Goal: Information Seeking & Learning: Learn about a topic

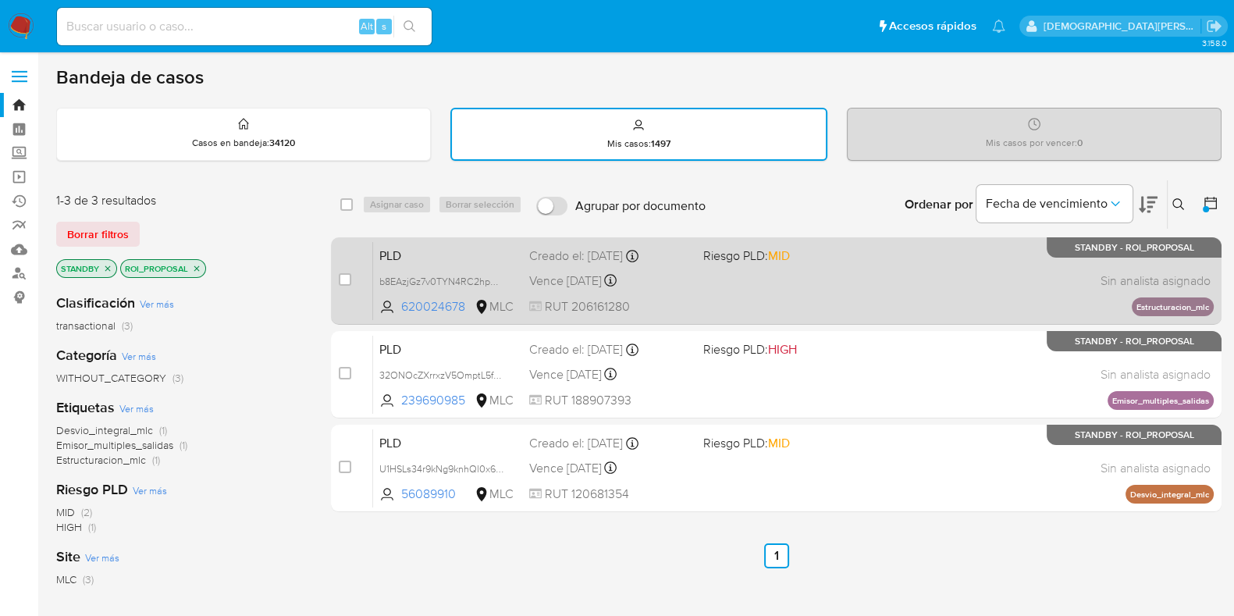
click at [718, 298] on div "PLD b8EAzjGz7v0TYN4RC2hpD3si 620024678 MLC Riesgo PLD: MID Creado el: [DATE] Cr…" at bounding box center [793, 280] width 840 height 79
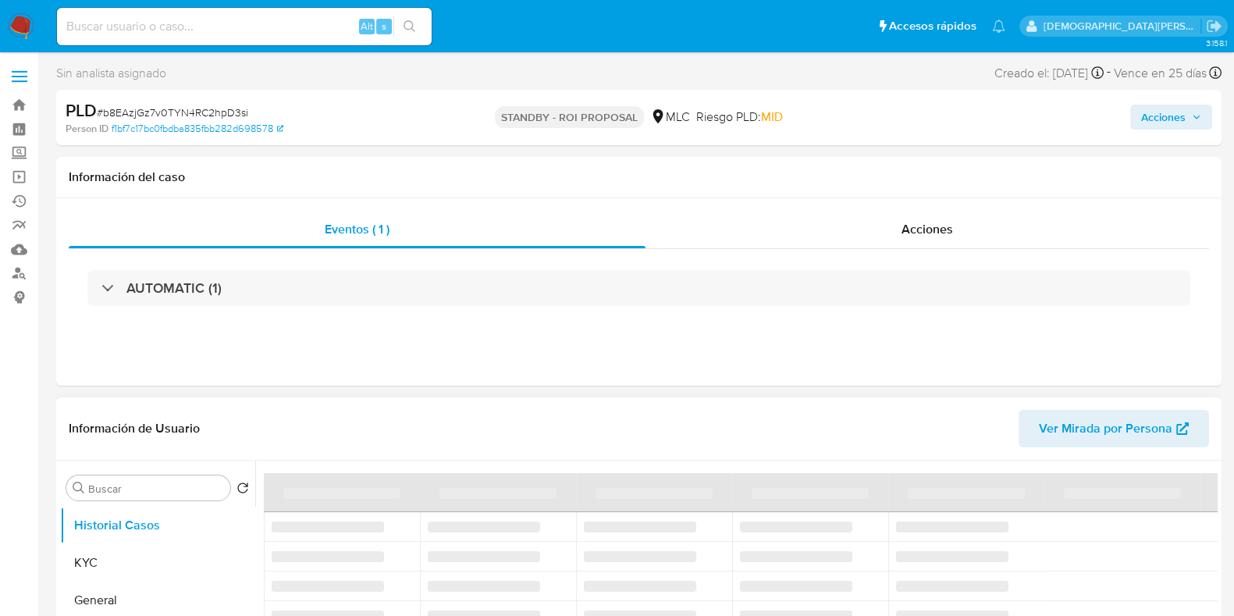
select select "10"
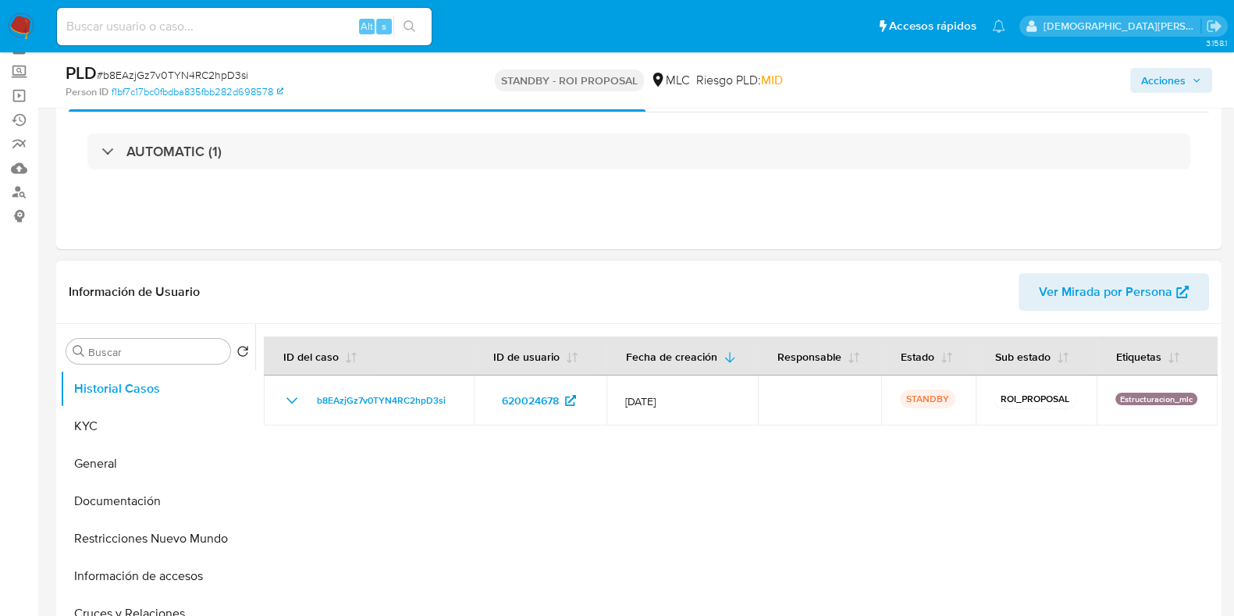
scroll to position [194, 0]
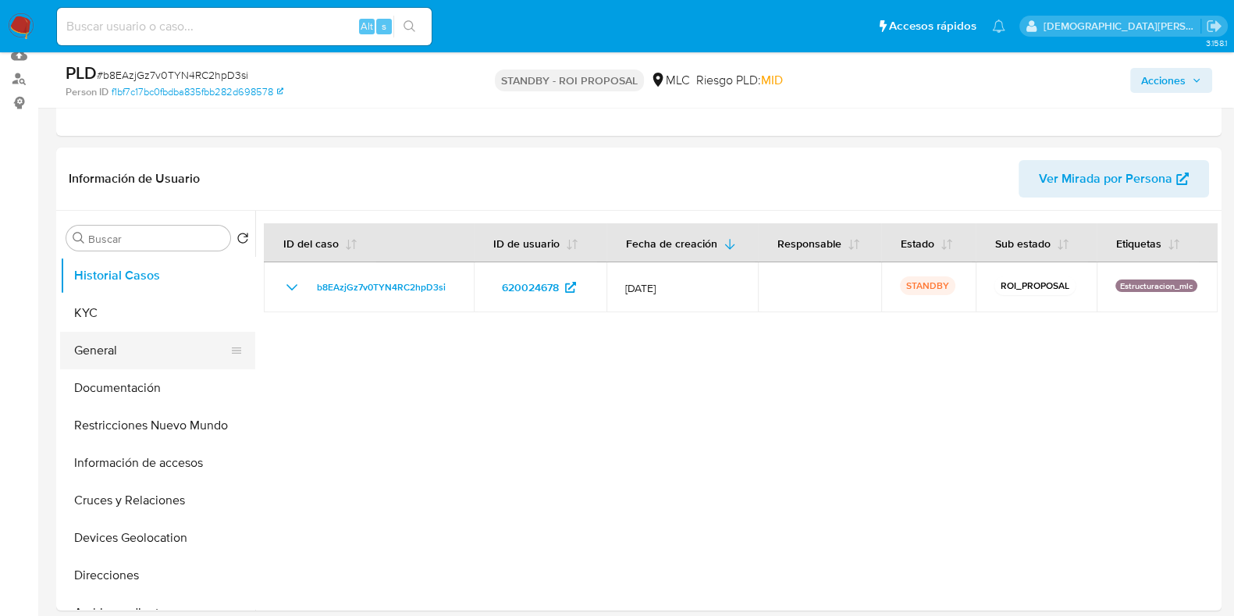
click at [102, 349] on button "General" at bounding box center [151, 350] width 183 height 37
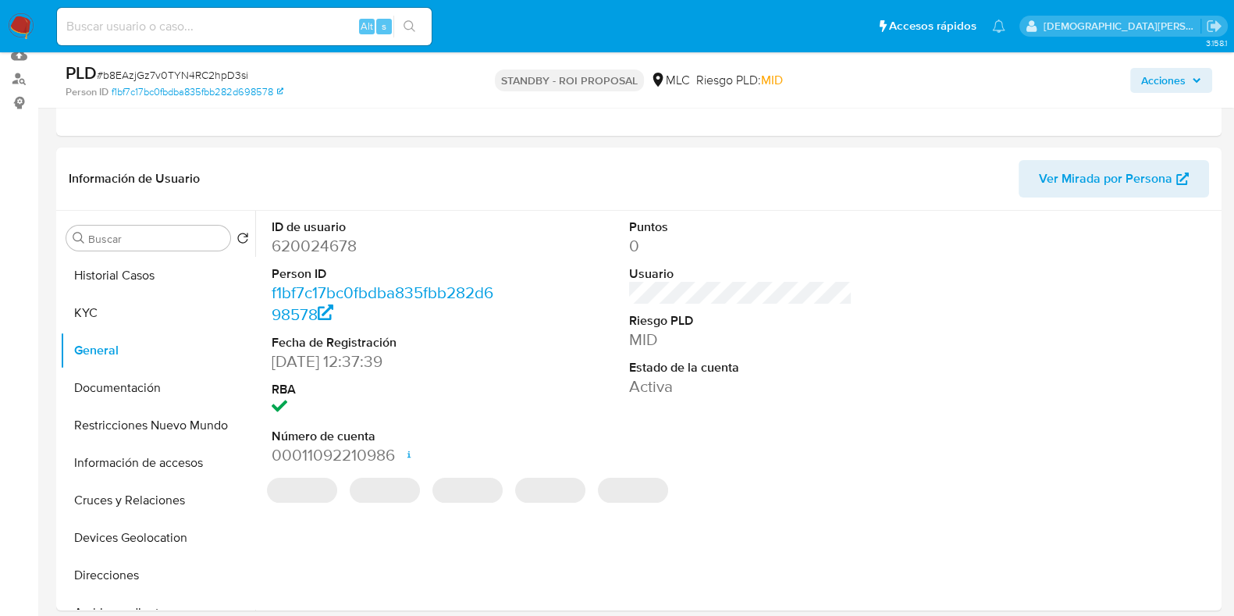
click at [327, 247] on dd "620024678" at bounding box center [383, 246] width 223 height 22
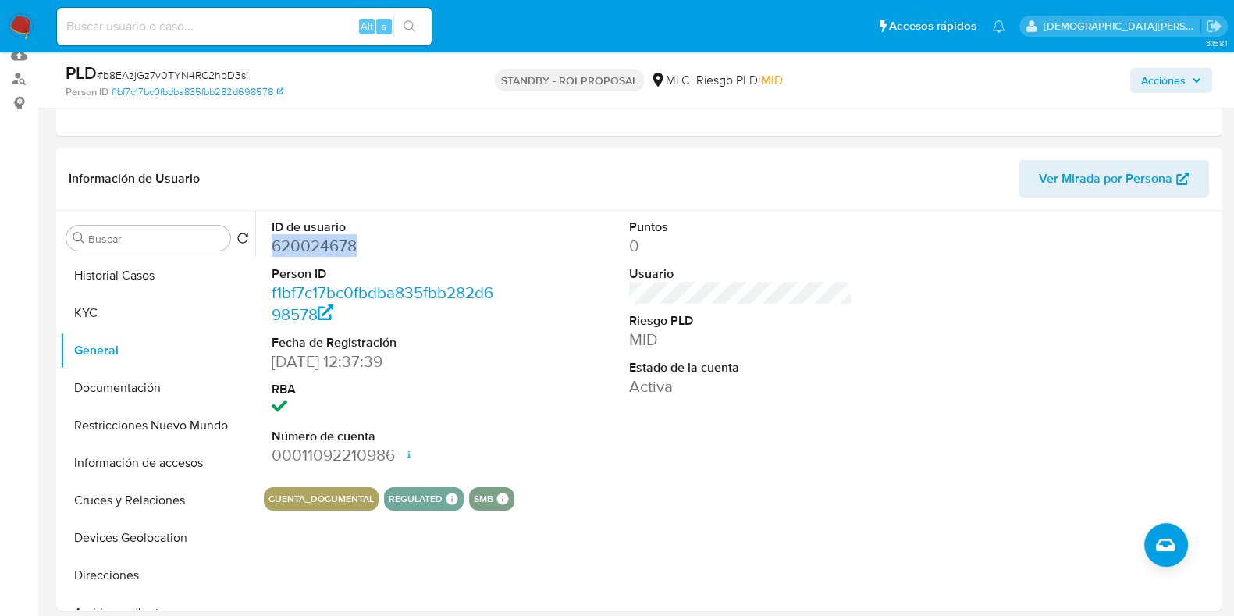
copy dd "620024678"
click at [107, 384] on button "Documentación" at bounding box center [151, 387] width 183 height 37
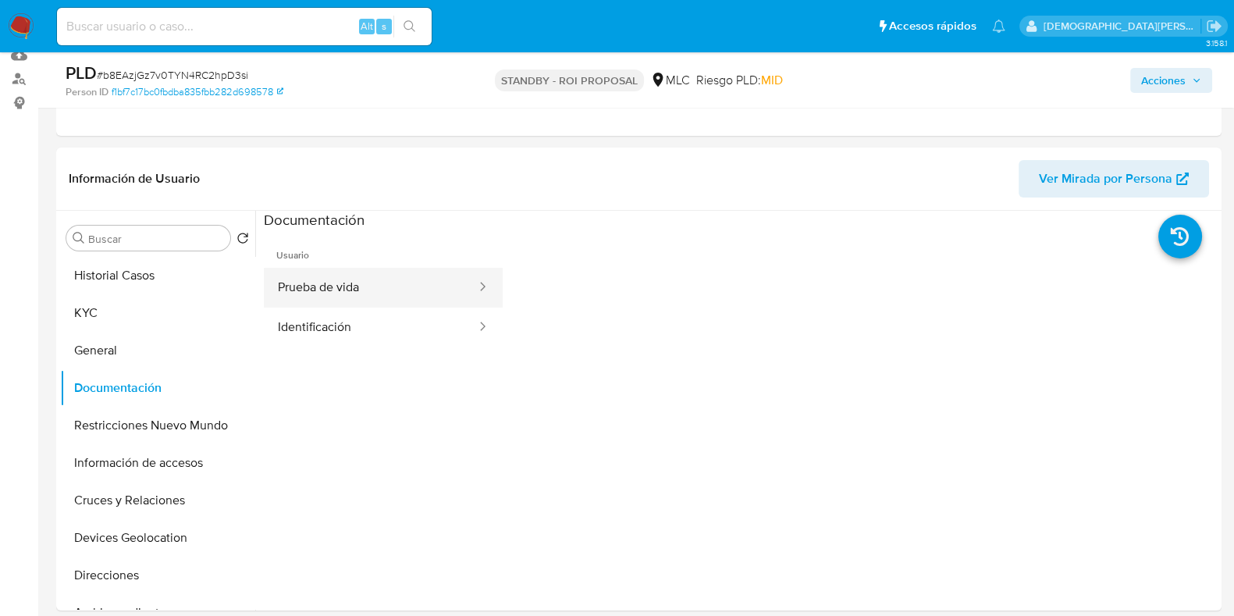
click at [414, 289] on button "Prueba de vida" at bounding box center [371, 288] width 214 height 40
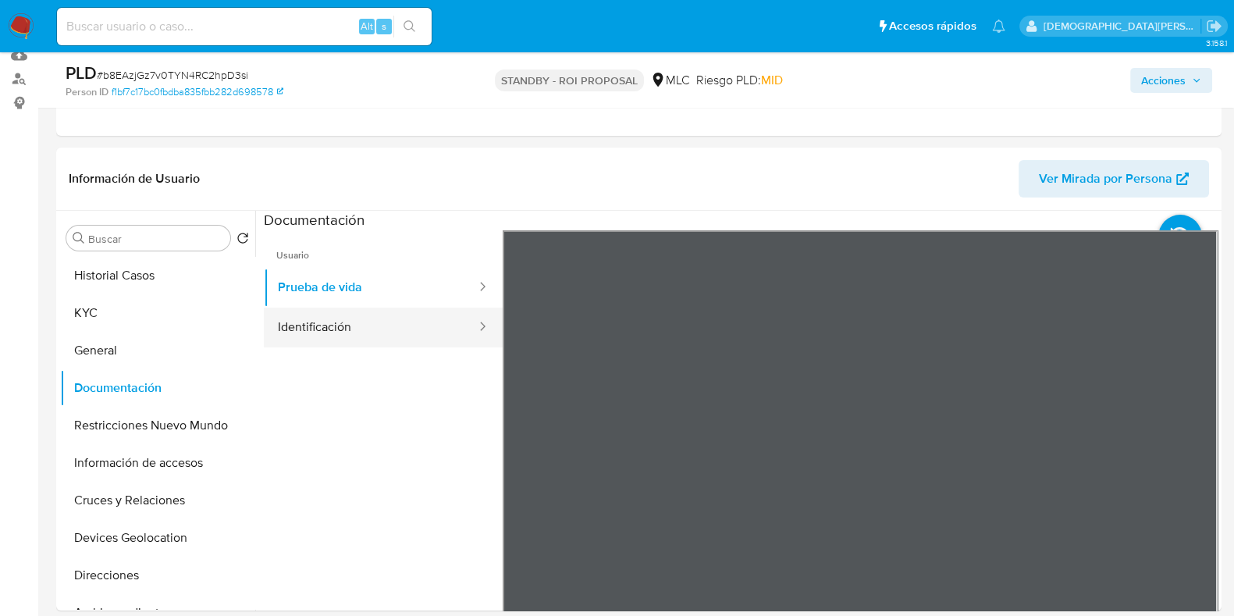
click at [355, 307] on button "Identificación" at bounding box center [371, 327] width 214 height 40
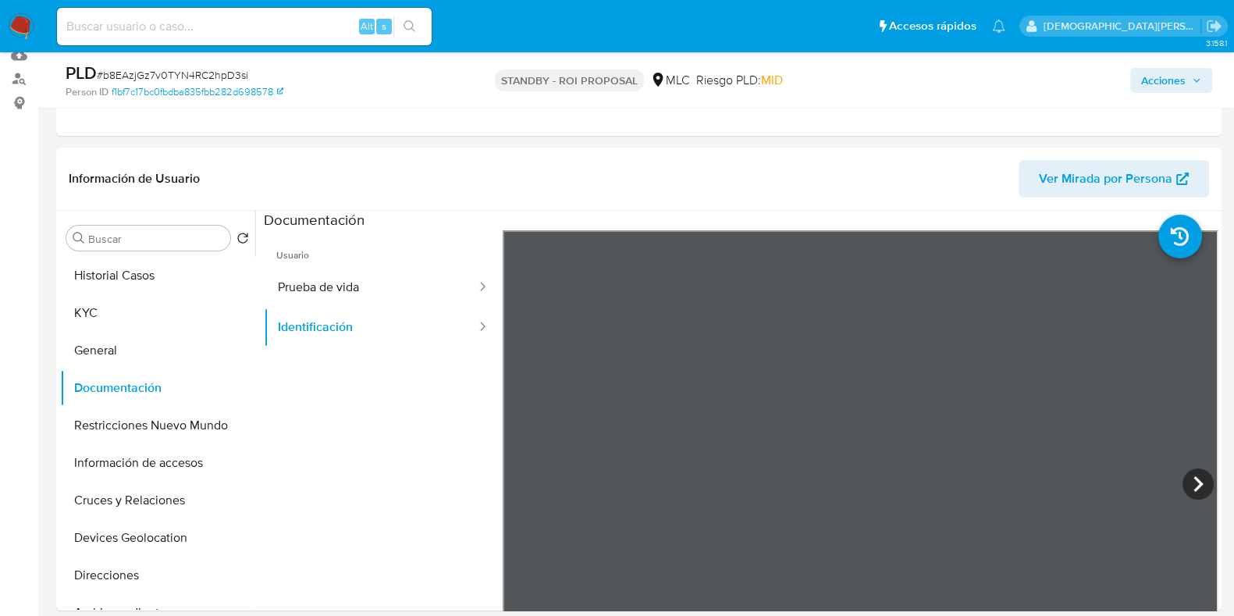
scroll to position [293, 0]
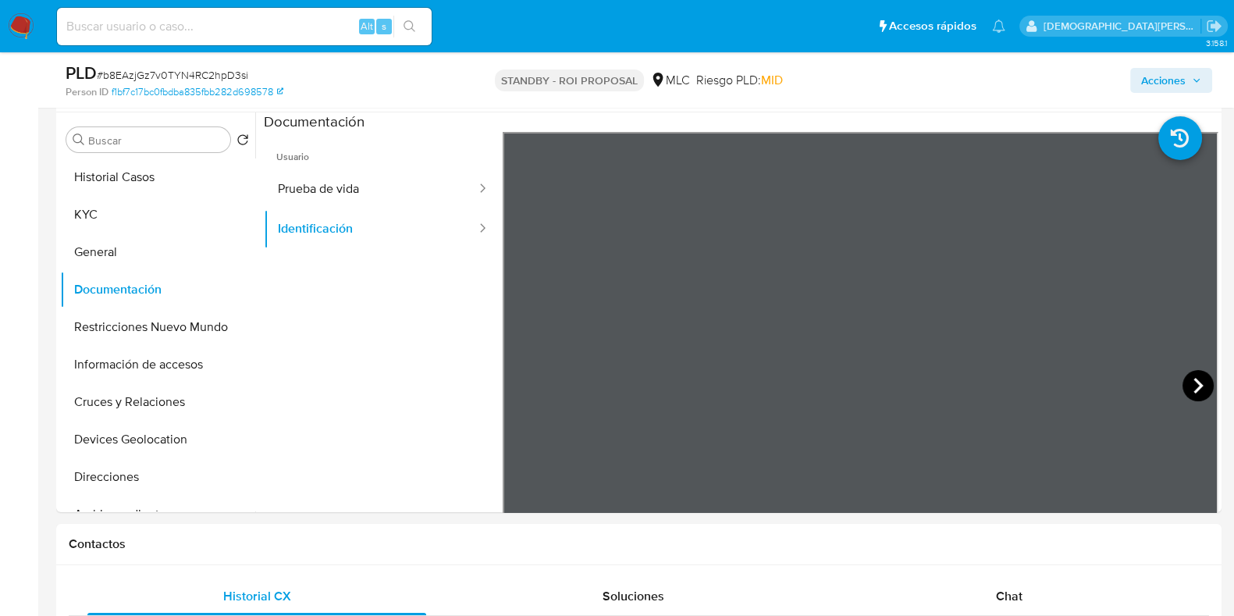
click at [1192, 380] on icon at bounding box center [1197, 385] width 31 height 31
click at [125, 218] on button "KYC" at bounding box center [151, 214] width 183 height 37
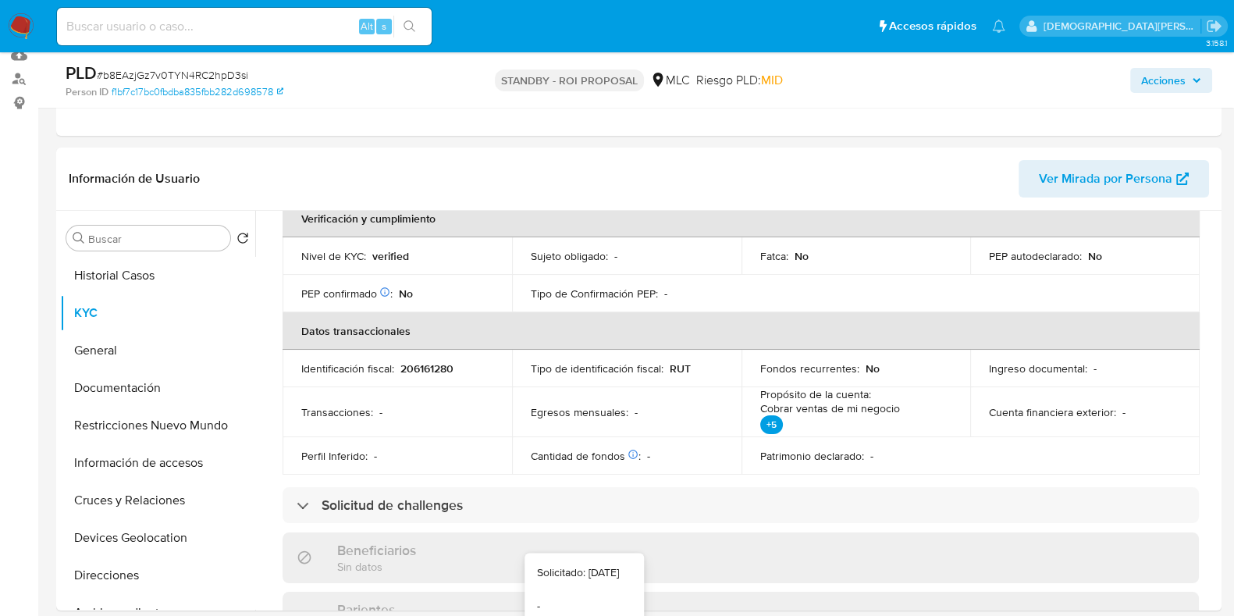
scroll to position [0, 0]
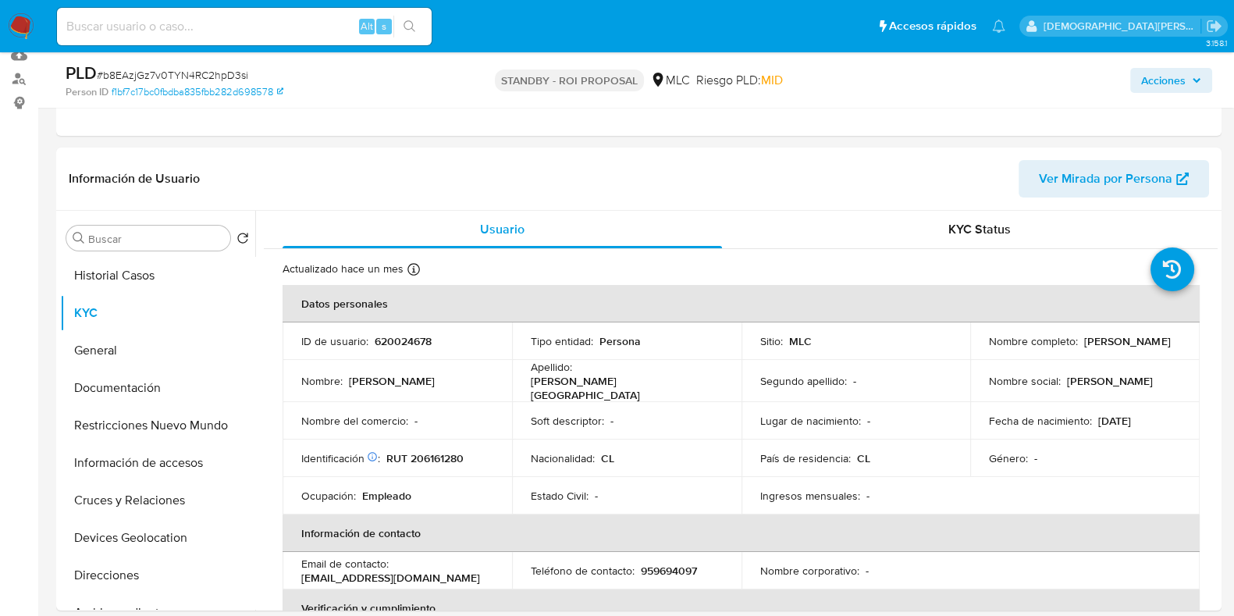
click at [436, 451] on p "RUT 206161280" at bounding box center [424, 458] width 77 height 14
copy p "206161280"
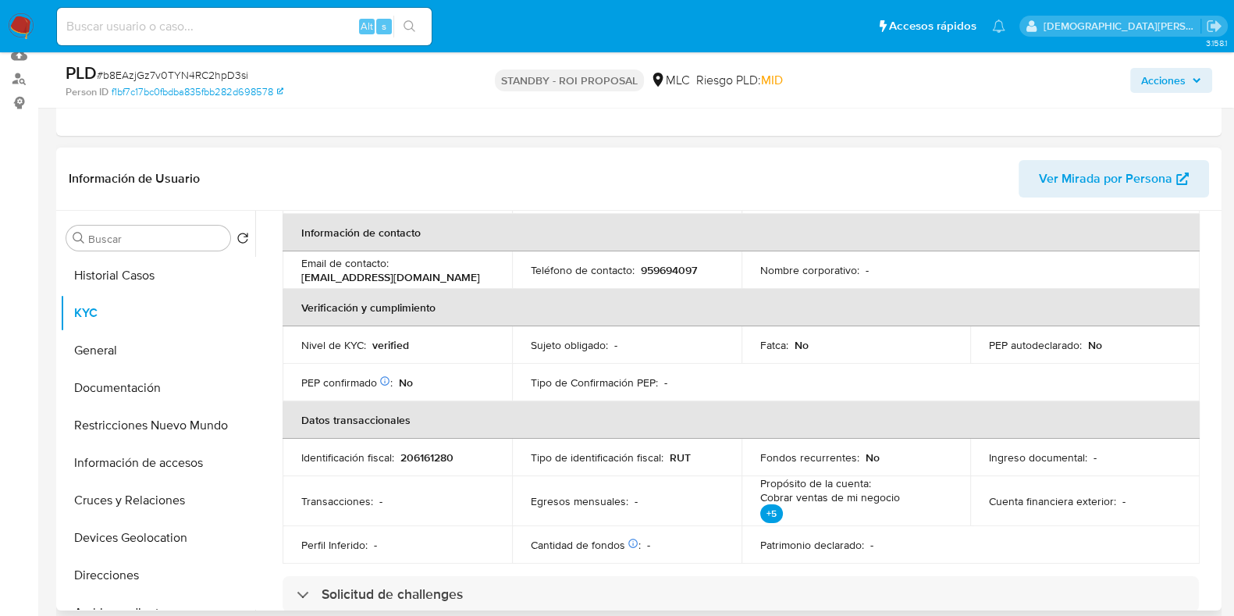
scroll to position [389, 0]
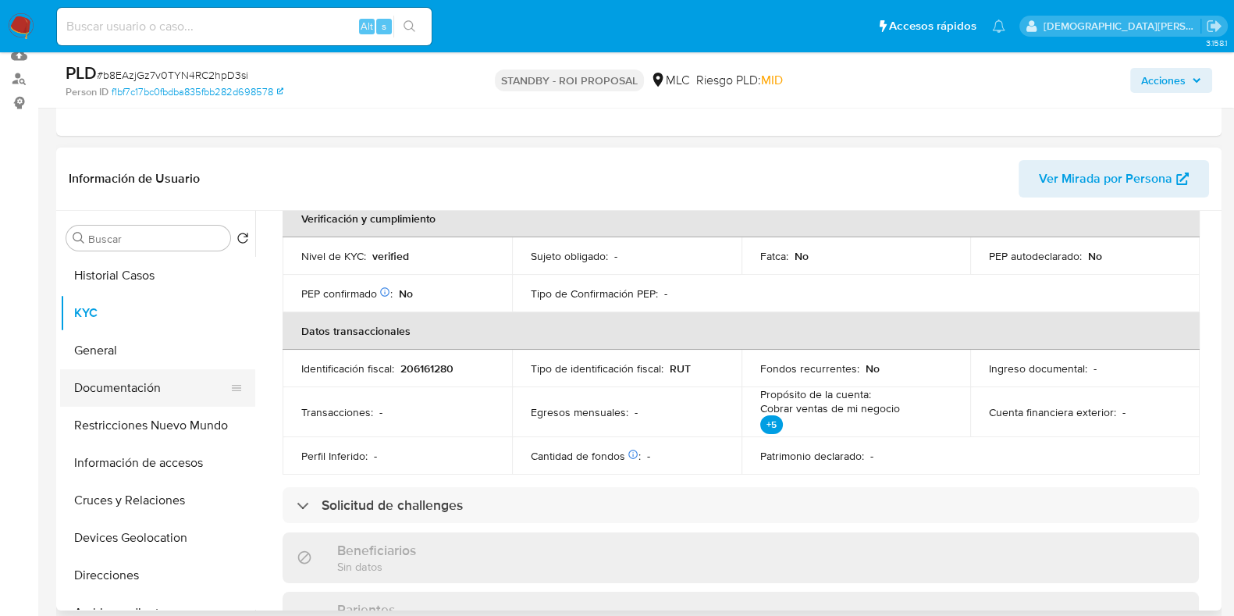
click at [151, 378] on button "Documentación" at bounding box center [151, 387] width 183 height 37
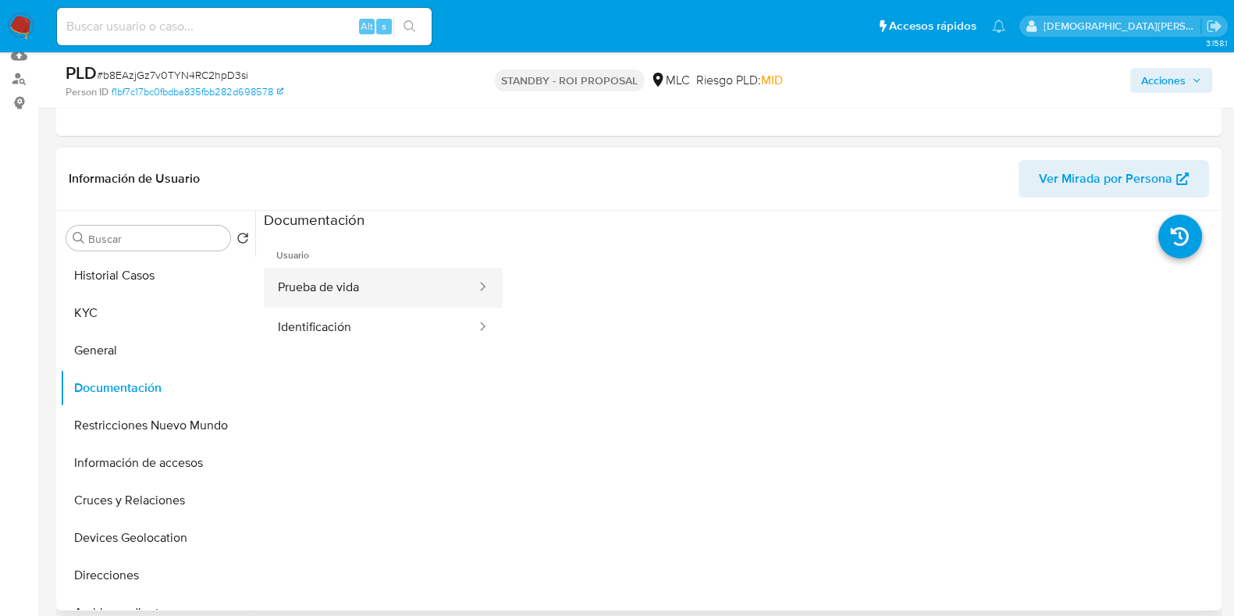
click at [396, 276] on button "Prueba de vida" at bounding box center [371, 288] width 214 height 40
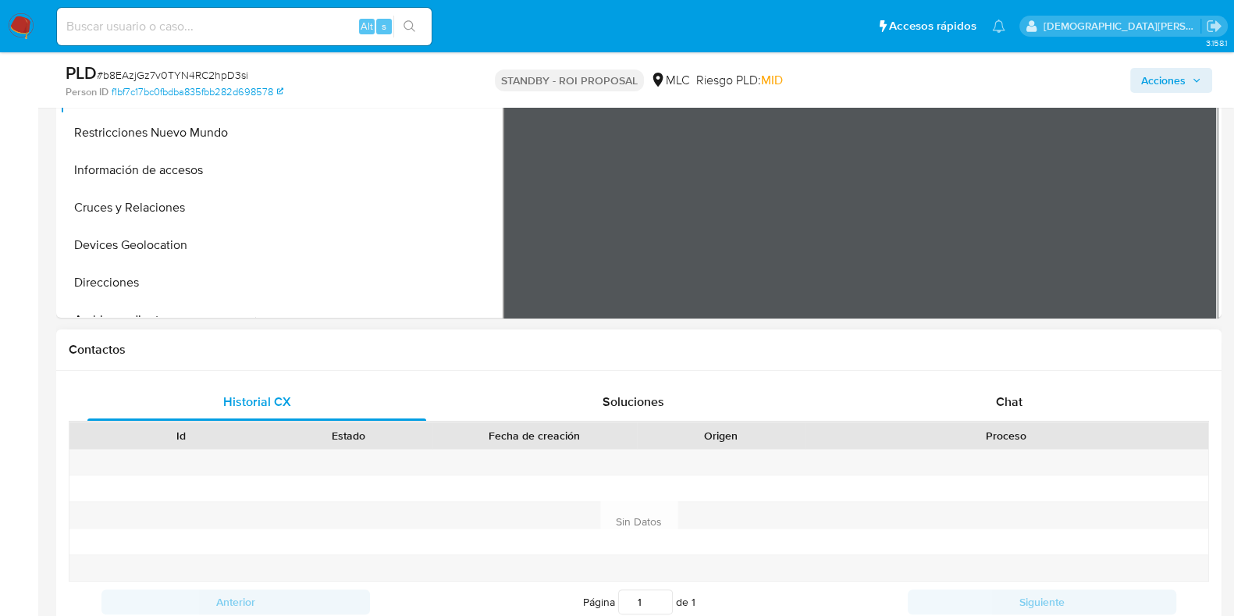
scroll to position [488, 0]
click at [147, 156] on button "Información de accesos" at bounding box center [151, 169] width 183 height 37
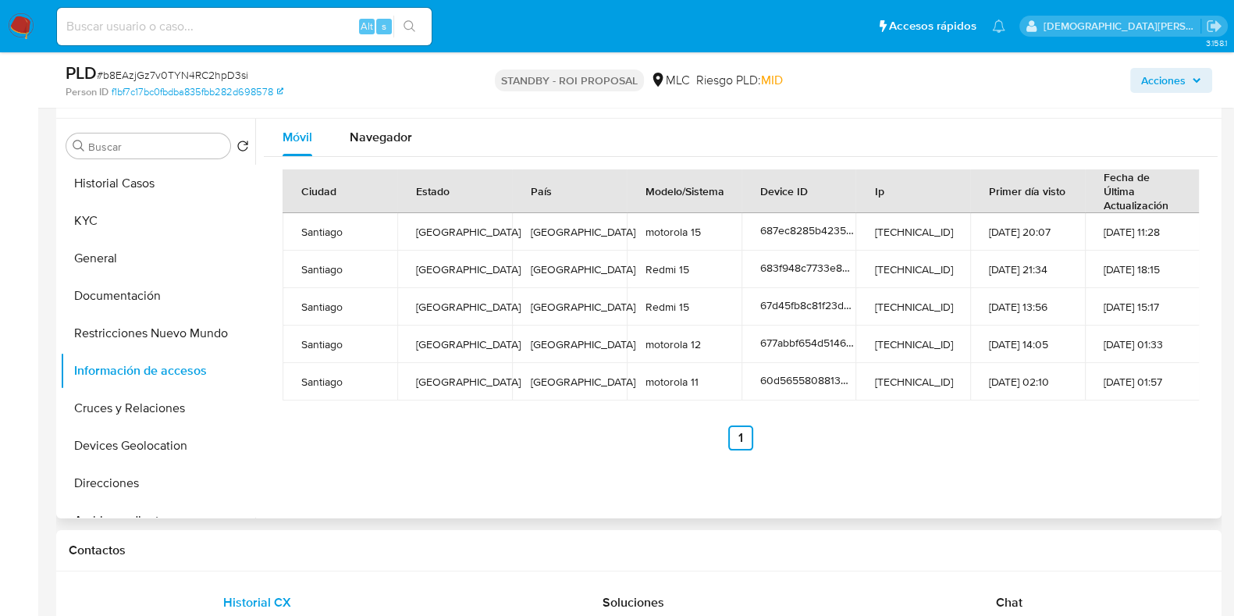
scroll to position [293, 0]
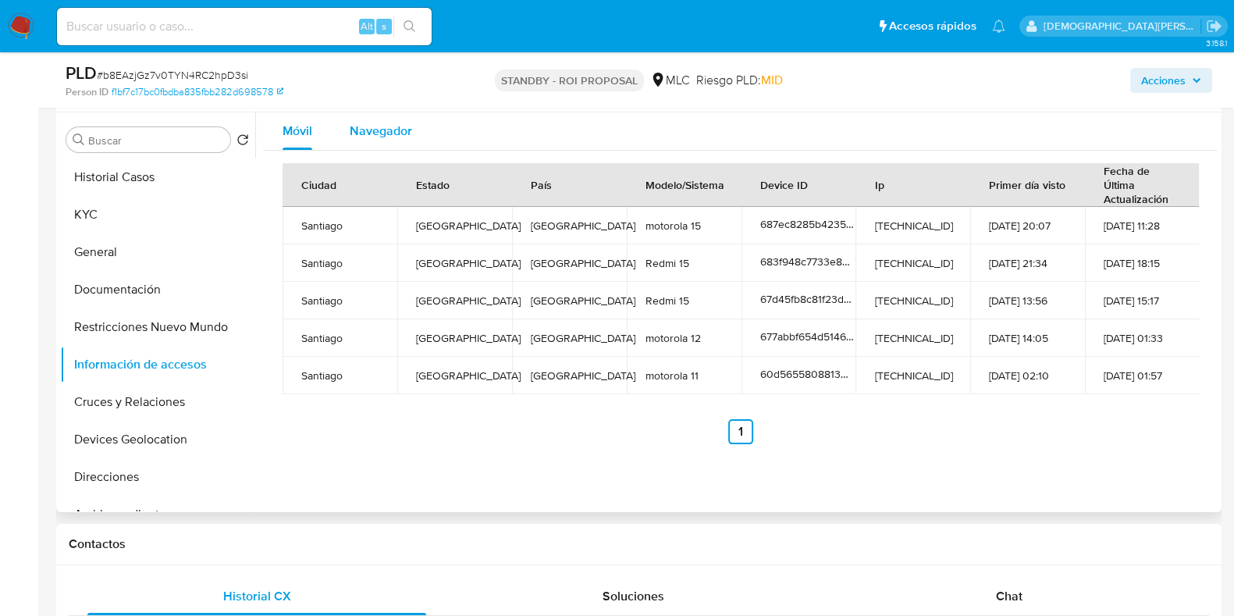
click at [399, 142] on div "Navegador" at bounding box center [381, 130] width 62 height 37
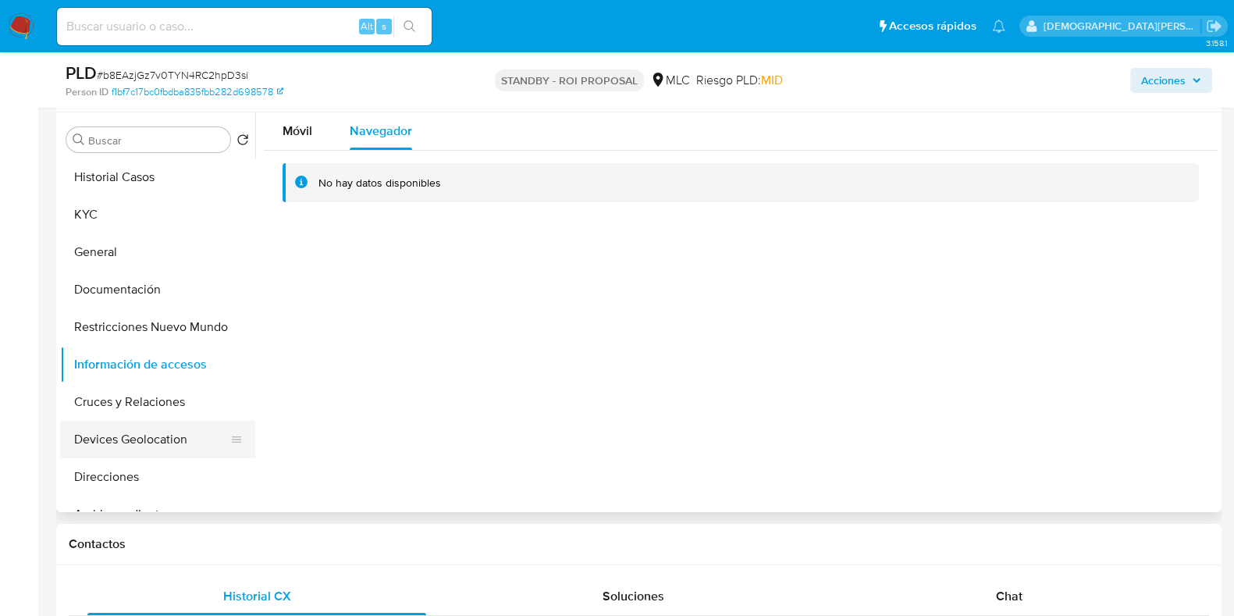
click at [147, 432] on button "Devices Geolocation" at bounding box center [151, 439] width 183 height 37
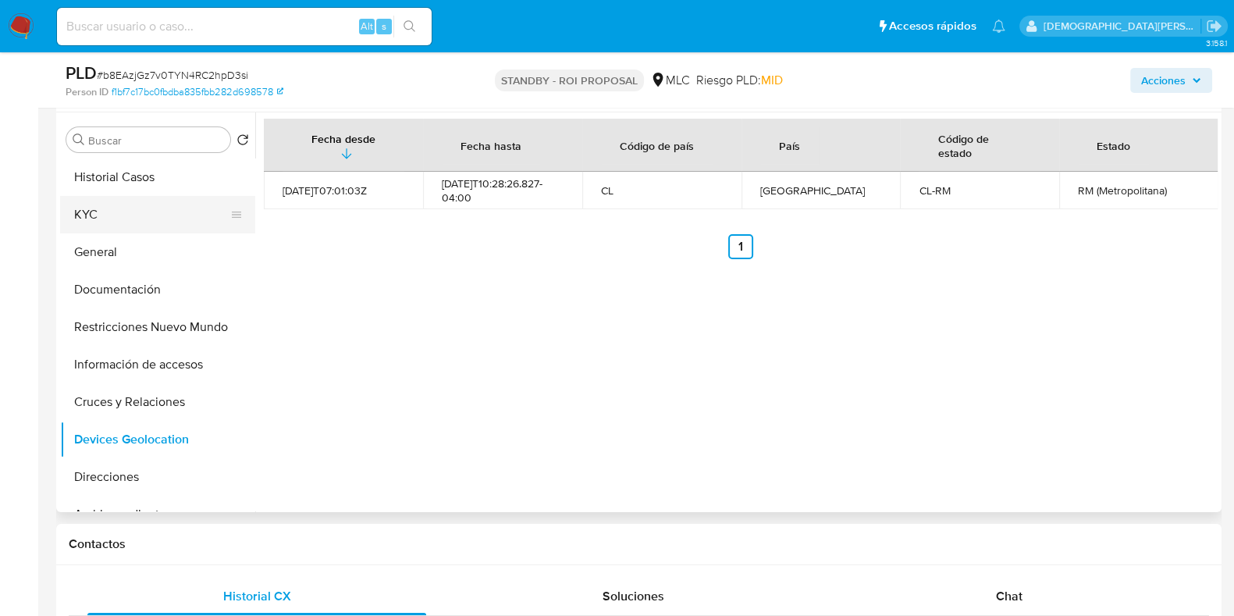
click at [131, 211] on button "KYC" at bounding box center [151, 214] width 183 height 37
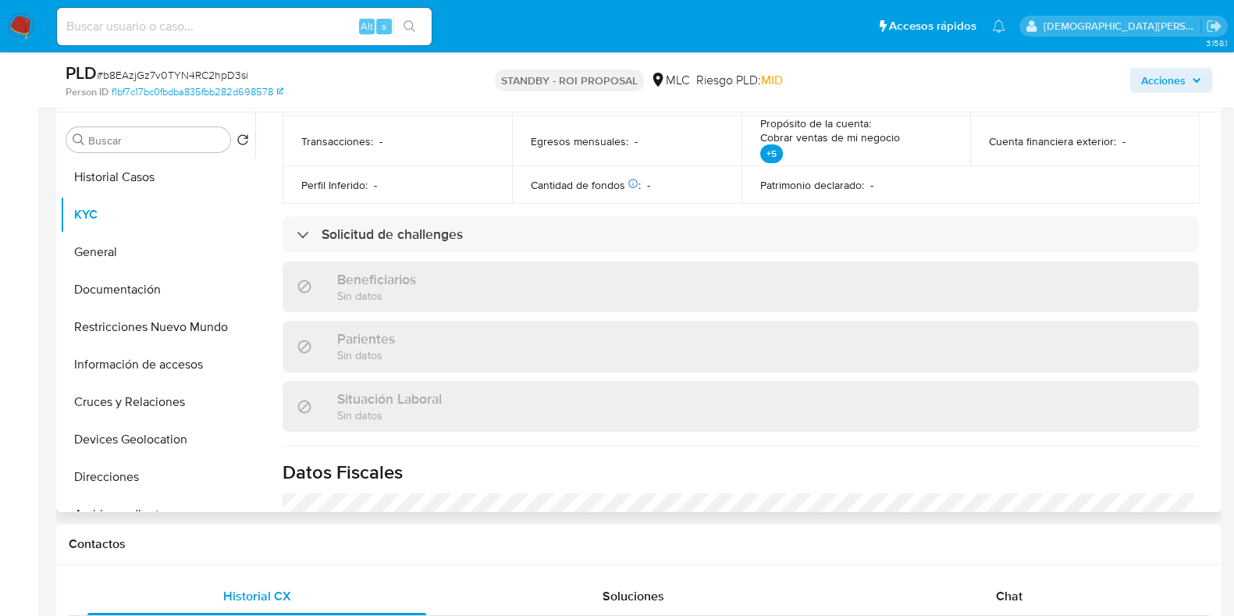
scroll to position [874, 0]
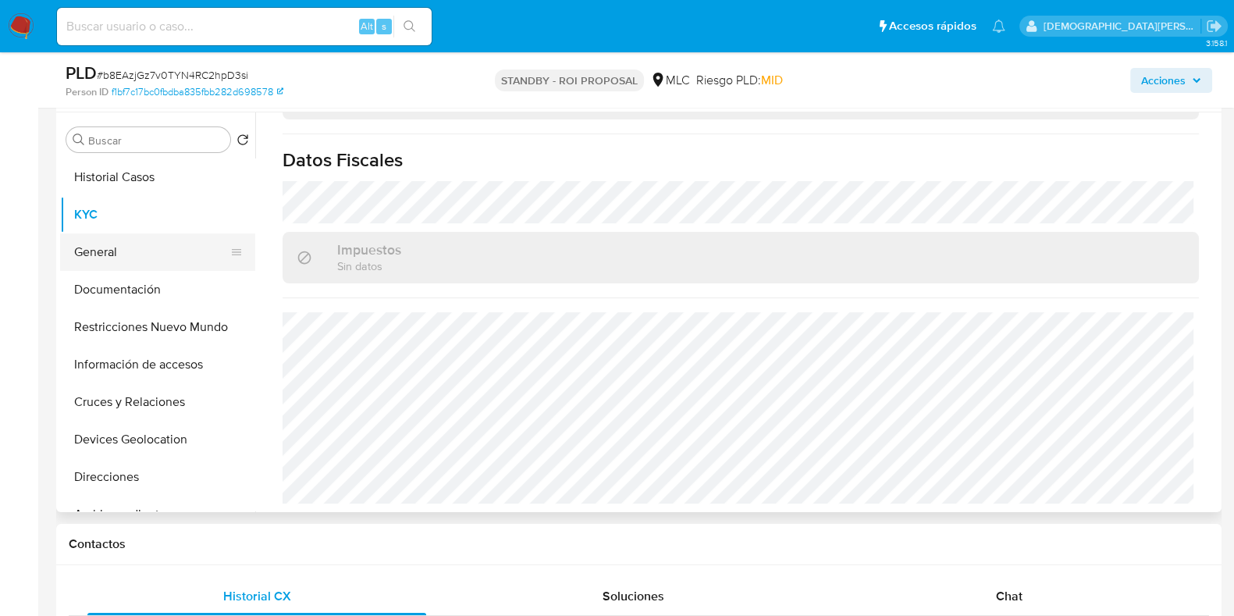
click at [183, 250] on button "General" at bounding box center [151, 251] width 183 height 37
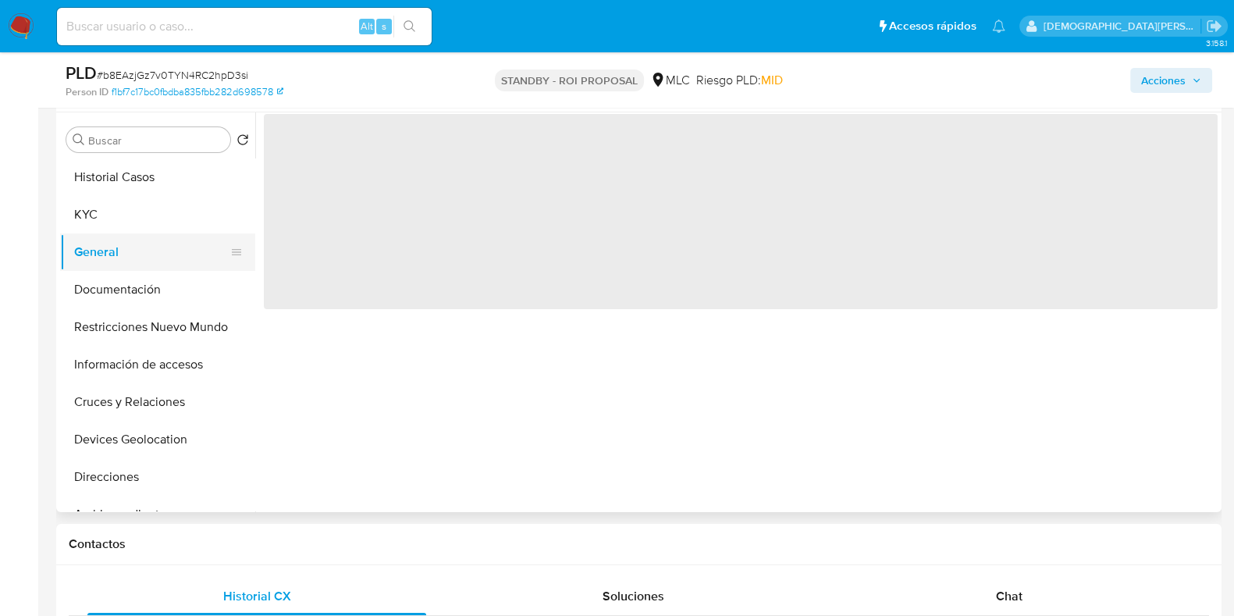
scroll to position [0, 0]
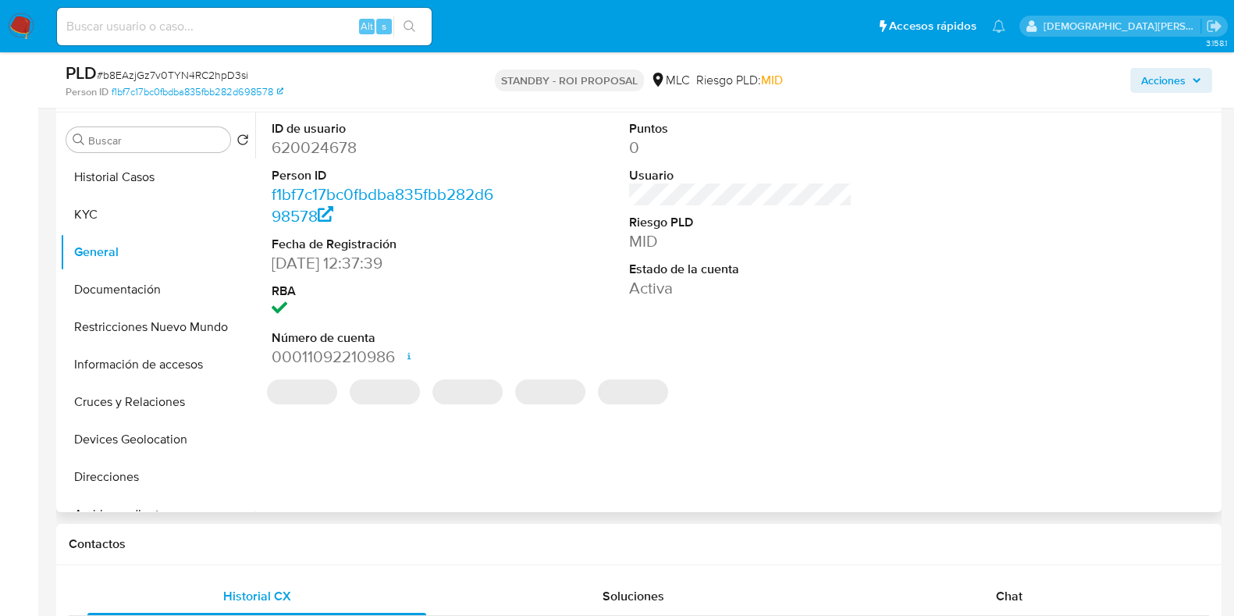
click at [328, 151] on dd "620024678" at bounding box center [383, 148] width 223 height 22
copy dd "620024678"
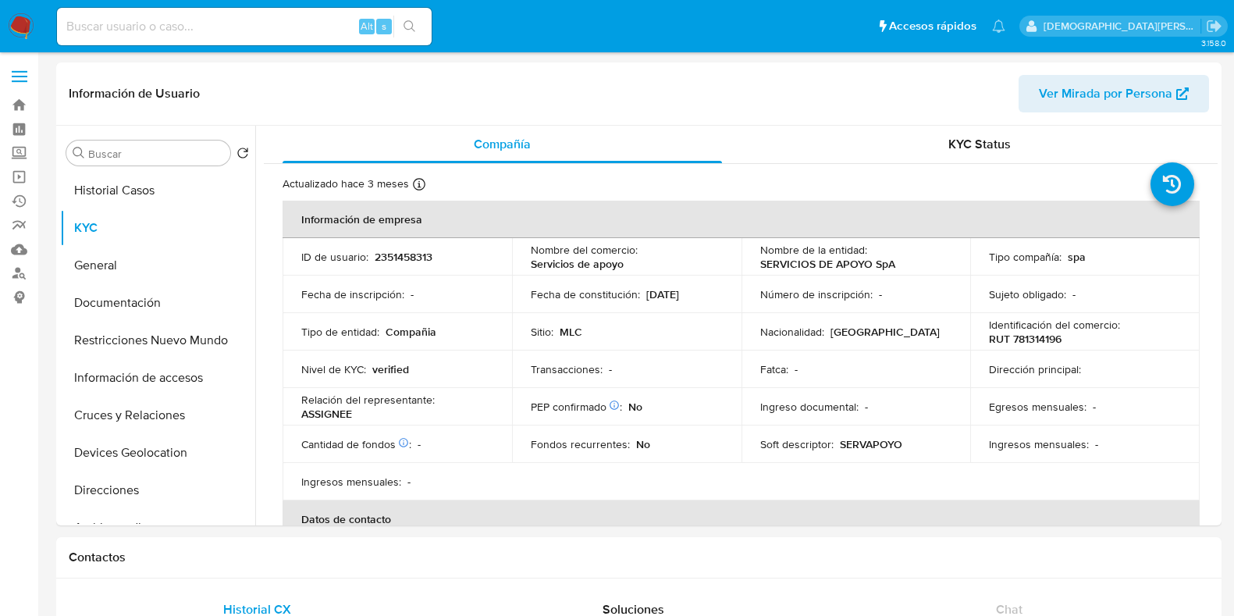
select select "10"
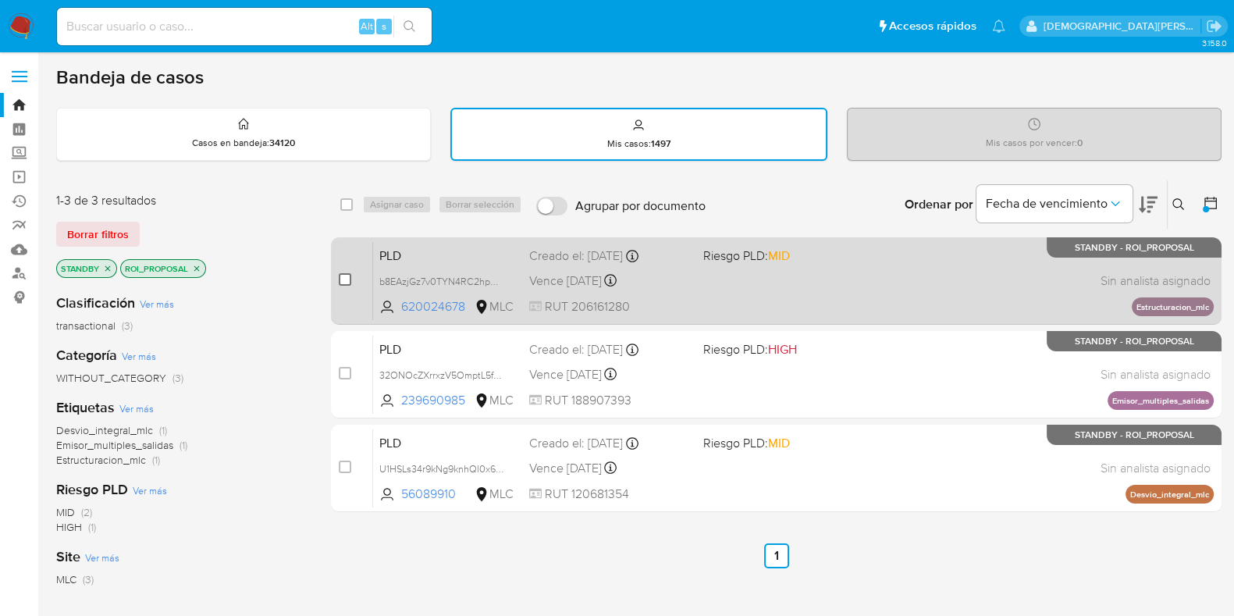
click at [340, 278] on input "checkbox" at bounding box center [345, 279] width 12 height 12
checkbox input "true"
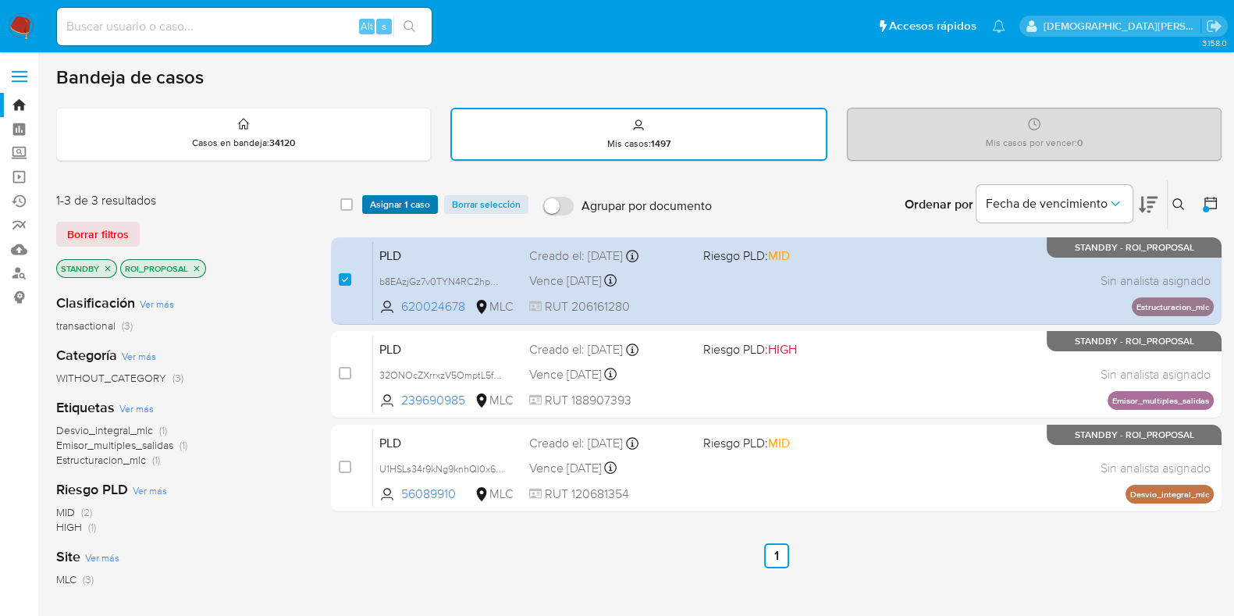
click at [403, 204] on span "Asignar 1 caso" at bounding box center [400, 205] width 60 height 16
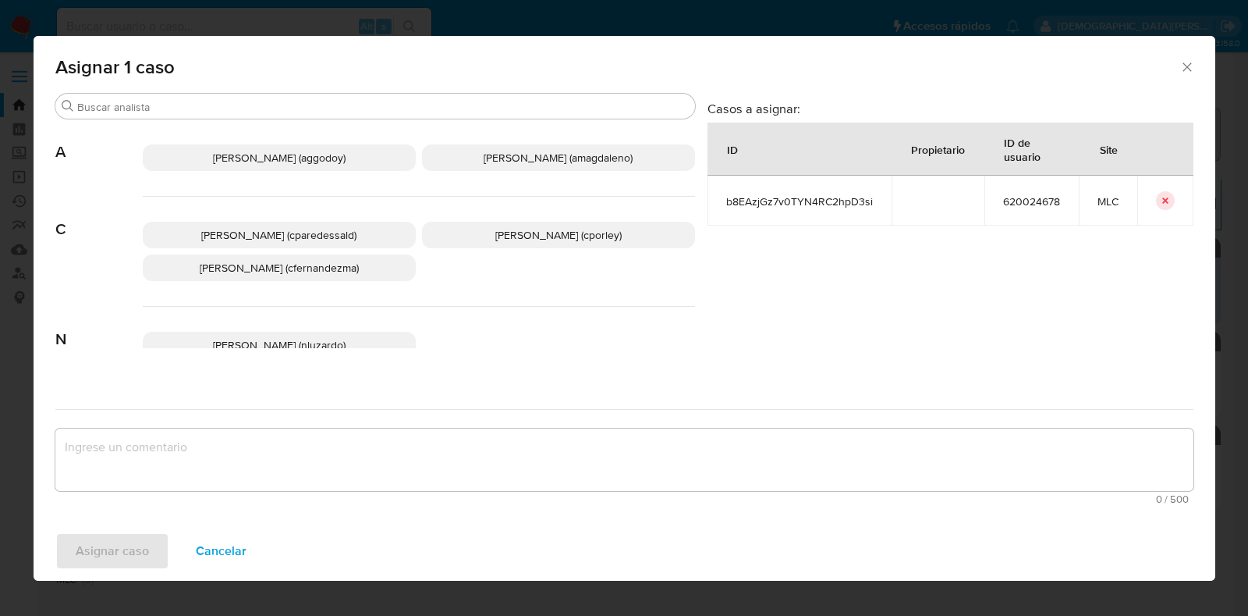
click at [595, 224] on p "Christian Porley (cporley)" at bounding box center [558, 235] width 273 height 27
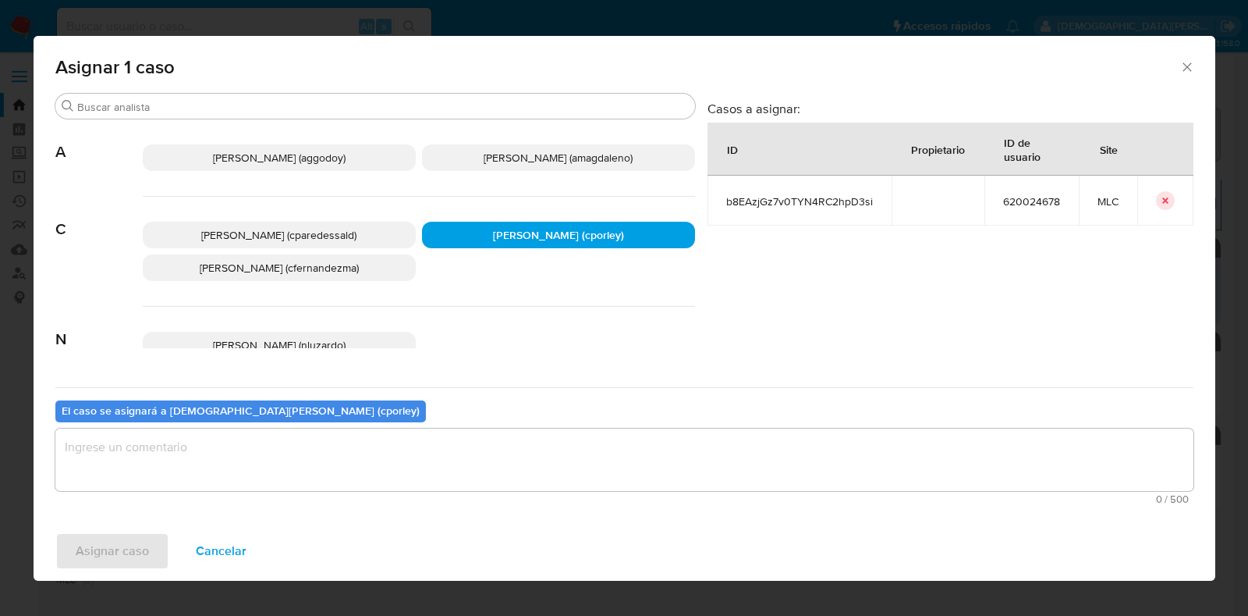
click at [507, 461] on textarea "assign-modal" at bounding box center [624, 459] width 1138 height 62
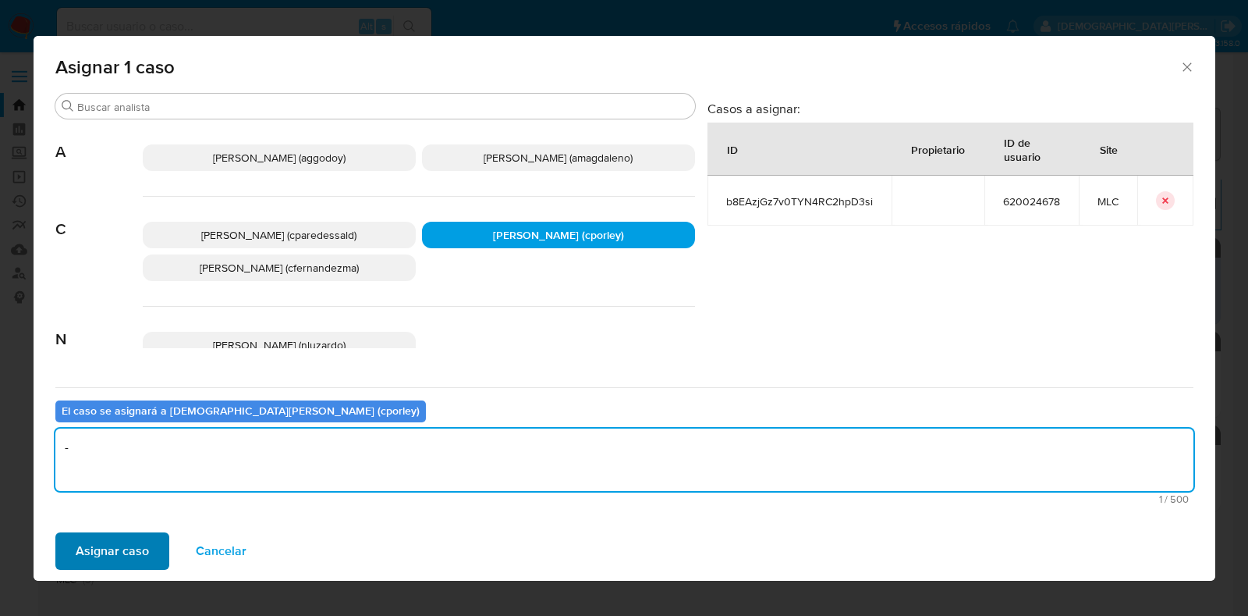
type textarea "-"
click at [90, 537] on span "Asignar caso" at bounding box center [112, 551] width 73 height 34
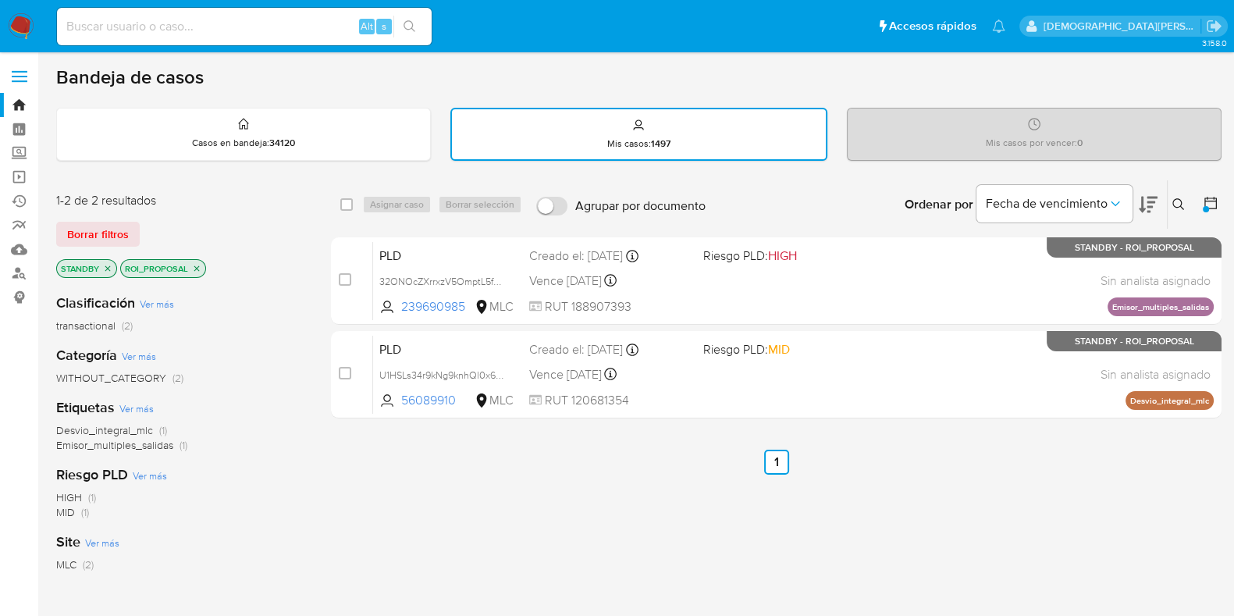
click at [278, 12] on div "Alt s" at bounding box center [244, 26] width 375 height 37
click at [251, 23] on input at bounding box center [244, 26] width 375 height 20
paste input "tfe5sAifi9U0HutOq6wmwrir"
type input "tfe5sAifi9U0HutOq6wmwrir"
click at [411, 26] on icon "search-icon" at bounding box center [409, 26] width 12 height 12
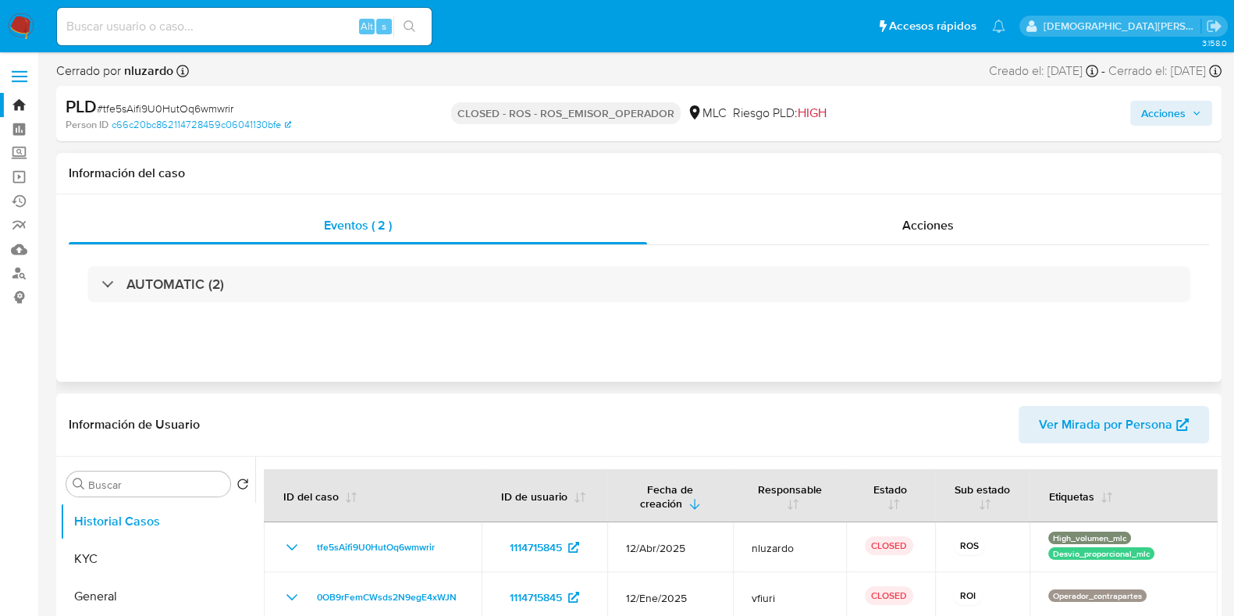
select select "10"
click at [841, 223] on div "Acciones" at bounding box center [928, 225] width 562 height 37
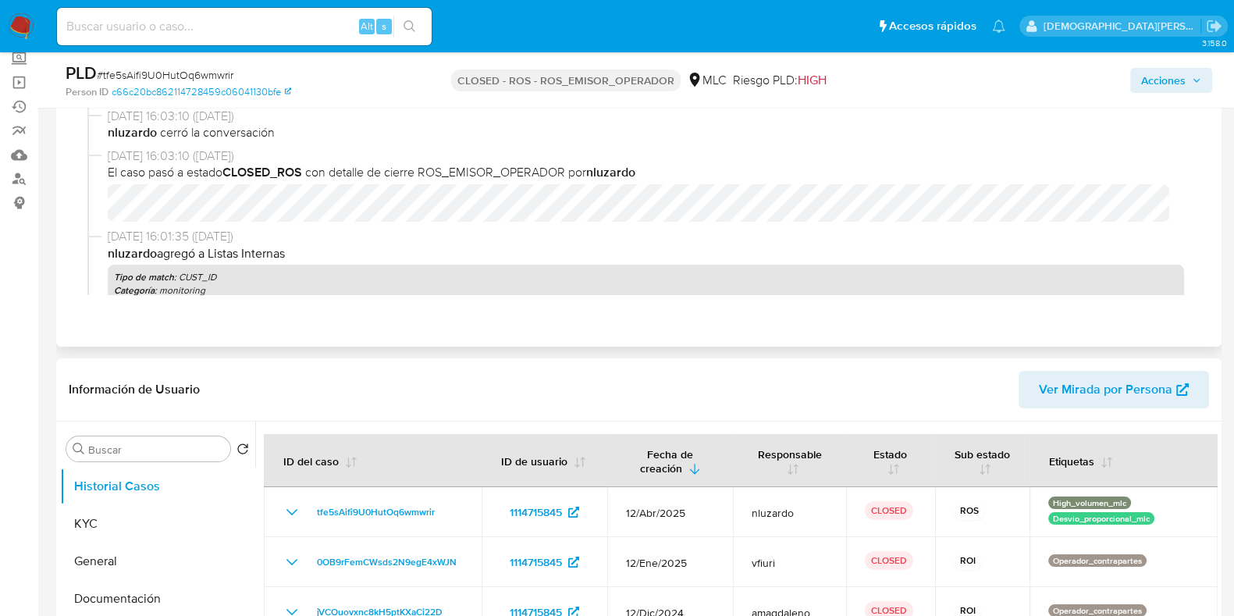
scroll to position [97, 0]
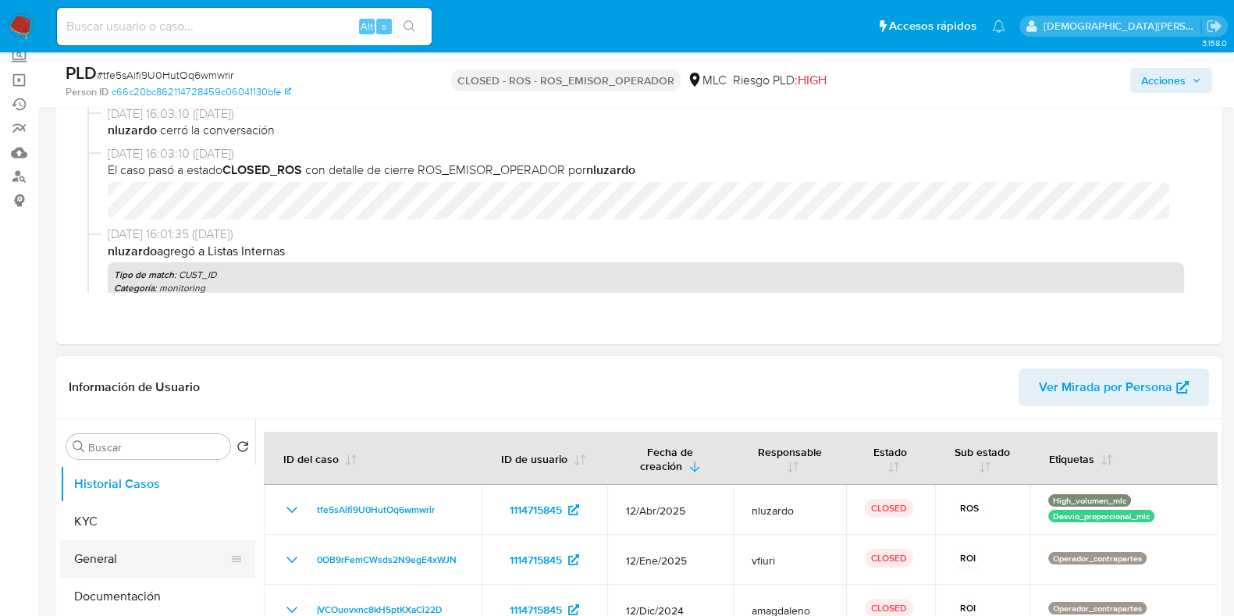
click at [112, 547] on button "General" at bounding box center [151, 558] width 183 height 37
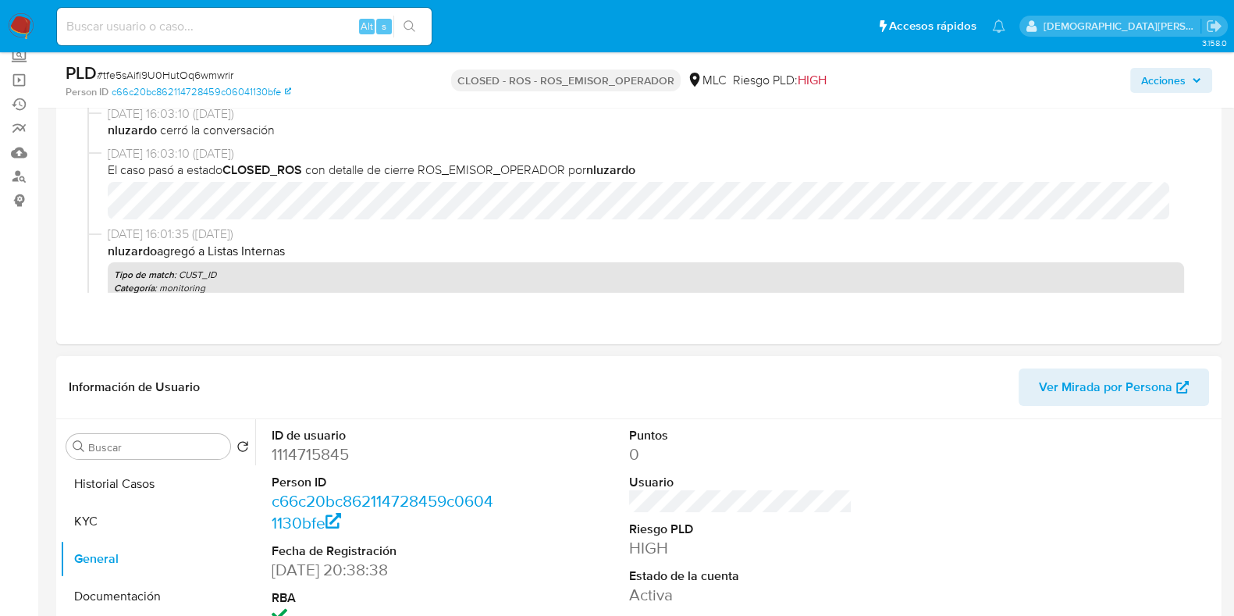
click at [316, 447] on dd "1114715845" at bounding box center [383, 454] width 223 height 22
copy dd "1114715845"
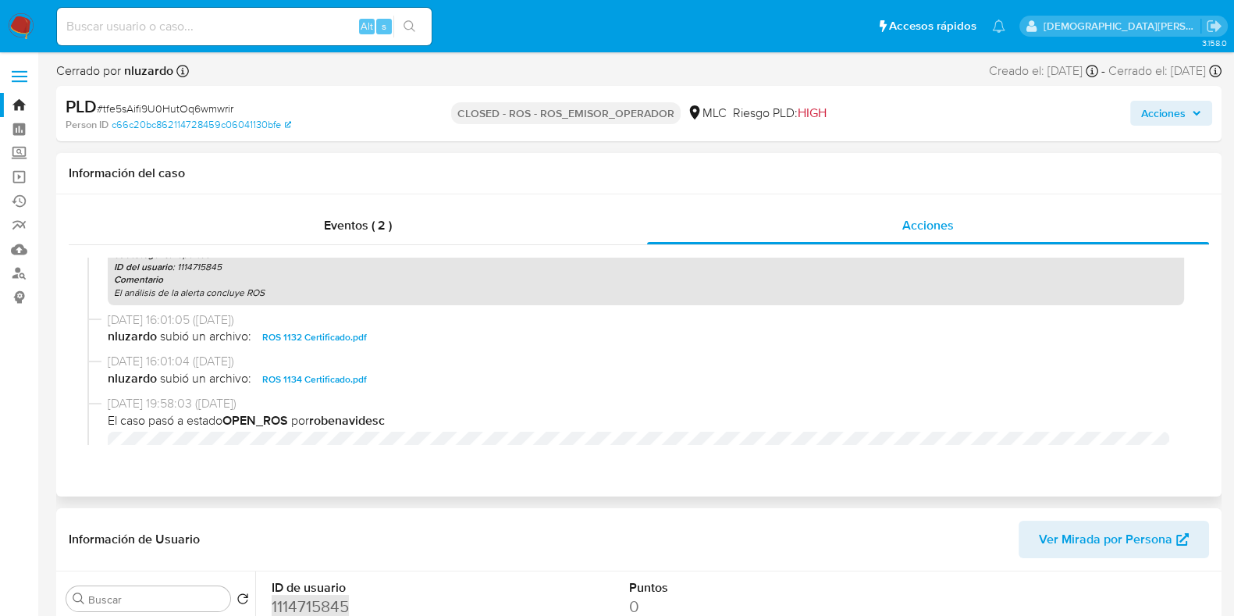
scroll to position [194, 0]
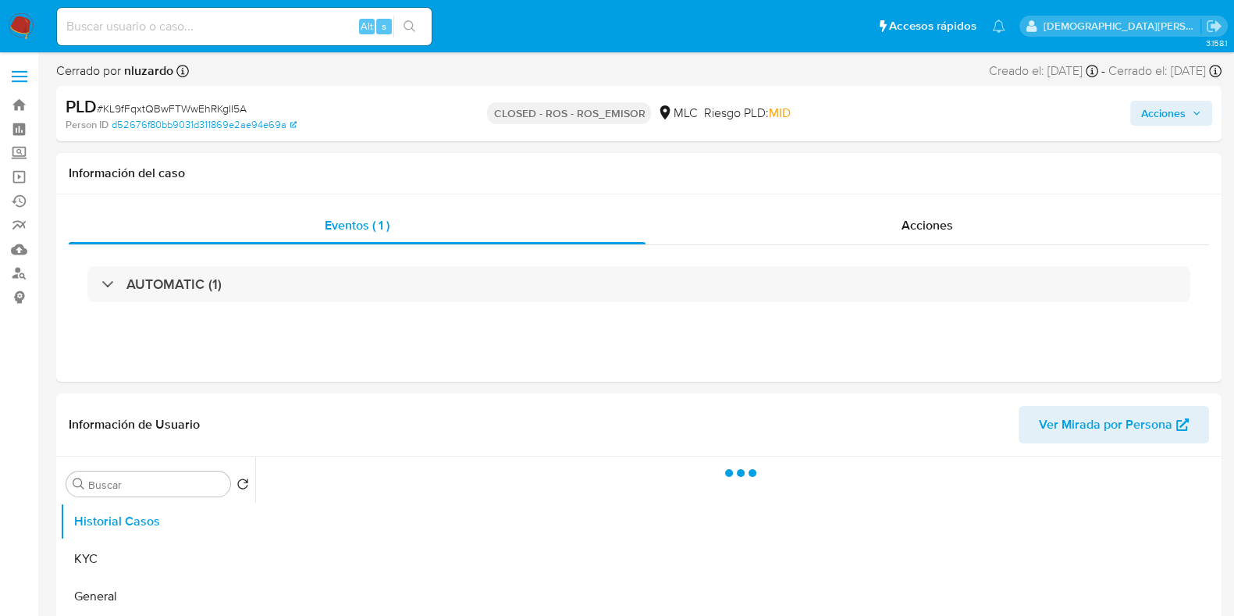
select select "10"
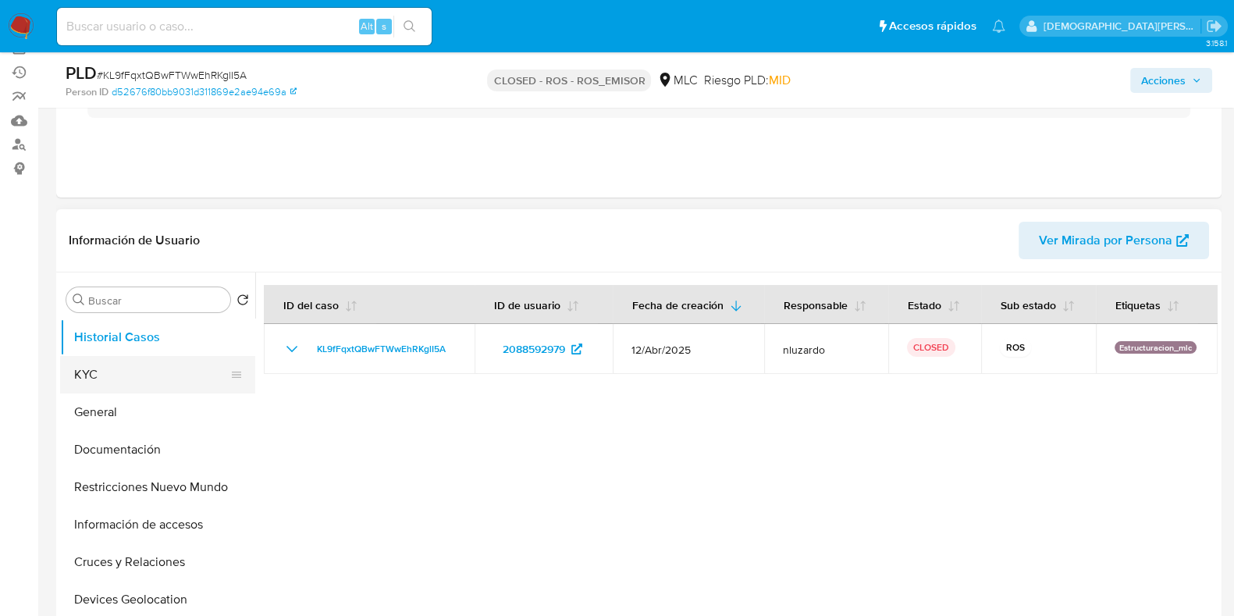
scroll to position [194, 0]
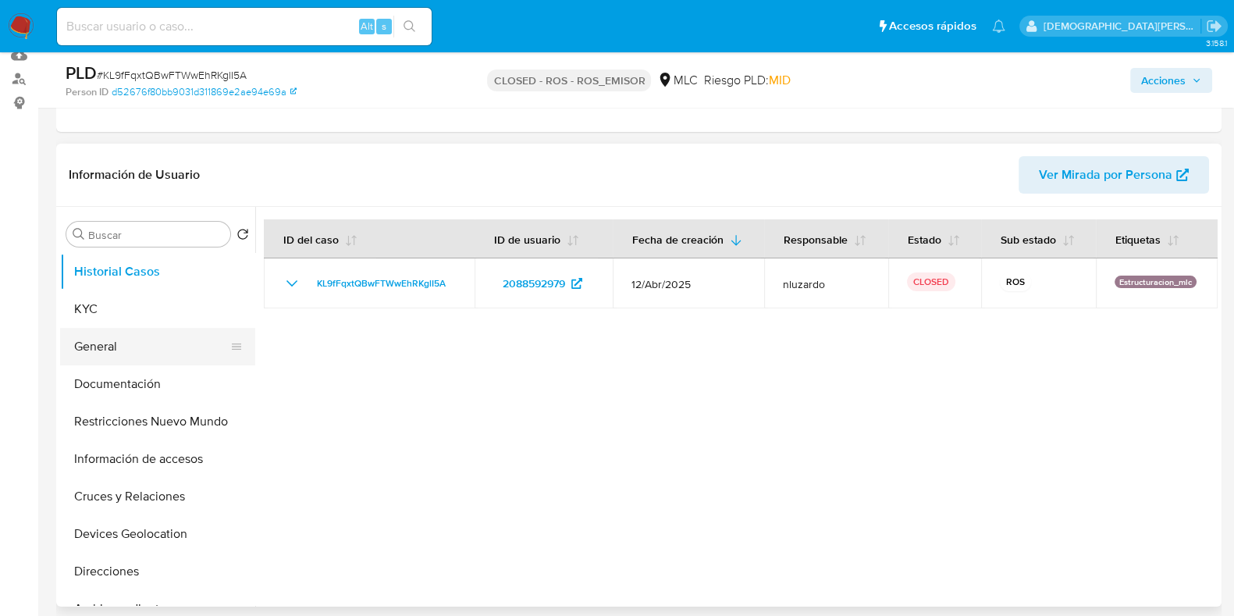
click at [147, 341] on button "General" at bounding box center [151, 346] width 183 height 37
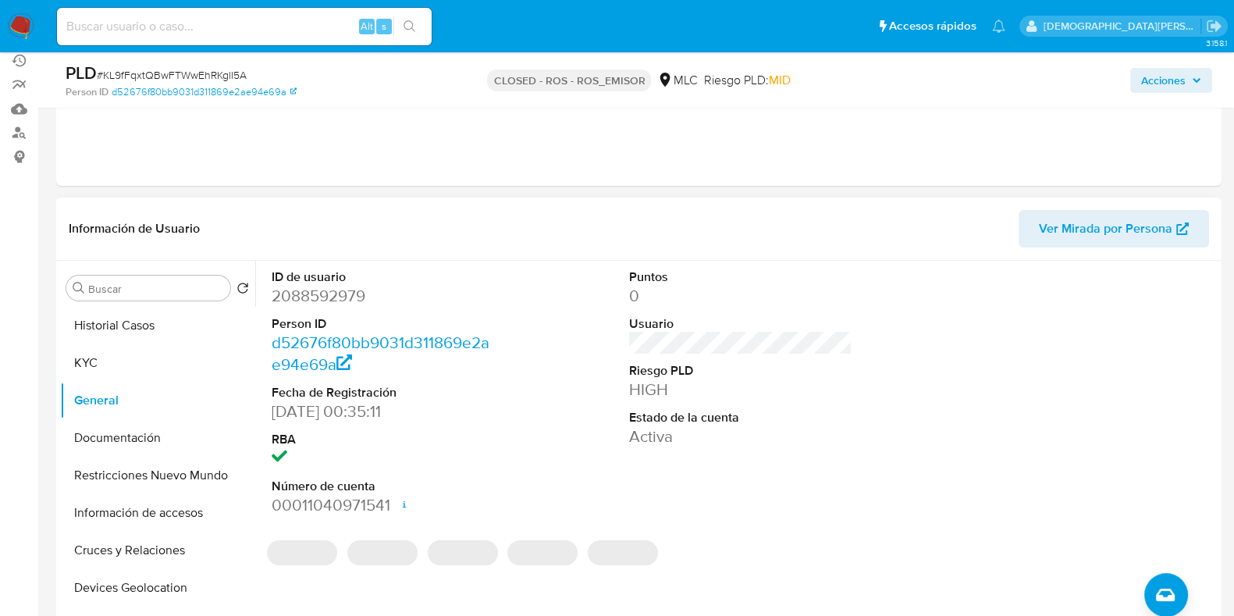
scroll to position [97, 0]
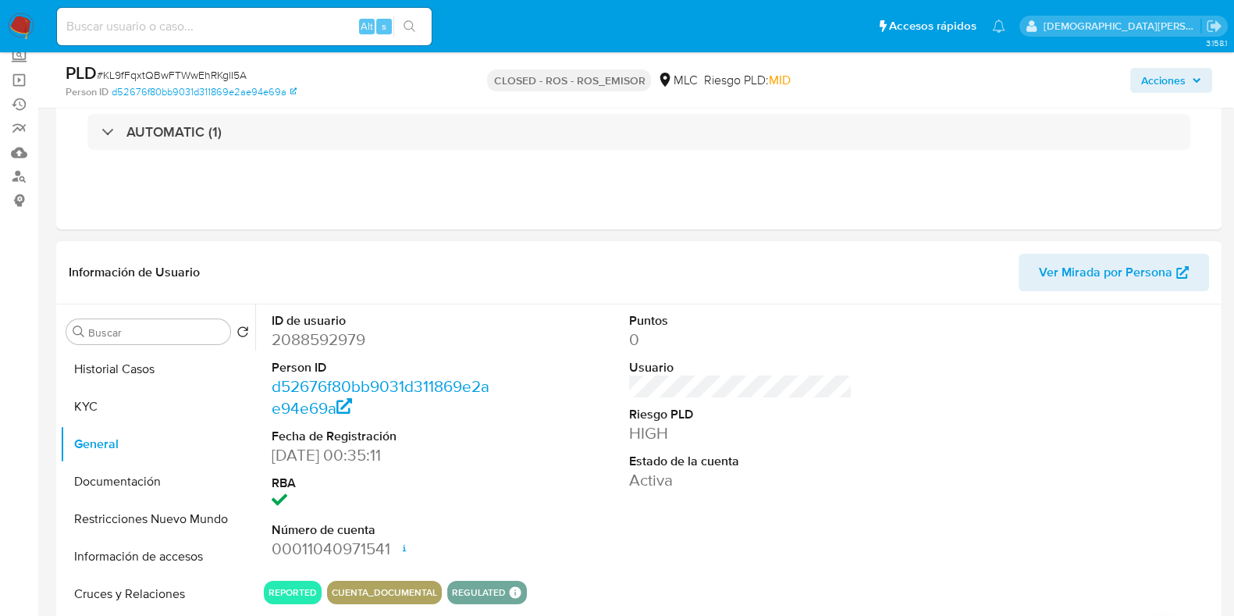
click at [312, 341] on dd "2088592979" at bounding box center [383, 339] width 223 height 22
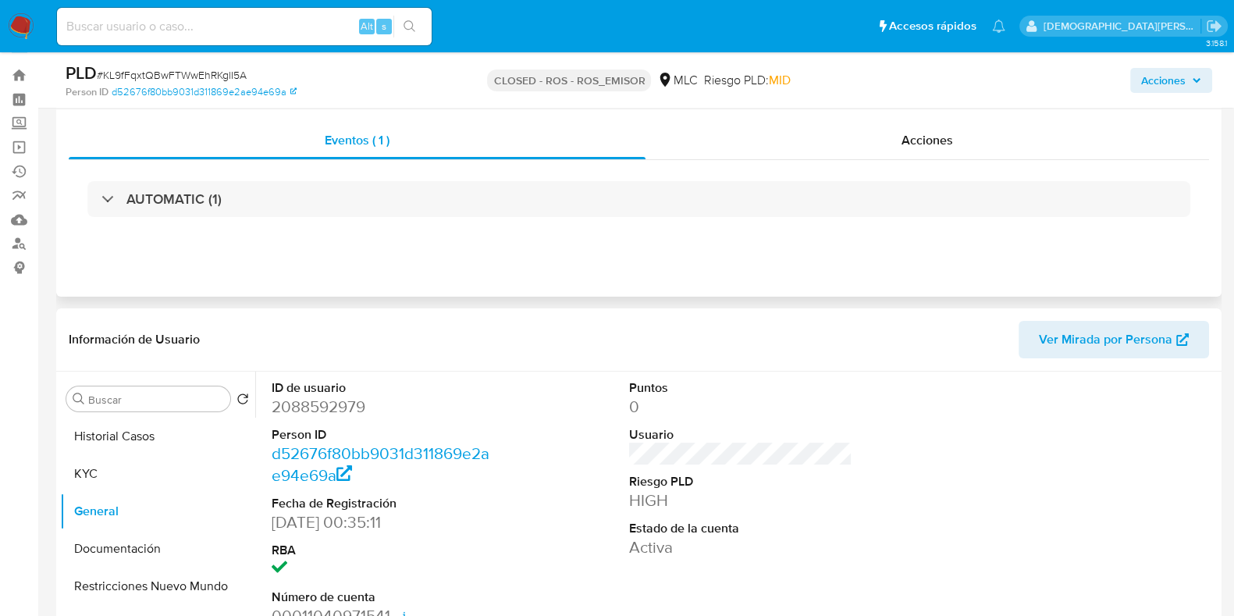
scroll to position [0, 0]
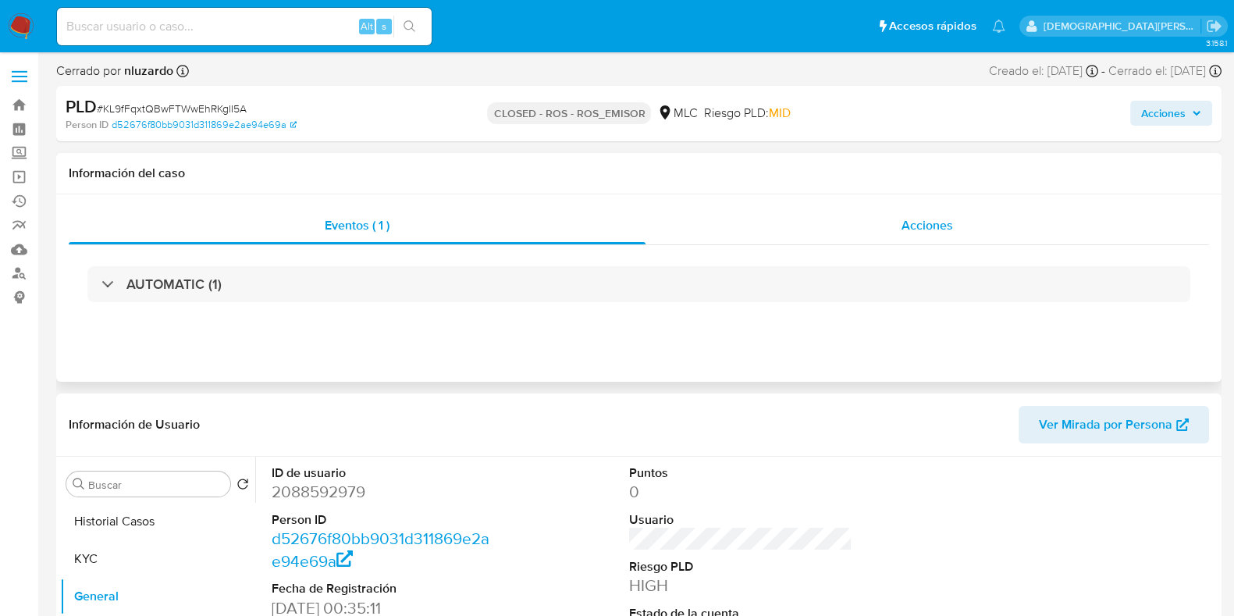
click at [936, 219] on span "Acciones" at bounding box center [926, 225] width 51 height 18
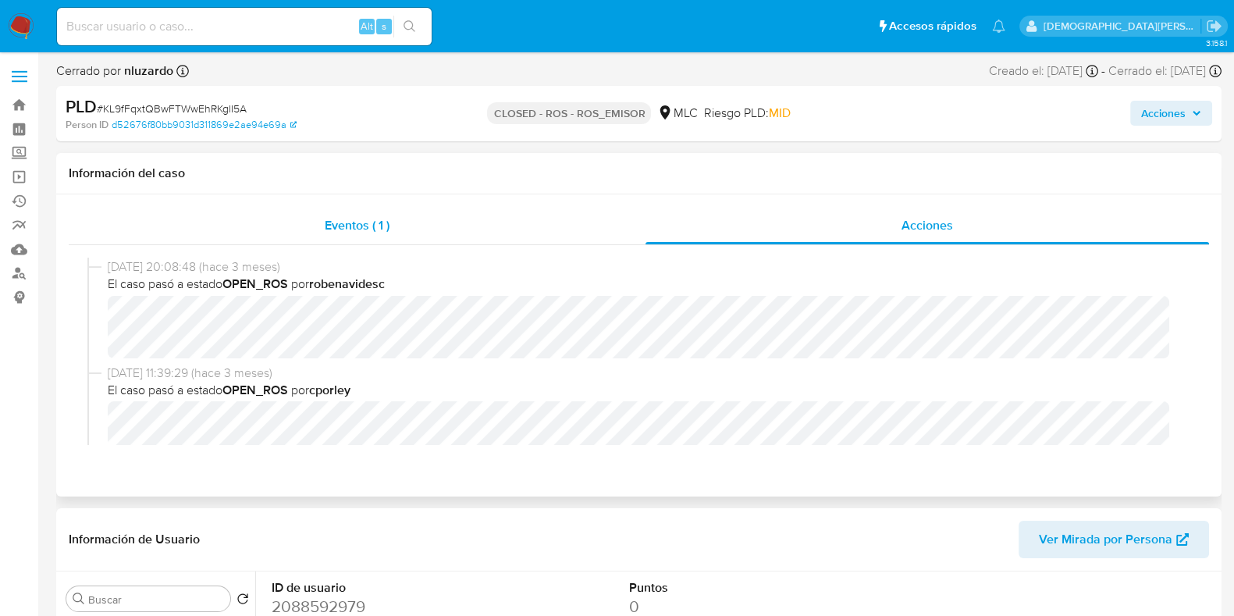
drag, startPoint x: 297, startPoint y: 231, endPoint x: 336, endPoint y: 228, distance: 38.4
click at [297, 231] on div "Eventos ( 1 )" at bounding box center [357, 225] width 577 height 37
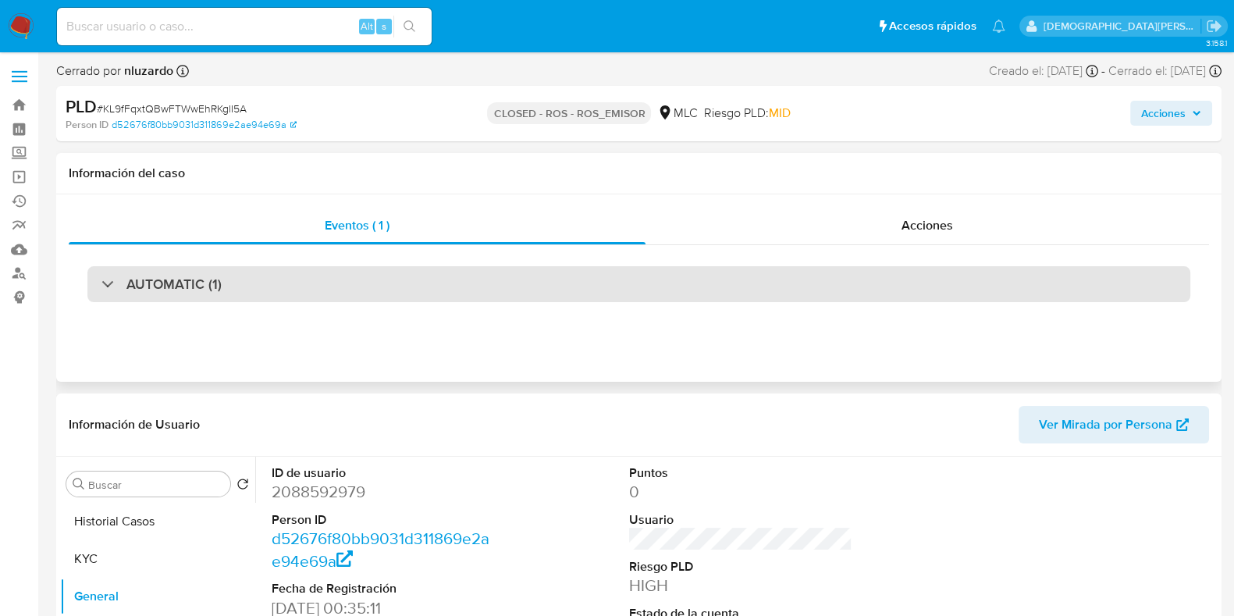
click at [300, 283] on div "AUTOMATIC (1)" at bounding box center [638, 284] width 1102 height 36
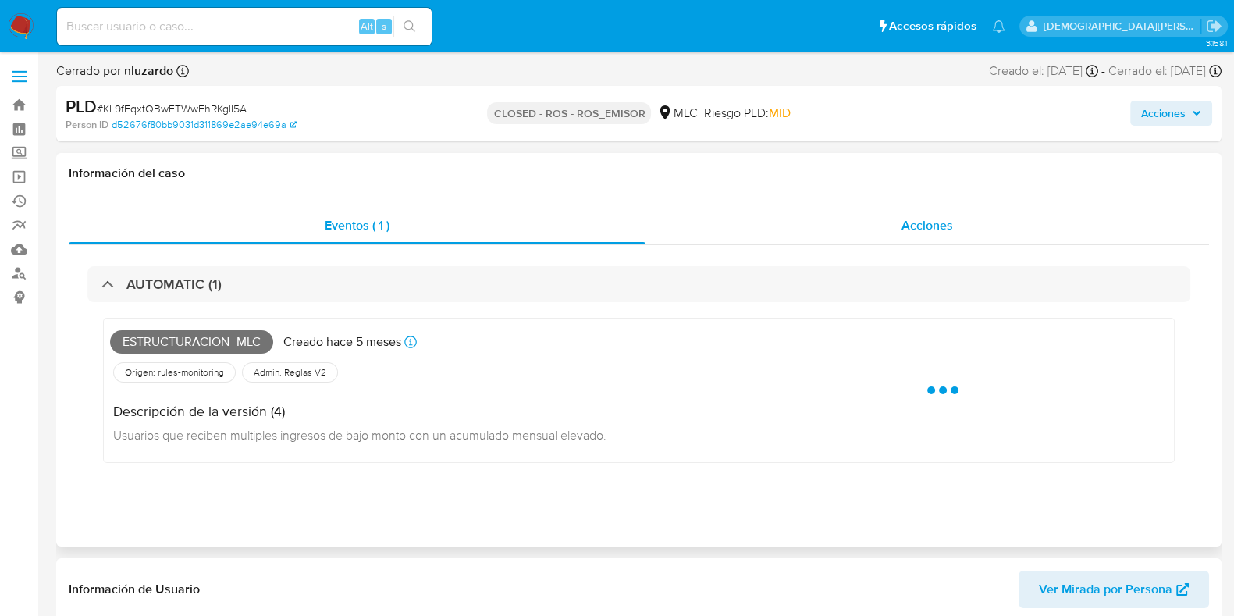
click at [932, 234] on span "Acciones" at bounding box center [926, 225] width 51 height 18
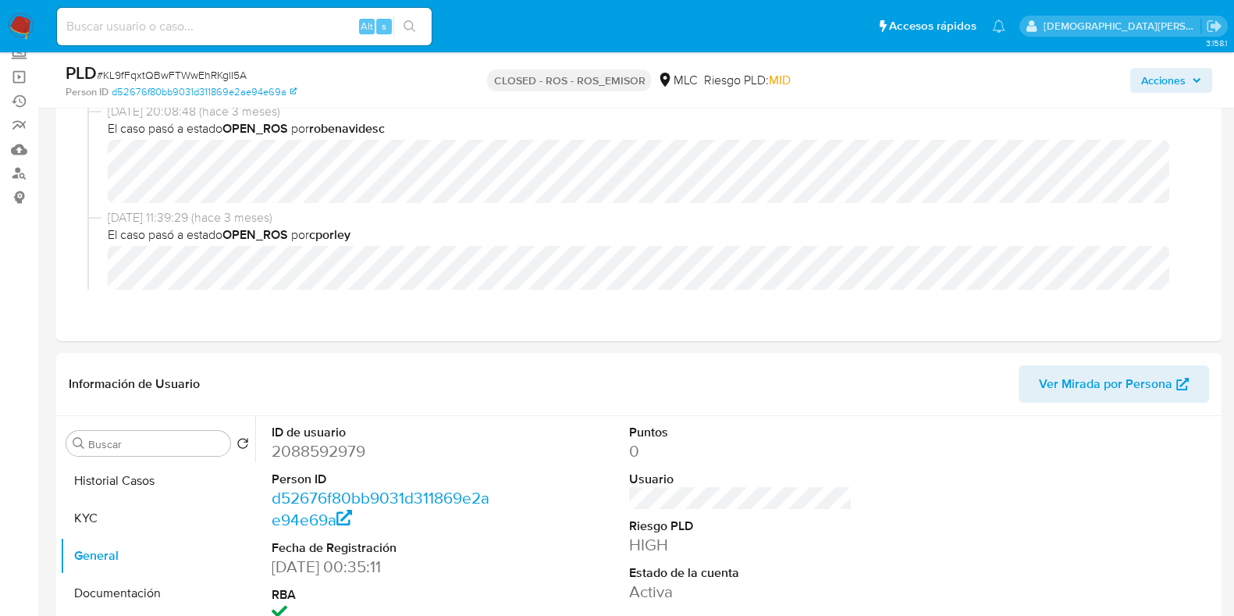
scroll to position [194, 0]
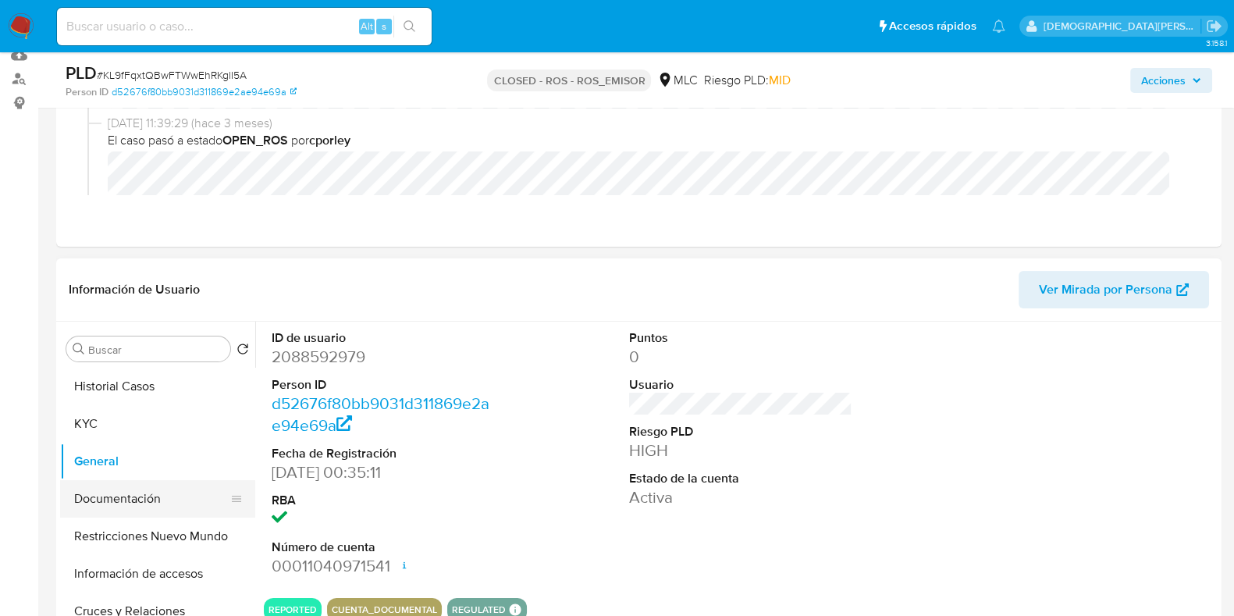
click at [96, 499] on button "Documentación" at bounding box center [151, 498] width 183 height 37
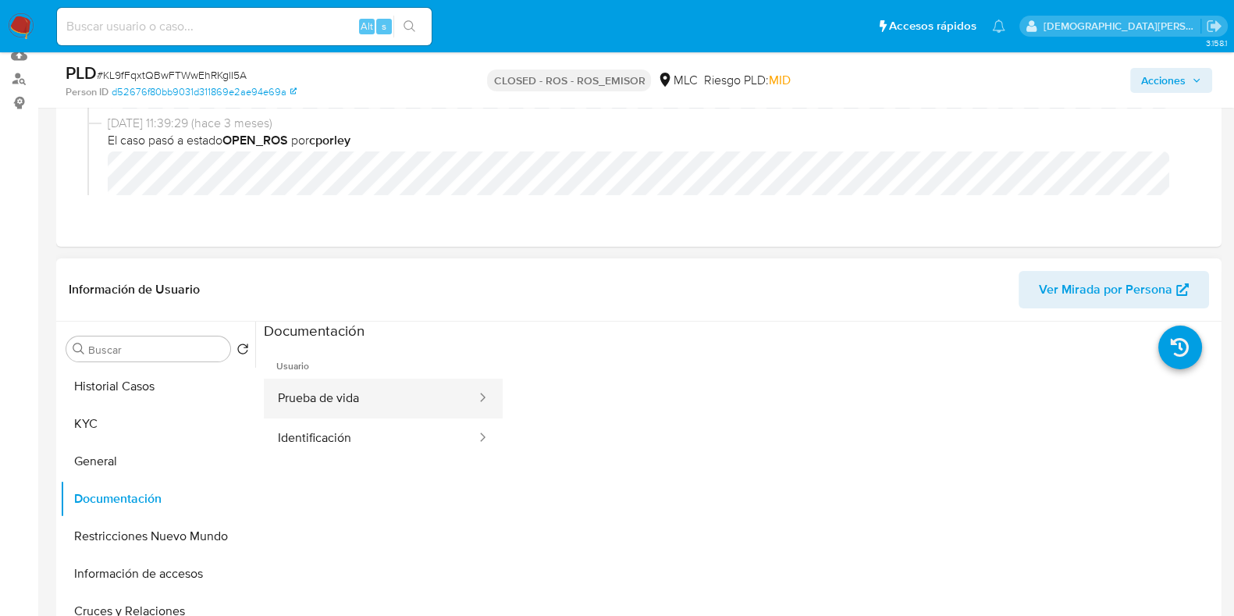
click at [421, 404] on button "Prueba de vida" at bounding box center [371, 398] width 214 height 40
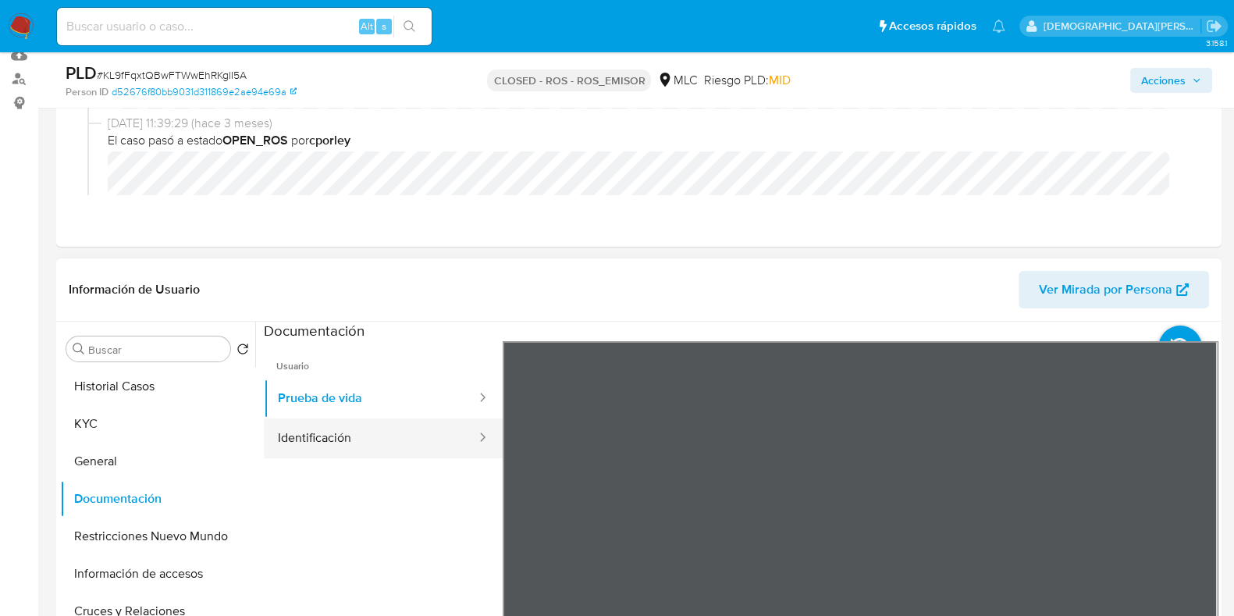
click at [307, 425] on button "Identificación" at bounding box center [371, 438] width 214 height 40
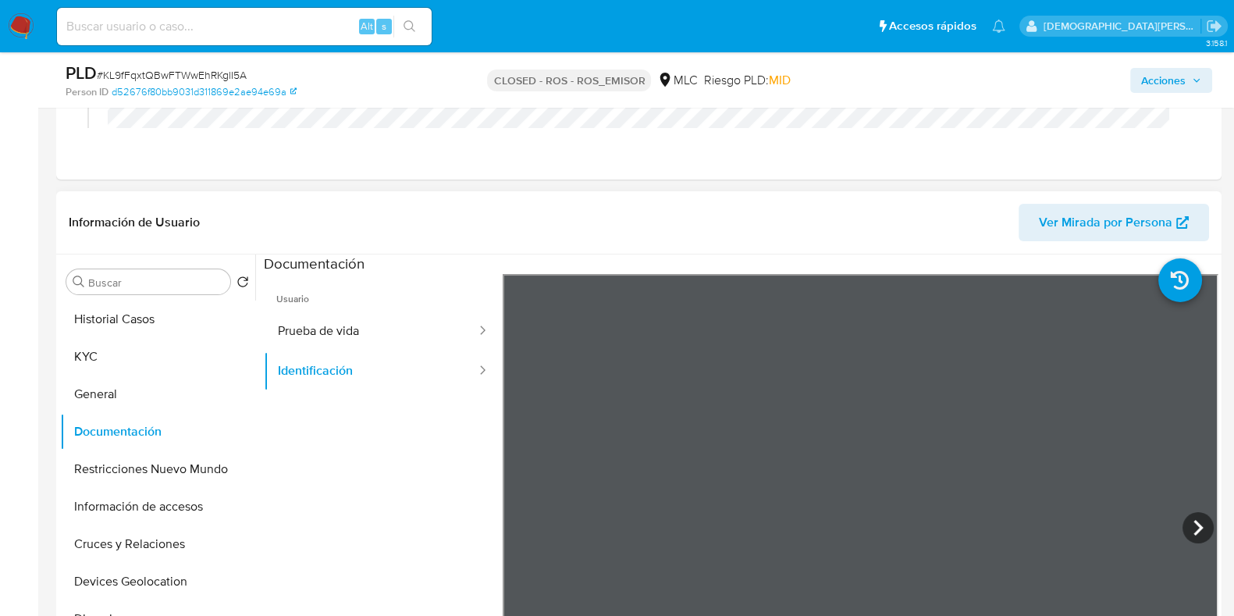
scroll to position [293, 0]
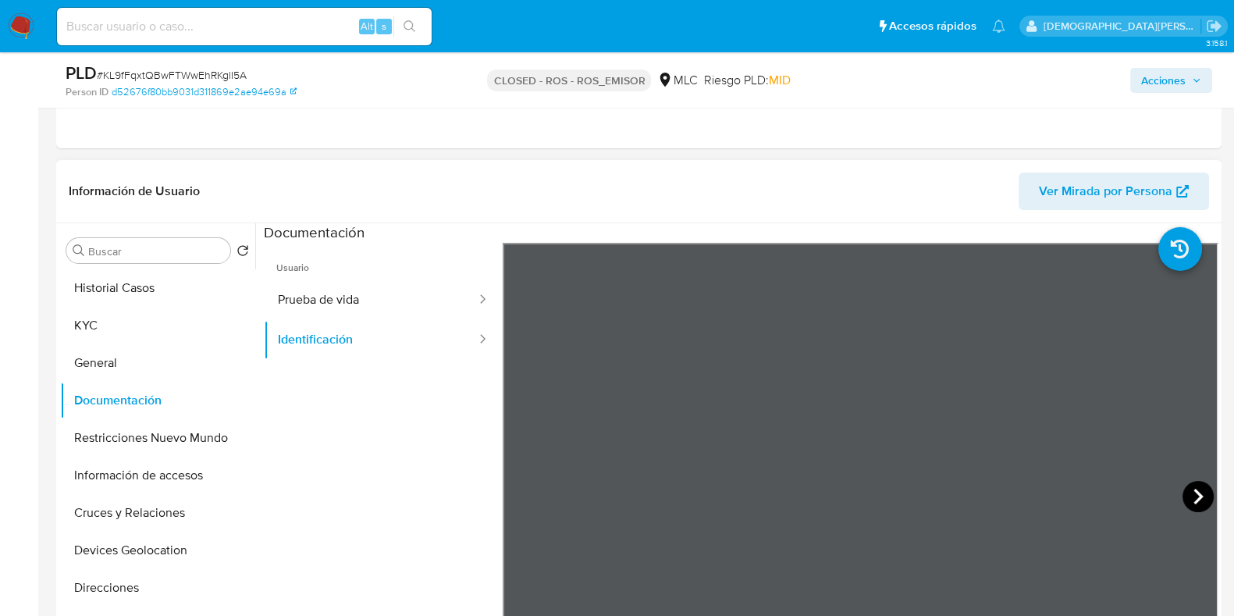
click at [1182, 488] on icon at bounding box center [1197, 496] width 31 height 31
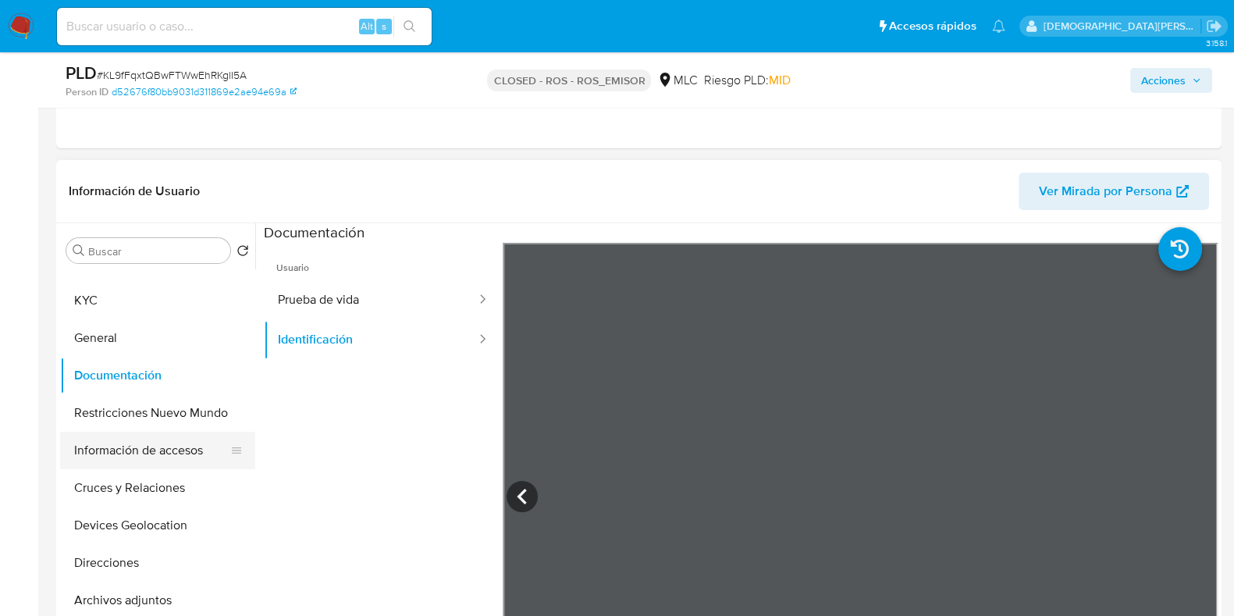
scroll to position [97, 0]
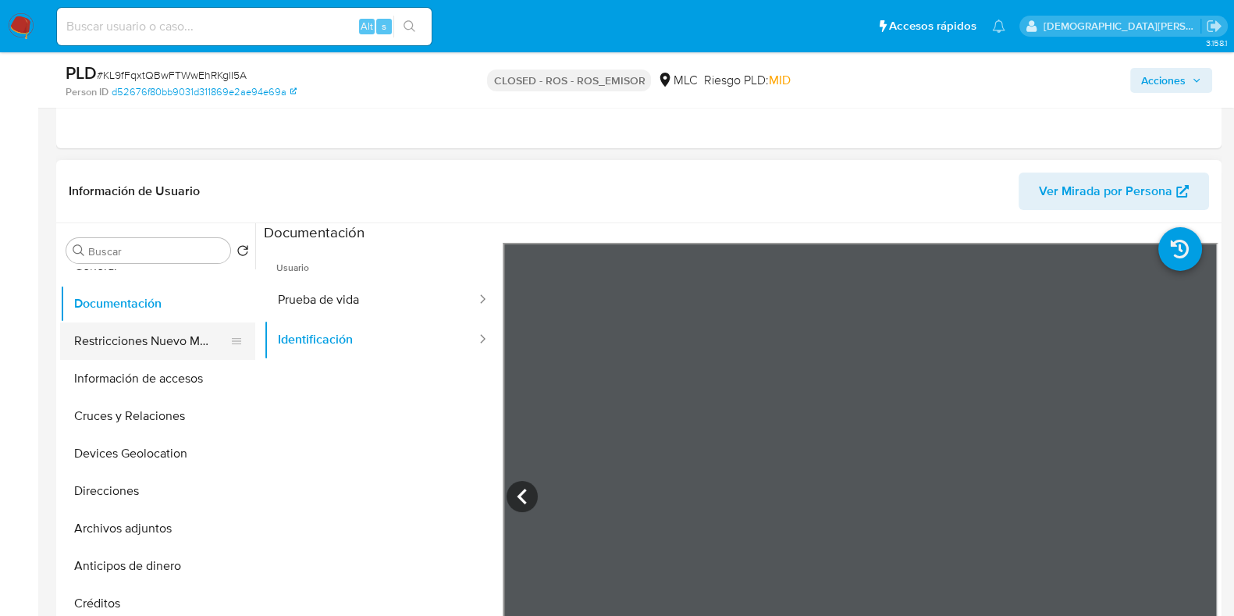
click at [125, 342] on button "Restricciones Nuevo Mundo" at bounding box center [151, 340] width 183 height 37
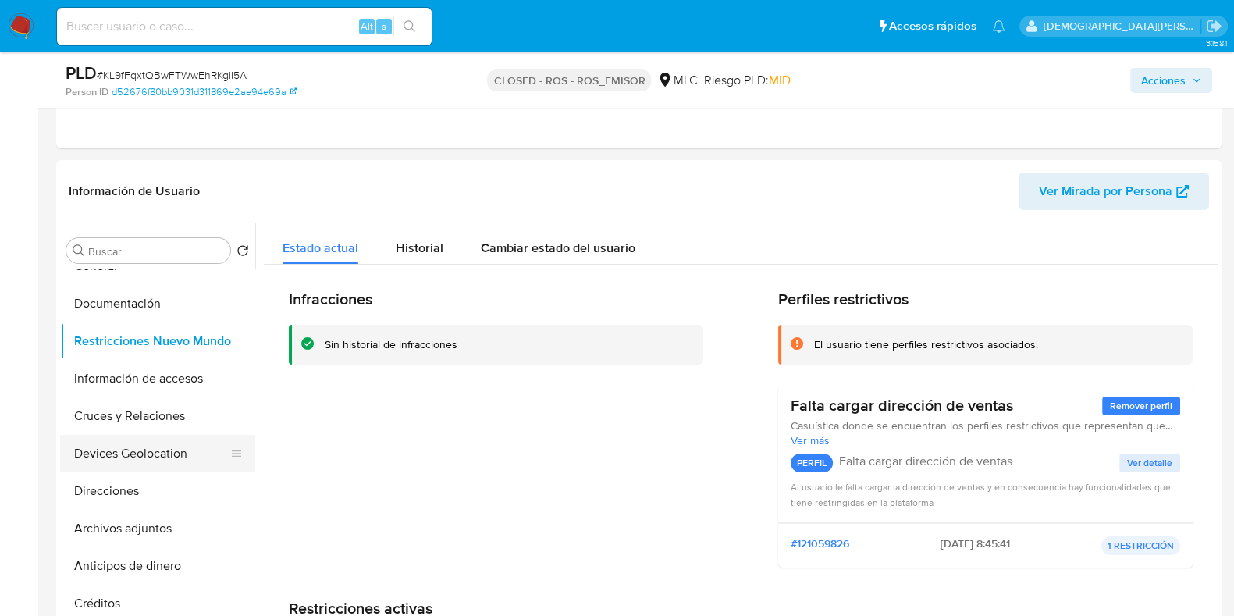
click at [140, 449] on button "Devices Geolocation" at bounding box center [151, 453] width 183 height 37
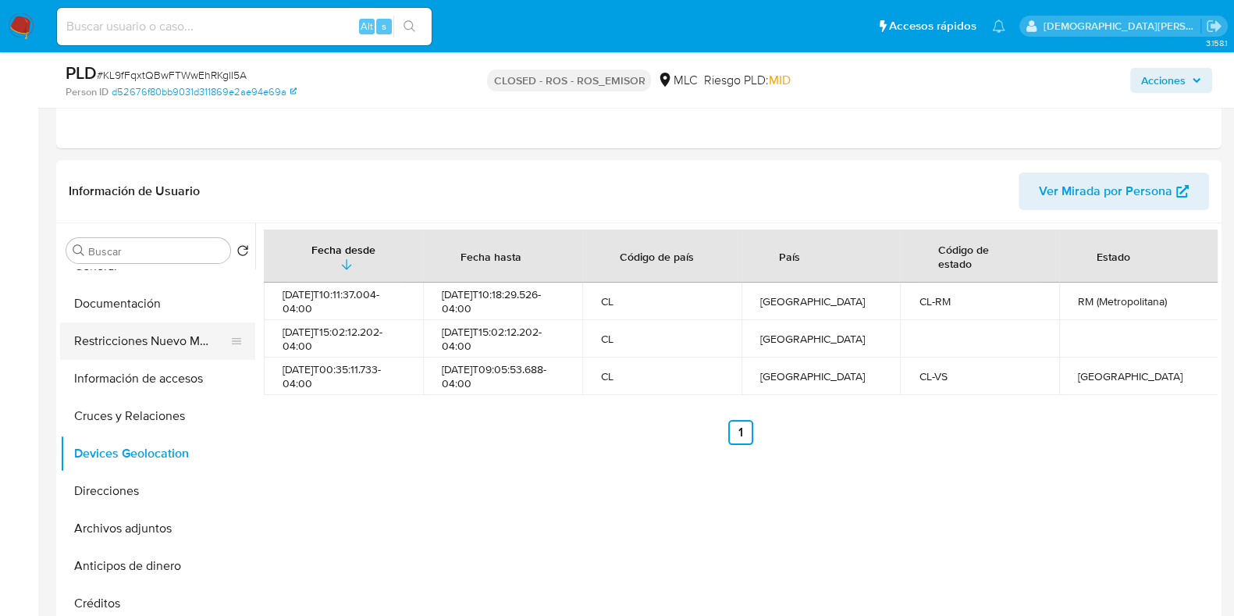
scroll to position [0, 0]
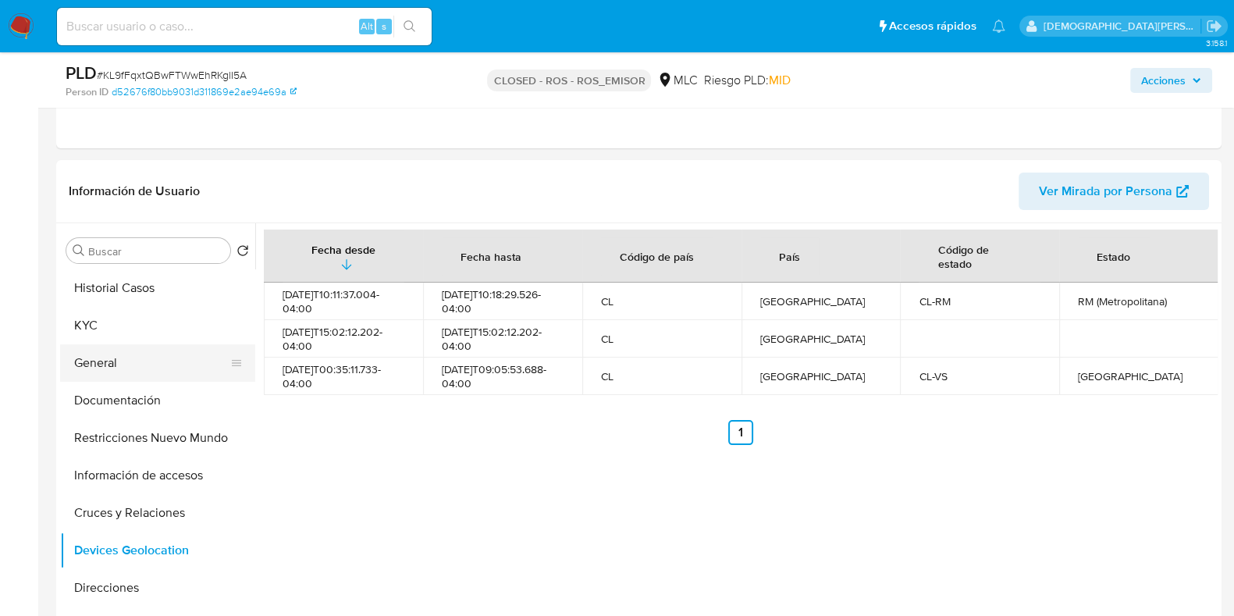
click at [139, 361] on button "General" at bounding box center [151, 362] width 183 height 37
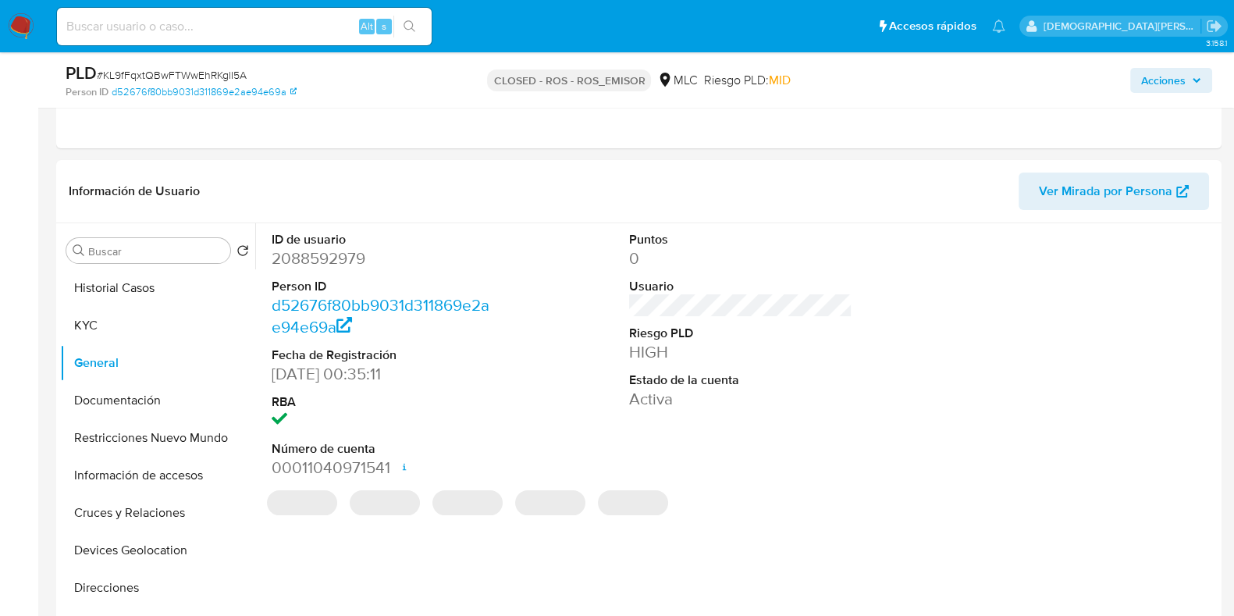
click at [329, 247] on dd "2088592979" at bounding box center [383, 258] width 223 height 22
click at [323, 258] on dd "2088592979" at bounding box center [383, 258] width 223 height 22
copy dd "2088592979"
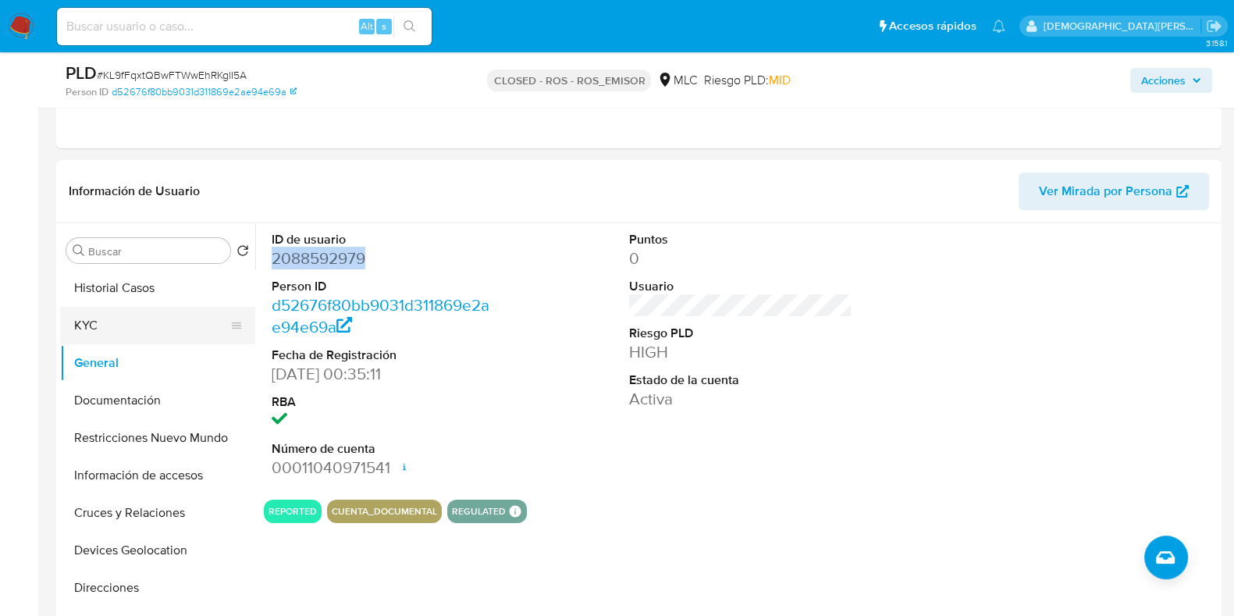
click button "KYC"
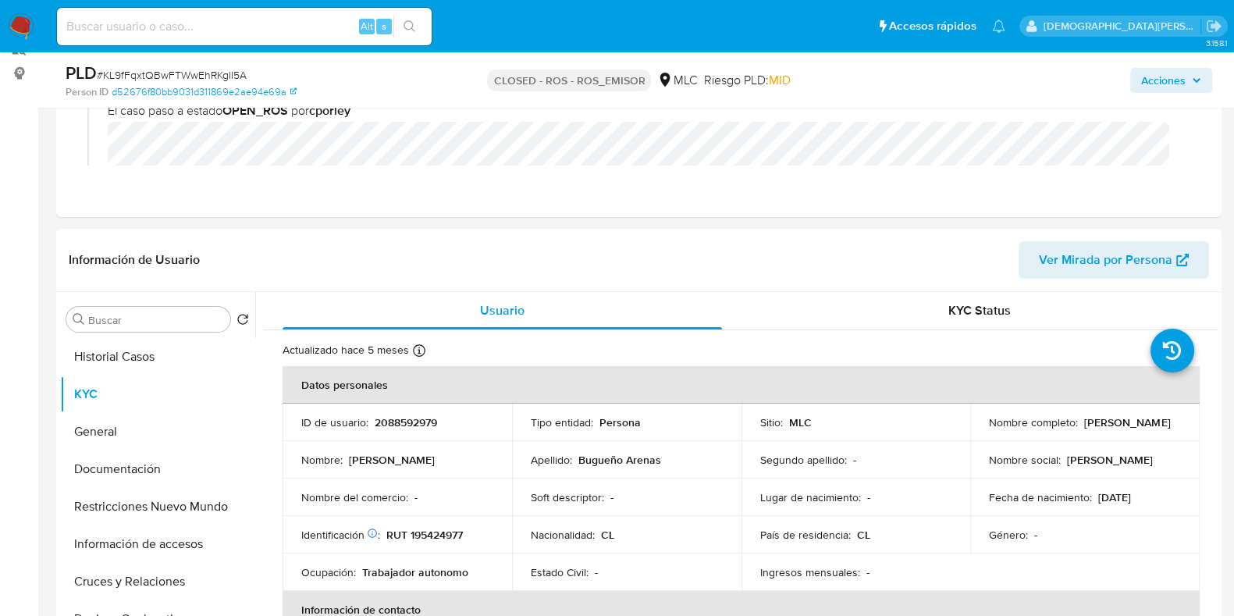
scroll to position [194, 0]
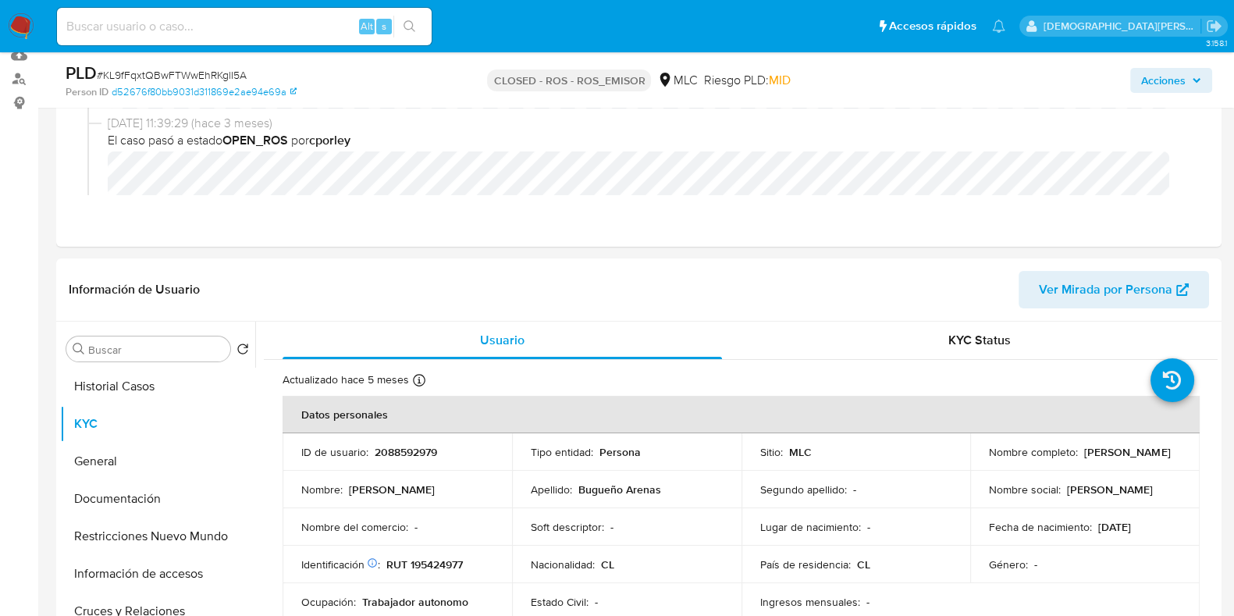
click p "RUT 195424977"
click p "2088592979"
copy p "2088592979"
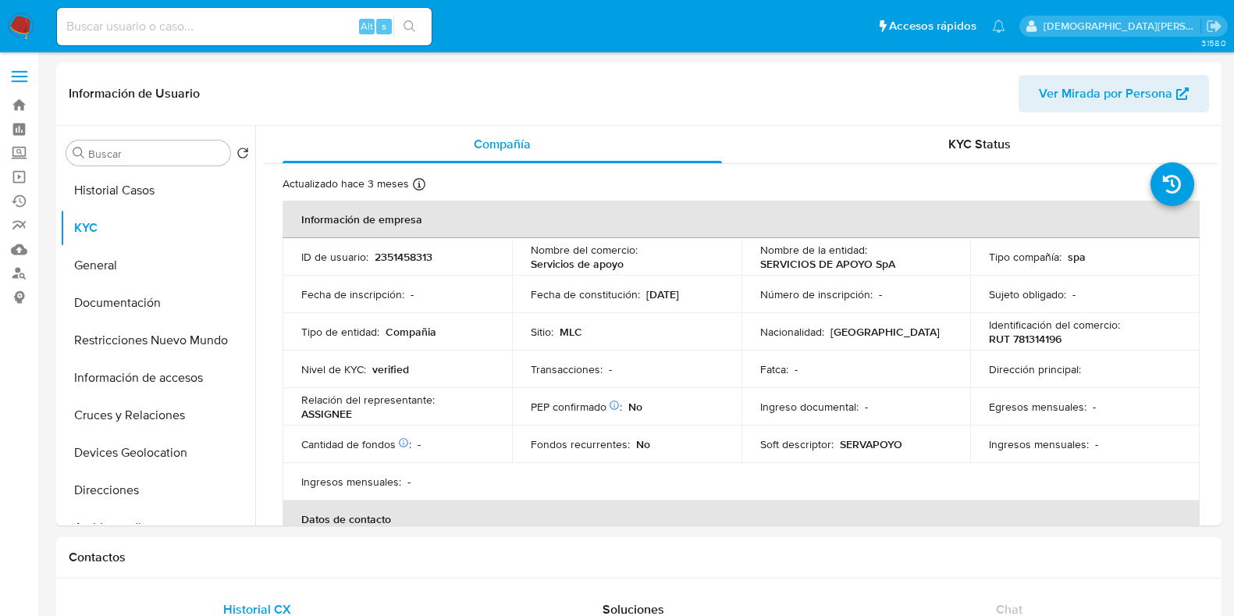
select select "10"
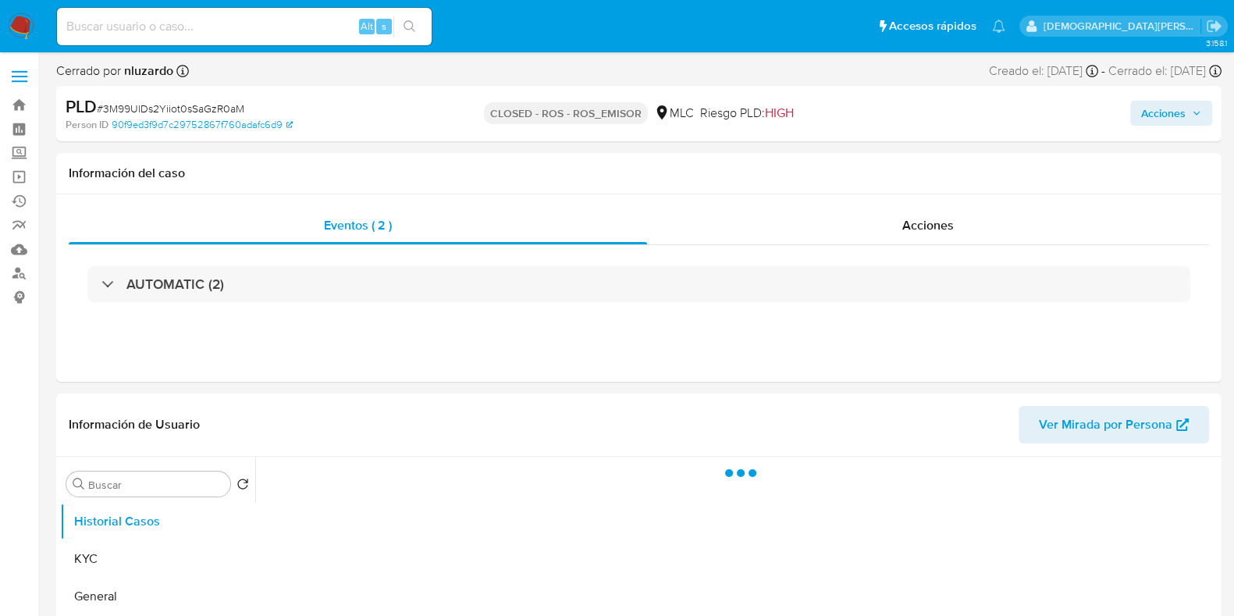
select select "10"
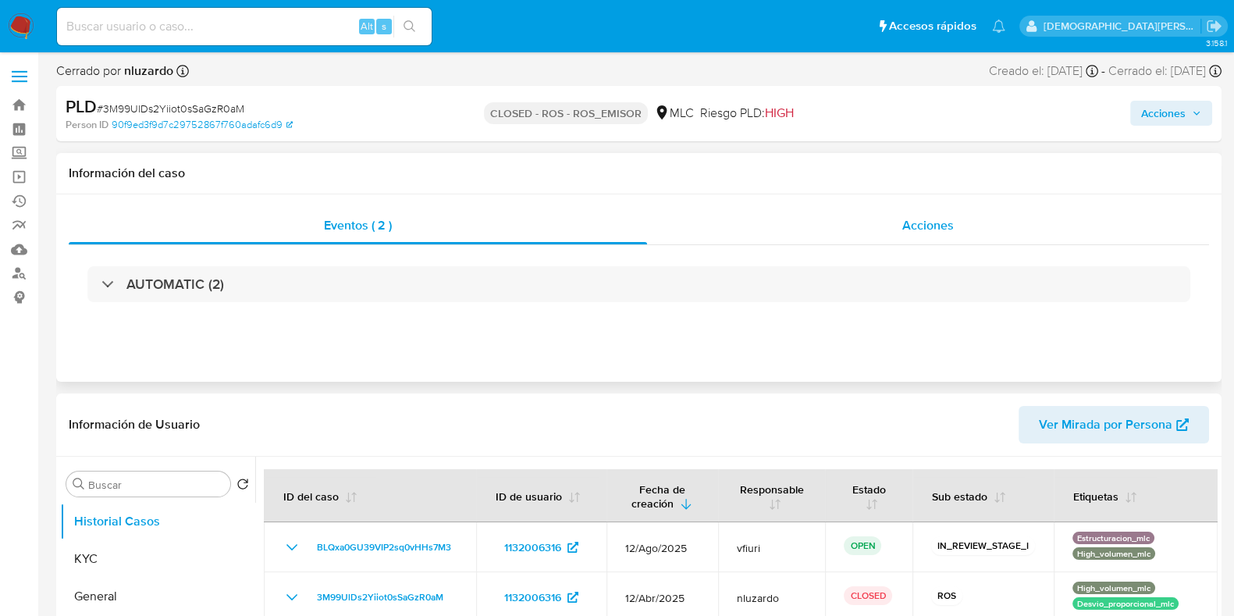
click at [921, 225] on span "Acciones" at bounding box center [927, 225] width 51 height 18
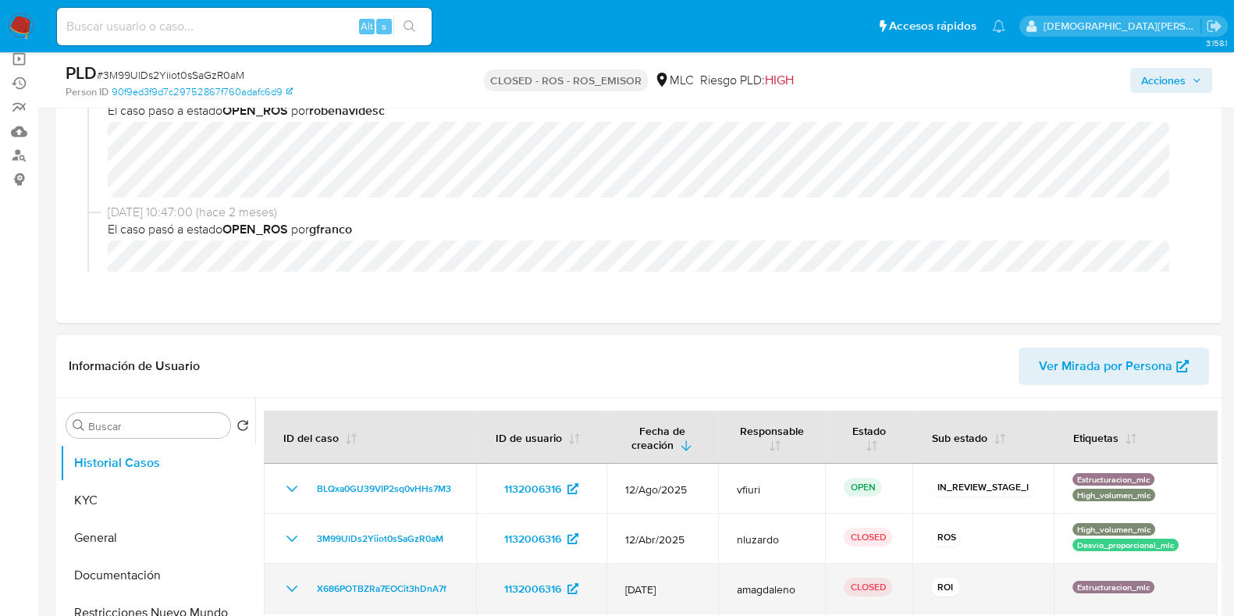
scroll to position [389, 0]
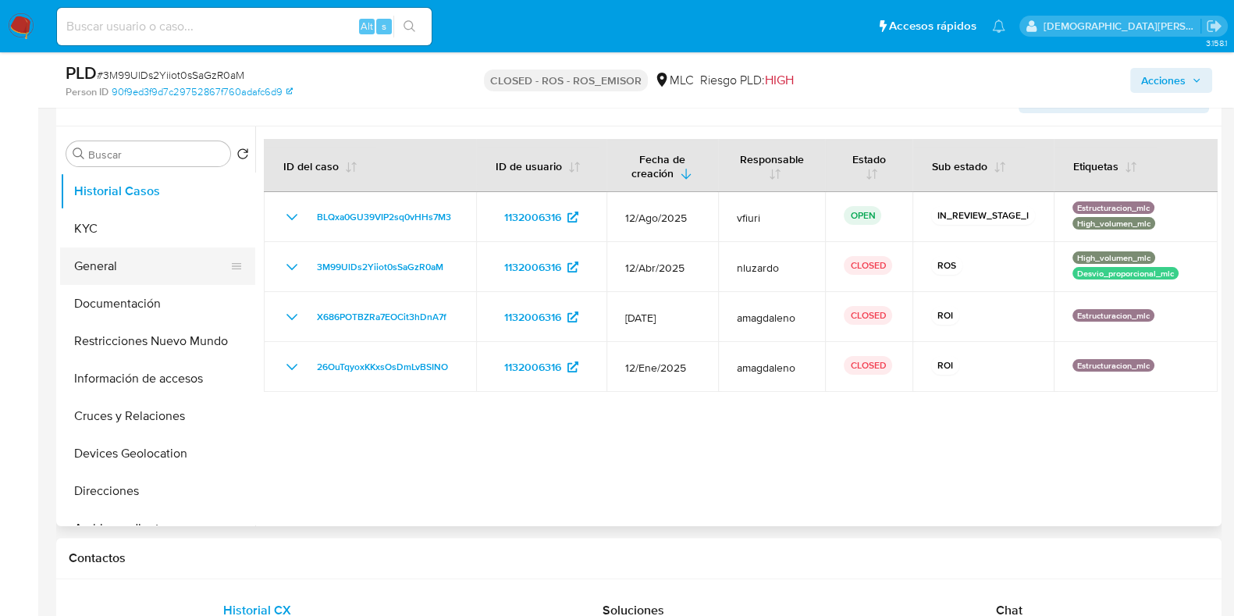
click at [117, 257] on button "General" at bounding box center [151, 265] width 183 height 37
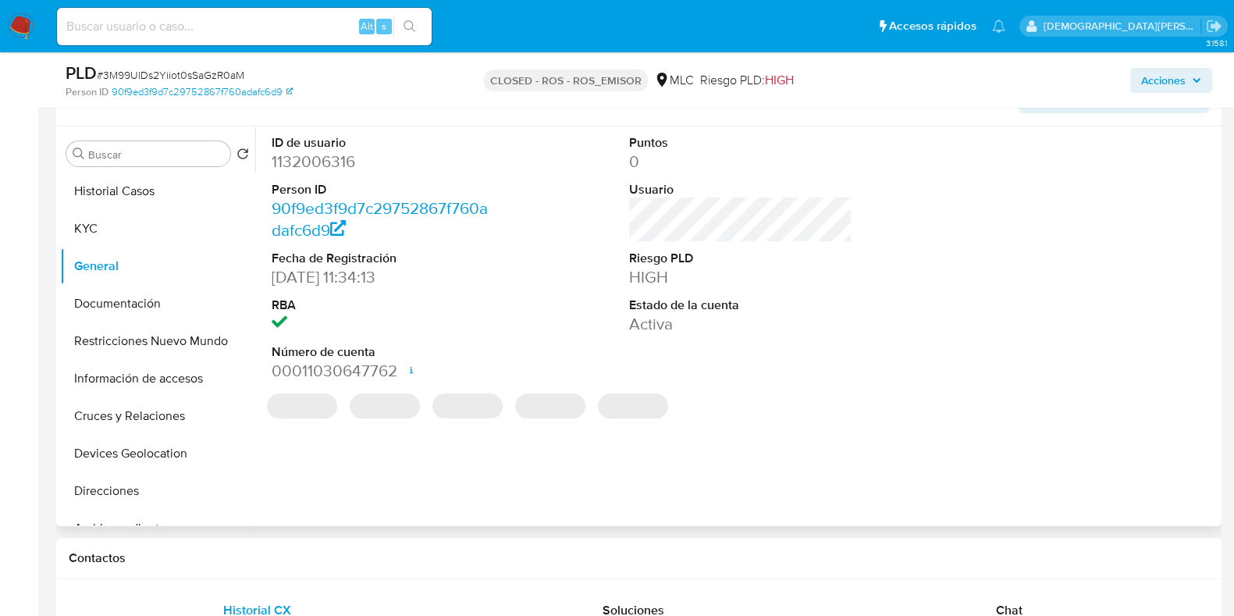
click at [335, 164] on dd "1132006316" at bounding box center [383, 162] width 223 height 22
copy dd "1132006316"
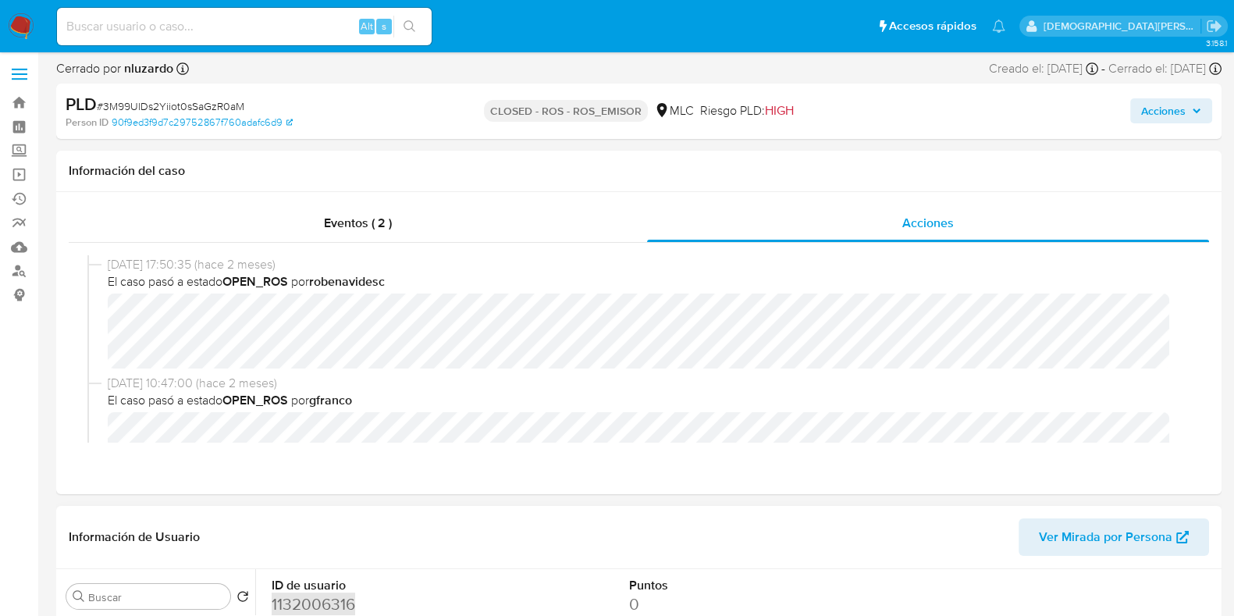
scroll to position [0, 0]
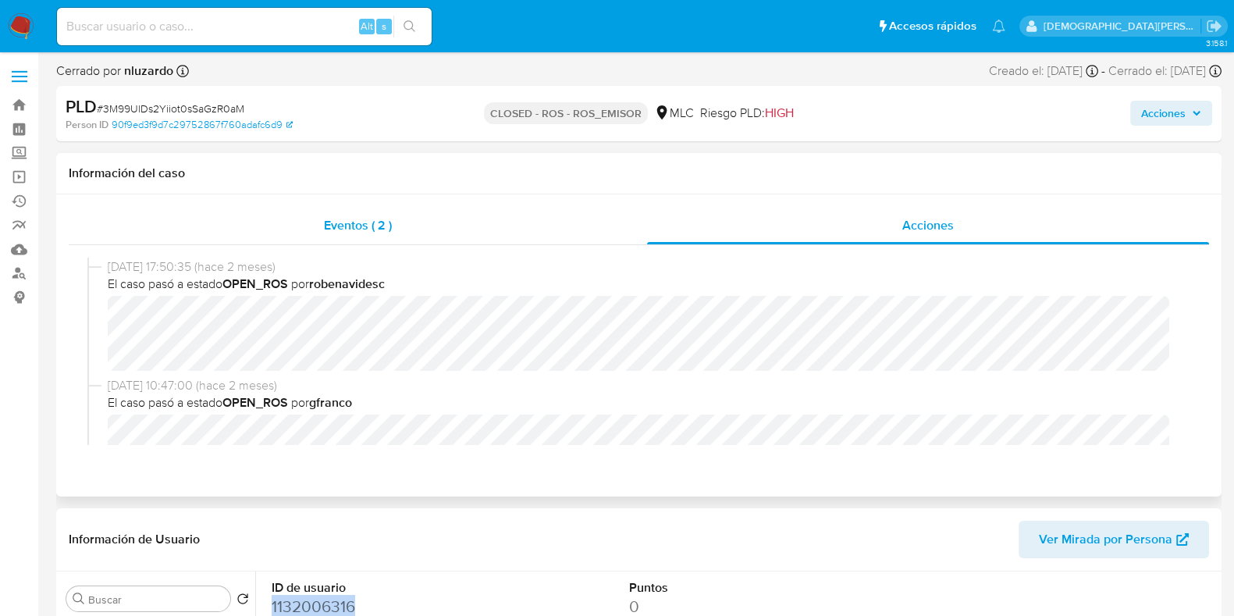
click at [294, 225] on div "Eventos ( 2 )" at bounding box center [358, 225] width 578 height 37
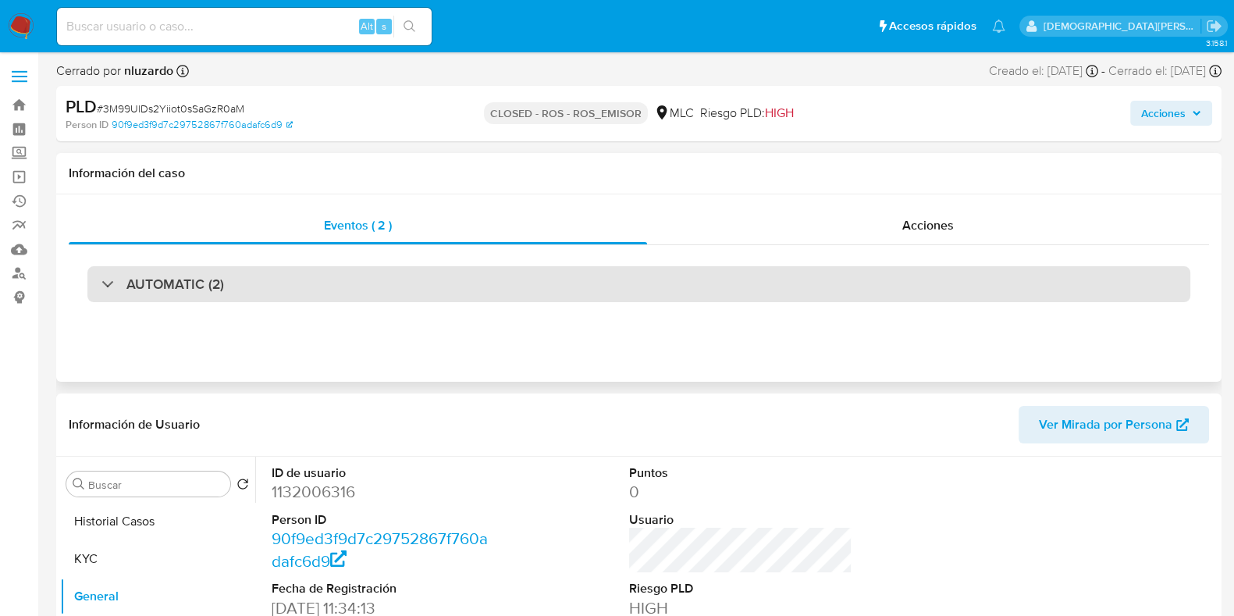
click at [392, 281] on div "AUTOMATIC (2)" at bounding box center [638, 284] width 1102 height 36
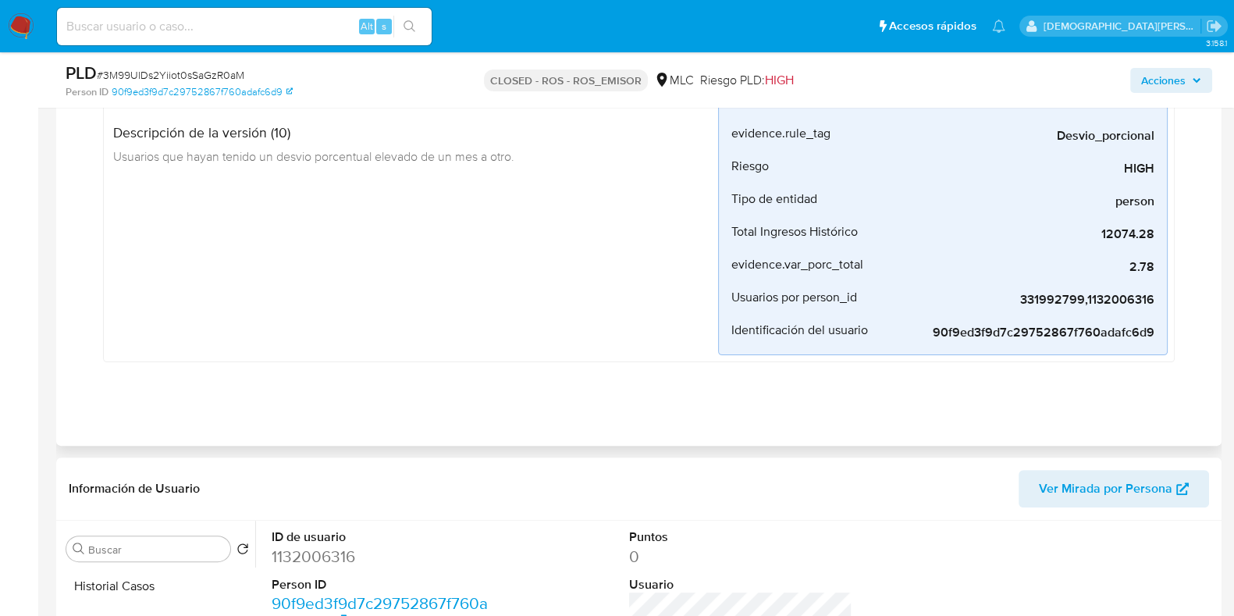
scroll to position [878, 0]
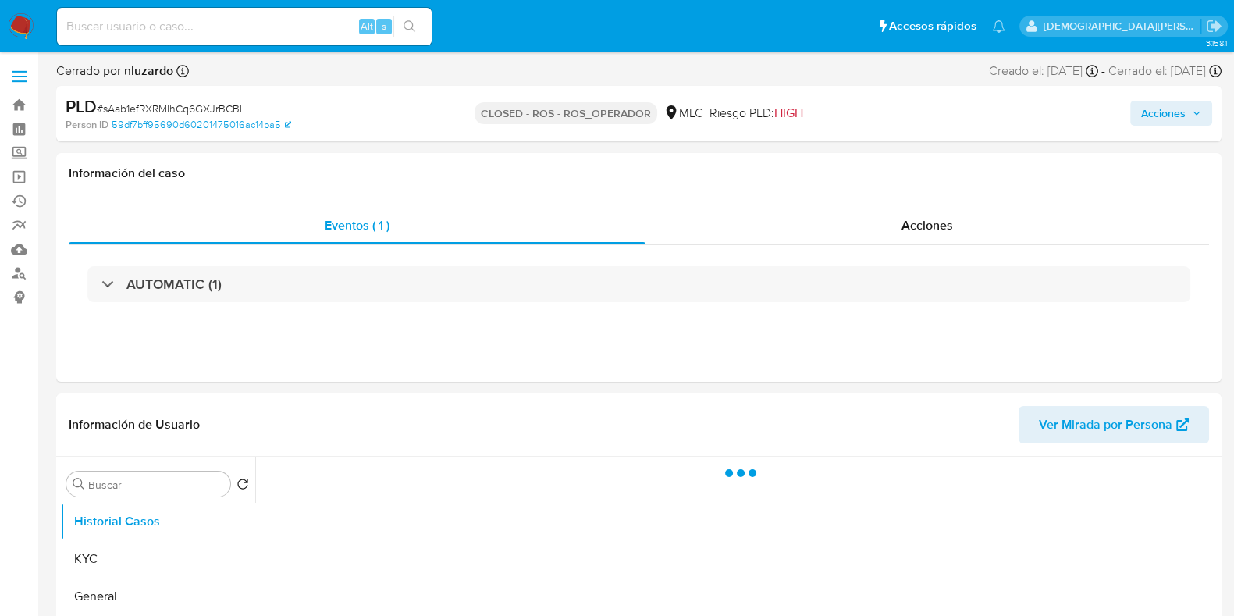
select select "10"
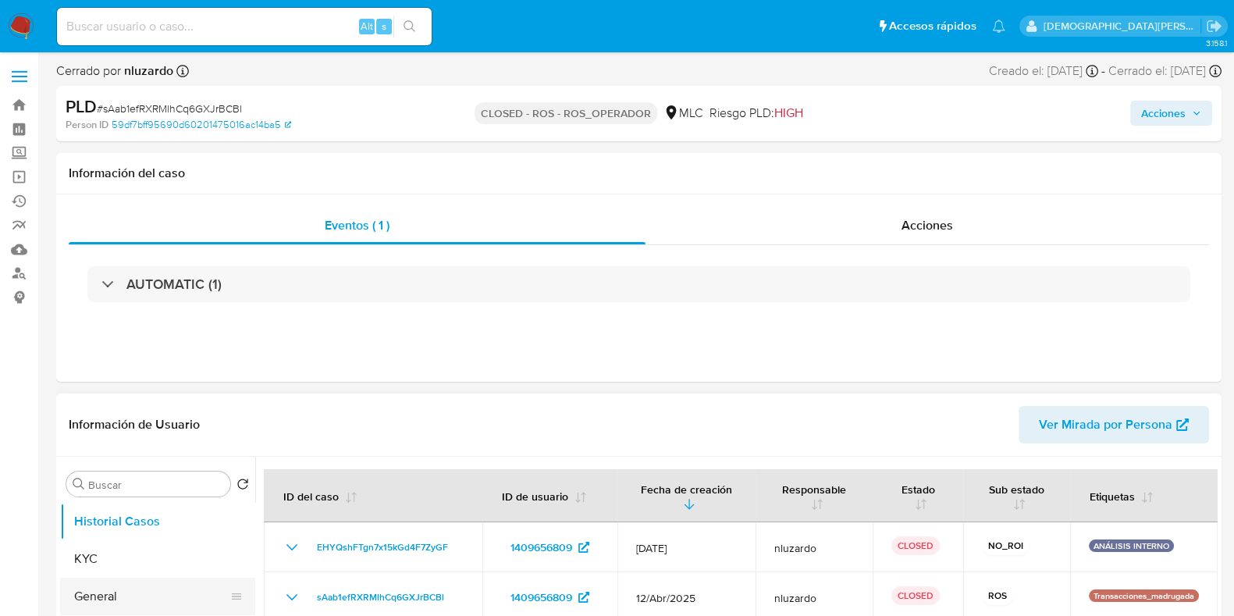
click at [91, 587] on button "General" at bounding box center [151, 595] width 183 height 37
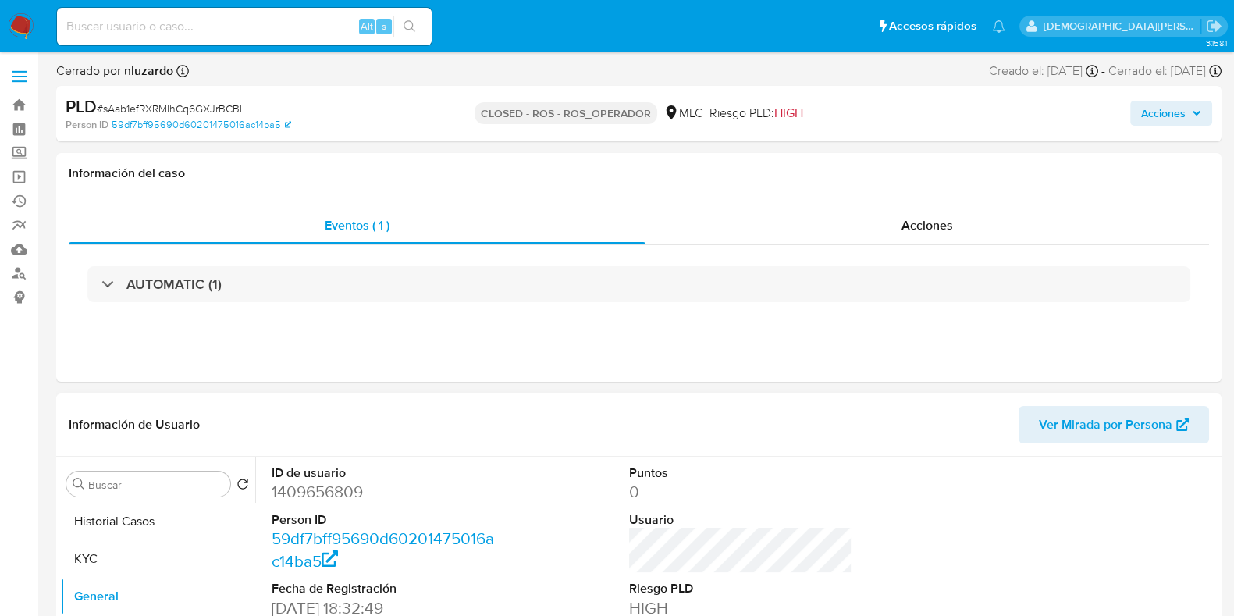
click at [346, 497] on dd "1409656809" at bounding box center [383, 492] width 223 height 22
click at [346, 496] on dd "1409656809" at bounding box center [383, 492] width 223 height 22
copy dd "1409656809"
drag, startPoint x: 900, startPoint y: 225, endPoint x: 724, endPoint y: 231, distance: 175.6
click at [900, 225] on div "Acciones" at bounding box center [926, 225] width 563 height 37
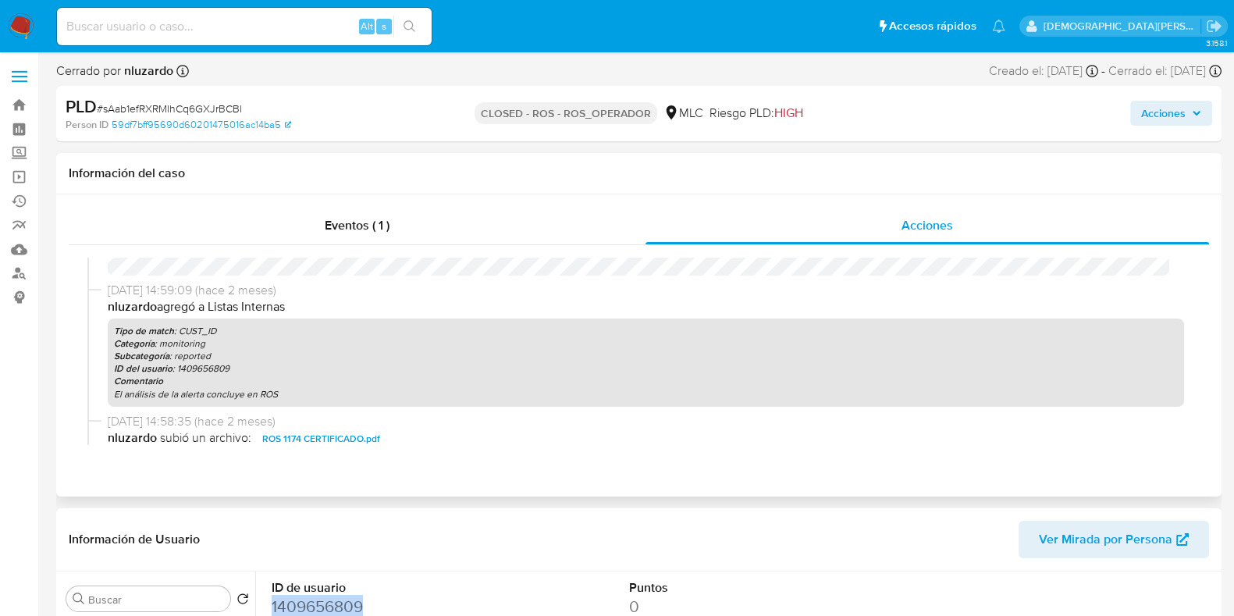
scroll to position [194, 0]
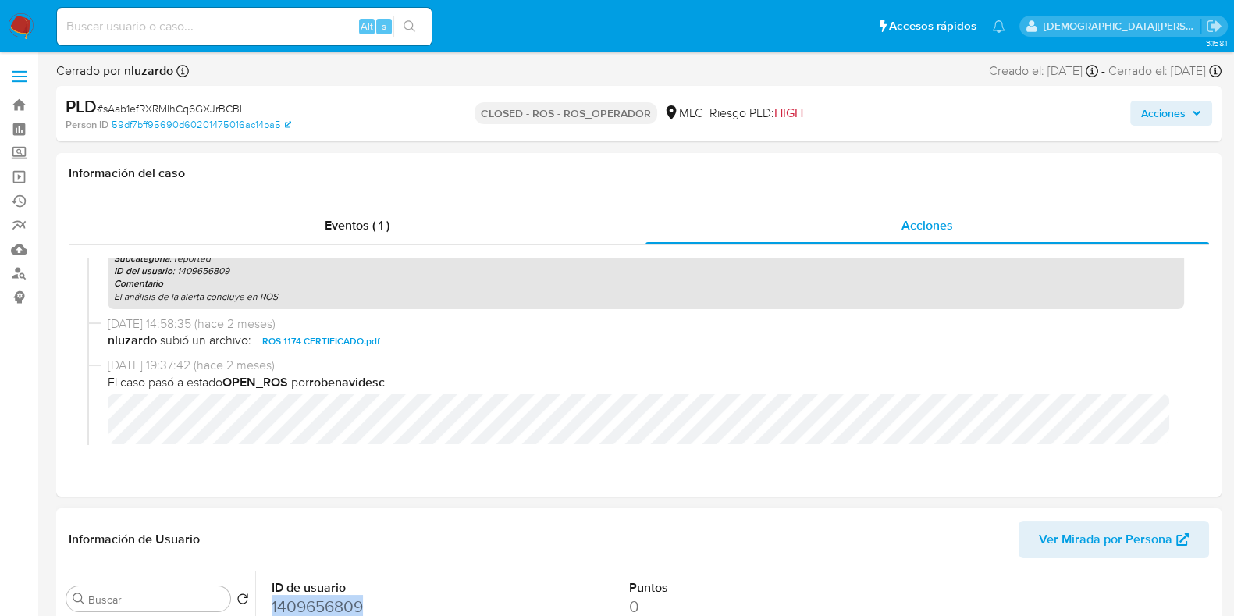
click at [309, 599] on dd "1409656809" at bounding box center [383, 606] width 223 height 22
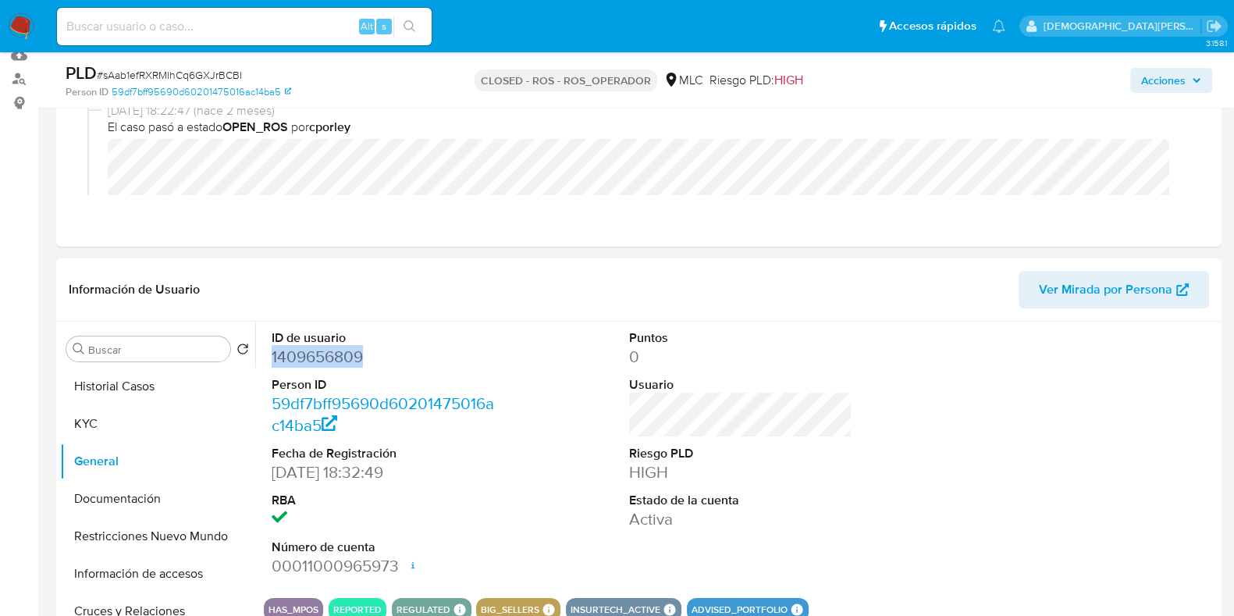
click at [347, 364] on dd "1409656809" at bounding box center [383, 357] width 223 height 22
click at [345, 365] on dd "1409656809" at bounding box center [383, 357] width 223 height 22
click at [353, 362] on dd "1409656809" at bounding box center [383, 357] width 223 height 22
copy dd "1409656809"
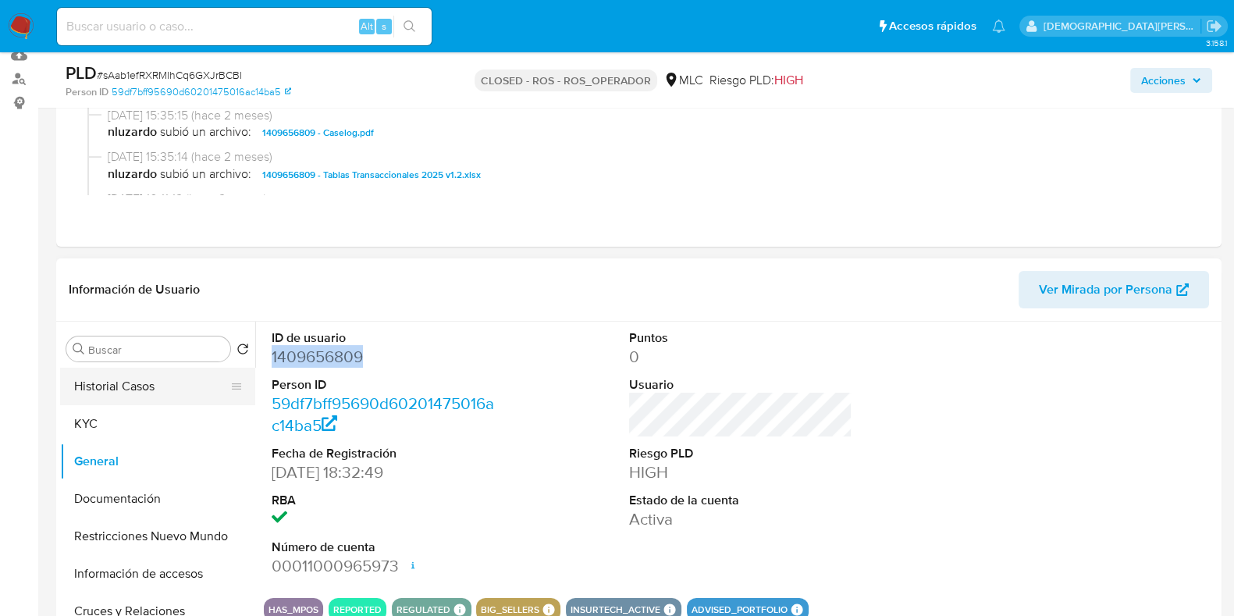
click at [168, 394] on button "Historial Casos" at bounding box center [151, 385] width 183 height 37
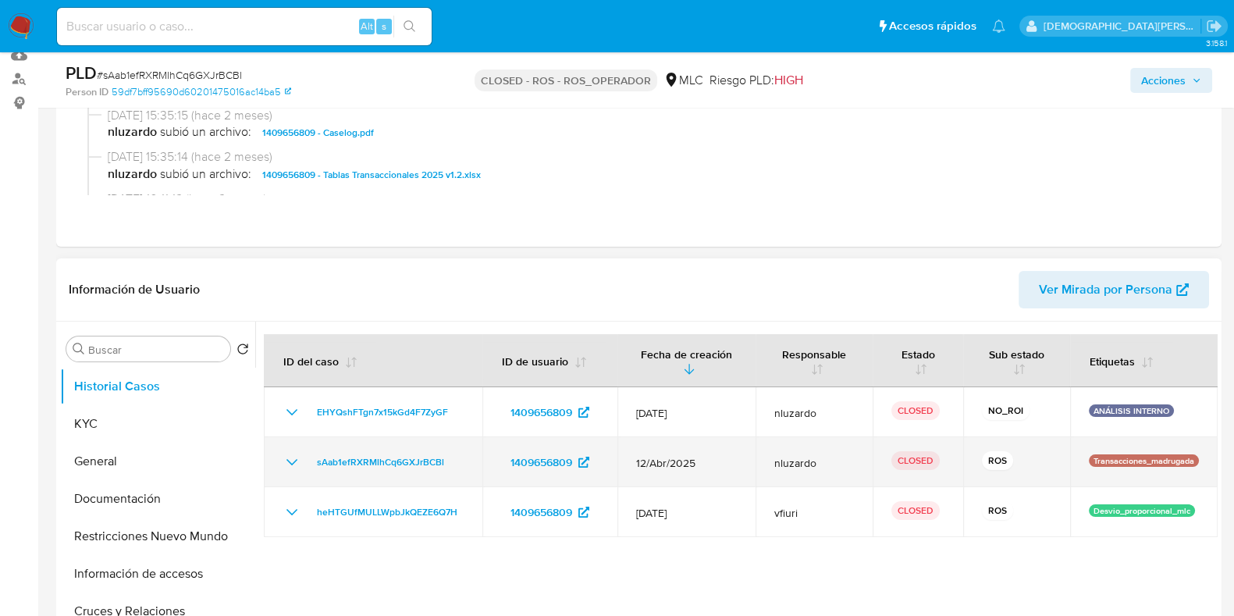
click at [294, 458] on icon "Mostrar/Ocultar" at bounding box center [291, 462] width 19 height 19
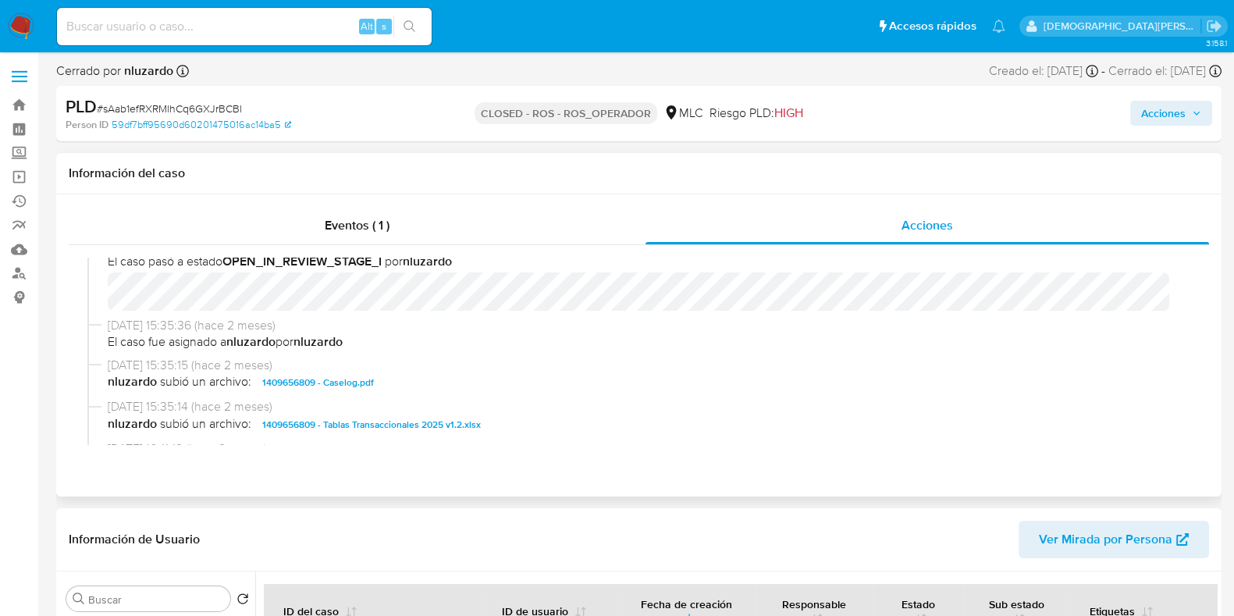
scroll to position [878, 0]
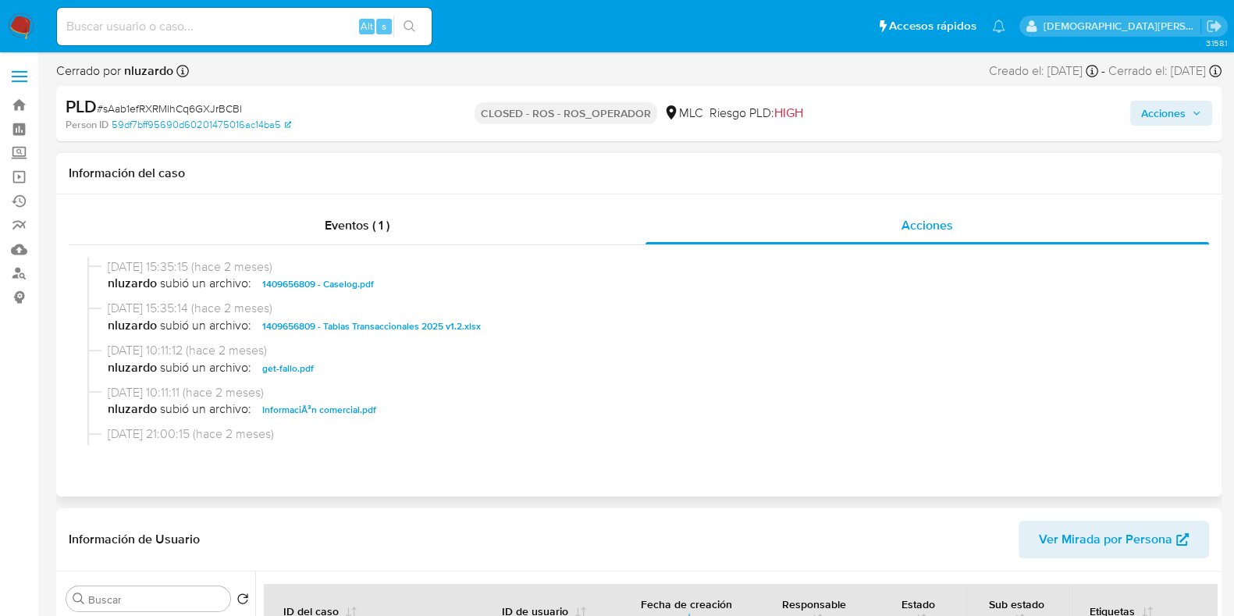
click at [414, 325] on span "1409656809 - Tablas Transaccionales 2025 v1.2.xlsx" at bounding box center [371, 326] width 218 height 19
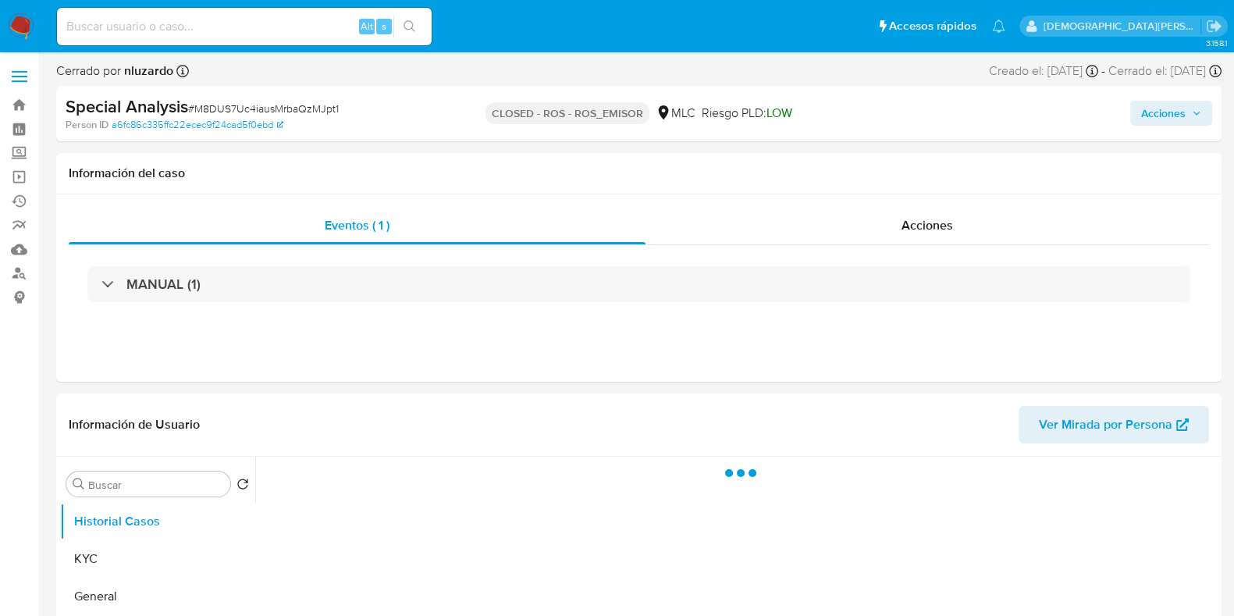
select select "10"
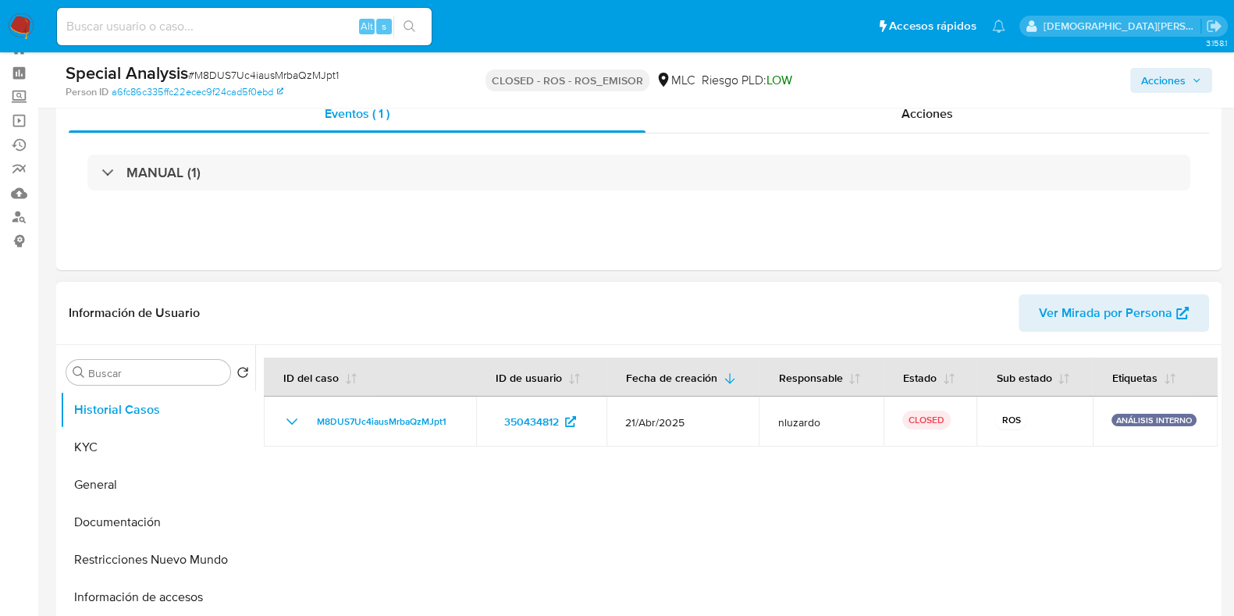
scroll to position [97, 0]
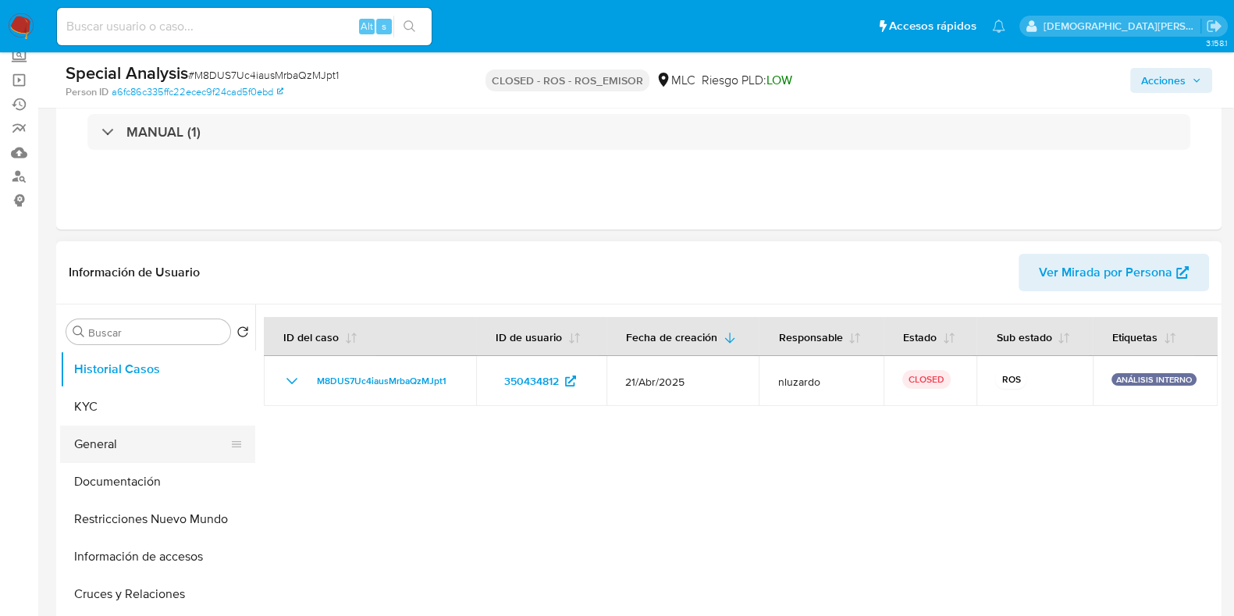
click at [130, 445] on button "General" at bounding box center [151, 443] width 183 height 37
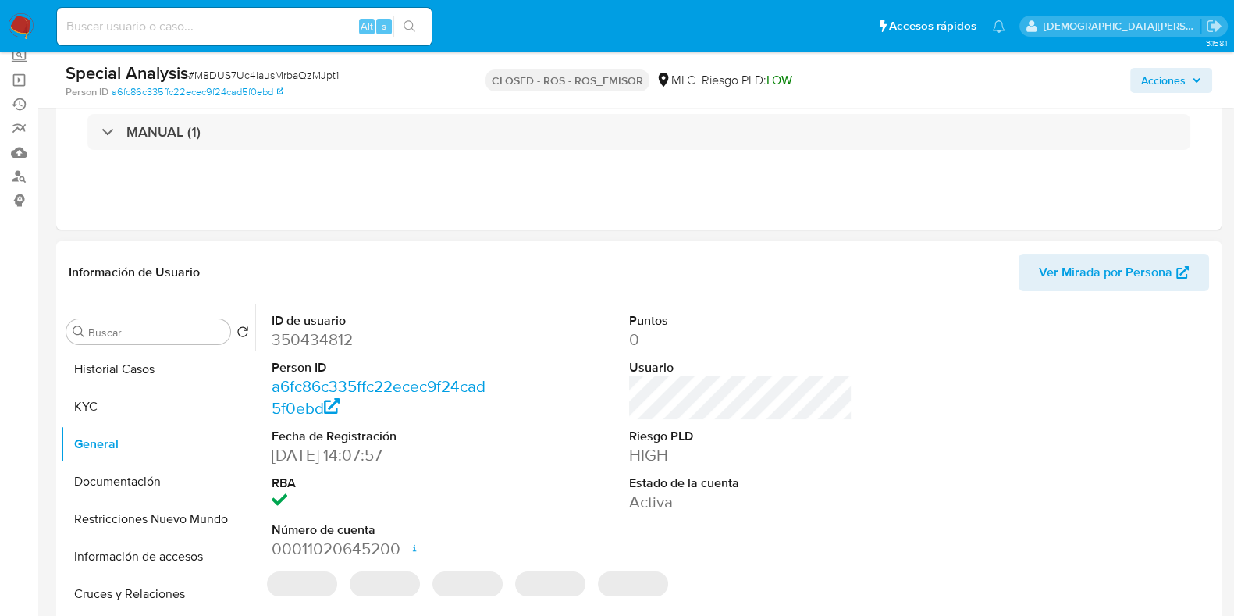
click at [314, 338] on dd "350434812" at bounding box center [383, 339] width 223 height 22
copy dd "350434812"
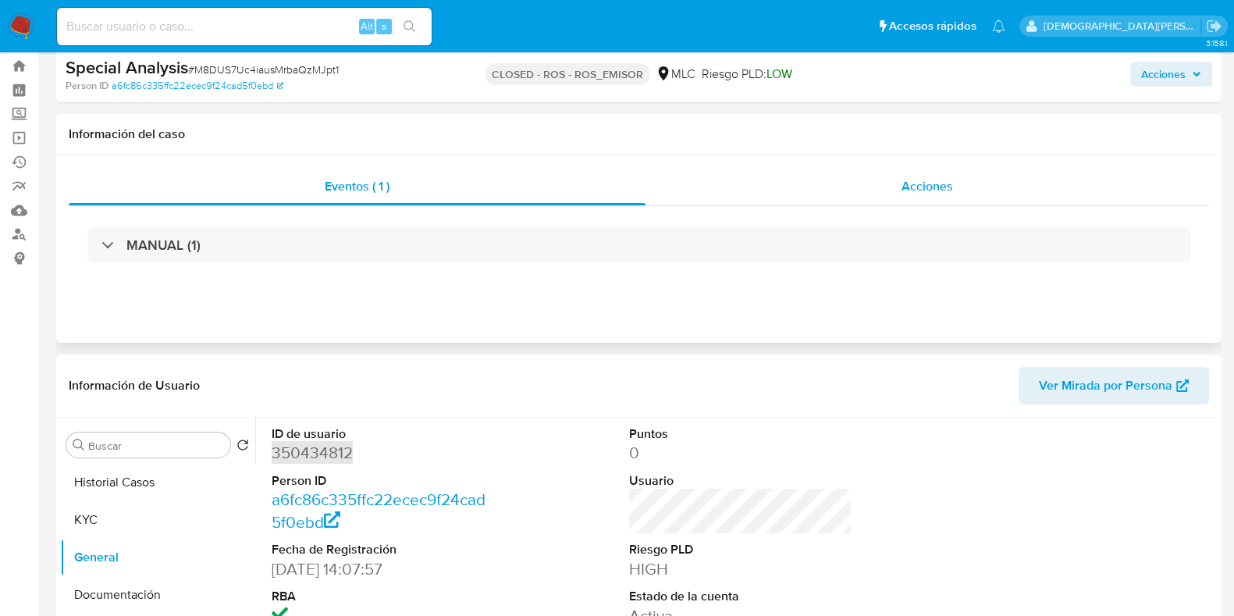
scroll to position [0, 0]
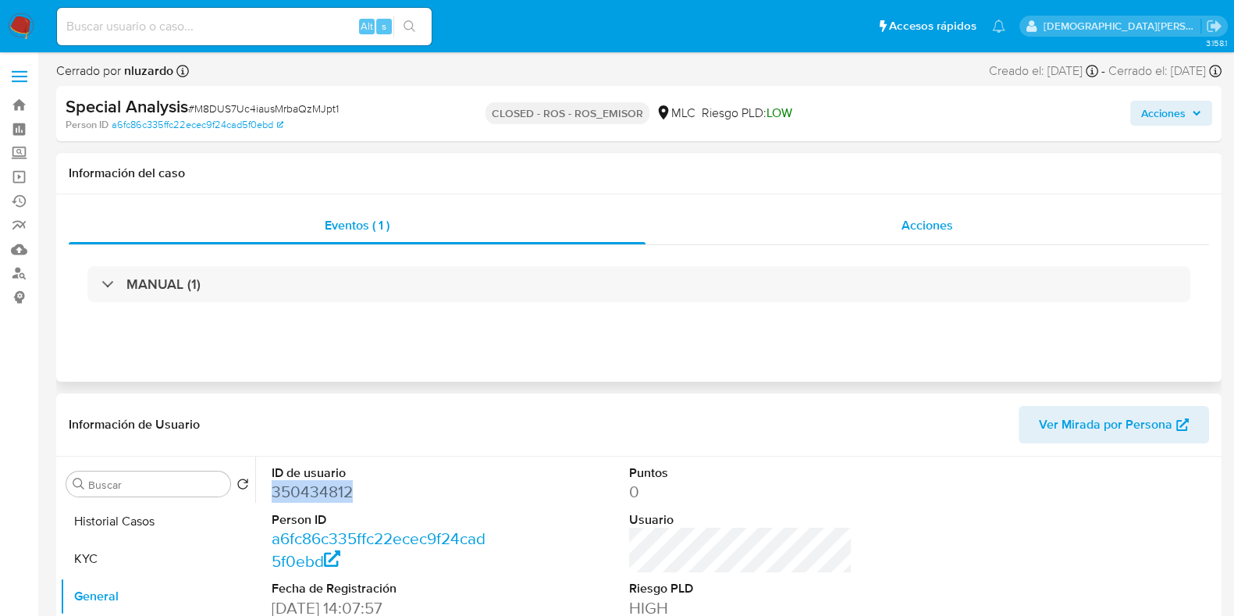
click at [936, 225] on span "Acciones" at bounding box center [926, 225] width 51 height 18
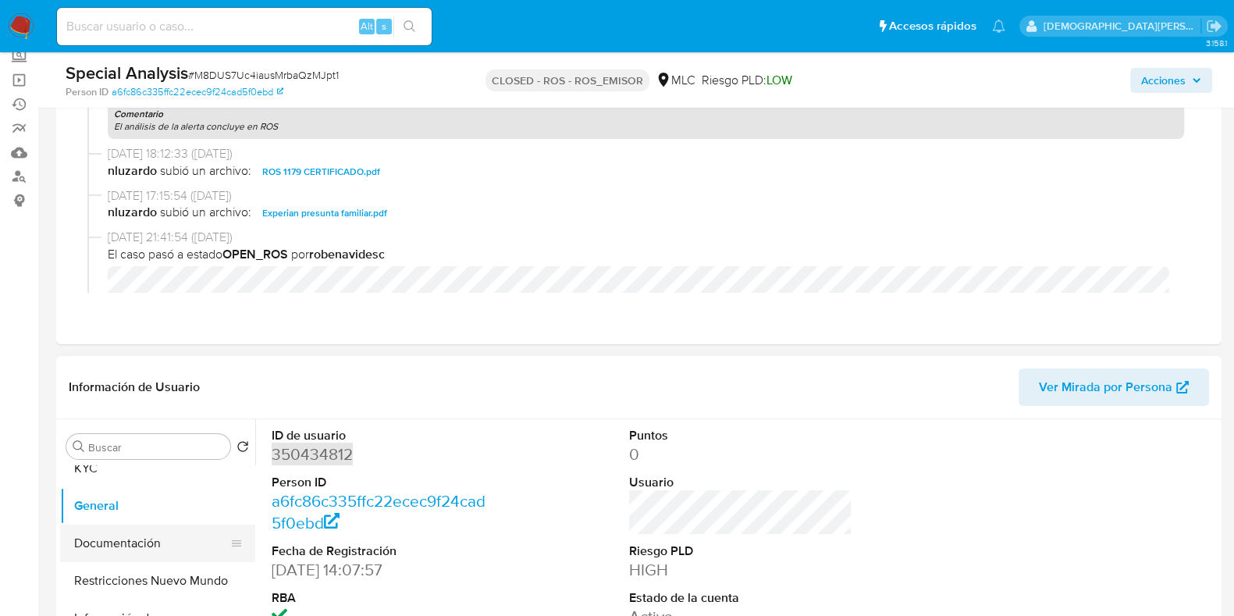
scroll to position [97, 0]
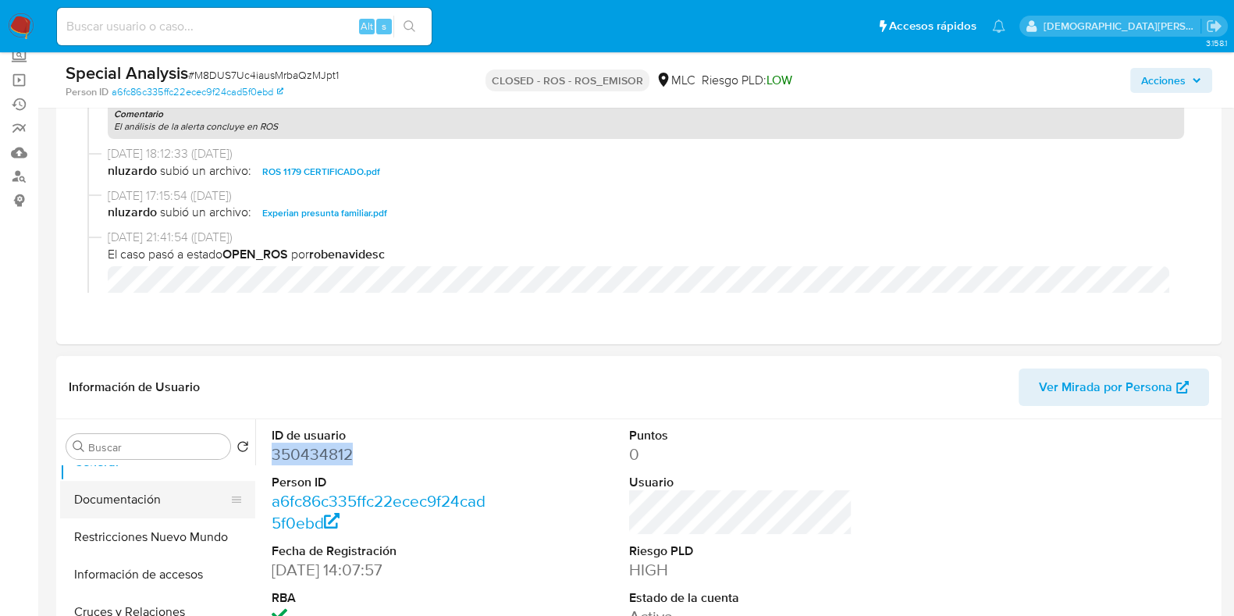
click at [127, 504] on button "Documentación" at bounding box center [151, 499] width 183 height 37
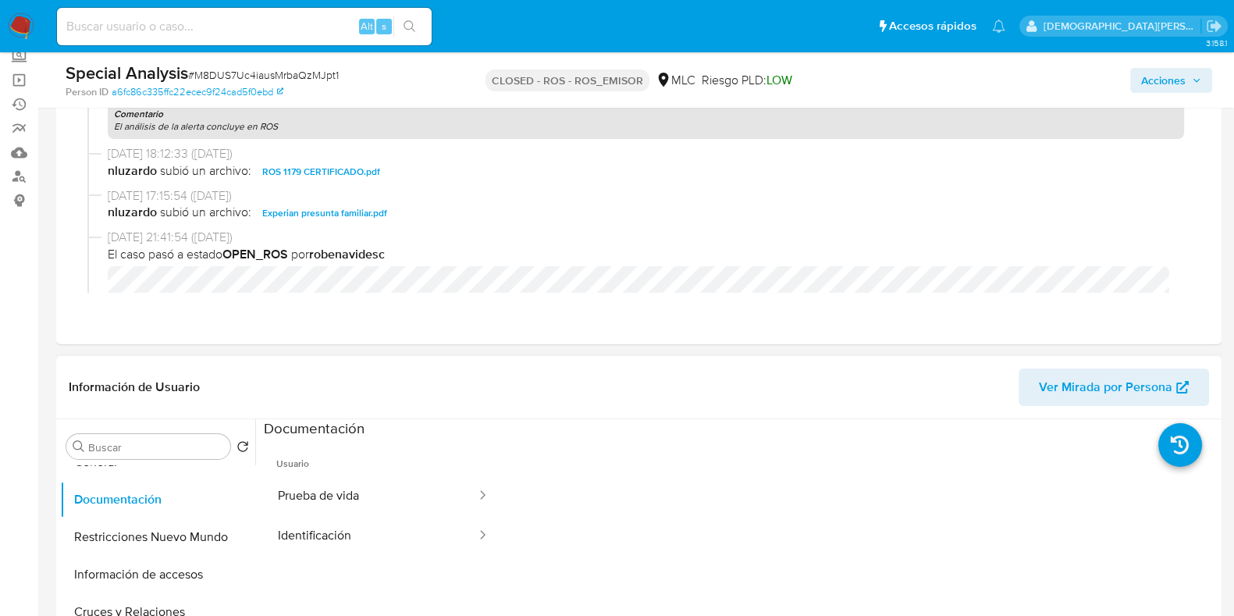
drag, startPoint x: 413, startPoint y: 500, endPoint x: 550, endPoint y: 419, distance: 159.5
click at [416, 499] on button "Prueba de vida" at bounding box center [371, 496] width 214 height 40
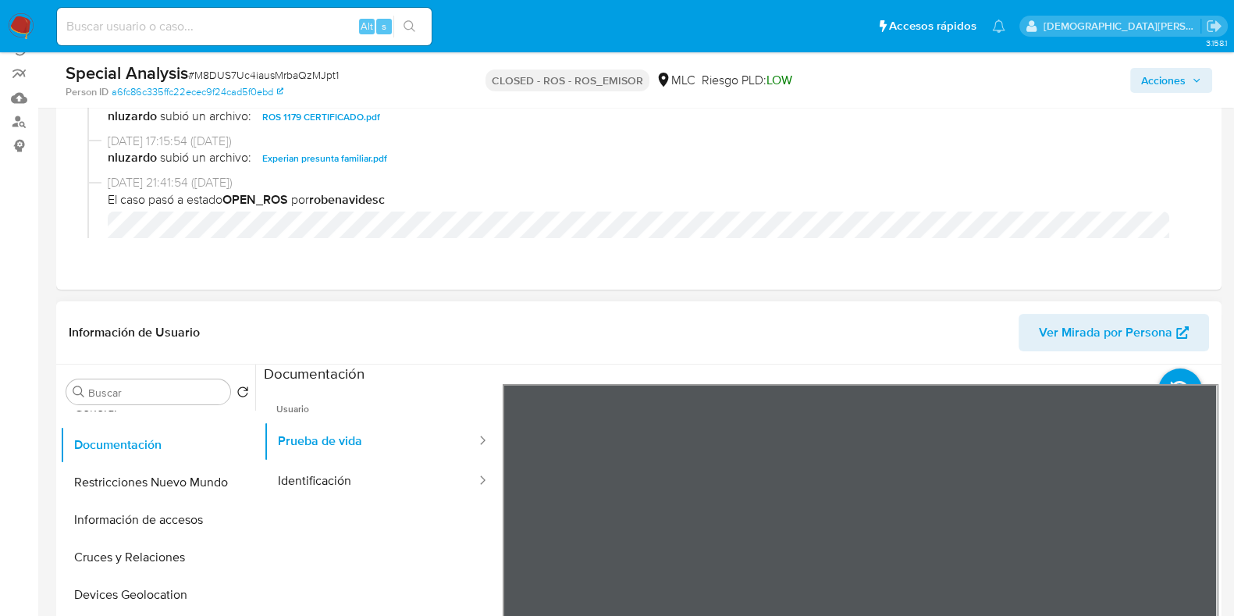
scroll to position [293, 0]
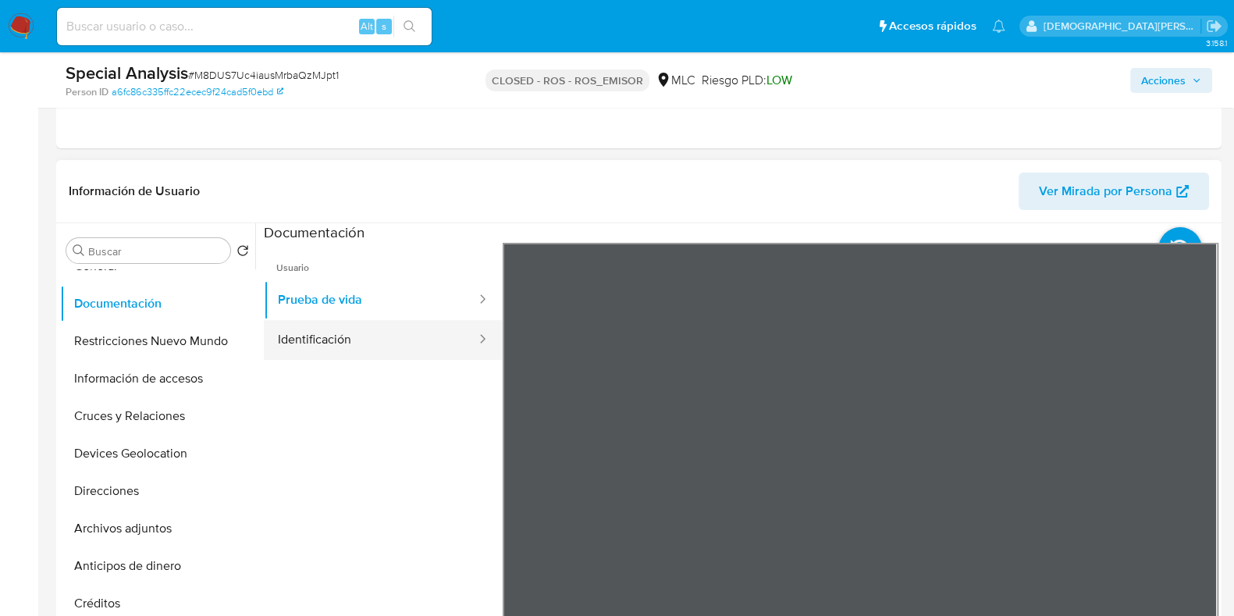
click at [422, 350] on button "Identificación" at bounding box center [371, 340] width 214 height 40
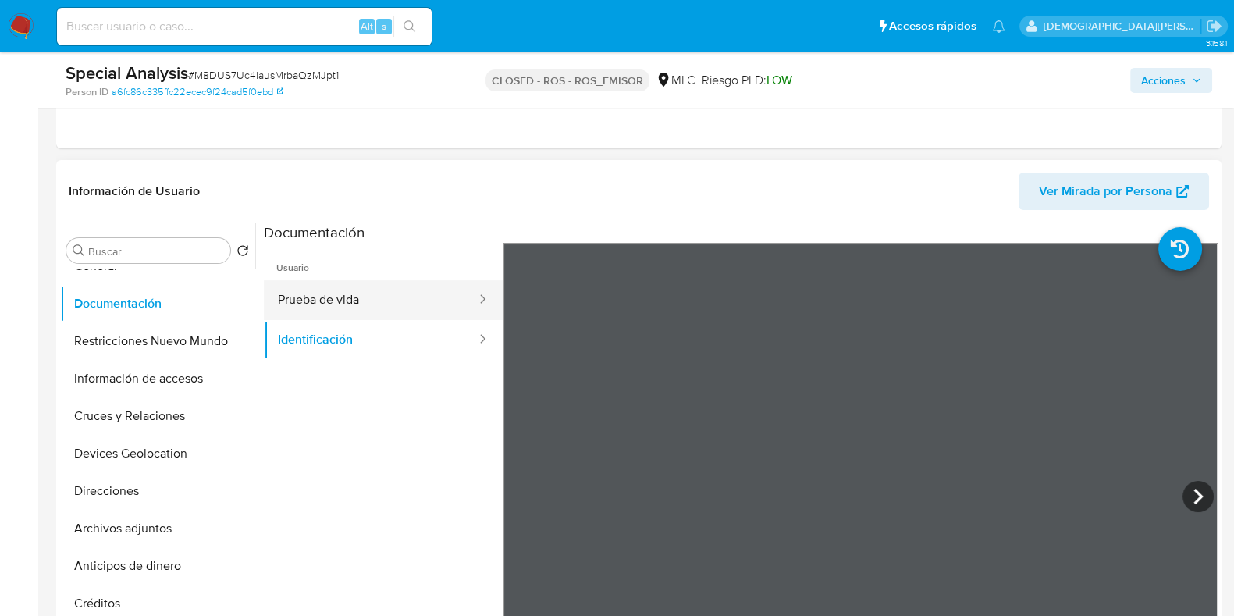
click at [327, 300] on button "Prueba de vida" at bounding box center [371, 300] width 214 height 40
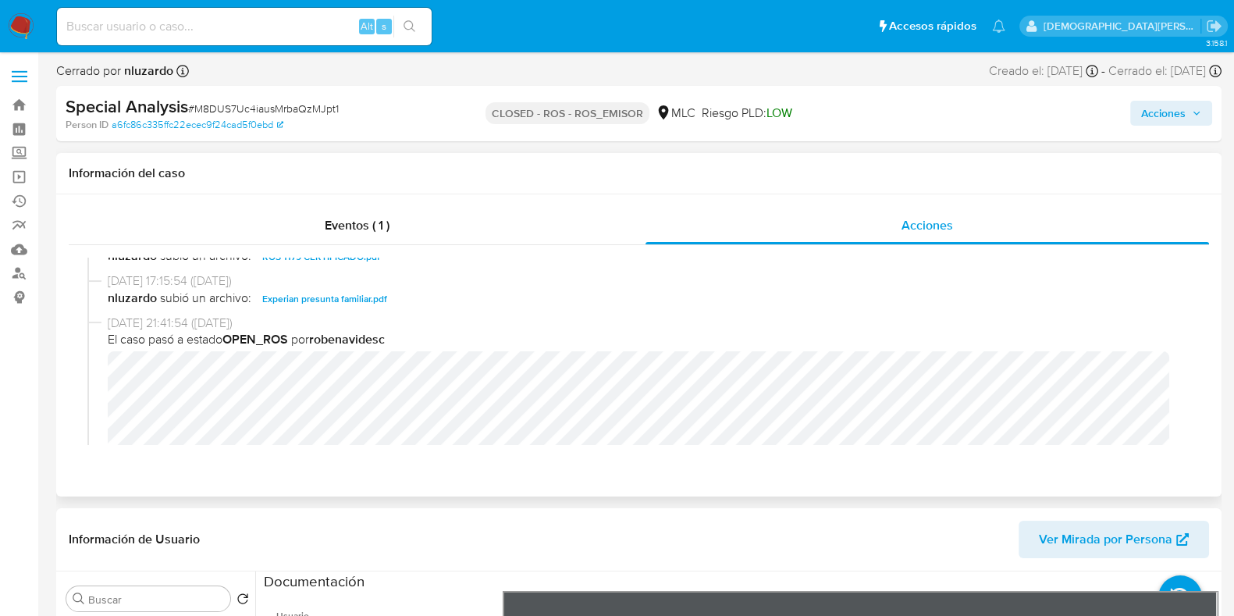
scroll to position [389, 0]
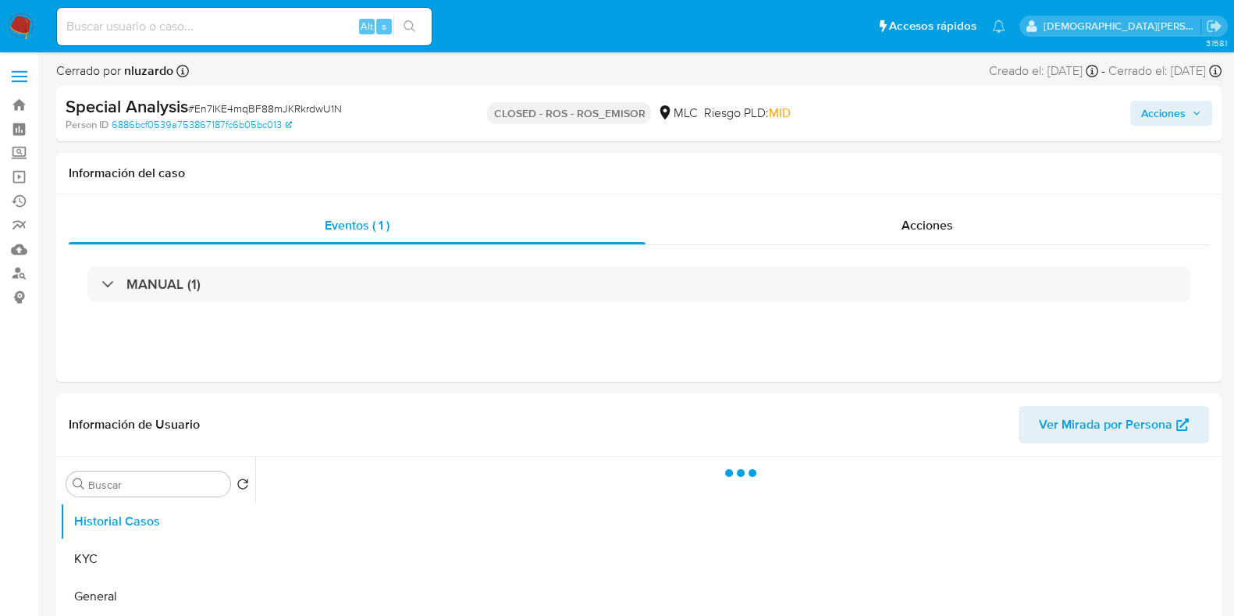
select select "10"
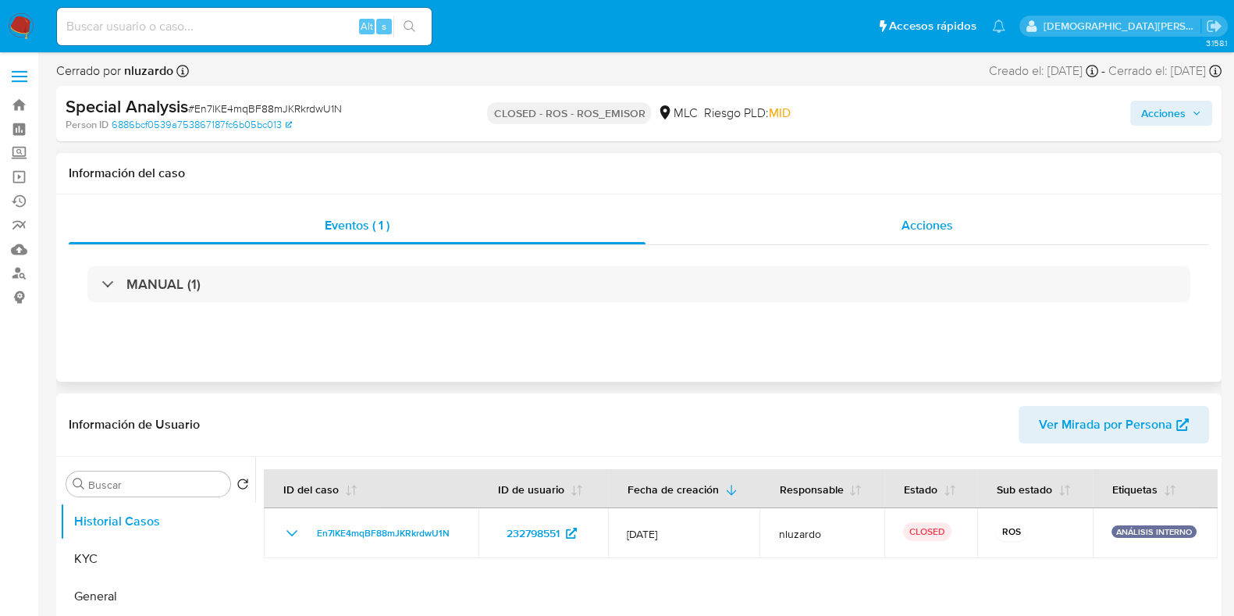
click at [897, 224] on div "Acciones" at bounding box center [926, 225] width 563 height 37
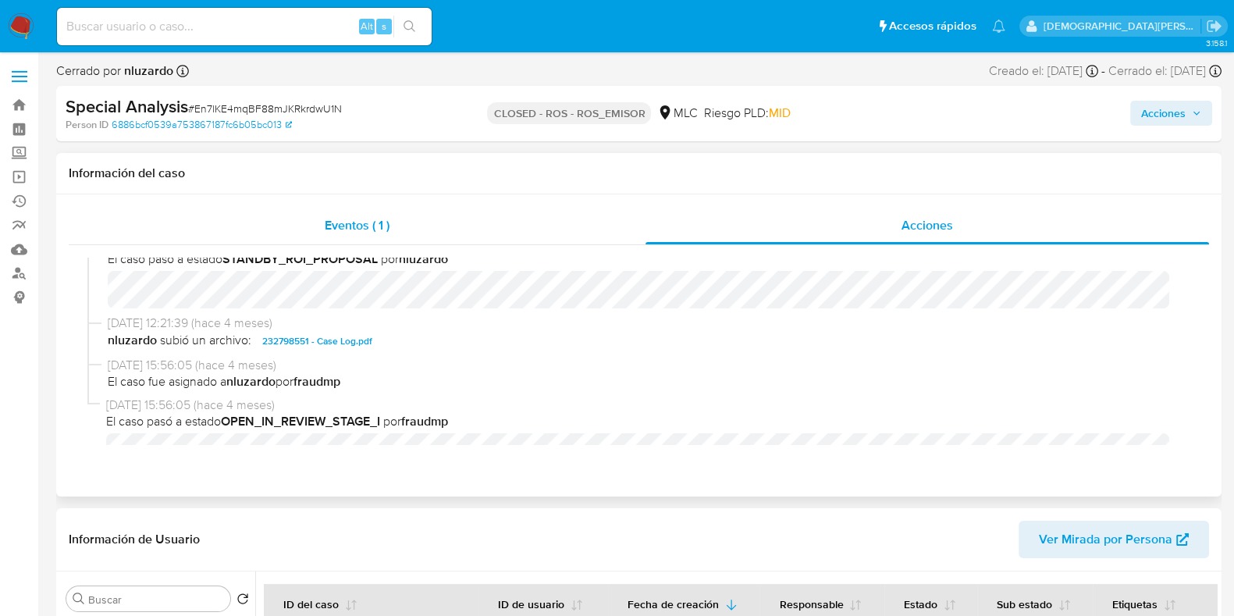
click at [316, 220] on div "Eventos ( 1 )" at bounding box center [357, 225] width 577 height 37
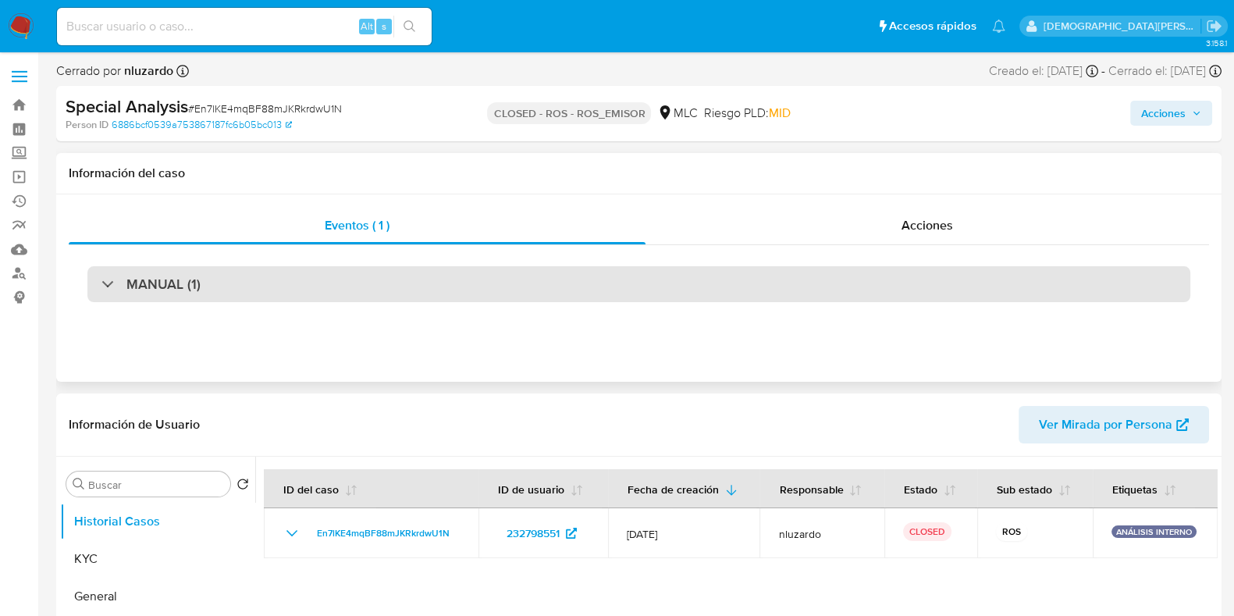
click at [491, 287] on div "MANUAL (1)" at bounding box center [638, 284] width 1102 height 36
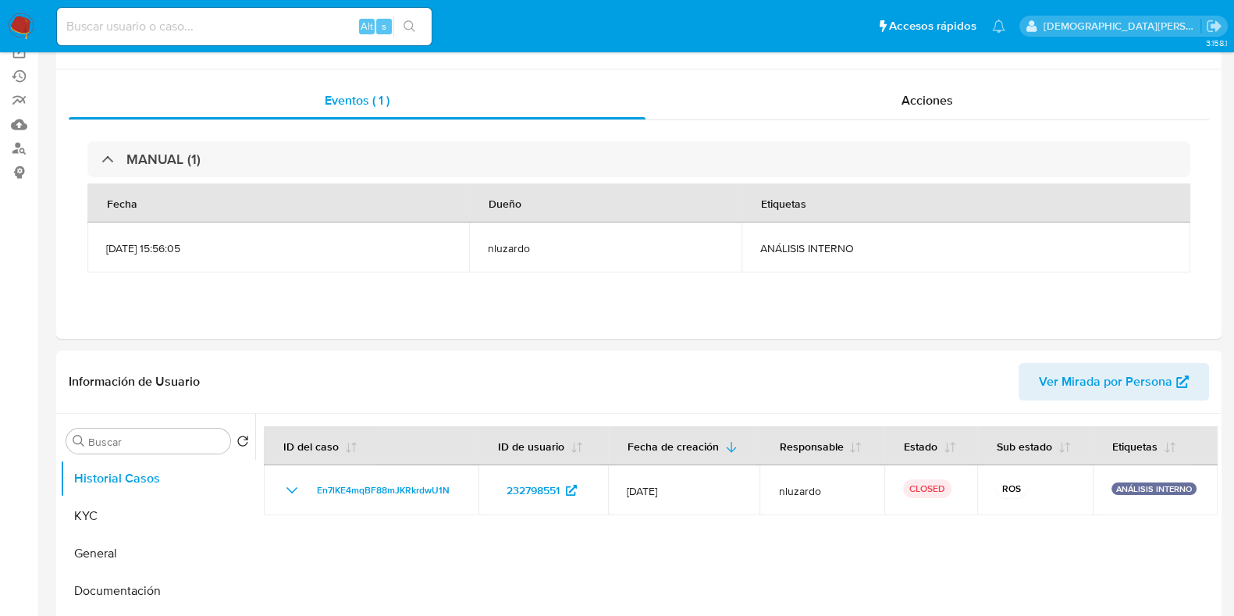
scroll to position [194, 0]
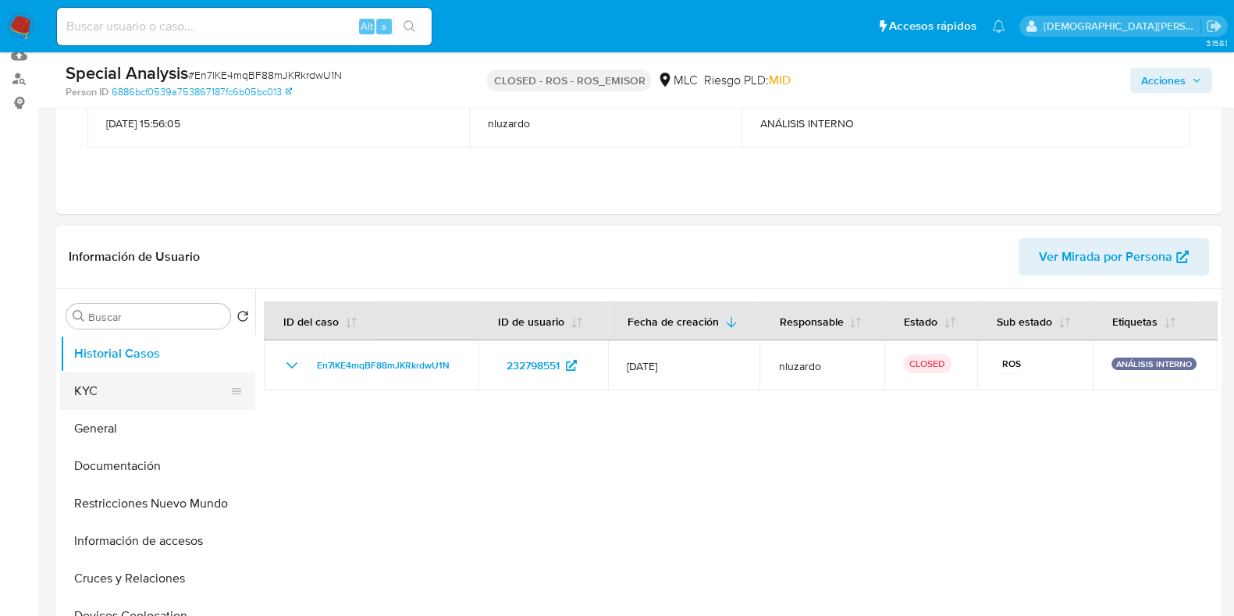
click at [172, 387] on button "KYC" at bounding box center [151, 390] width 183 height 37
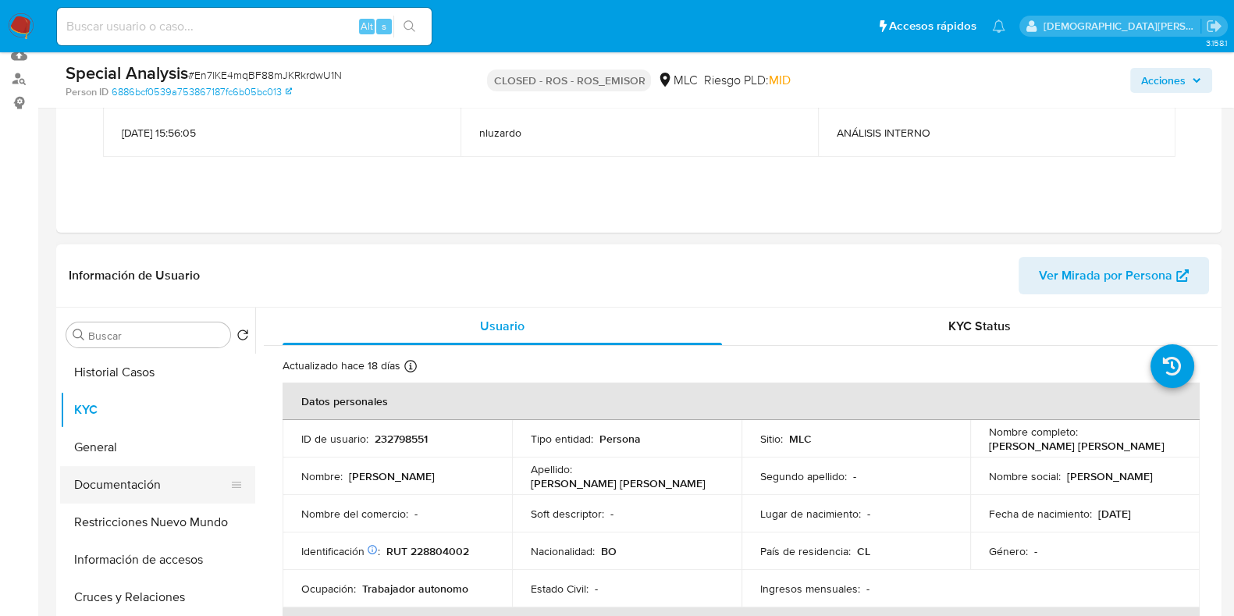
click at [141, 483] on button "Documentación" at bounding box center [151, 484] width 183 height 37
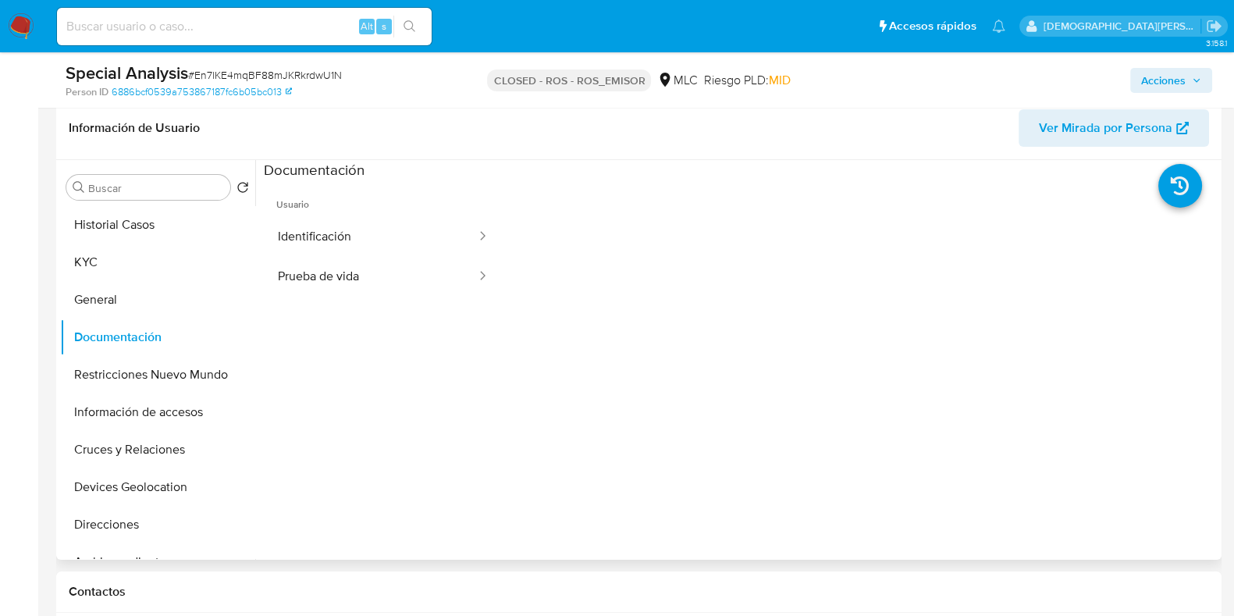
scroll to position [293, 0]
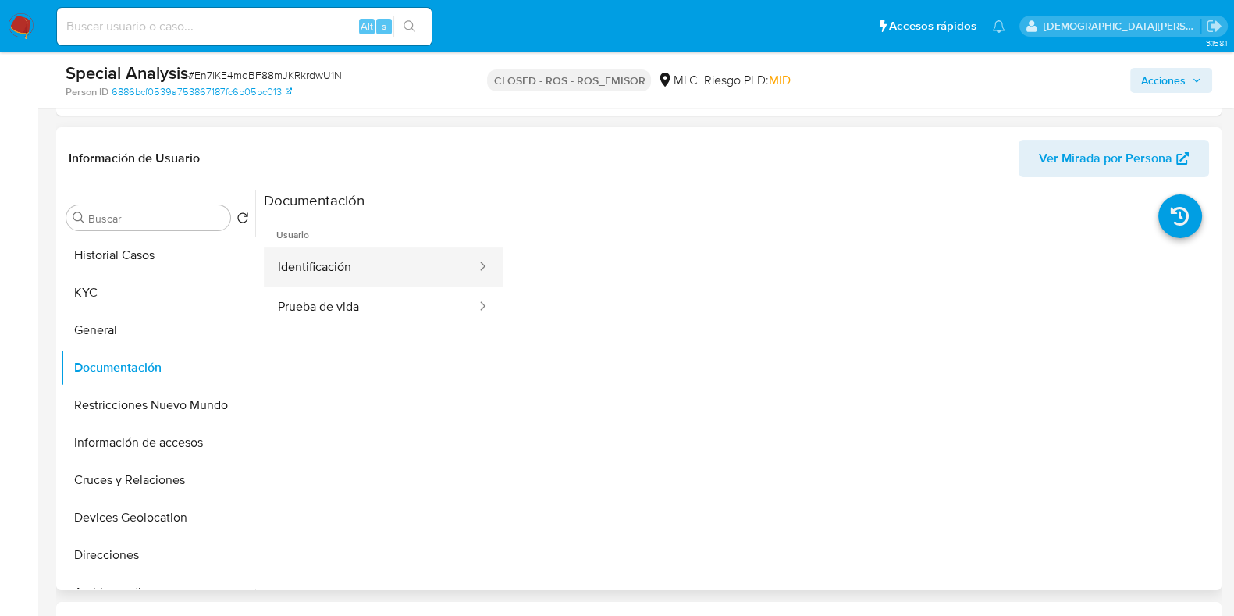
click at [418, 274] on button "Identificación" at bounding box center [371, 267] width 214 height 40
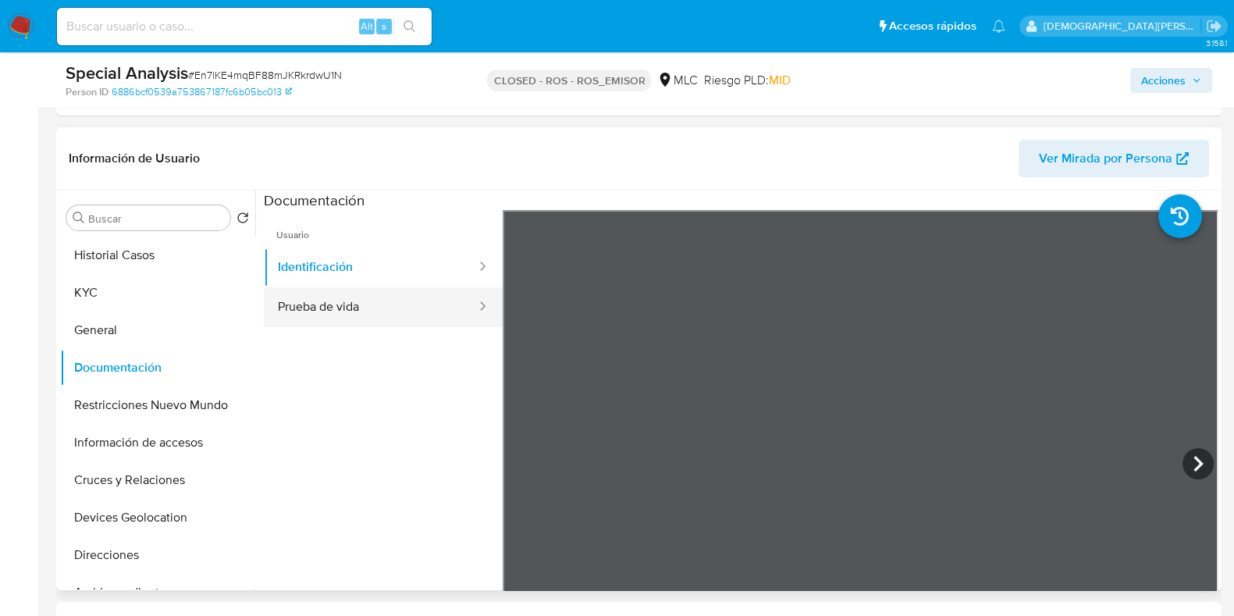
click at [375, 314] on button "Prueba de vida" at bounding box center [371, 307] width 214 height 40
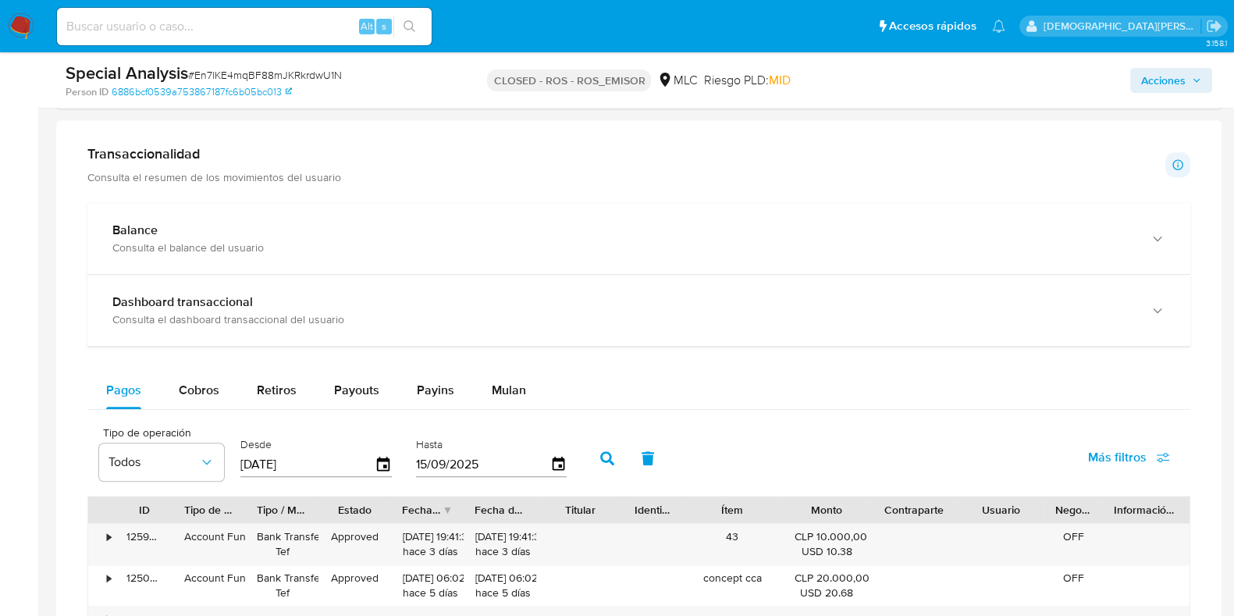
scroll to position [1267, 0]
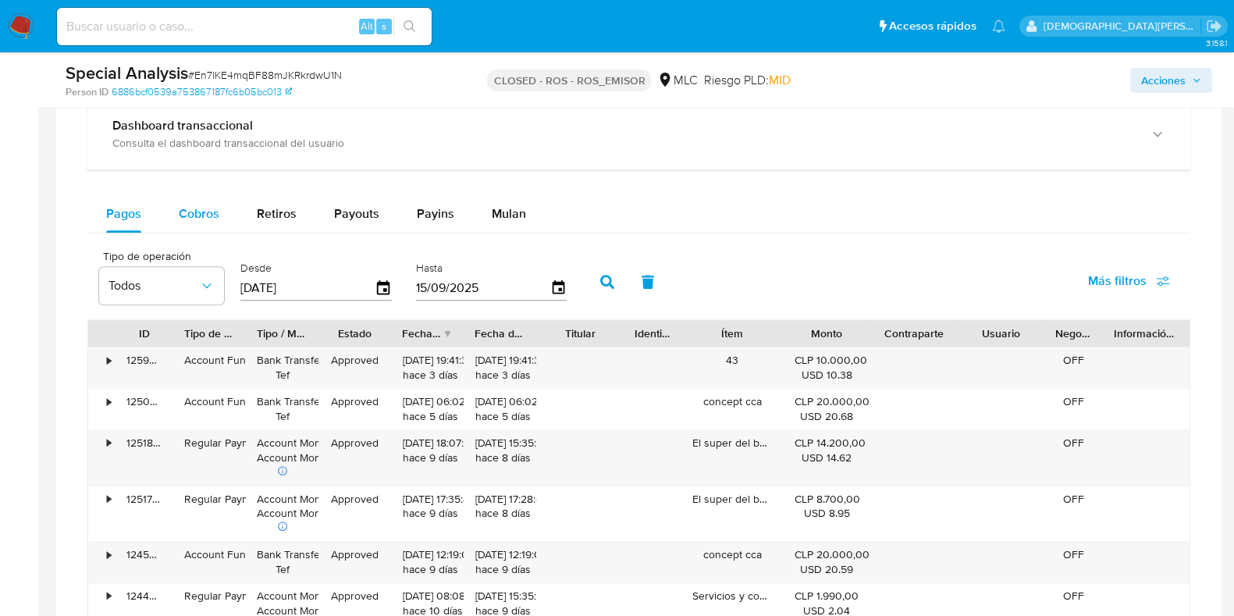
click at [199, 214] on span "Cobros" at bounding box center [199, 213] width 41 height 18
select select "10"
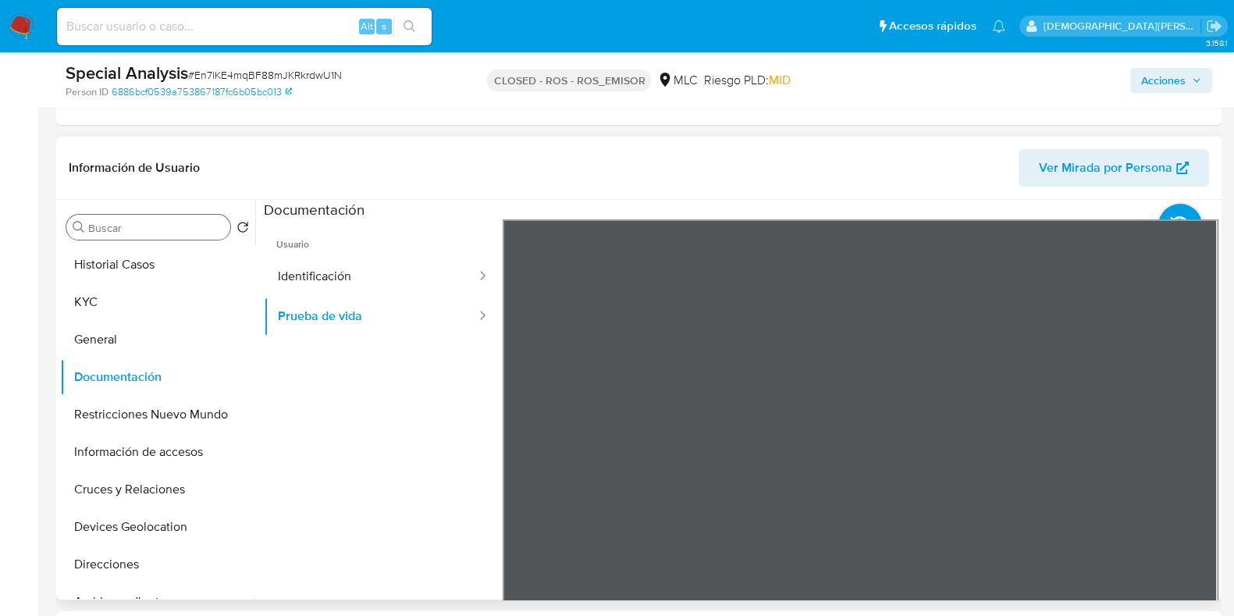
scroll to position [194, 0]
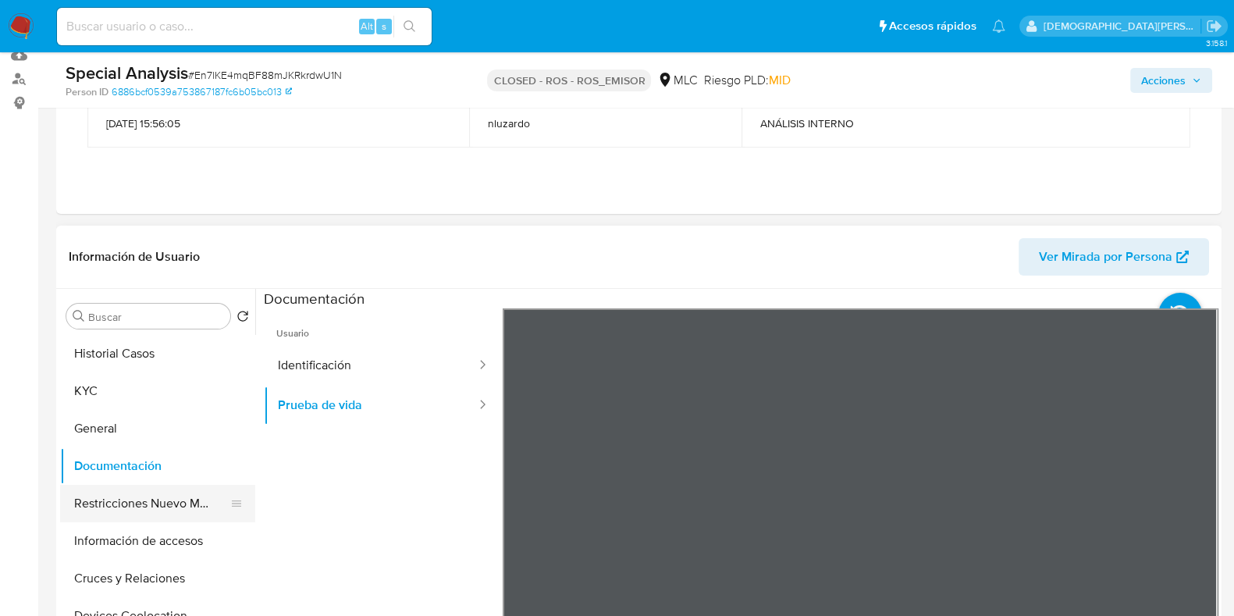
click at [162, 497] on button "Restricciones Nuevo Mundo" at bounding box center [151, 503] width 183 height 37
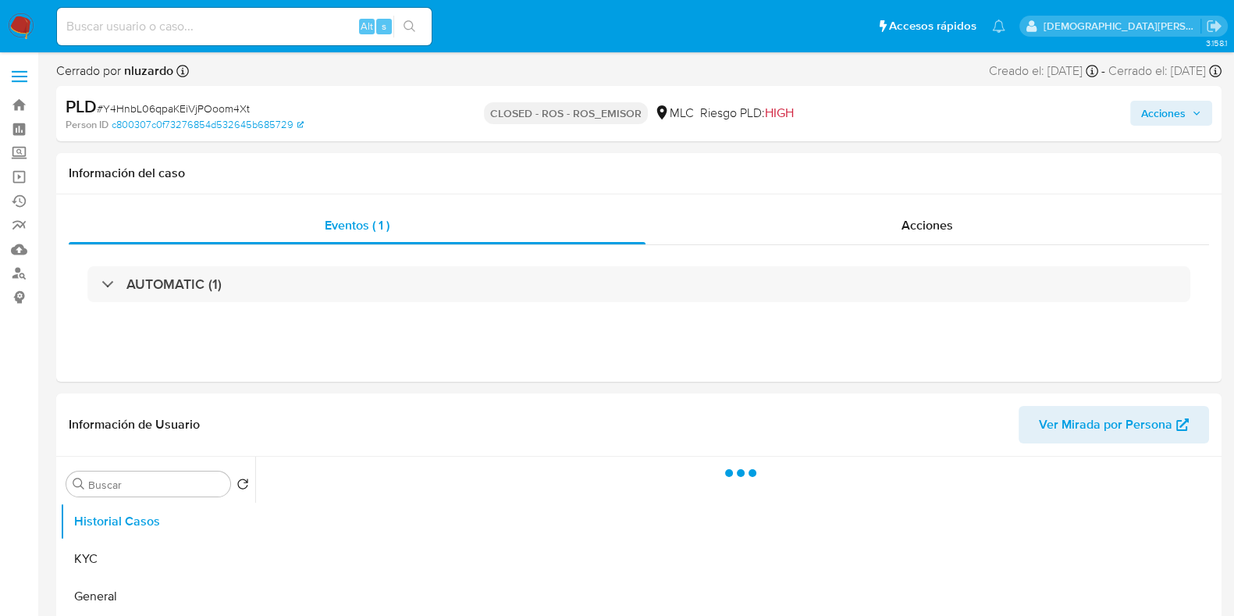
select select "10"
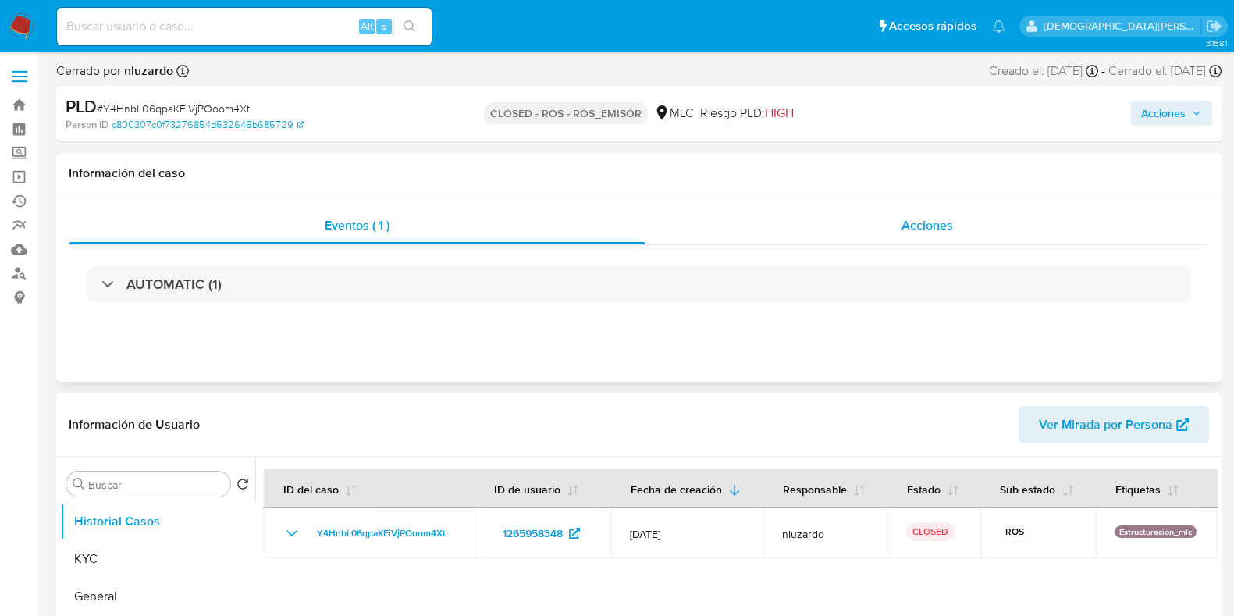
click at [907, 230] on span "Acciones" at bounding box center [926, 225] width 51 height 18
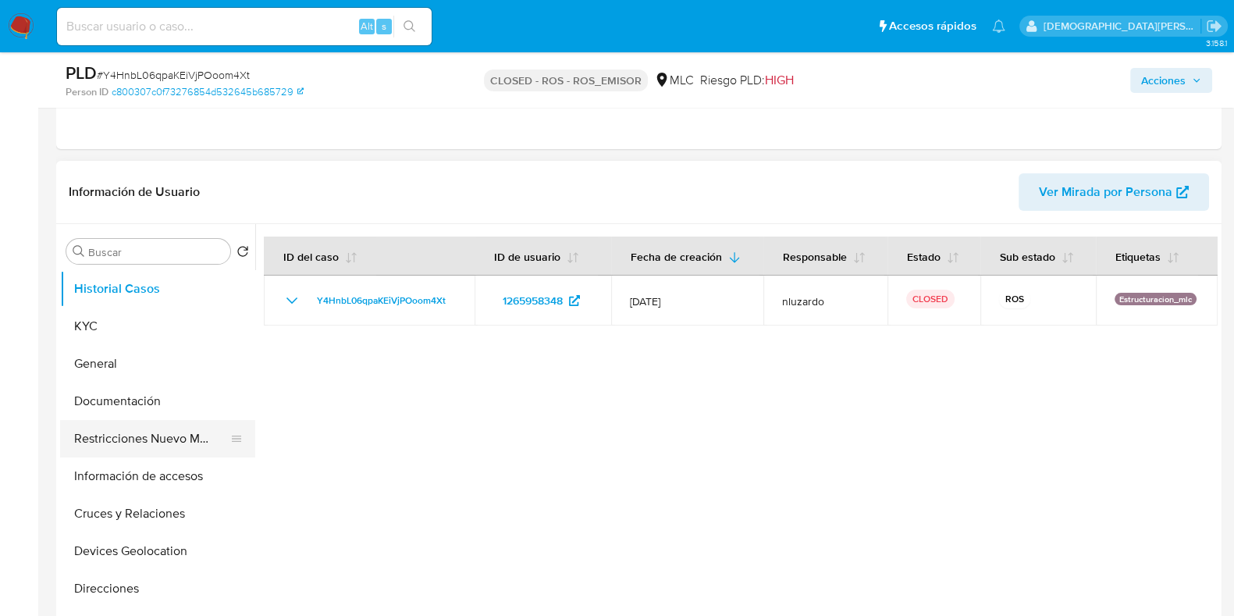
scroll to position [293, 0]
drag, startPoint x: 144, startPoint y: 364, endPoint x: 169, endPoint y: 362, distance: 25.9
click at [144, 364] on button "General" at bounding box center [151, 362] width 183 height 37
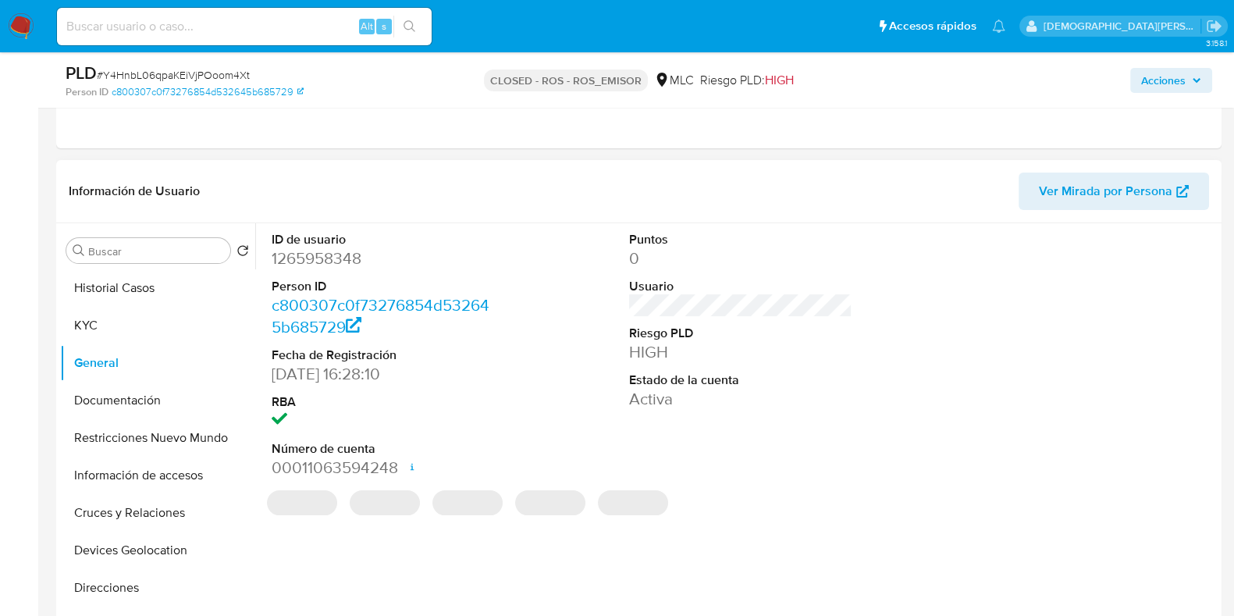
click at [304, 257] on dd "1265958348" at bounding box center [383, 258] width 223 height 22
copy dd "1265958348"
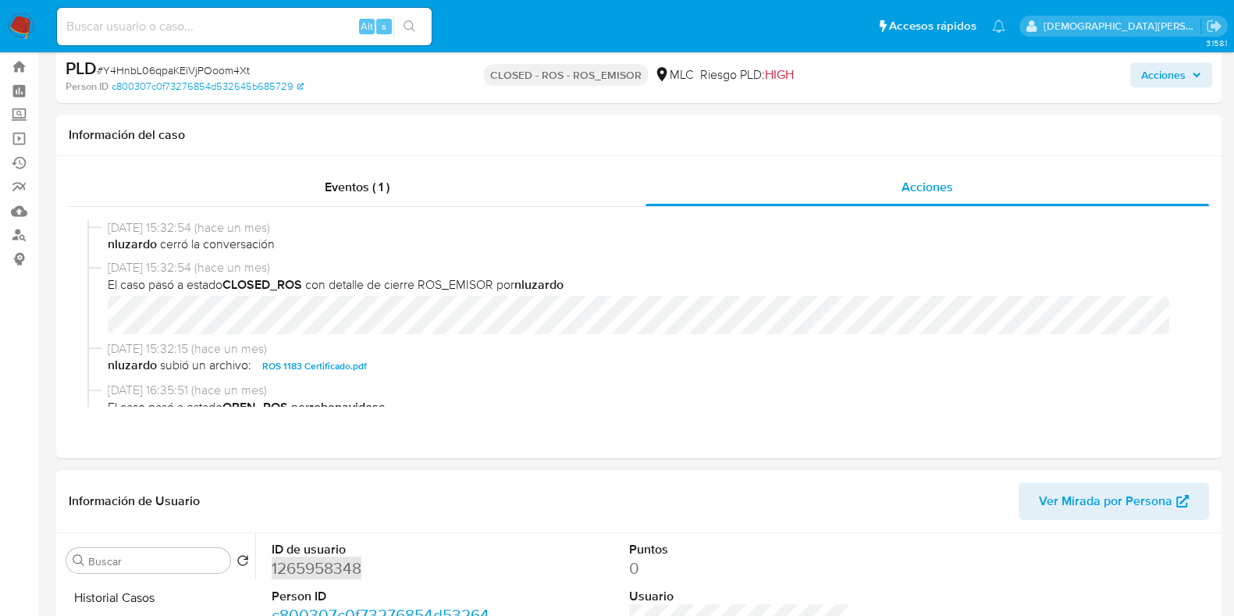
scroll to position [97, 0]
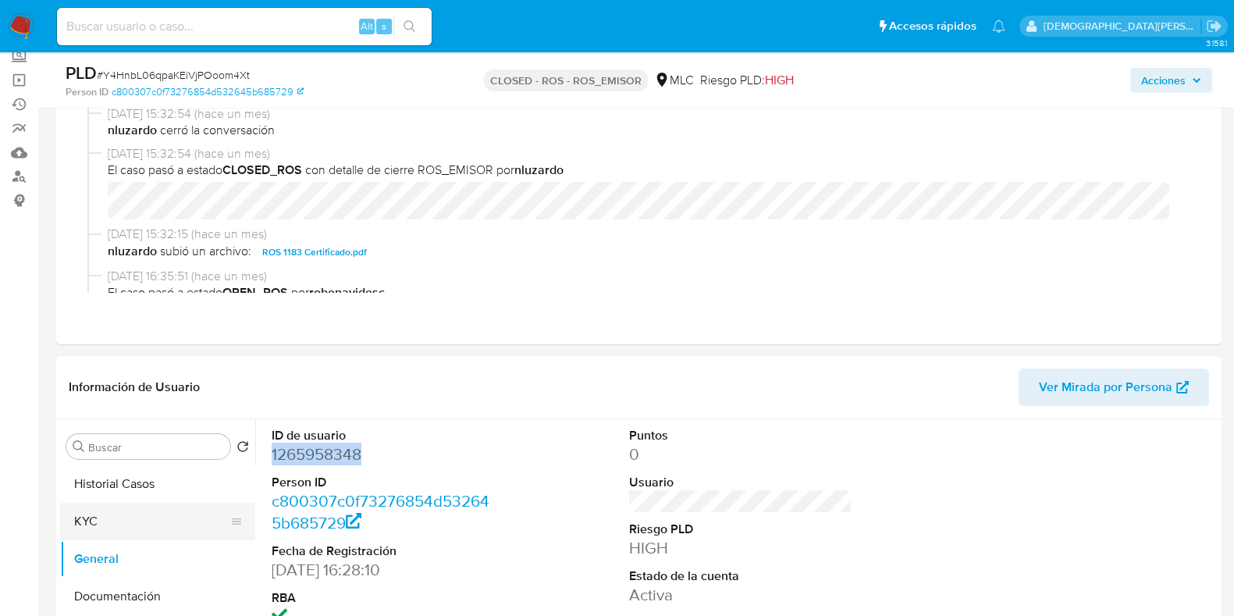
drag, startPoint x: 98, startPoint y: 518, endPoint x: 119, endPoint y: 510, distance: 22.5
click at [98, 517] on button "KYC" at bounding box center [151, 520] width 183 height 37
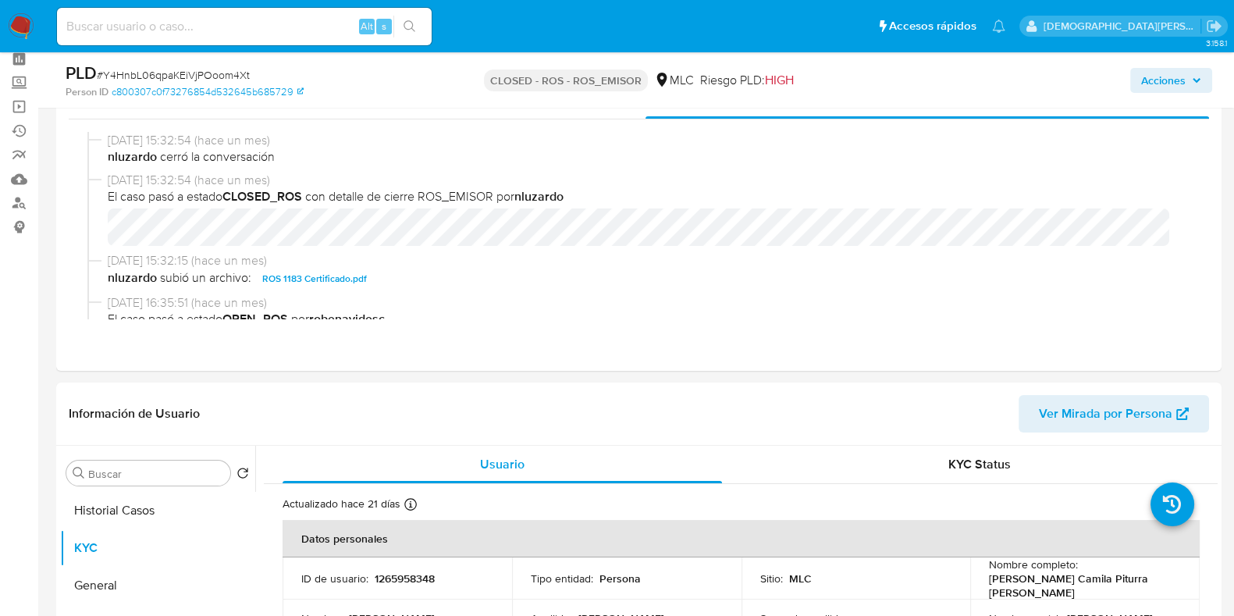
scroll to position [0, 0]
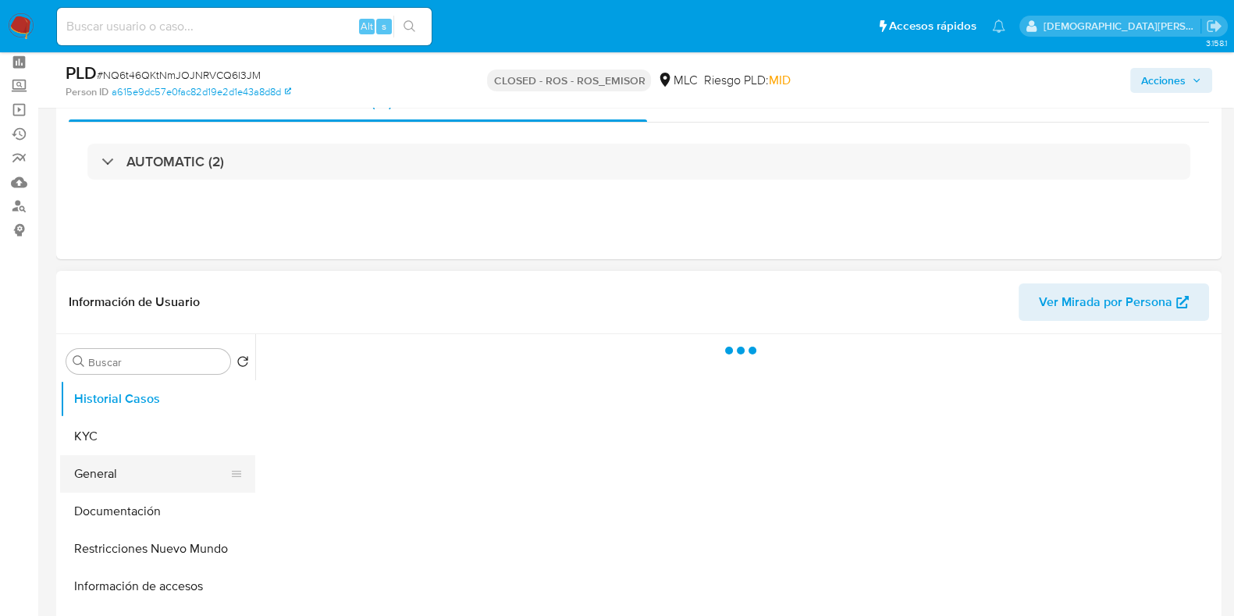
scroll to position [97, 0]
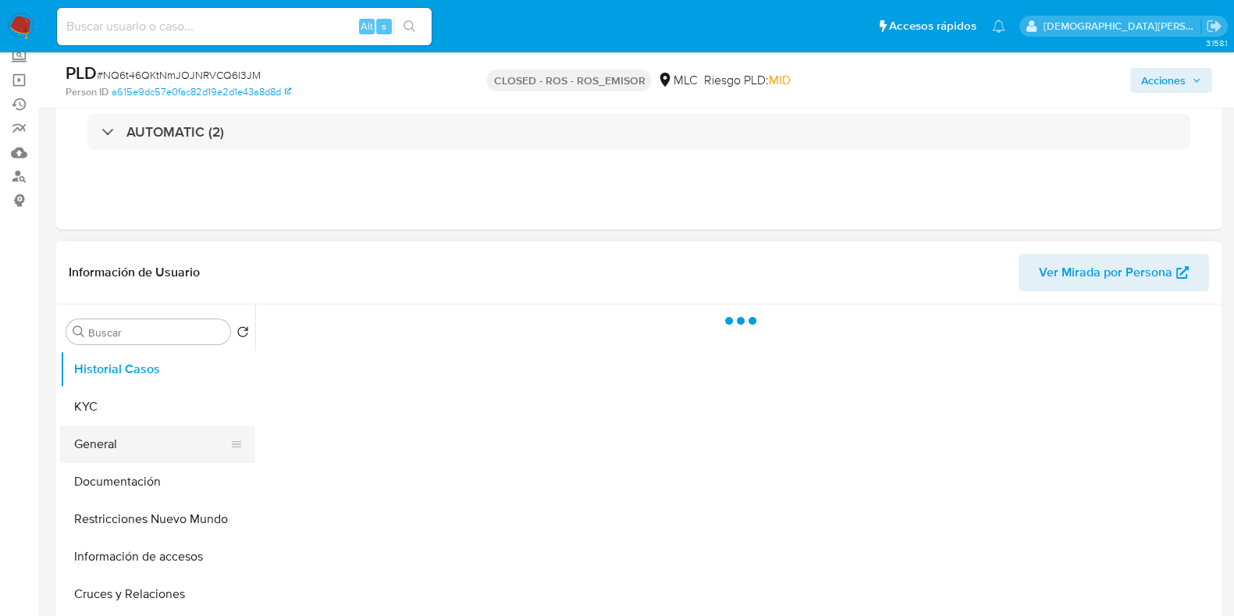
select select "10"
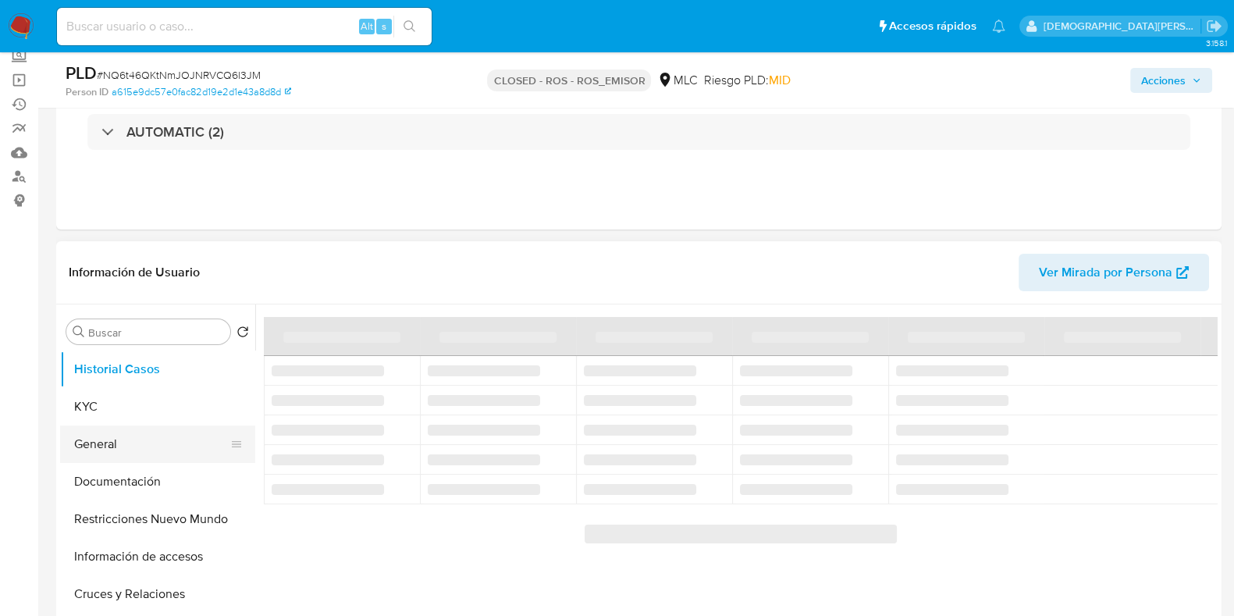
click at [101, 442] on button "General" at bounding box center [151, 443] width 183 height 37
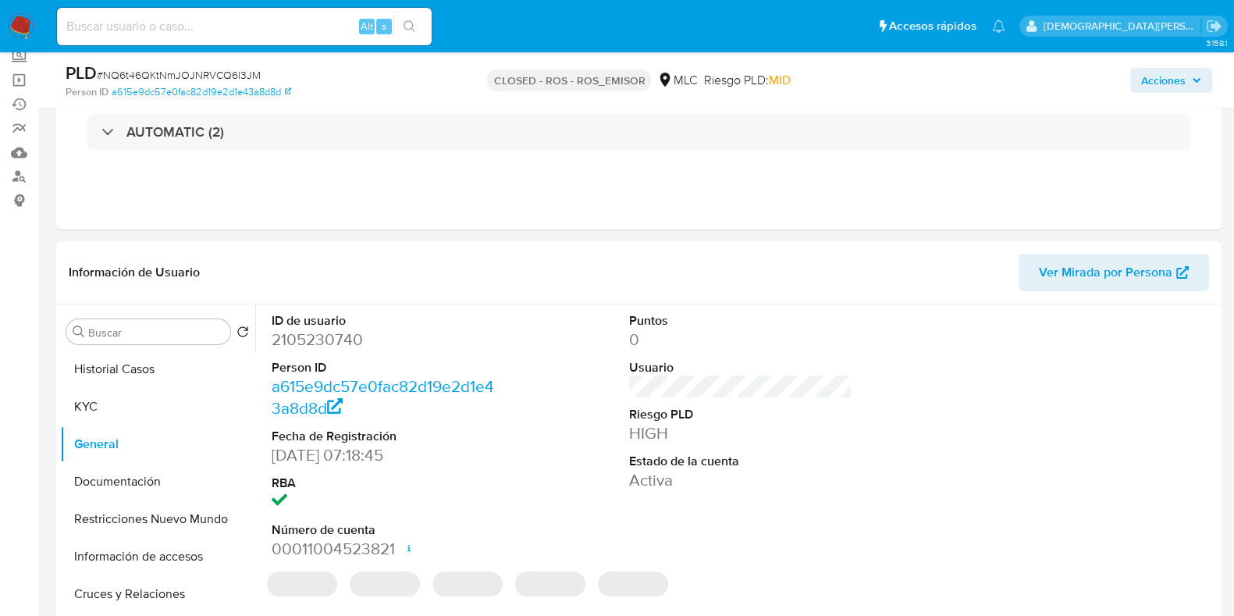
click at [339, 344] on dd "2105230740" at bounding box center [383, 339] width 223 height 22
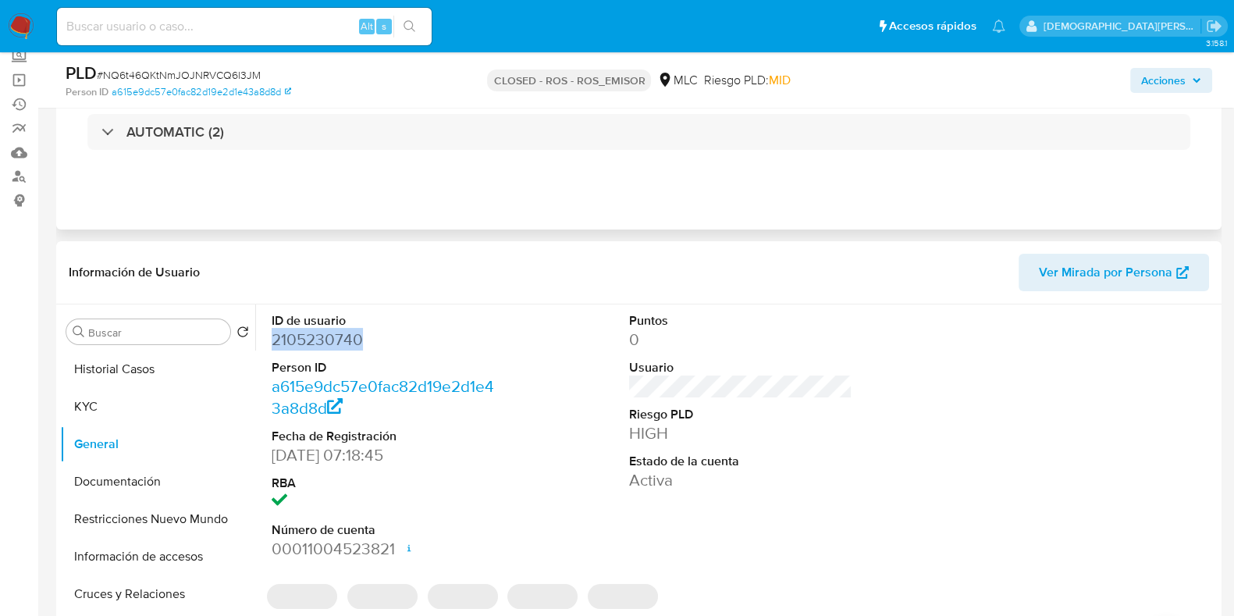
copy dd "2105230740"
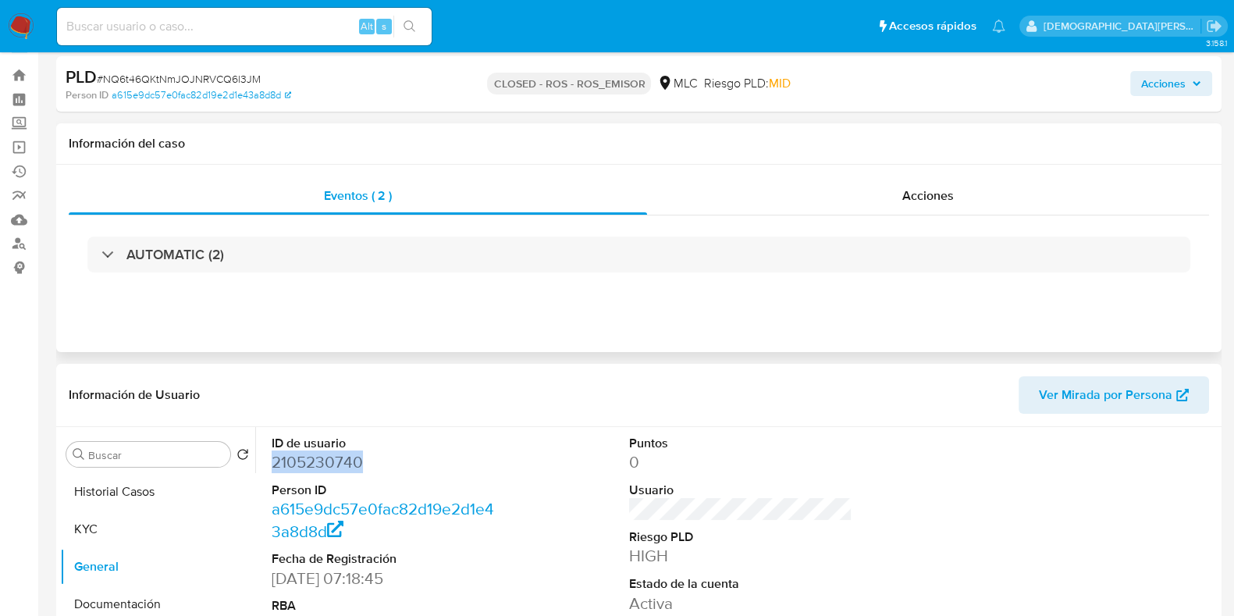
scroll to position [0, 0]
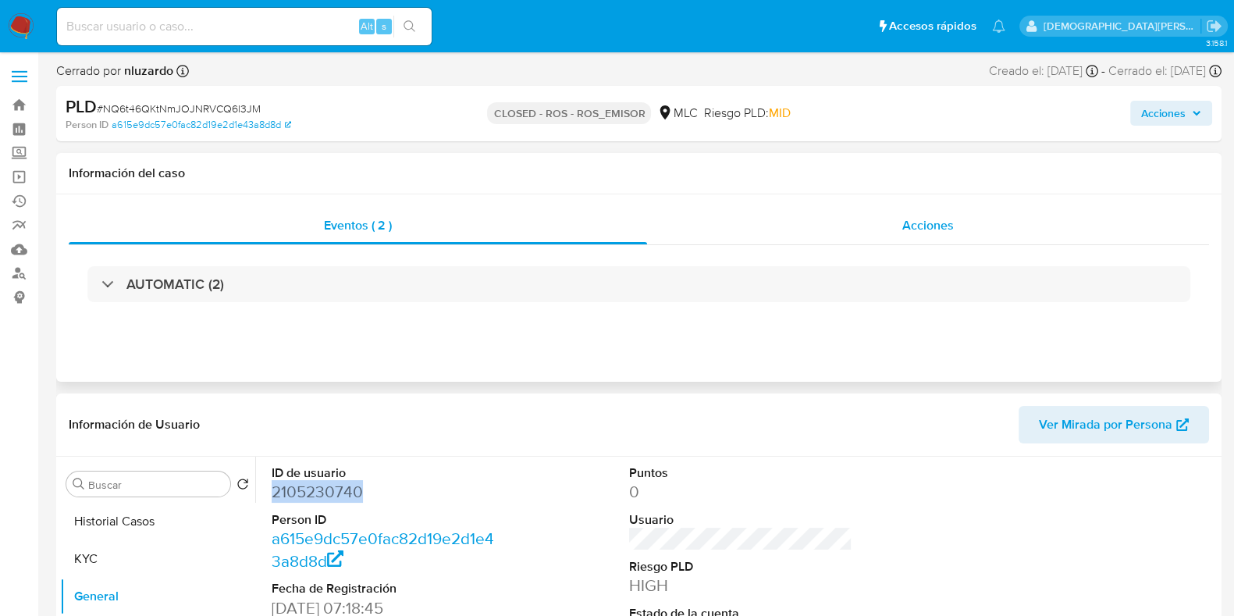
click at [898, 224] on div "Acciones" at bounding box center [928, 225] width 562 height 37
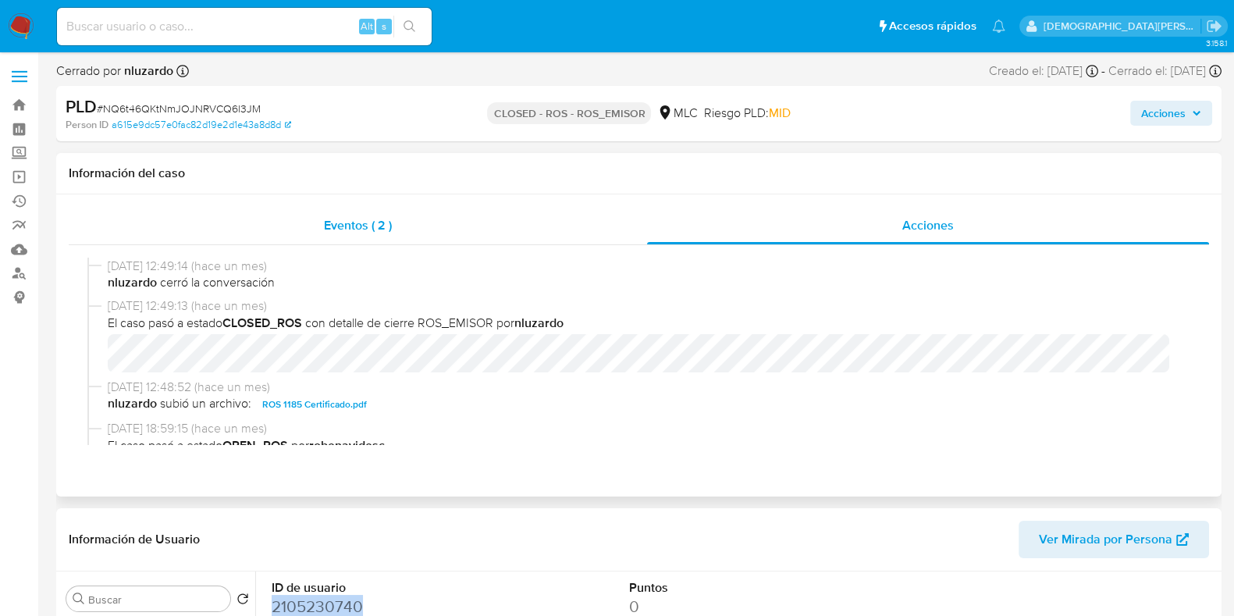
click at [326, 224] on span "Eventos ( 2 )" at bounding box center [358, 225] width 68 height 18
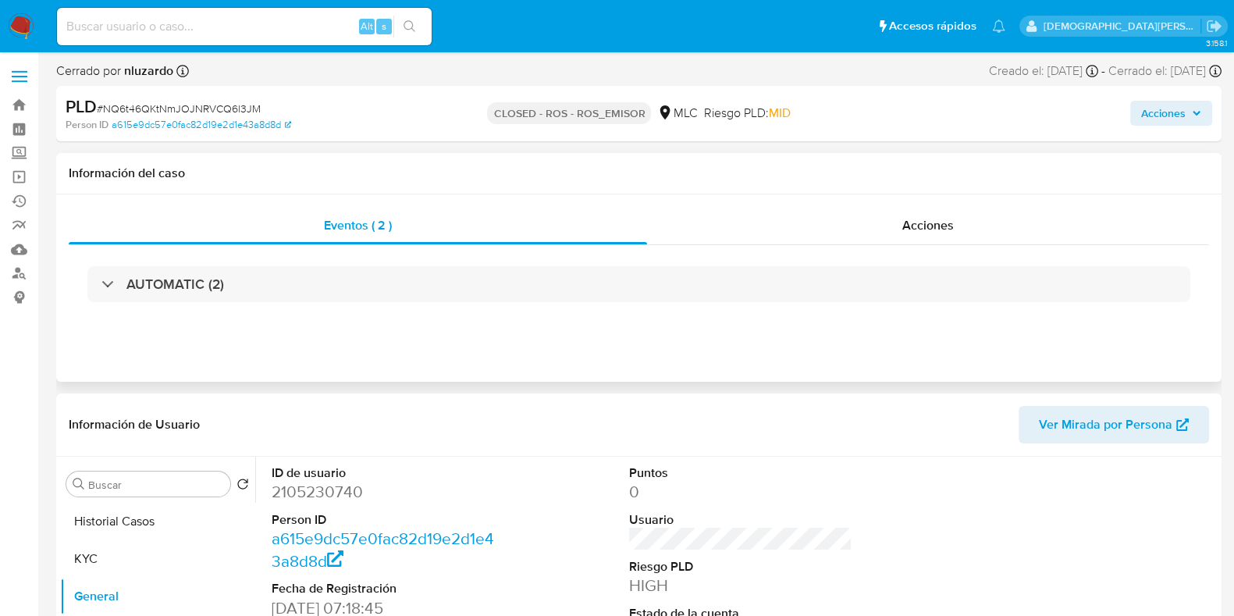
click at [404, 312] on div "AUTOMATIC (2)" at bounding box center [639, 284] width 1140 height 78
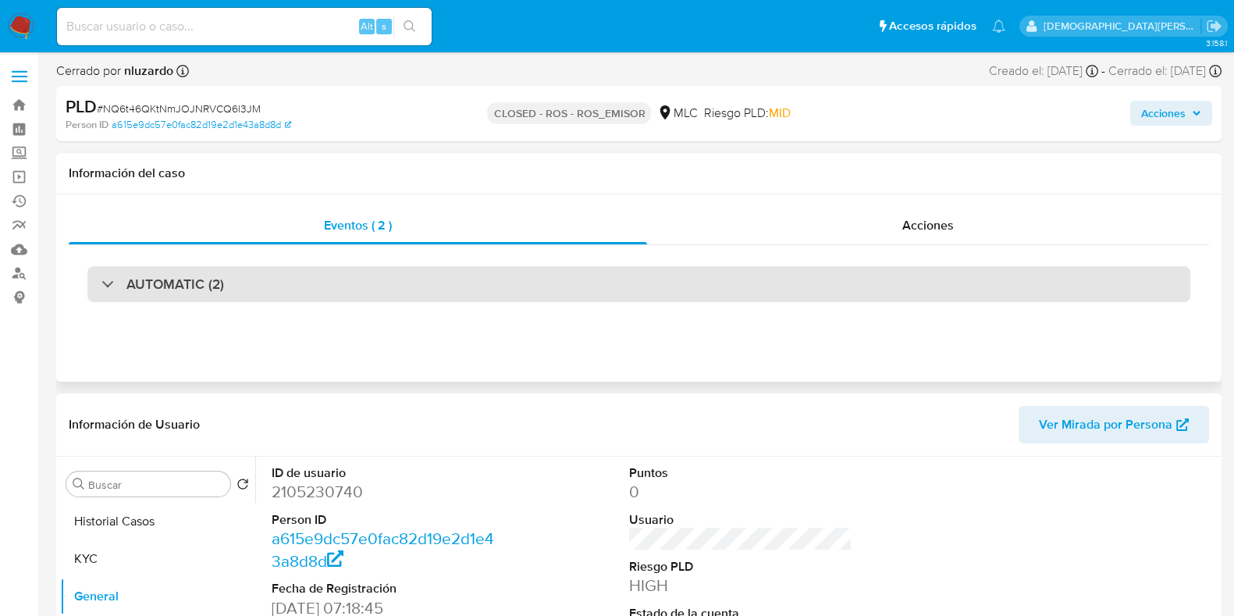
click at [421, 295] on div "AUTOMATIC (2)" at bounding box center [638, 284] width 1102 height 36
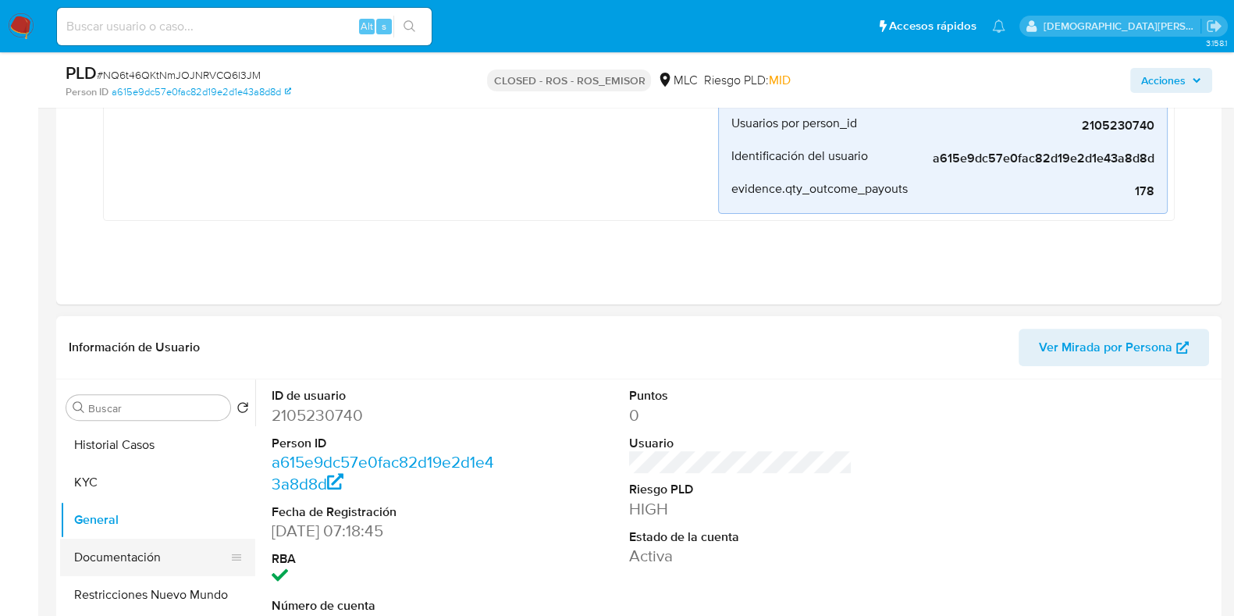
scroll to position [682, 0]
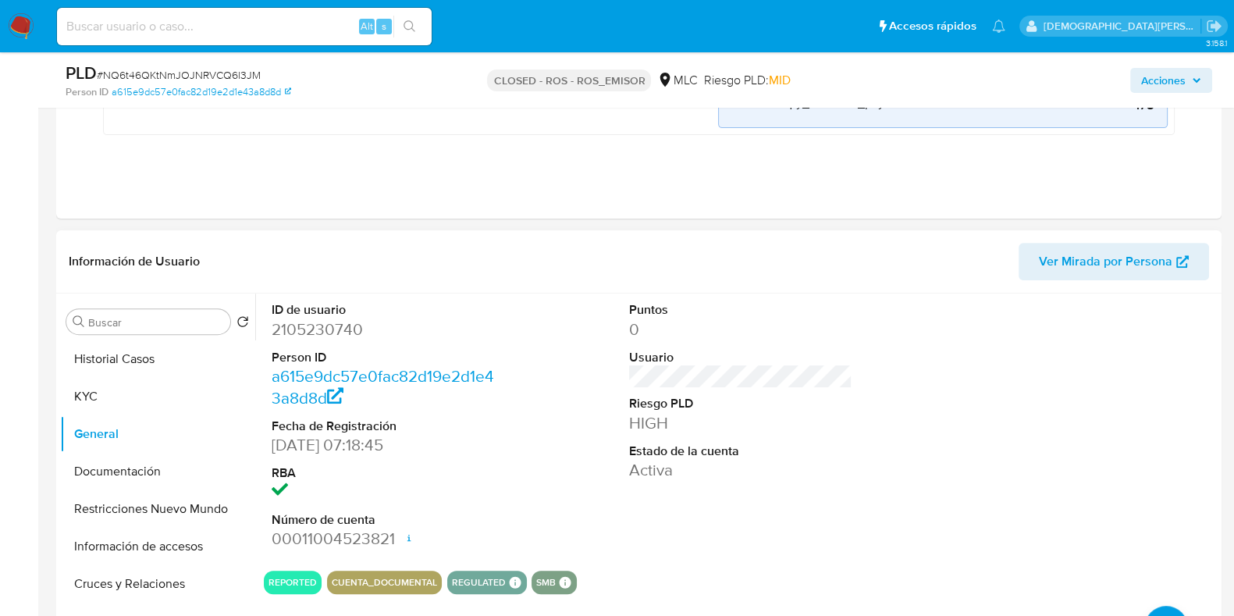
click at [329, 332] on dd "2105230740" at bounding box center [383, 329] width 223 height 22
copy dd "2105230740"
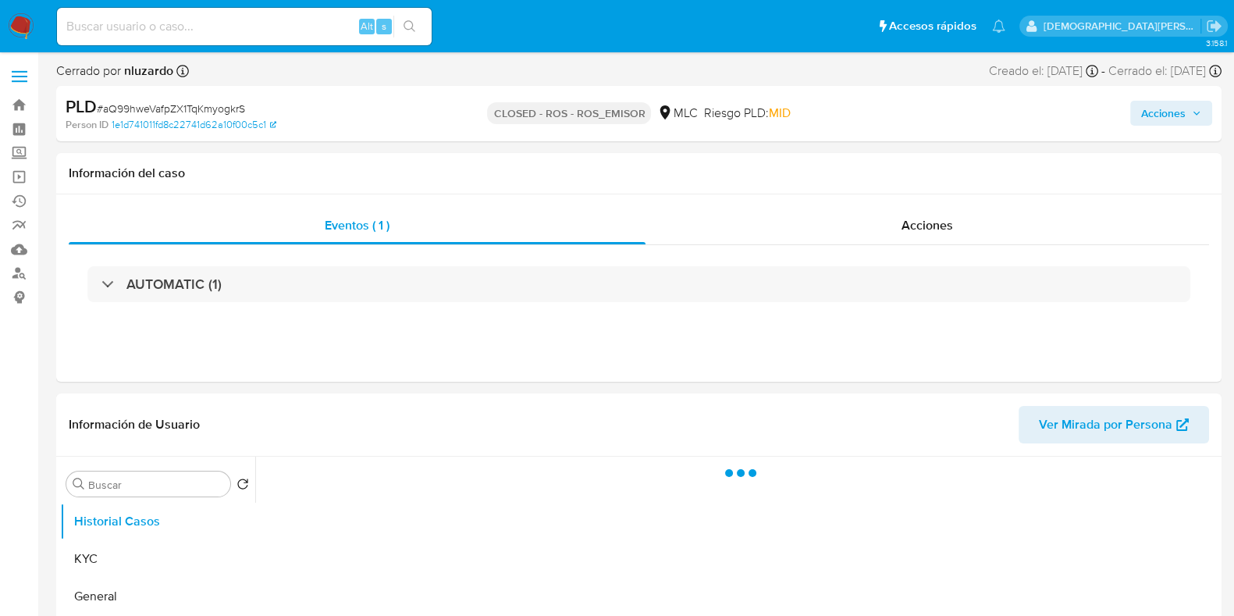
select select "10"
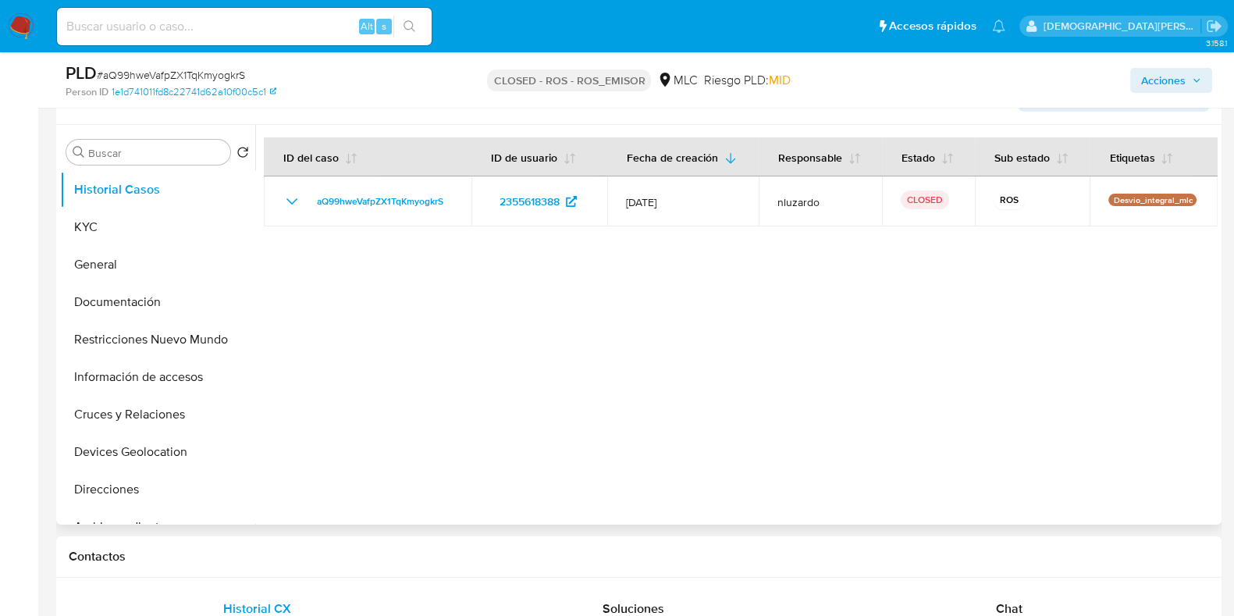
scroll to position [293, 0]
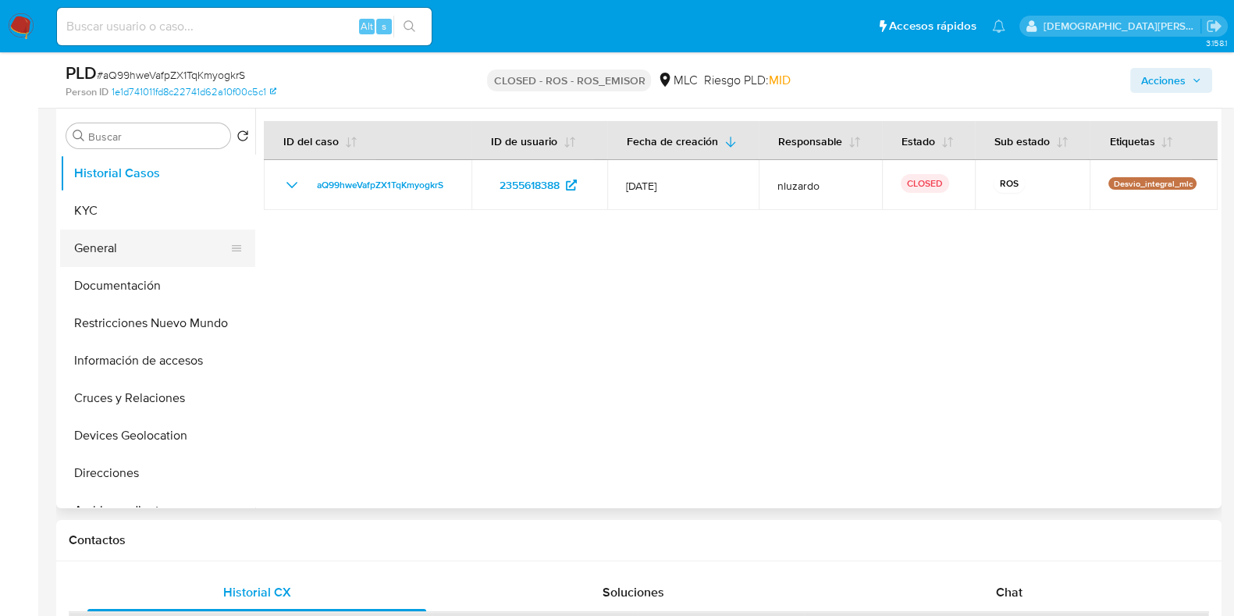
click at [159, 252] on button "General" at bounding box center [151, 247] width 183 height 37
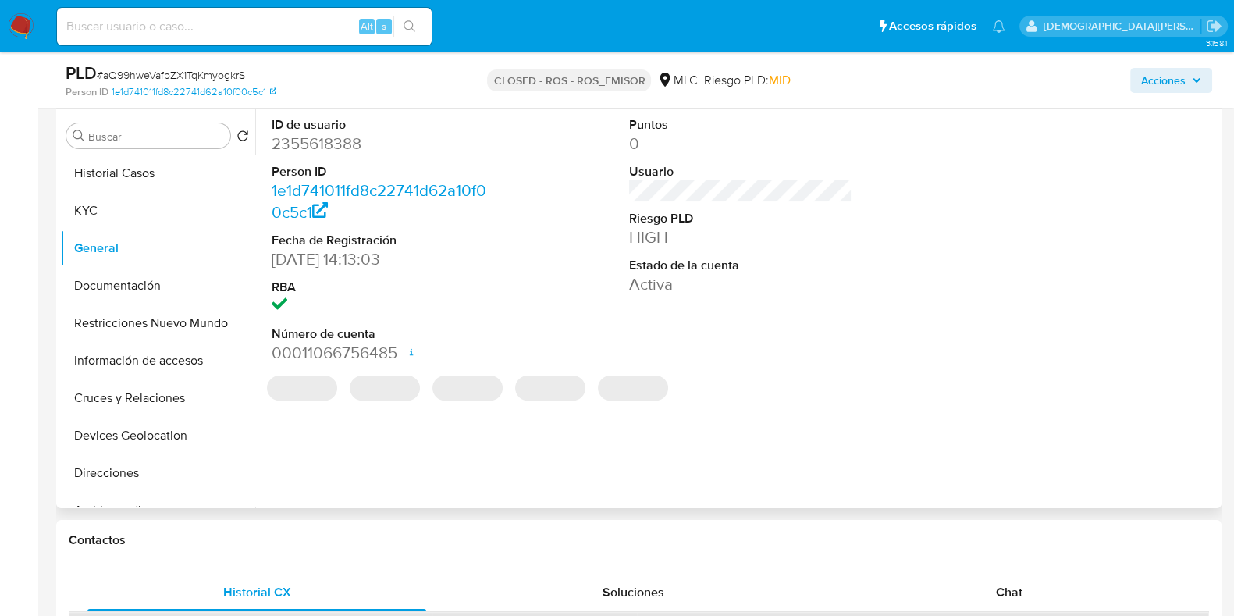
click at [314, 137] on dd "2355618388" at bounding box center [383, 144] width 223 height 22
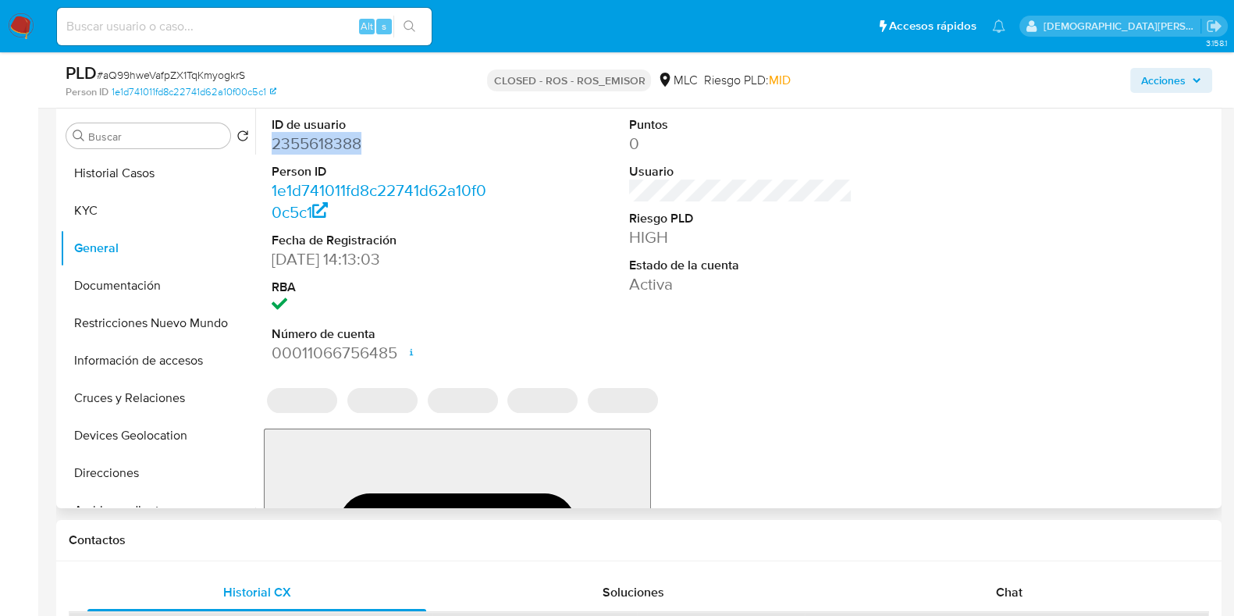
copy dd "2355618388"
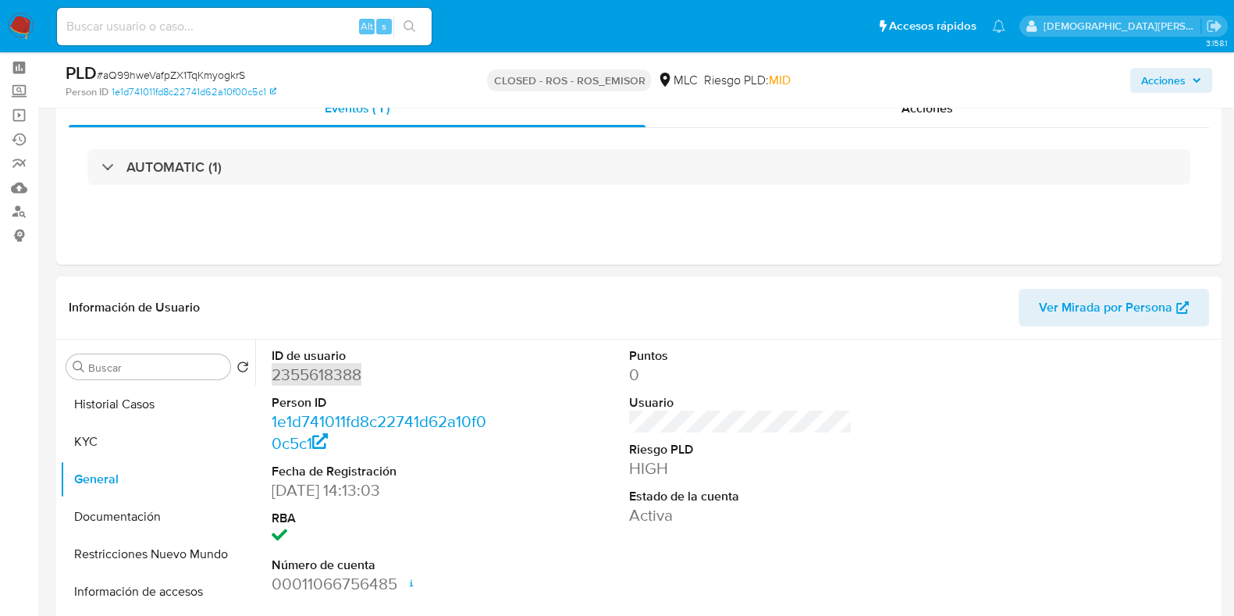
scroll to position [0, 0]
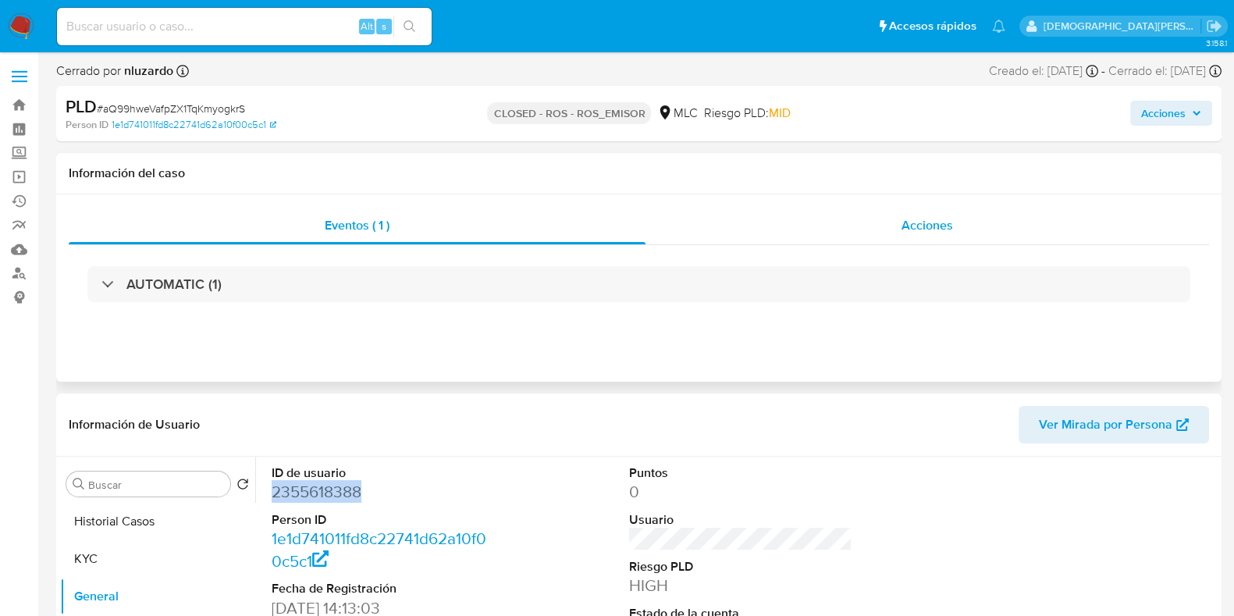
click at [898, 219] on div "Acciones" at bounding box center [926, 225] width 563 height 37
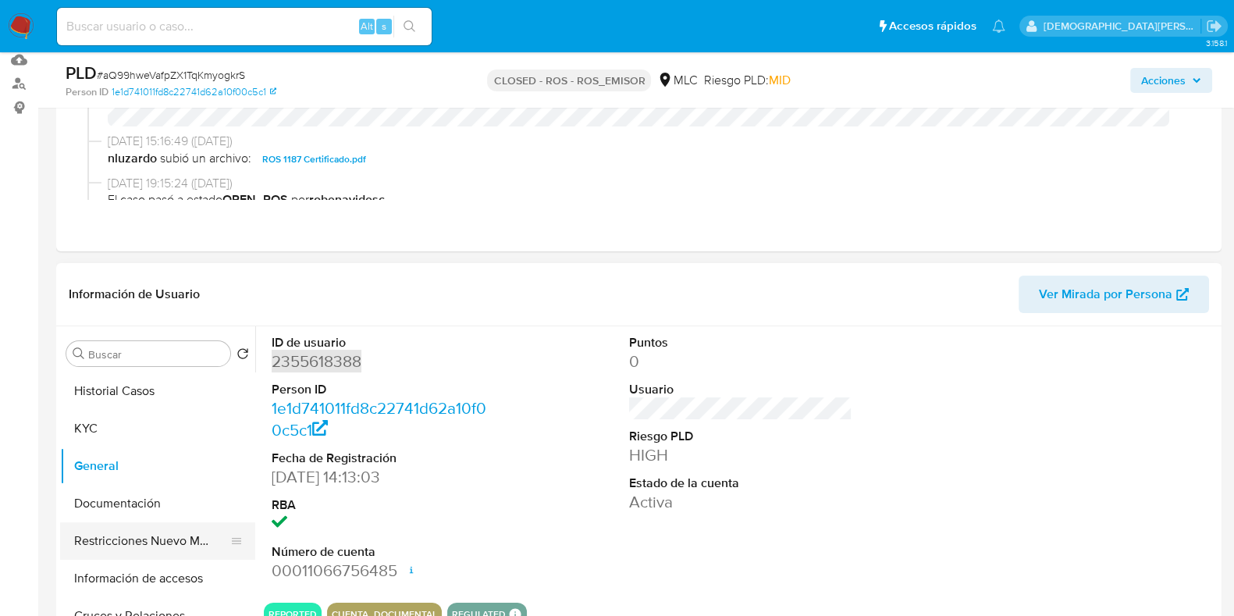
scroll to position [389, 0]
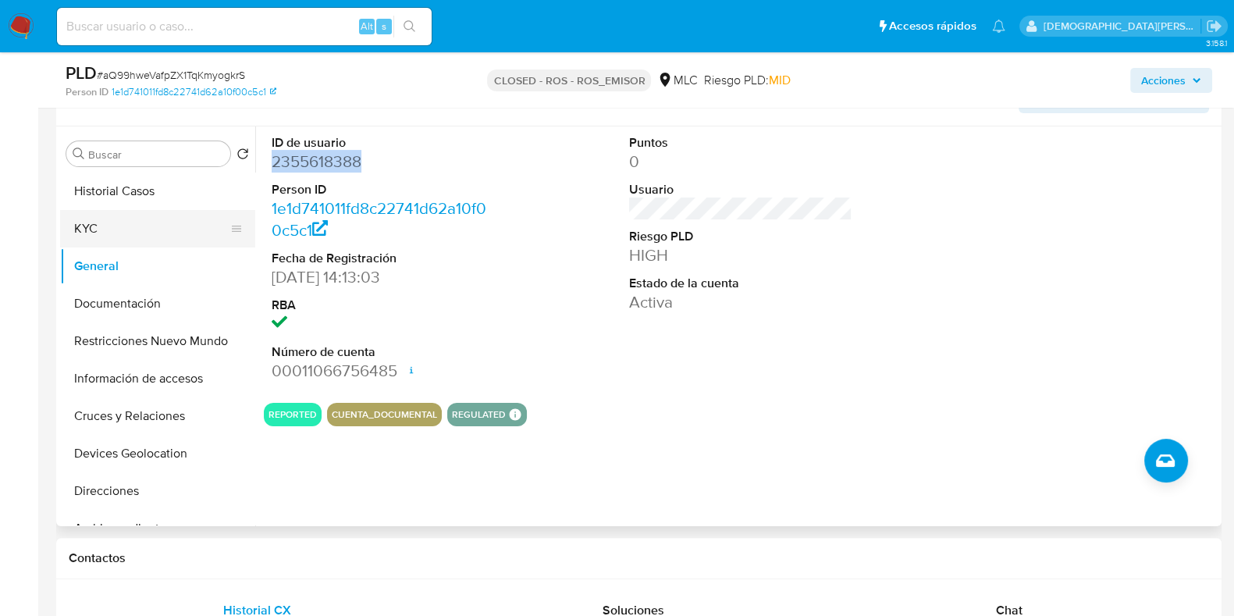
click at [137, 224] on button "KYC" at bounding box center [151, 228] width 183 height 37
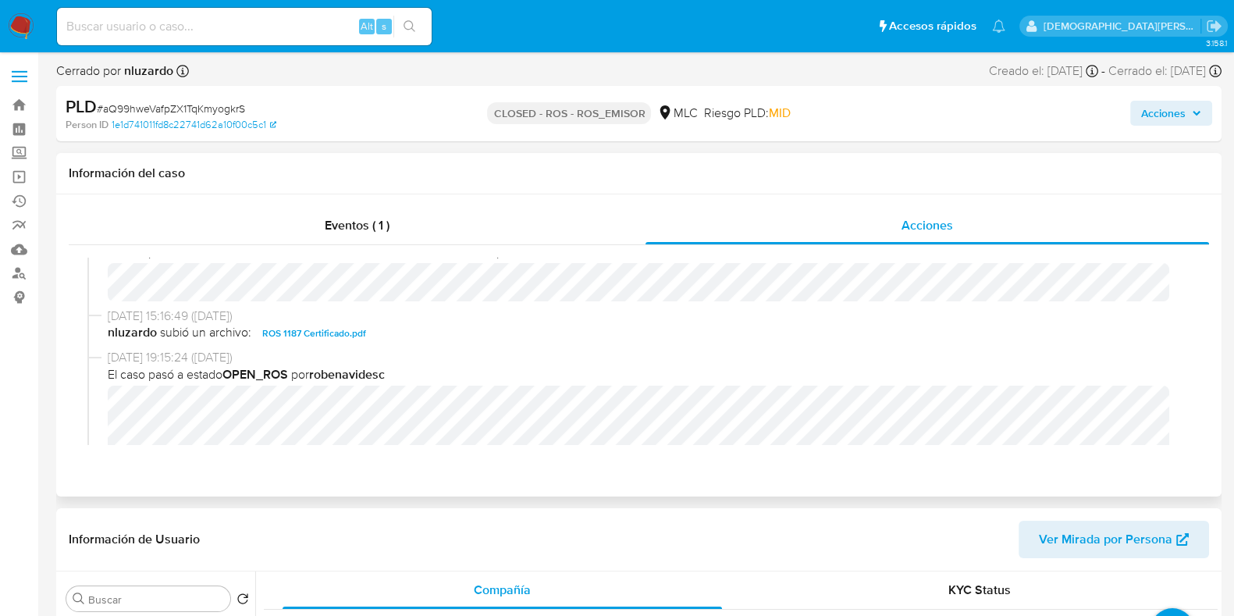
scroll to position [97, 0]
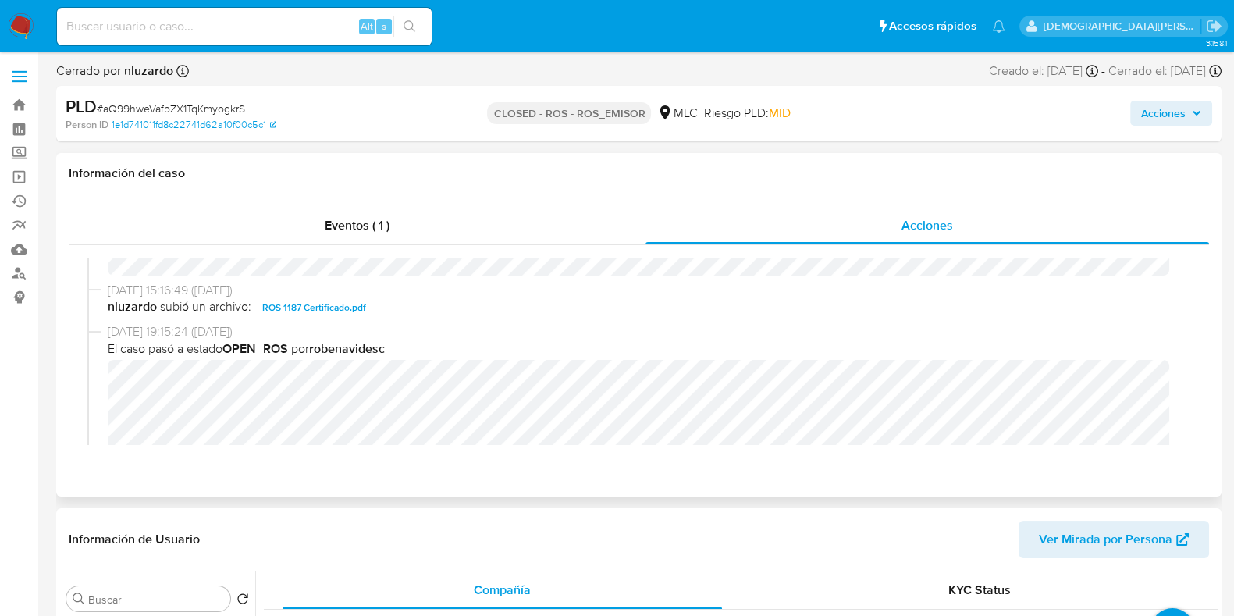
click at [304, 308] on span "ROS 1187 Certificado.pdf" at bounding box center [314, 307] width 104 height 19
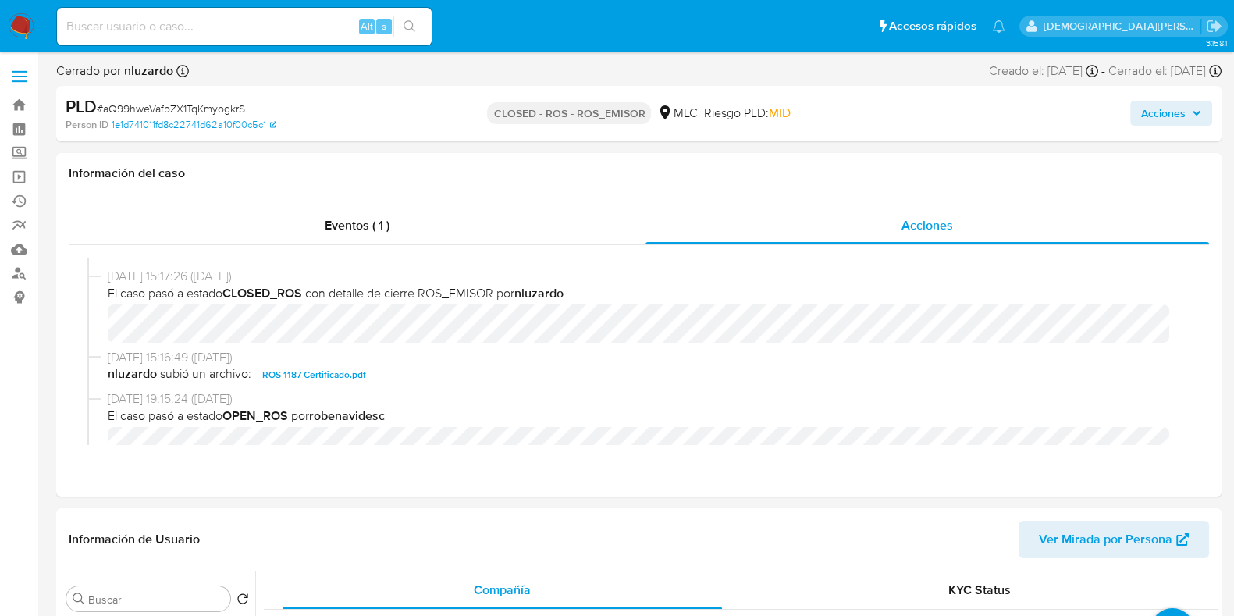
scroll to position [0, 0]
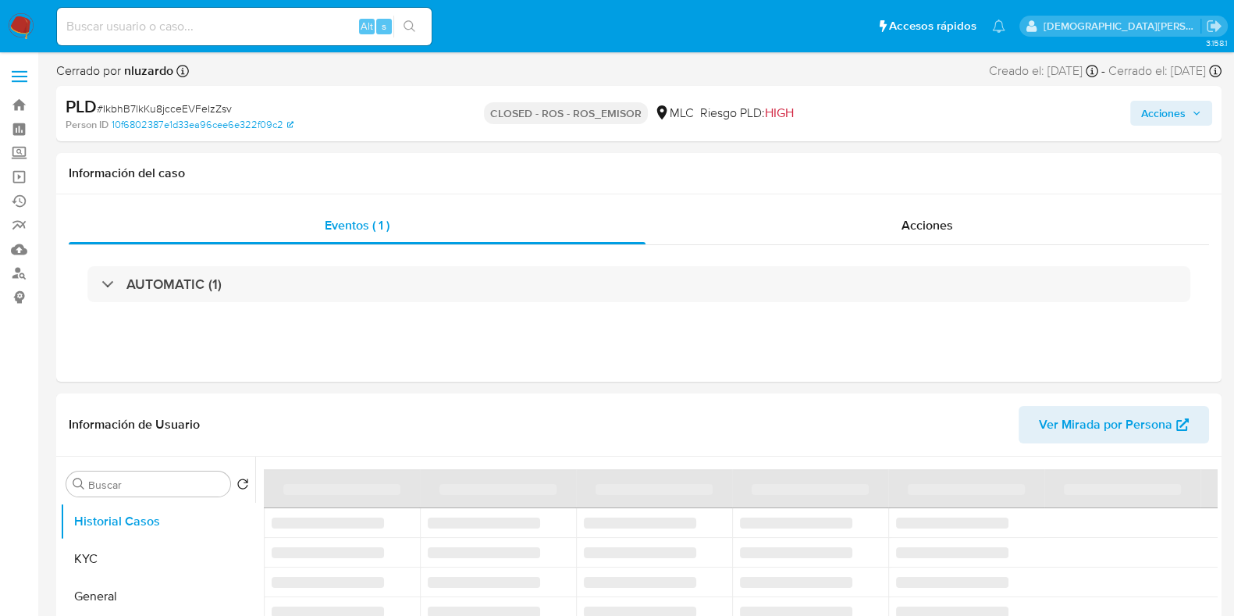
select select "10"
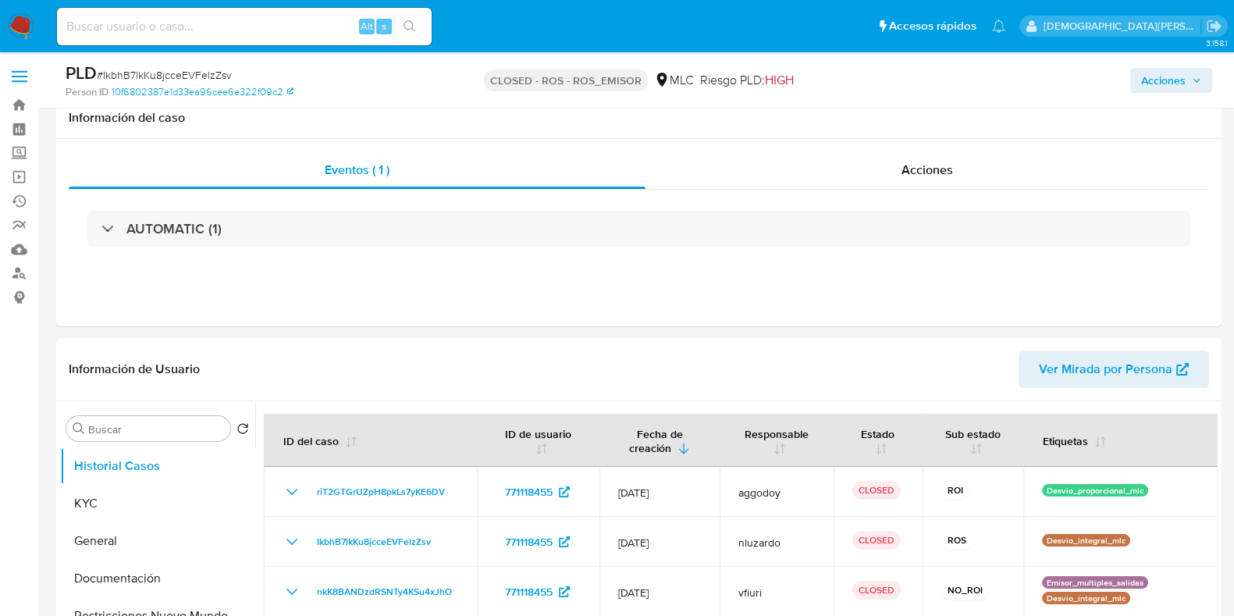
scroll to position [97, 0]
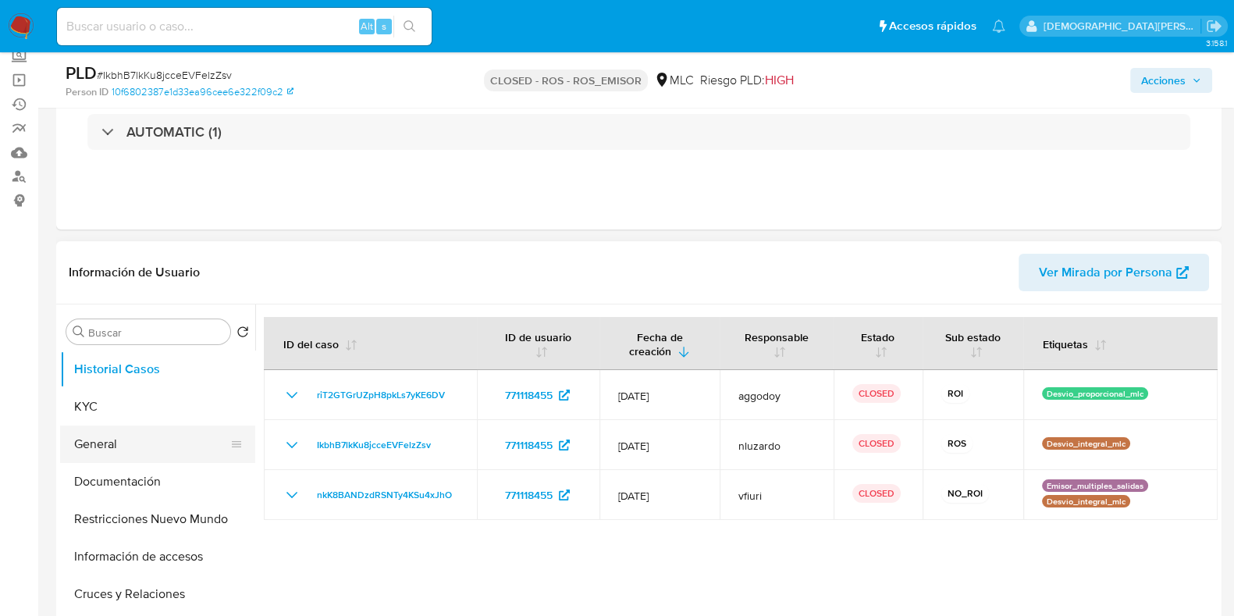
click at [113, 450] on button "General" at bounding box center [151, 443] width 183 height 37
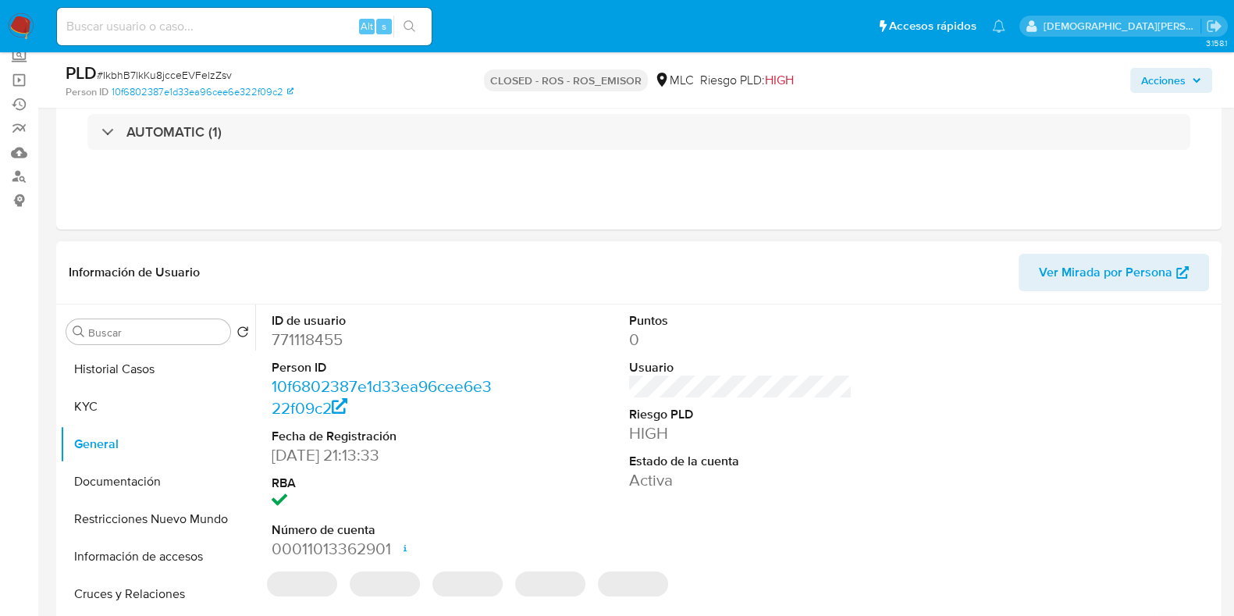
click at [305, 333] on dd "771118455" at bounding box center [383, 339] width 223 height 22
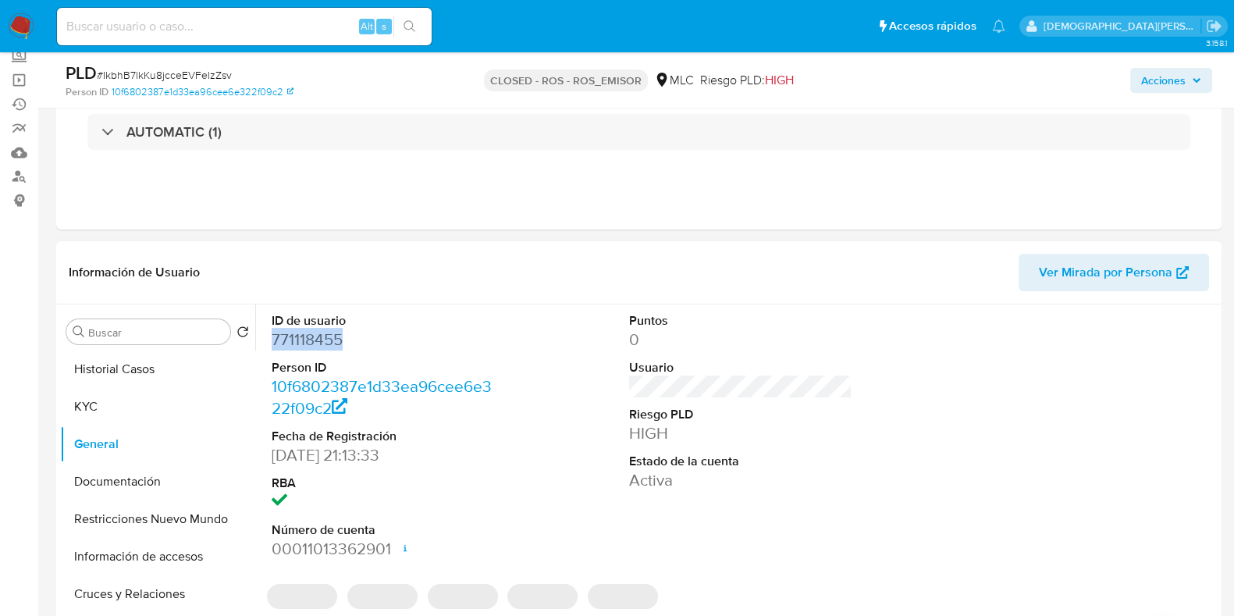
copy dd "771118455"
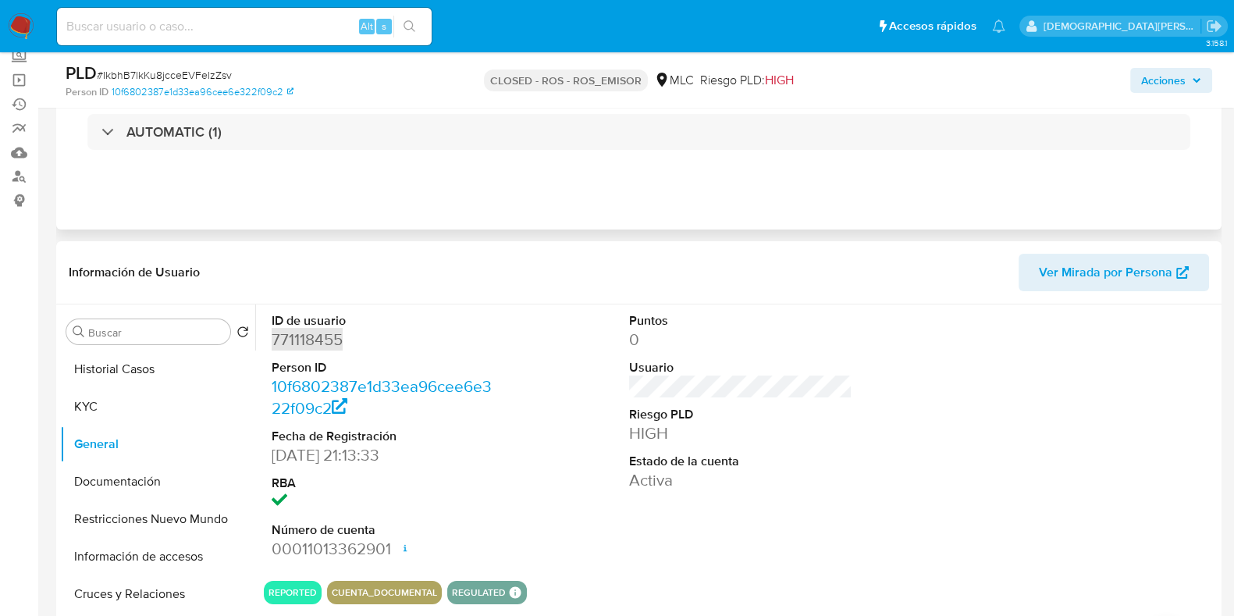
scroll to position [0, 0]
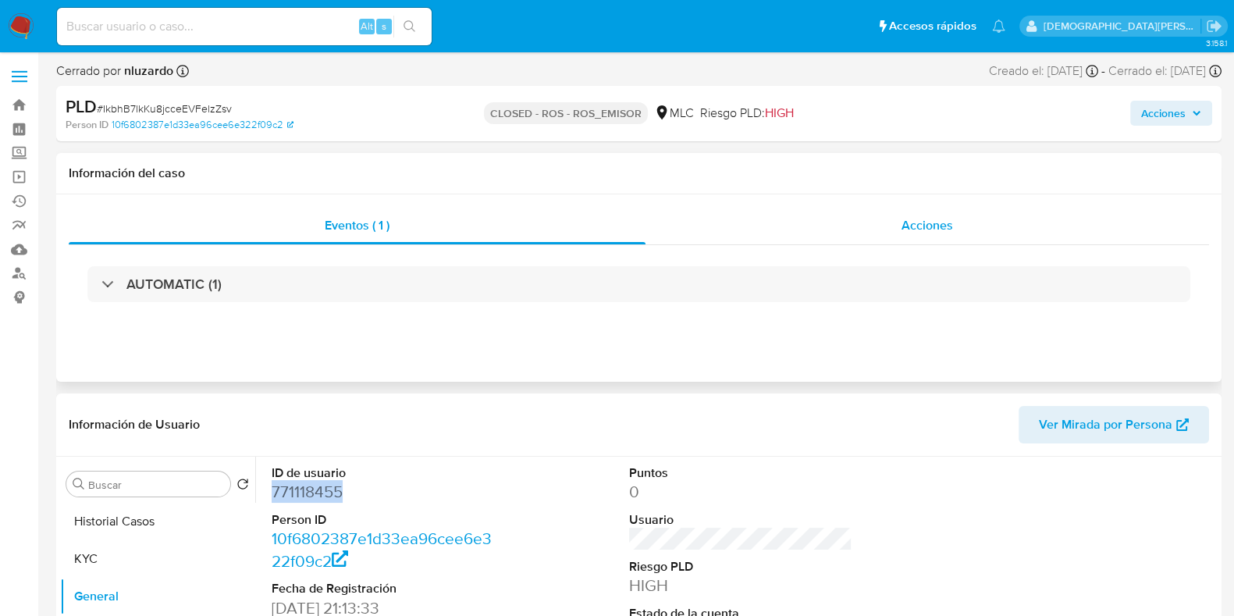
drag, startPoint x: 857, startPoint y: 216, endPoint x: 830, endPoint y: 232, distance: 30.8
click at [857, 216] on div "Acciones" at bounding box center [926, 225] width 563 height 37
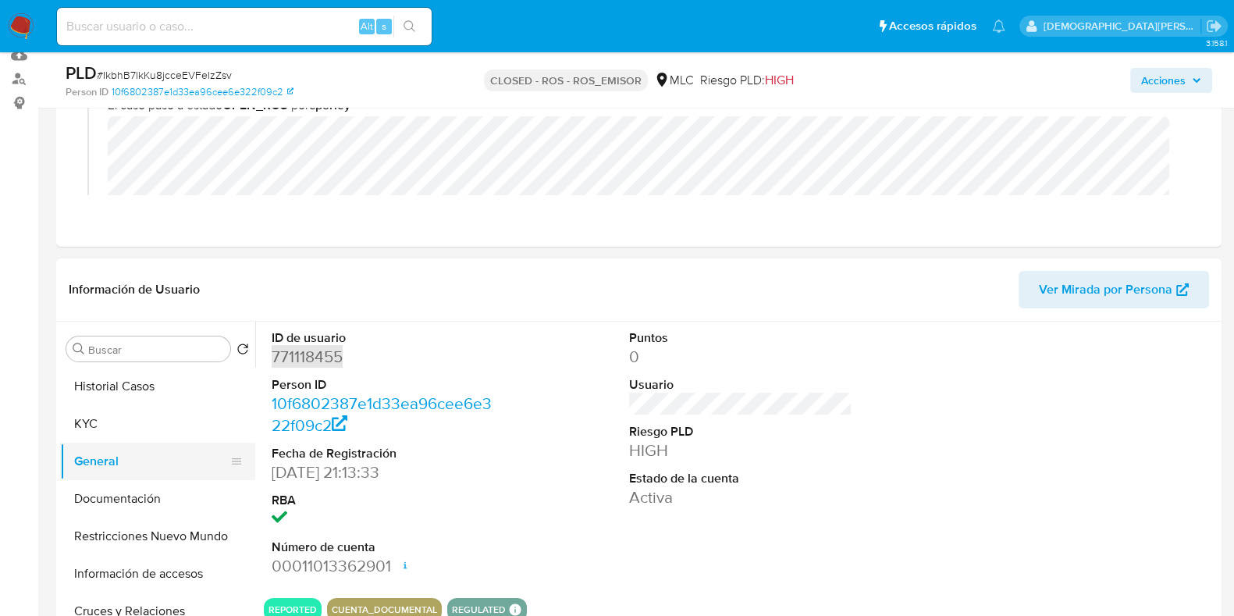
scroll to position [194, 0]
click at [148, 432] on button "KYC" at bounding box center [151, 423] width 183 height 37
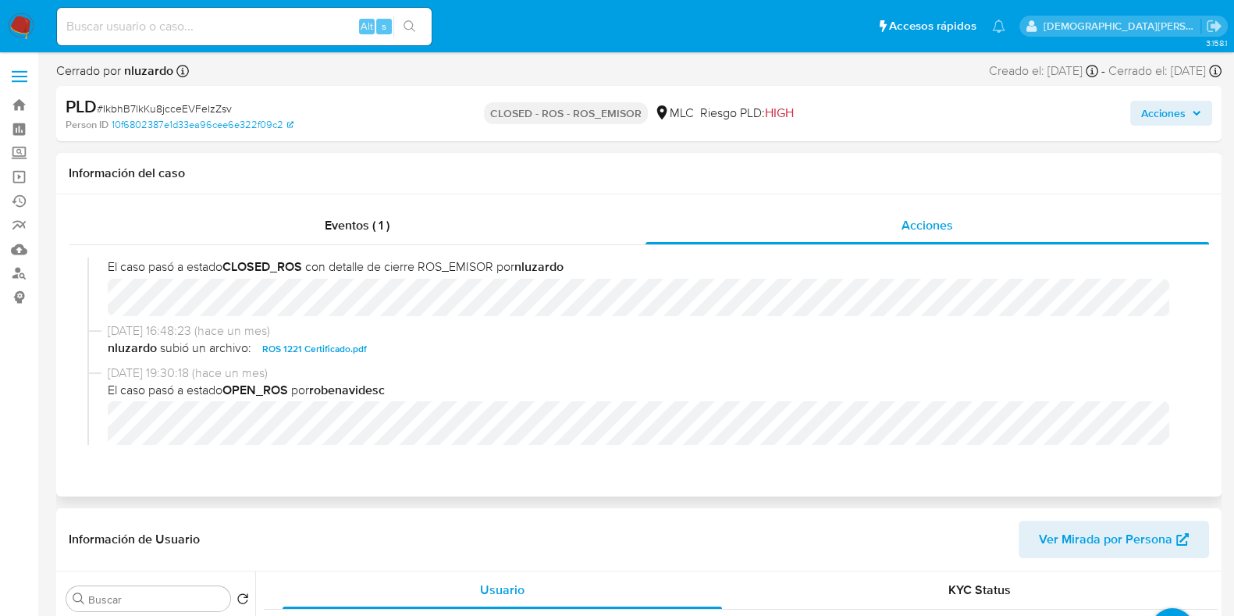
scroll to position [0, 0]
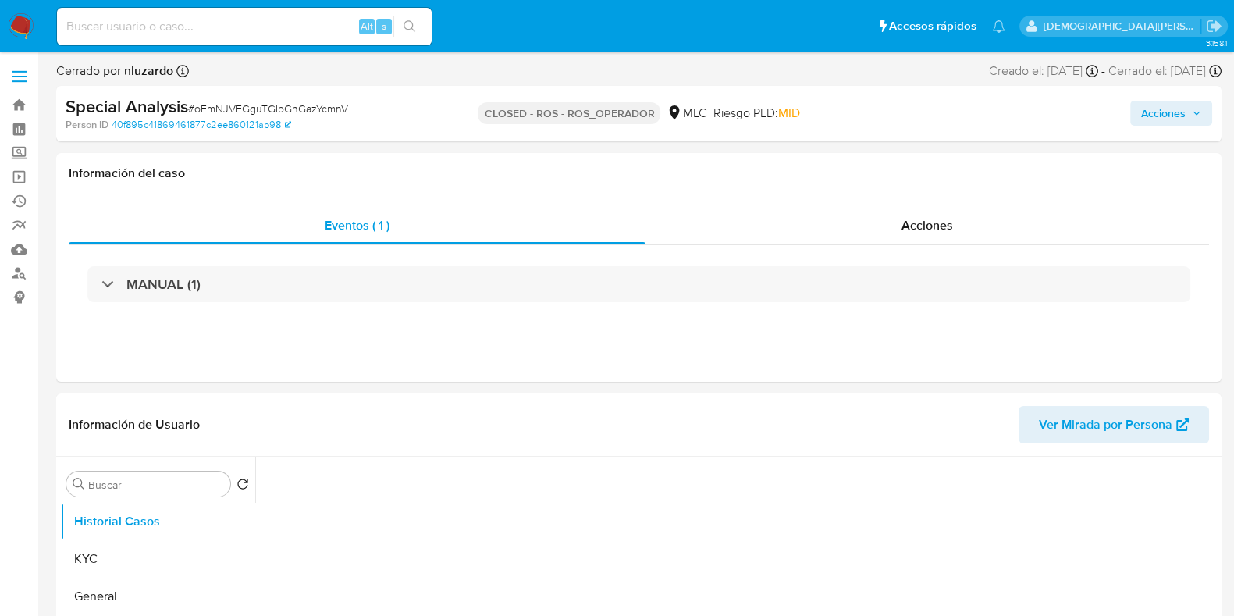
select select "10"
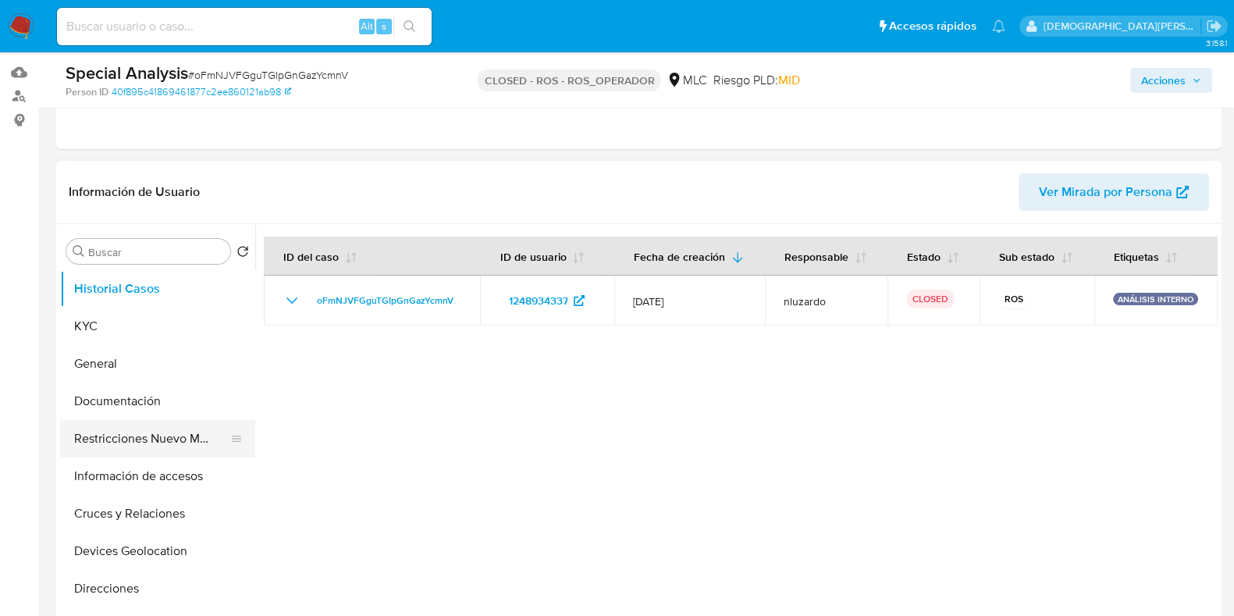
scroll to position [194, 0]
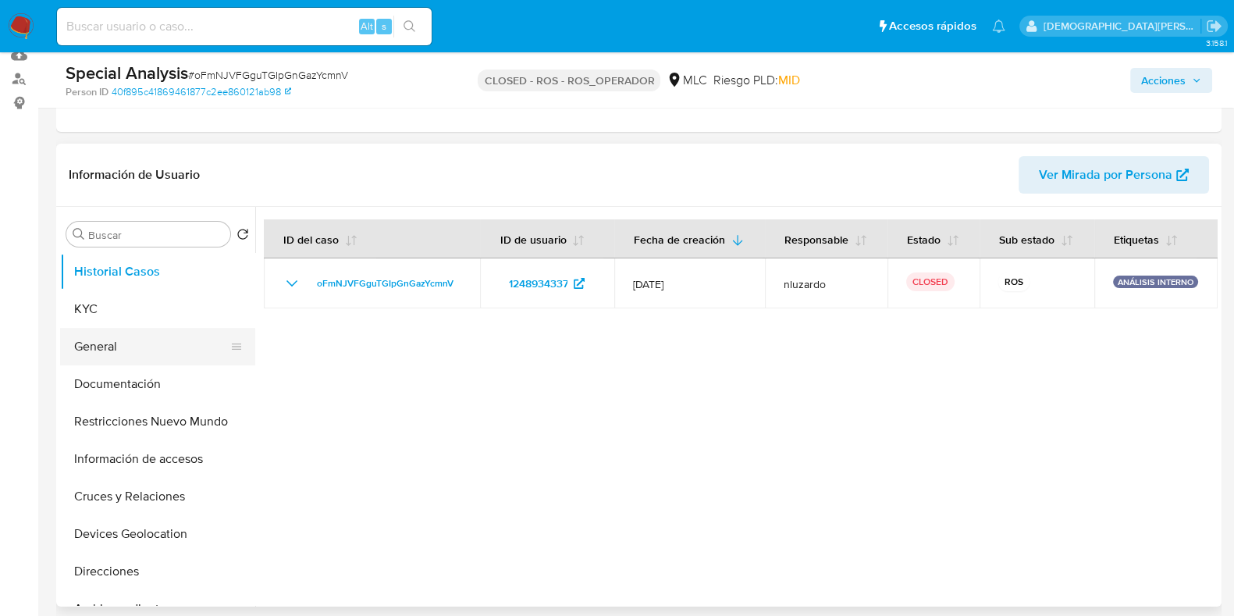
click at [115, 349] on button "General" at bounding box center [151, 346] width 183 height 37
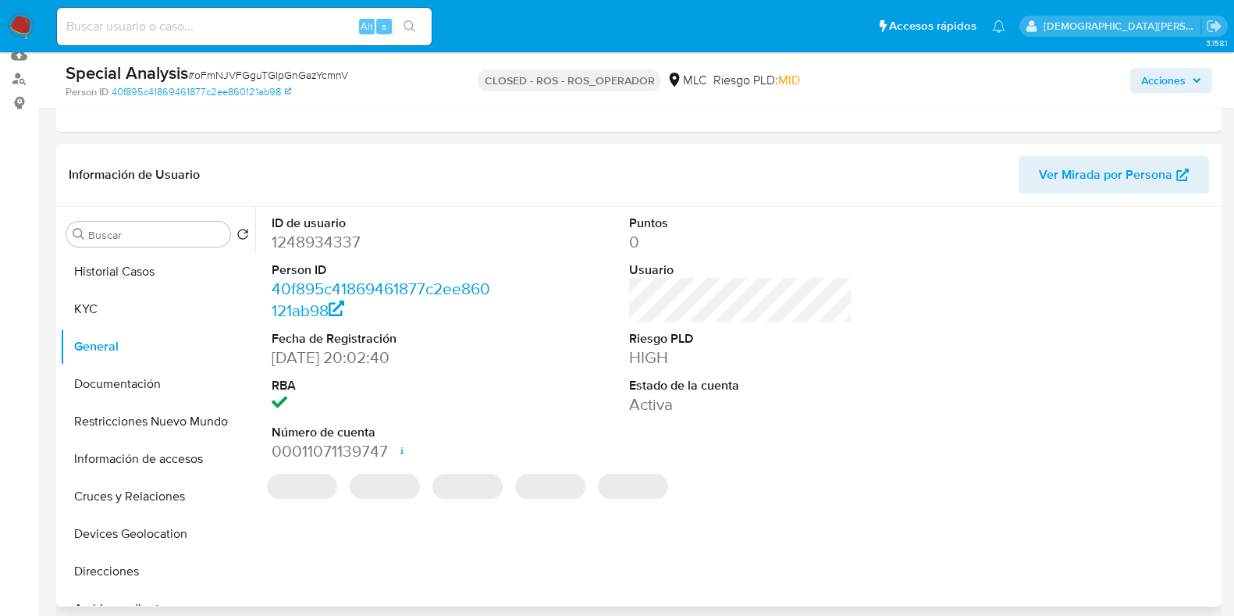
click at [328, 245] on dd "1248934337" at bounding box center [383, 242] width 223 height 22
click at [328, 244] on dd "1248934337" at bounding box center [383, 242] width 223 height 22
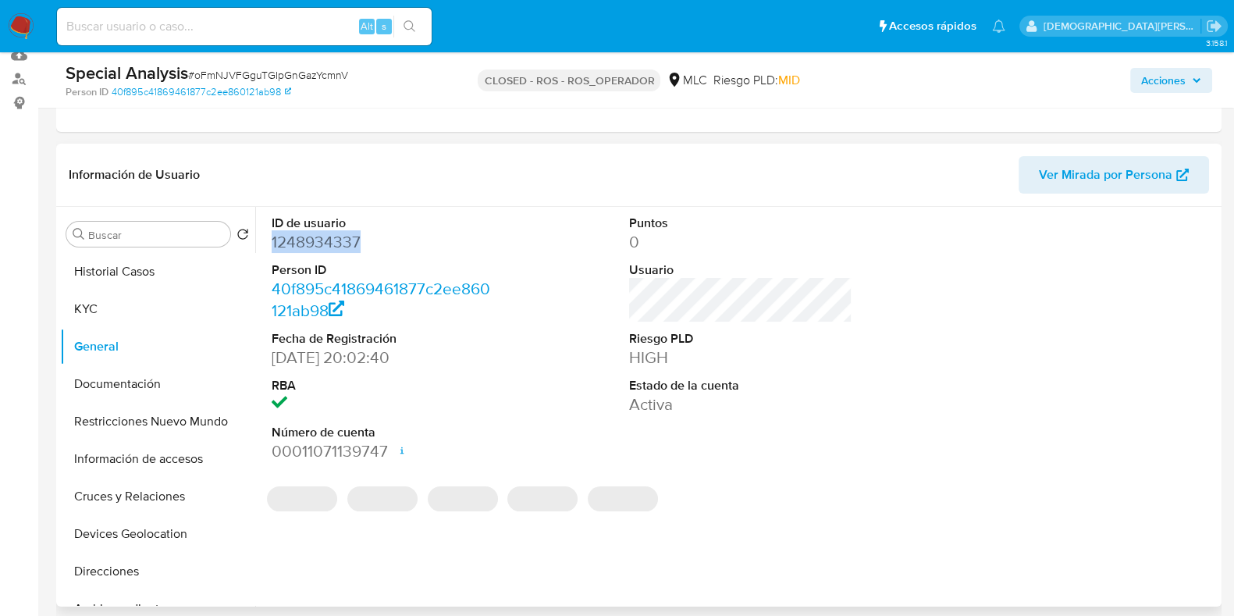
copy dd "1248934337"
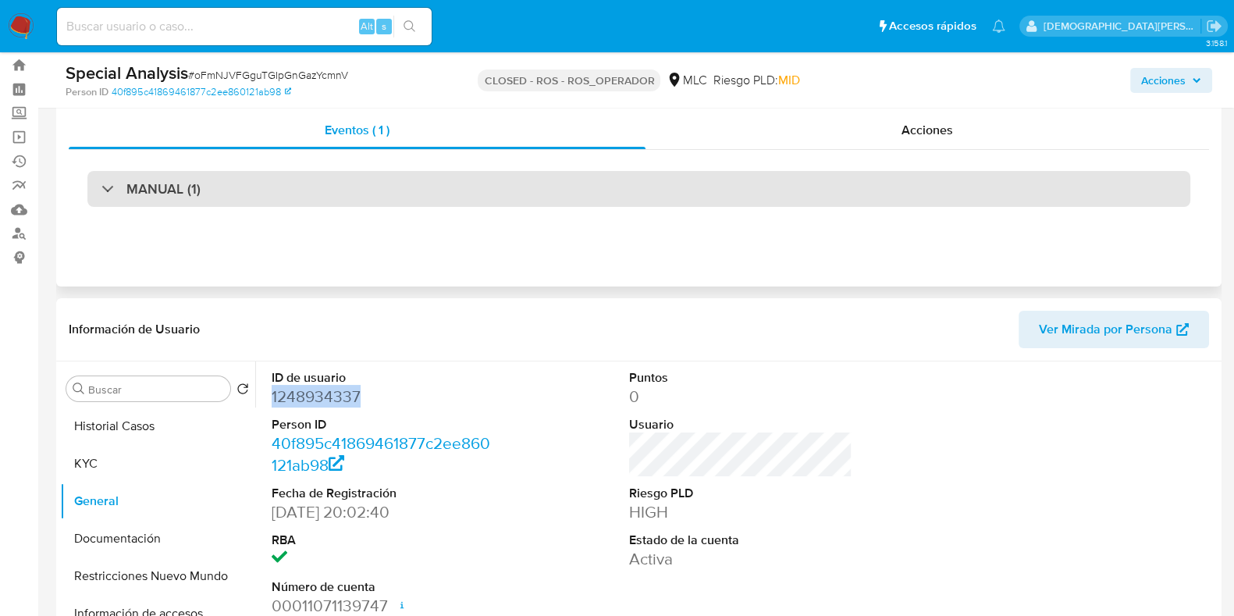
scroll to position [0, 0]
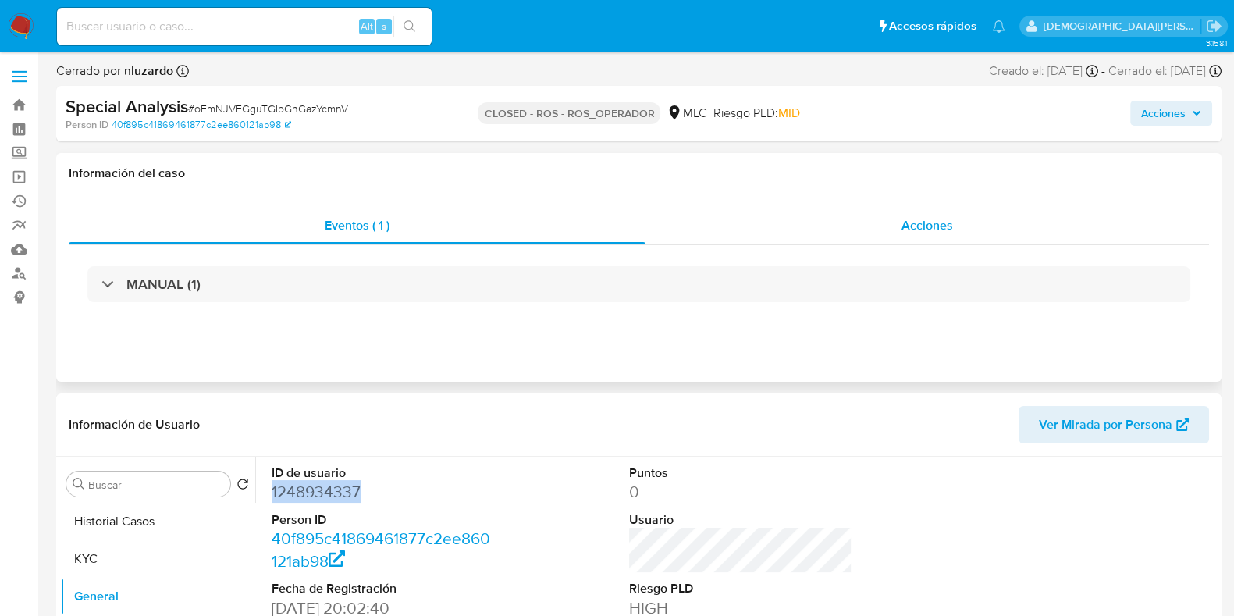
click at [914, 215] on div "Acciones" at bounding box center [926, 225] width 563 height 37
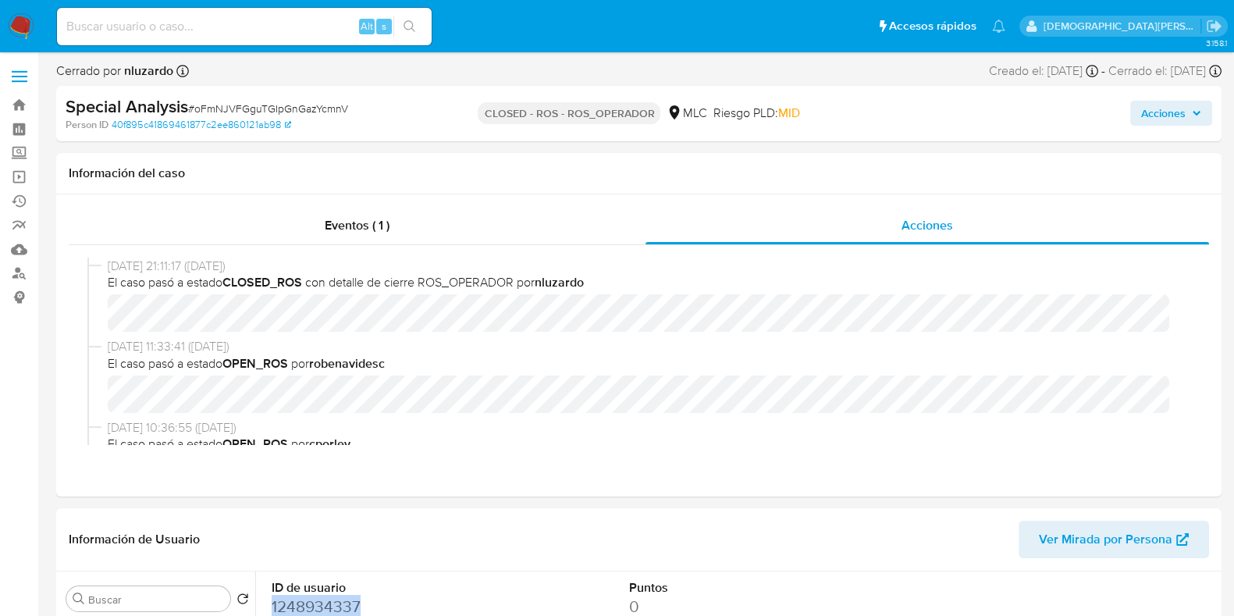
scroll to position [97, 0]
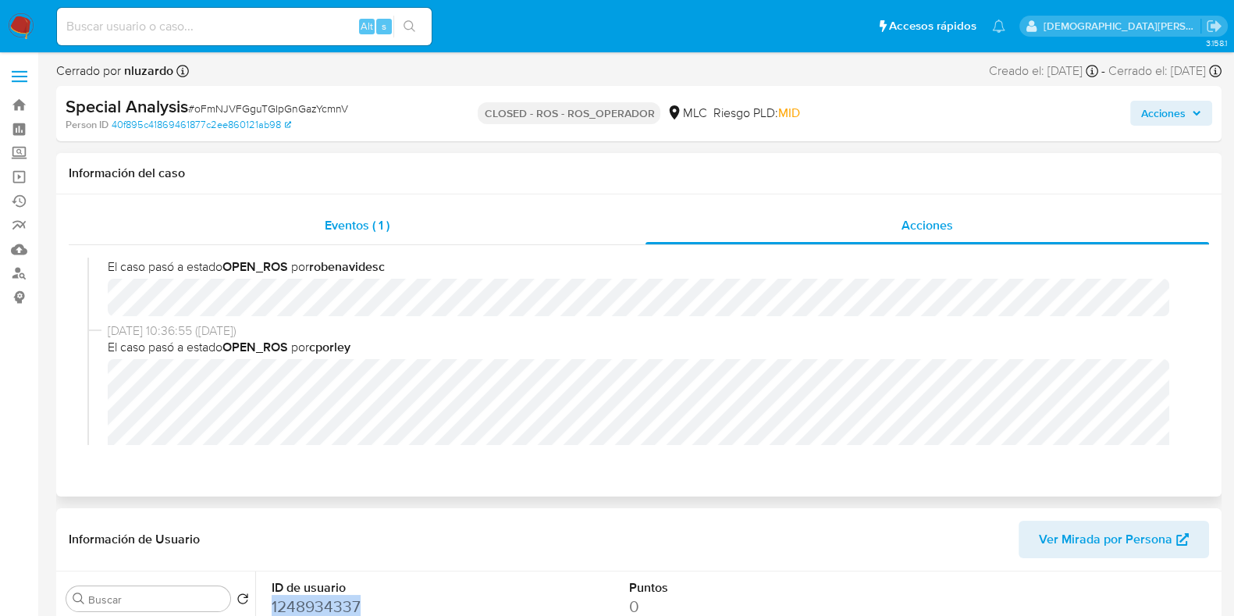
click at [385, 228] on span "Eventos ( 1 )" at bounding box center [357, 225] width 65 height 18
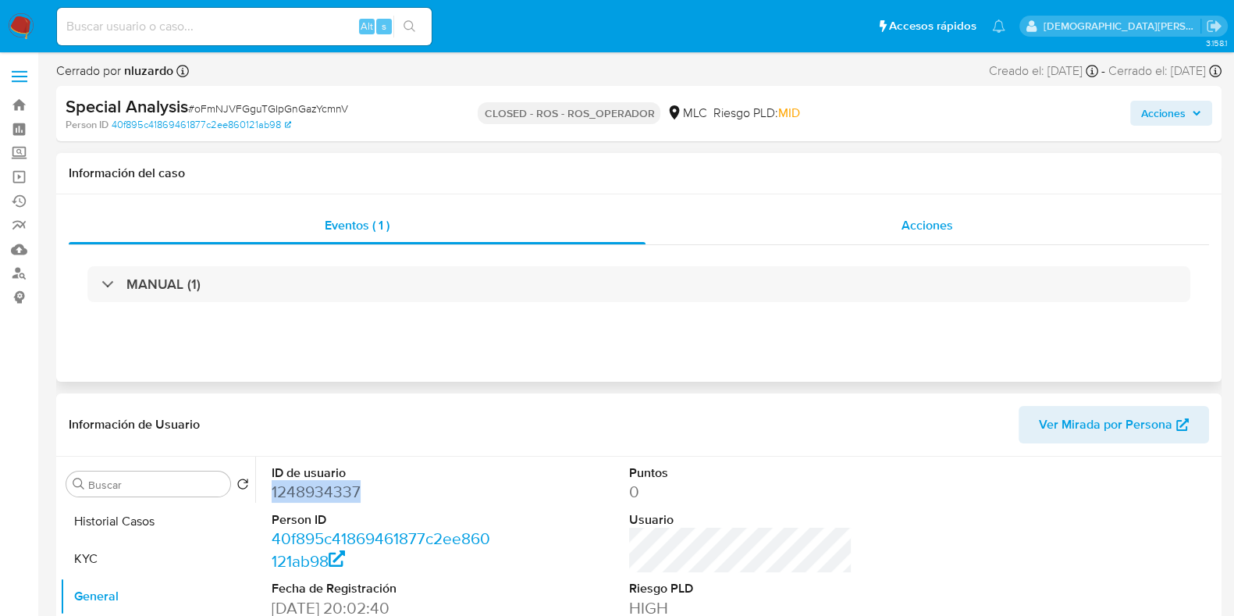
click at [908, 223] on span "Acciones" at bounding box center [926, 225] width 51 height 18
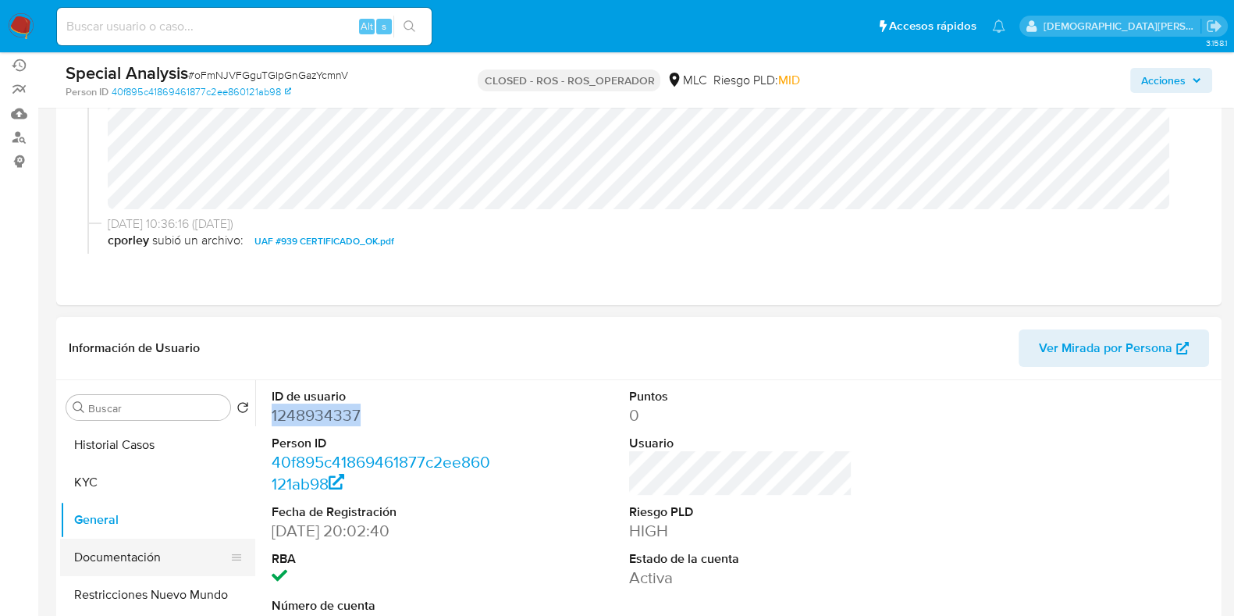
scroll to position [293, 0]
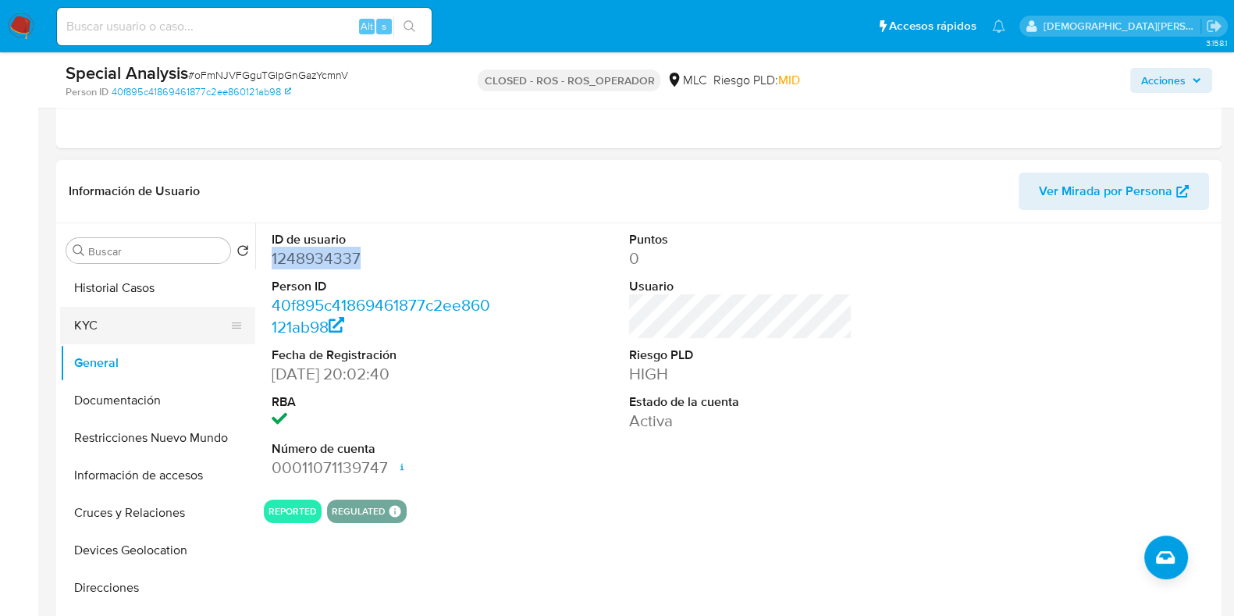
click at [120, 329] on button "KYC" at bounding box center [151, 325] width 183 height 37
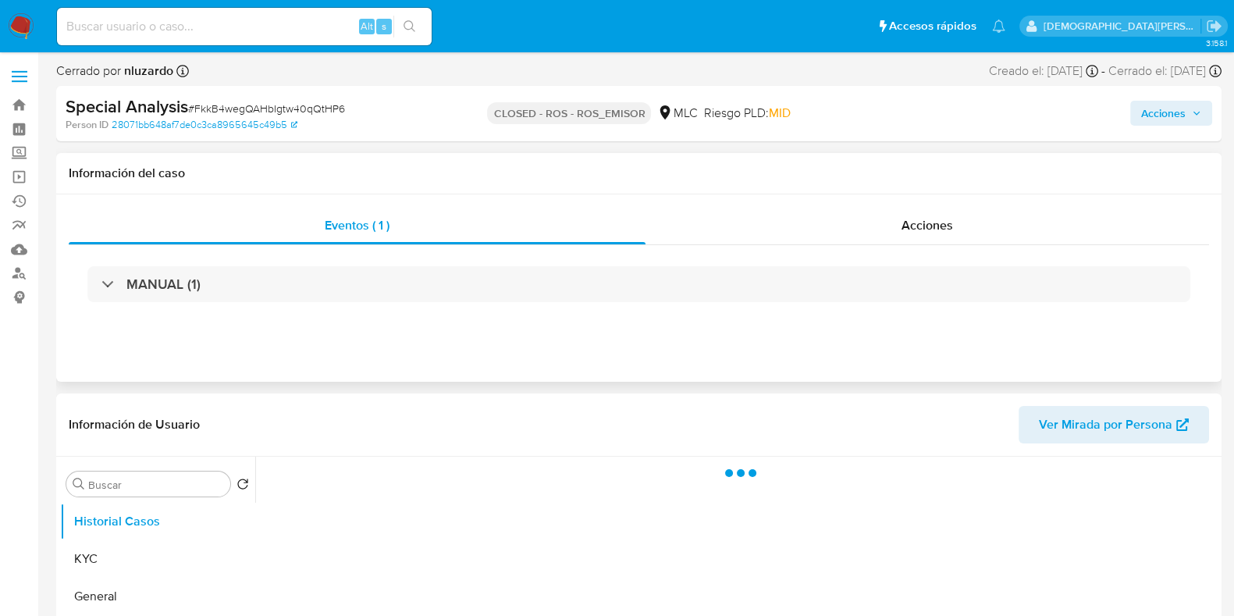
select select "10"
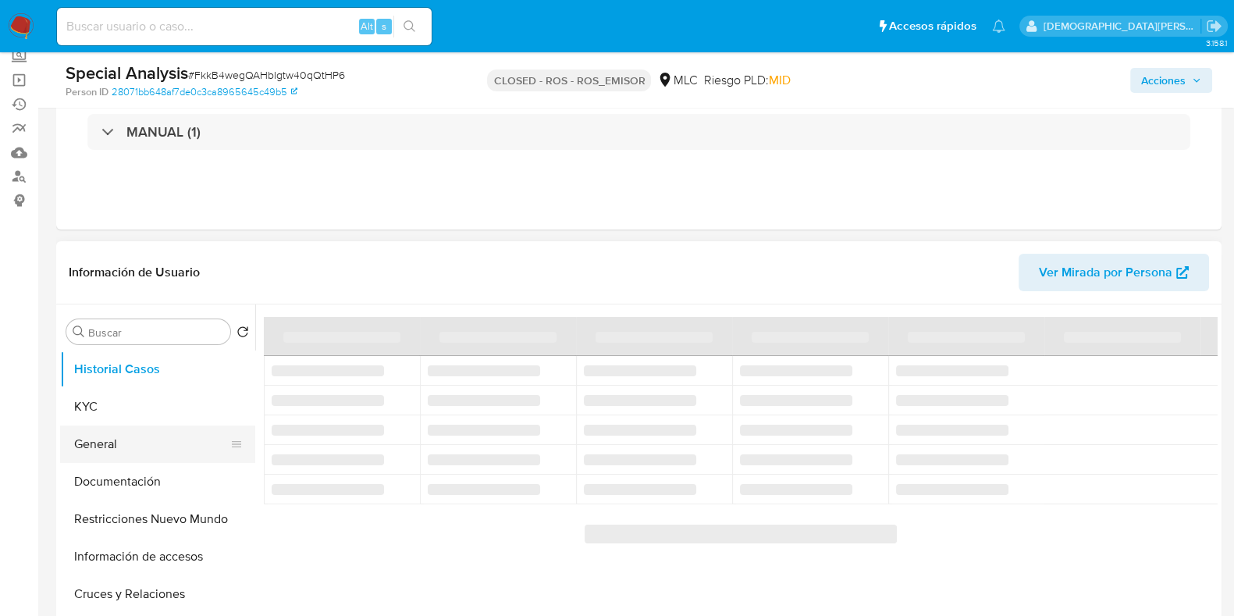
click at [137, 449] on button "General" at bounding box center [151, 443] width 183 height 37
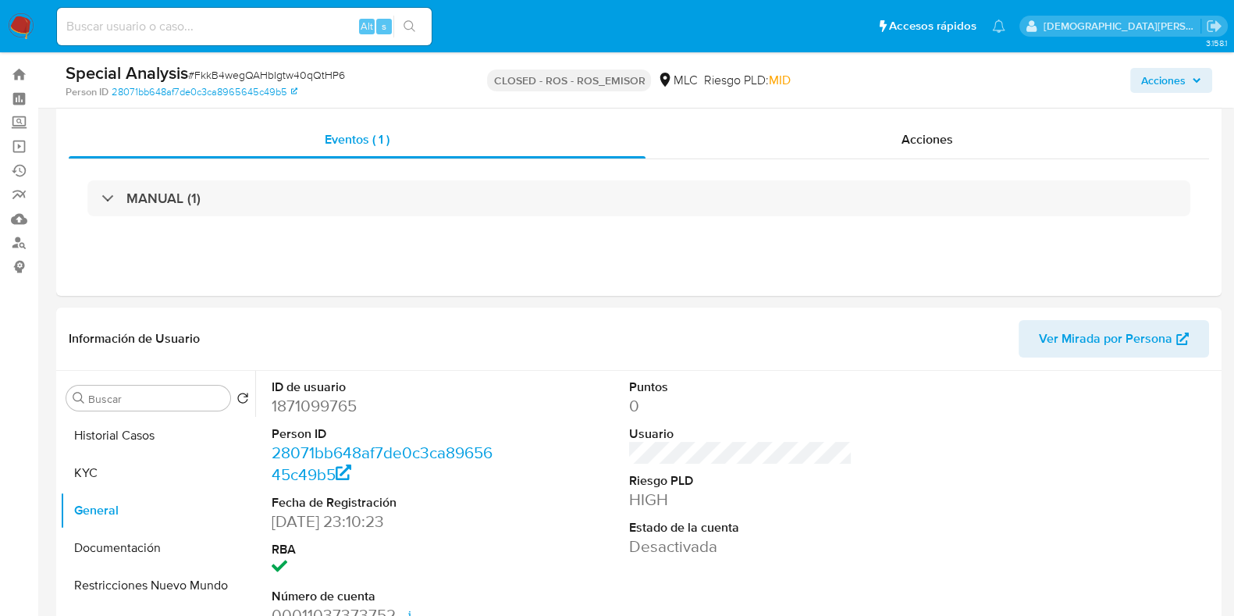
scroll to position [0, 0]
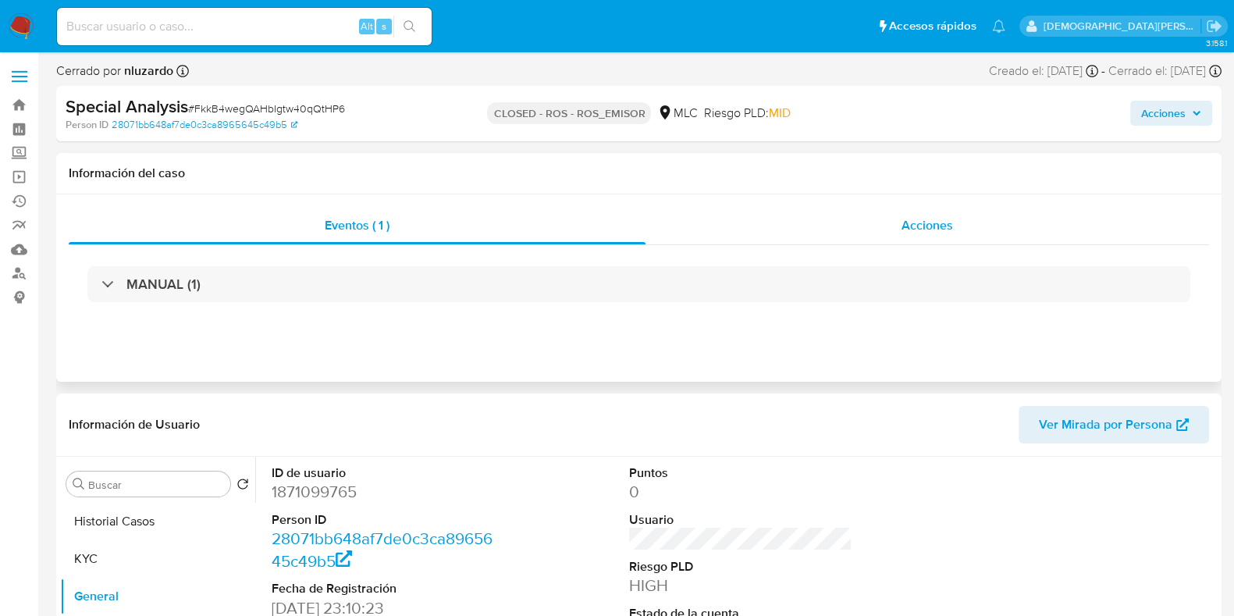
click at [925, 214] on div "Acciones" at bounding box center [926, 225] width 563 height 37
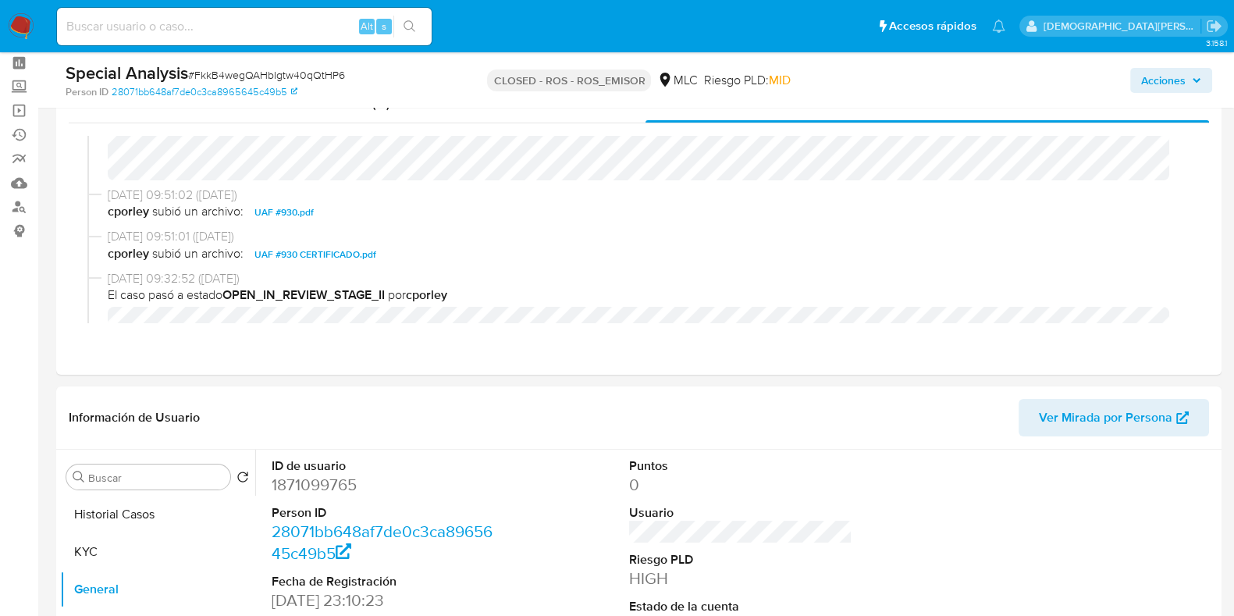
scroll to position [97, 0]
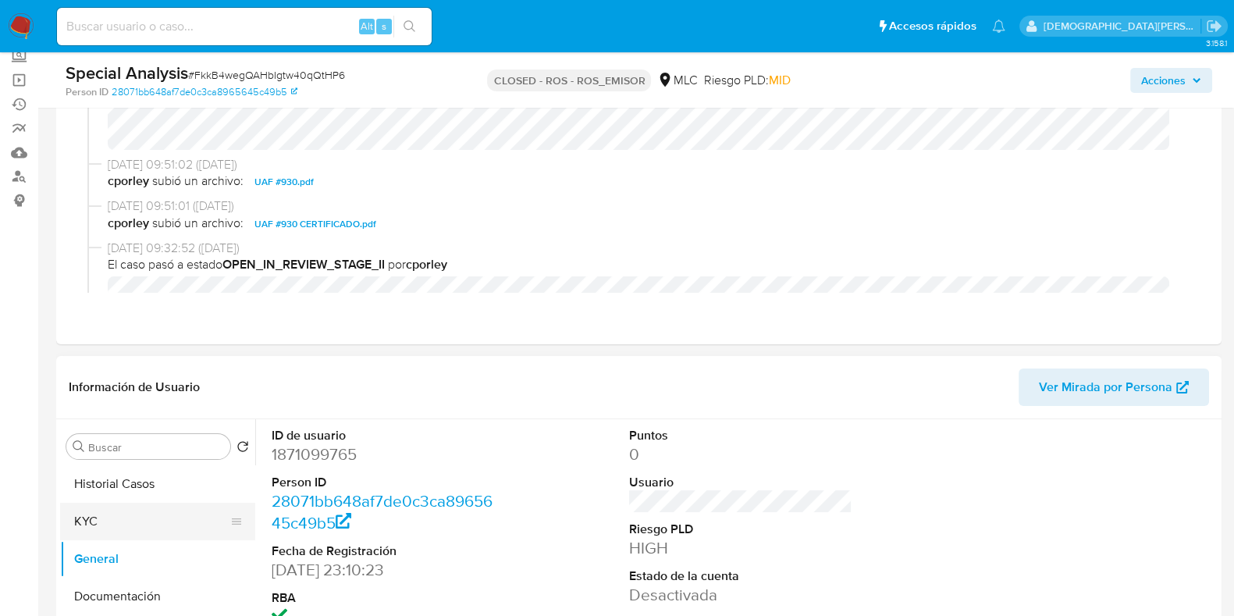
click at [91, 513] on button "KYC" at bounding box center [151, 520] width 183 height 37
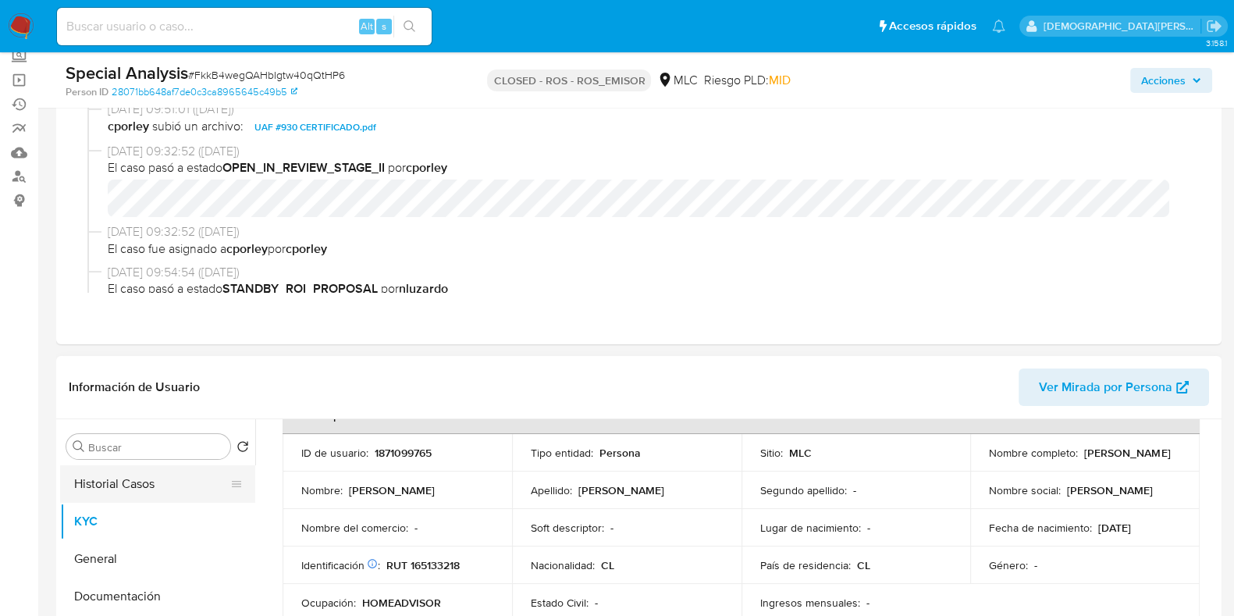
drag, startPoint x: 116, startPoint y: 561, endPoint x: 201, endPoint y: 474, distance: 121.9
click at [116, 561] on button "General" at bounding box center [157, 558] width 195 height 37
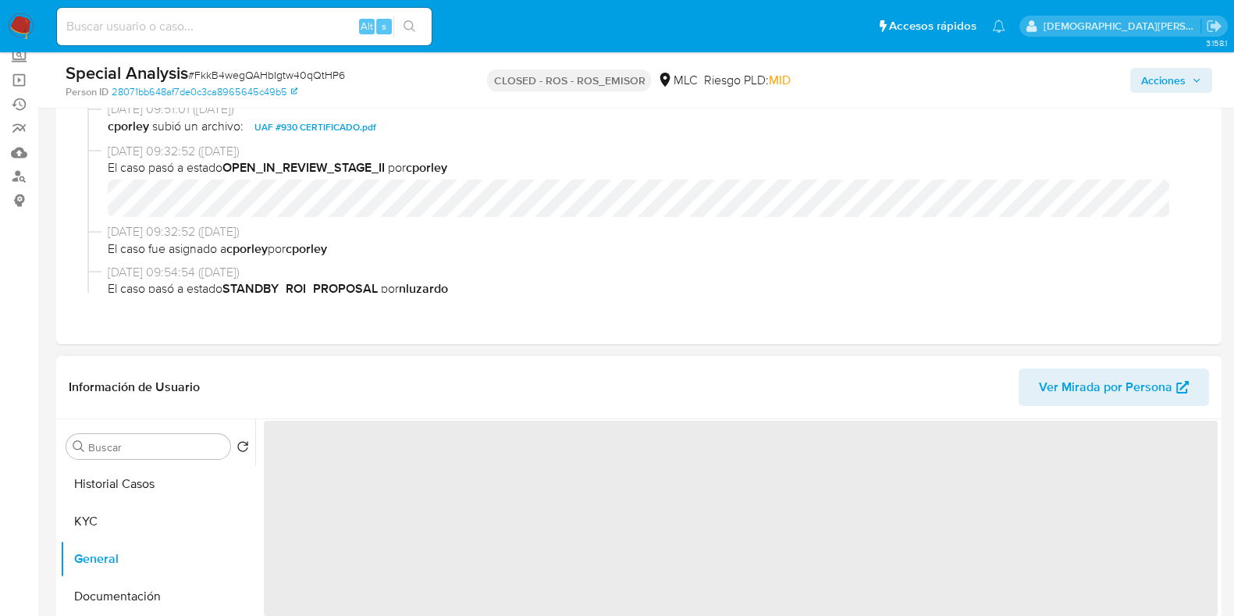
scroll to position [0, 0]
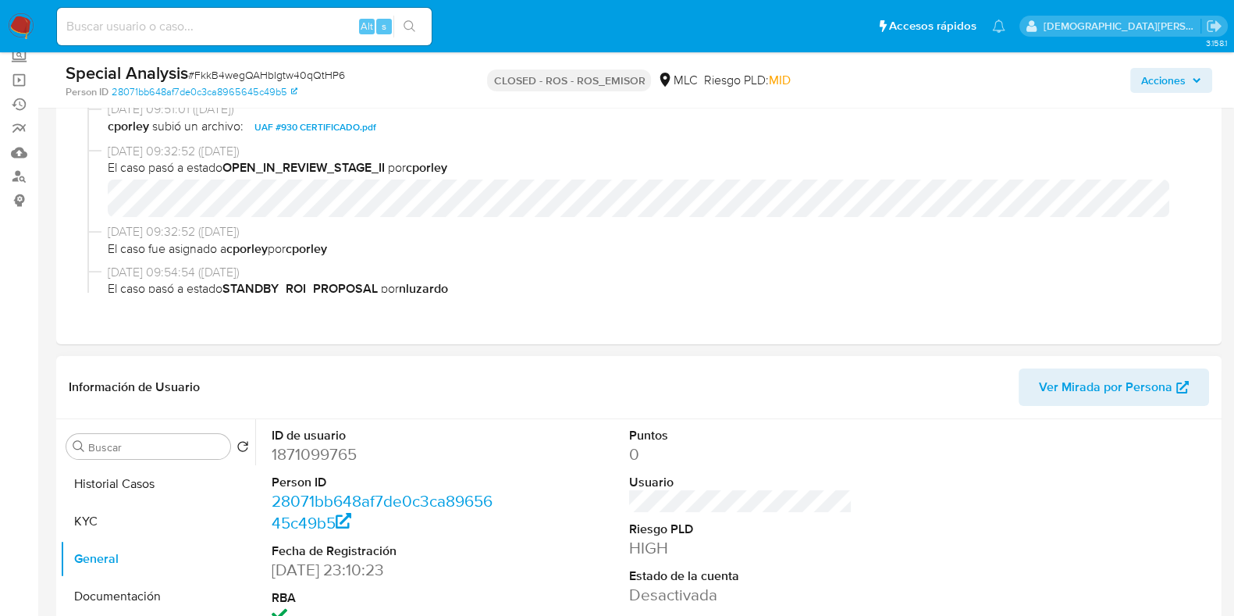
click at [332, 454] on dd "1871099765" at bounding box center [383, 454] width 223 height 22
copy dd "1871099765"
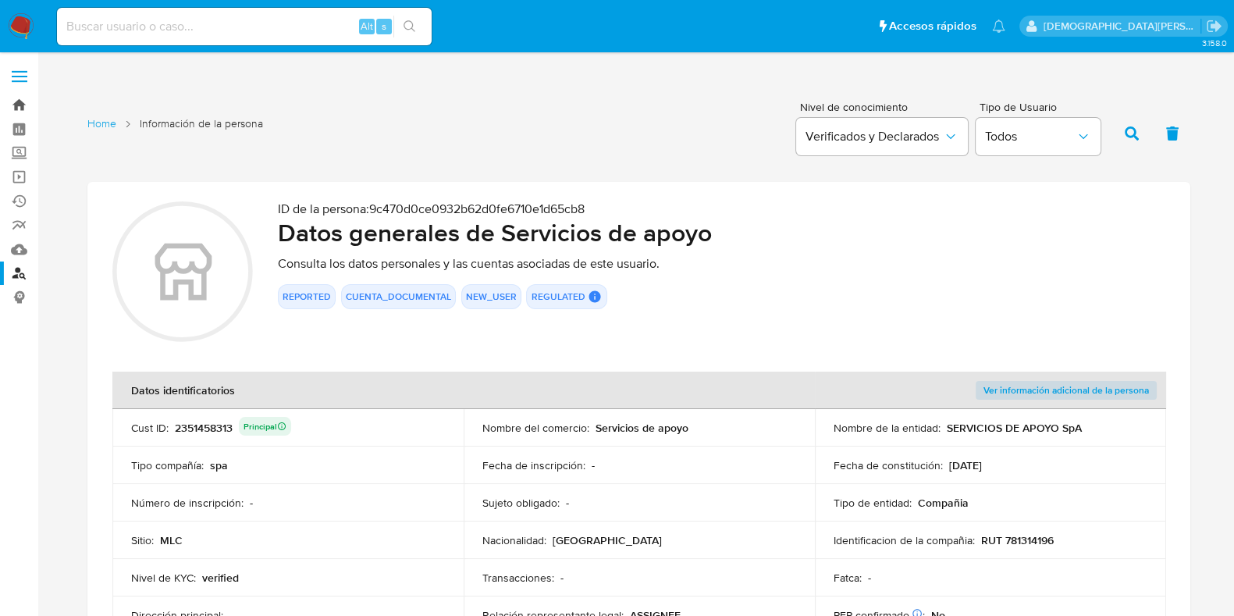
click at [23, 103] on link "Bandeja" at bounding box center [93, 105] width 186 height 24
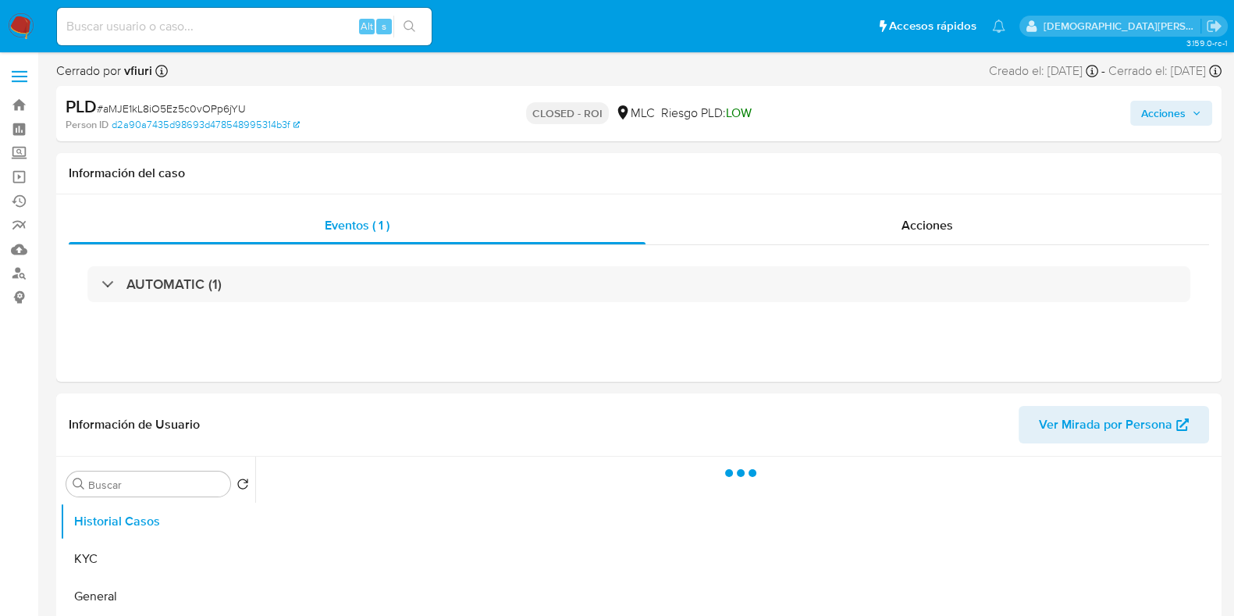
select select "10"
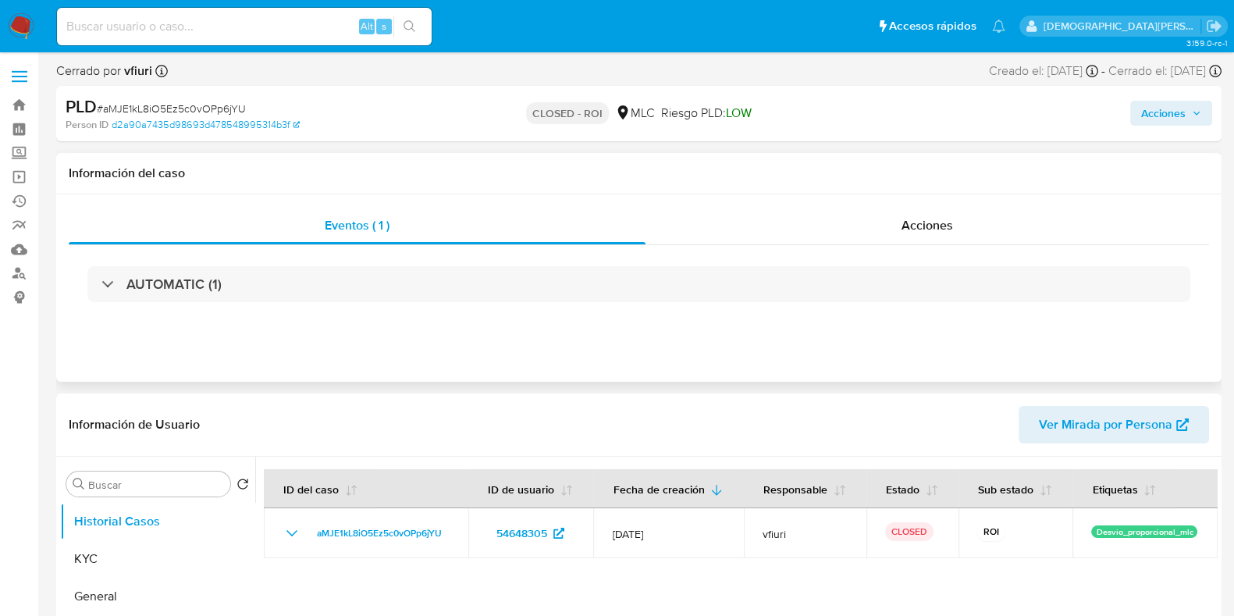
scroll to position [97, 0]
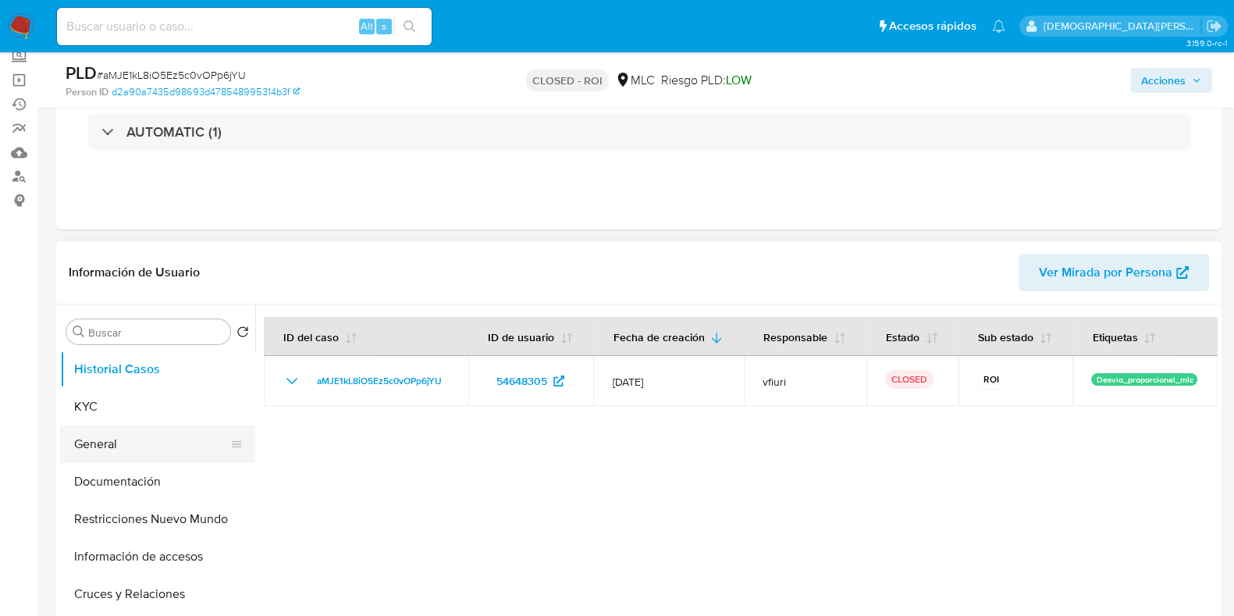
click at [133, 446] on button "General" at bounding box center [151, 443] width 183 height 37
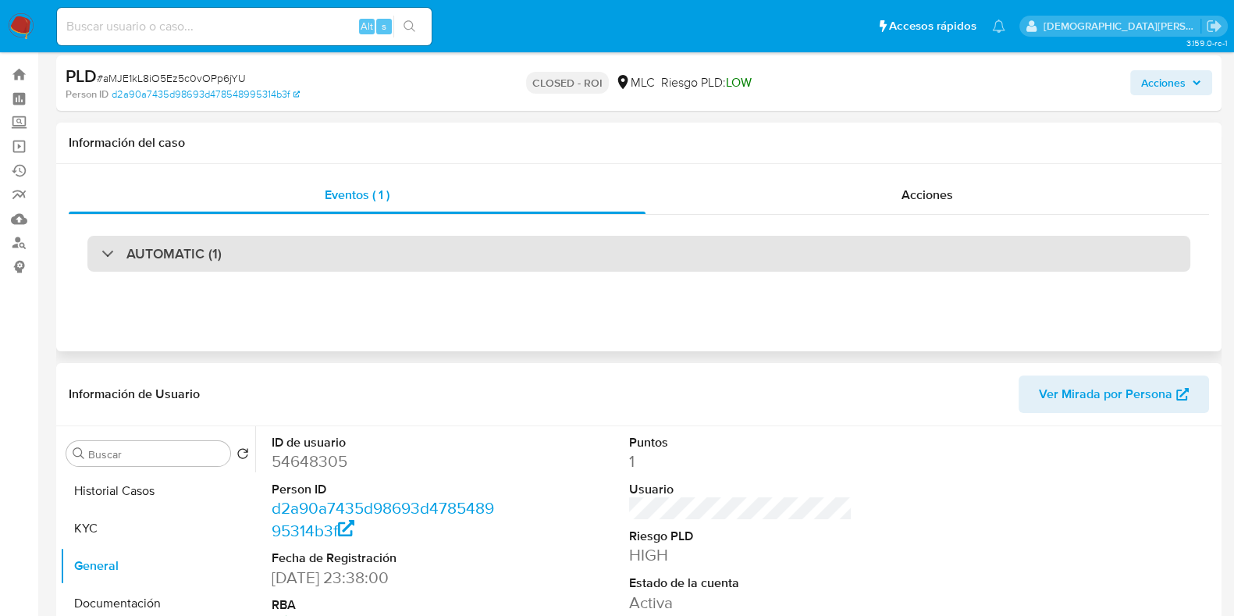
scroll to position [0, 0]
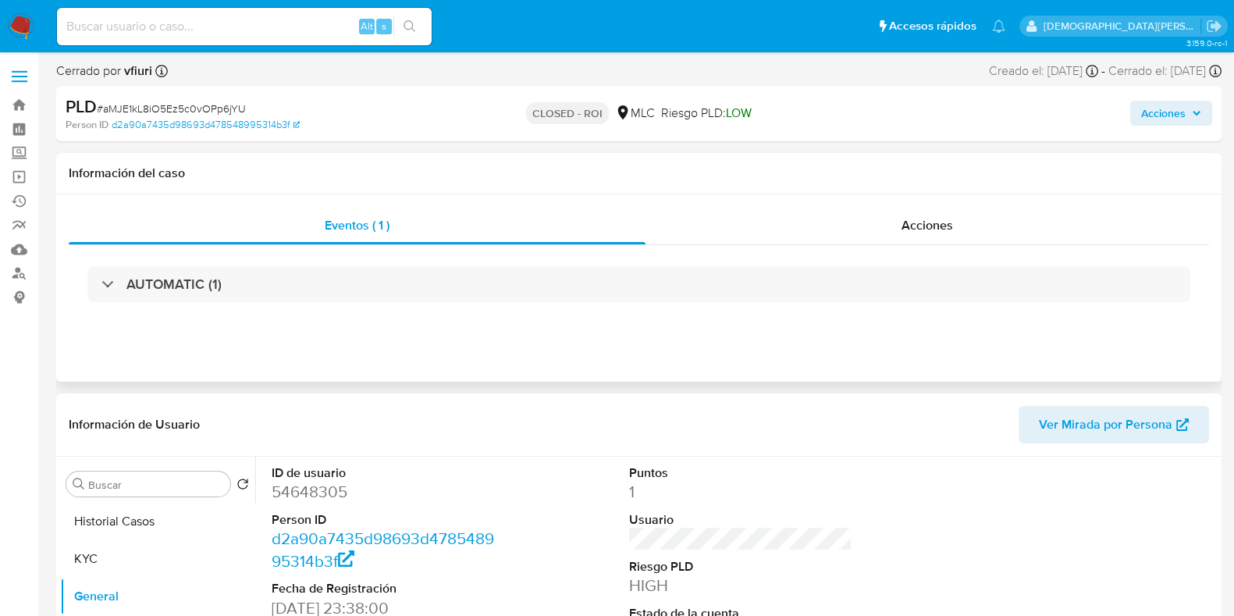
click at [969, 247] on div "AUTOMATIC (1)" at bounding box center [639, 284] width 1140 height 78
click at [956, 245] on div "AUTOMATIC (1)" at bounding box center [639, 284] width 1140 height 78
click at [953, 233] on div "Acciones" at bounding box center [926, 225] width 563 height 37
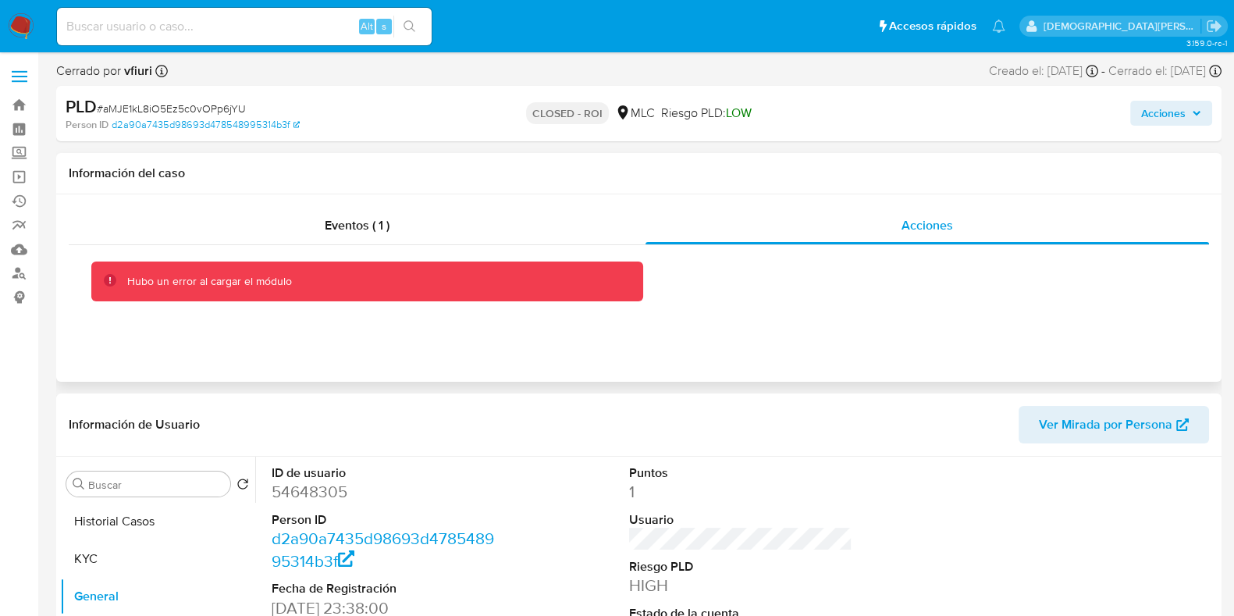
click at [736, 366] on div "Eventos ( 1 ) Acciones Hubo un error al cargar el módulo" at bounding box center [638, 287] width 1165 height 187
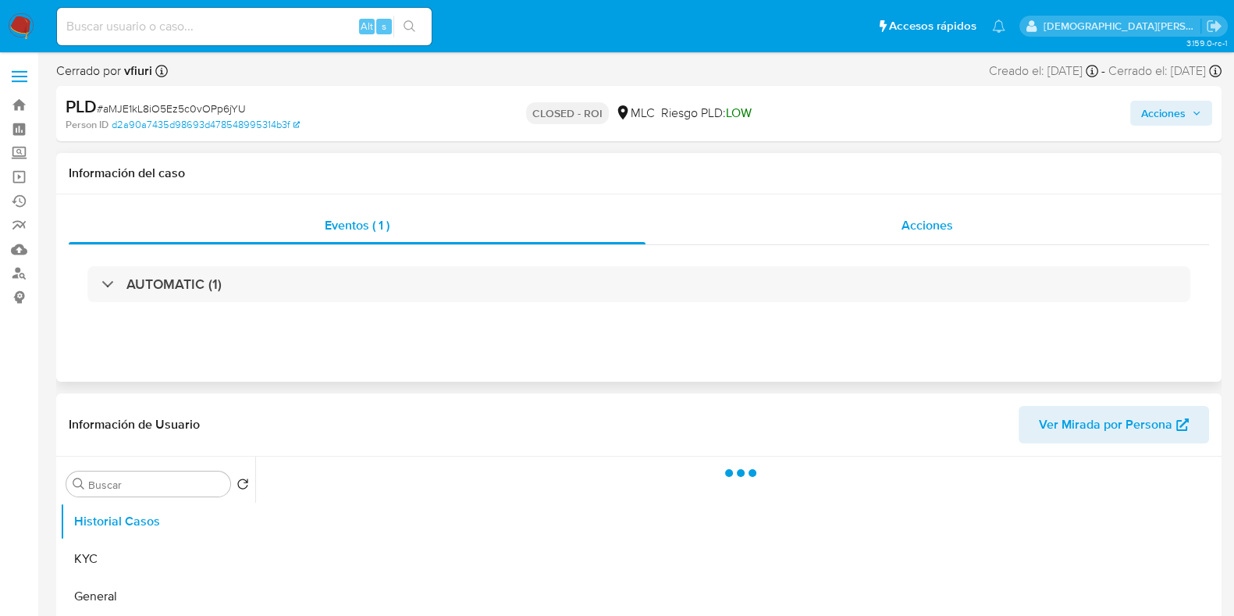
click at [909, 228] on span "Acciones" at bounding box center [926, 225] width 51 height 18
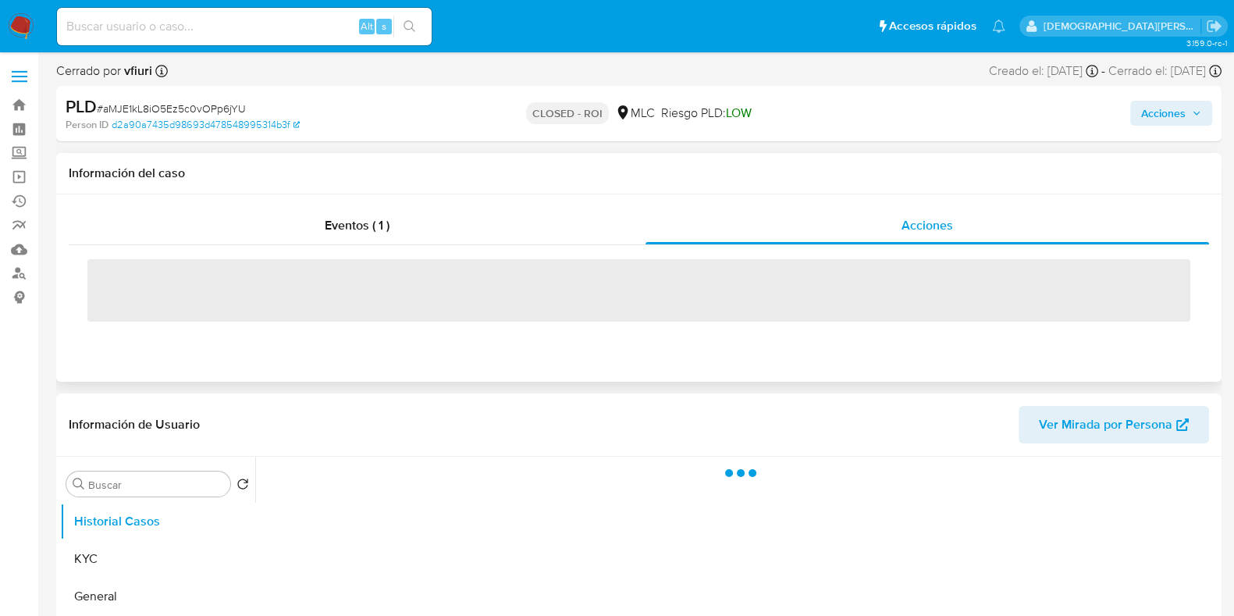
select select "10"
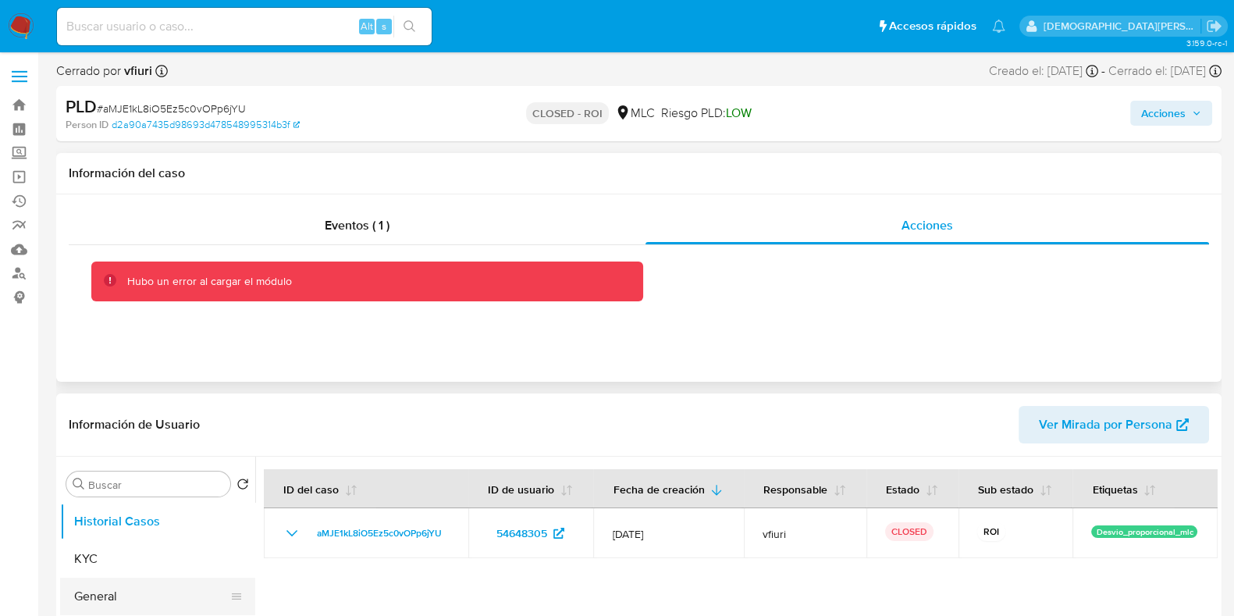
click at [140, 598] on button "General" at bounding box center [151, 595] width 183 height 37
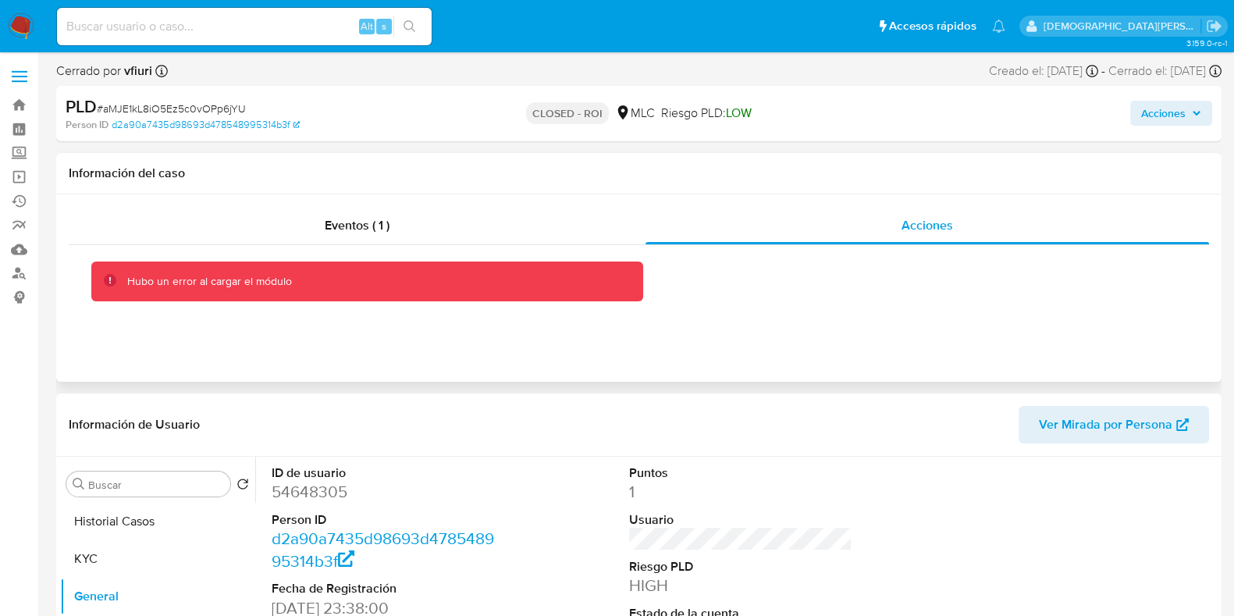
click at [301, 493] on dd "54648305" at bounding box center [383, 492] width 223 height 22
copy dd "54648305"
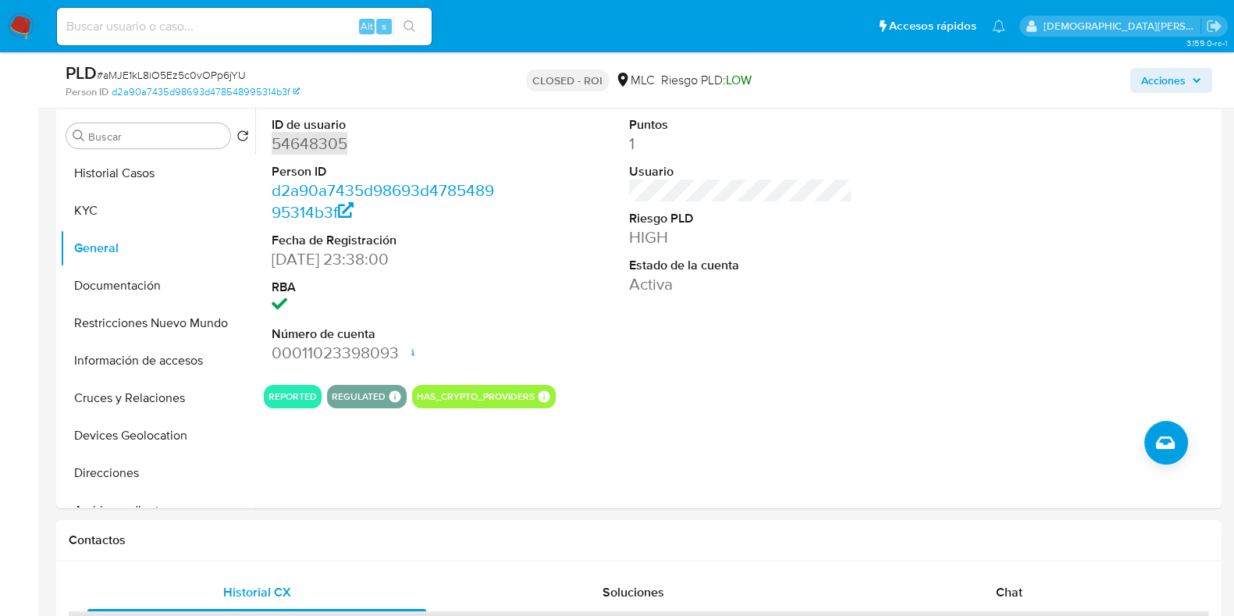
scroll to position [585, 0]
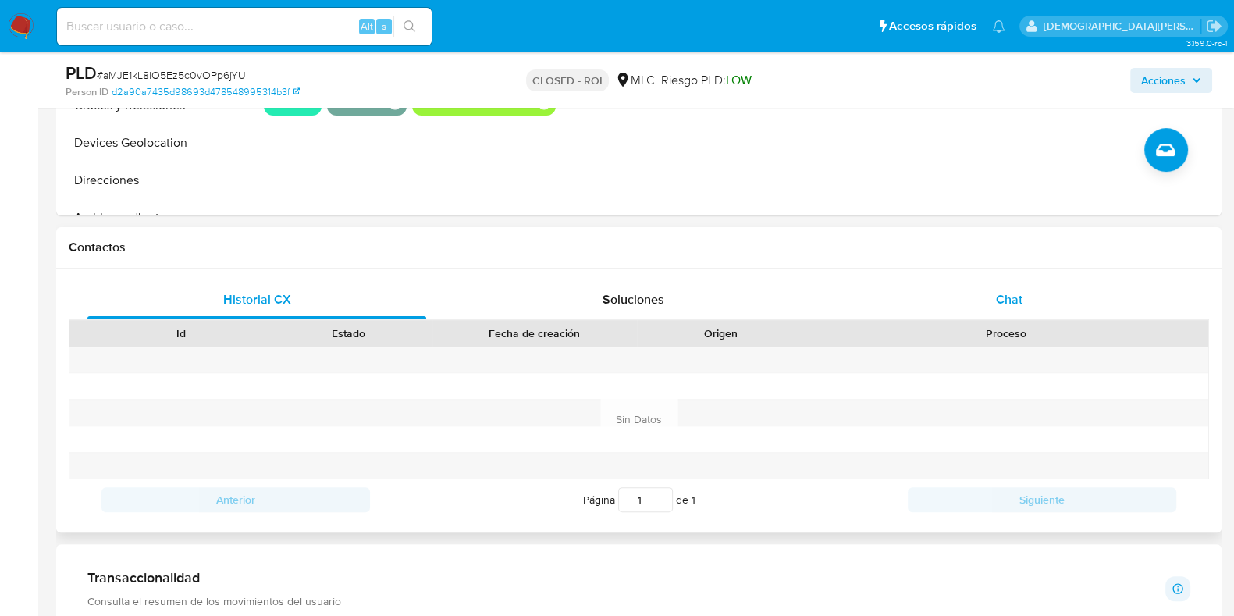
click at [991, 290] on div "Chat" at bounding box center [1009, 299] width 339 height 37
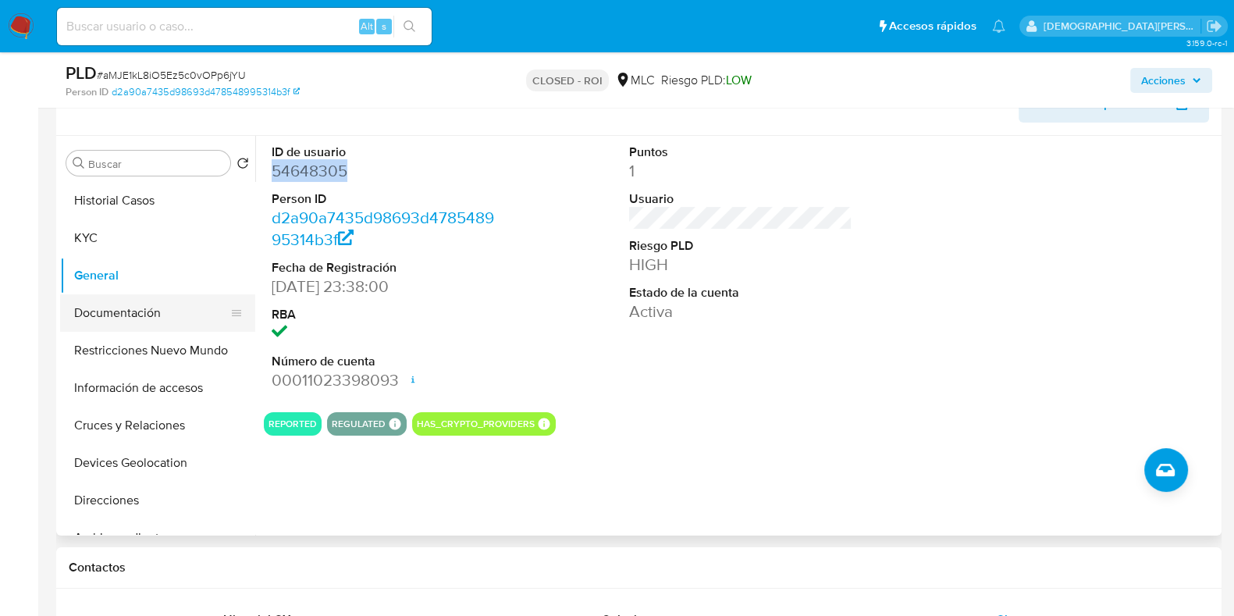
scroll to position [194, 0]
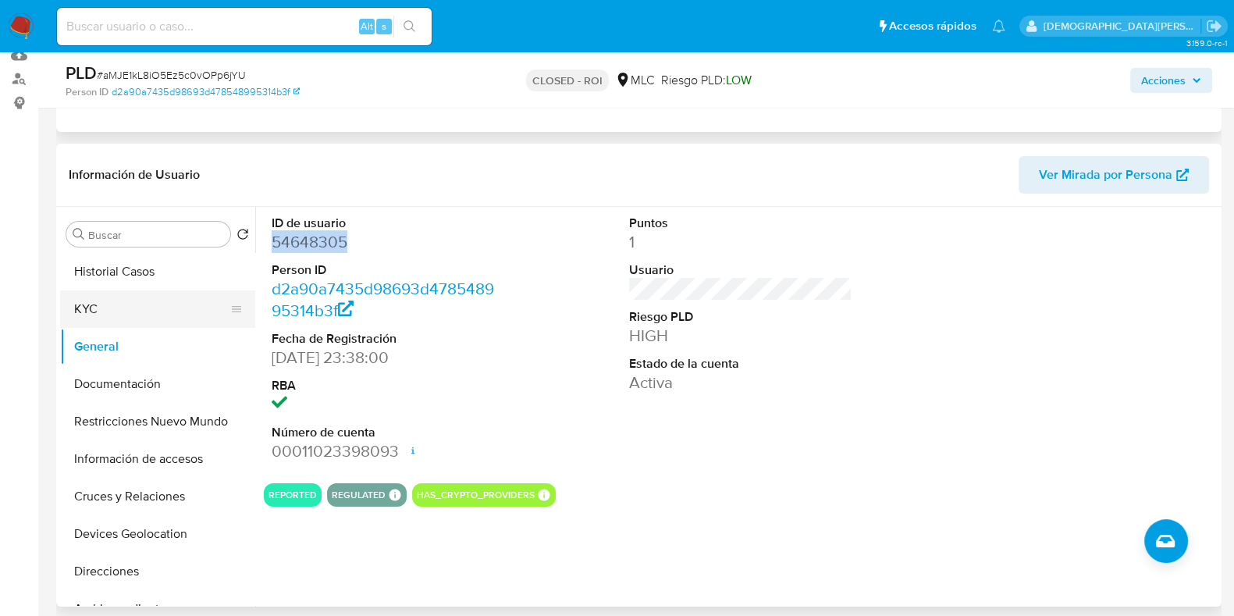
click at [122, 305] on button "KYC" at bounding box center [151, 308] width 183 height 37
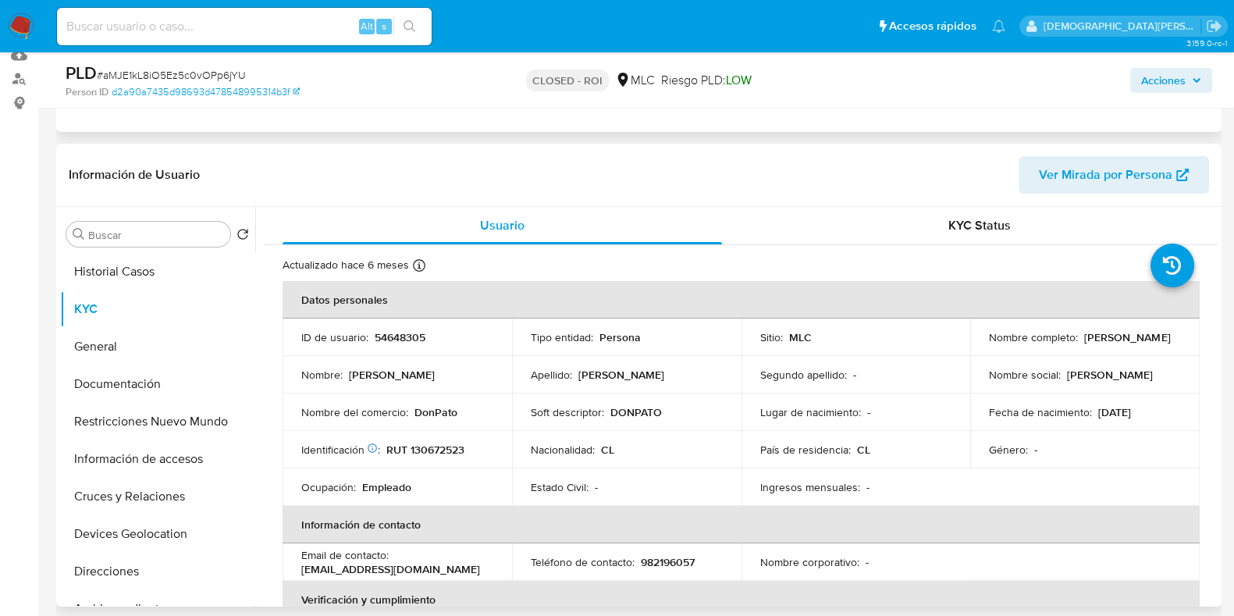
click at [1084, 343] on p "Patricio Leonardo Venegas Navarro" at bounding box center [1127, 337] width 86 height 14
click at [1132, 343] on p "Patricio Leonardo Venegas Navarro" at bounding box center [1127, 337] width 86 height 14
drag, startPoint x: 1166, startPoint y: 343, endPoint x: 992, endPoint y: 344, distance: 174.8
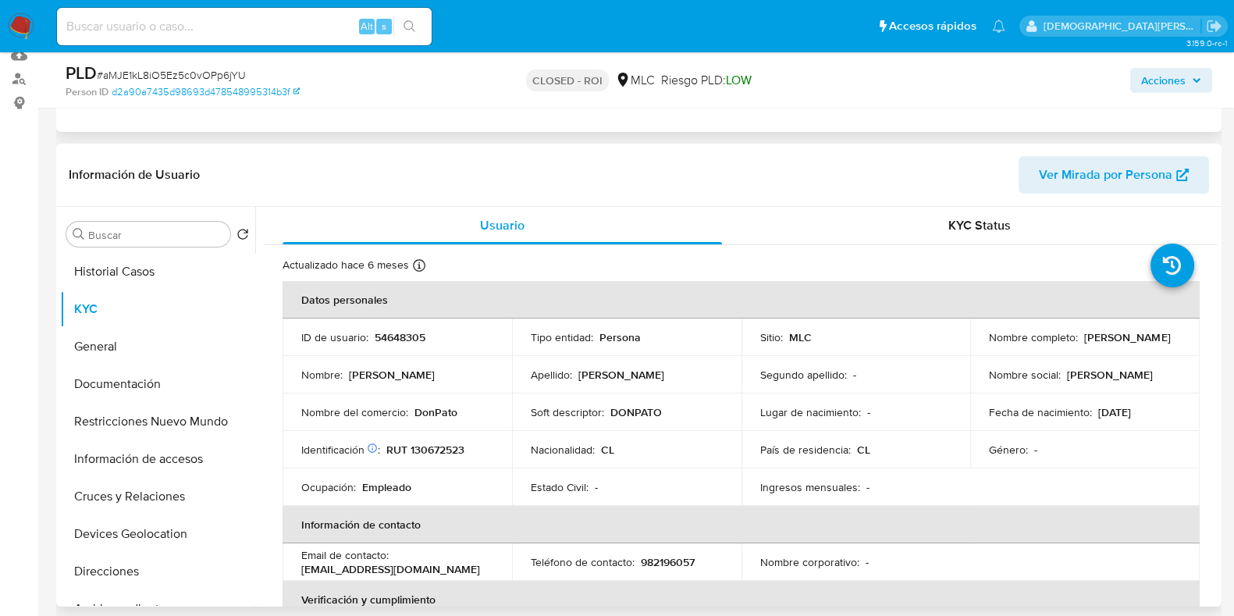
click at [979, 344] on td "Nombre completo : Patricio Leonardo Venegas Navarro" at bounding box center [1084, 336] width 229 height 37
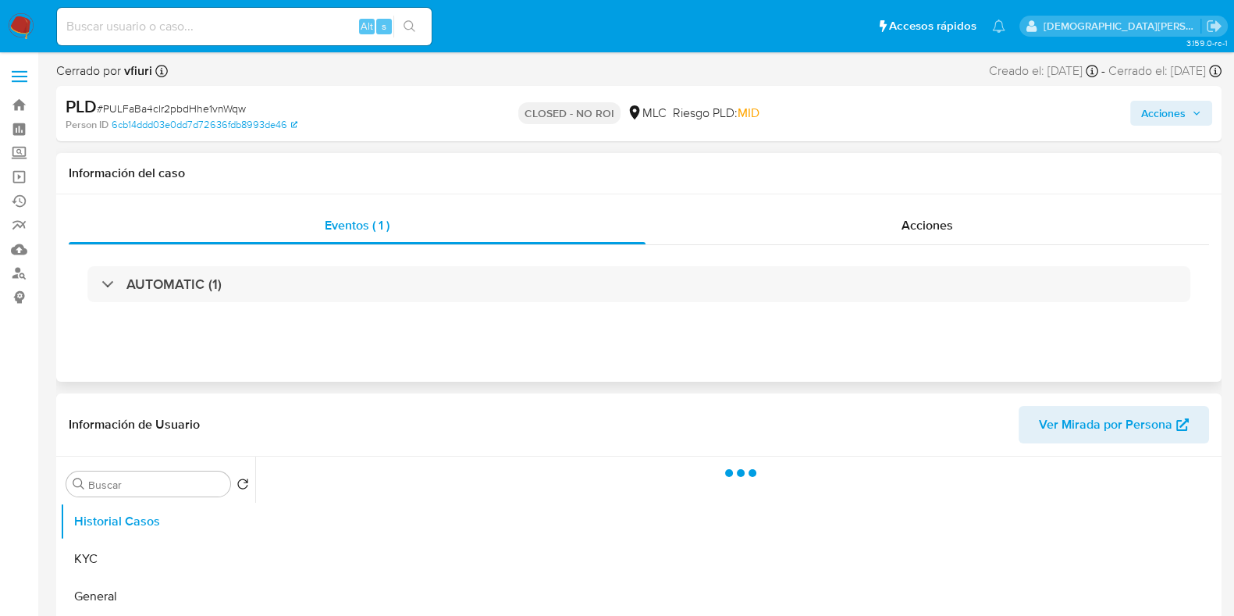
scroll to position [194, 0]
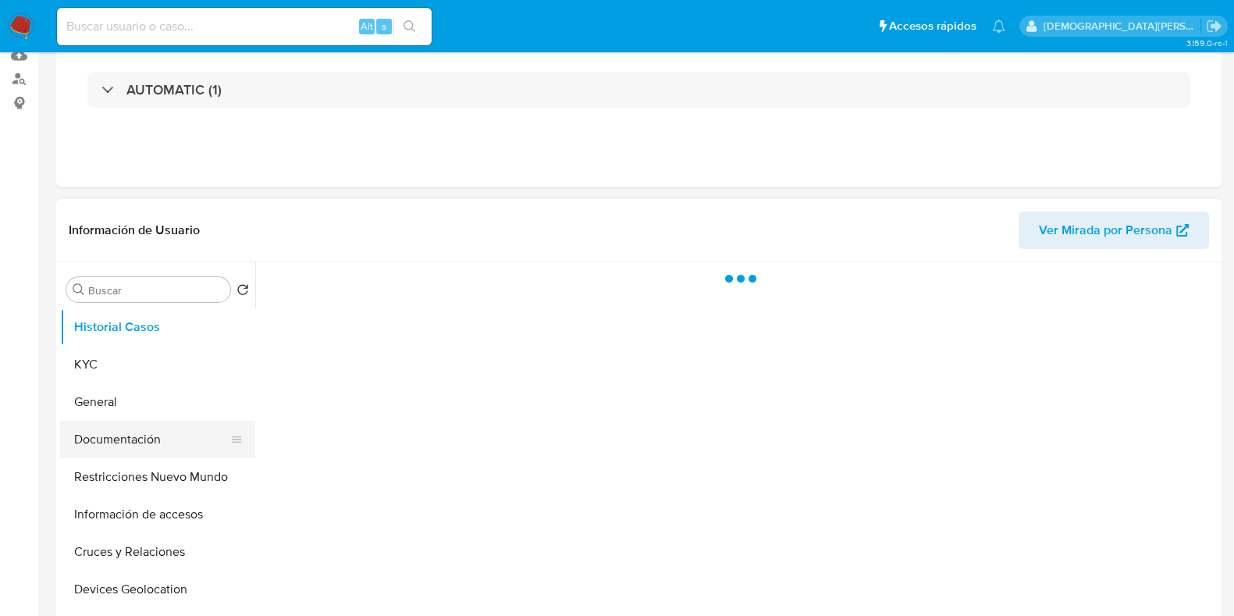
select select "10"
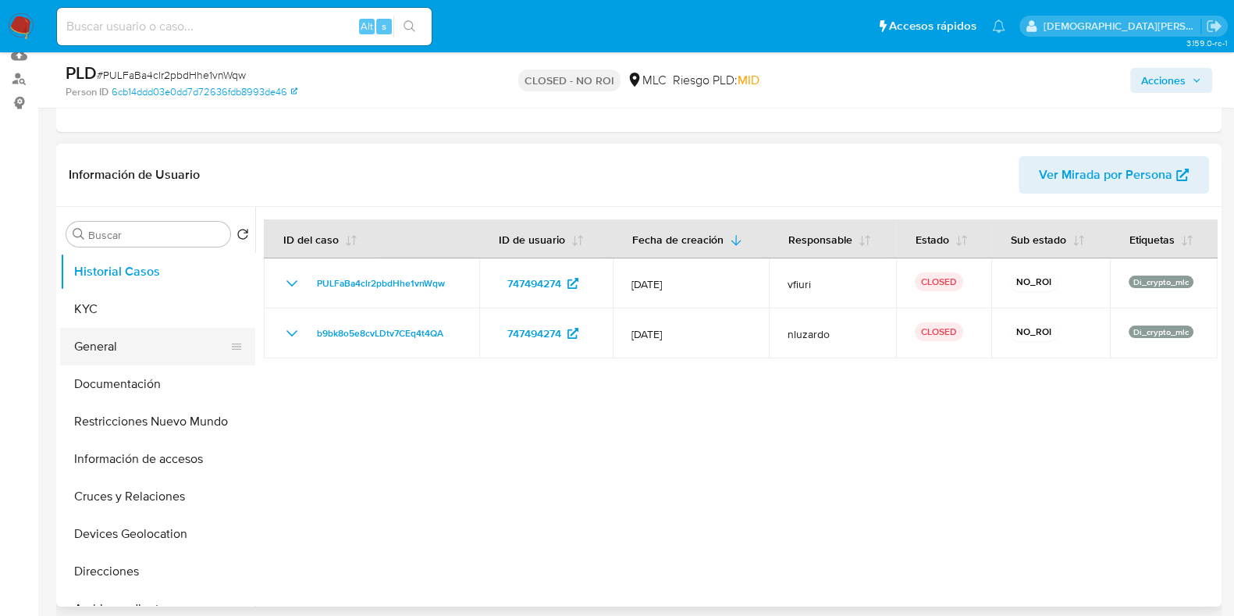
click at [160, 340] on button "General" at bounding box center [151, 346] width 183 height 37
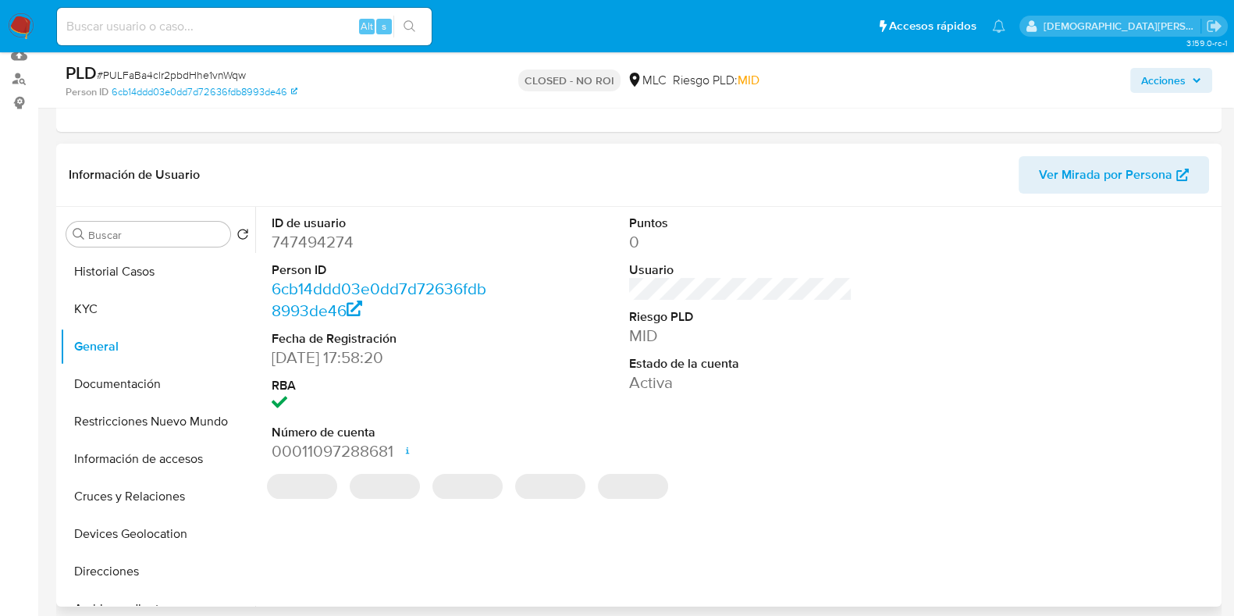
click at [321, 245] on dd "747494274" at bounding box center [383, 242] width 223 height 22
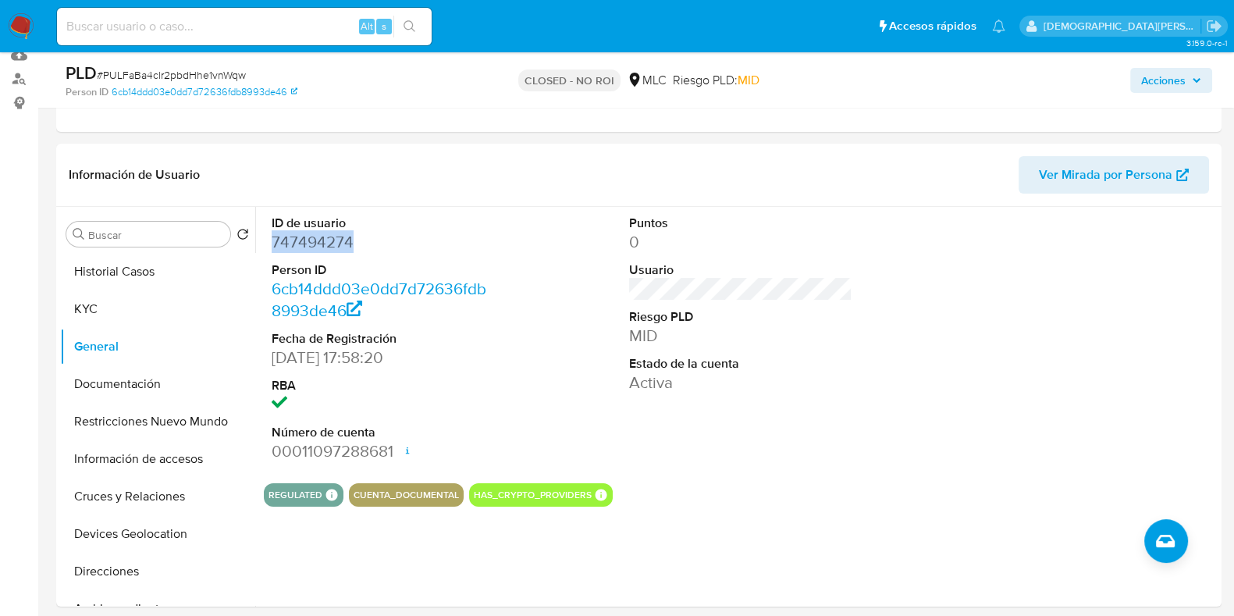
copy dd "747494274"
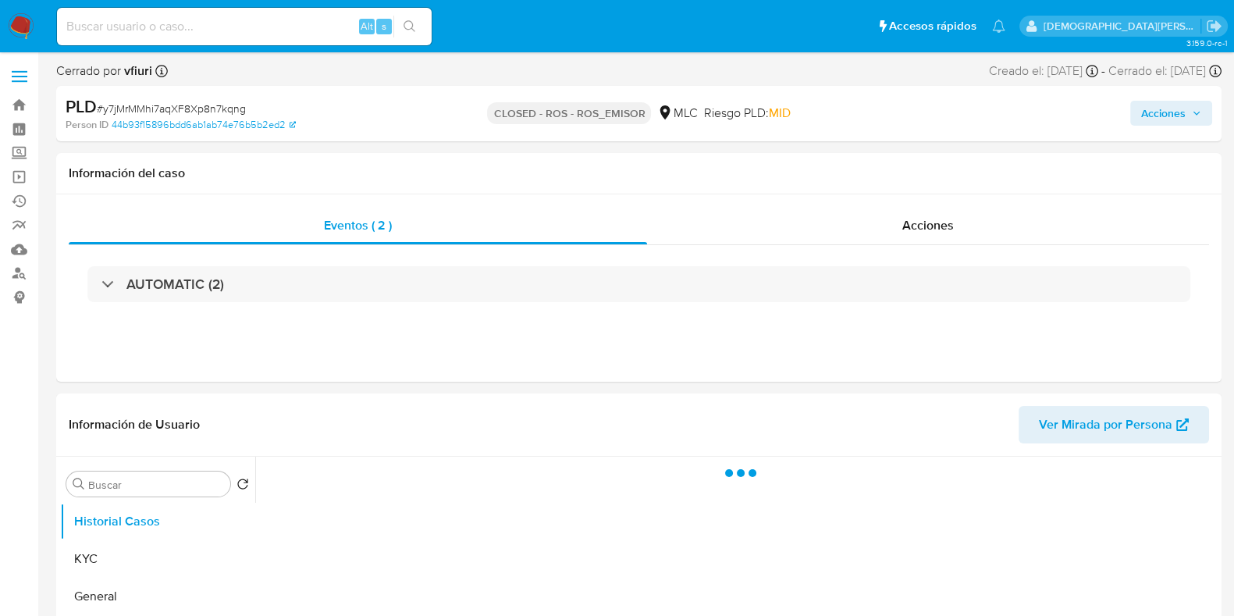
select select "10"
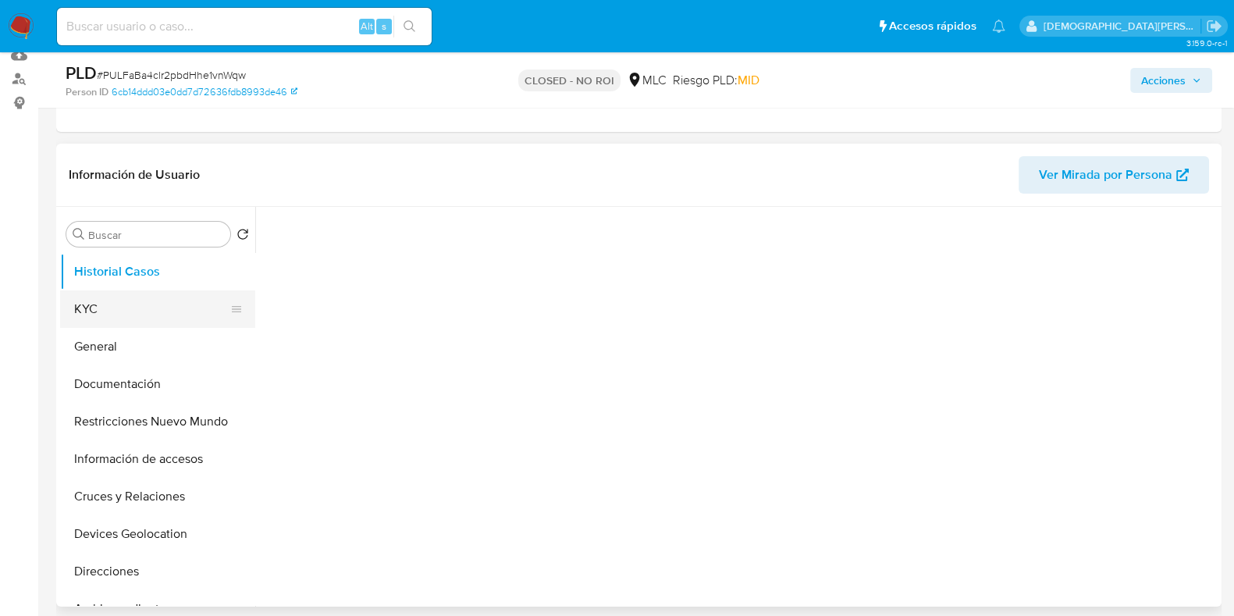
select select "10"
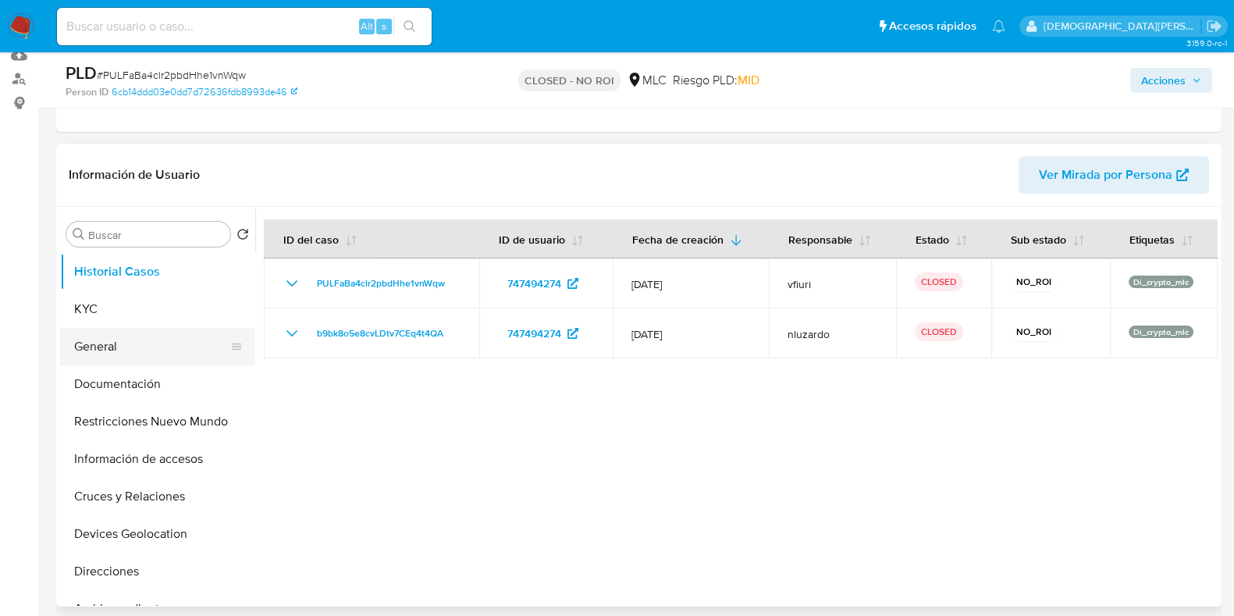
click at [124, 339] on button "General" at bounding box center [151, 346] width 183 height 37
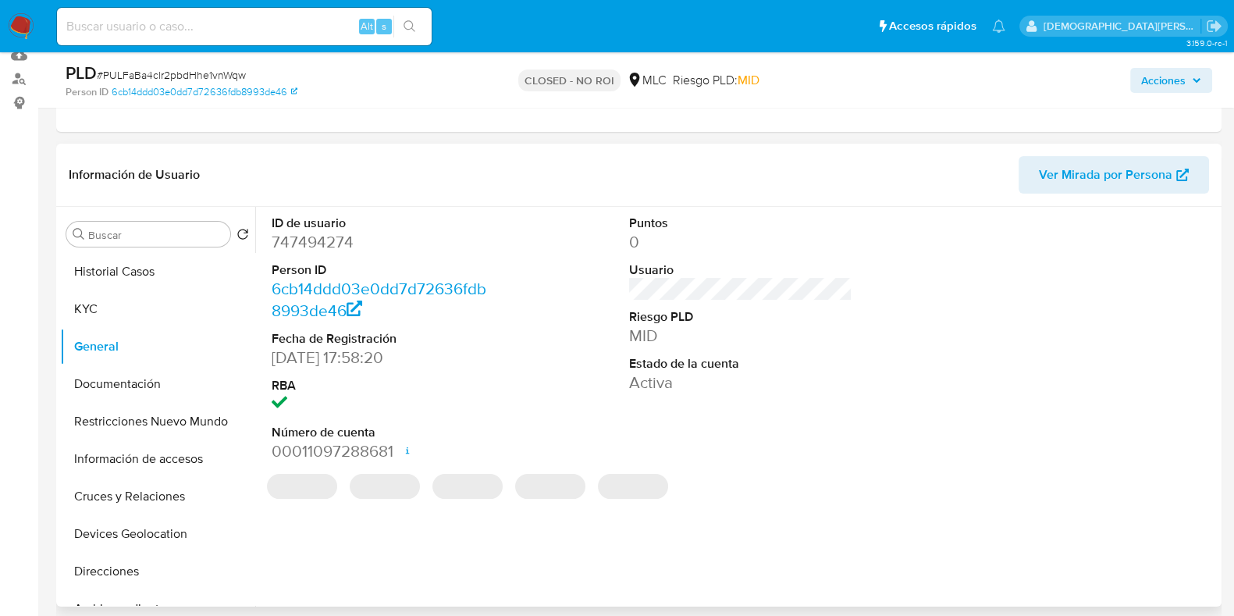
click at [296, 235] on dd "747494274" at bounding box center [383, 242] width 223 height 22
copy dd "747494274"
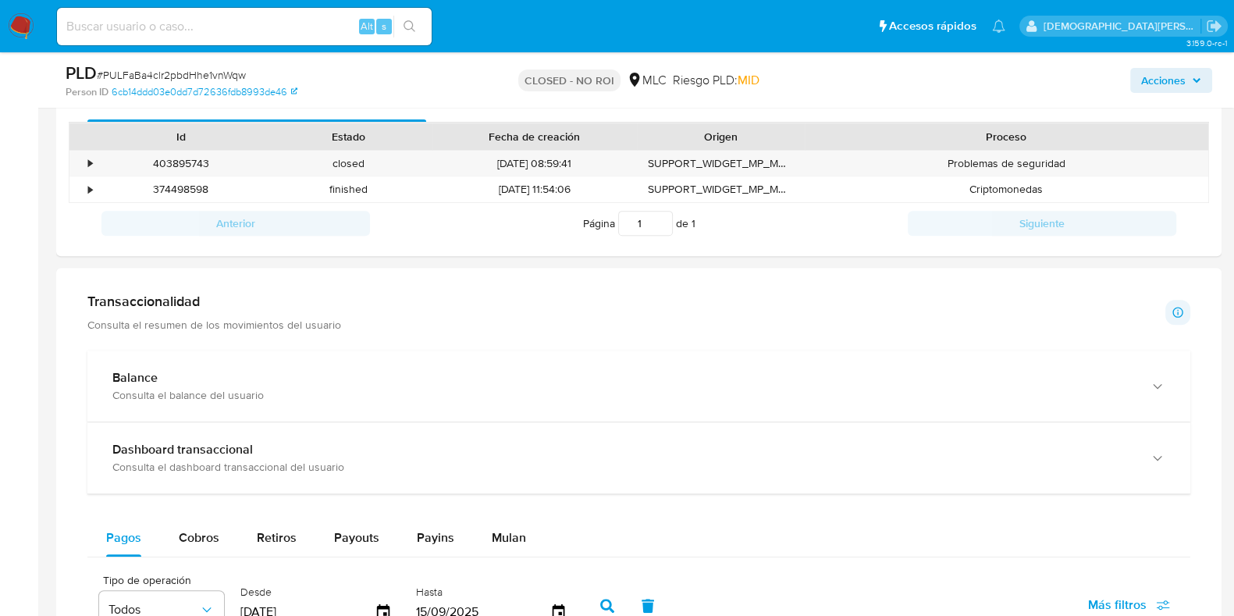
scroll to position [975, 0]
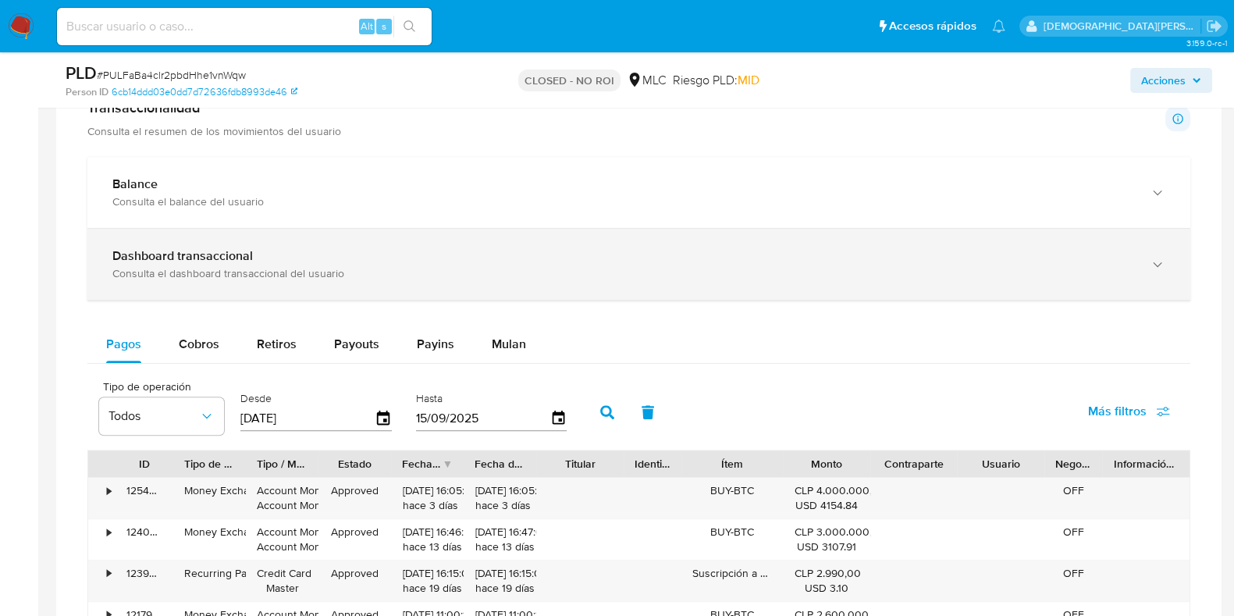
click at [755, 248] on div "Dashboard transaccional" at bounding box center [622, 256] width 1021 height 16
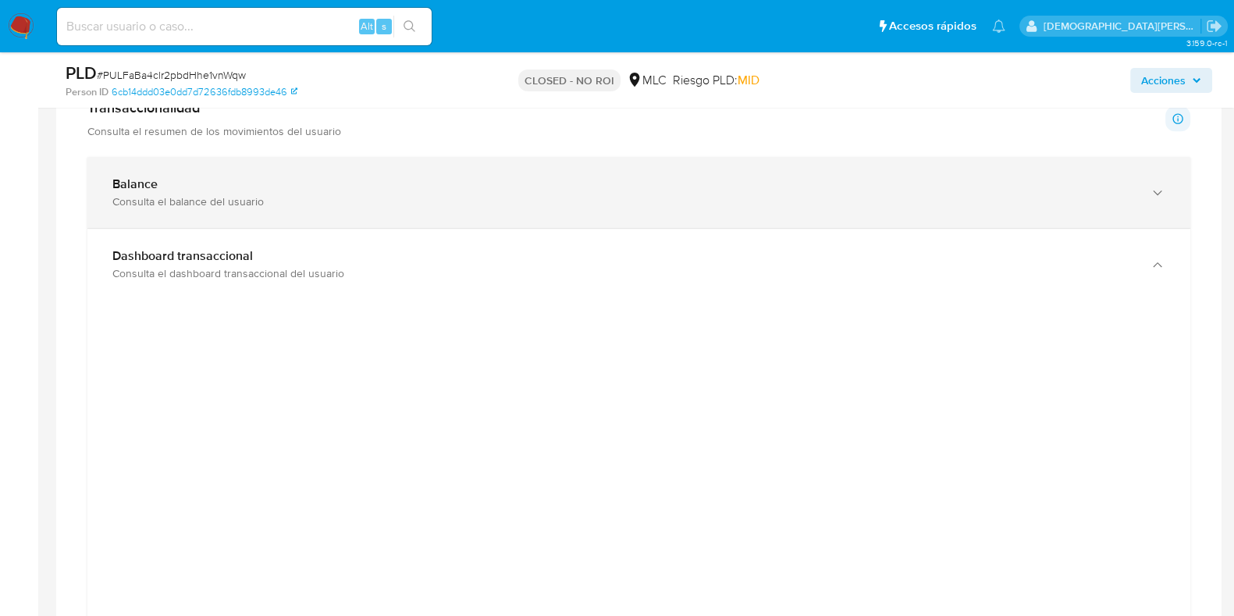
click at [345, 197] on div "Consulta el balance del usuario" at bounding box center [622, 201] width 1021 height 14
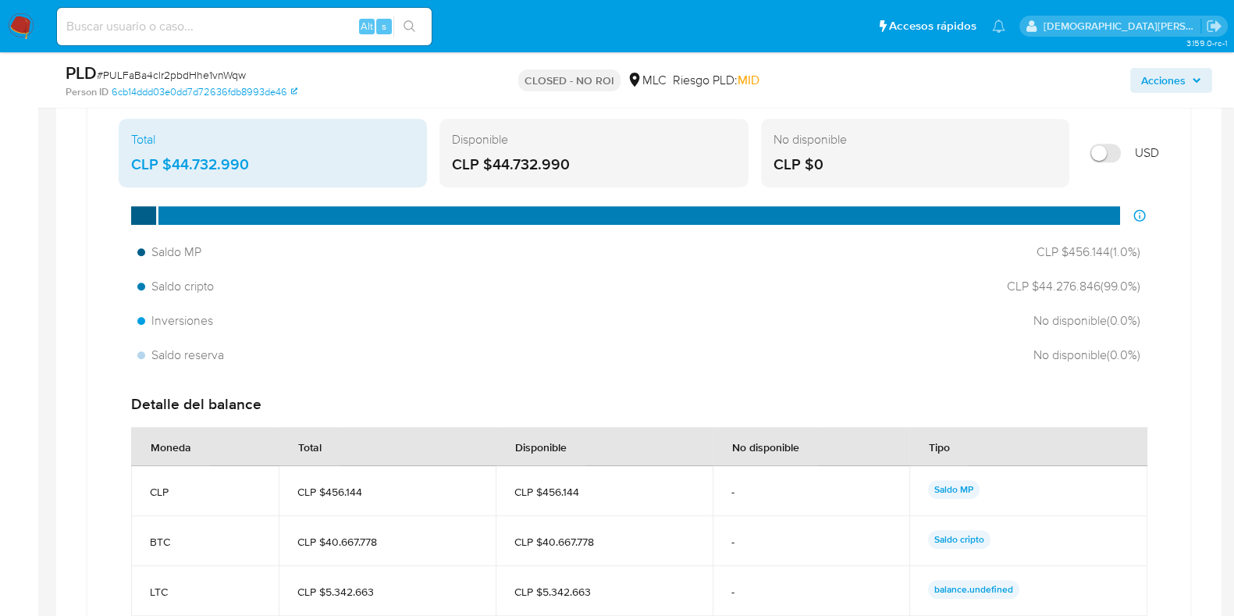
scroll to position [1073, 0]
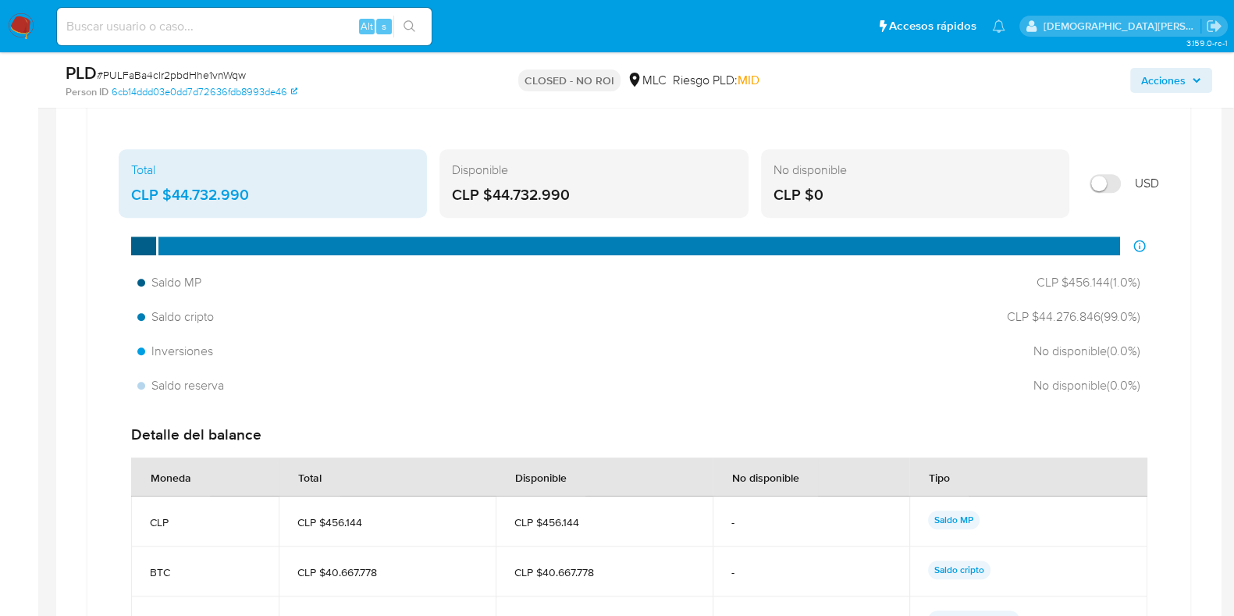
click at [1096, 184] on input "Mostrar en USD" at bounding box center [1104, 183] width 31 height 19
checkbox input "true"
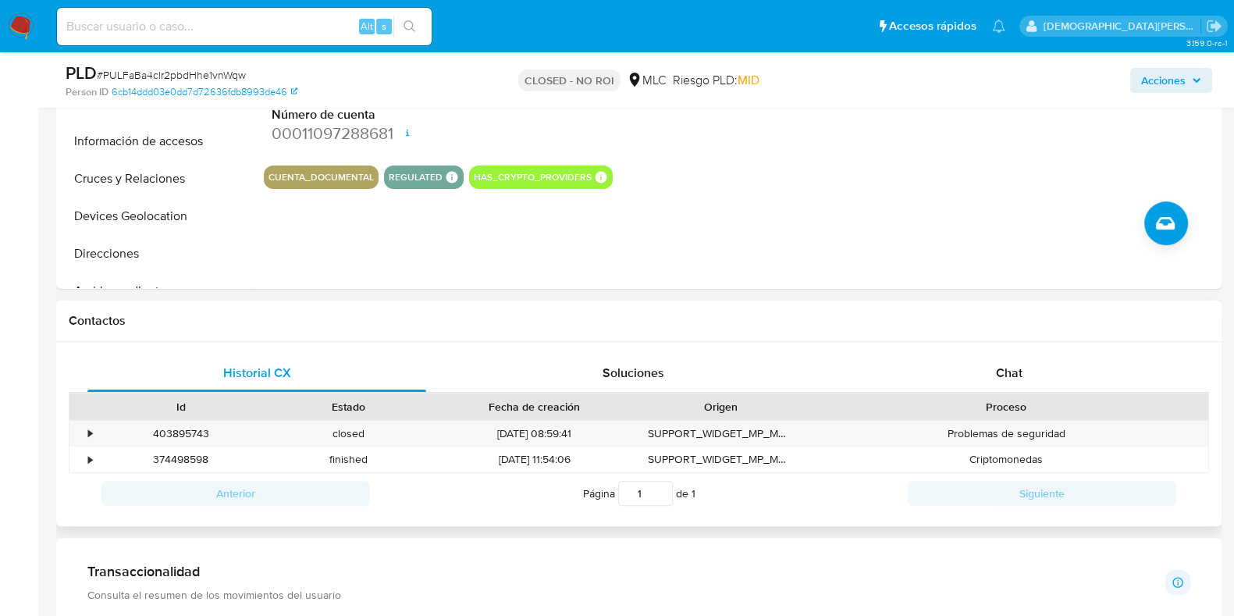
scroll to position [585, 0]
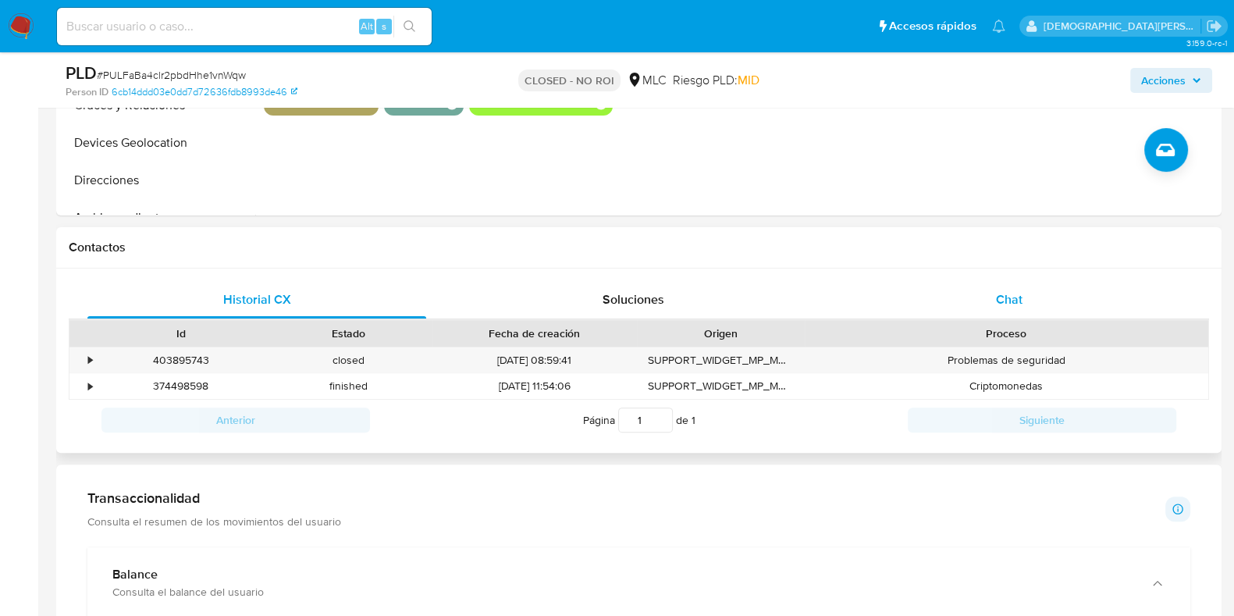
click at [978, 301] on div "Chat" at bounding box center [1009, 299] width 339 height 37
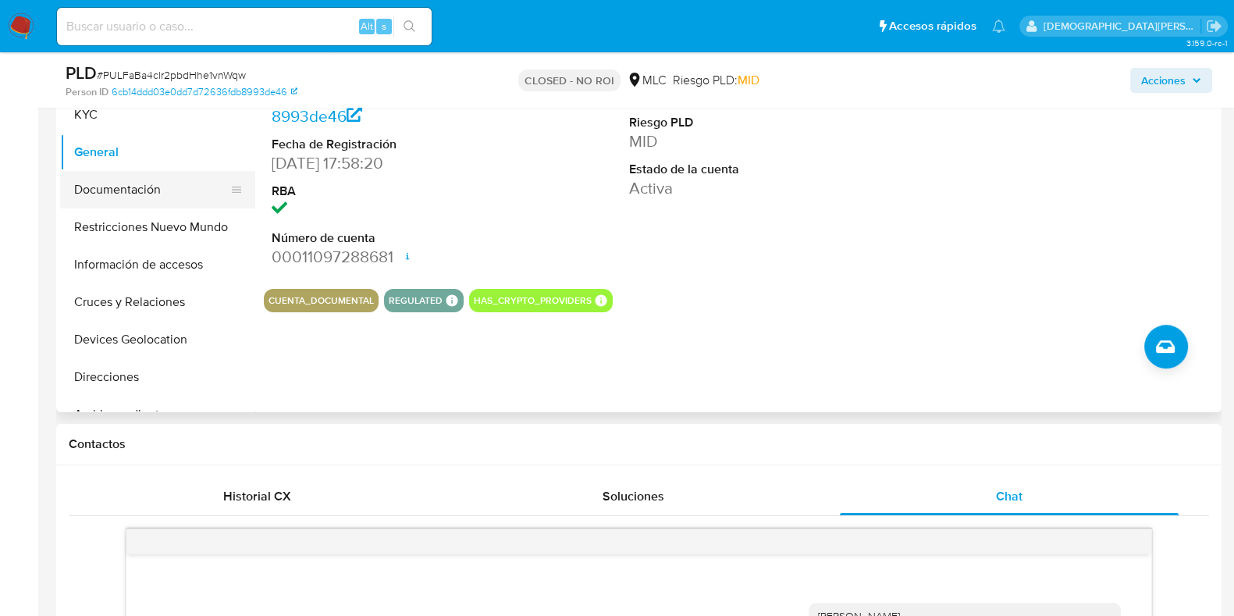
scroll to position [293, 0]
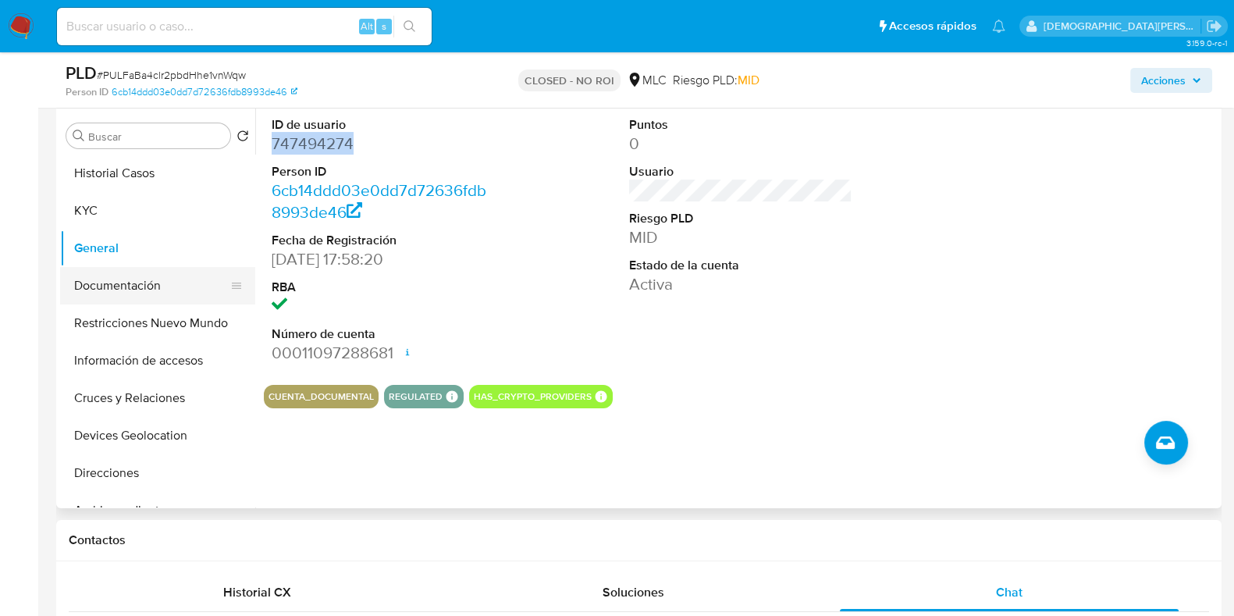
click at [130, 279] on button "Documentación" at bounding box center [151, 285] width 183 height 37
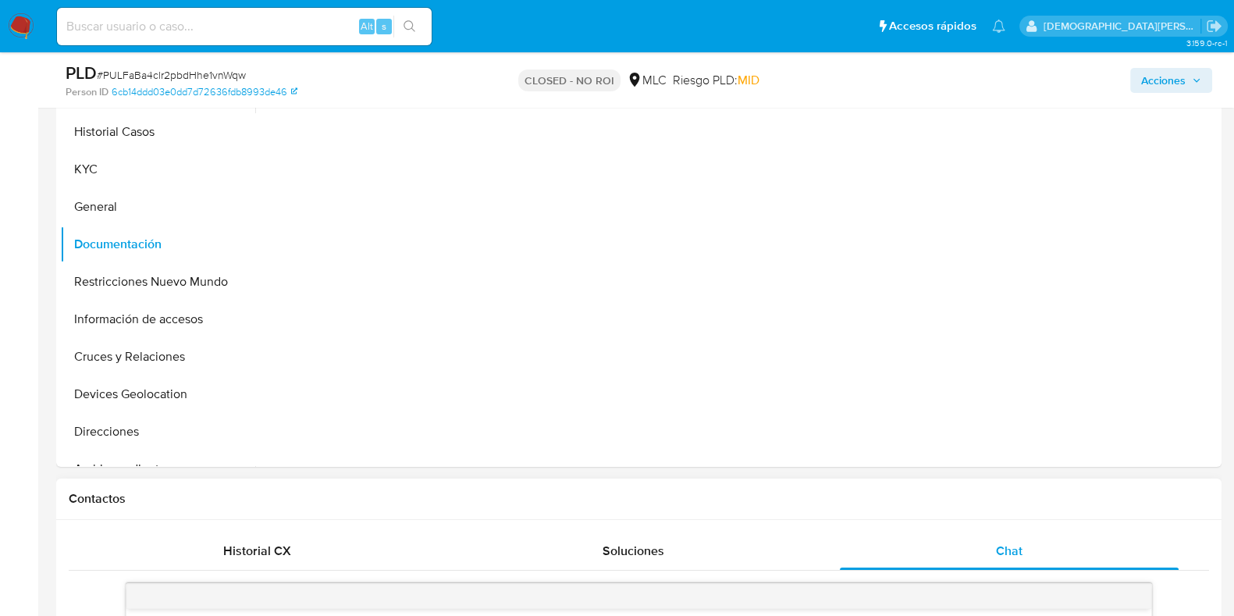
scroll to position [194, 0]
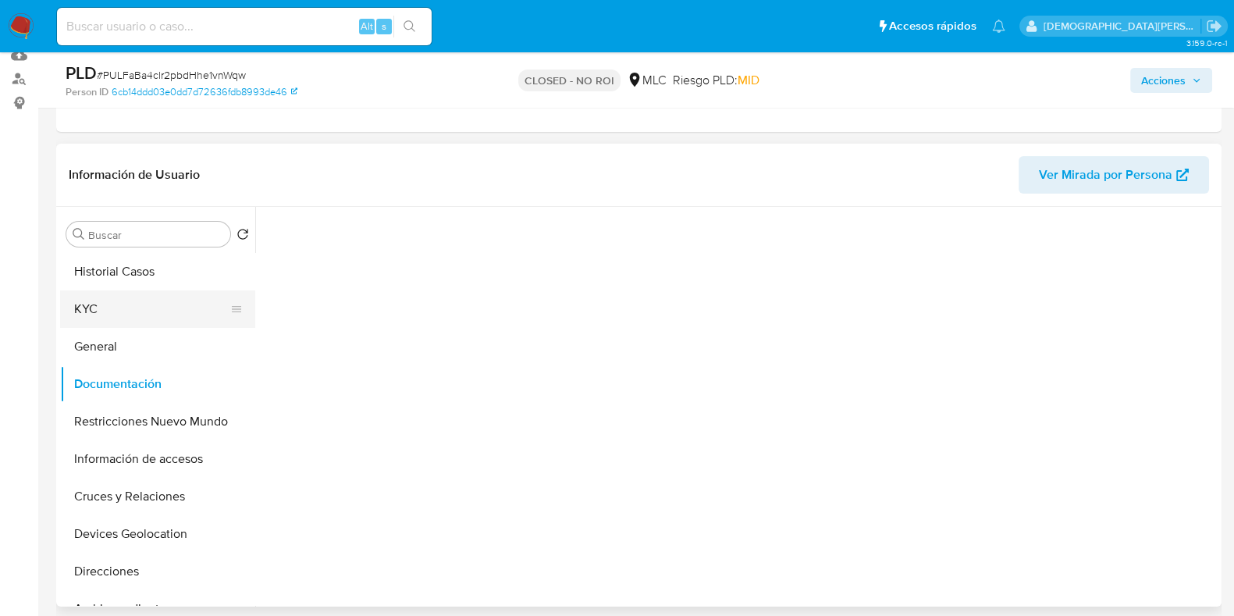
click at [165, 313] on button "KYC" at bounding box center [151, 308] width 183 height 37
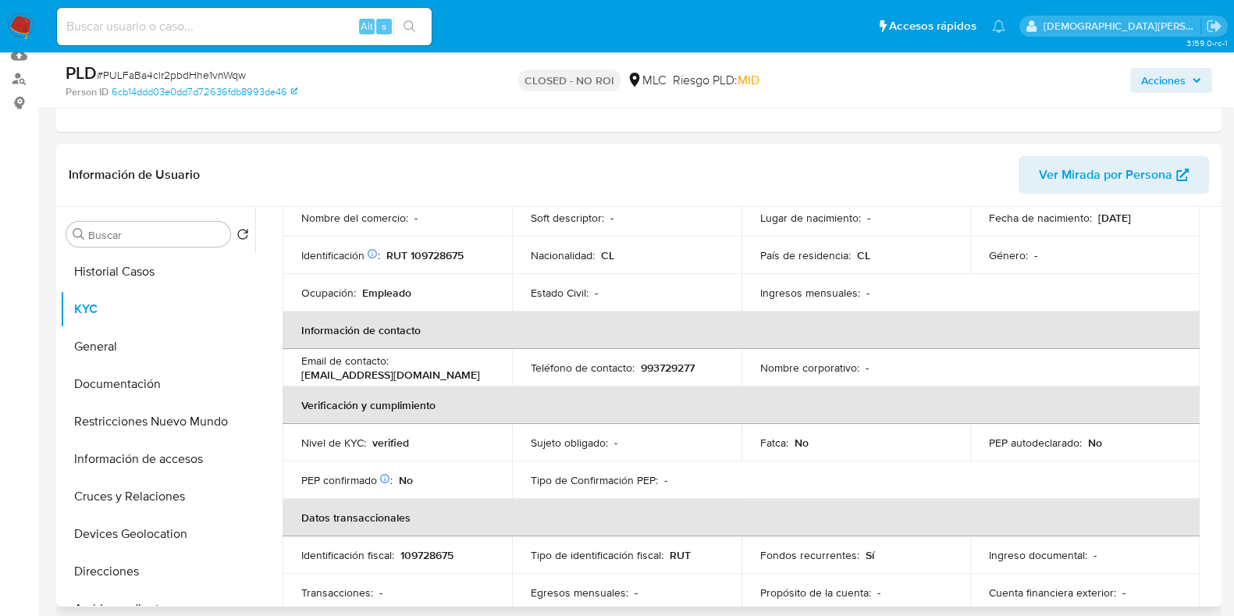
scroll to position [389, 0]
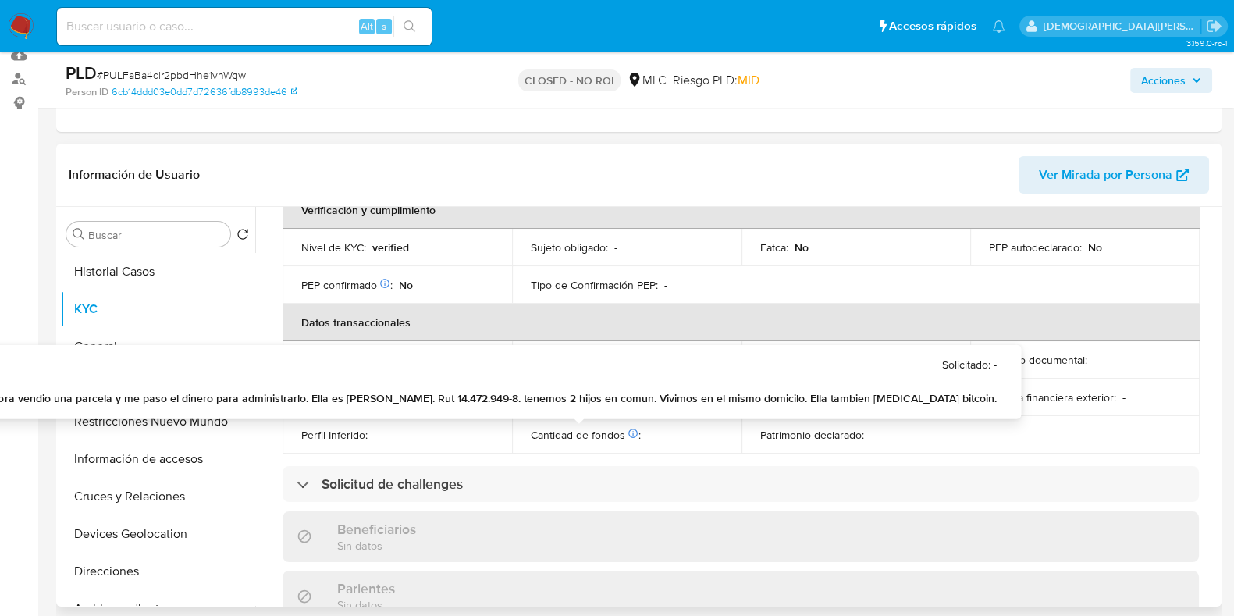
click at [627, 428] on icon at bounding box center [632, 433] width 11 height 11
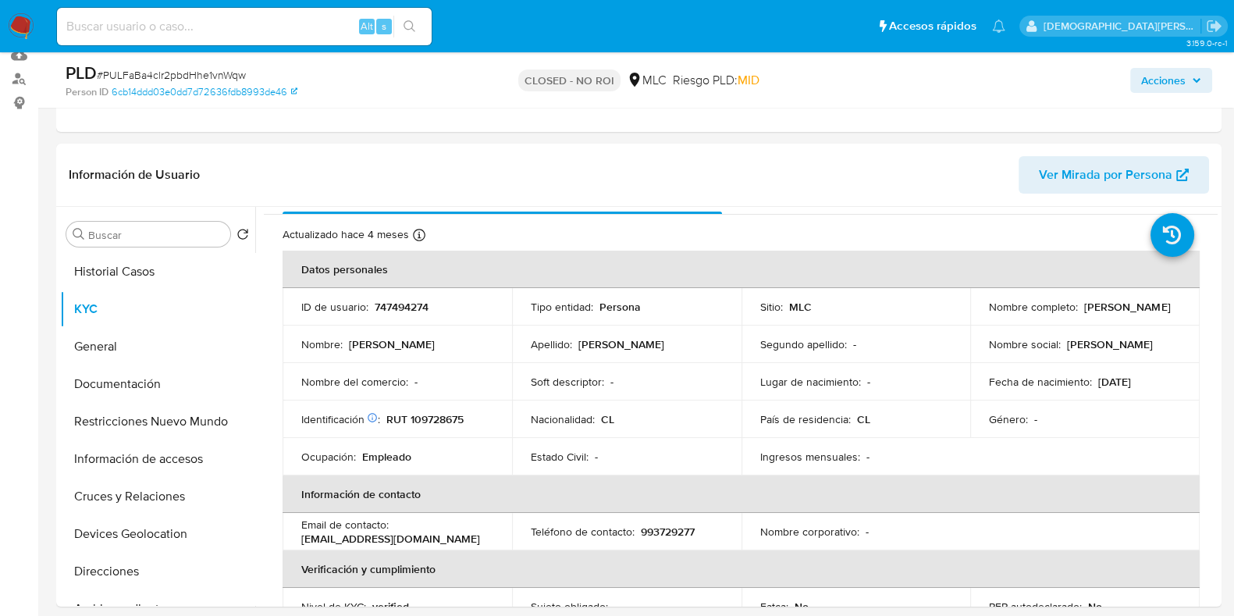
scroll to position [0, 0]
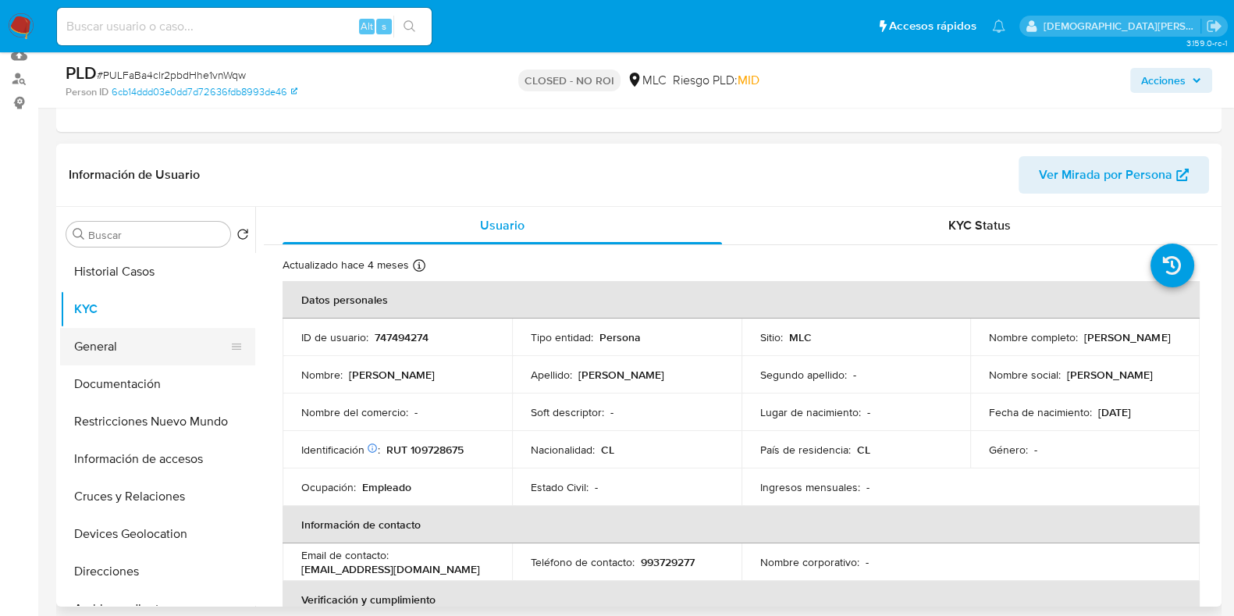
click at [137, 347] on button "General" at bounding box center [151, 346] width 183 height 37
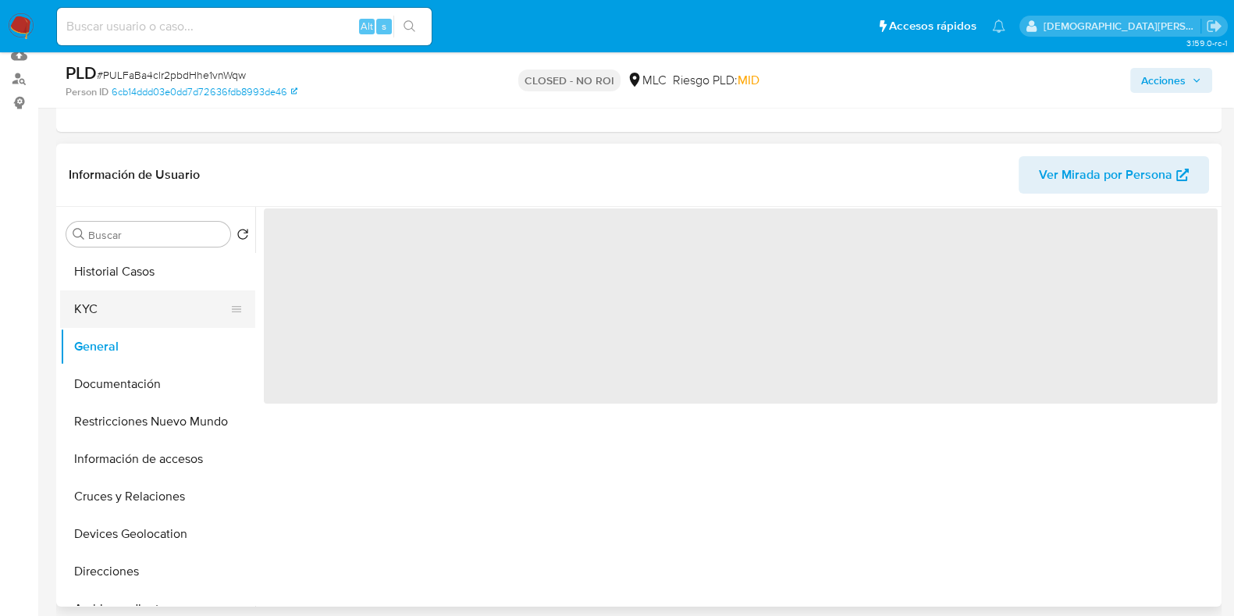
click at [145, 320] on button "KYC" at bounding box center [151, 308] width 183 height 37
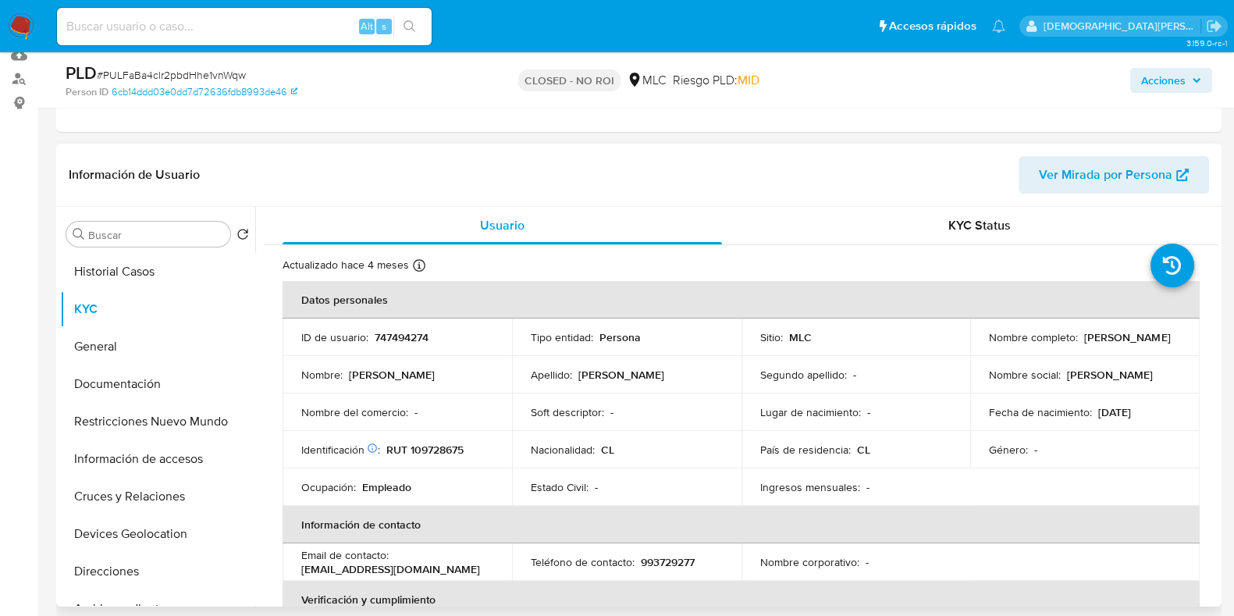
click at [390, 333] on p "747494274" at bounding box center [402, 337] width 54 height 14
copy p "747494274"
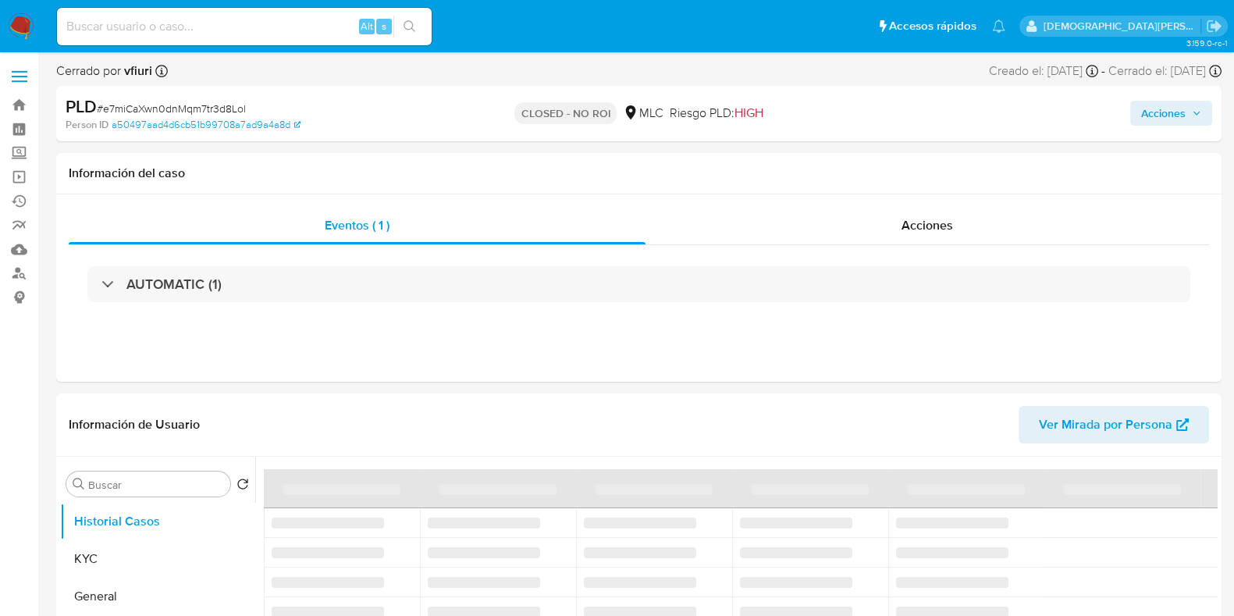
select select "10"
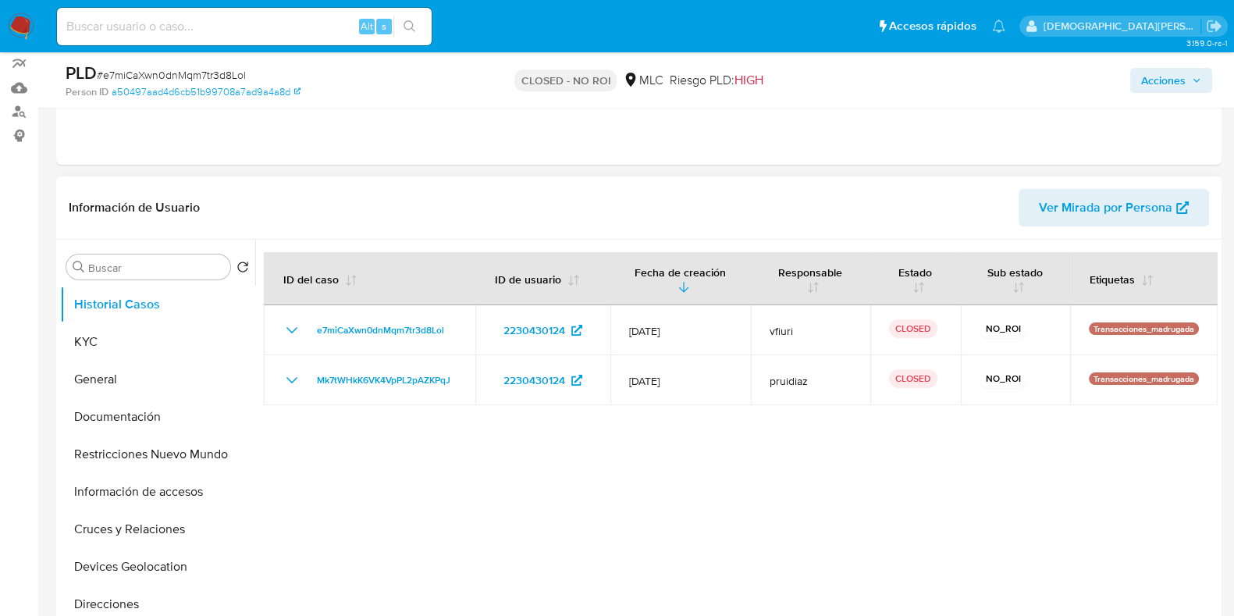
scroll to position [194, 0]
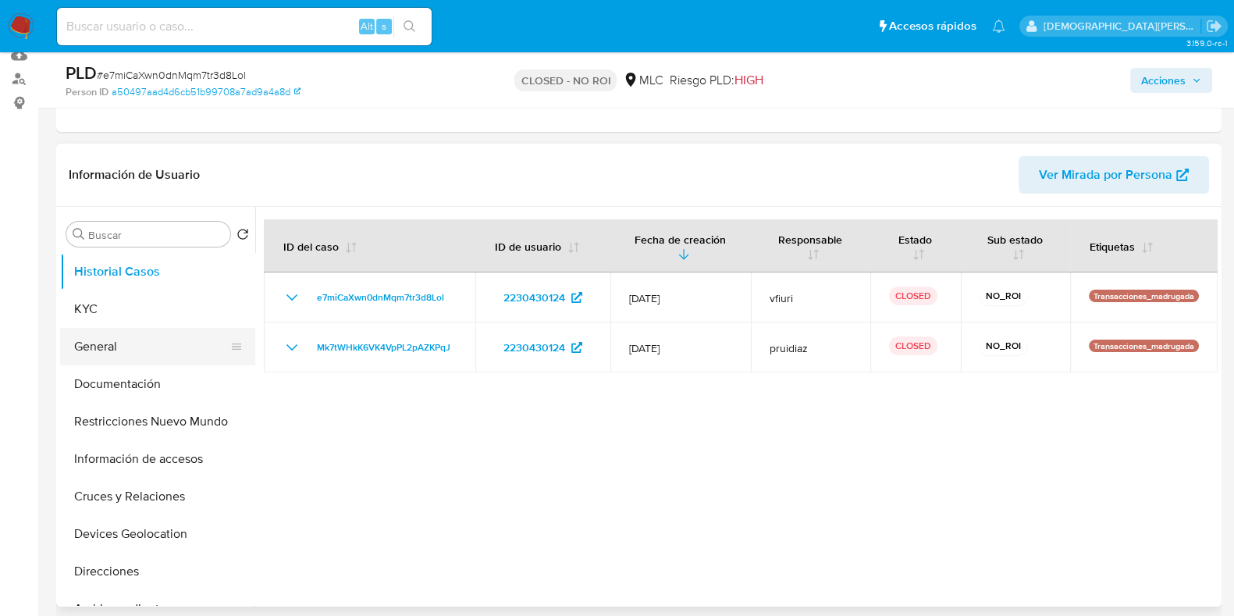
click at [193, 334] on button "General" at bounding box center [151, 346] width 183 height 37
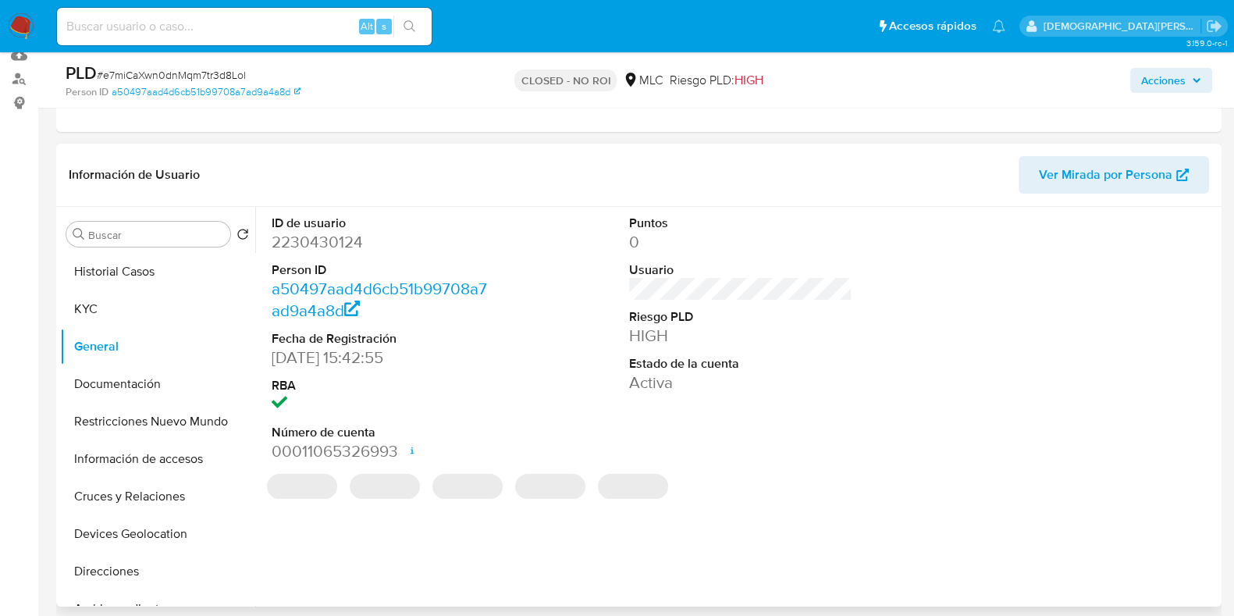
click at [339, 238] on dd "2230430124" at bounding box center [383, 242] width 223 height 22
copy dd "2230430124"
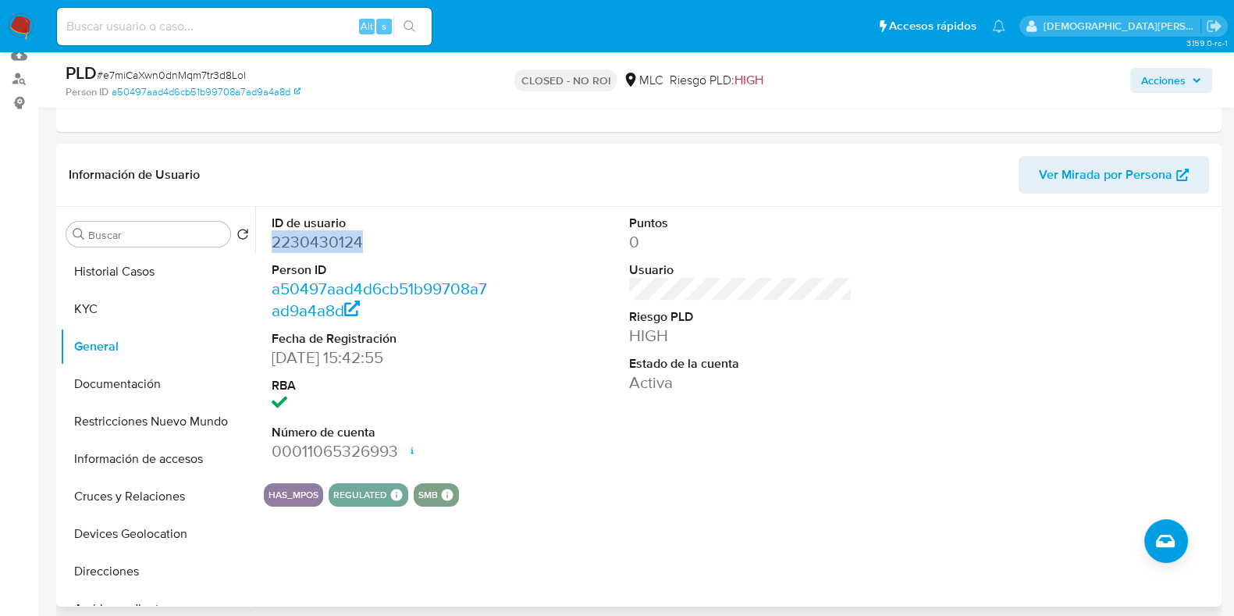
click at [328, 248] on dd "2230430124" at bounding box center [383, 242] width 223 height 22
click at [330, 247] on dd "2230430124" at bounding box center [383, 242] width 223 height 22
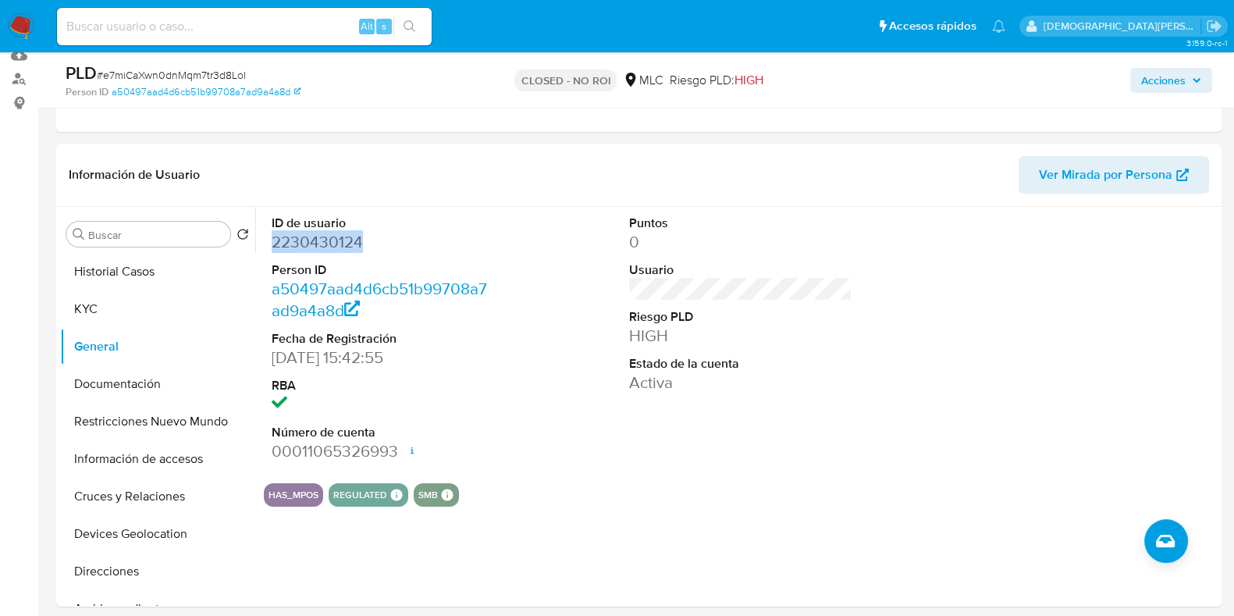
copy dd "2230430124"
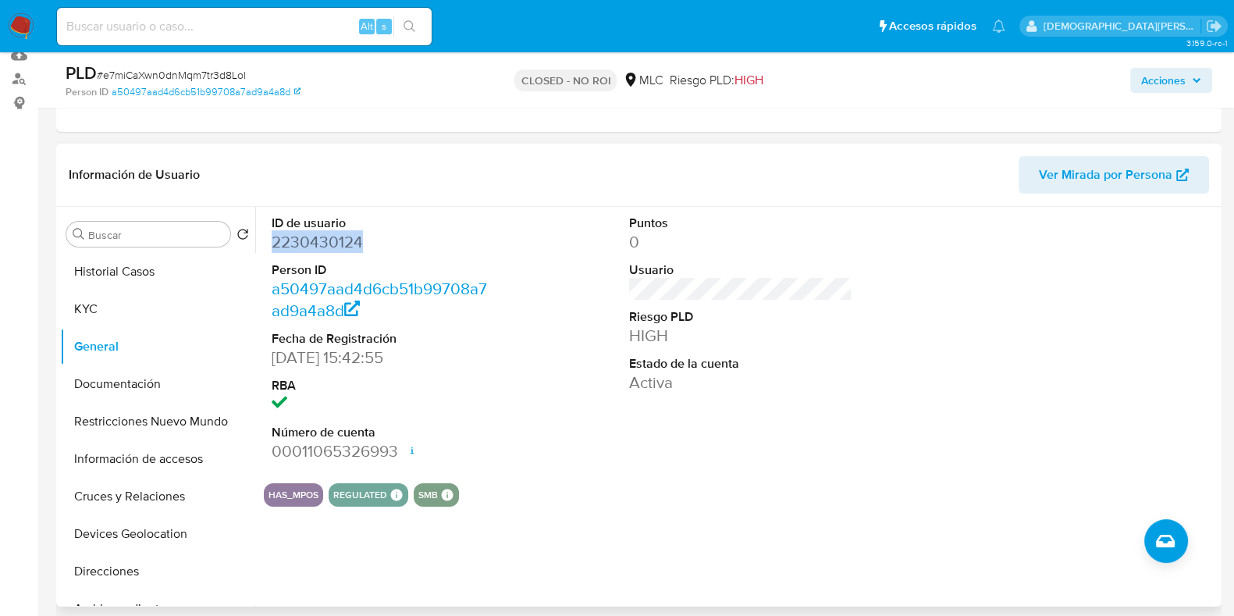
click at [332, 239] on dd "2230430124" at bounding box center [383, 242] width 223 height 22
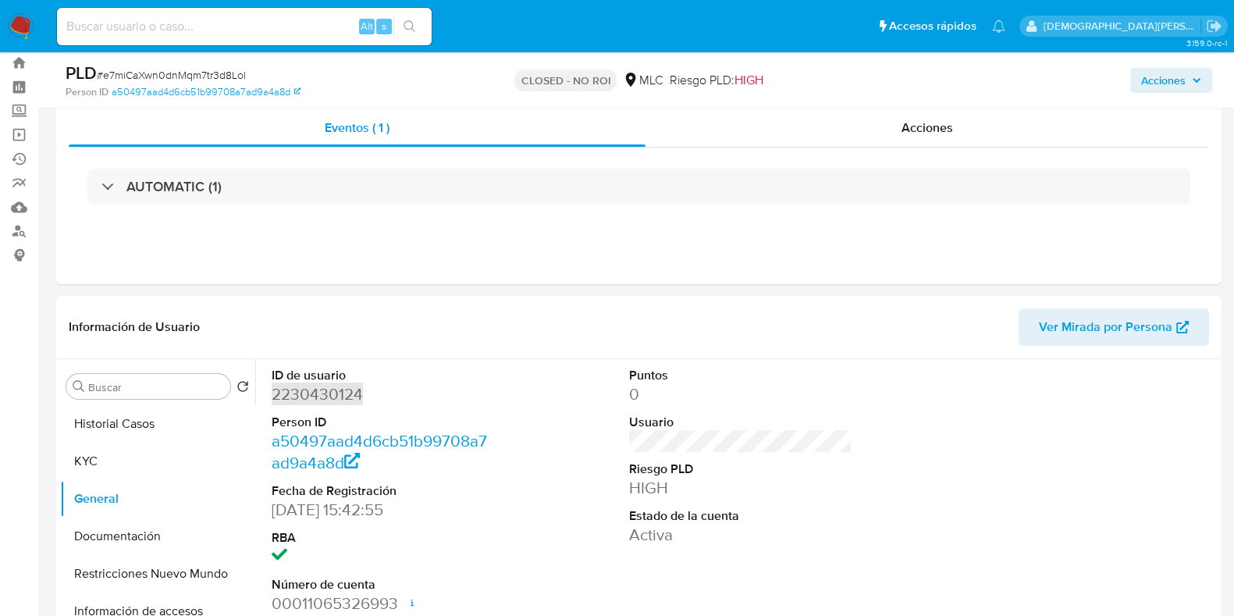
scroll to position [0, 0]
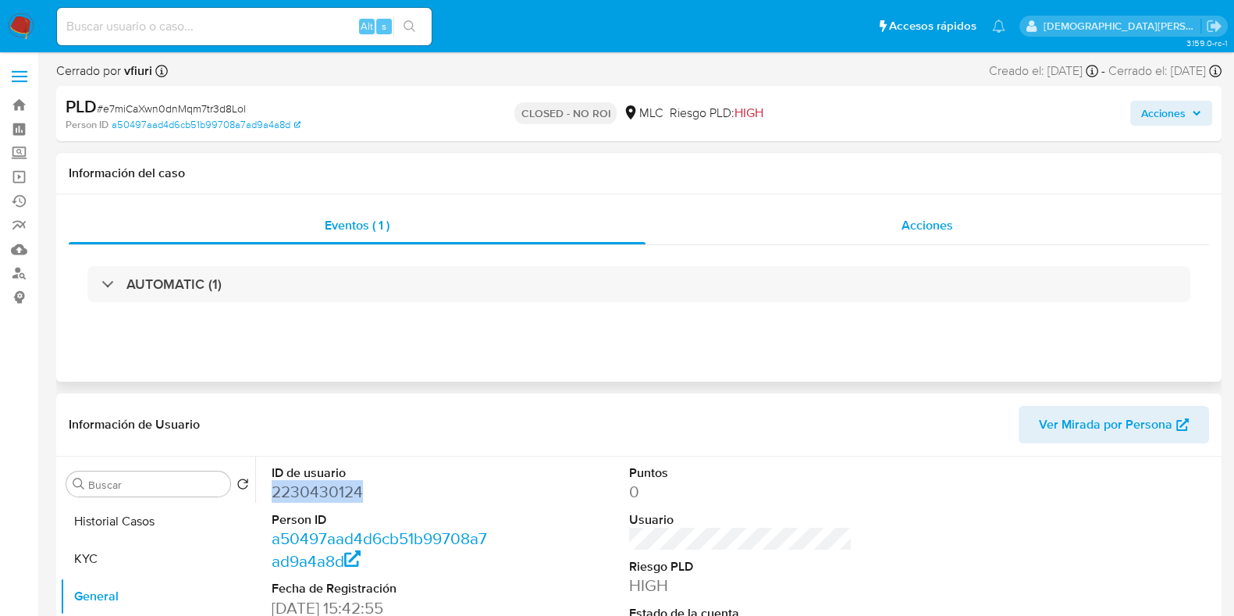
click at [928, 223] on span "Acciones" at bounding box center [926, 225] width 51 height 18
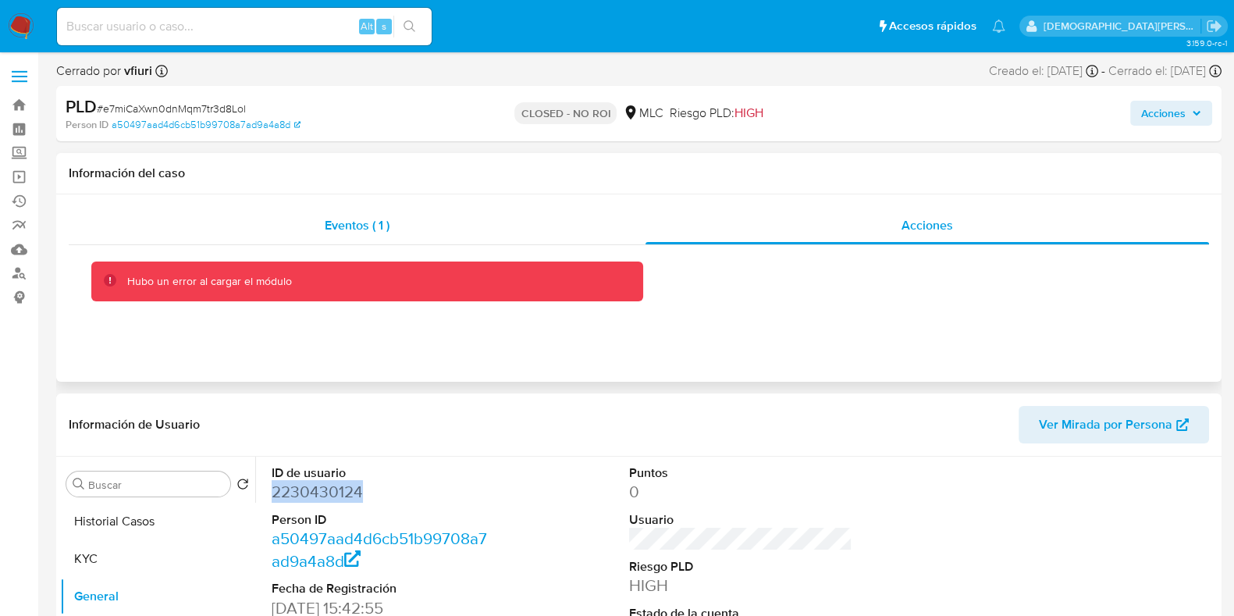
click at [504, 229] on div "Eventos ( 1 )" at bounding box center [357, 225] width 577 height 37
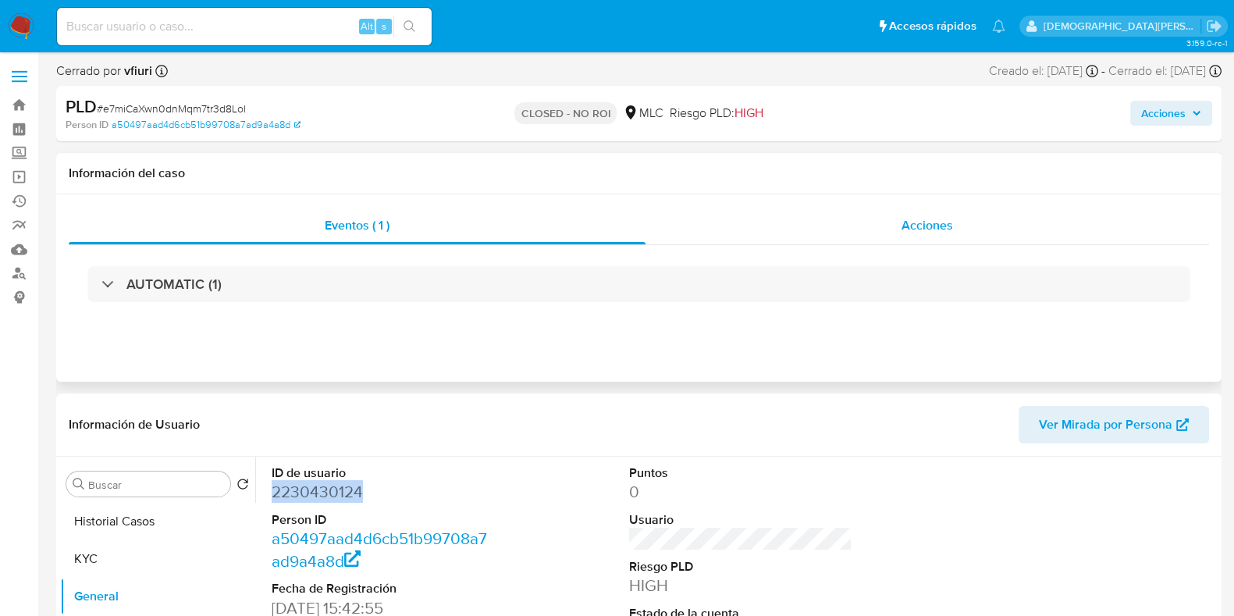
click at [849, 240] on div "Acciones" at bounding box center [926, 225] width 563 height 37
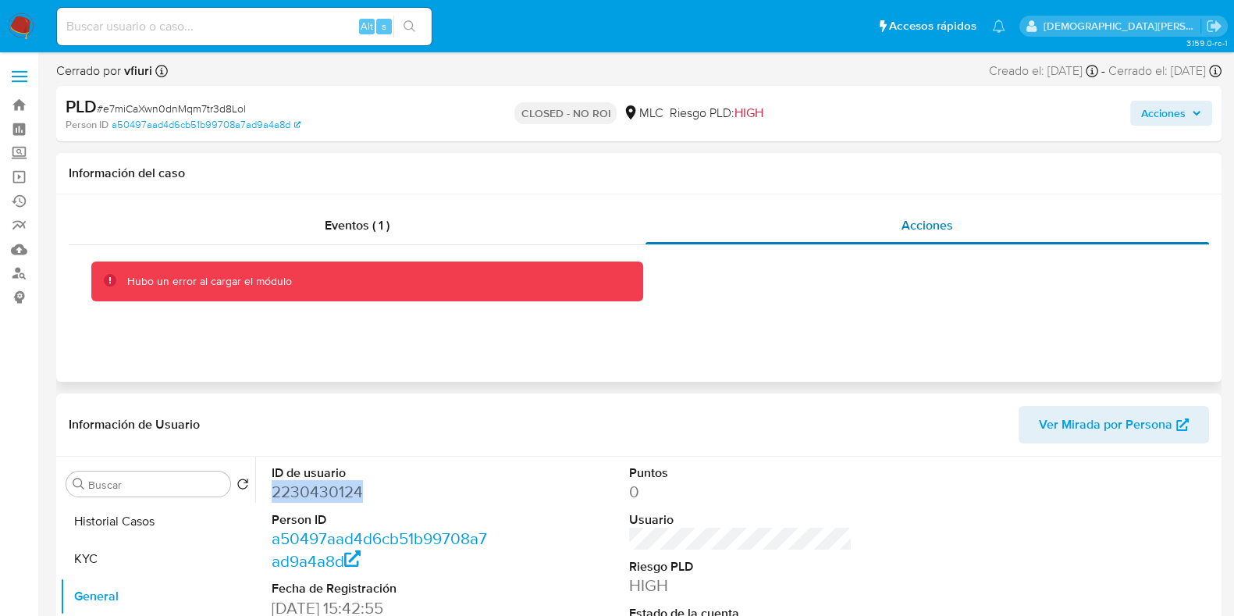
click at [749, 222] on div "Acciones" at bounding box center [926, 225] width 563 height 37
click at [450, 208] on div "Eventos ( 1 )" at bounding box center [357, 225] width 577 height 37
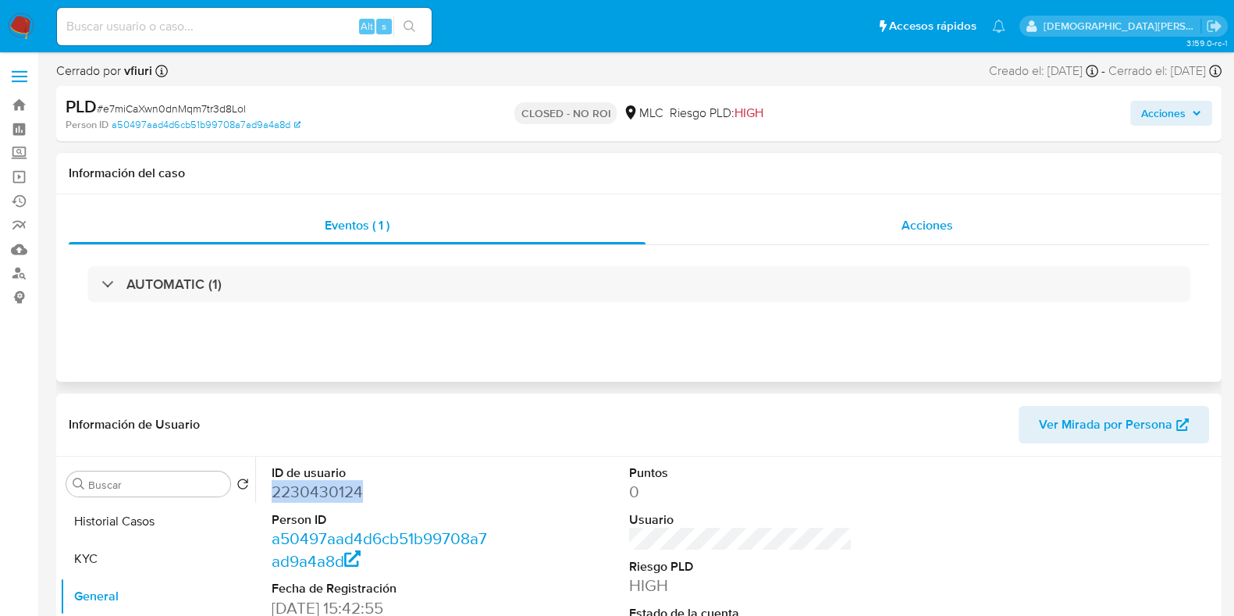
click at [843, 230] on div "Acciones" at bounding box center [926, 225] width 563 height 37
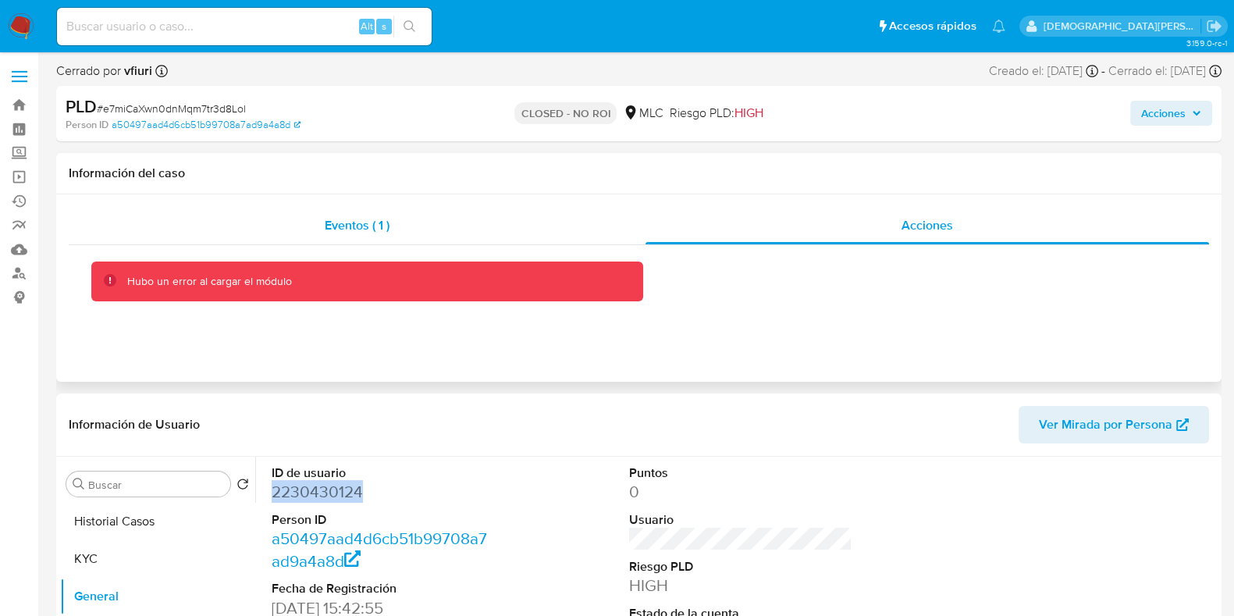
click at [530, 212] on div "Eventos ( 1 )" at bounding box center [357, 225] width 577 height 37
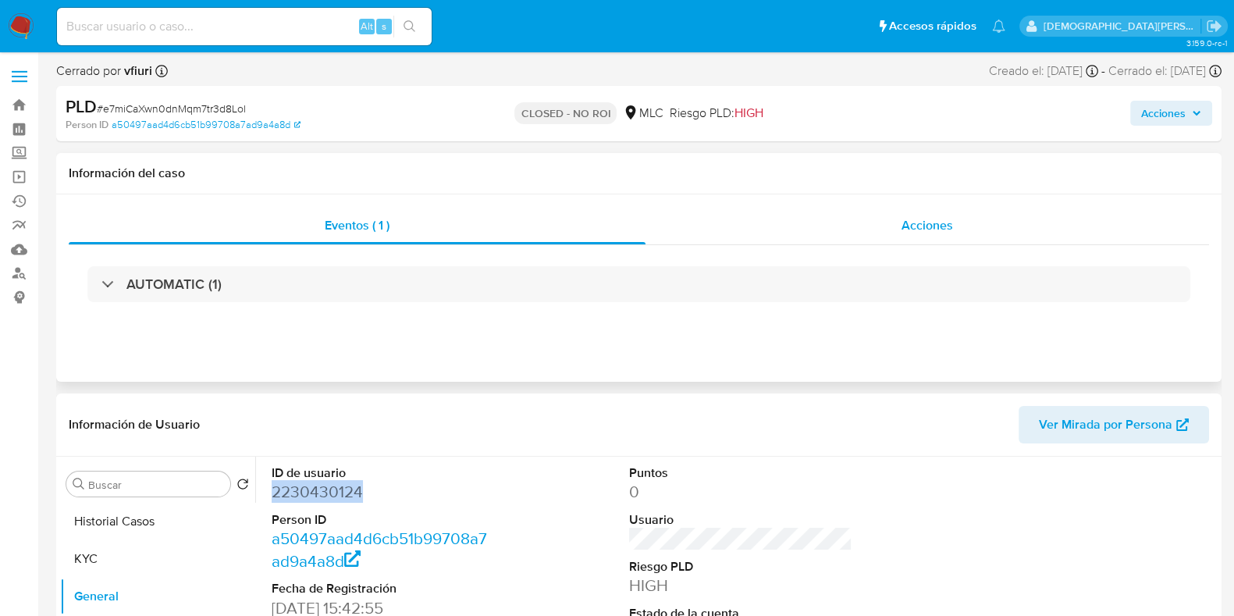
click at [914, 222] on span "Acciones" at bounding box center [926, 225] width 51 height 18
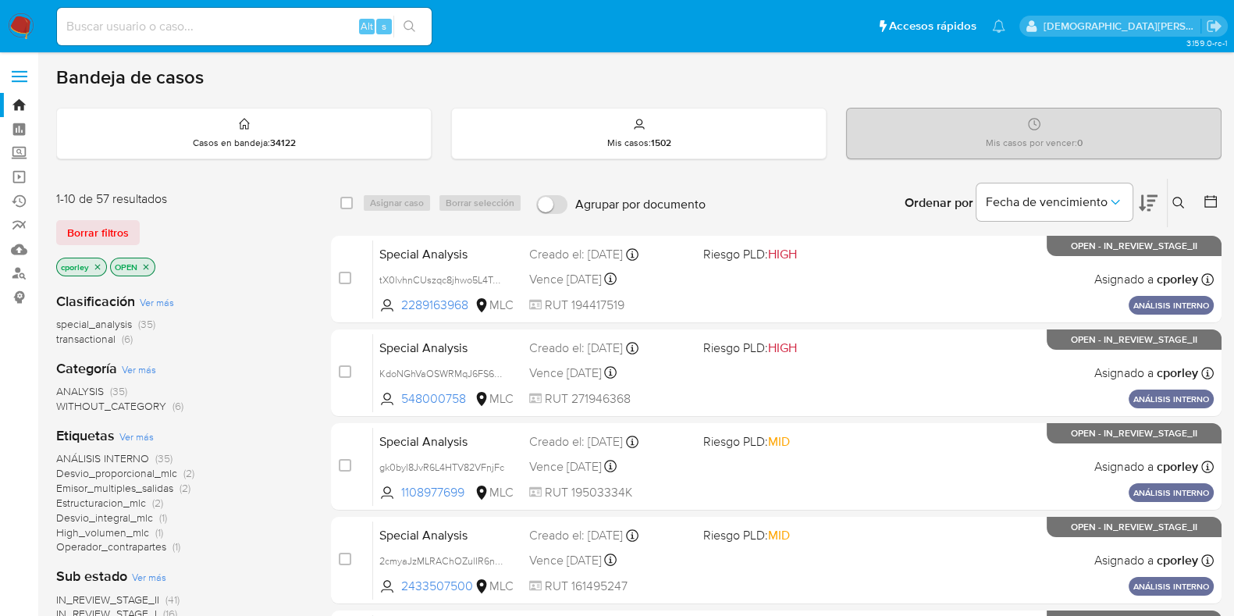
click at [144, 265] on icon "close-filter" at bounding box center [145, 266] width 9 height 9
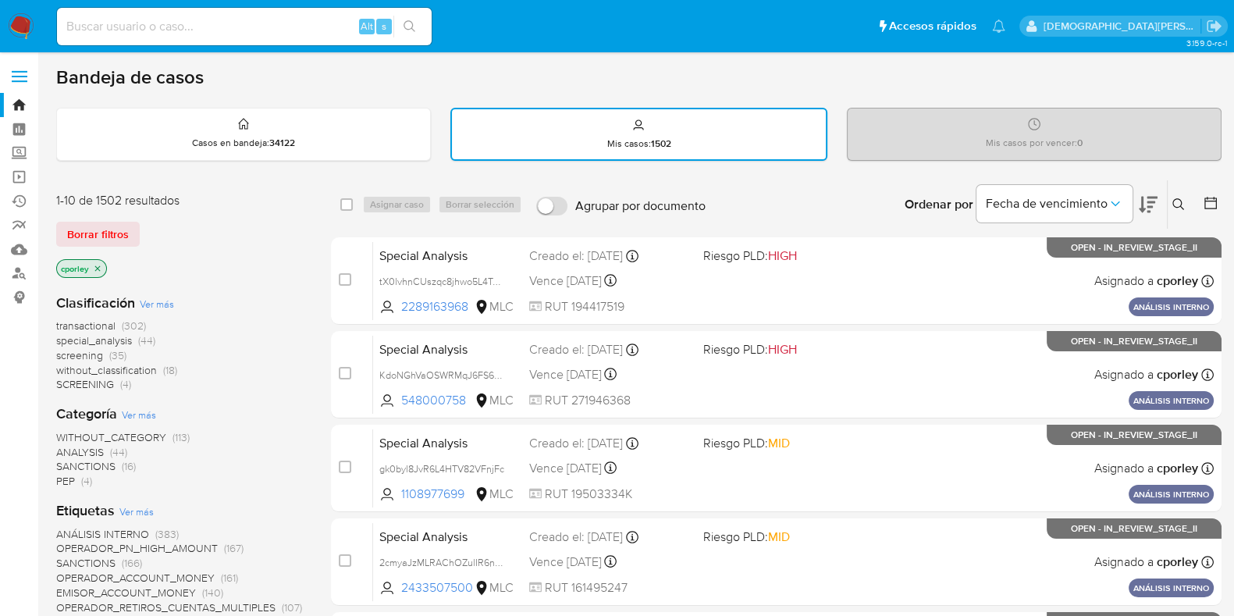
click at [94, 264] on icon "close-filter" at bounding box center [97, 268] width 9 height 9
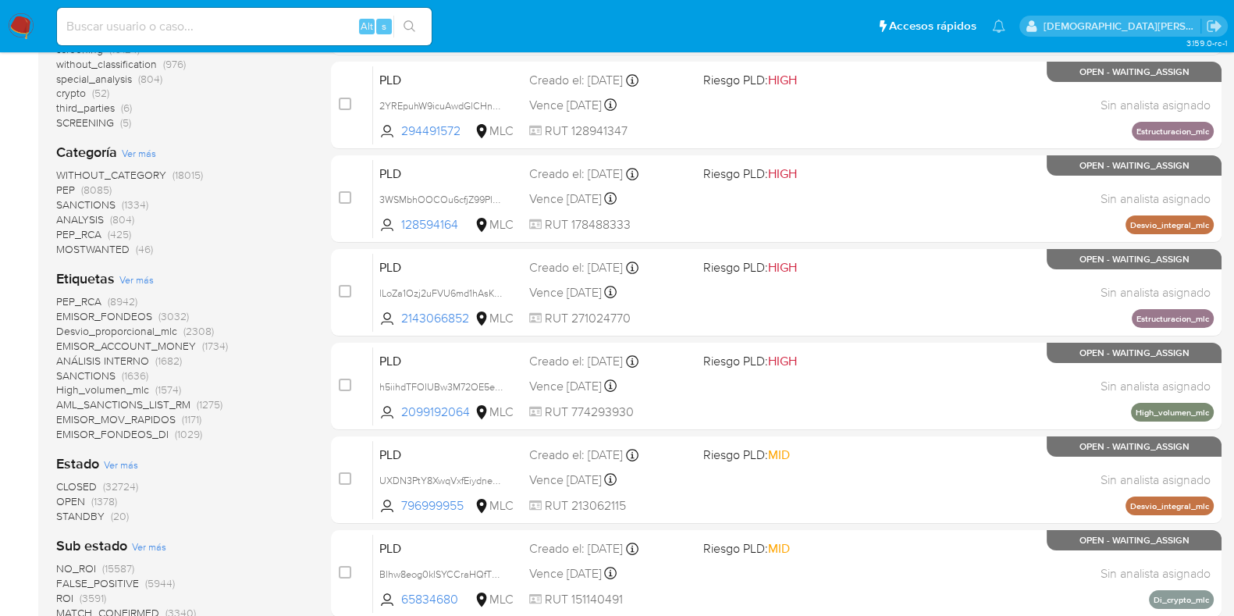
scroll to position [293, 0]
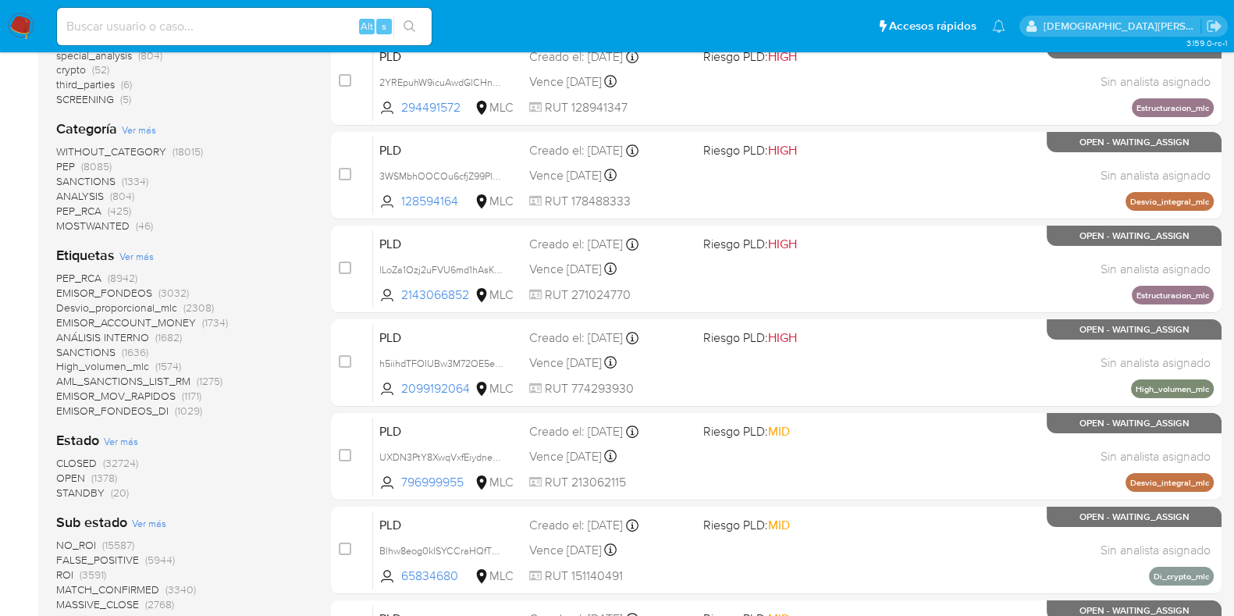
click at [93, 493] on span "STANDBY" at bounding box center [80, 493] width 48 height 16
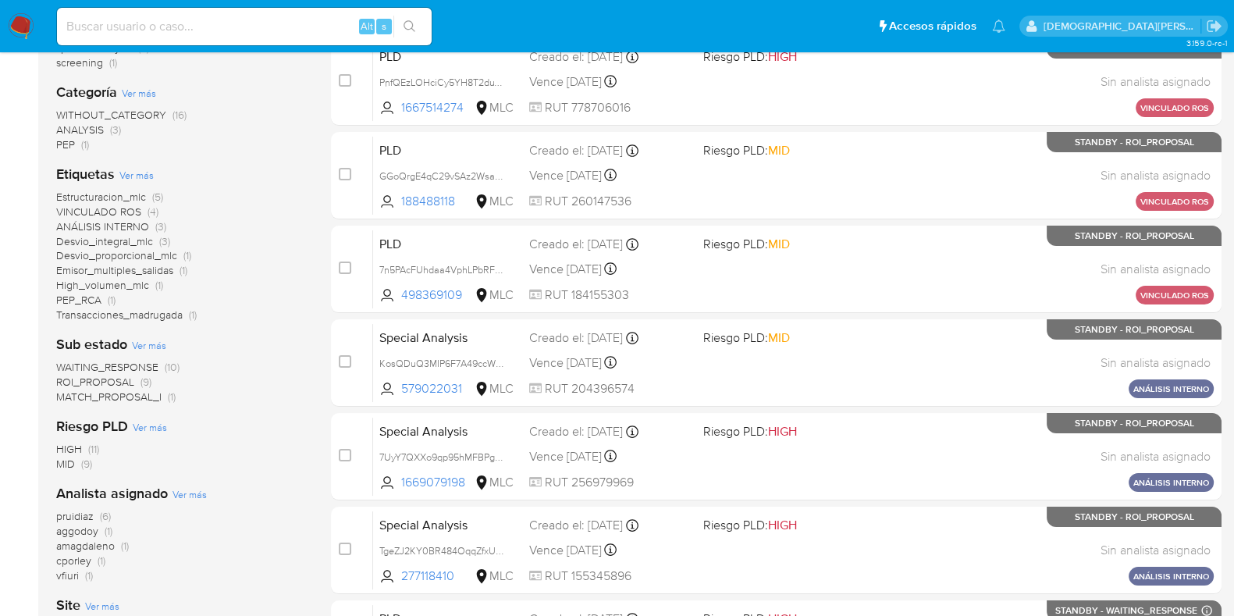
click at [129, 377] on span "ROI_PROPOSAL" at bounding box center [95, 382] width 78 height 16
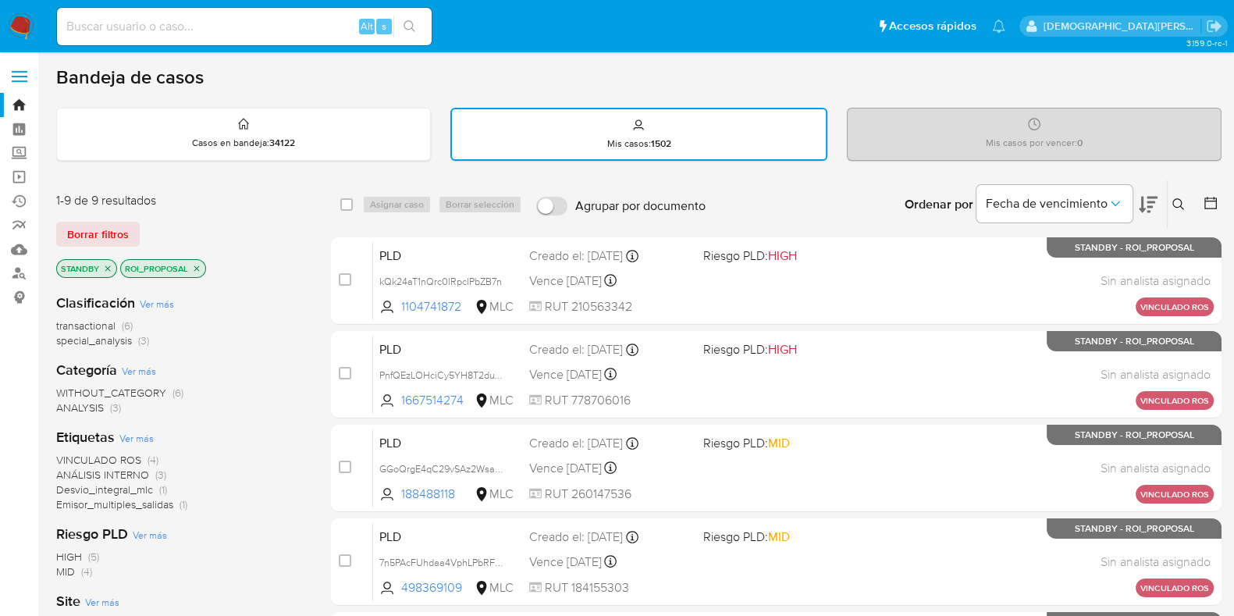
click at [1209, 203] on icon at bounding box center [1210, 203] width 16 height 16
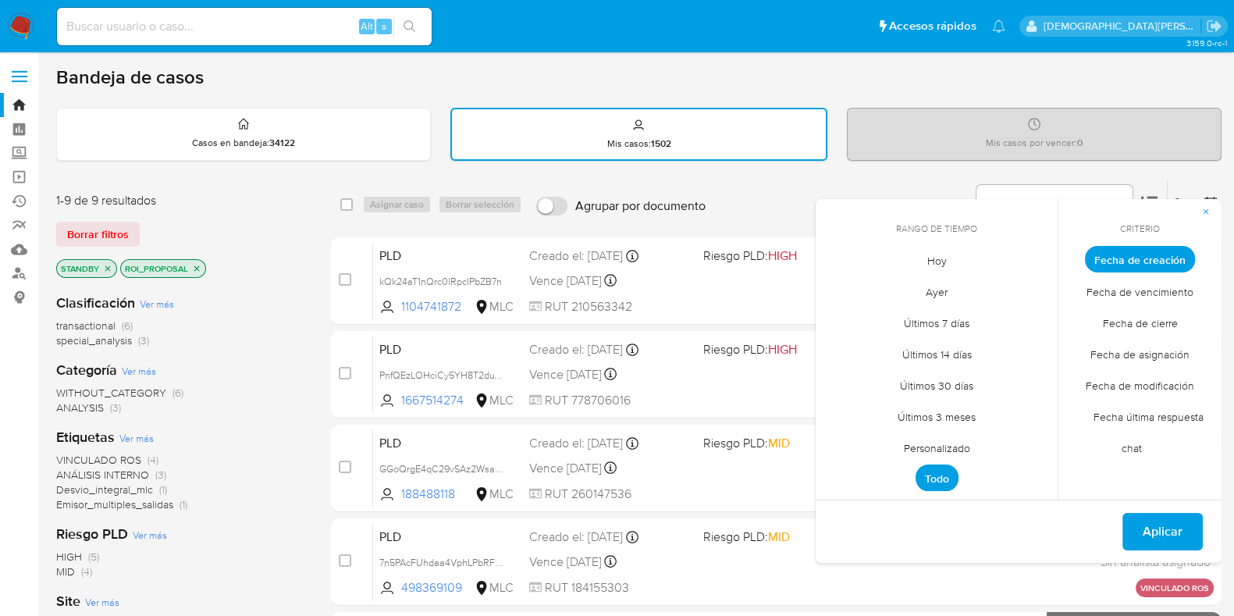
click at [1139, 385] on span "Fecha de modificación" at bounding box center [1139, 385] width 141 height 32
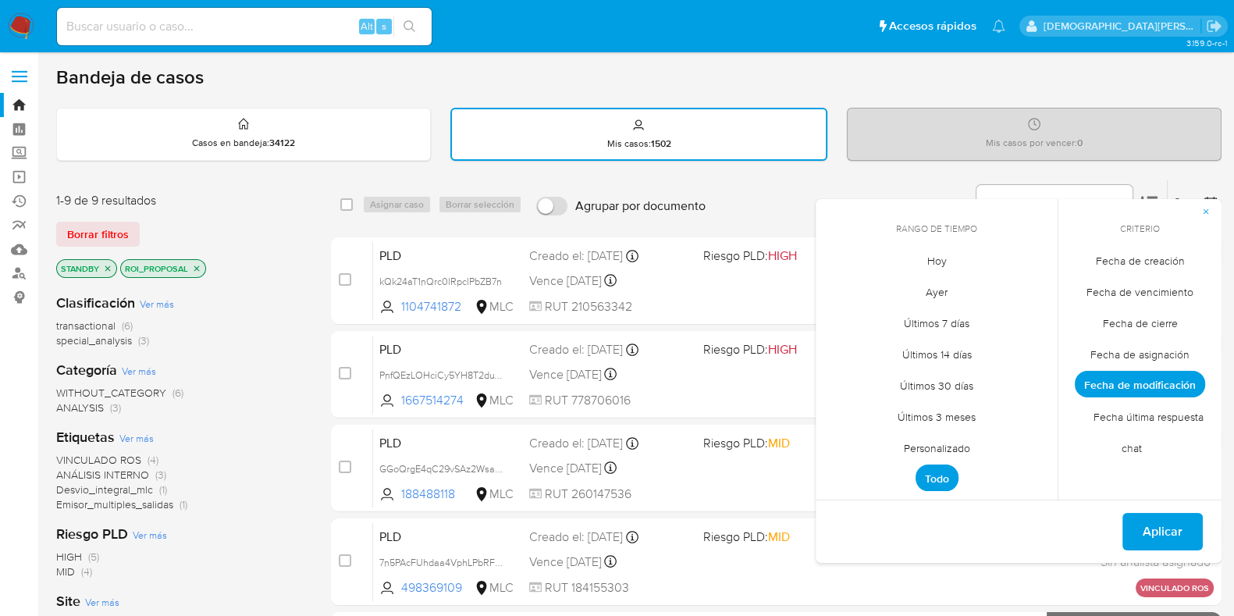
click at [932, 261] on span "Hoy" at bounding box center [937, 260] width 52 height 32
click at [1151, 527] on span "Aplicar" at bounding box center [1162, 531] width 40 height 34
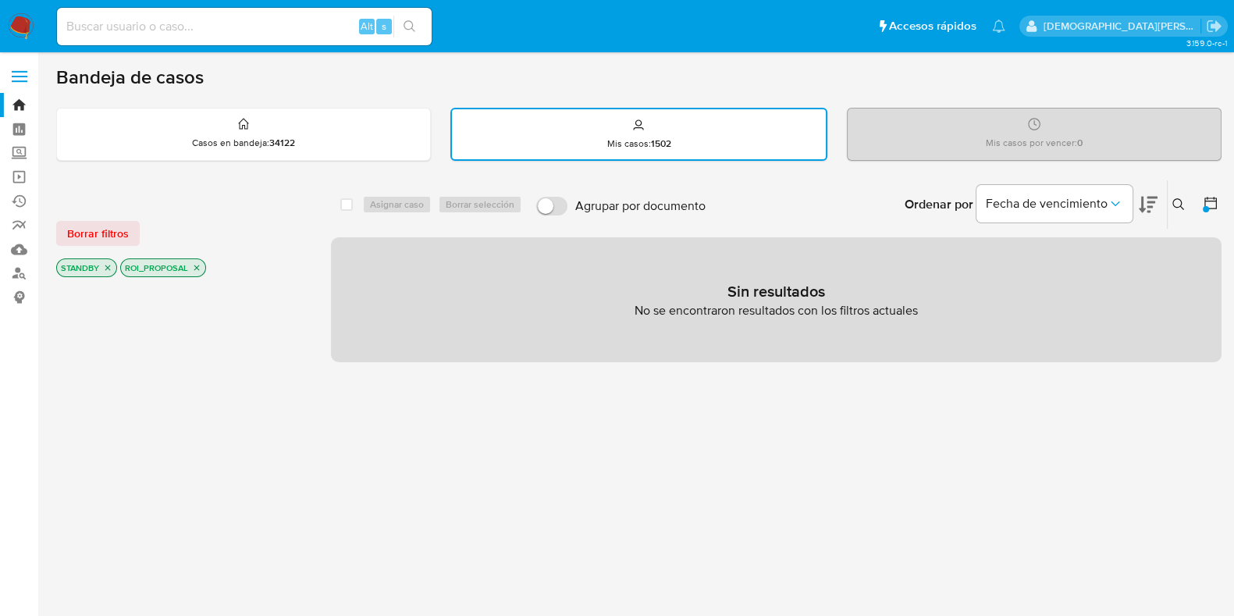
click at [193, 265] on icon "close-filter" at bounding box center [196, 267] width 9 height 9
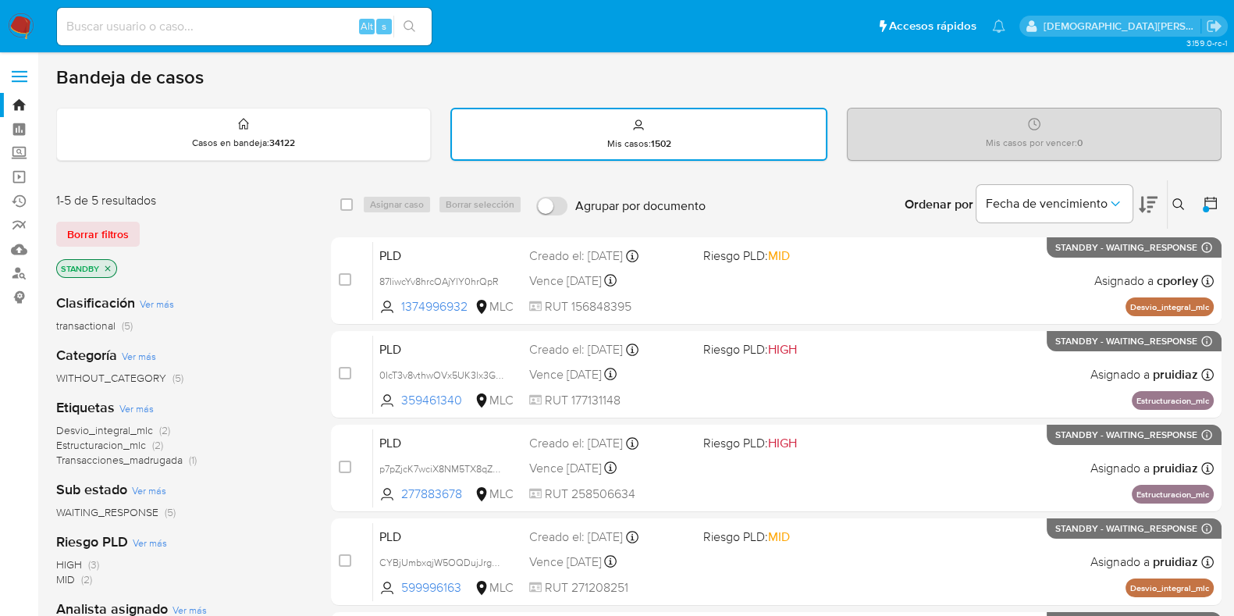
click at [105, 267] on icon "close-filter" at bounding box center [107, 268] width 9 height 9
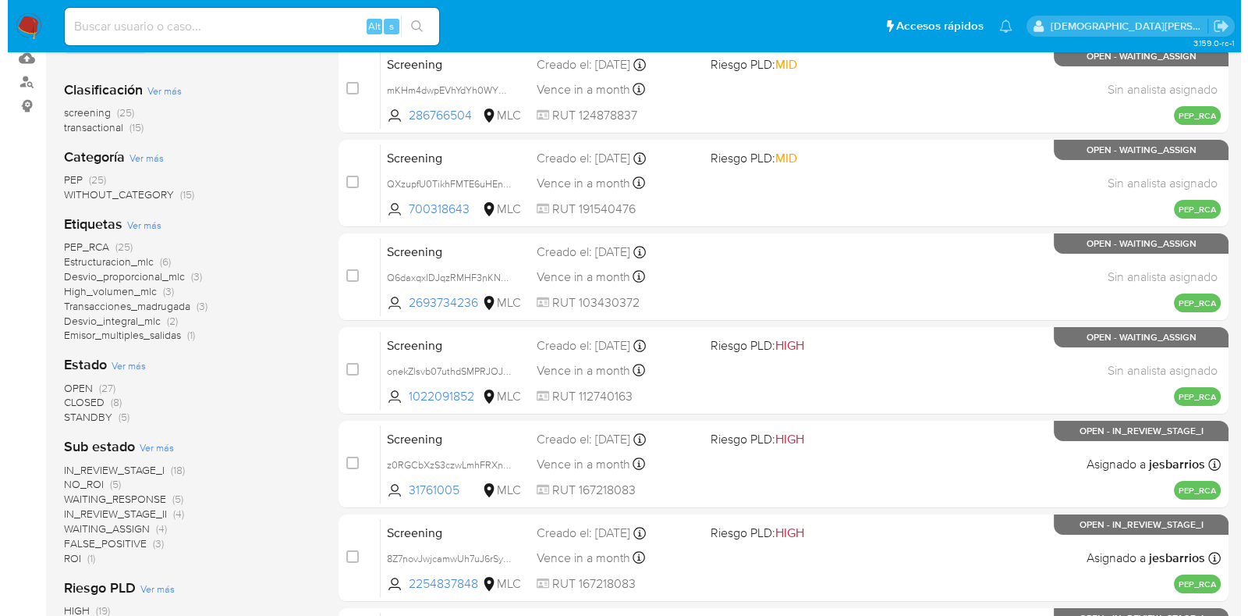
scroll to position [194, 0]
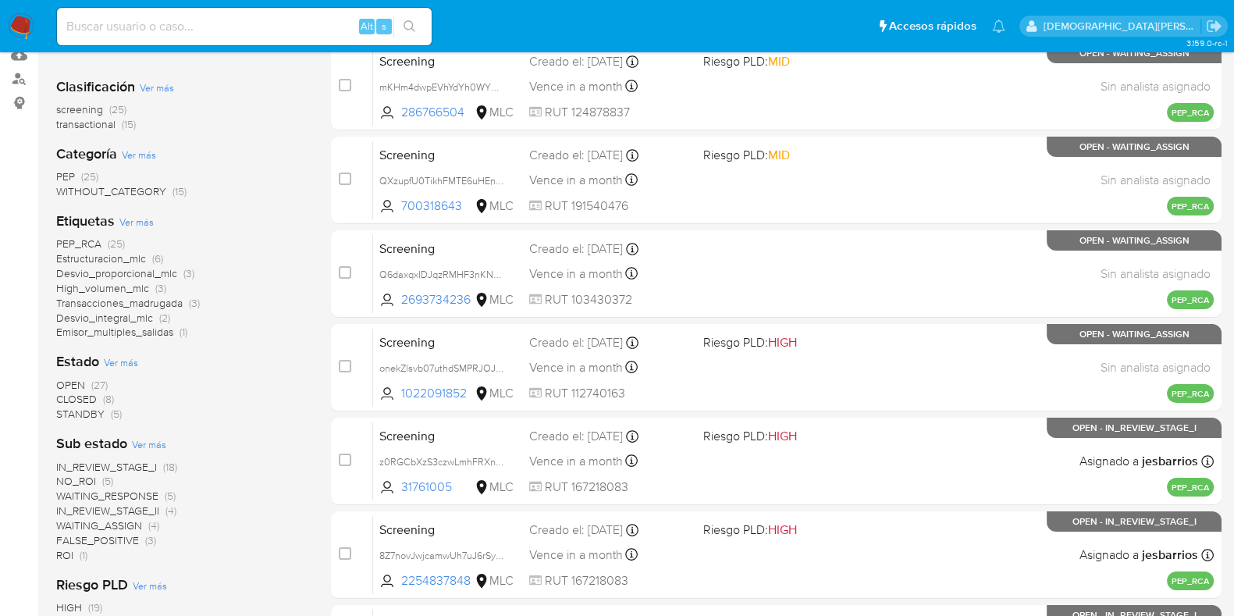
click at [134, 360] on span "Ver más" at bounding box center [121, 362] width 34 height 14
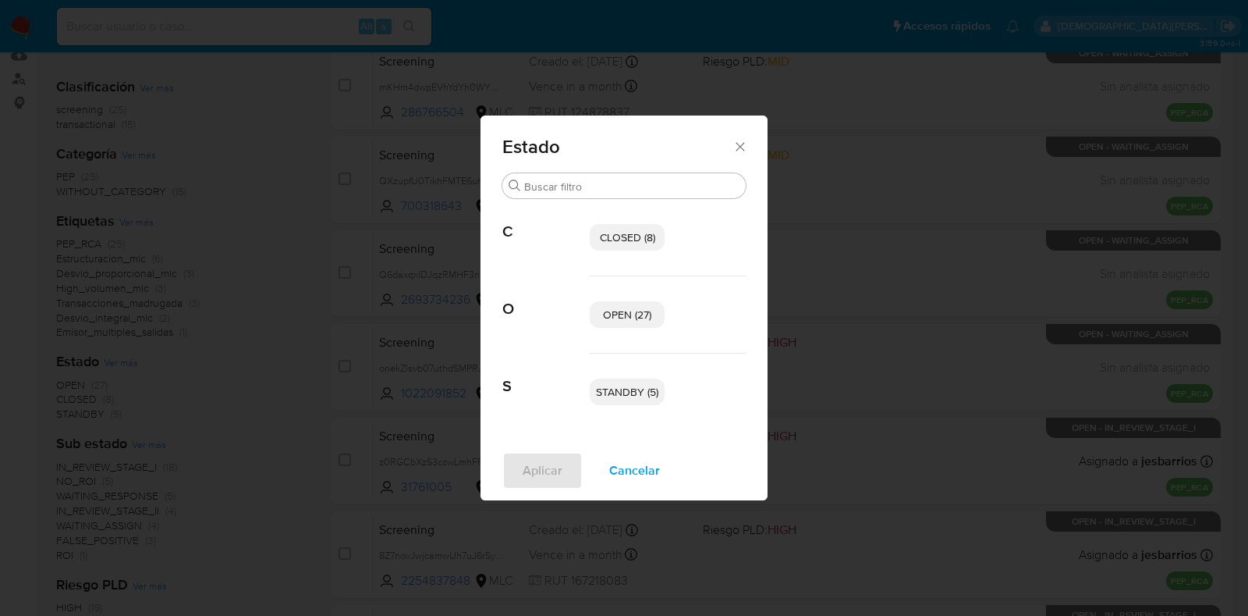
click at [632, 240] on span "CLOSED (8)" at bounding box center [627, 237] width 55 height 16
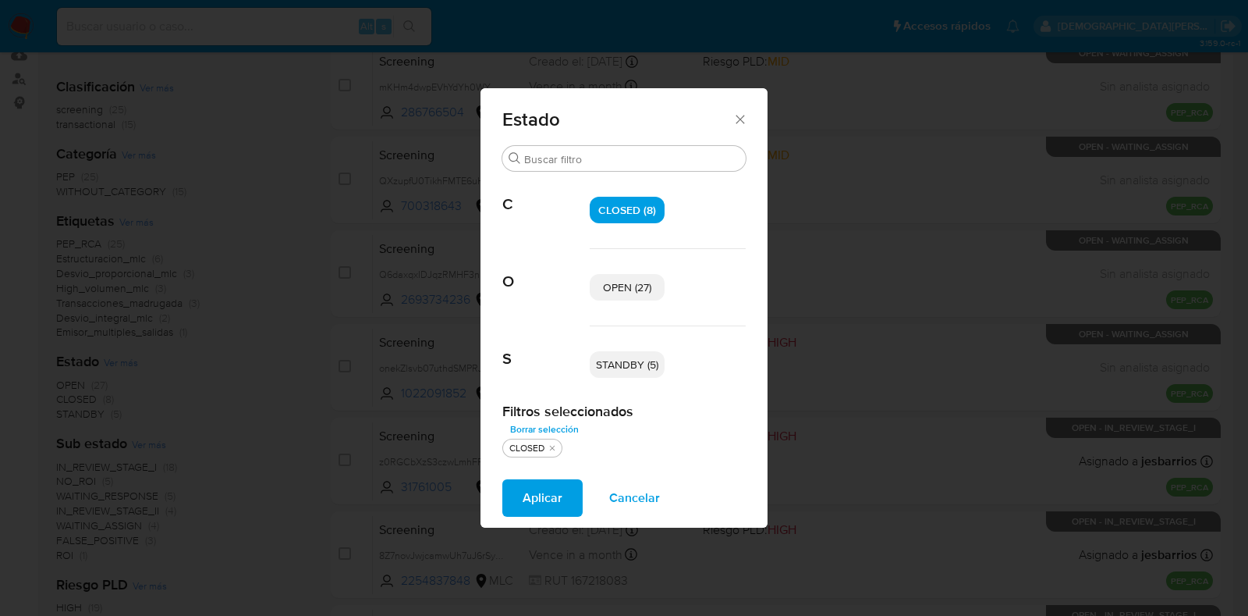
click at [618, 362] on span "STANDBY (5)" at bounding box center [627, 365] width 62 height 16
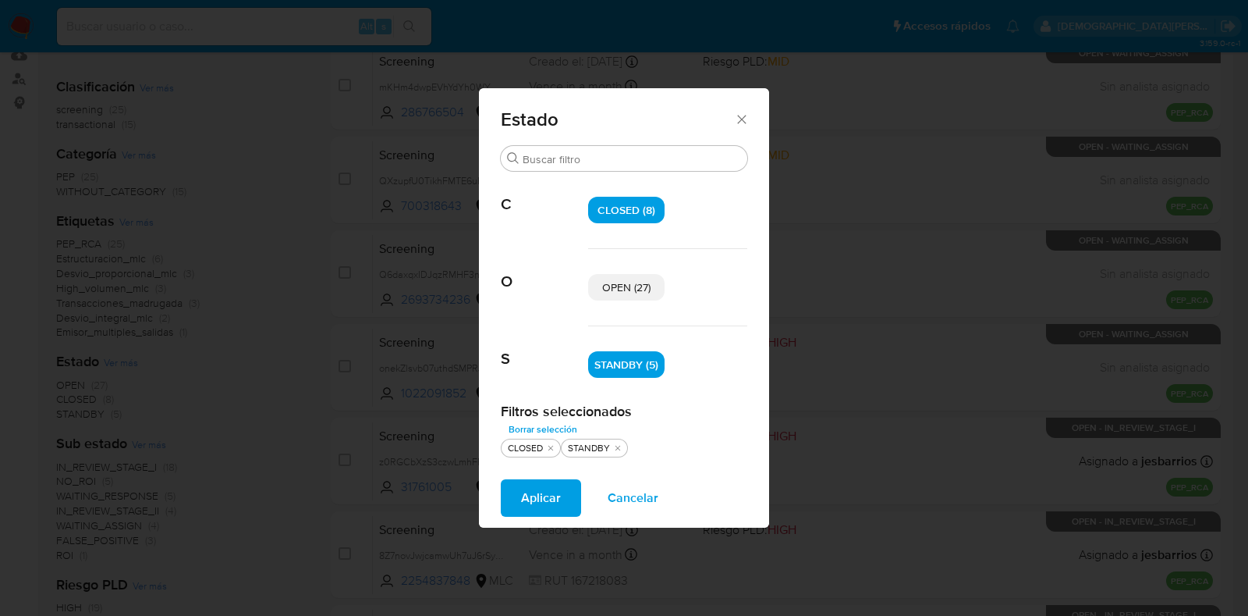
click at [546, 495] on span "Aplicar" at bounding box center [541, 498] width 40 height 34
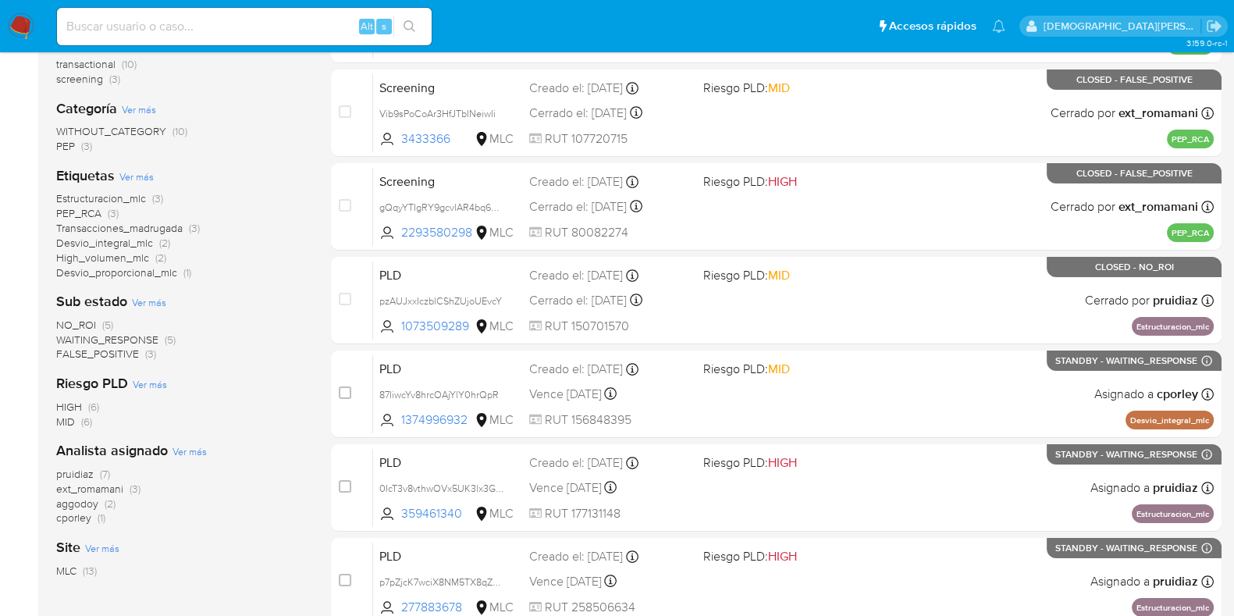
scroll to position [293, 0]
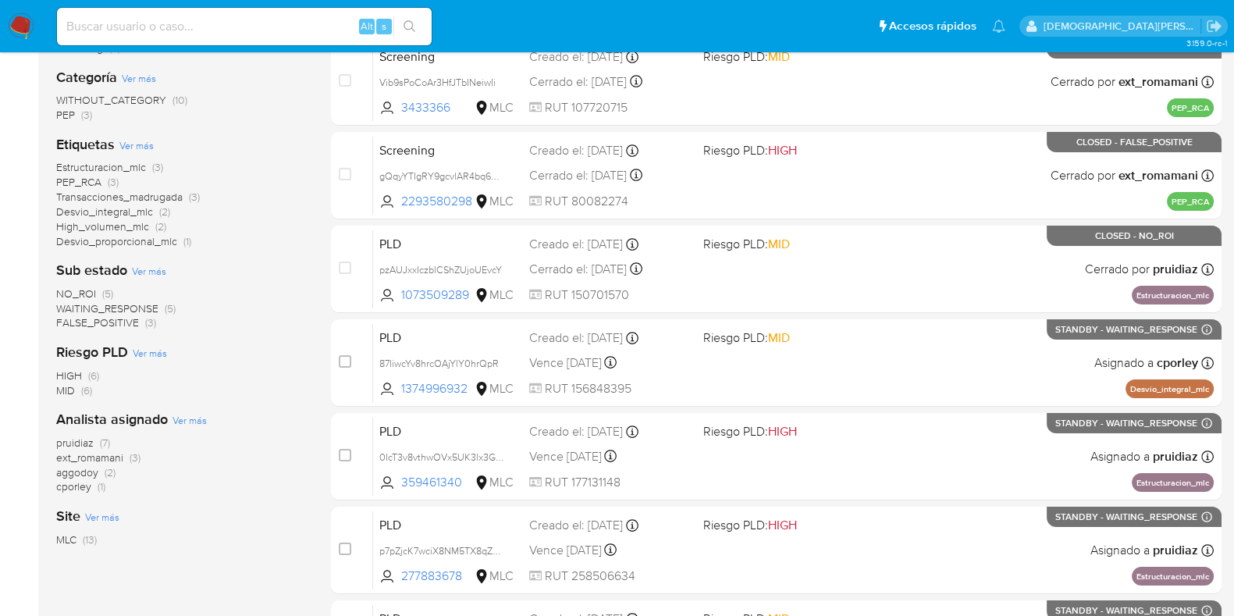
click at [78, 469] on span "aggodoy" at bounding box center [77, 472] width 42 height 16
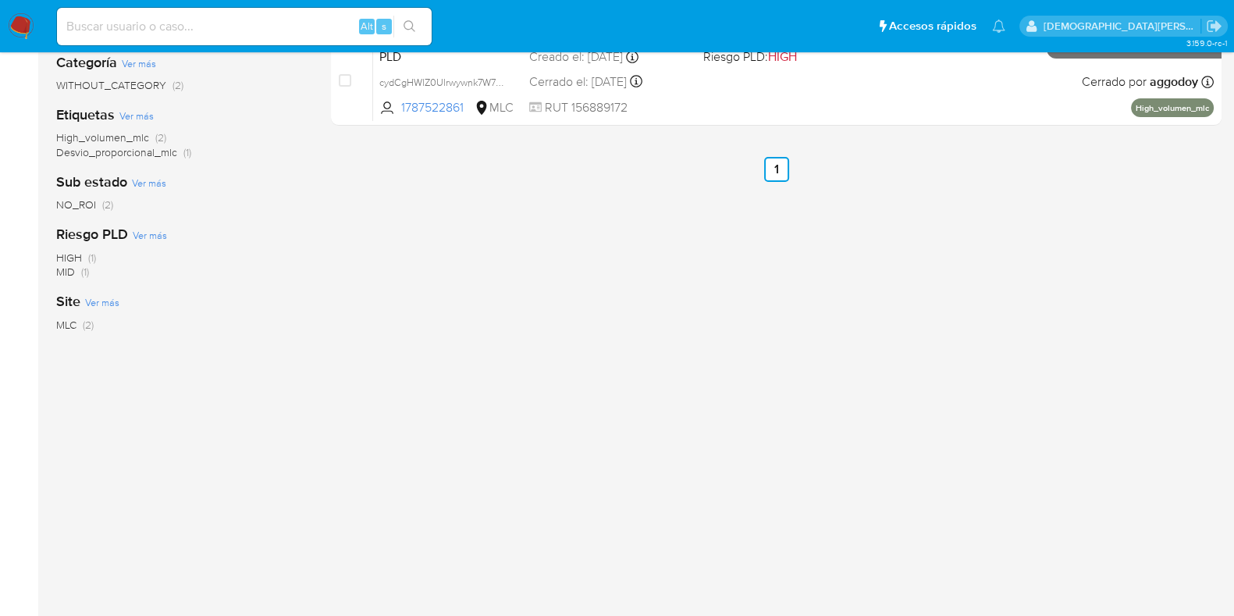
scroll to position [97, 0]
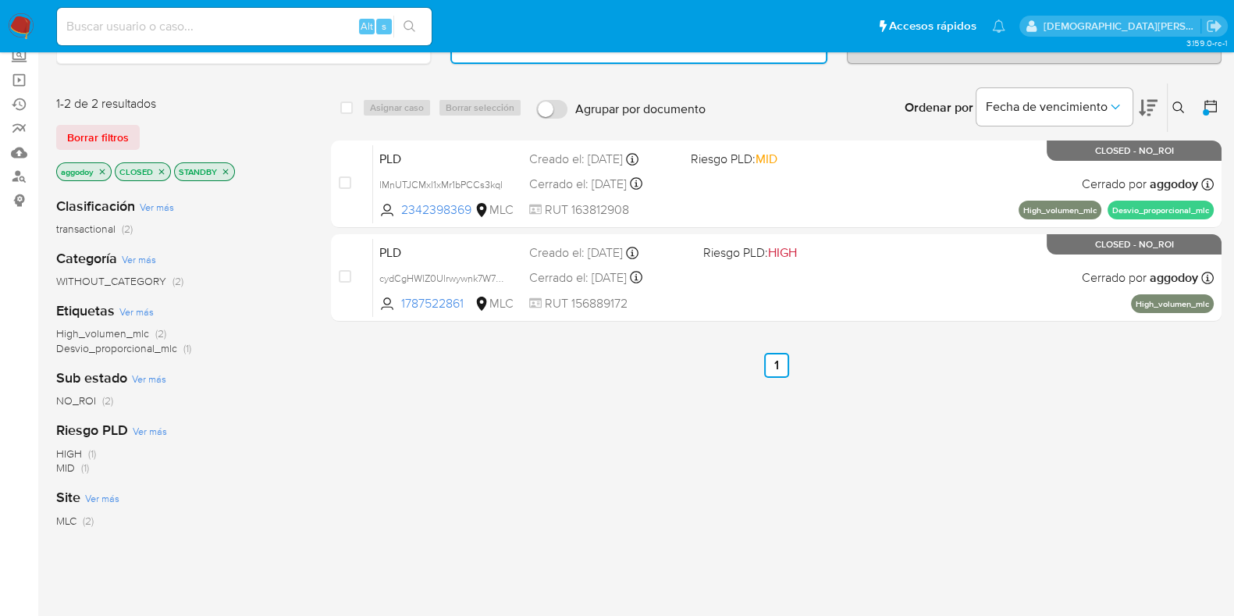
click at [101, 168] on icon "close-filter" at bounding box center [102, 171] width 9 height 9
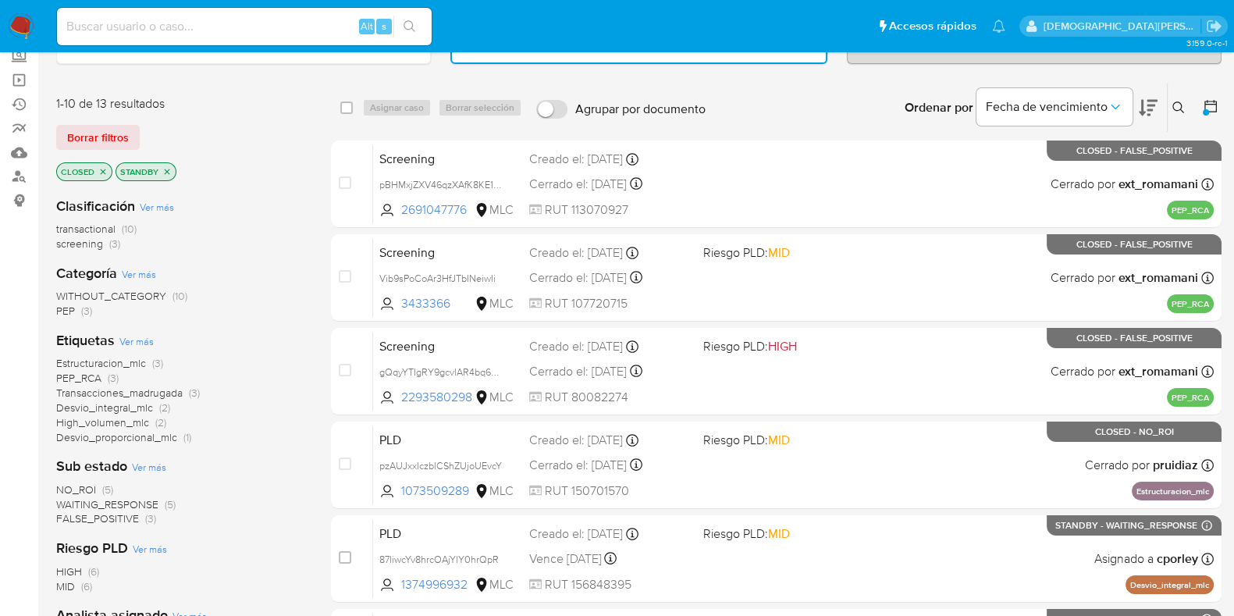
click at [129, 500] on span "WAITING_RESPONSE" at bounding box center [107, 504] width 102 height 16
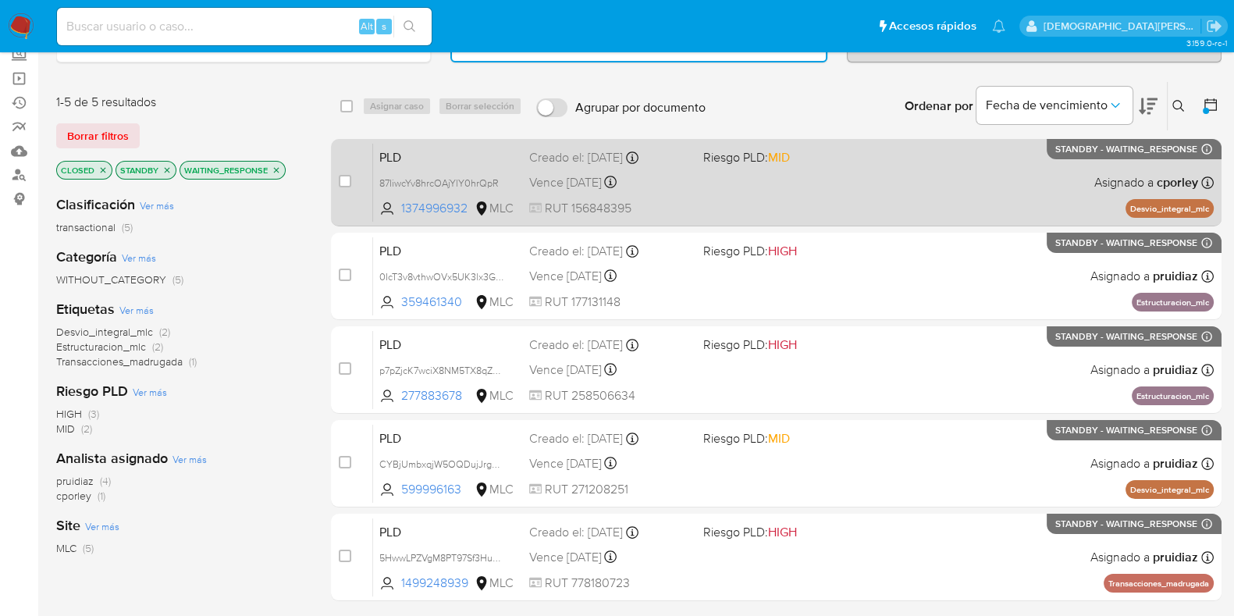
scroll to position [97, 0]
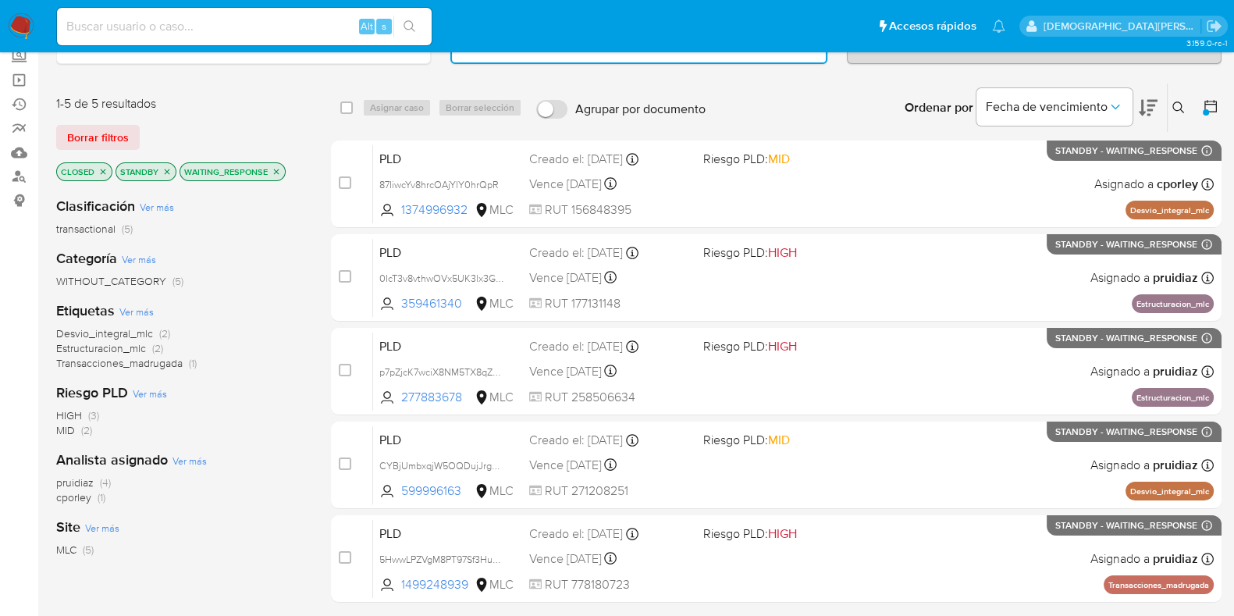
click at [275, 170] on icon "close-filter" at bounding box center [276, 171] width 5 height 5
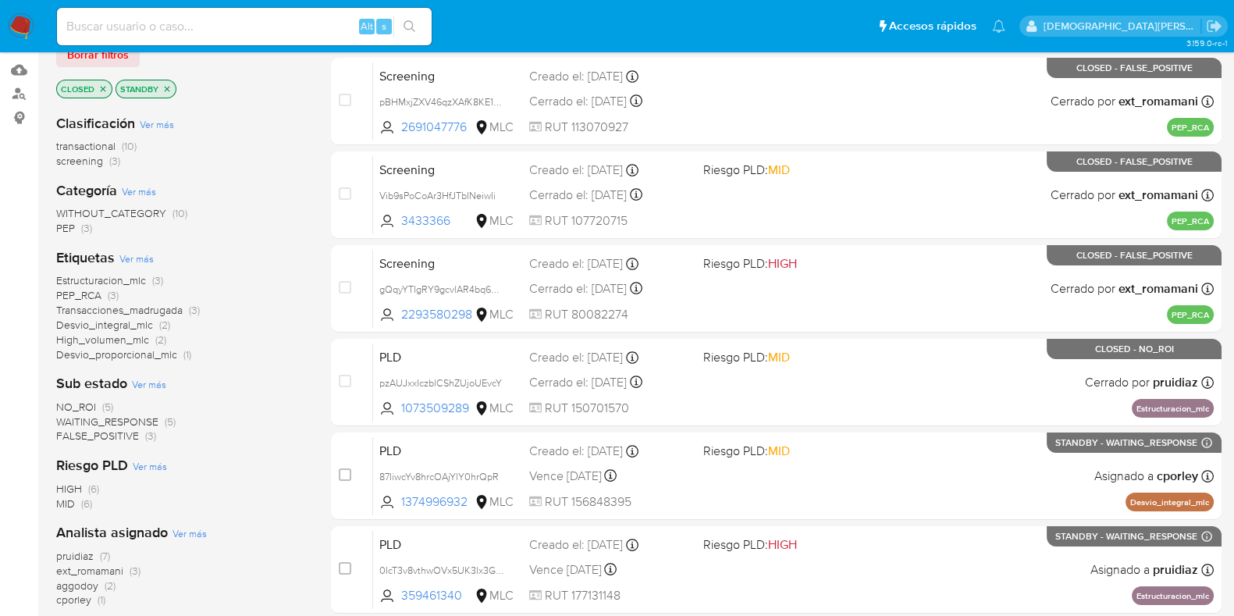
scroll to position [293, 0]
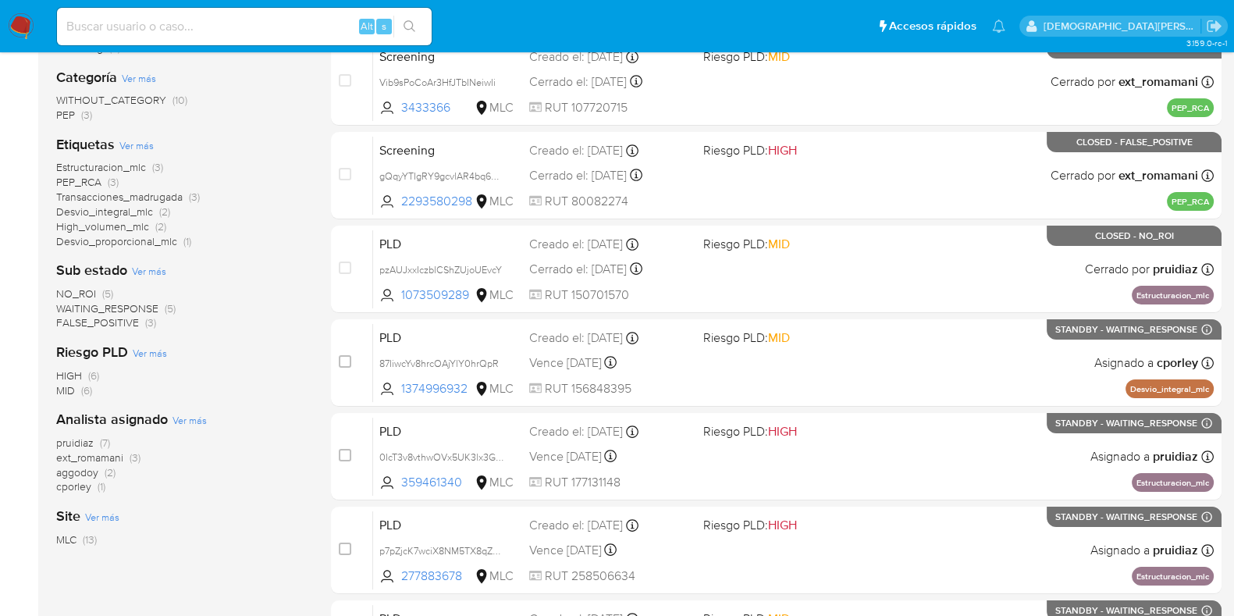
click at [73, 467] on span "aggodoy" at bounding box center [77, 472] width 42 height 16
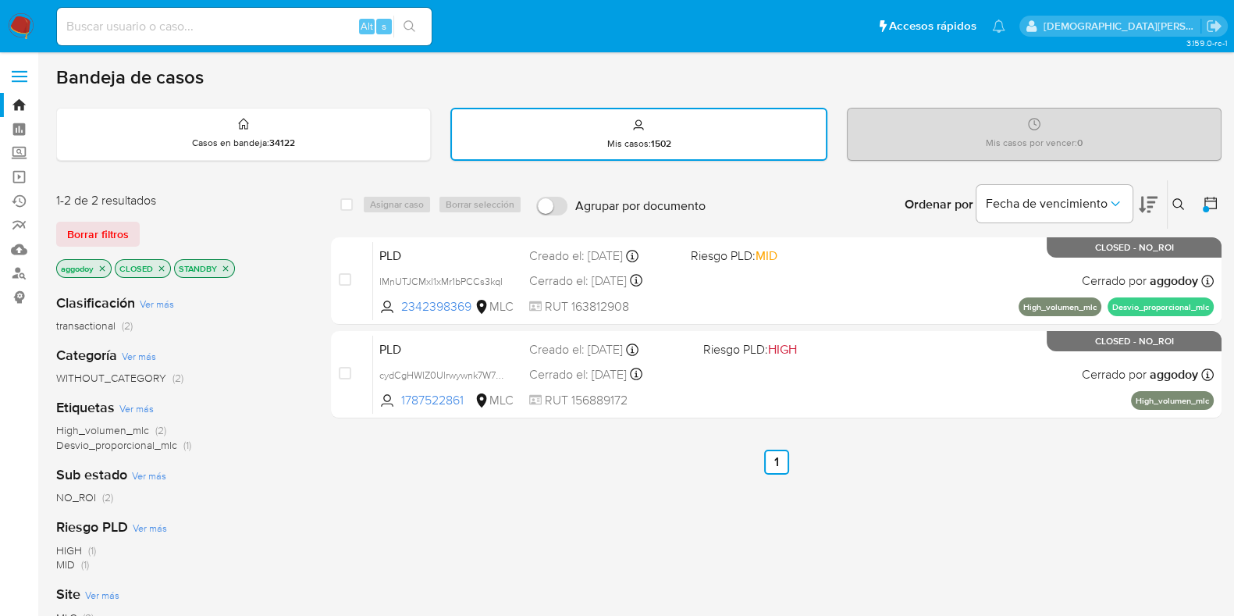
click at [164, 268] on icon "close-filter" at bounding box center [161, 267] width 5 height 5
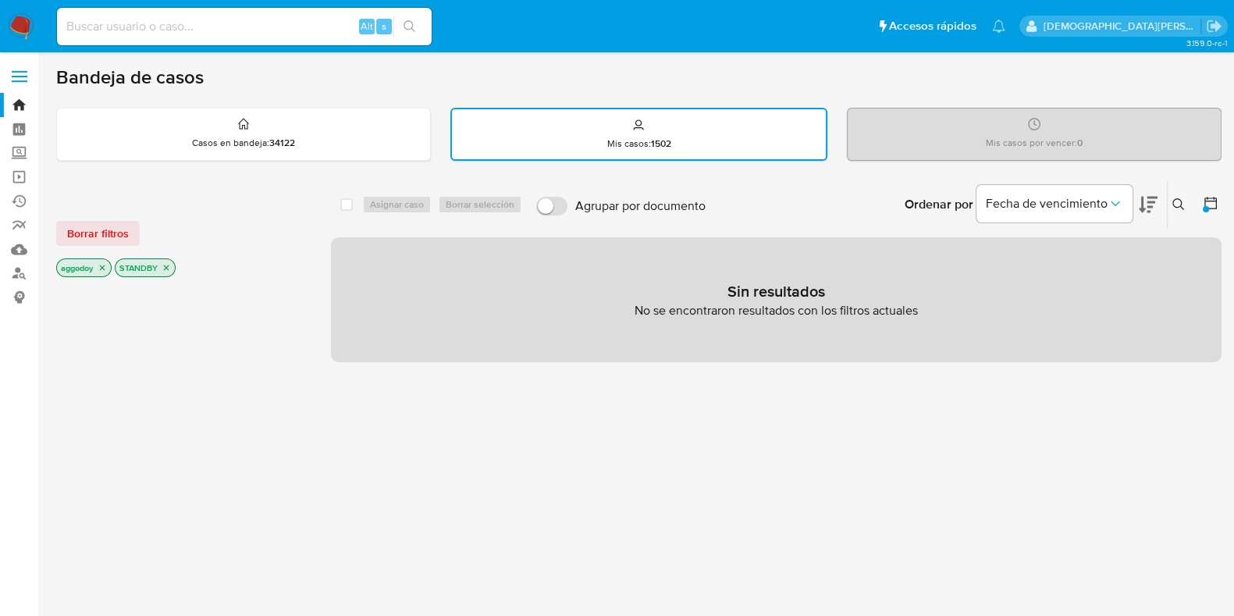
click at [105, 267] on icon "close-filter" at bounding box center [102, 267] width 9 height 9
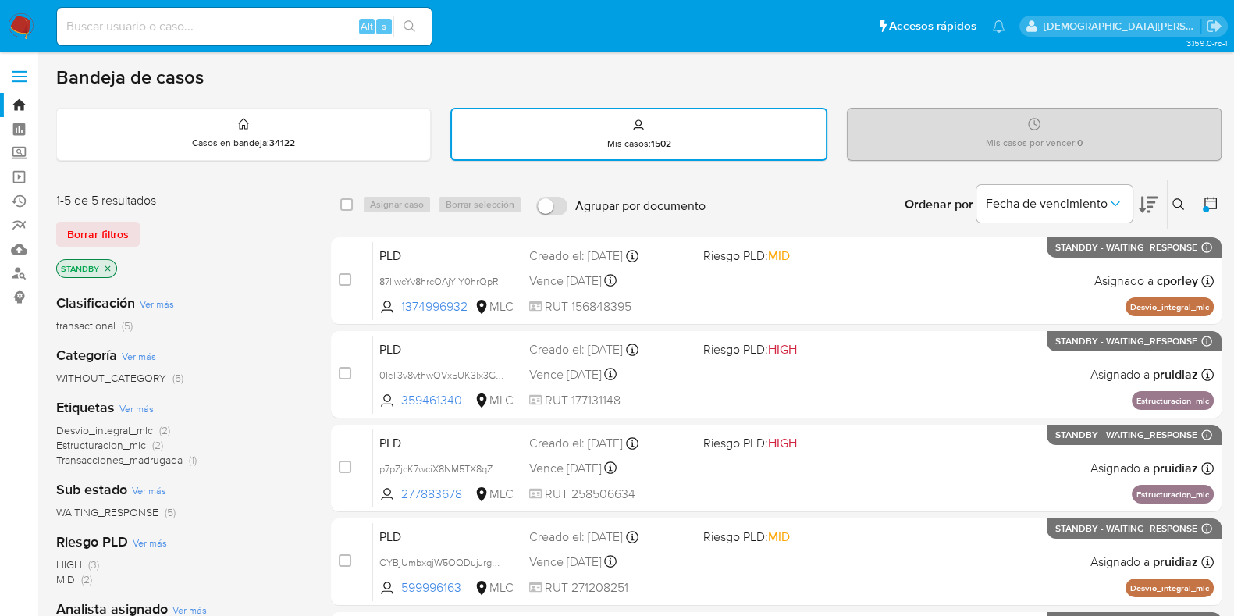
click at [108, 267] on icon "close-filter" at bounding box center [107, 267] width 5 height 5
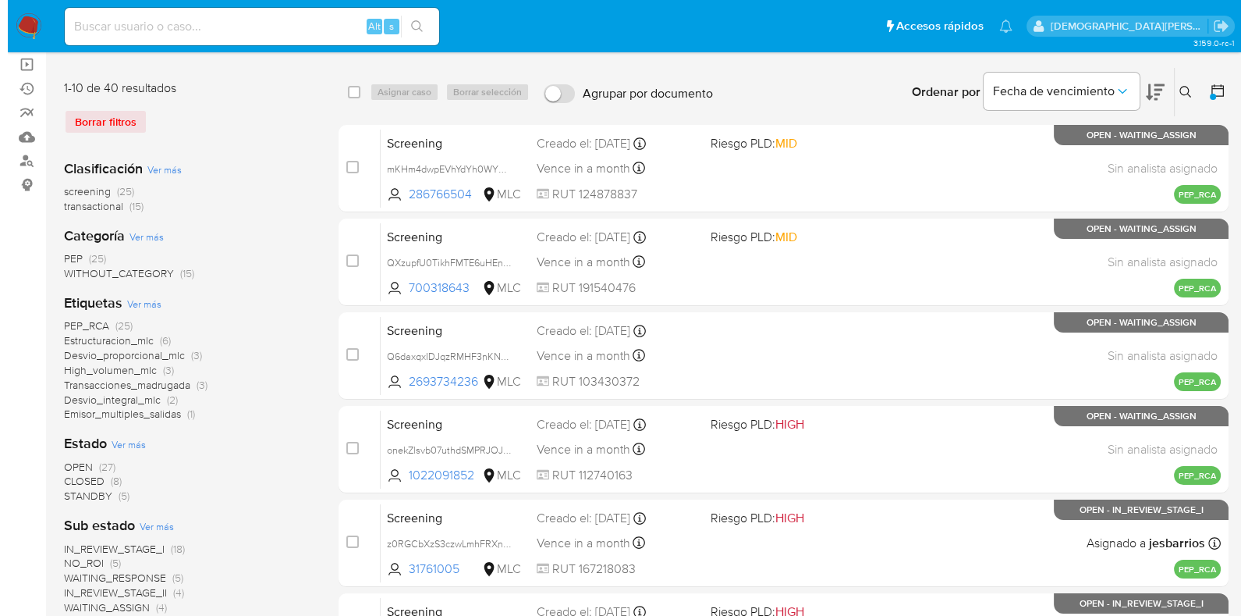
scroll to position [194, 0]
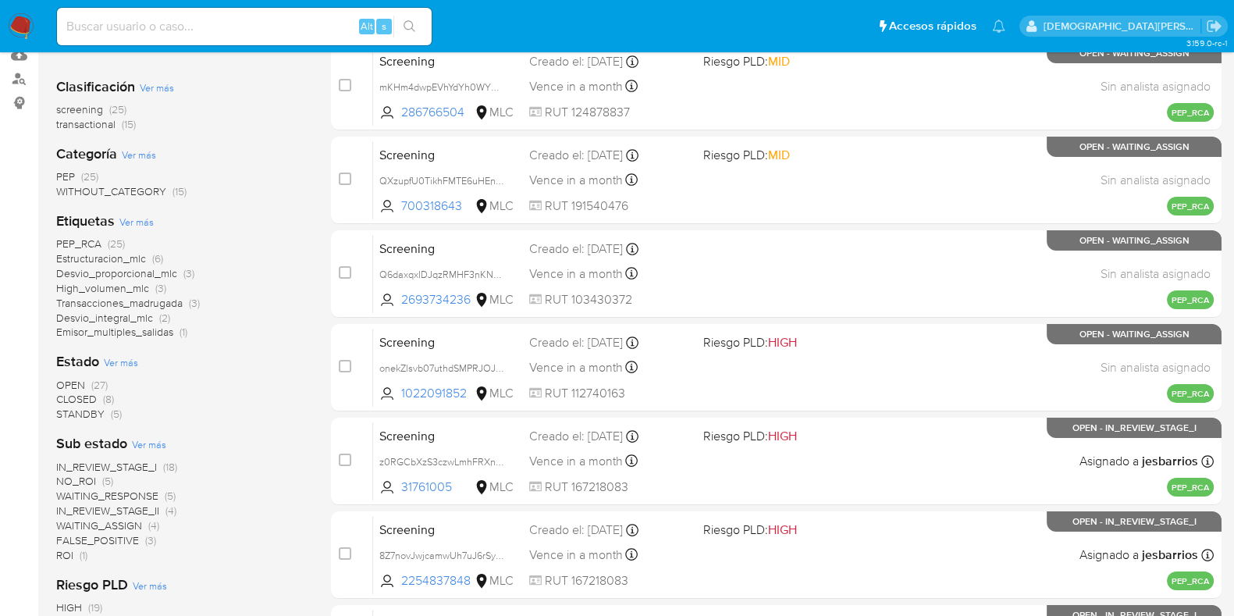
click at [119, 364] on span "Ver más" at bounding box center [121, 362] width 34 height 14
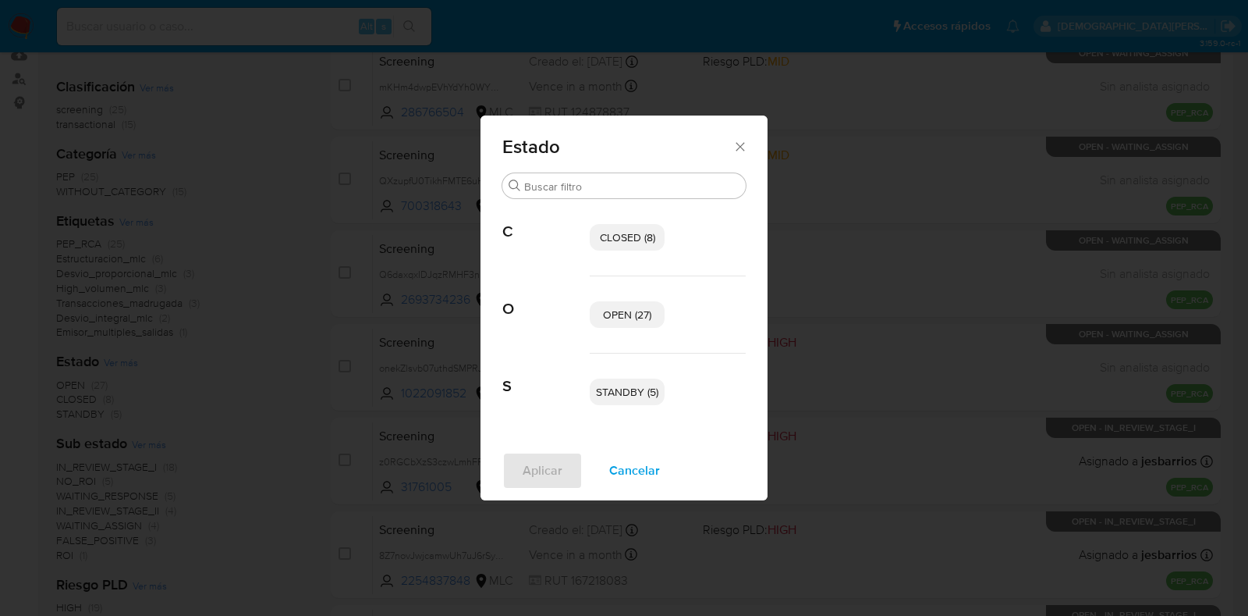
click at [612, 318] on span "OPEN (27)" at bounding box center [627, 315] width 48 height 16
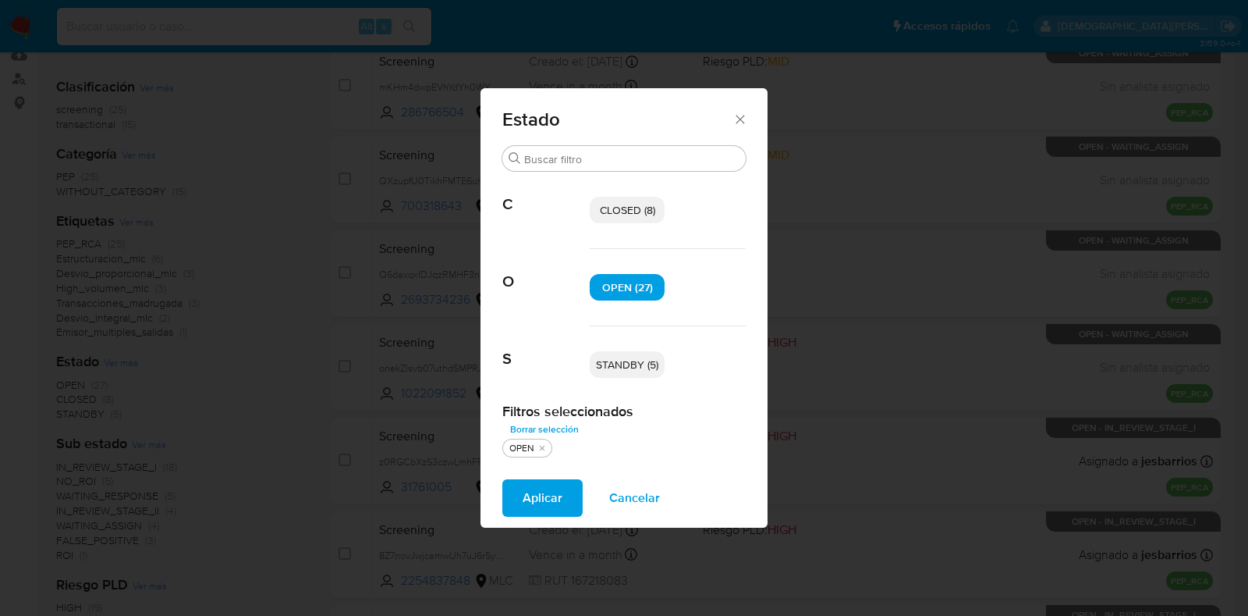
click at [623, 286] on span "OPEN (27)" at bounding box center [627, 287] width 51 height 16
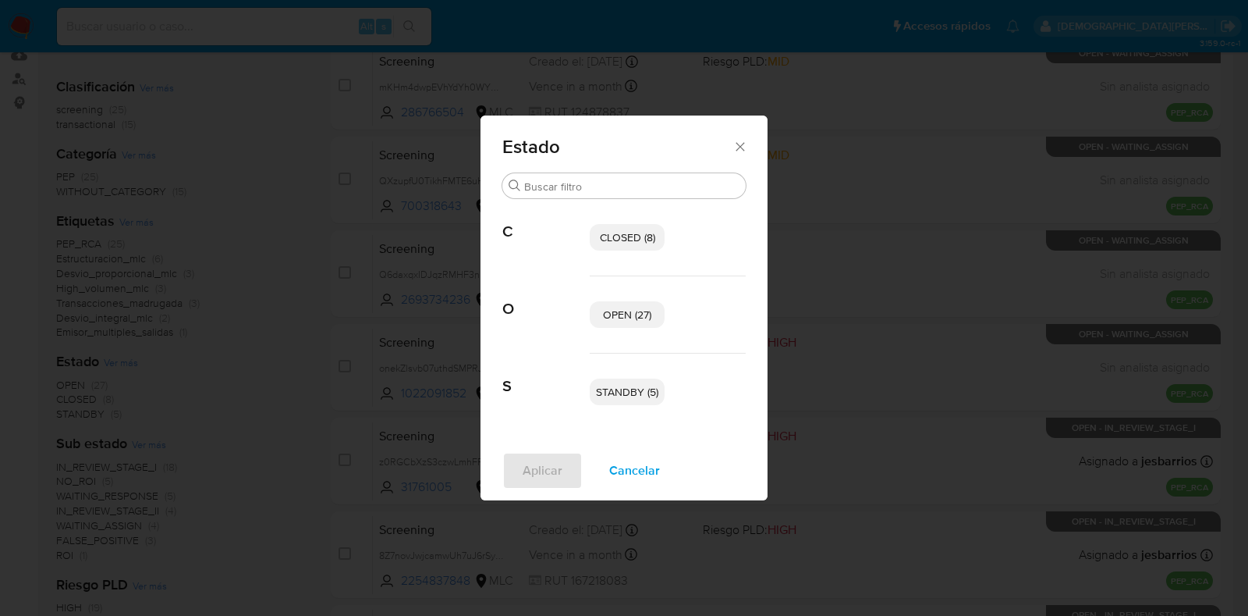
click at [625, 239] on span "CLOSED (8)" at bounding box center [627, 237] width 55 height 16
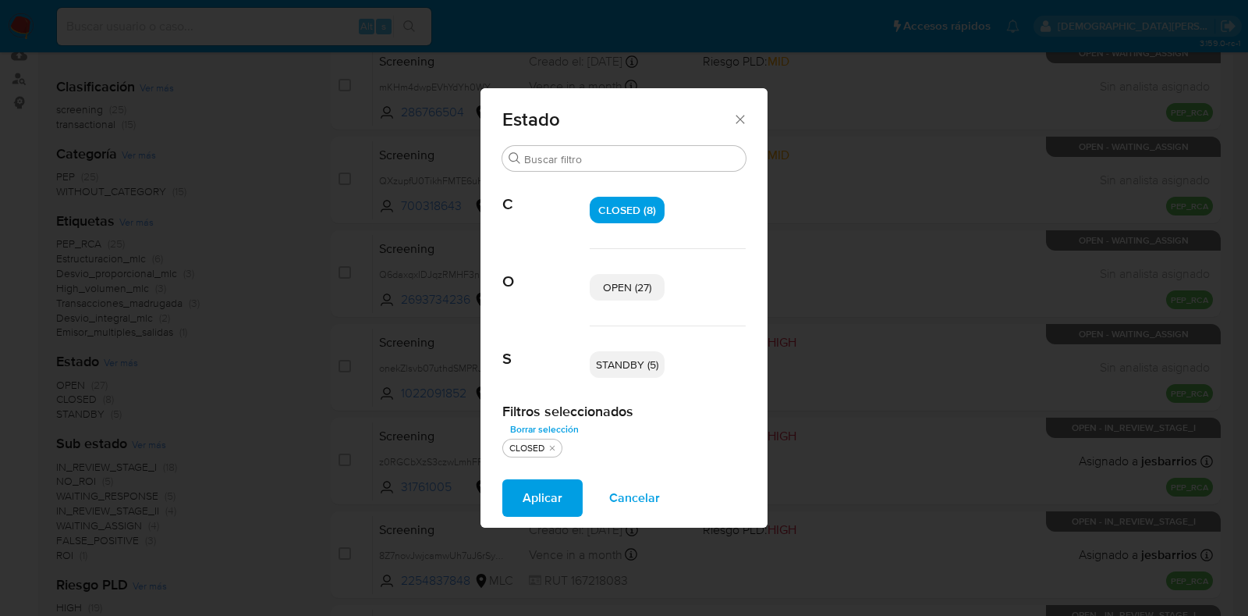
click at [630, 355] on p "STANDBY (5)" at bounding box center [627, 364] width 75 height 27
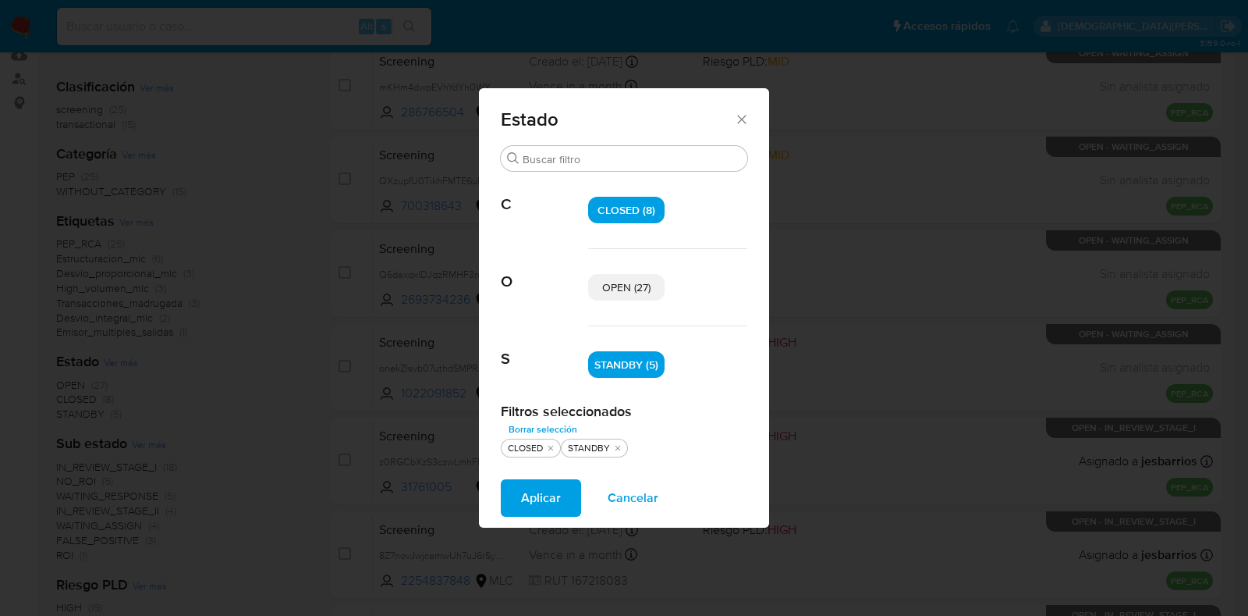
click at [538, 505] on span "Aplicar" at bounding box center [541, 498] width 40 height 34
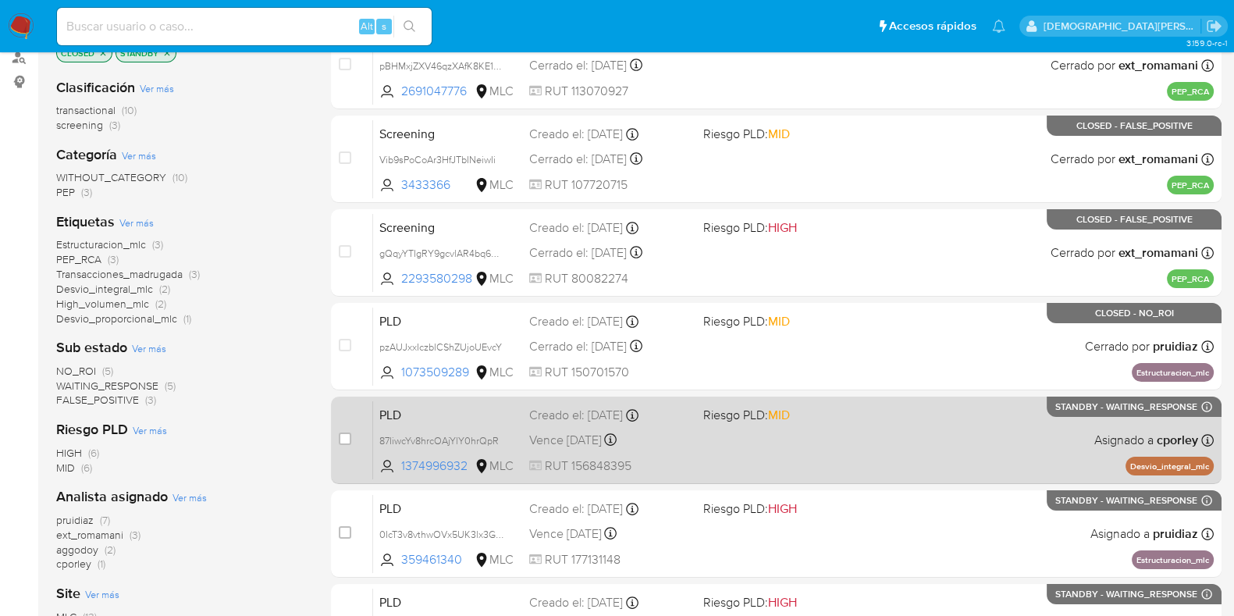
scroll to position [389, 0]
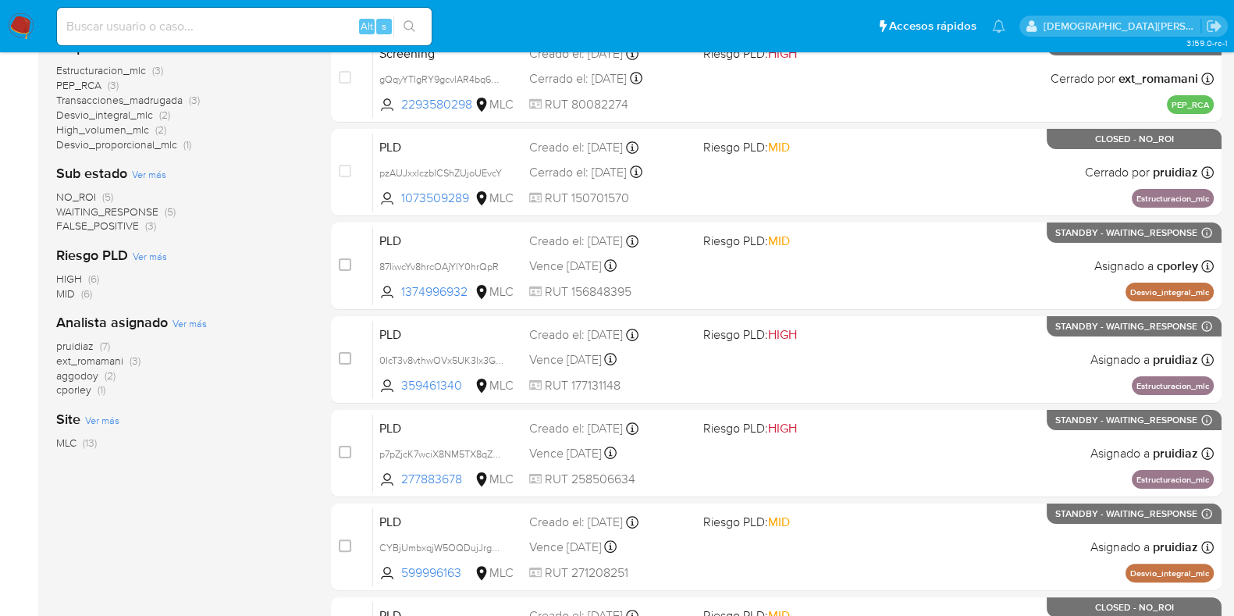
click at [72, 367] on span "aggodoy" at bounding box center [77, 375] width 42 height 16
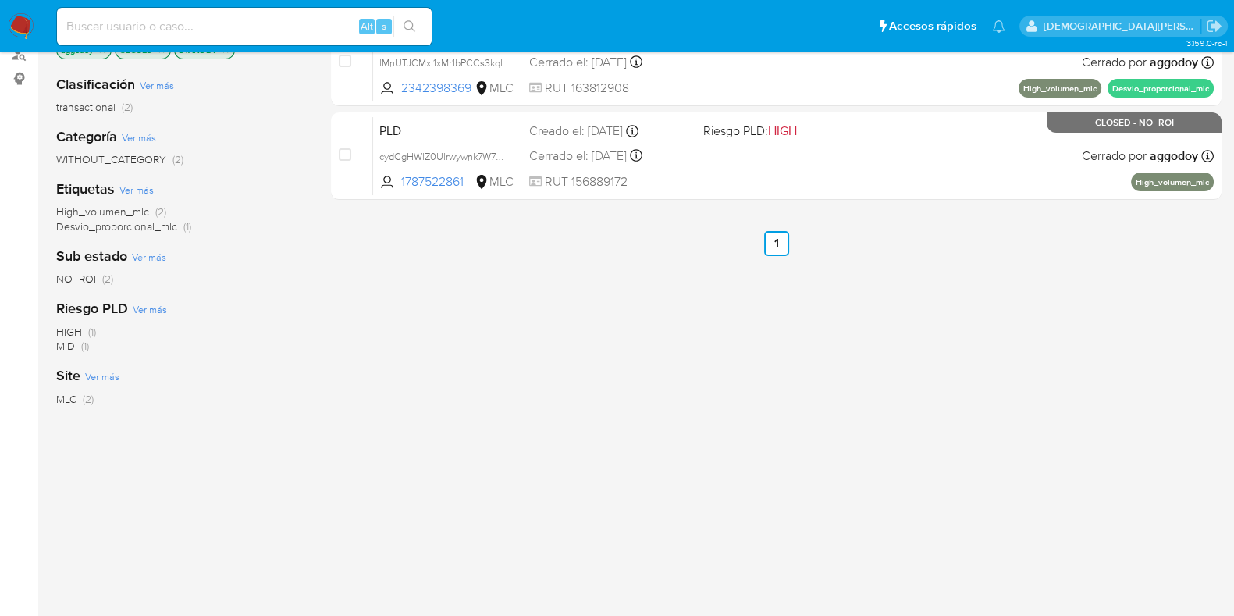
scroll to position [42, 0]
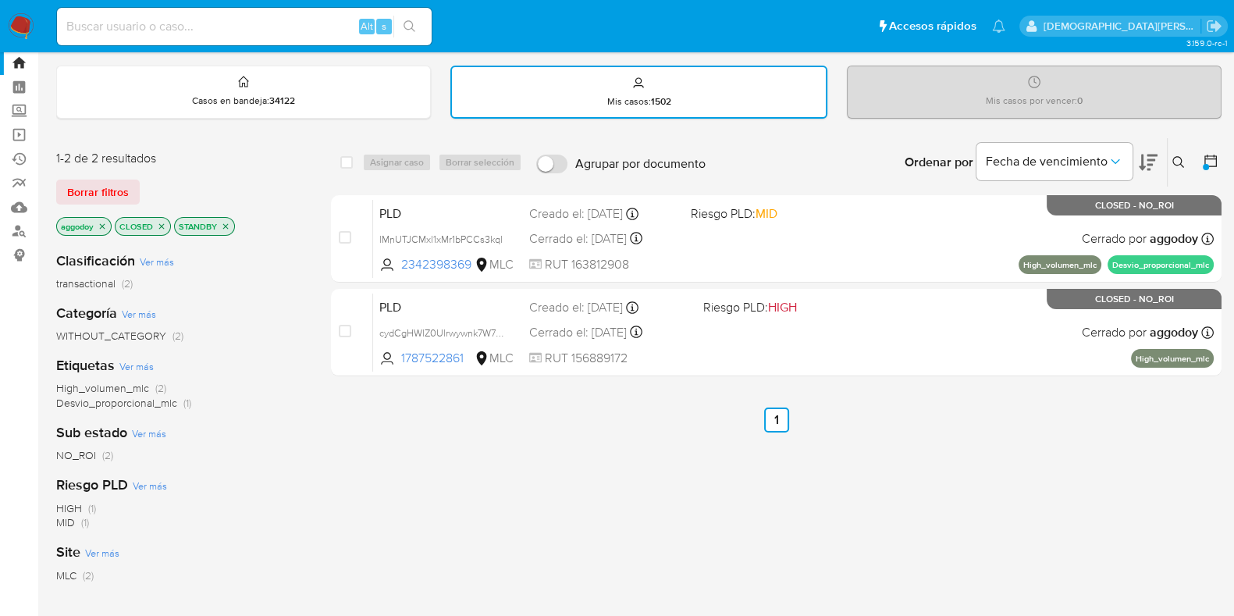
click at [222, 224] on icon "close-filter" at bounding box center [225, 226] width 9 height 9
click at [163, 224] on icon "close-filter" at bounding box center [161, 226] width 9 height 9
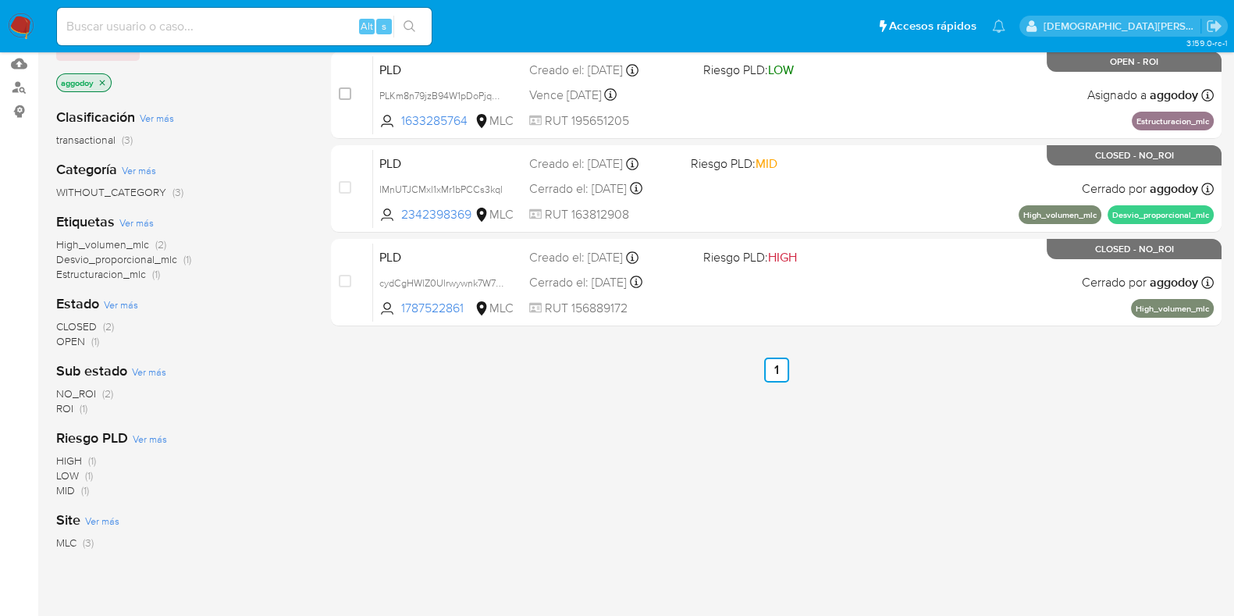
scroll to position [42, 0]
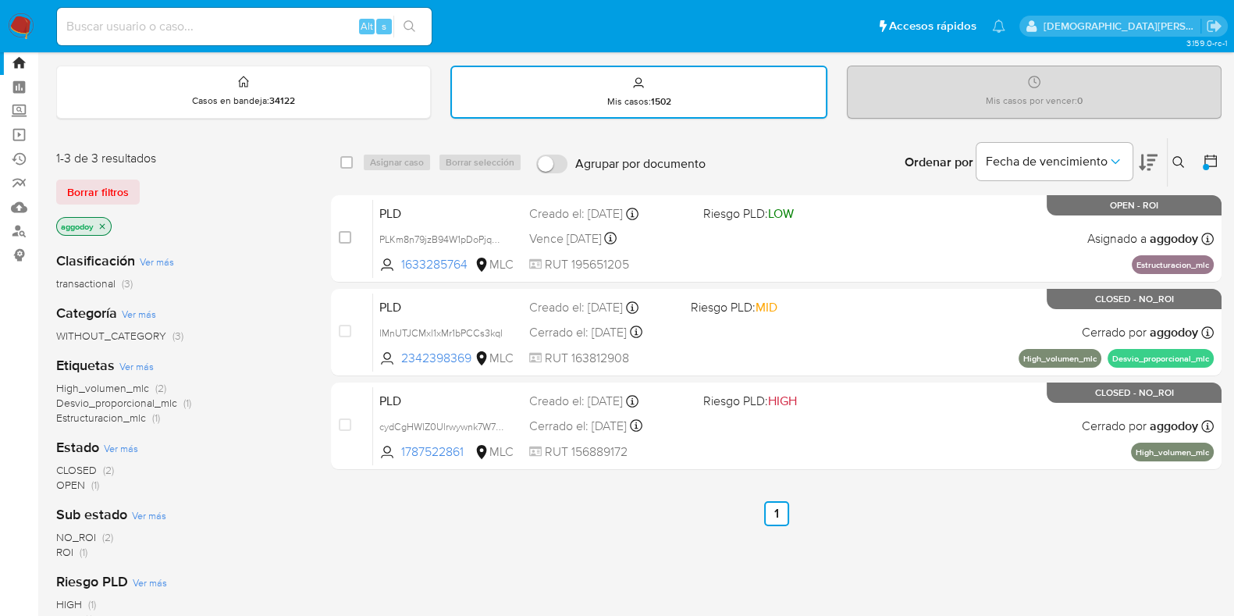
click at [66, 485] on span "OPEN" at bounding box center [70, 485] width 29 height 16
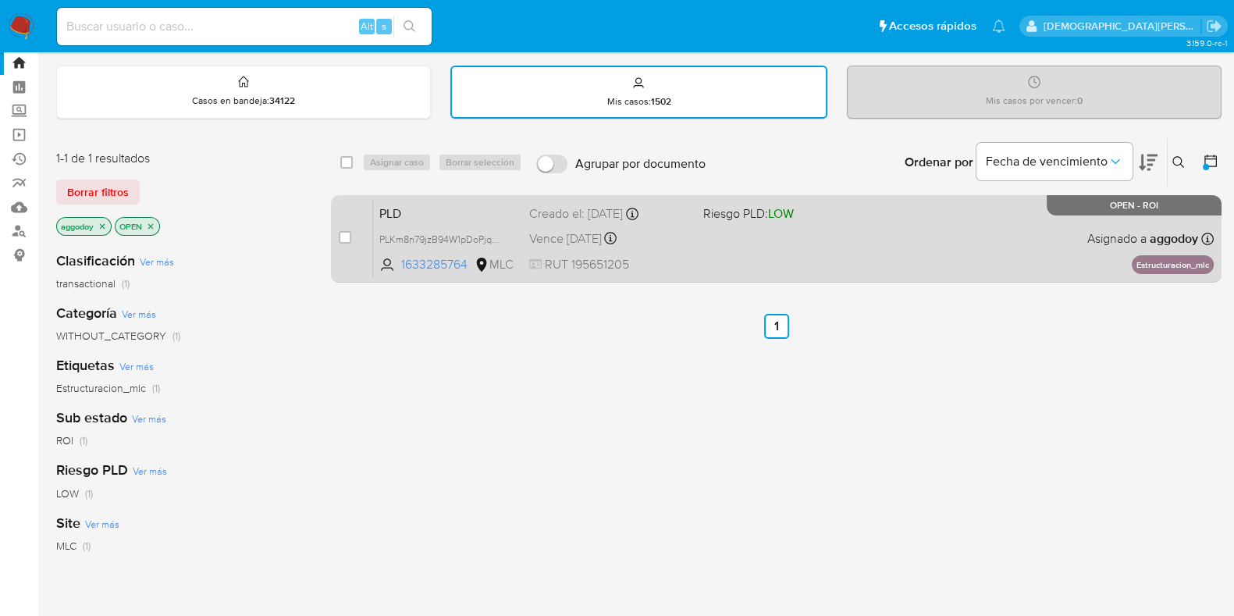
click at [818, 247] on div "PLD PLKm8n79jzB94W1pDoPjqbjF 1633285764 MLC Riesgo PLD: LOW Creado el: 12/07/20…" at bounding box center [793, 238] width 840 height 79
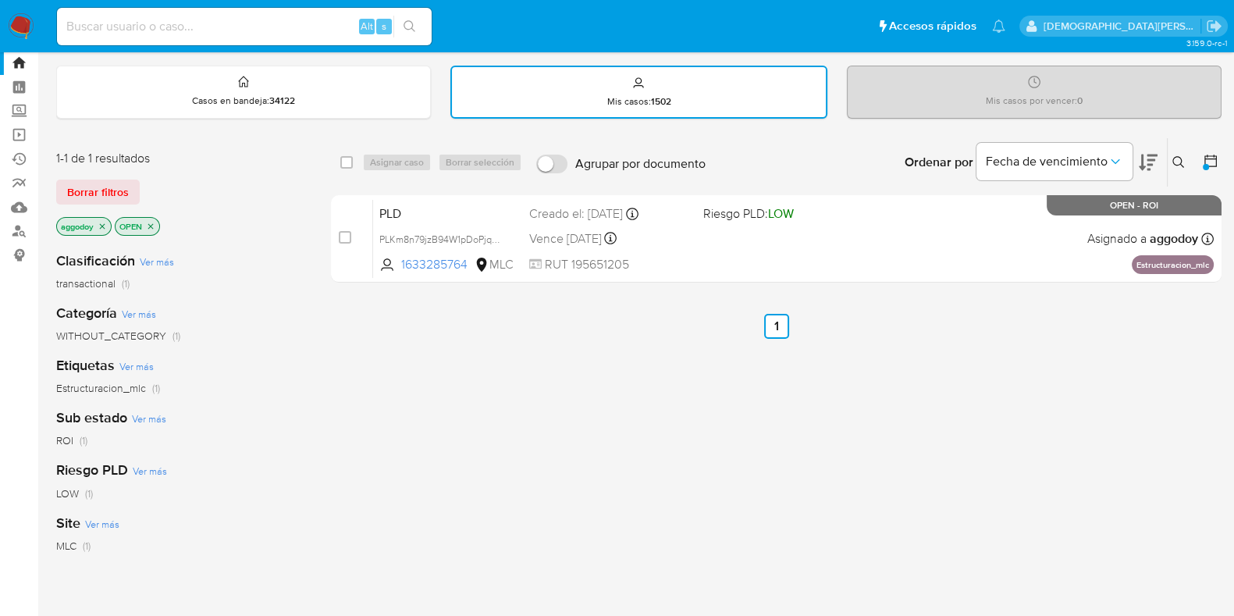
click at [1202, 158] on div at bounding box center [1207, 162] width 28 height 48
click at [1209, 160] on icon at bounding box center [1210, 161] width 16 height 16
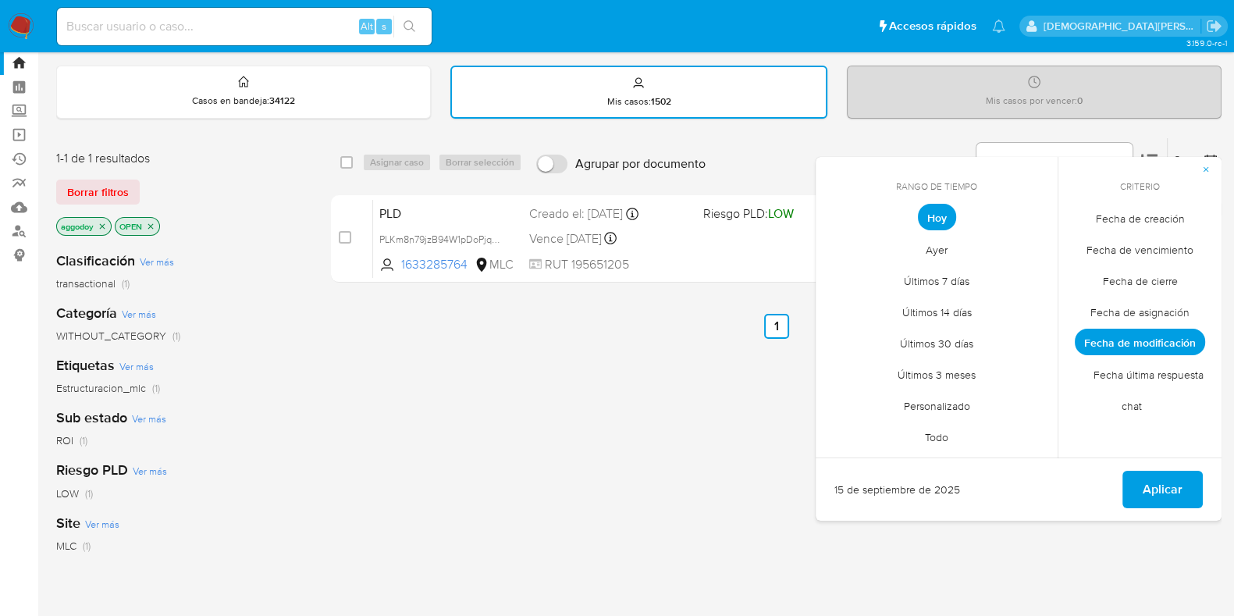
click at [627, 369] on div "select-all-cases-checkbox Asignar caso Borrar selección Agrupar por documento O…" at bounding box center [776, 490] width 890 height 707
click at [1170, 482] on span "Aplicar" at bounding box center [1162, 489] width 40 height 34
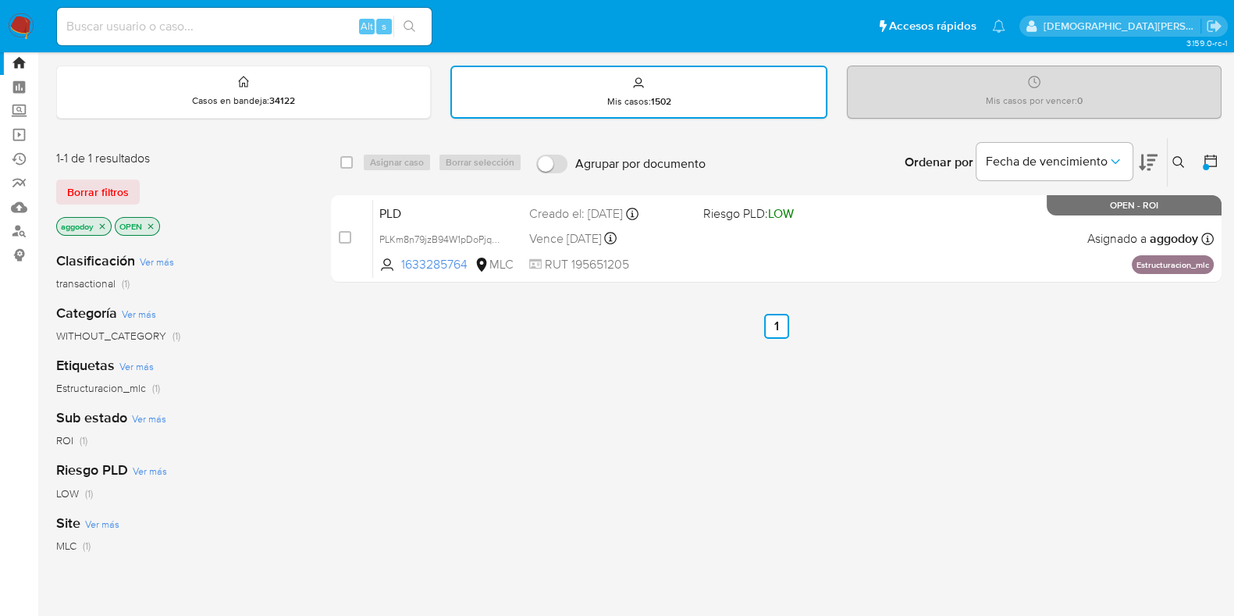
click at [154, 226] on icon "close-filter" at bounding box center [150, 226] width 9 height 9
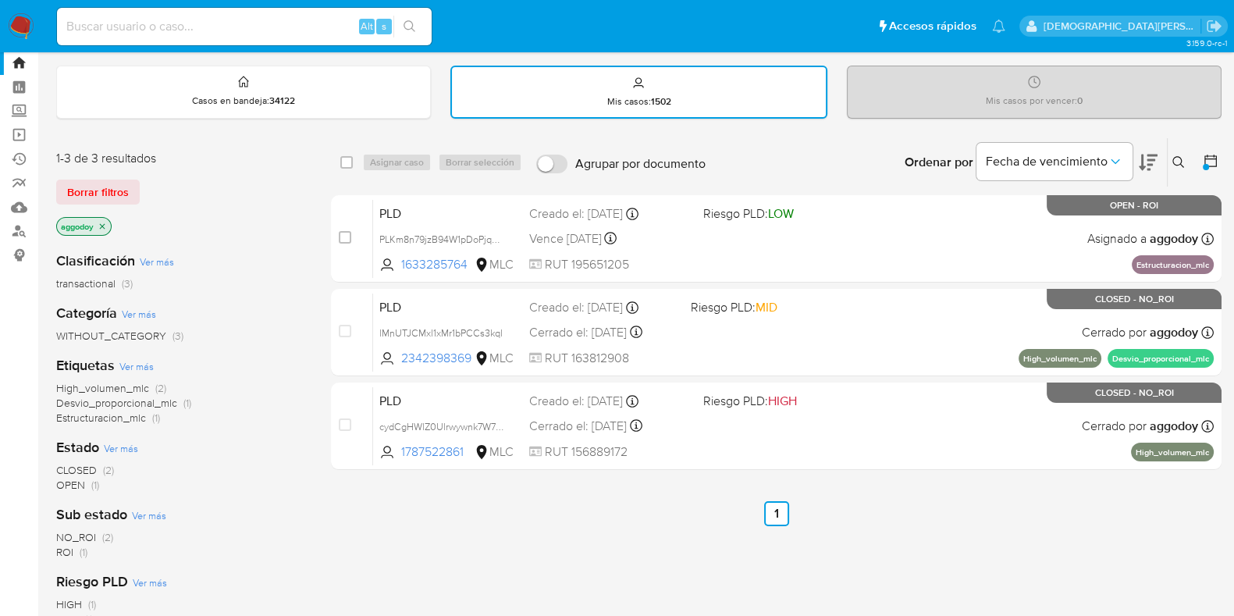
click at [101, 222] on icon "close-filter" at bounding box center [102, 226] width 9 height 9
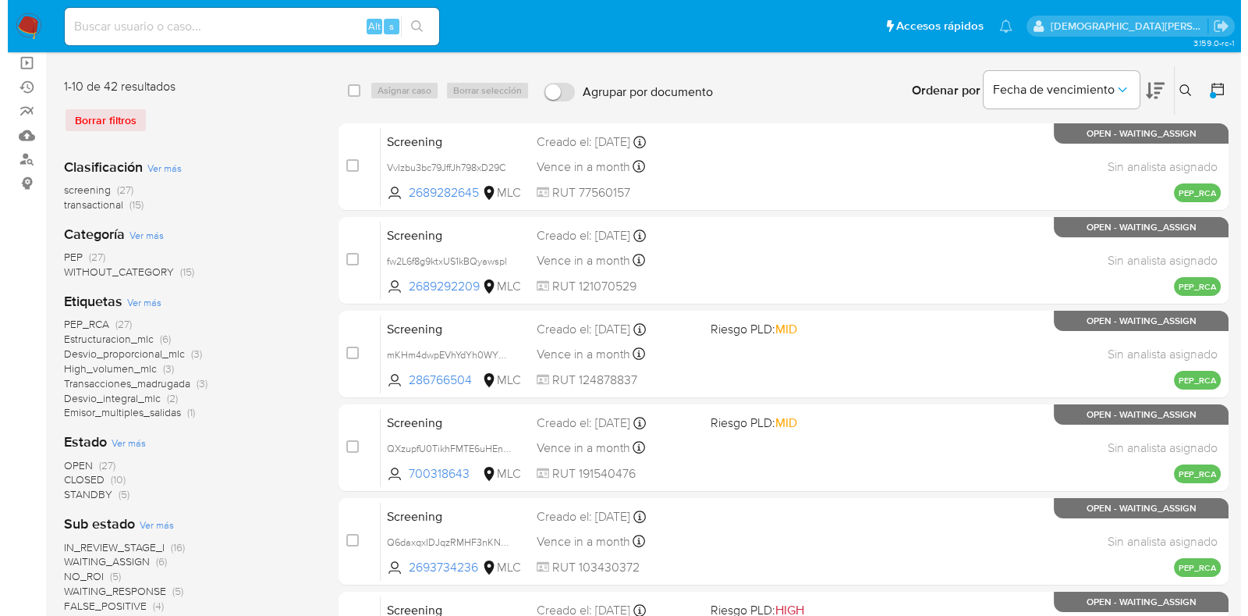
scroll to position [140, 0]
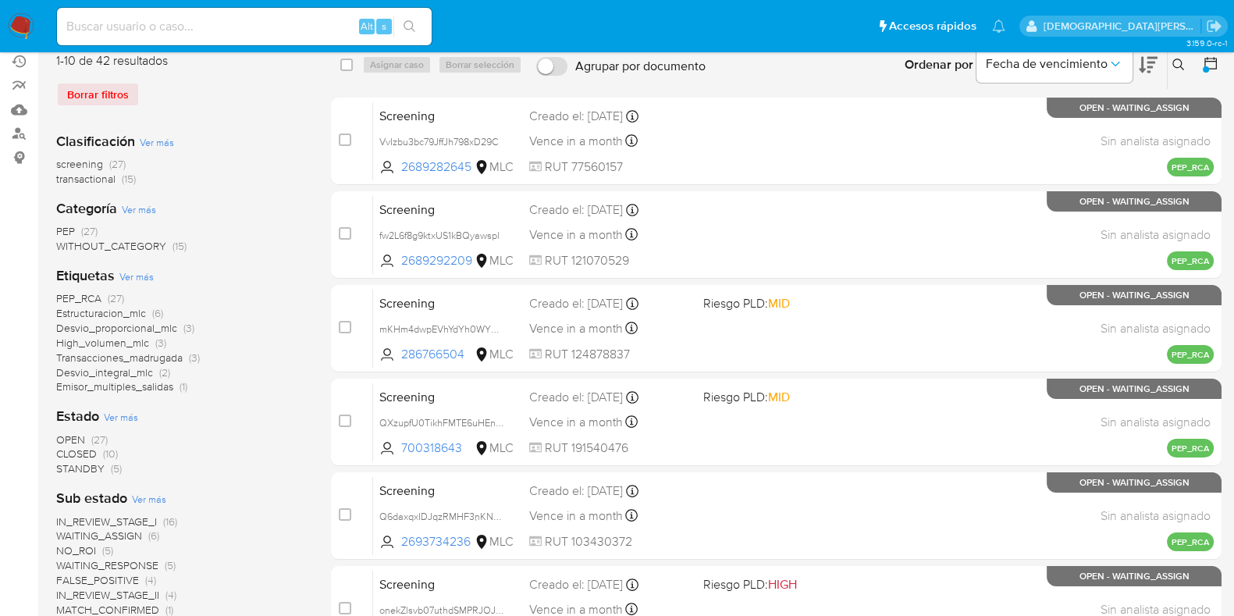
click at [122, 414] on span "Ver más" at bounding box center [121, 417] width 34 height 14
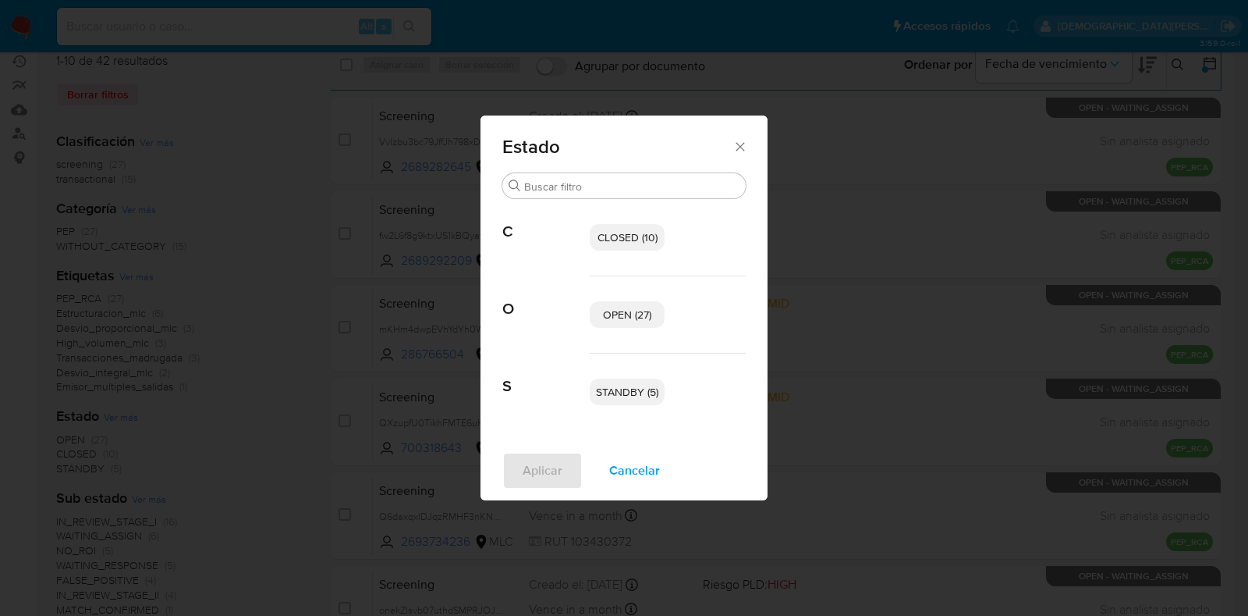
click at [627, 236] on span "CLOSED (10)" at bounding box center [628, 237] width 60 height 16
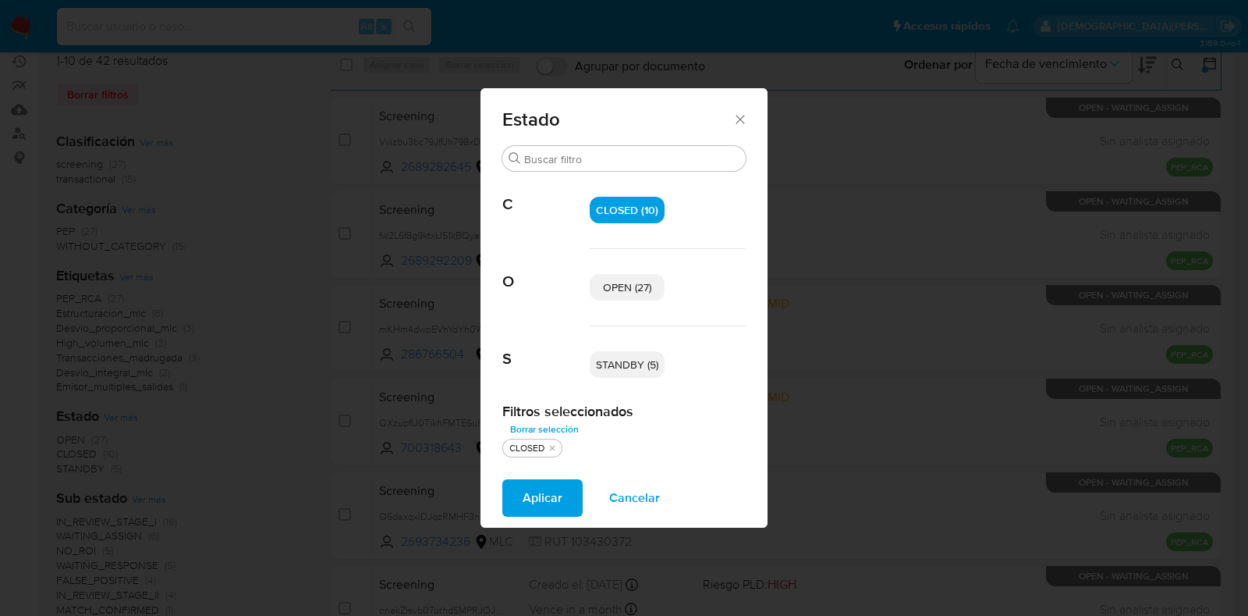
click at [609, 372] on p "STANDBY (5)" at bounding box center [627, 364] width 75 height 27
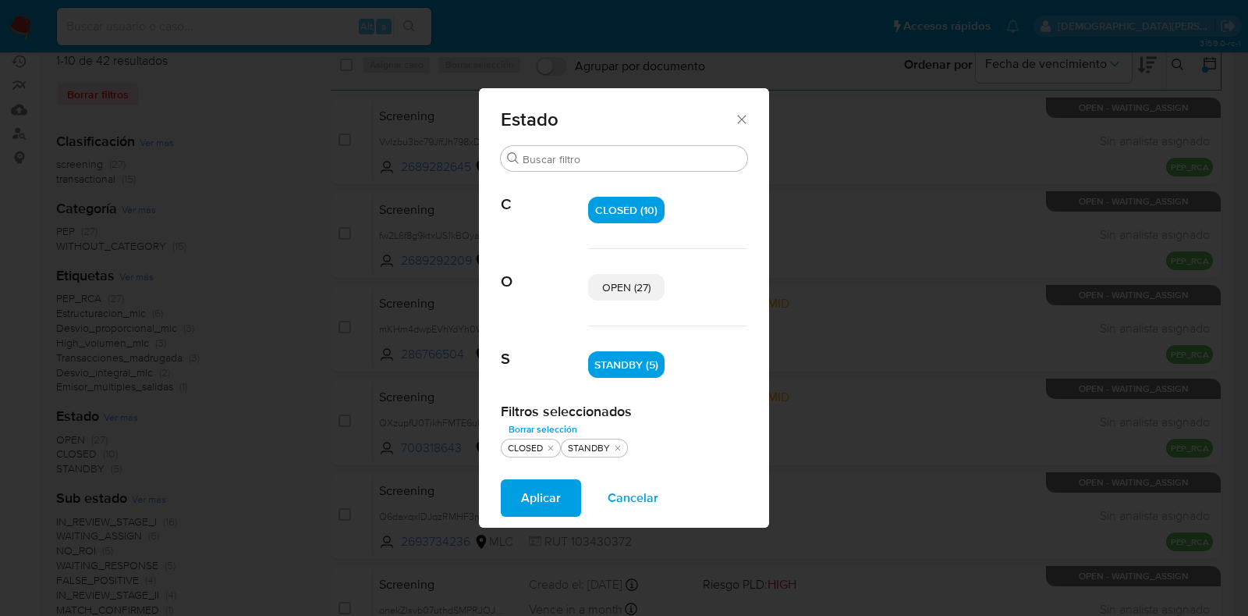
click at [529, 506] on span "Aplicar" at bounding box center [541, 498] width 40 height 34
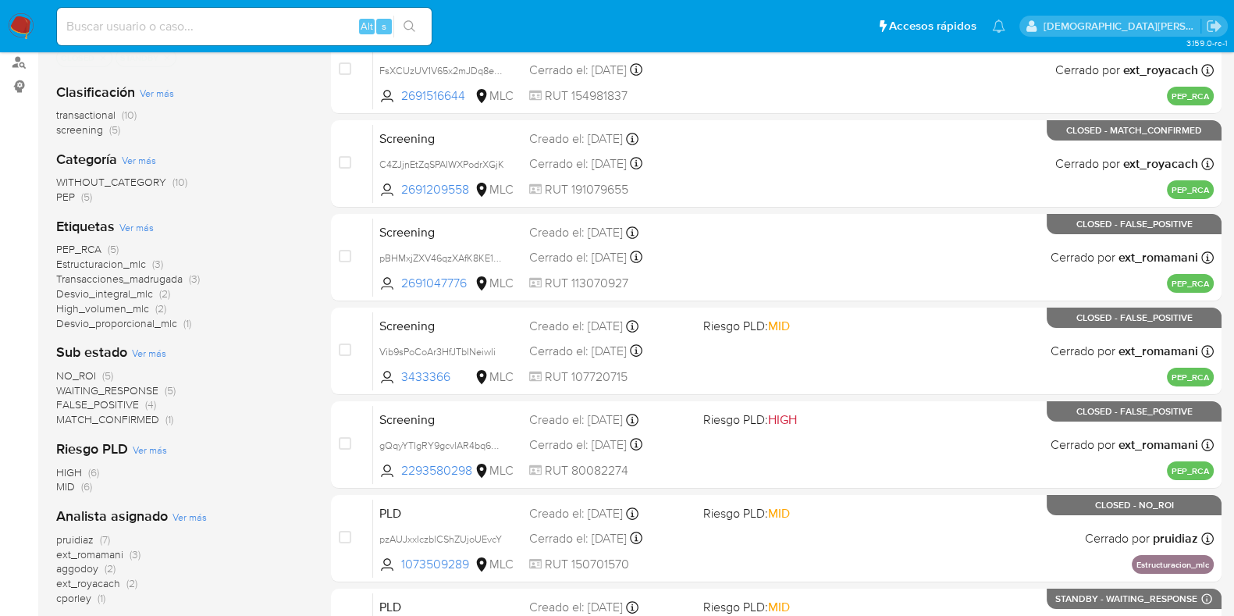
scroll to position [97, 0]
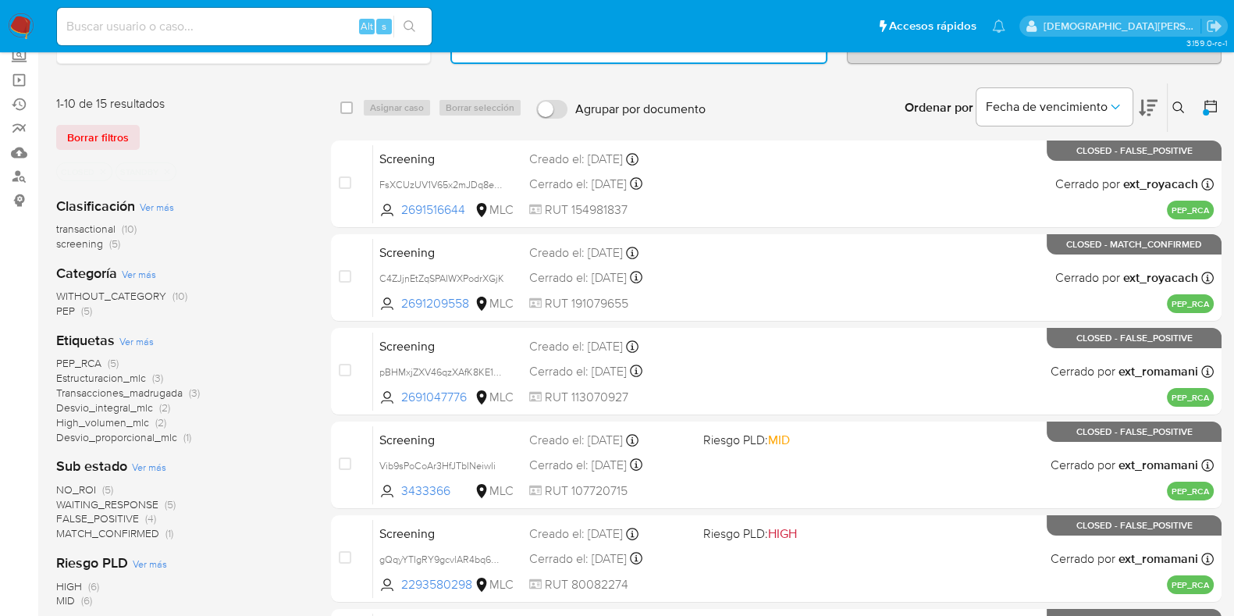
click at [172, 172] on p "STANDBY" at bounding box center [145, 171] width 59 height 17
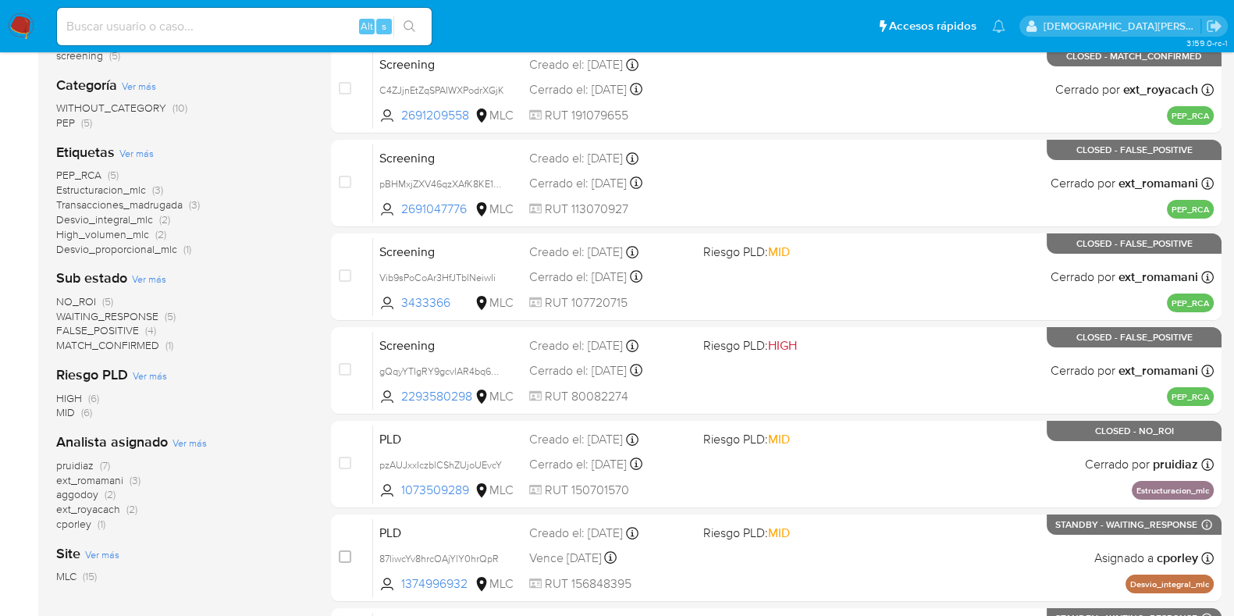
scroll to position [389, 0]
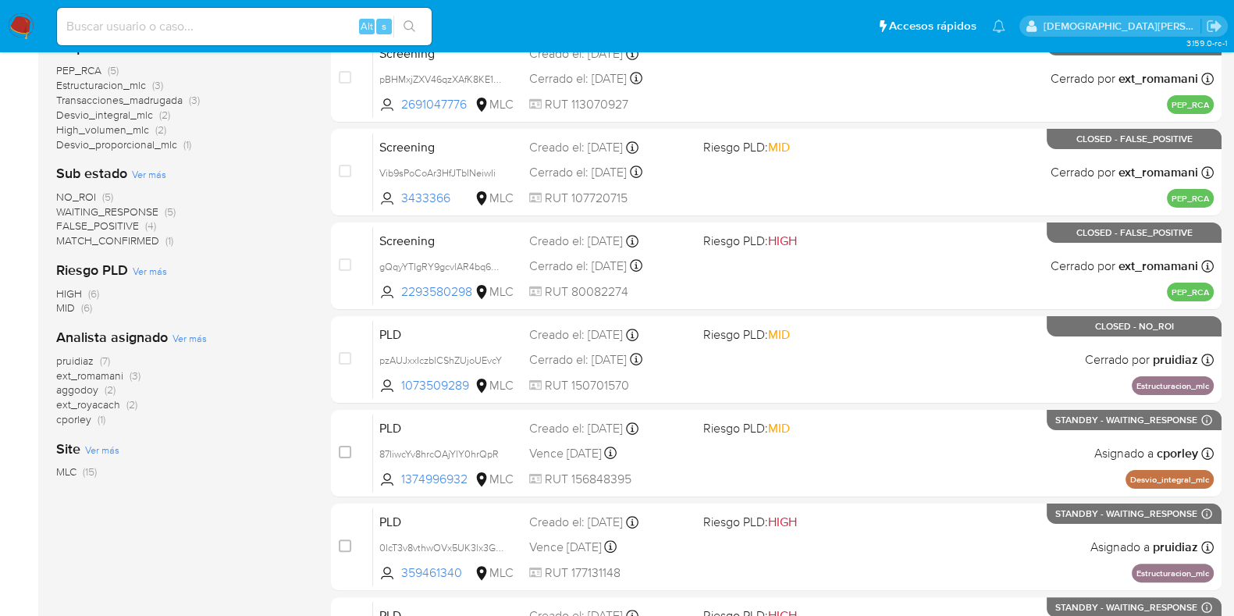
click at [68, 357] on span "pruidiaz" at bounding box center [74, 361] width 37 height 16
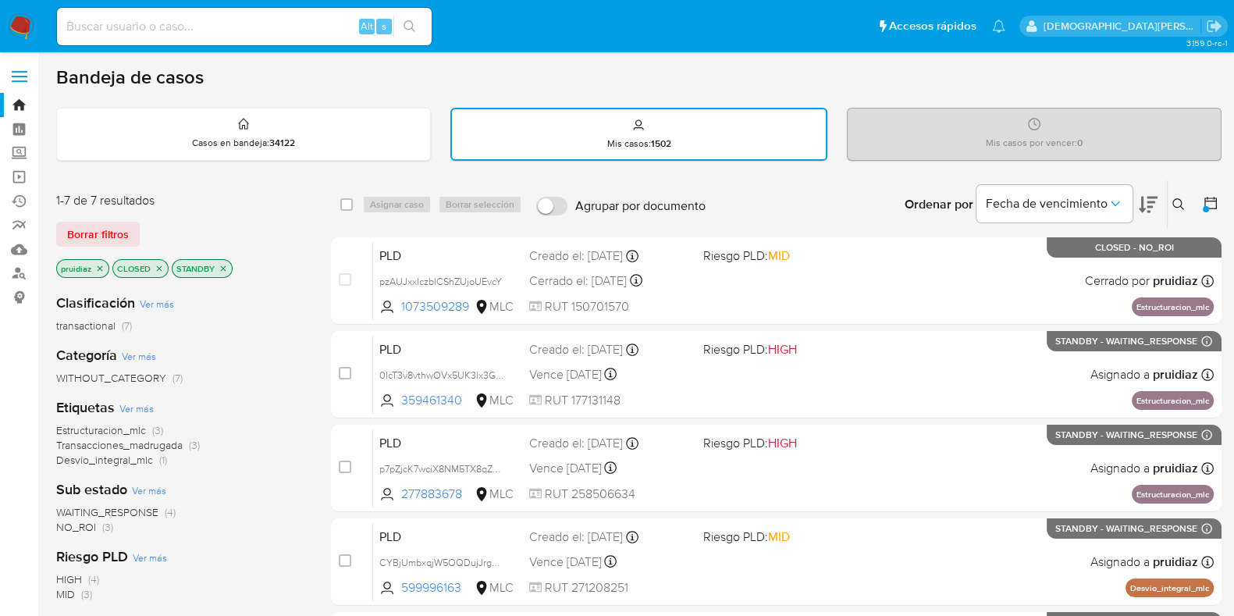
click at [157, 268] on icon "close-filter" at bounding box center [159, 267] width 5 height 5
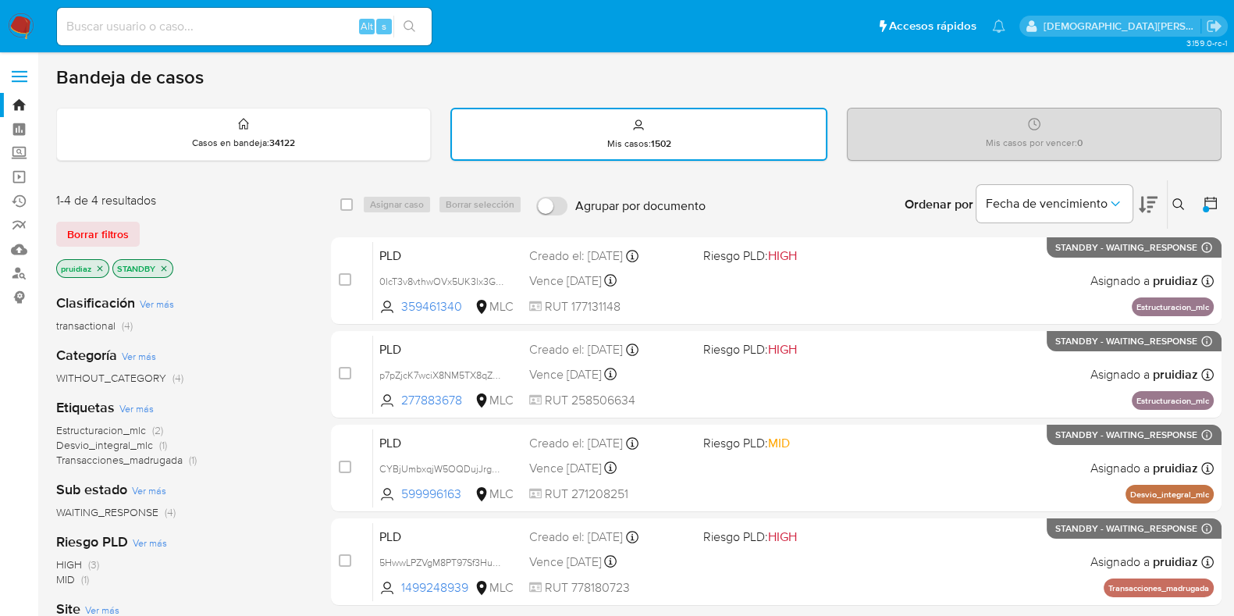
click at [164, 269] on icon "close-filter" at bounding box center [163, 268] width 9 height 9
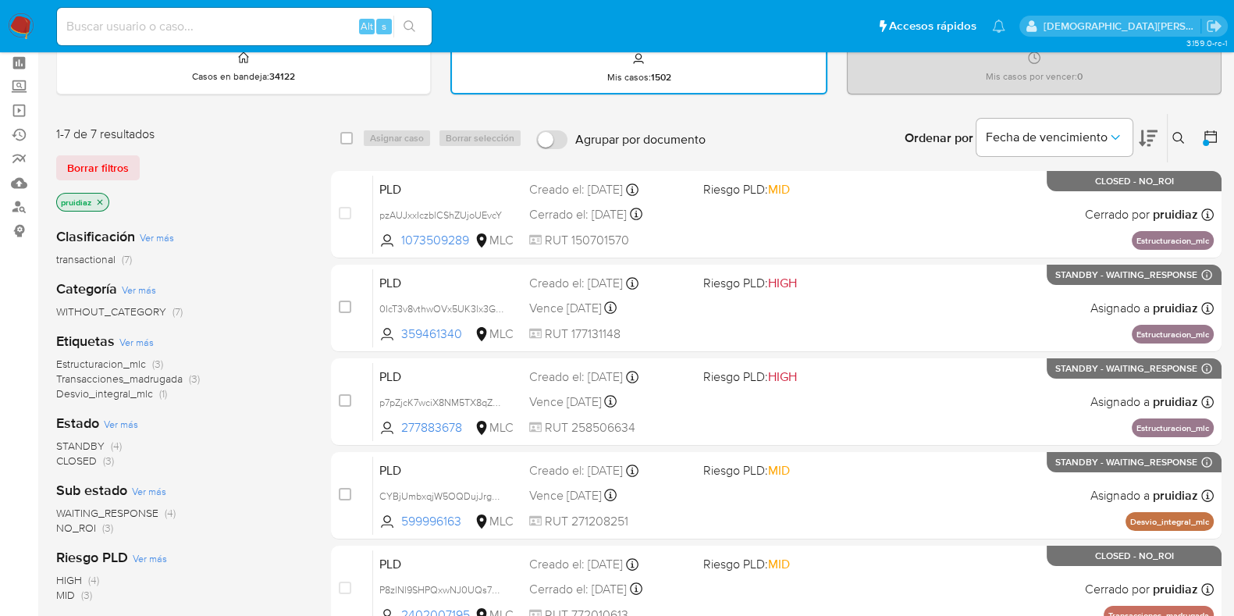
scroll to position [97, 0]
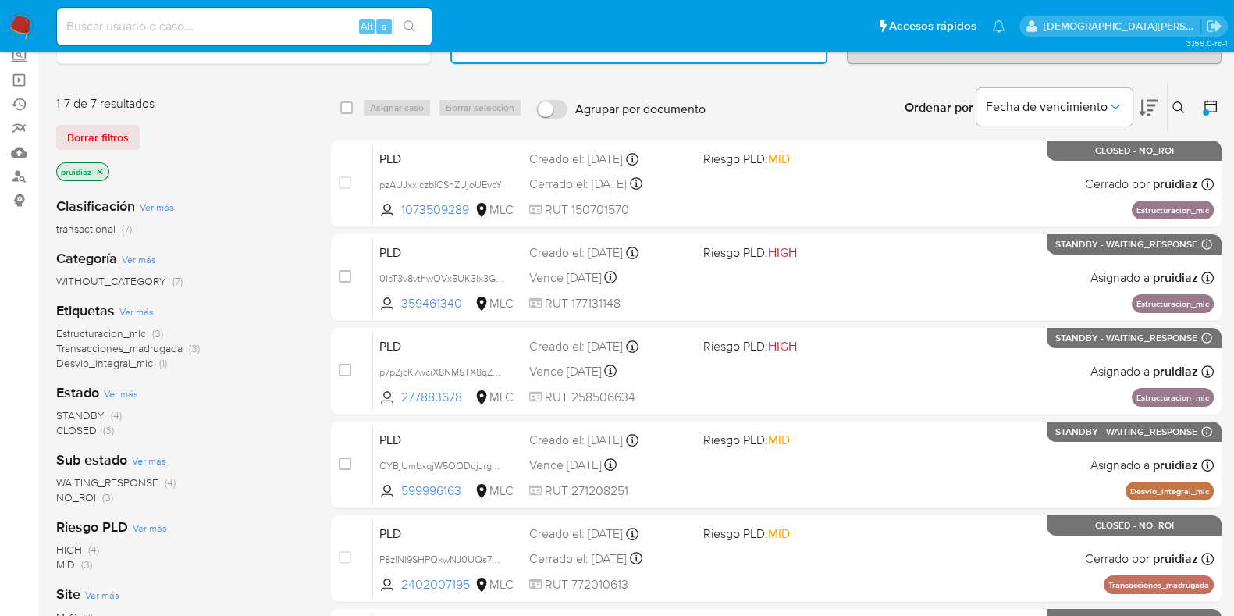
click at [99, 167] on icon "close-filter" at bounding box center [99, 171] width 9 height 9
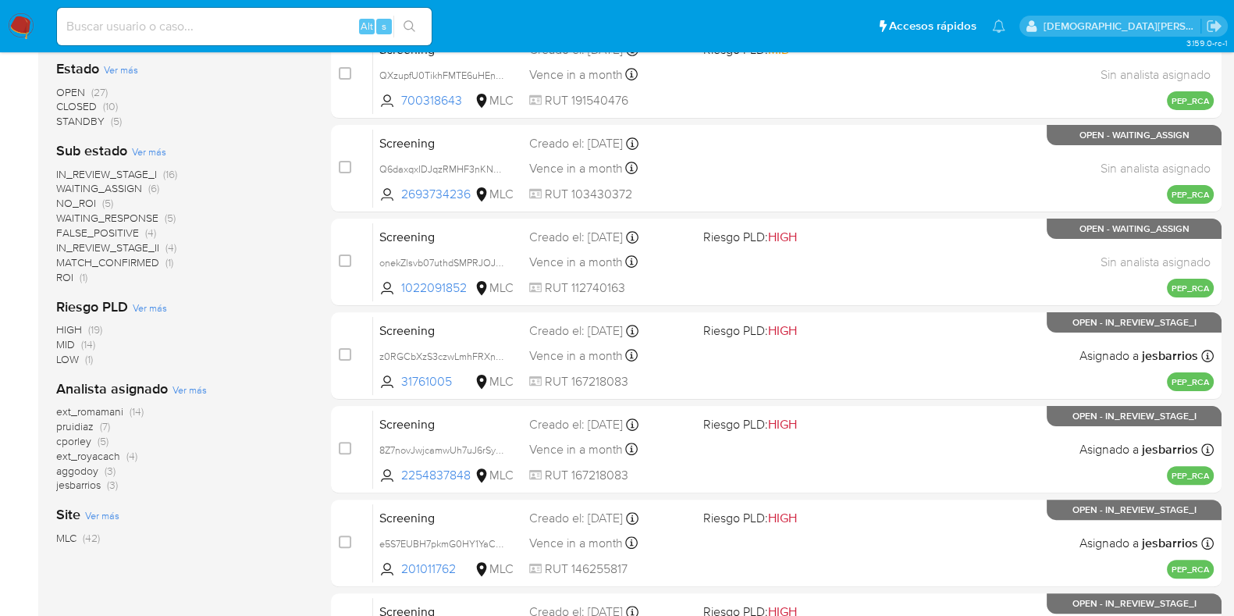
scroll to position [488, 0]
click at [77, 470] on span "aggodoy" at bounding box center [77, 470] width 42 height 16
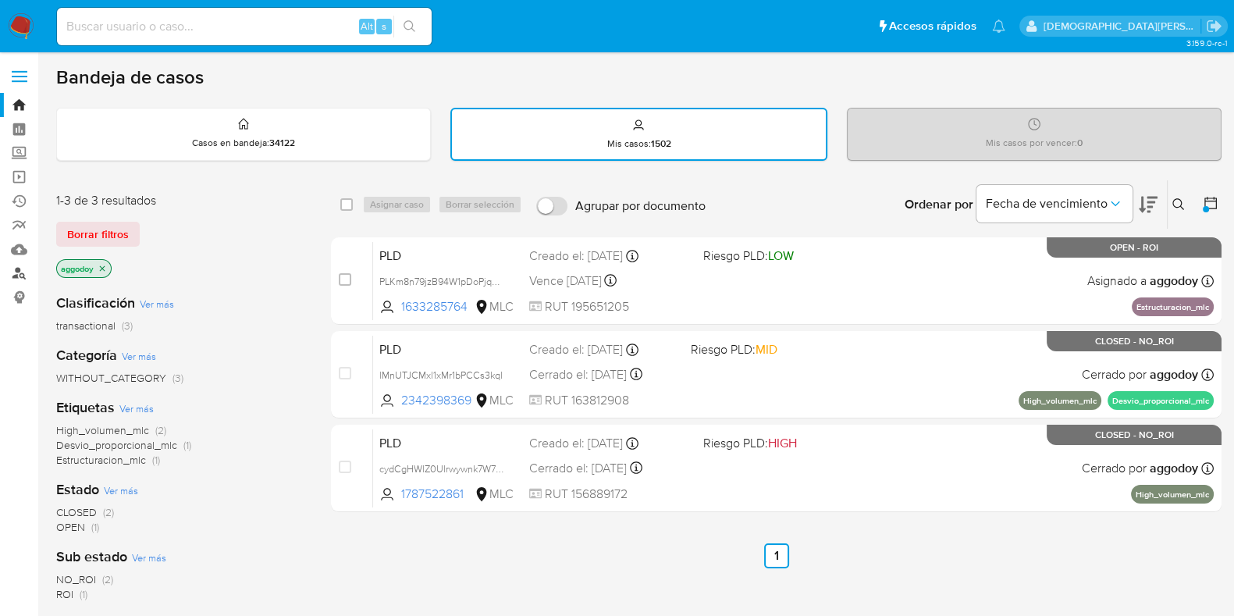
click at [14, 279] on link "Buscador de personas" at bounding box center [93, 273] width 186 height 24
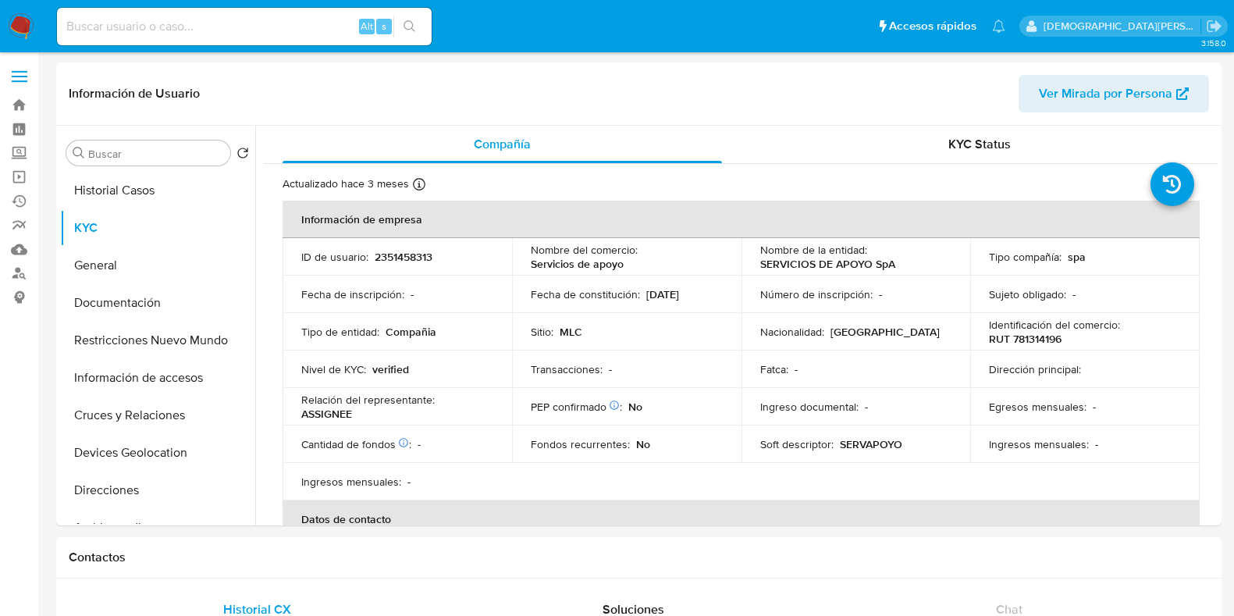
select select "10"
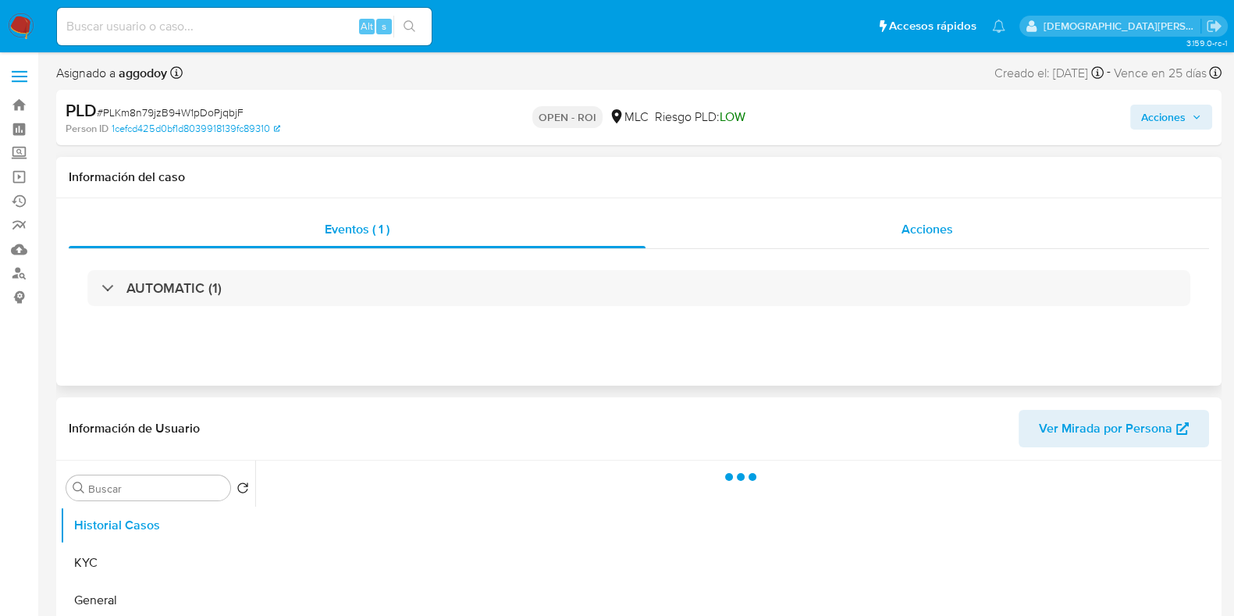
select select "10"
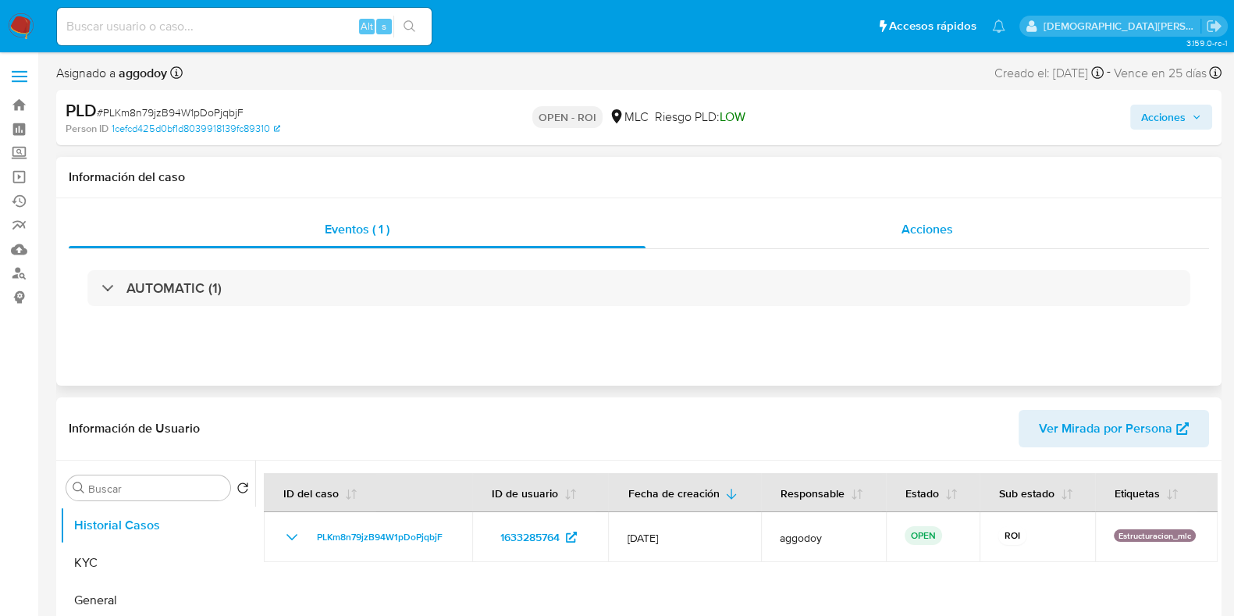
click at [940, 242] on div "Acciones" at bounding box center [926, 229] width 563 height 37
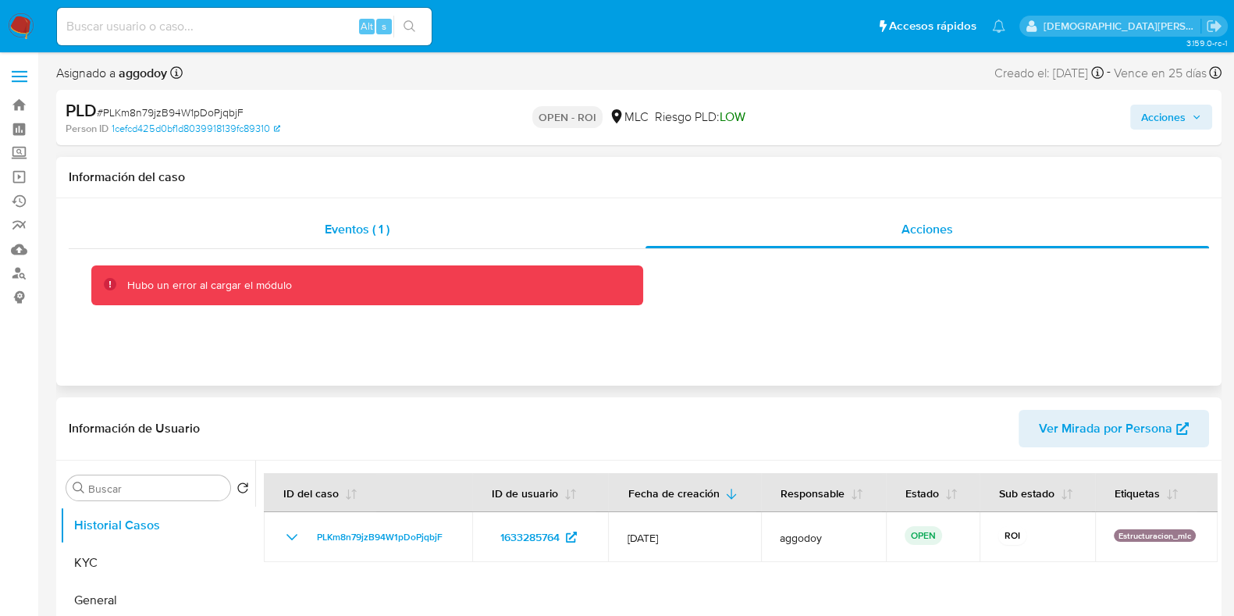
click at [435, 232] on div "Eventos ( 1 )" at bounding box center [357, 229] width 577 height 37
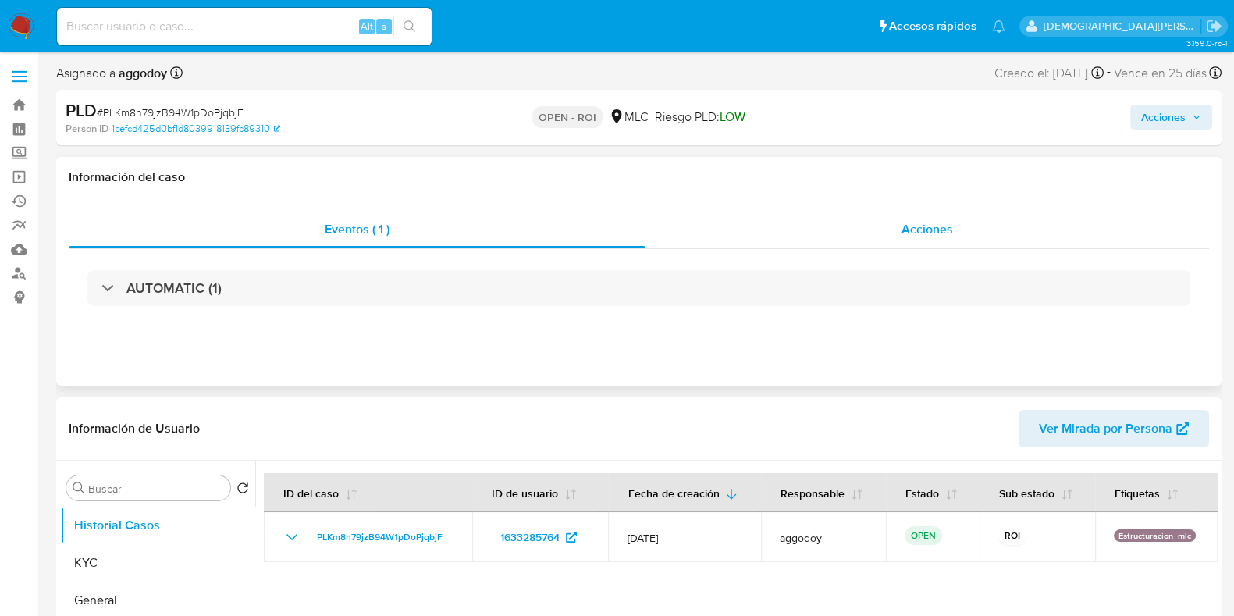
click at [865, 240] on div "Acciones" at bounding box center [926, 229] width 563 height 37
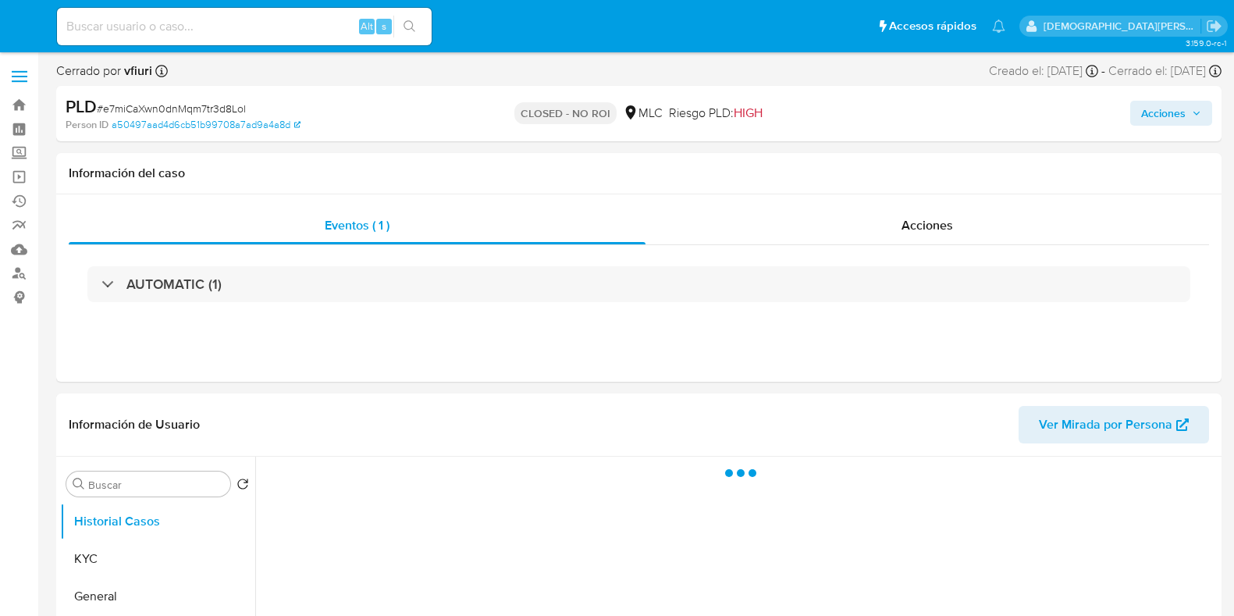
select select "10"
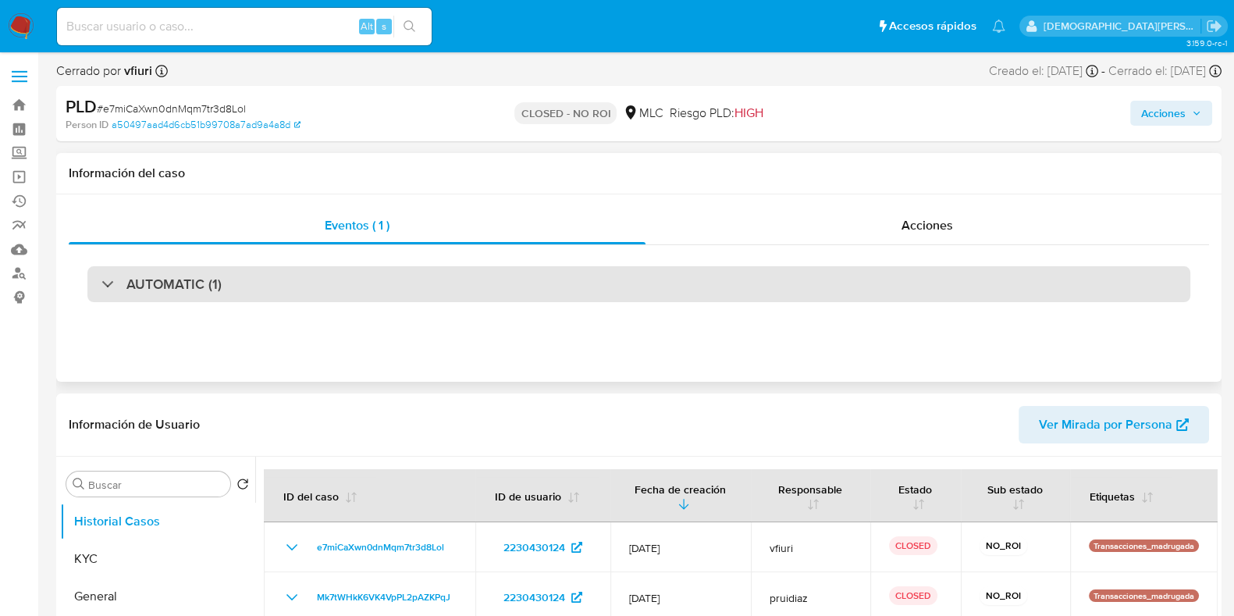
click at [546, 279] on div "AUTOMATIC (1)" at bounding box center [638, 284] width 1102 height 36
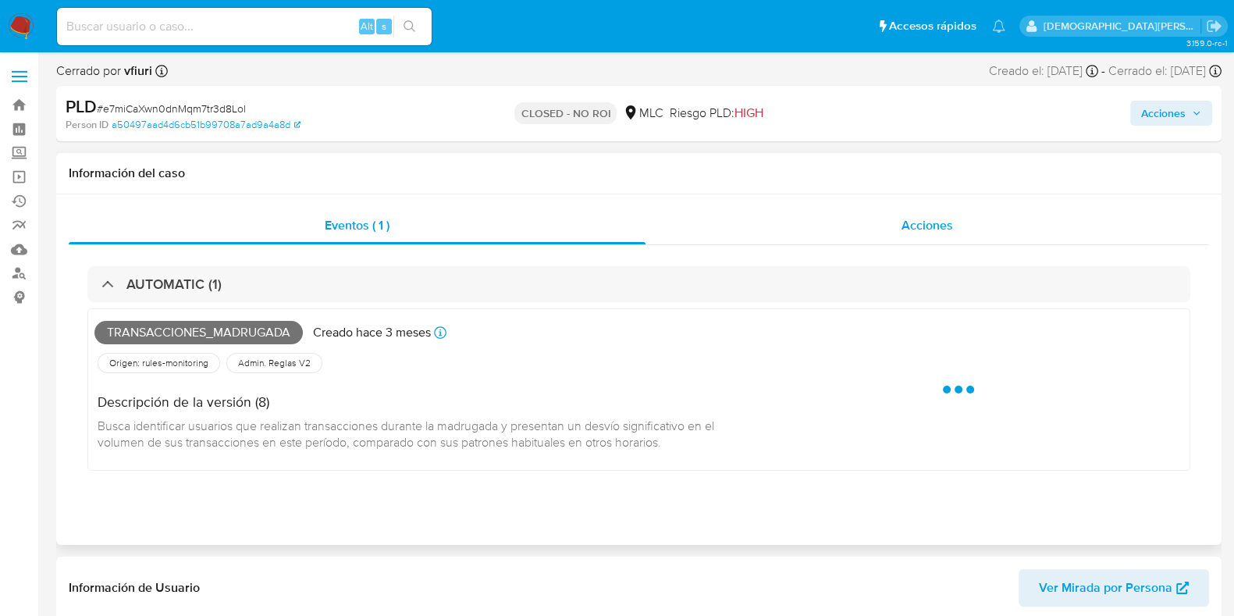
click at [866, 230] on div "Acciones" at bounding box center [926, 225] width 563 height 37
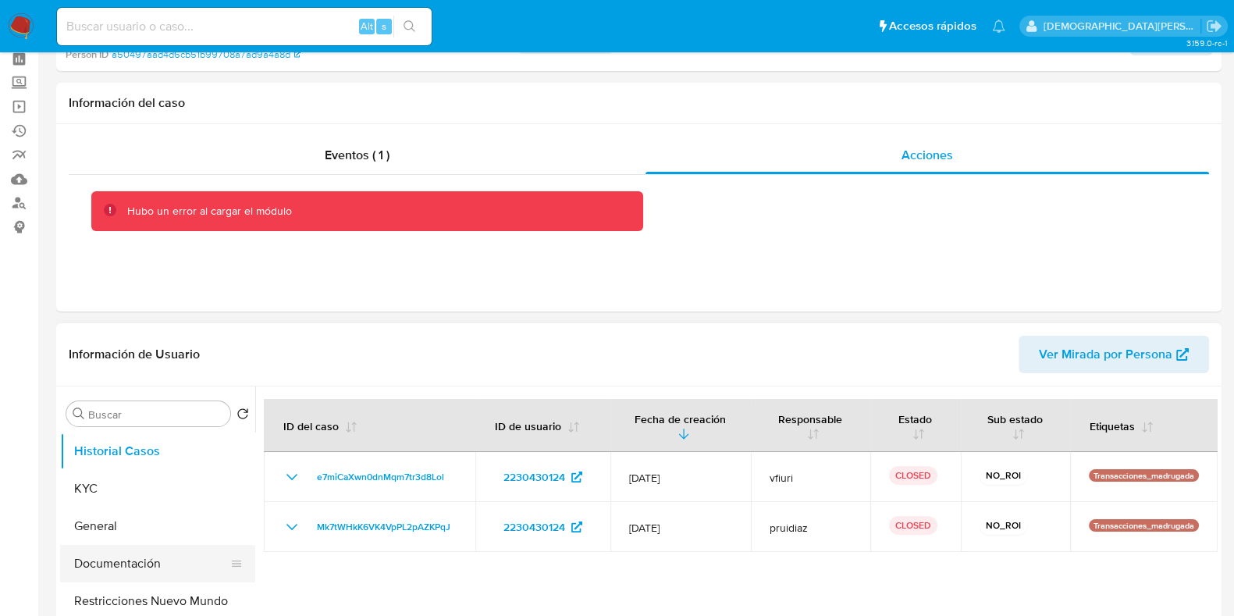
scroll to position [97, 0]
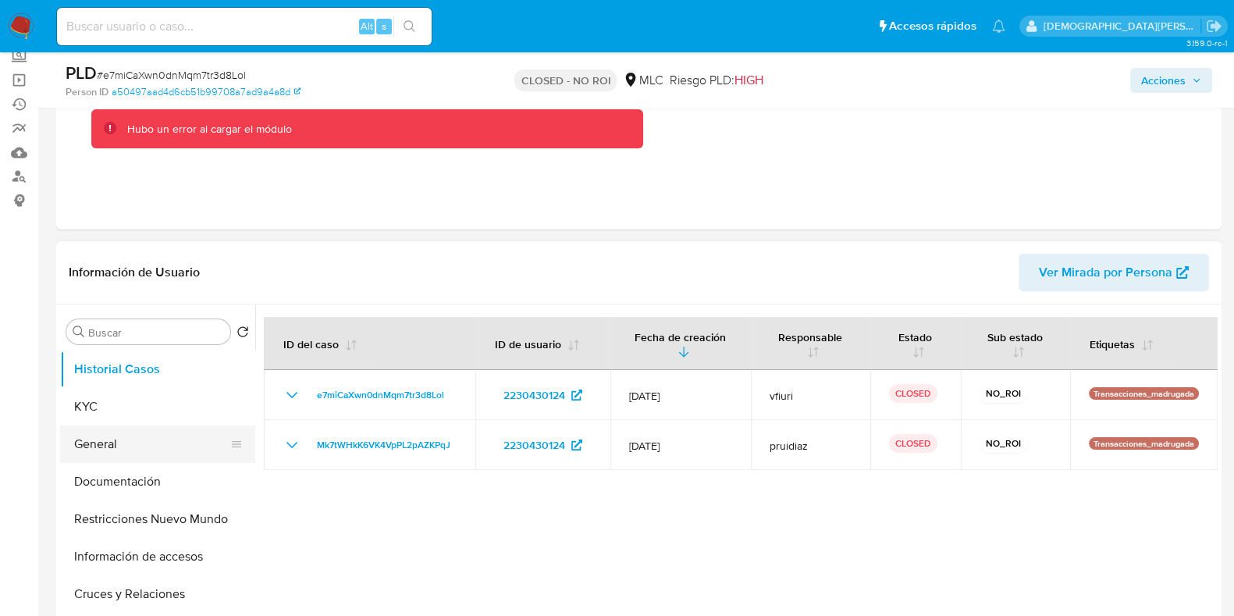
click button "General"
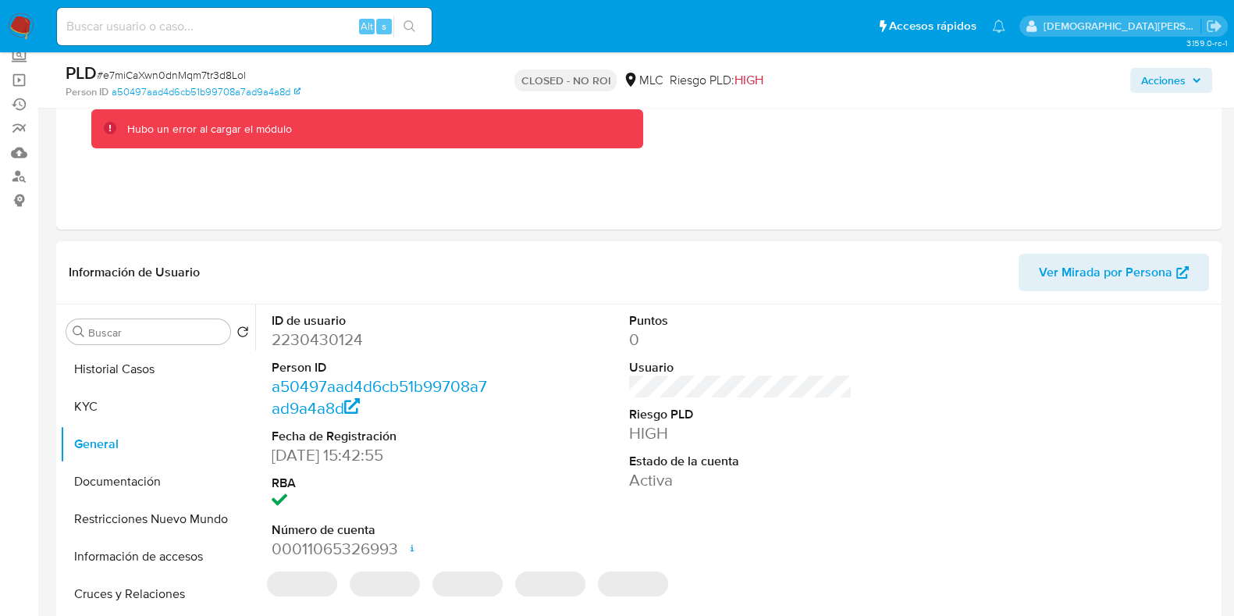
click dl "ID de usuario 2230430124 Person ID a50497aad4d6cb51b99708a7ad9a4a8d Fecha de Re…"
click dd "2230430124"
copy dd "2230430124"
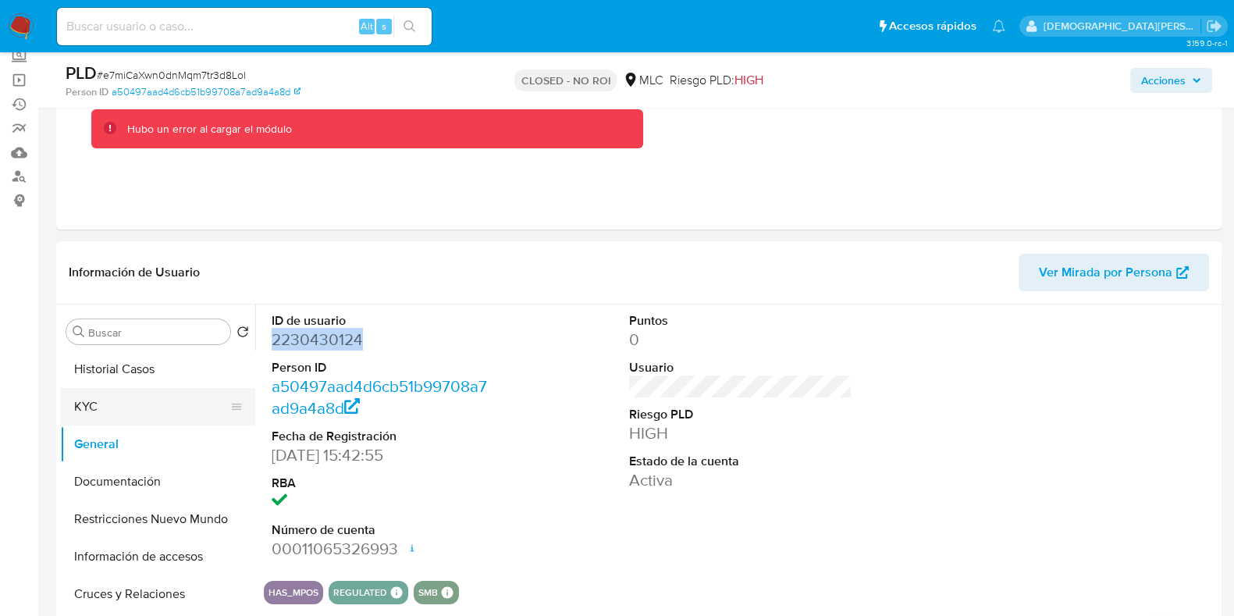
click button "KYC"
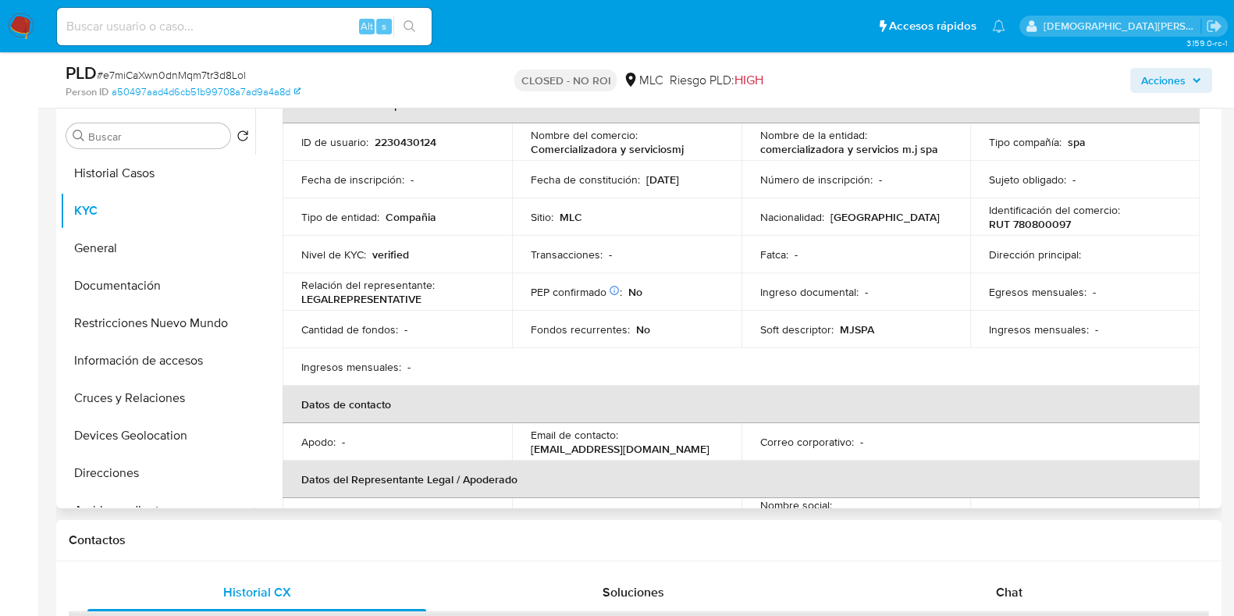
scroll to position [67, 0]
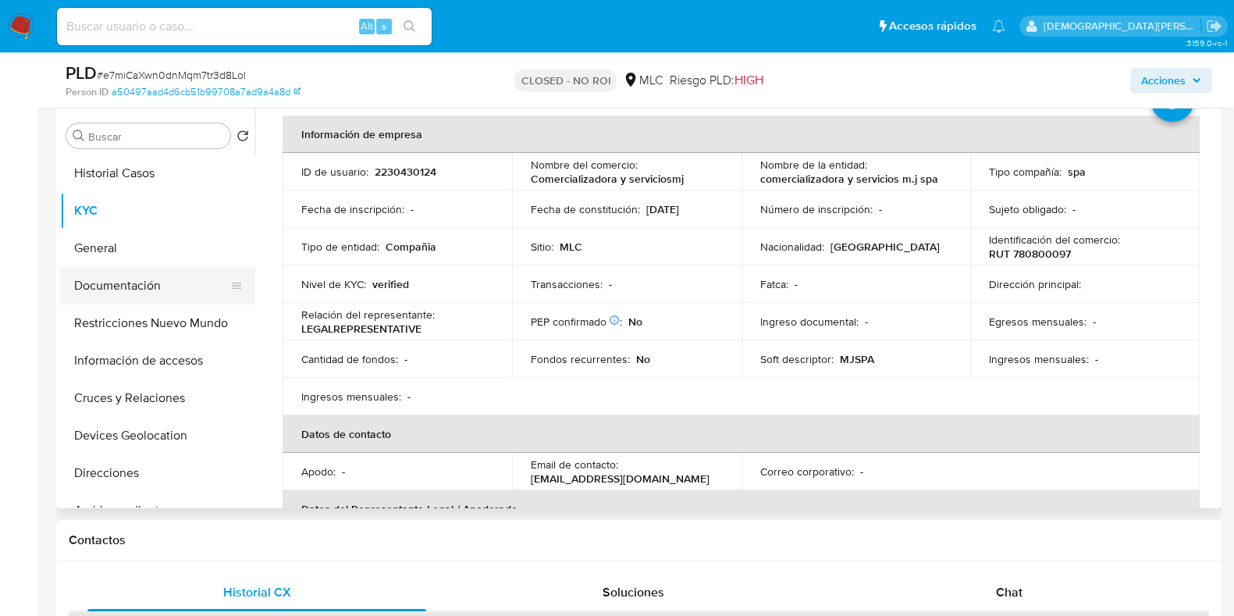
click button "Documentación"
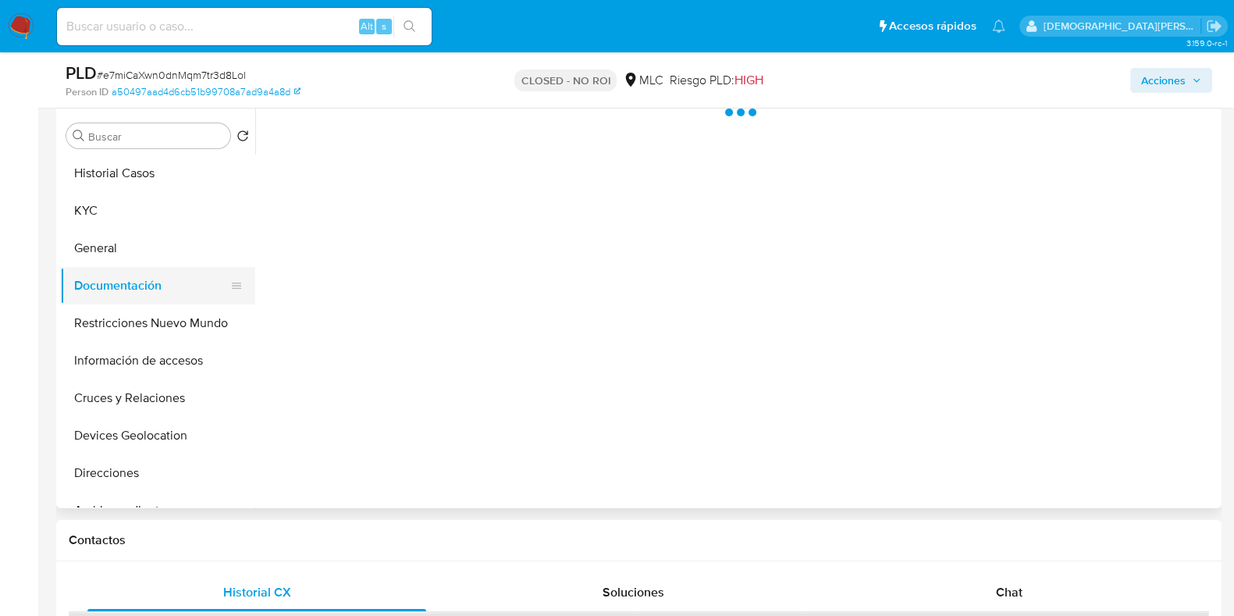
scroll to position [0, 0]
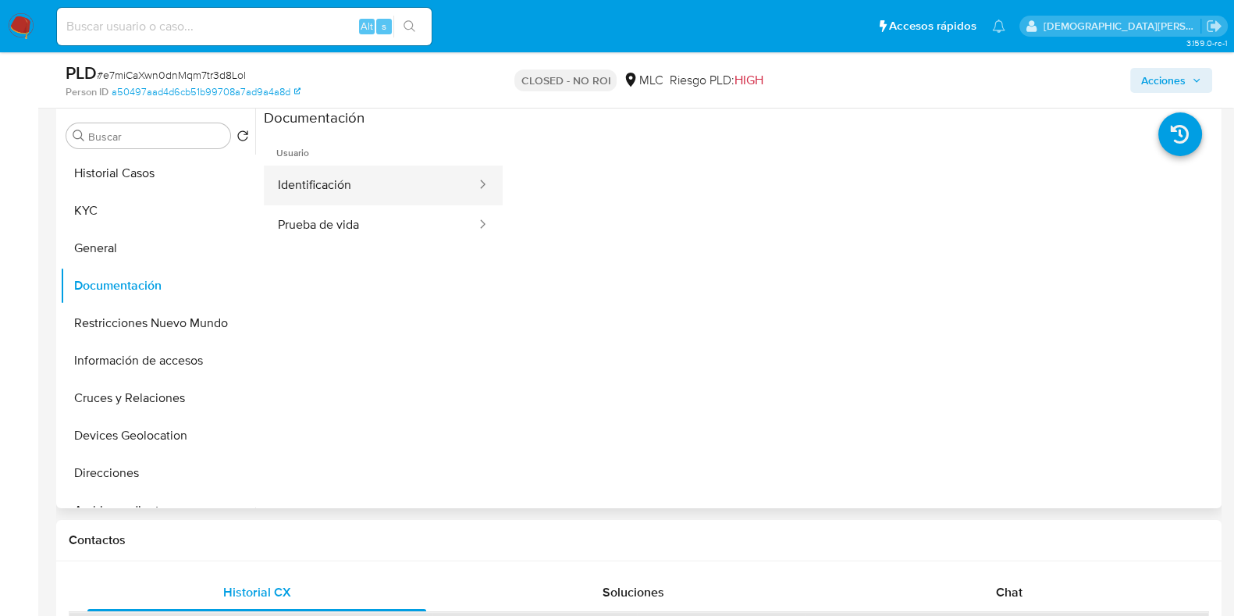
click button "Identificación"
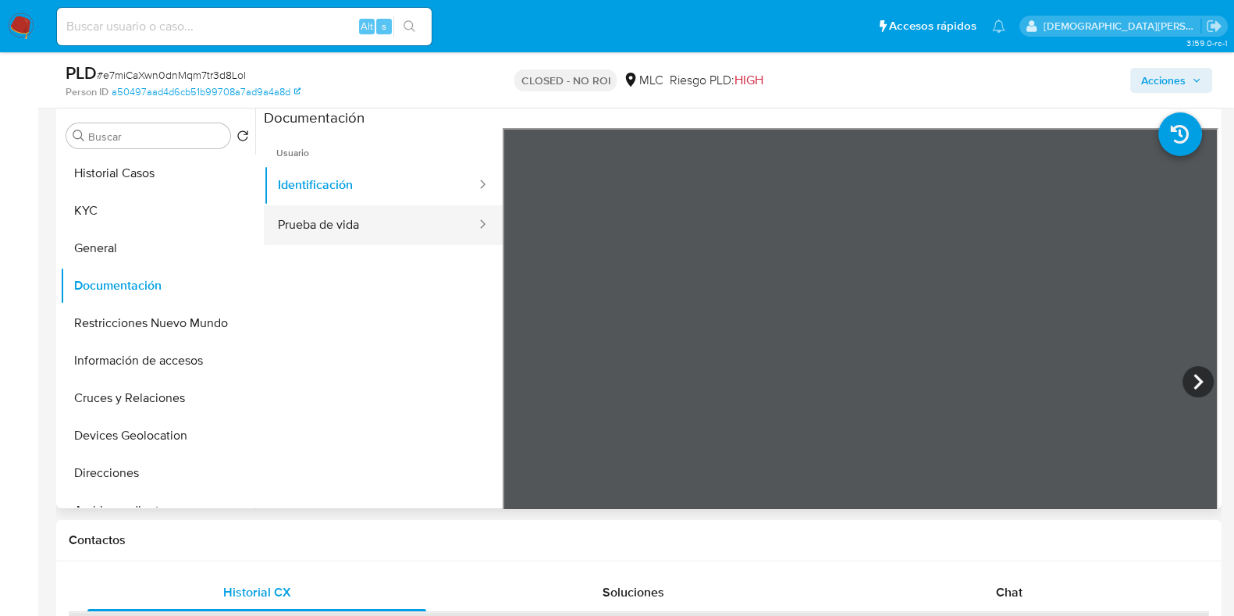
click button "Prueba de vida"
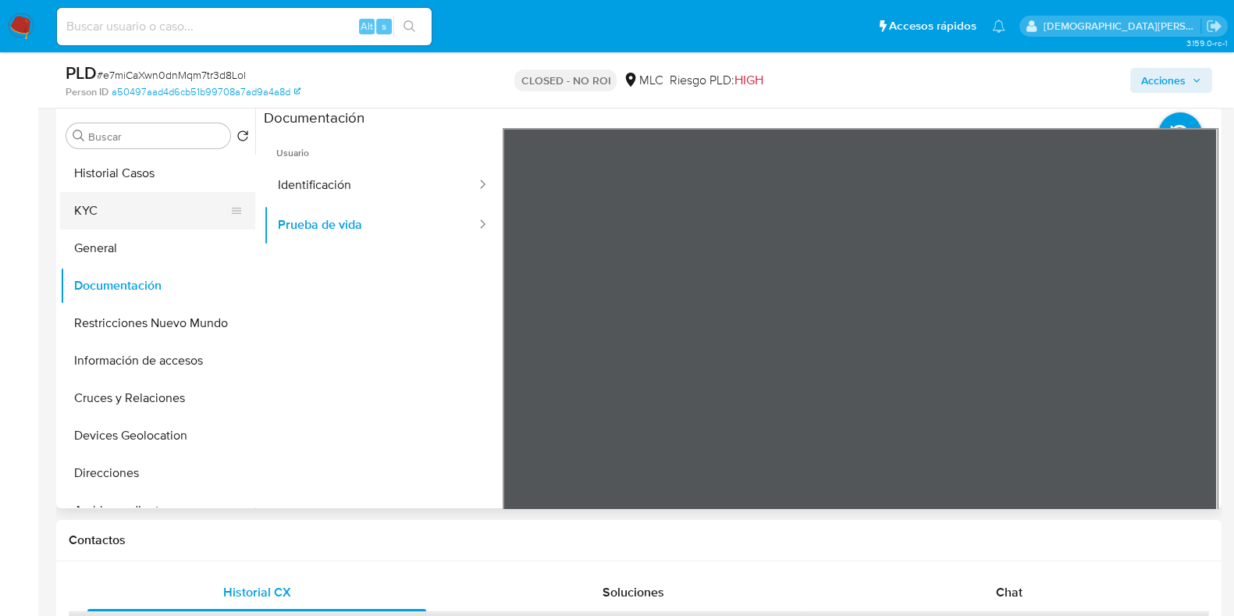
click button "KYC"
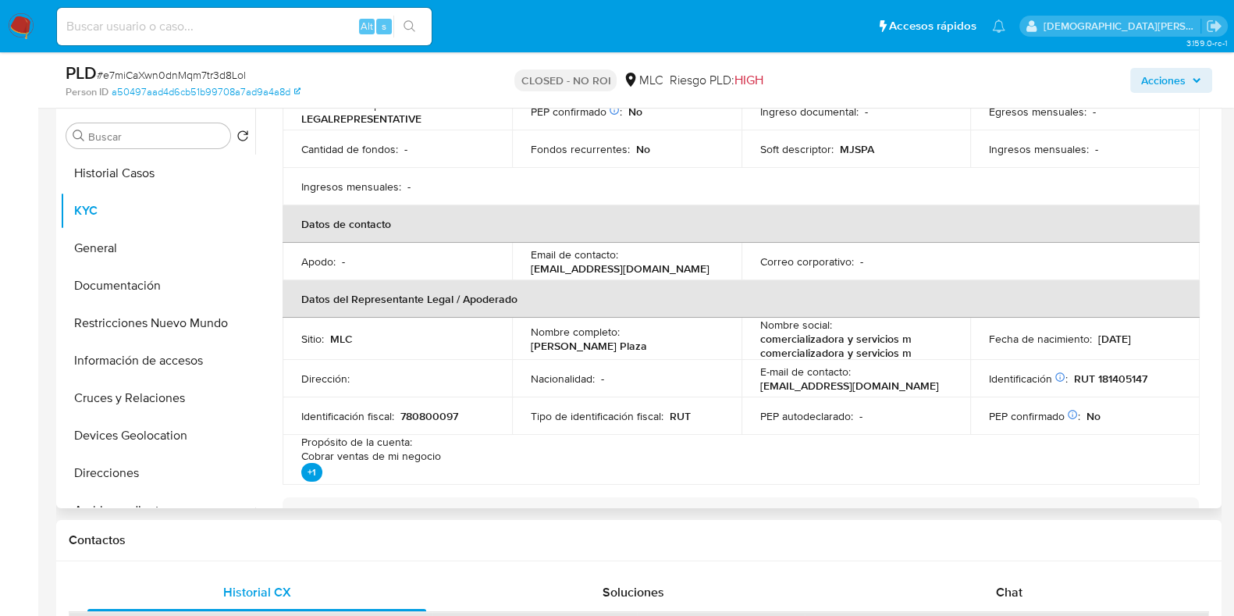
scroll to position [293, 0]
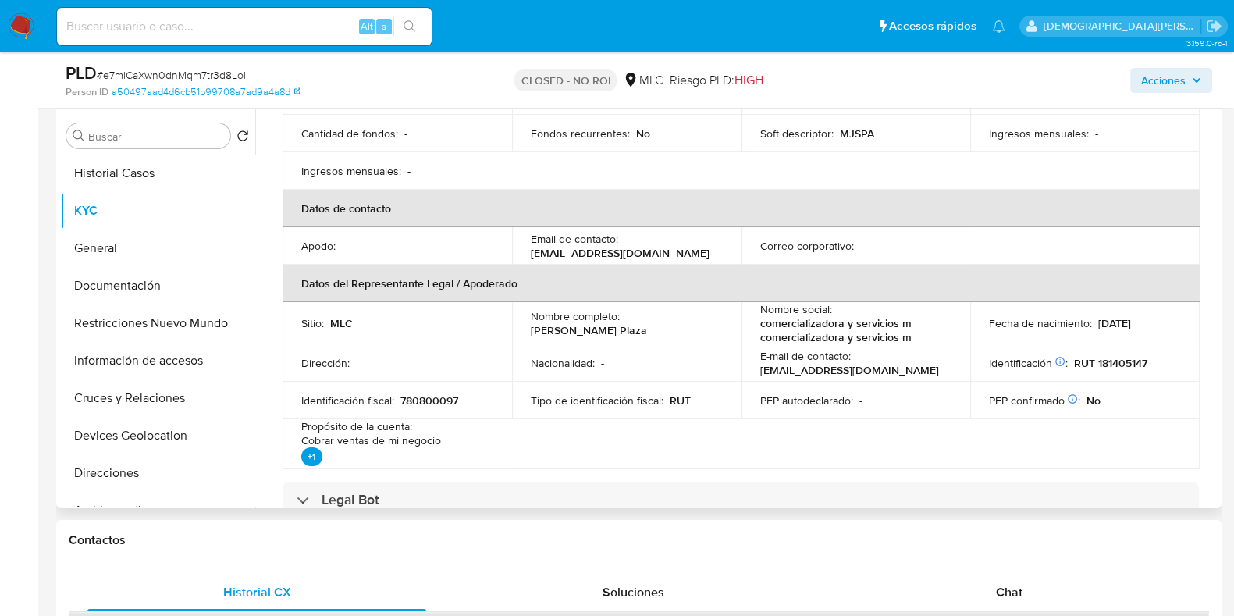
click p "José Daniel Godoy Plaza"
click div "Nombre completo : José Daniel Godoy Plaza"
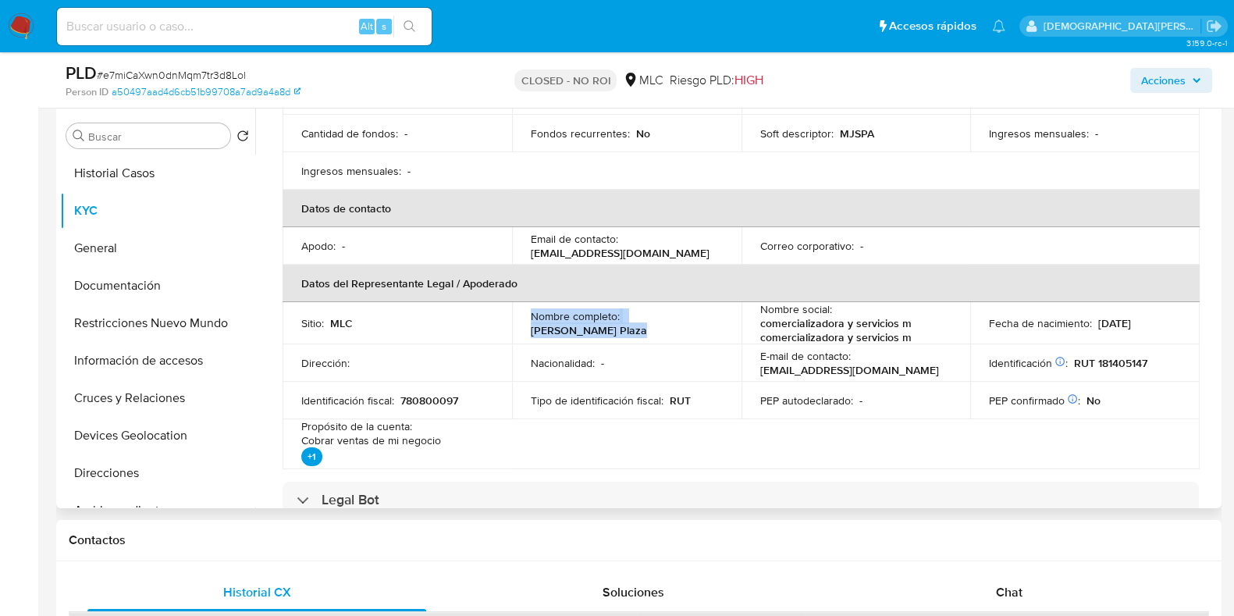
click div "Nombre completo : José Daniel Godoy Plaza"
drag, startPoint x: 650, startPoint y: 329, endPoint x: 534, endPoint y: 336, distance: 115.7
click td "Nombre completo : José Daniel Godoy Plaza"
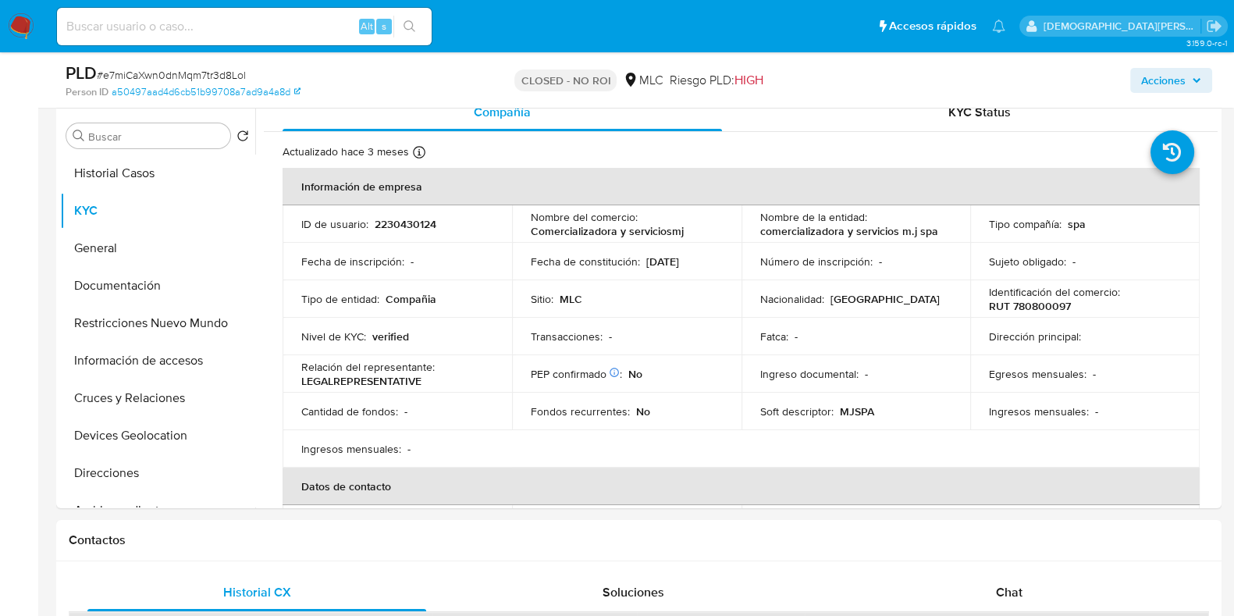
scroll to position [0, 0]
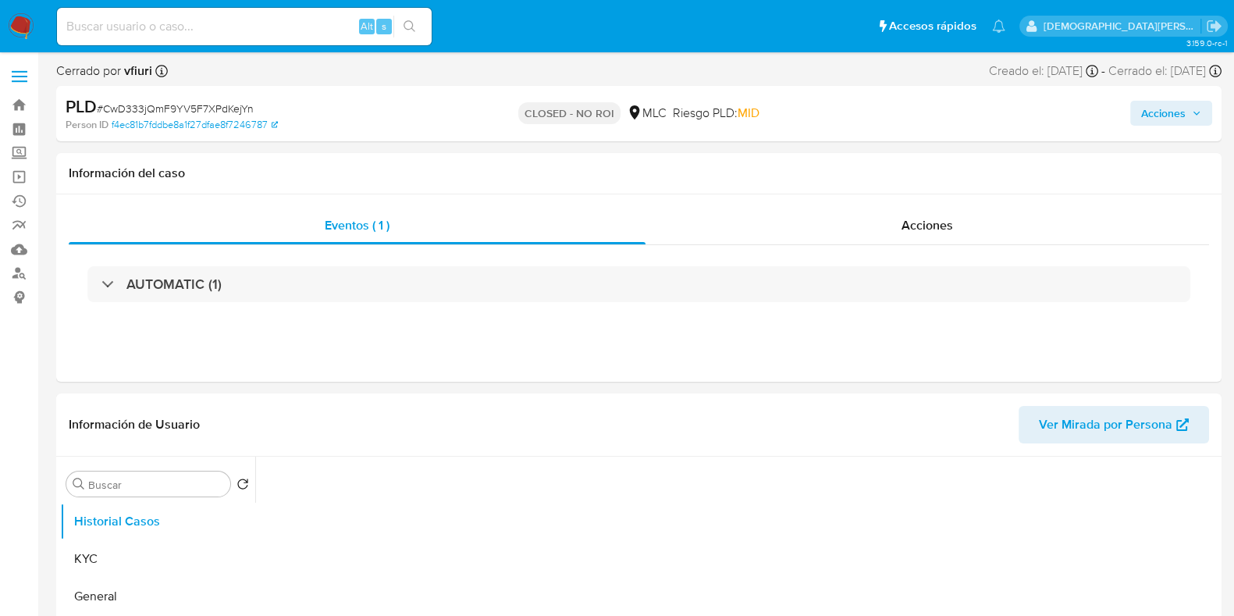
select select "10"
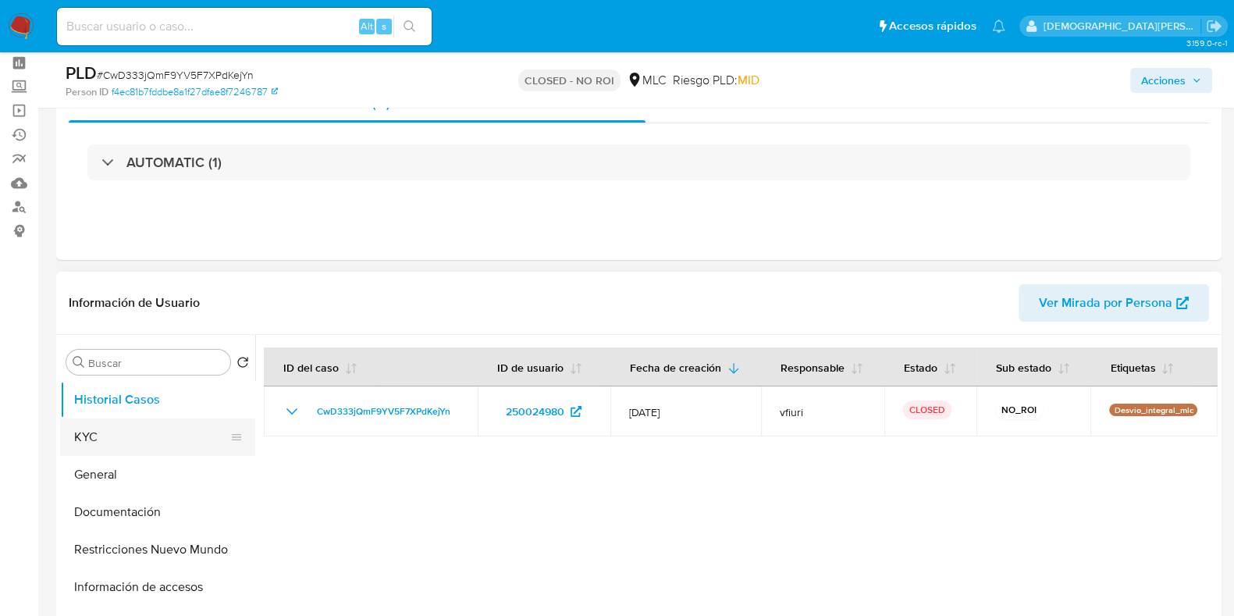
scroll to position [97, 0]
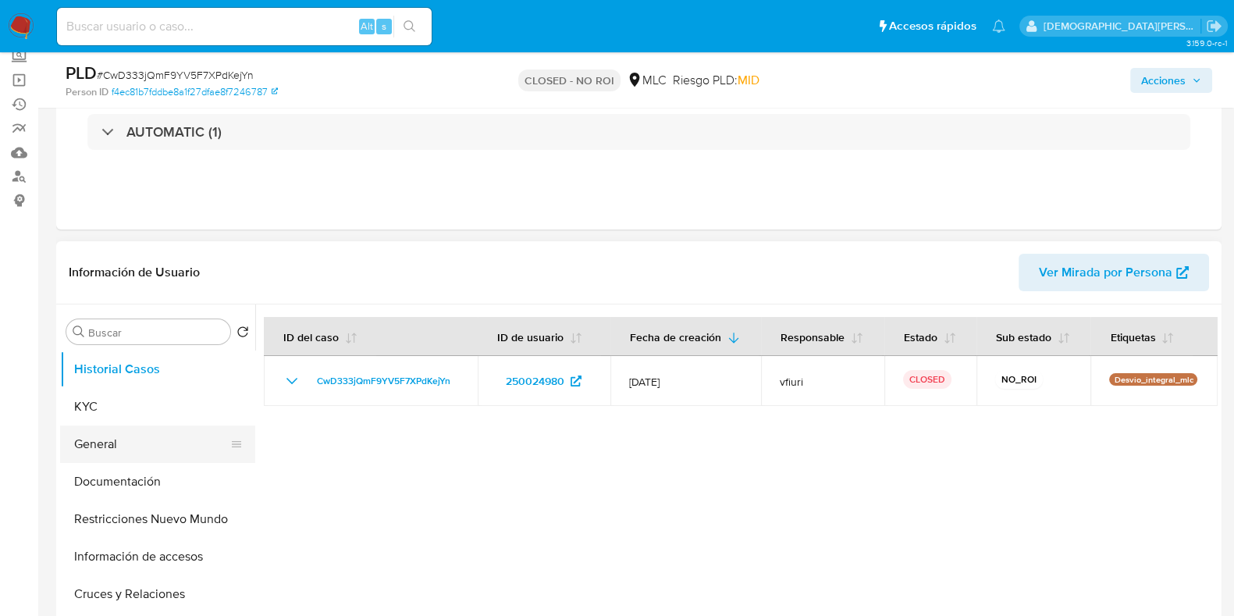
click at [146, 450] on button "General" at bounding box center [151, 443] width 183 height 37
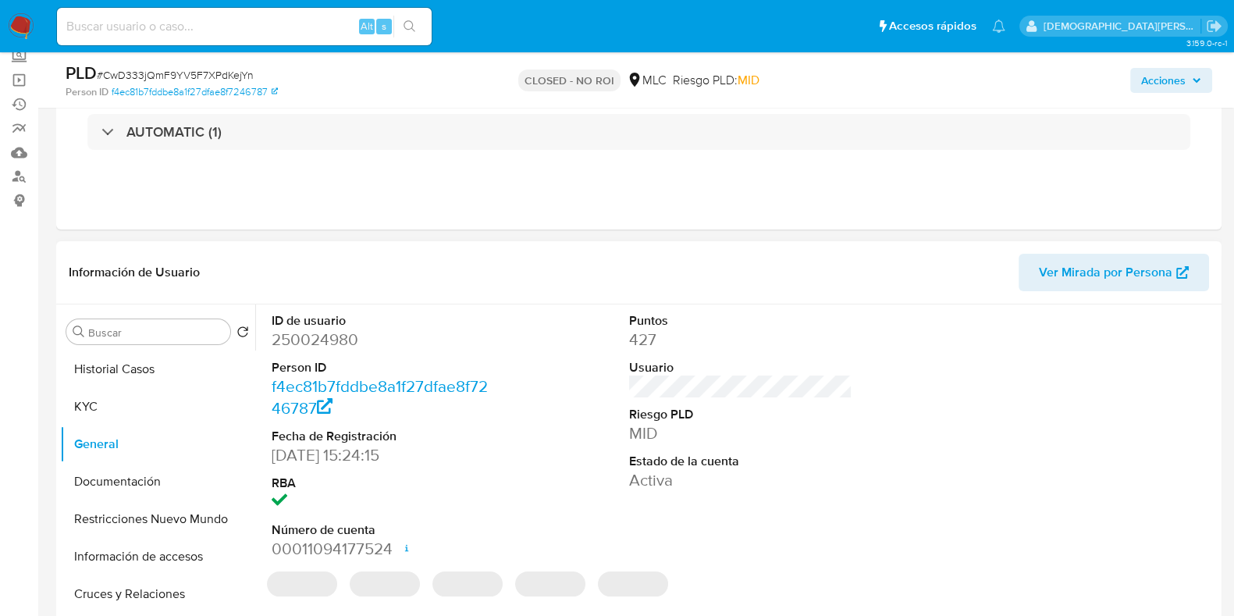
click at [336, 346] on dd "250024980" at bounding box center [383, 339] width 223 height 22
copy dd "250024980"
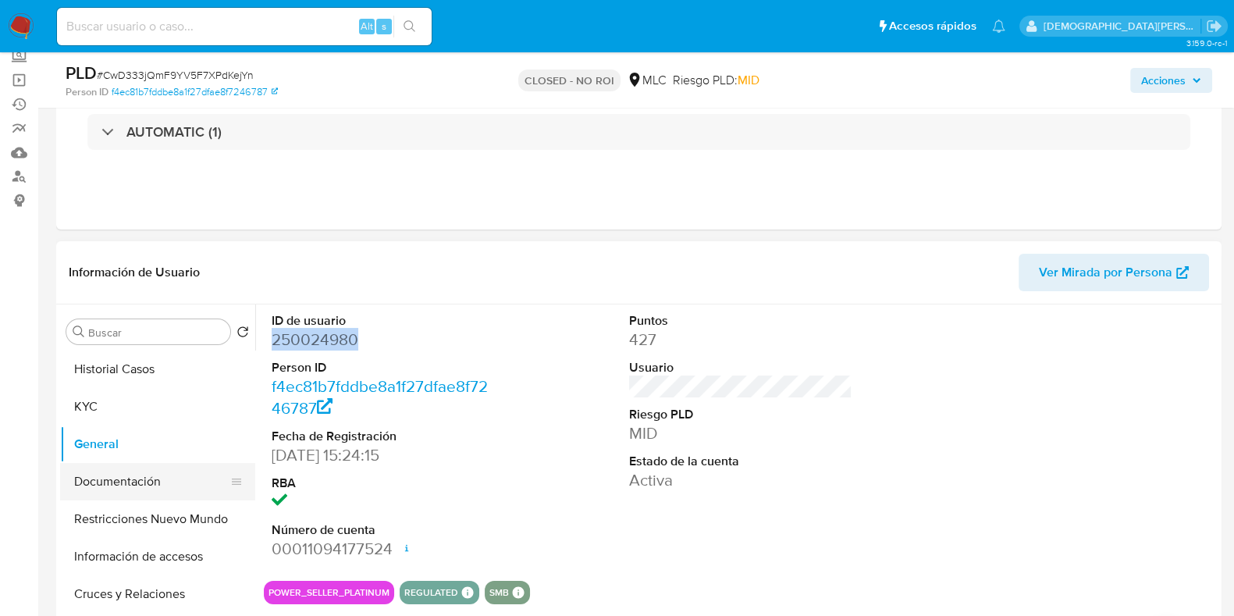
click at [149, 479] on button "Documentación" at bounding box center [151, 481] width 183 height 37
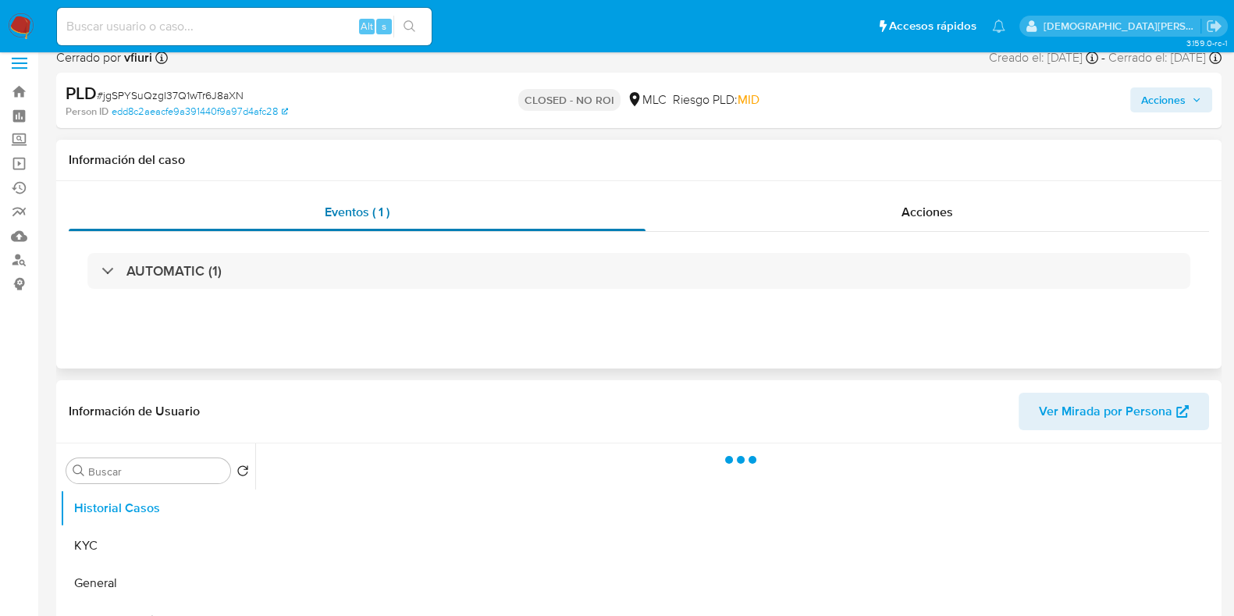
scroll to position [97, 0]
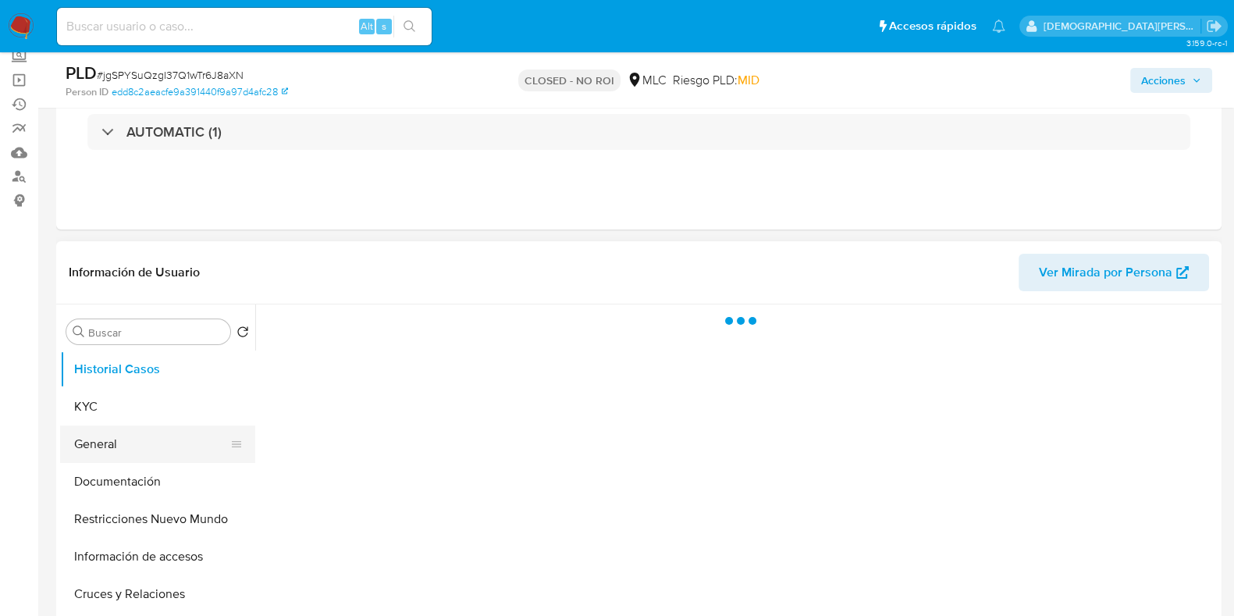
select select "10"
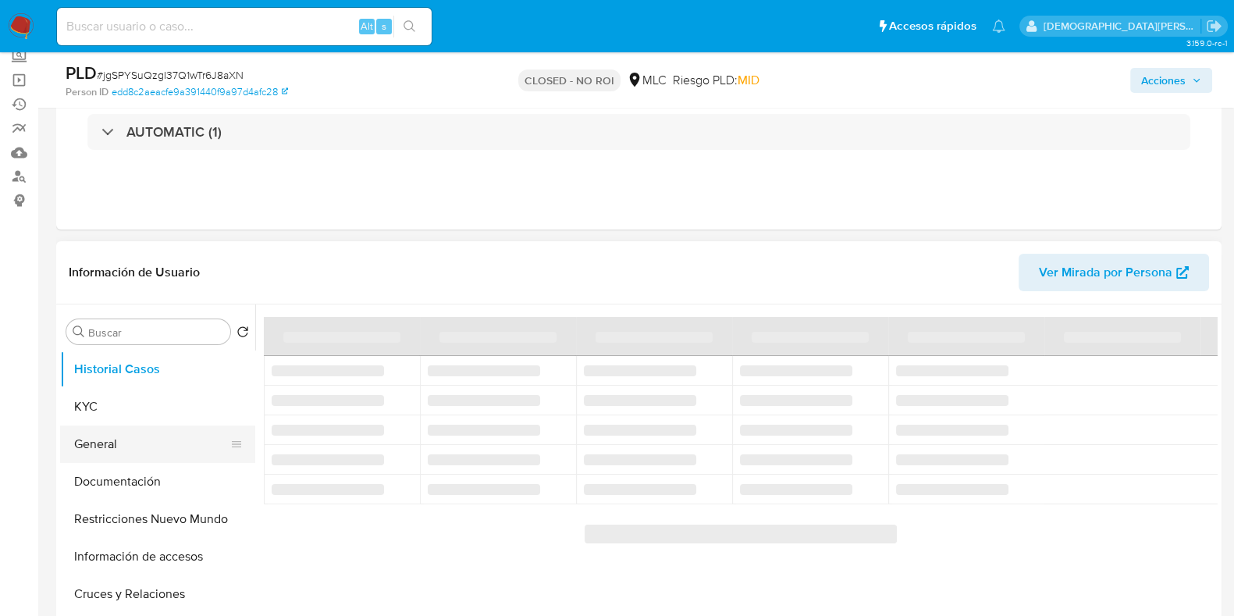
click at [124, 448] on button "General" at bounding box center [151, 443] width 183 height 37
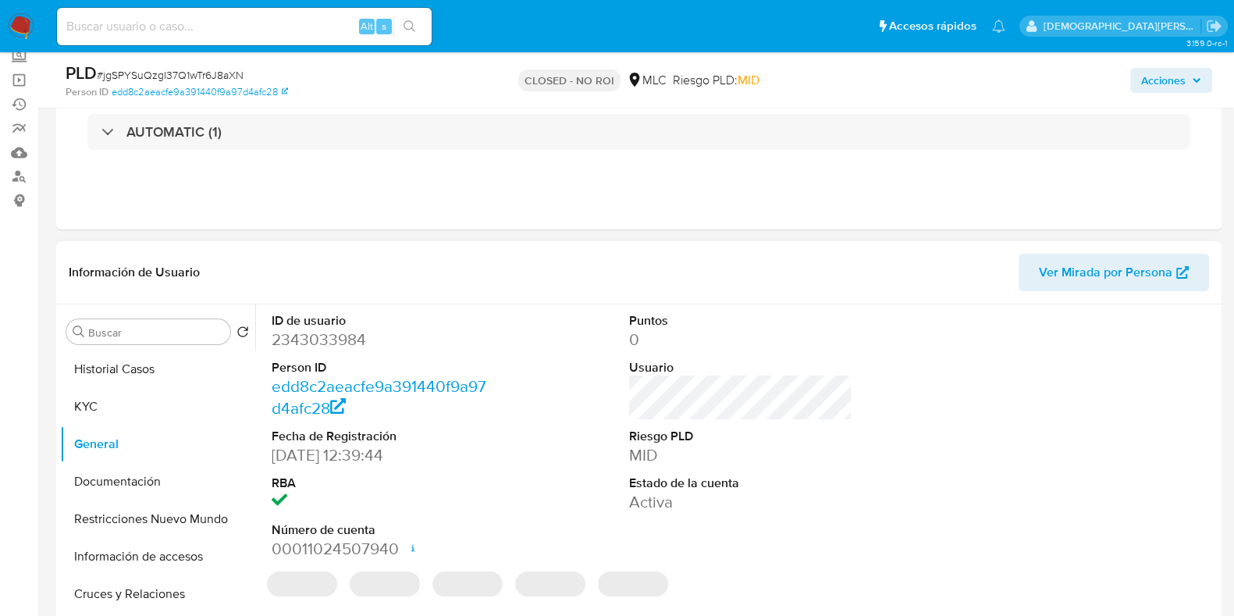
click at [324, 345] on dd "2343033984" at bounding box center [383, 339] width 223 height 22
copy dd "2343033984"
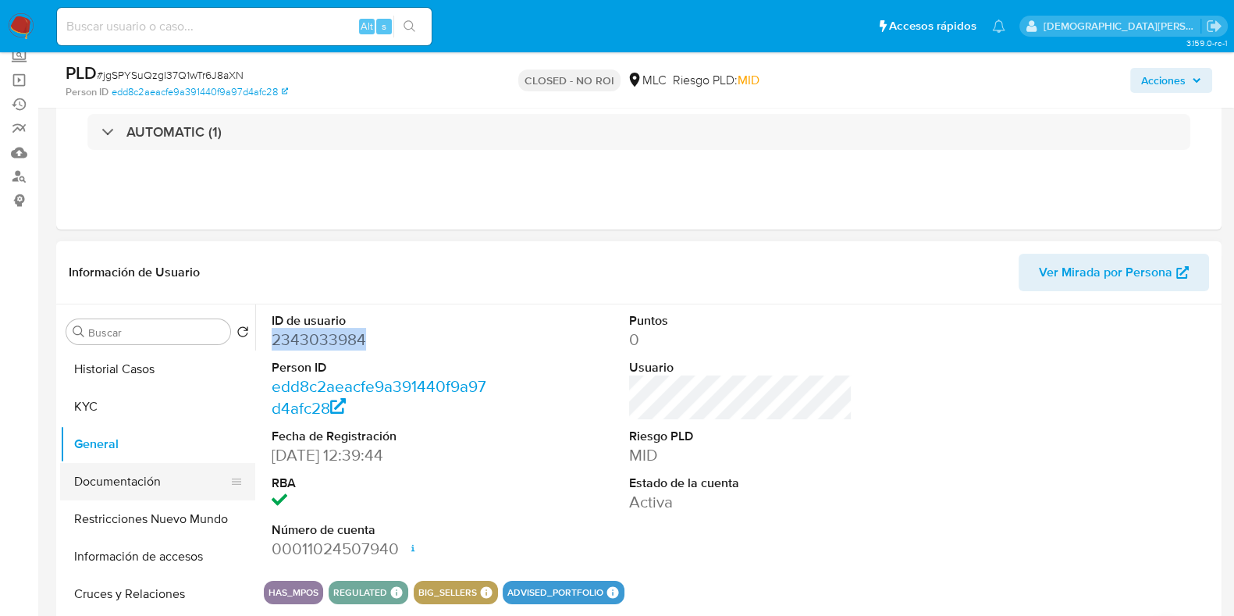
click at [152, 477] on button "Documentación" at bounding box center [151, 481] width 183 height 37
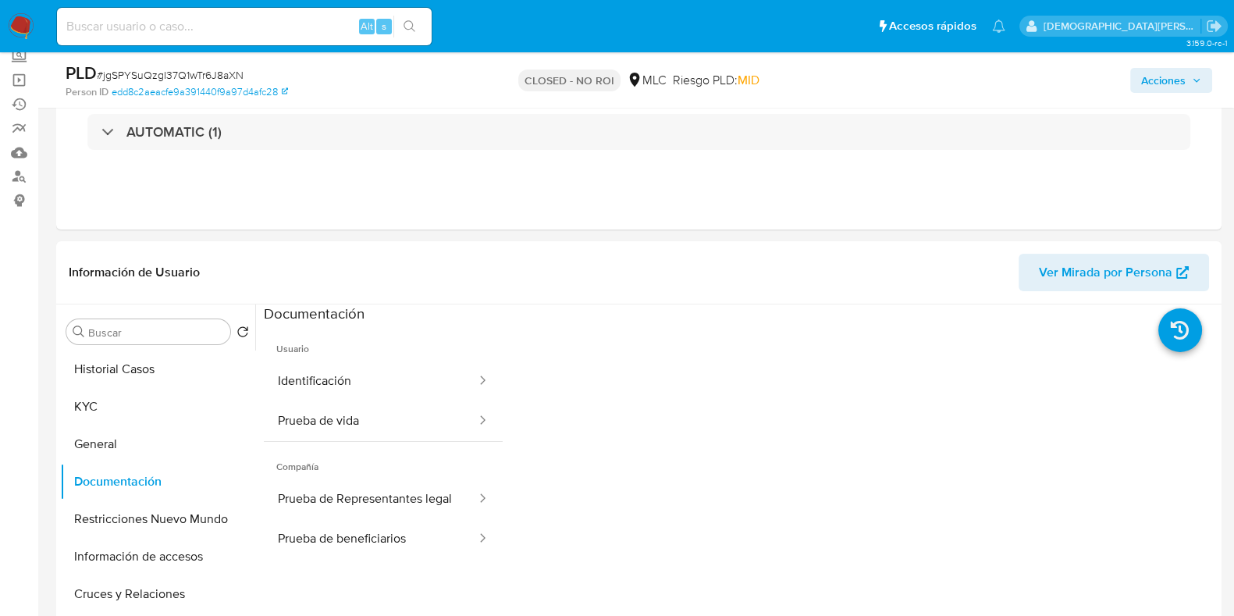
click at [375, 376] on button "Identificación" at bounding box center [371, 381] width 214 height 40
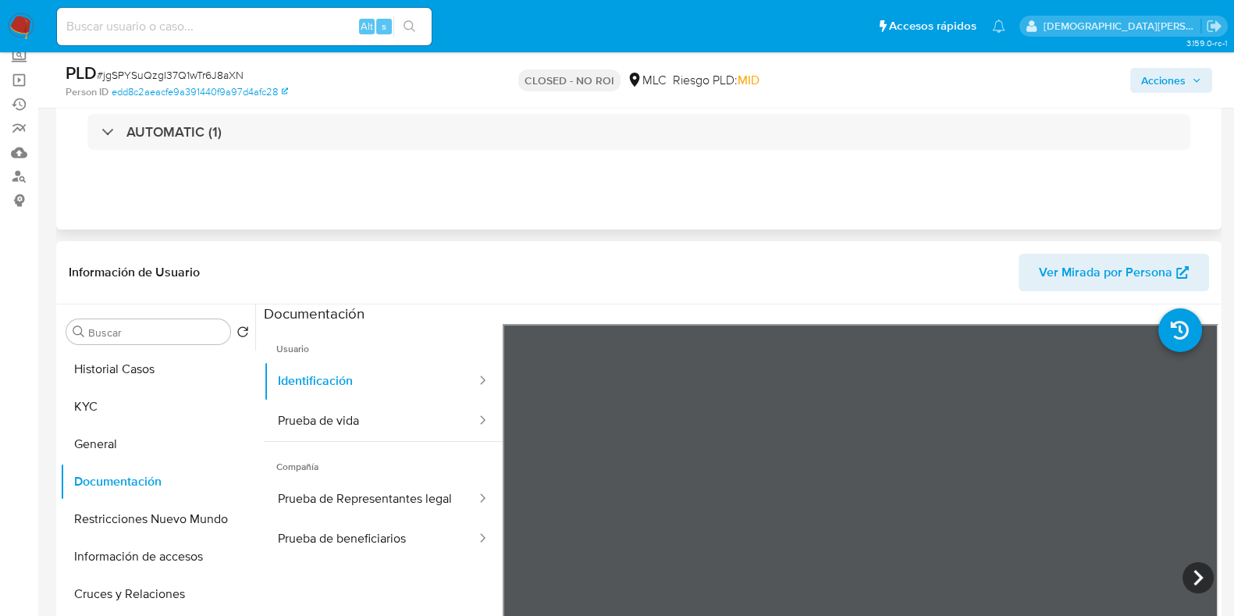
scroll to position [194, 0]
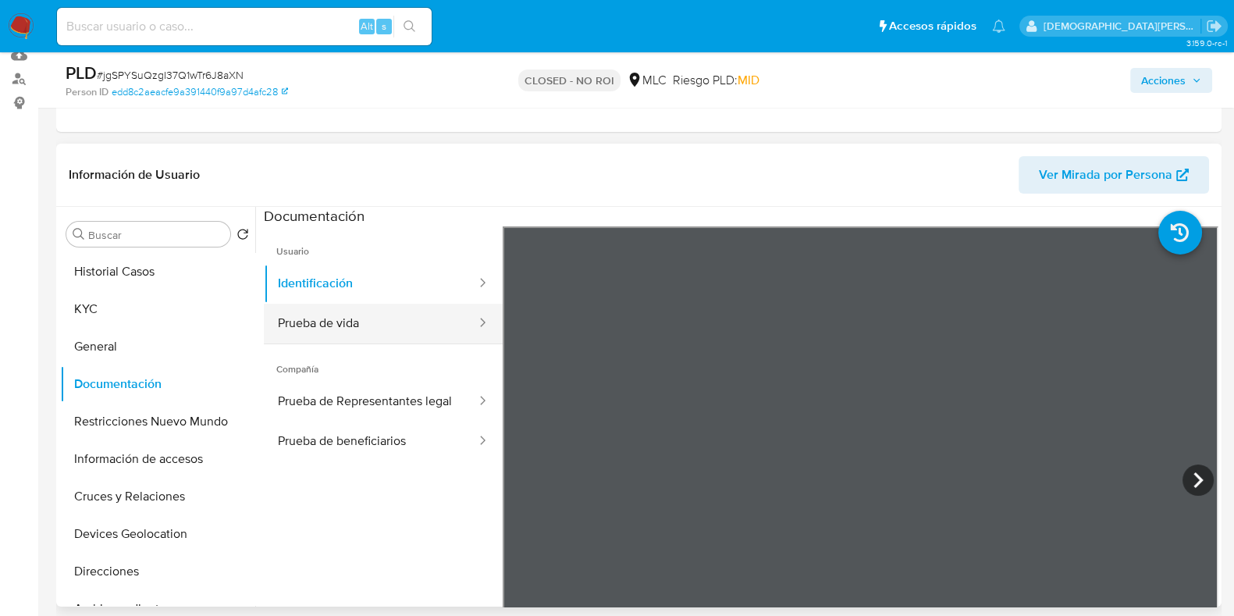
click at [316, 313] on button "Prueba de vida" at bounding box center [371, 324] width 214 height 40
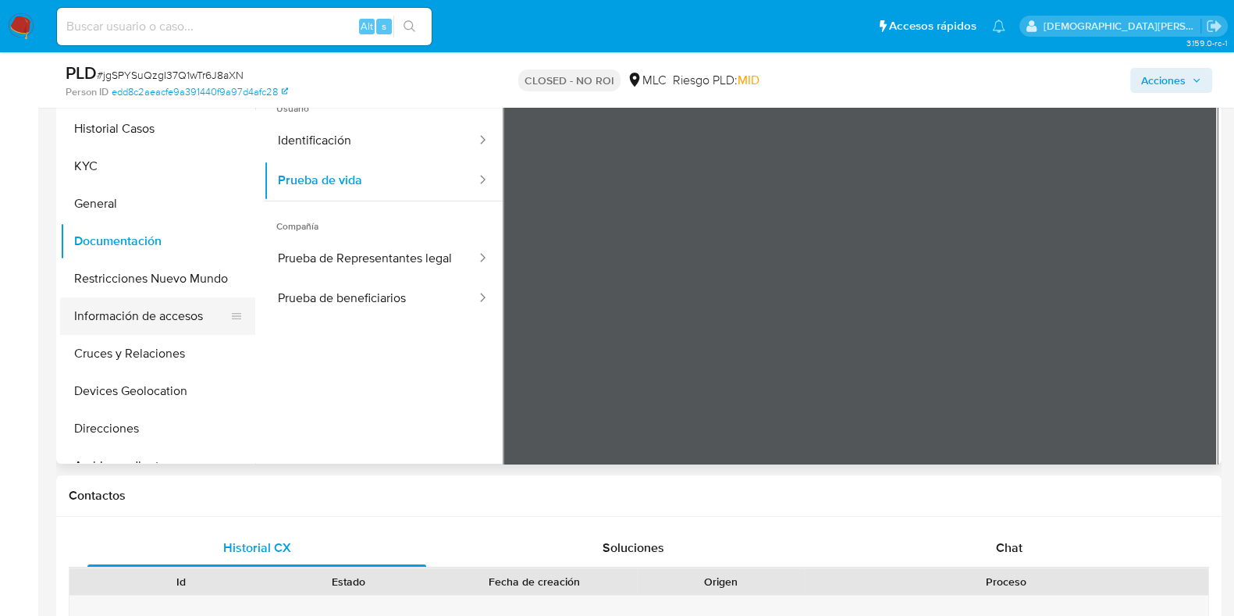
scroll to position [293, 0]
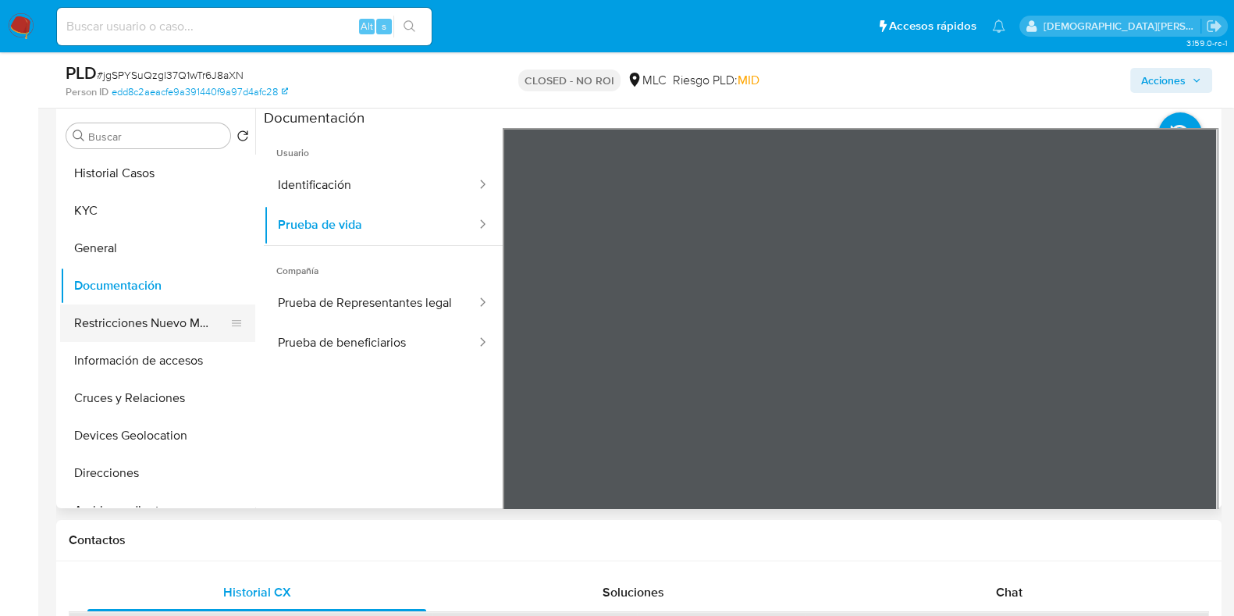
click at [133, 337] on button "Restricciones Nuevo Mundo" at bounding box center [151, 322] width 183 height 37
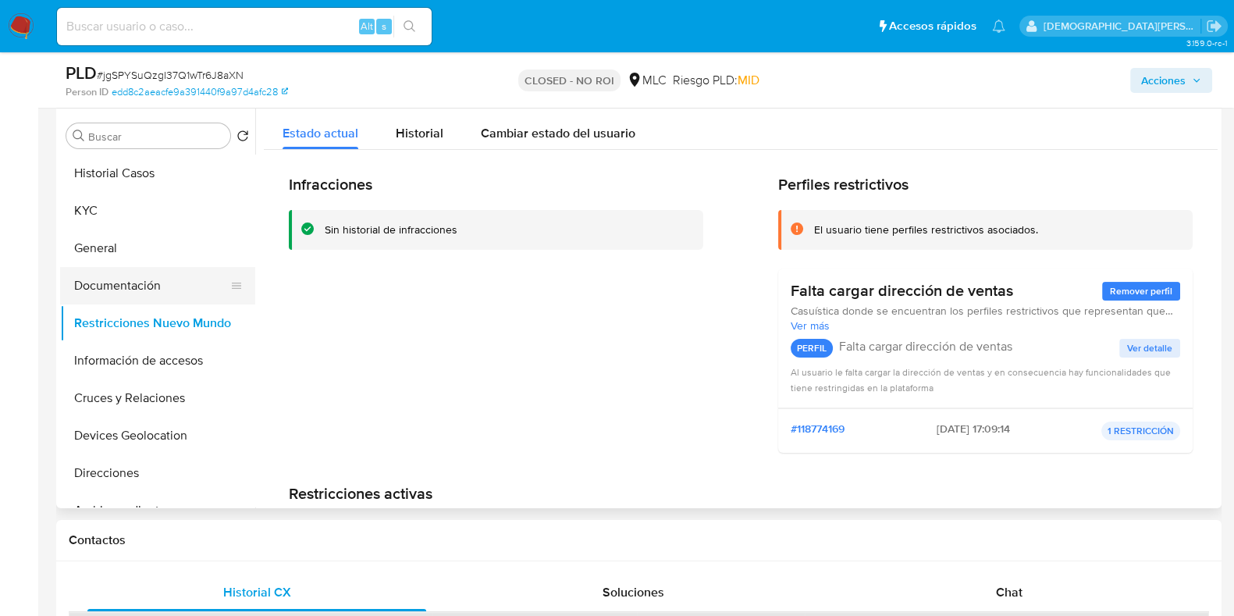
click at [164, 288] on button "Documentación" at bounding box center [151, 285] width 183 height 37
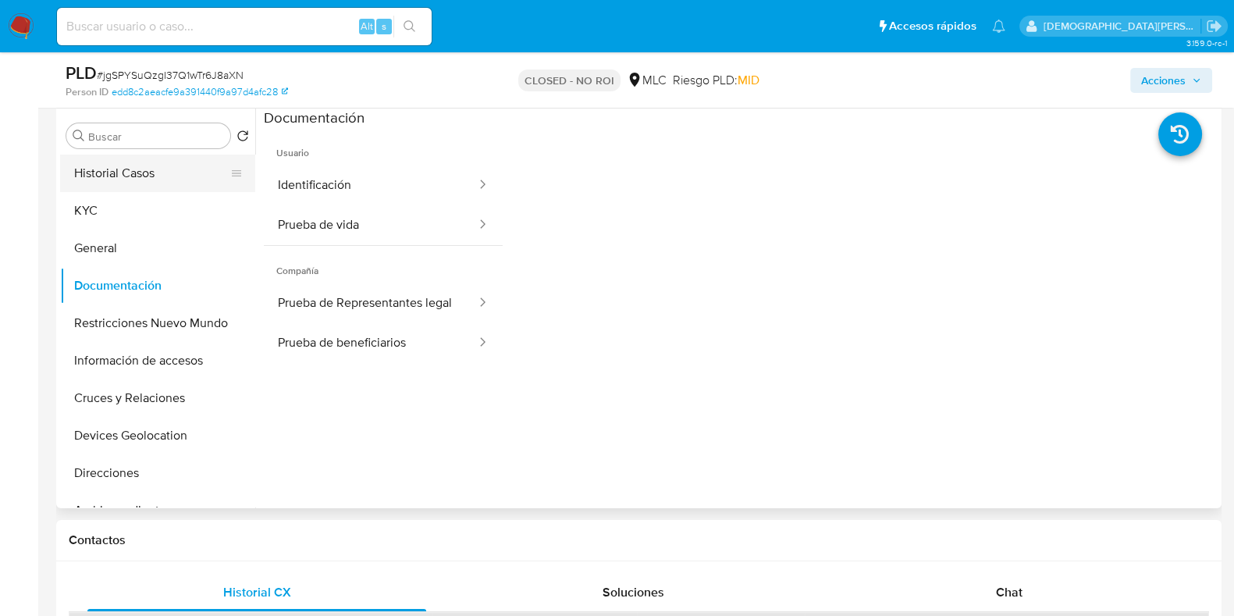
click at [161, 189] on button "Historial Casos" at bounding box center [151, 172] width 183 height 37
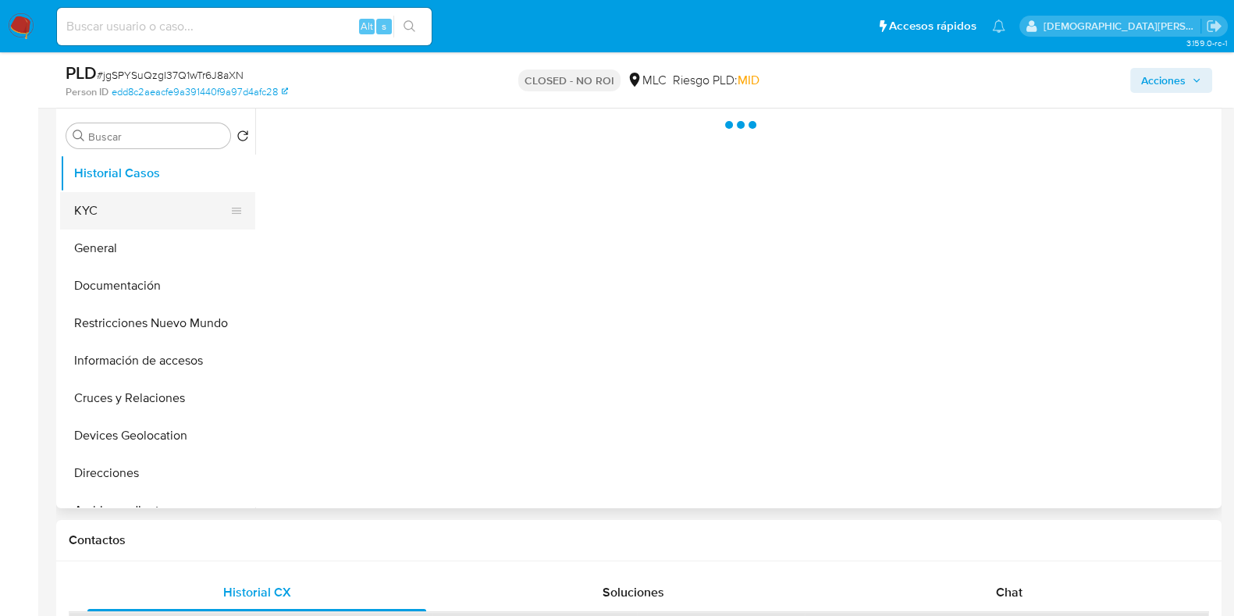
click at [148, 211] on button "KYC" at bounding box center [151, 210] width 183 height 37
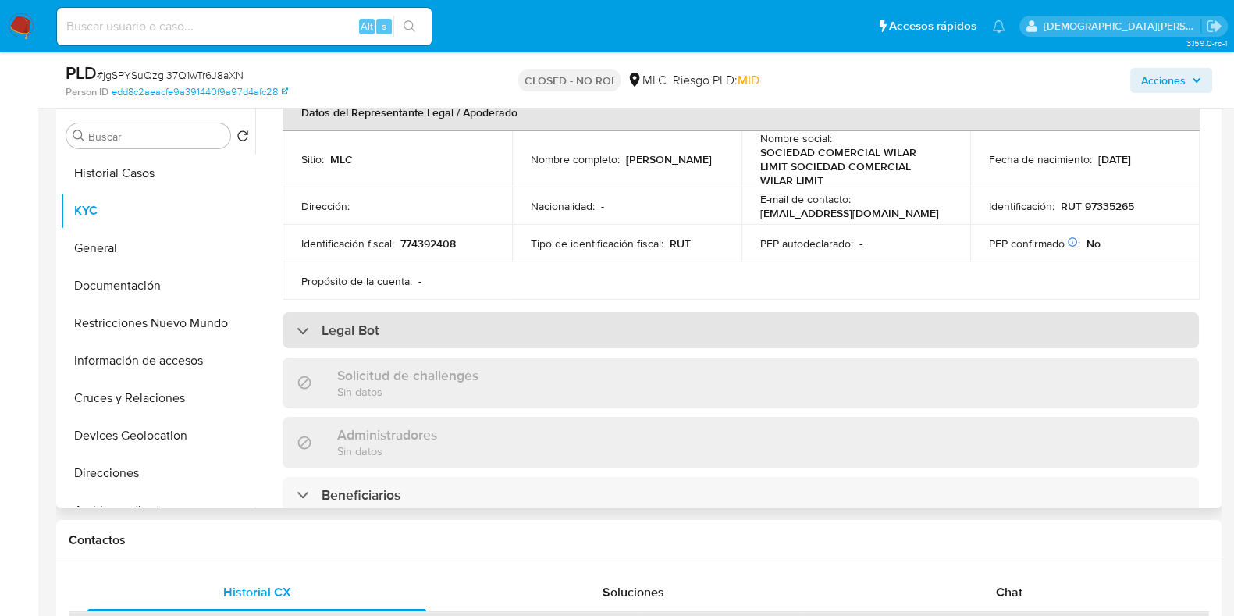
scroll to position [488, 0]
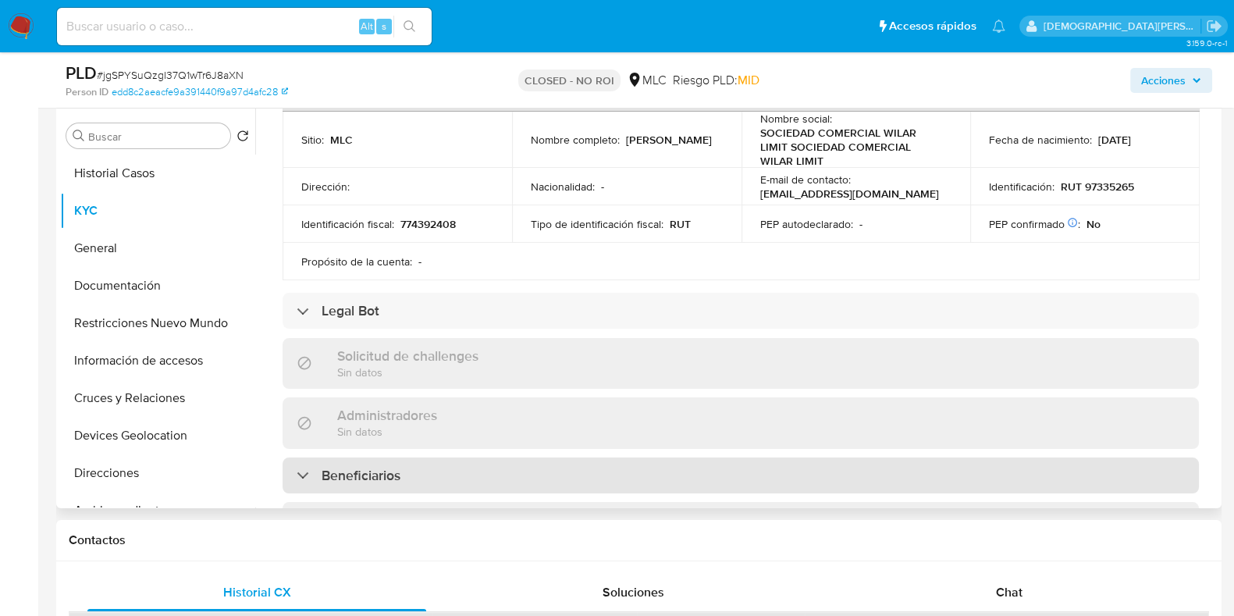
drag, startPoint x: 422, startPoint y: 449, endPoint x: 610, endPoint y: 287, distance: 248.4
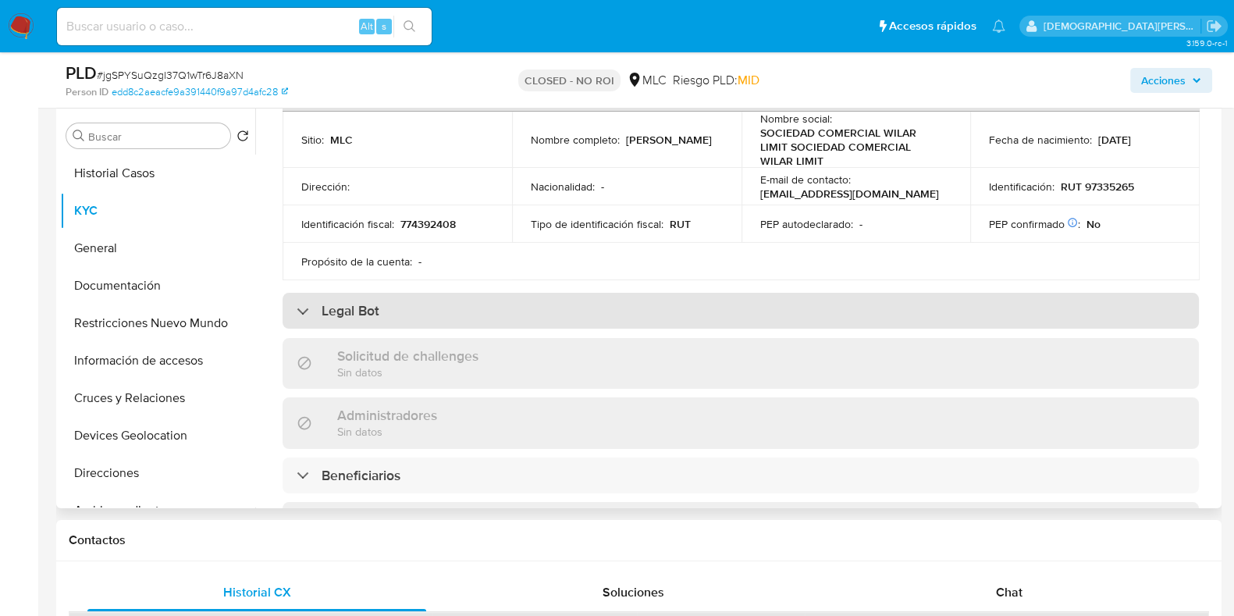
click at [423, 457] on div "Beneficiarios" at bounding box center [740, 475] width 916 height 36
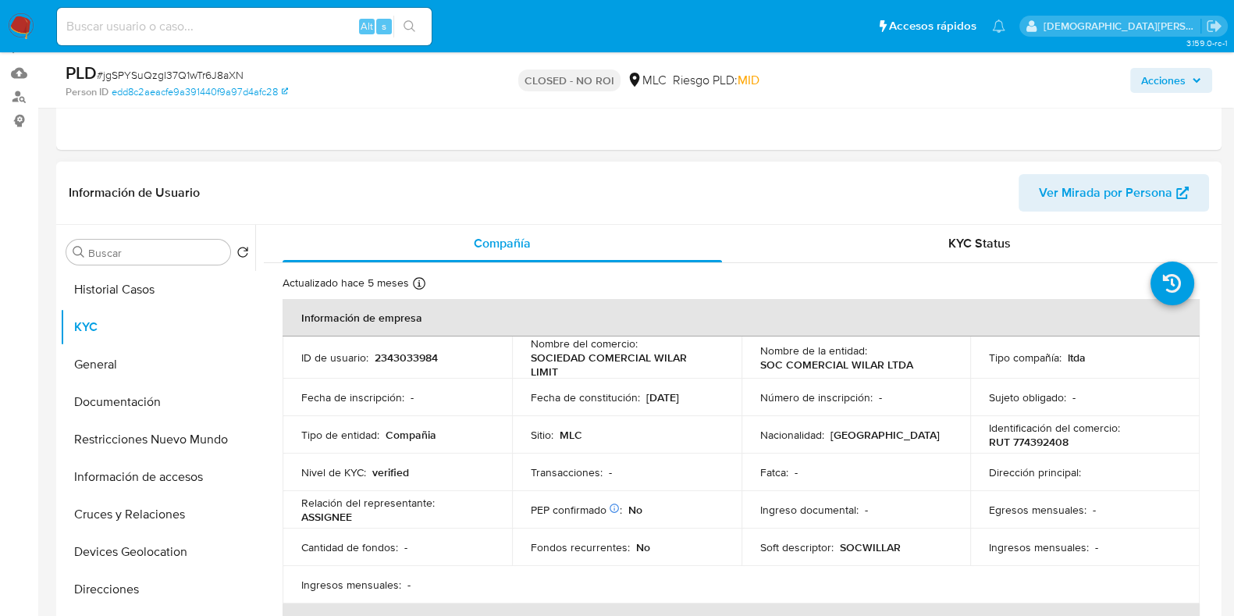
scroll to position [194, 0]
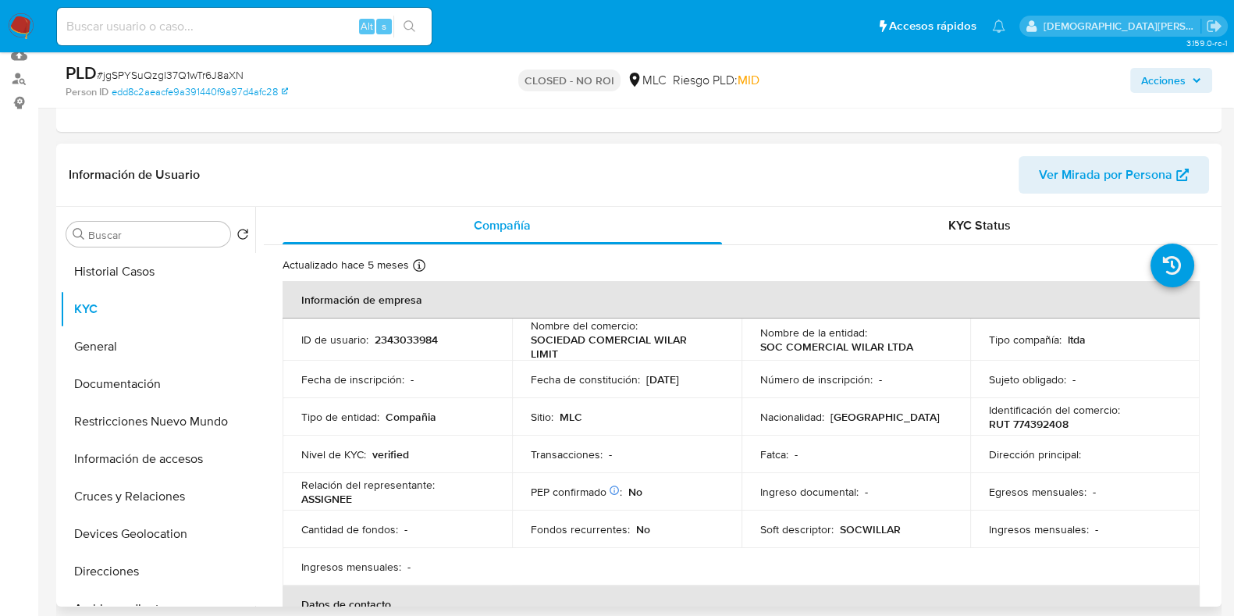
click at [1035, 417] on p "RUT 774392408" at bounding box center [1029, 424] width 80 height 14
copy p "774392408"
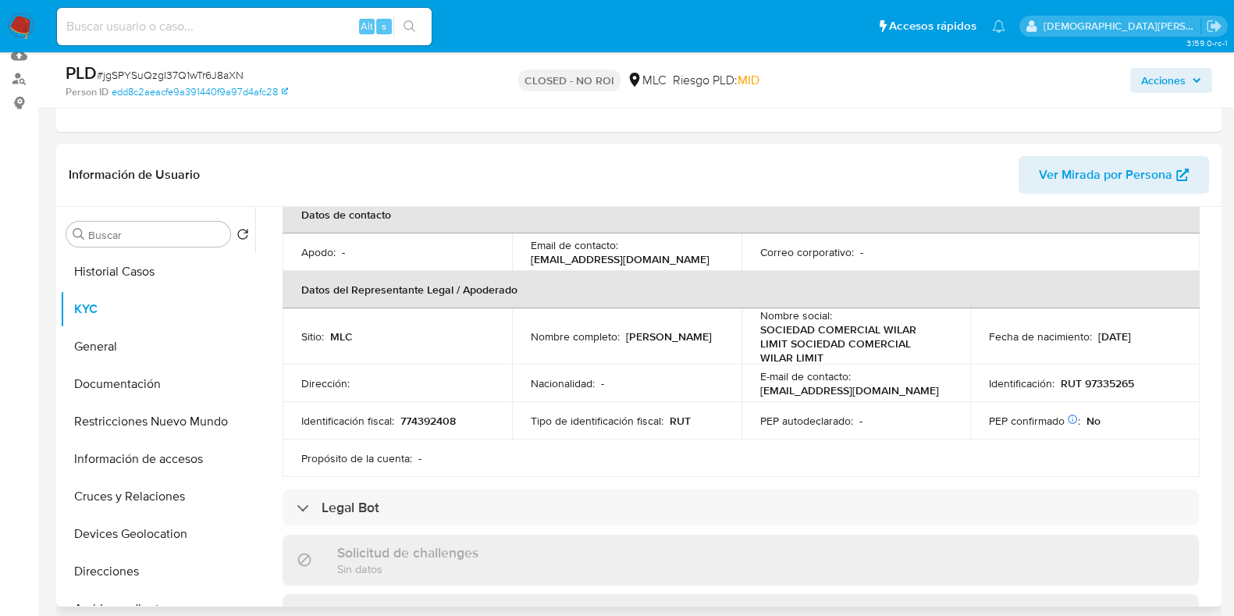
scroll to position [682, 0]
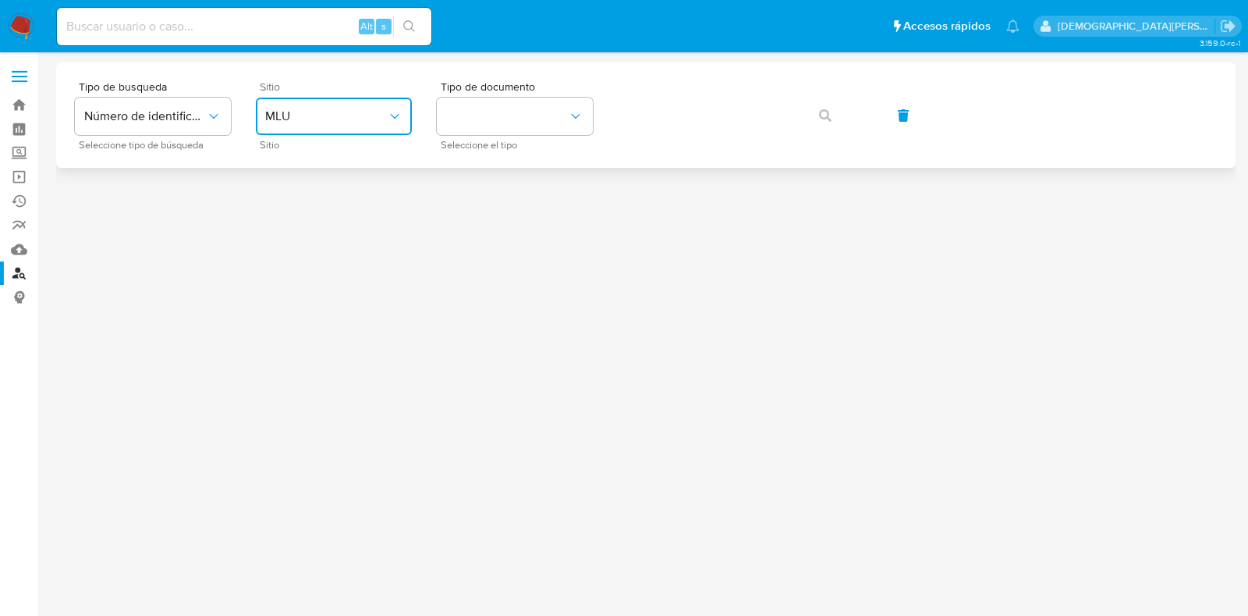
click at [376, 120] on span "MLU" at bounding box center [326, 116] width 122 height 16
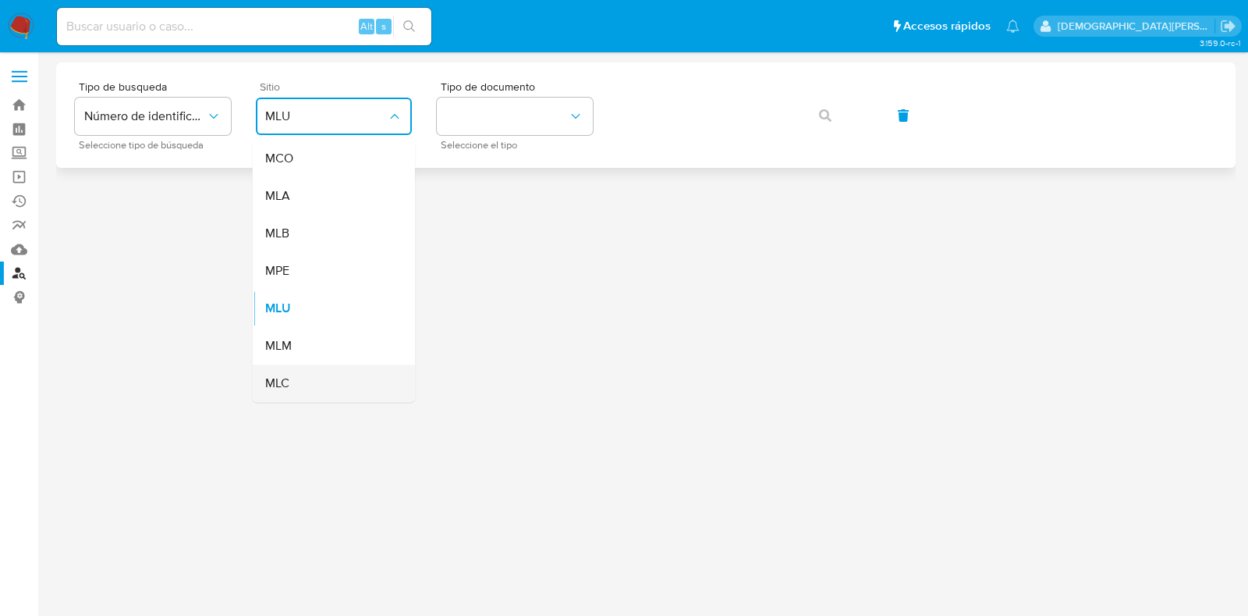
click at [323, 384] on div "MLC" at bounding box center [329, 382] width 128 height 37
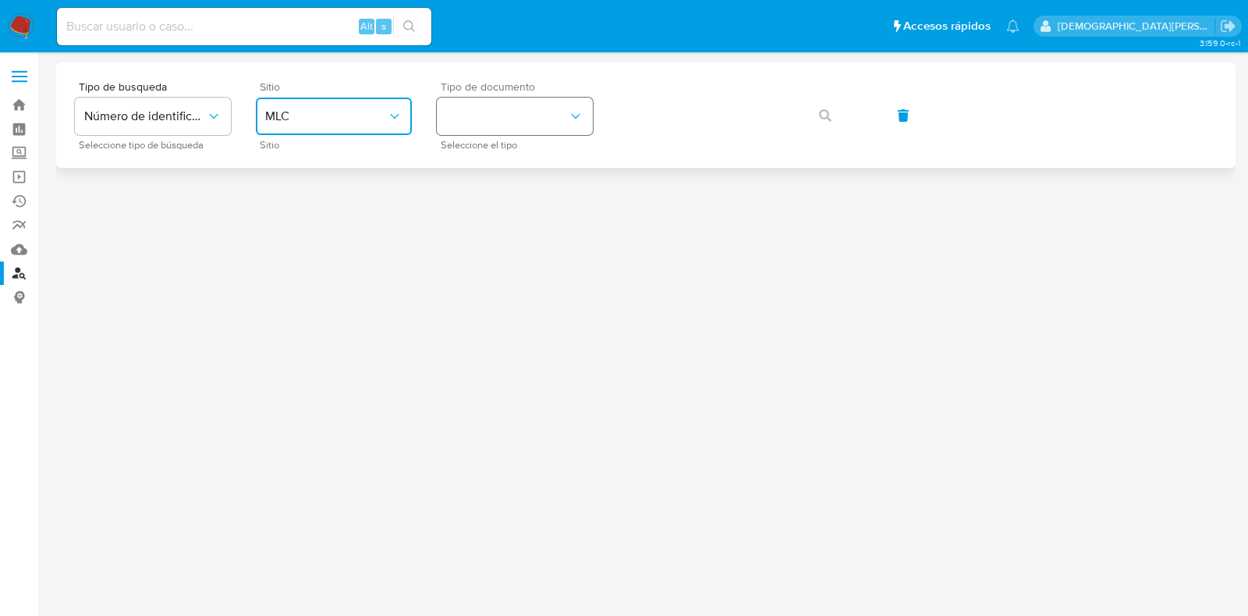
click at [513, 118] on button "identificationType" at bounding box center [515, 116] width 156 height 37
click at [540, 165] on div "RUT RUT" at bounding box center [510, 166] width 128 height 53
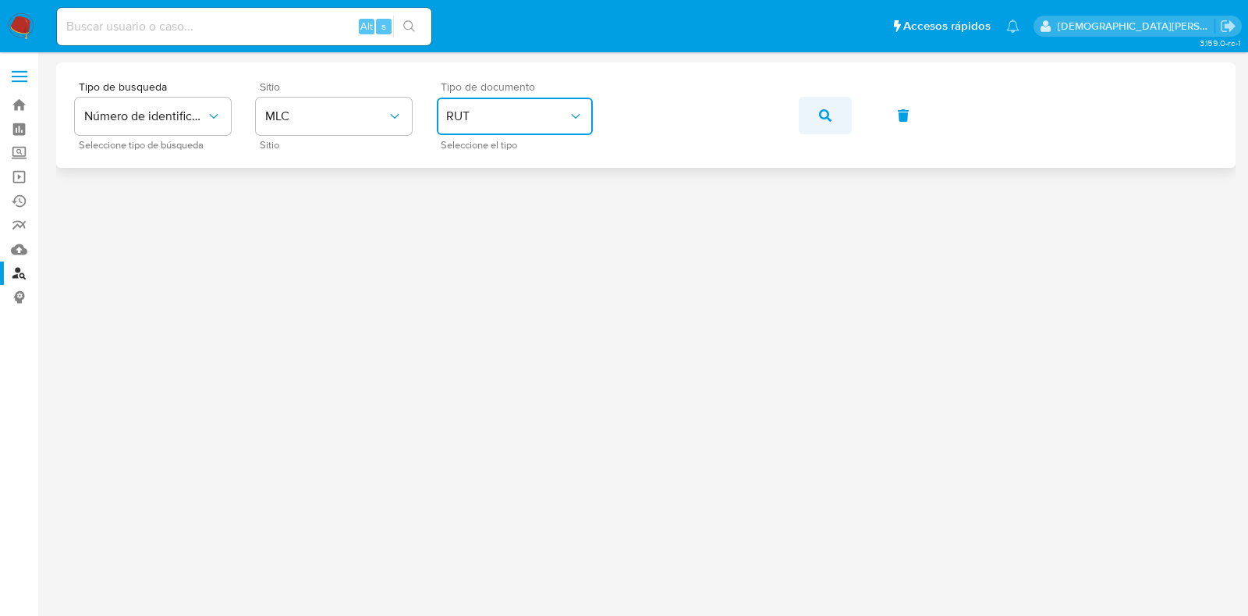
click at [824, 115] on icon "button" at bounding box center [825, 115] width 12 height 12
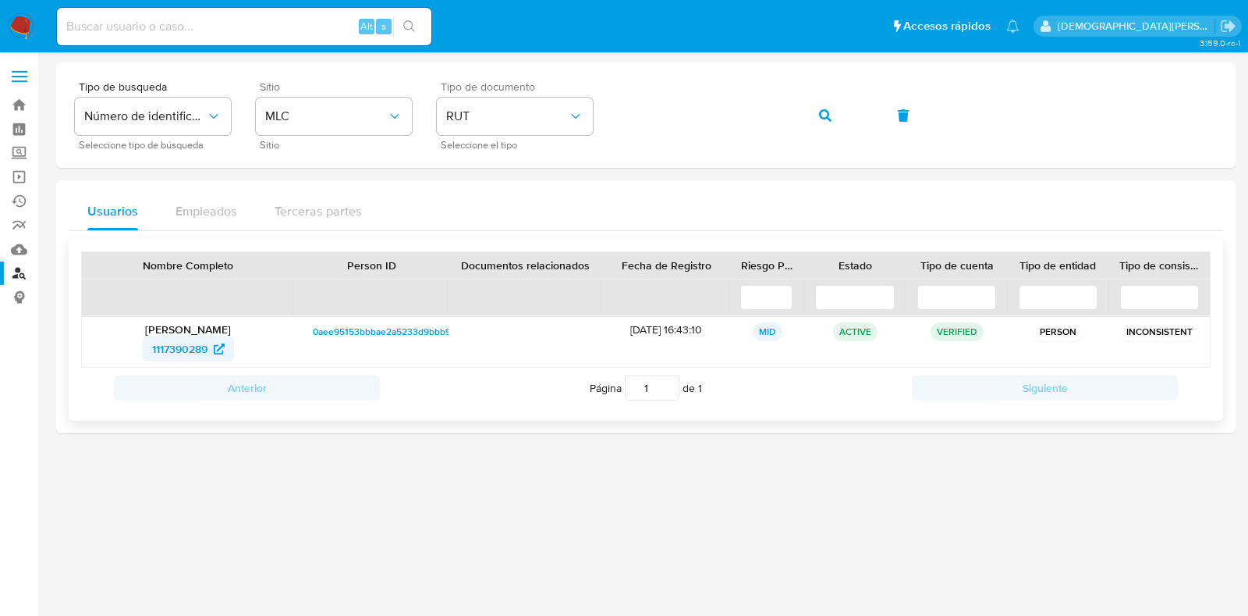
click at [195, 344] on span "1117390289" at bounding box center [179, 348] width 55 height 25
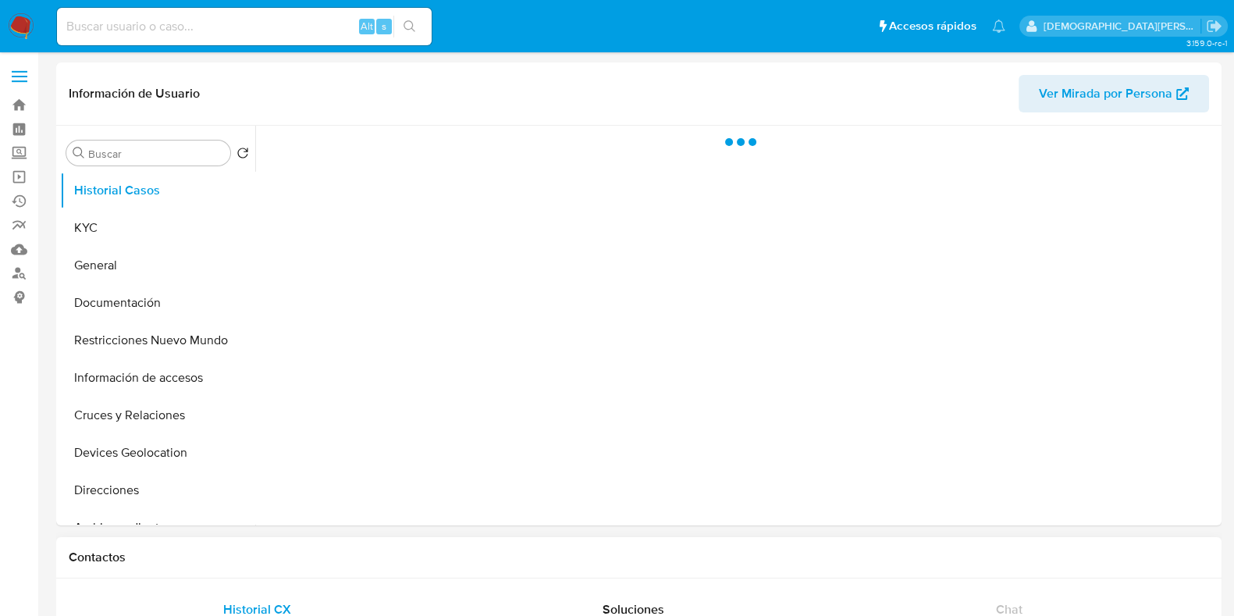
select select "10"
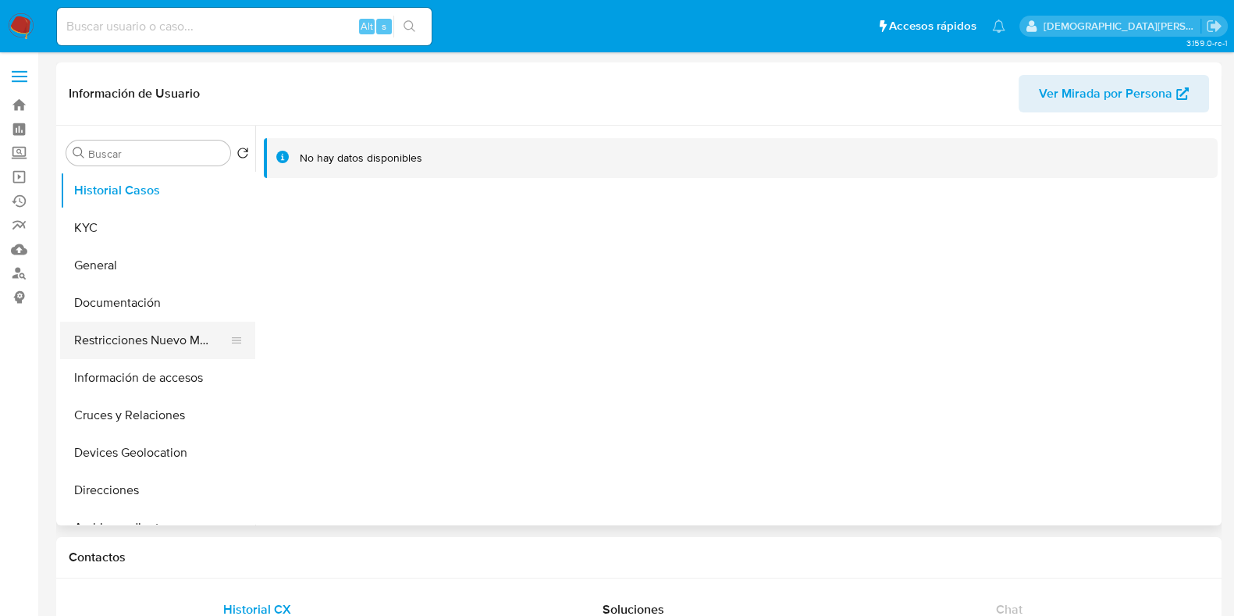
click at [124, 345] on button "Restricciones Nuevo Mundo" at bounding box center [151, 339] width 183 height 37
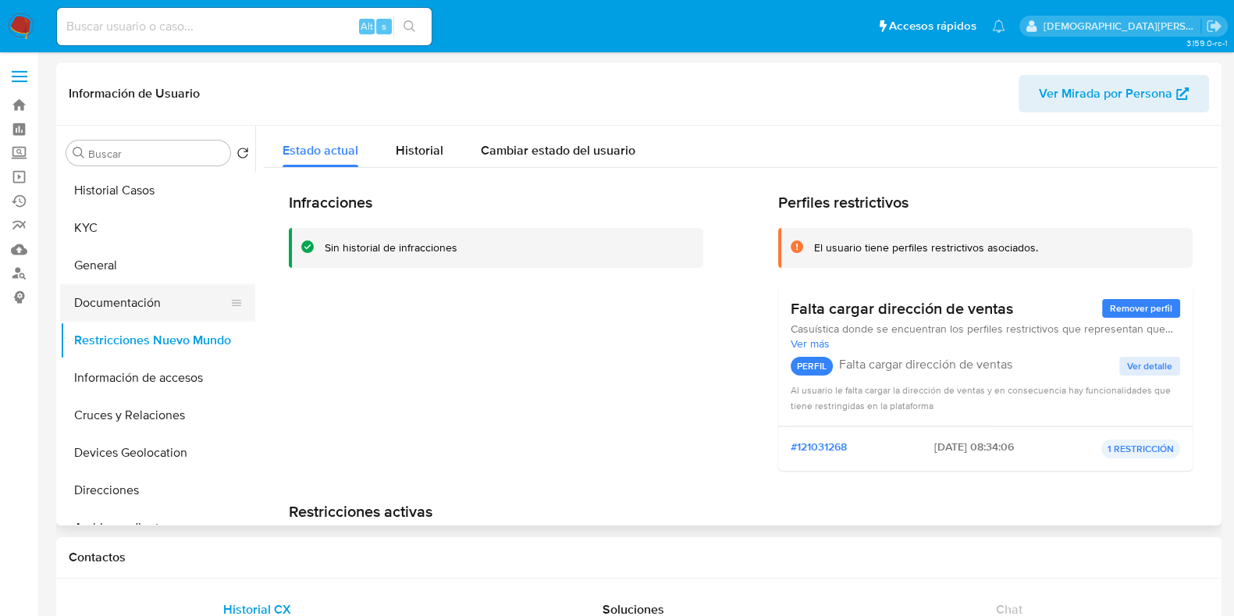
click at [149, 307] on button "Documentación" at bounding box center [151, 302] width 183 height 37
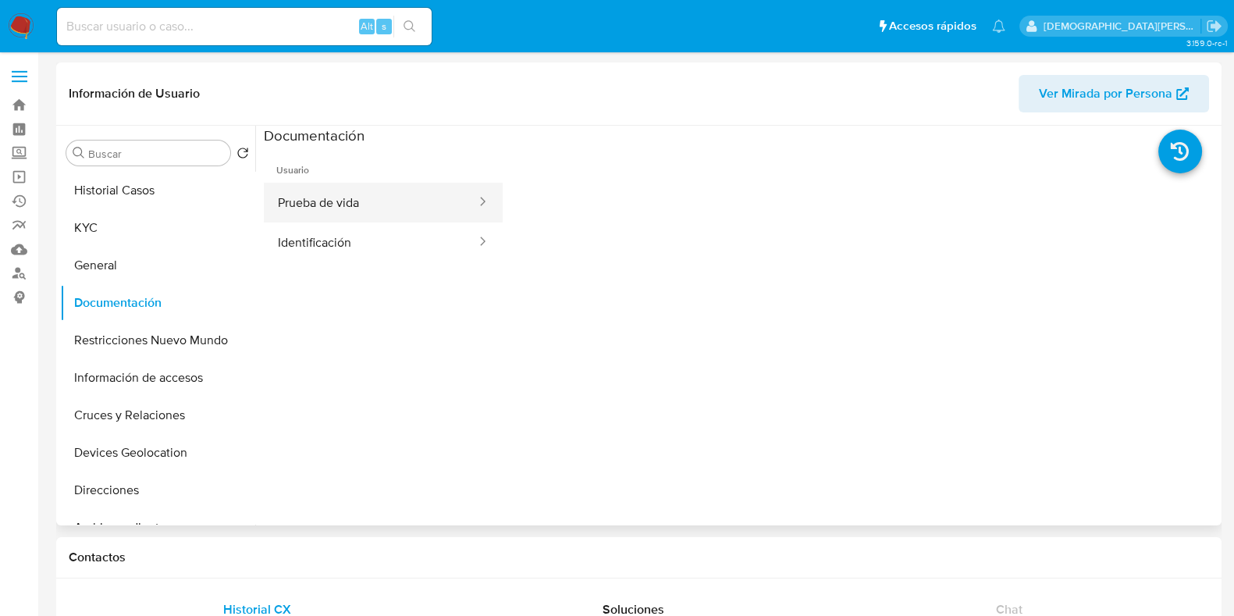
click at [377, 208] on button "Prueba de vida" at bounding box center [371, 203] width 214 height 40
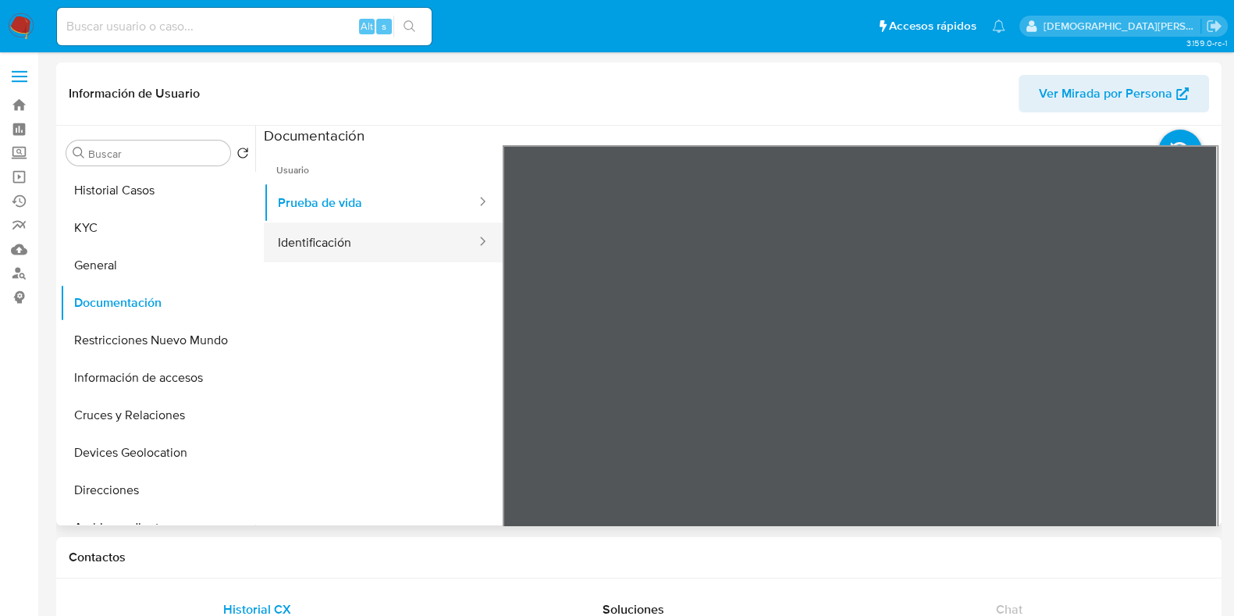
click at [414, 240] on button "Identificación" at bounding box center [371, 242] width 214 height 40
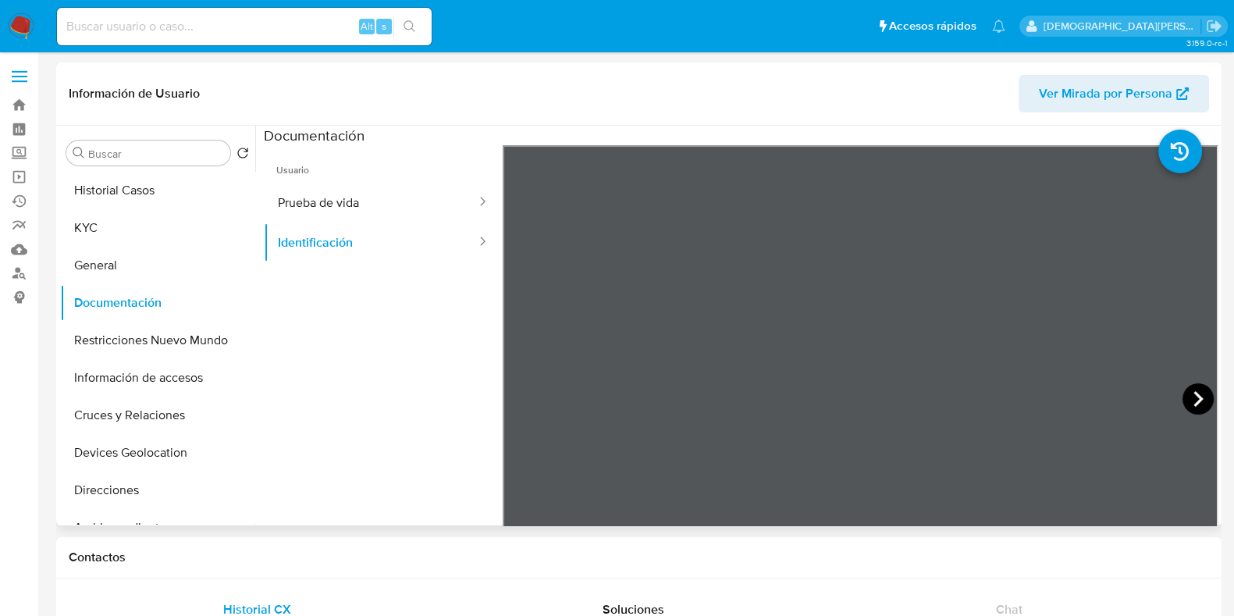
click at [1198, 403] on icon at bounding box center [1197, 398] width 31 height 31
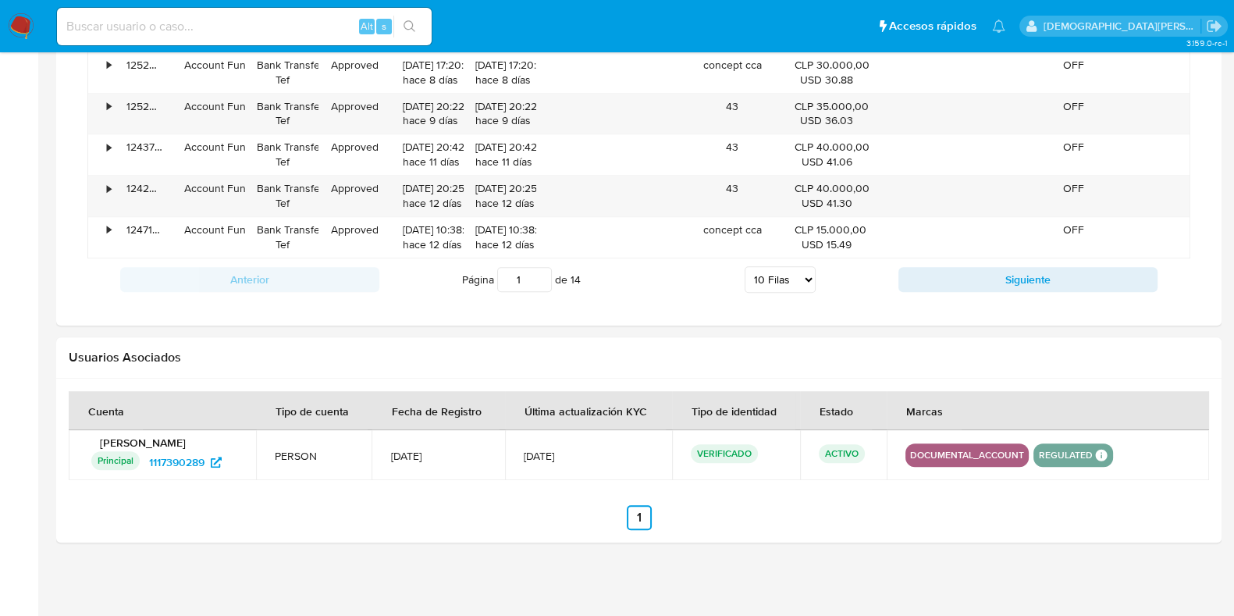
scroll to position [818, 0]
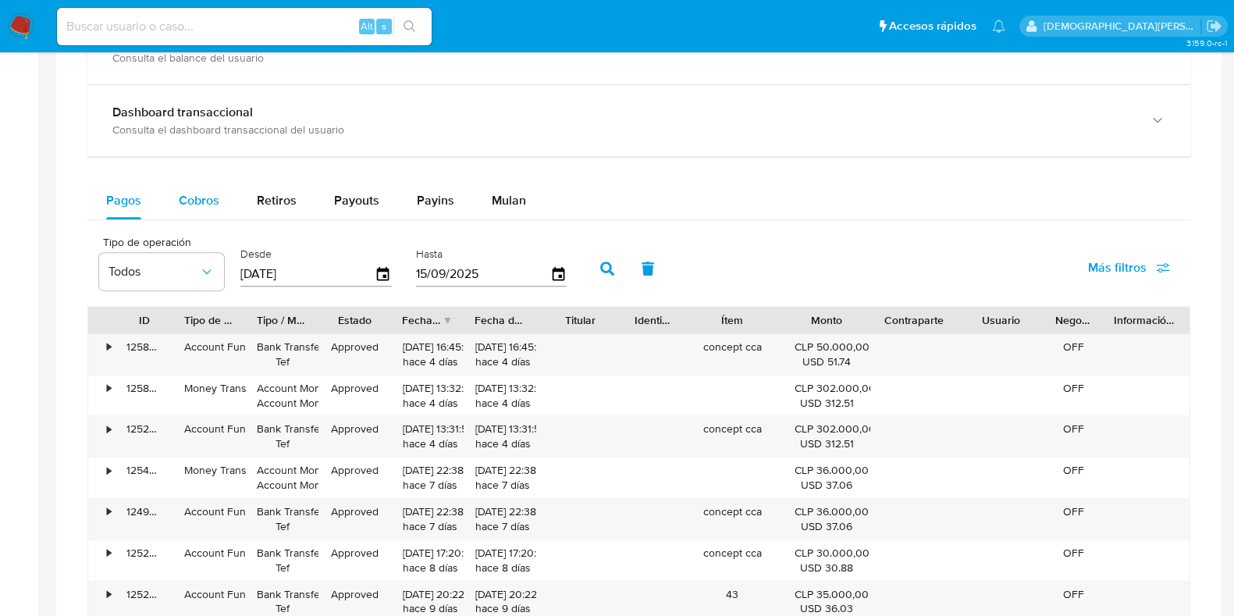
click at [209, 208] on div "Cobros" at bounding box center [199, 200] width 41 height 37
select select "10"
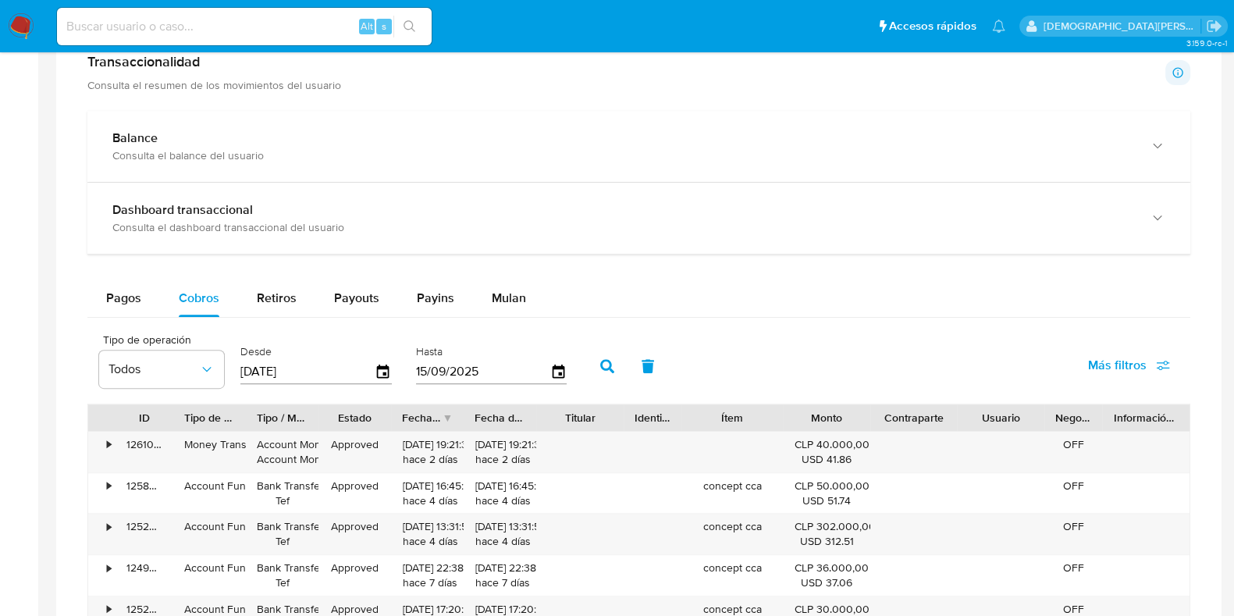
scroll to position [135, 0]
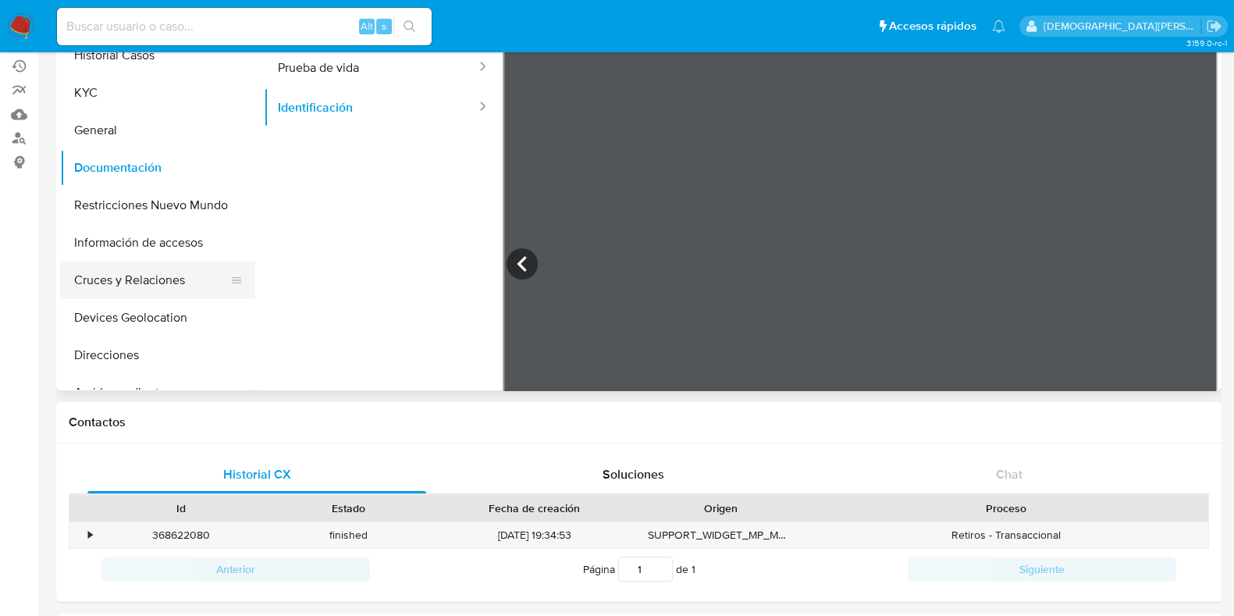
click at [116, 285] on button "Cruces y Relaciones" at bounding box center [151, 279] width 183 height 37
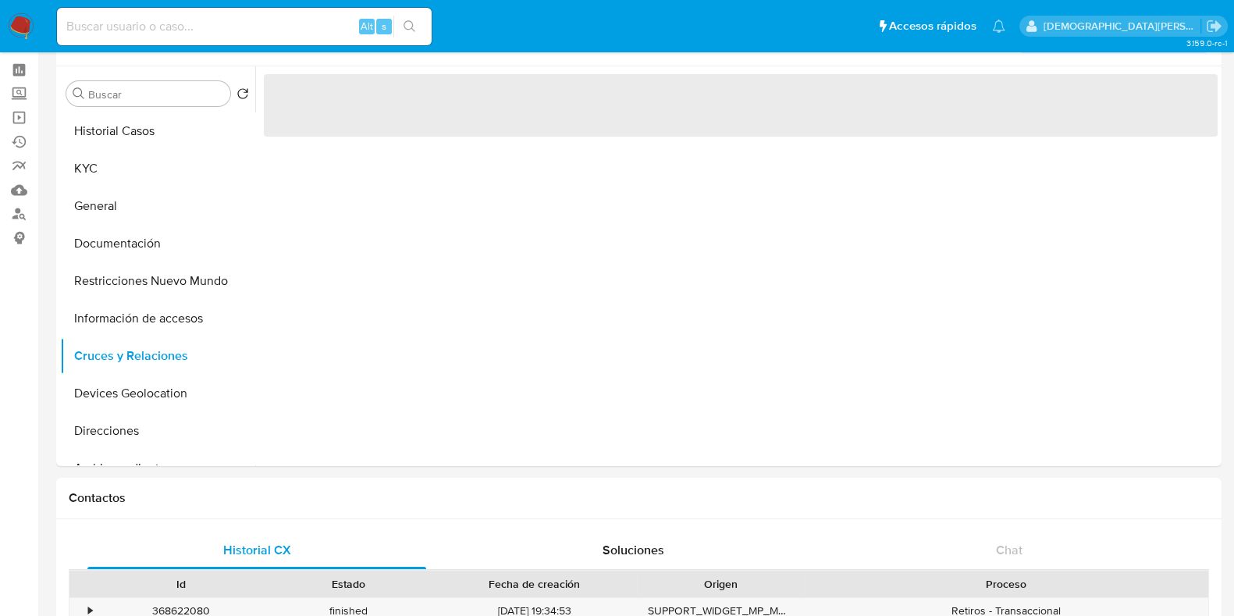
scroll to position [0, 0]
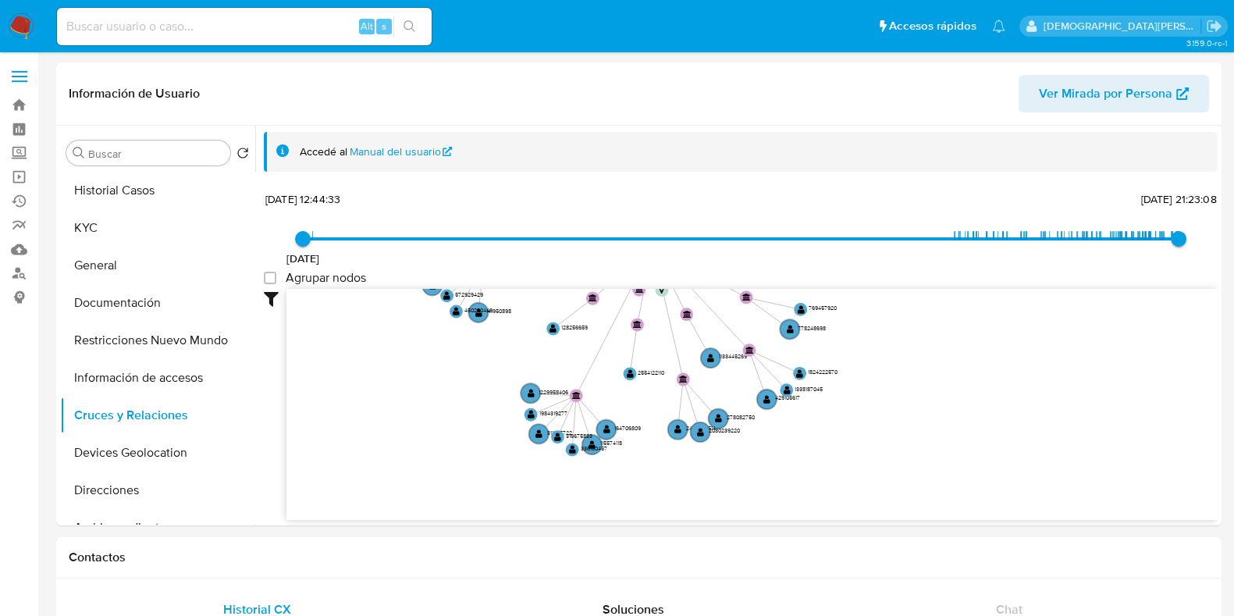
drag, startPoint x: 588, startPoint y: 384, endPoint x: 561, endPoint y: 272, distance: 115.6
click at [561, 272] on div "[DATE] [DATE] 12:44:33 [DATE] 21:23:08 Agrupar nodos Filtros Confianza alta Dev…" at bounding box center [740, 382] width 953 height 388
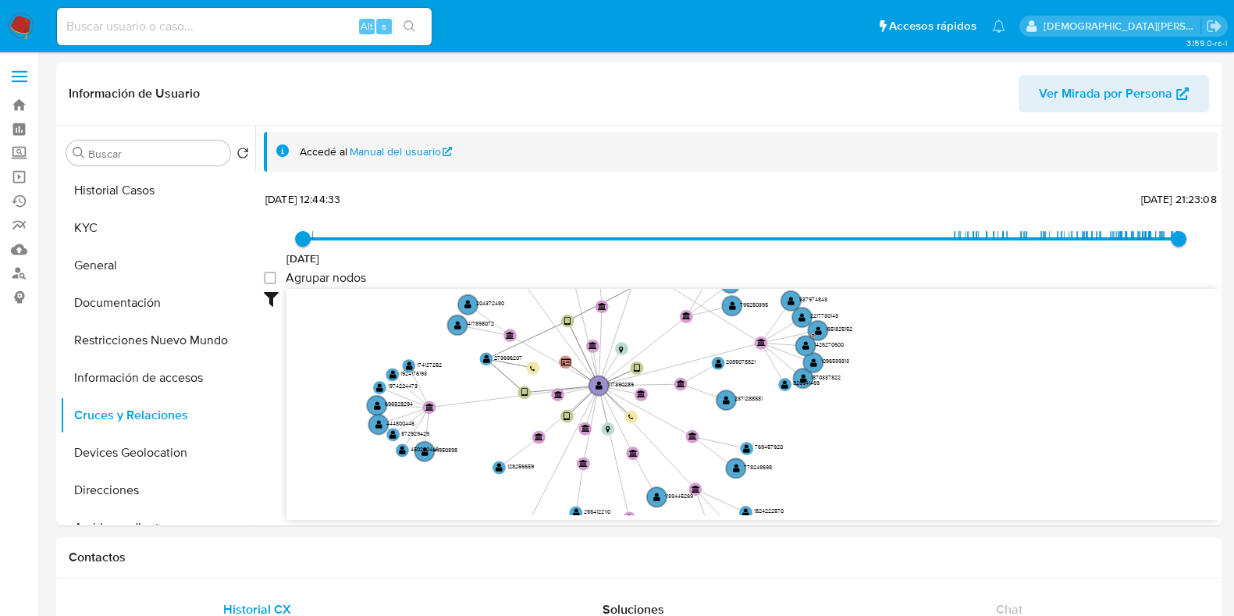
drag, startPoint x: 469, startPoint y: 364, endPoint x: 416, endPoint y: 503, distance: 148.7
click at [416, 503] on icon "device-6727903b8a39b01d3cb2ae4c  user-1117390289  1117390289 user-273696207 …" at bounding box center [751, 402] width 931 height 226
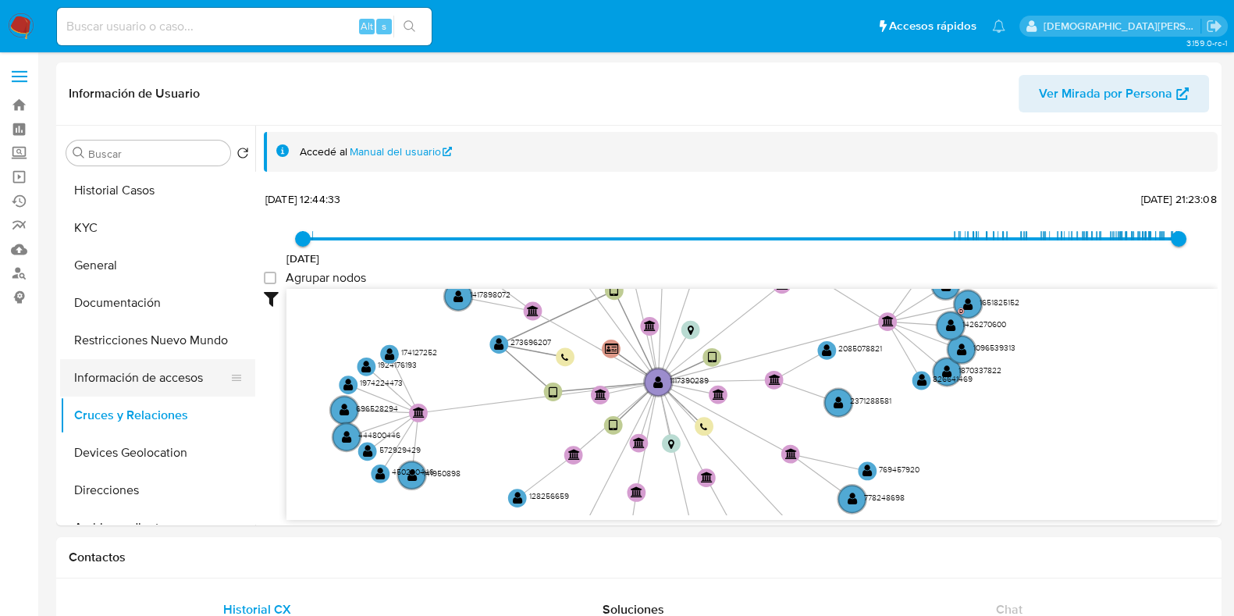
click at [160, 385] on button "Información de accesos" at bounding box center [151, 377] width 183 height 37
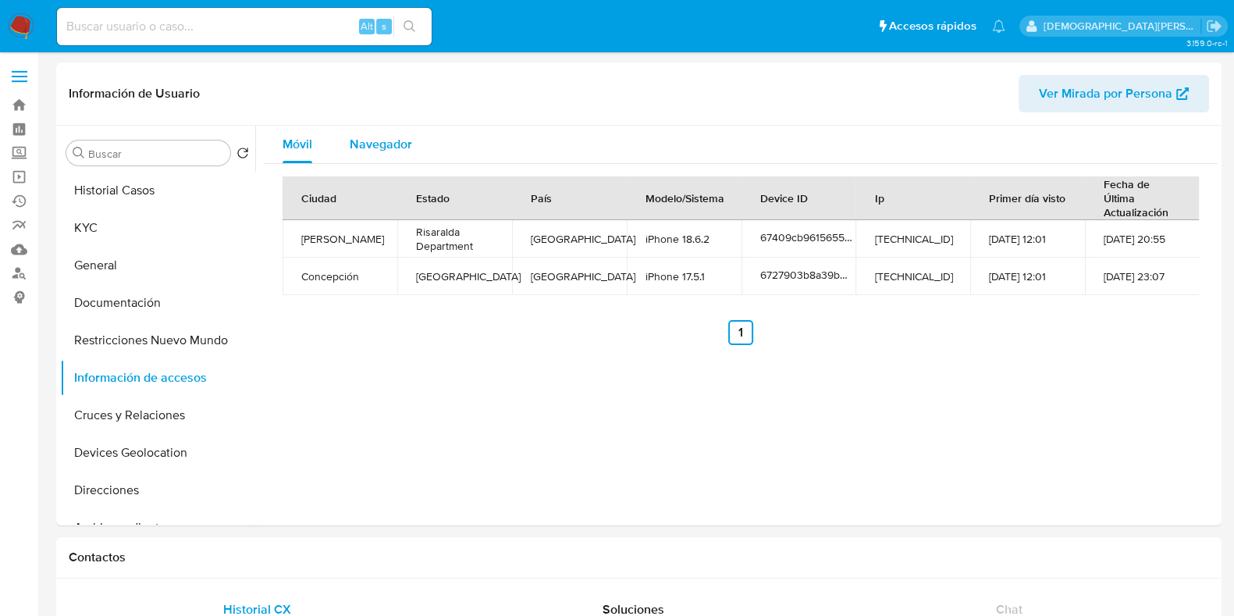
click at [414, 151] on button "Navegador" at bounding box center [381, 144] width 100 height 37
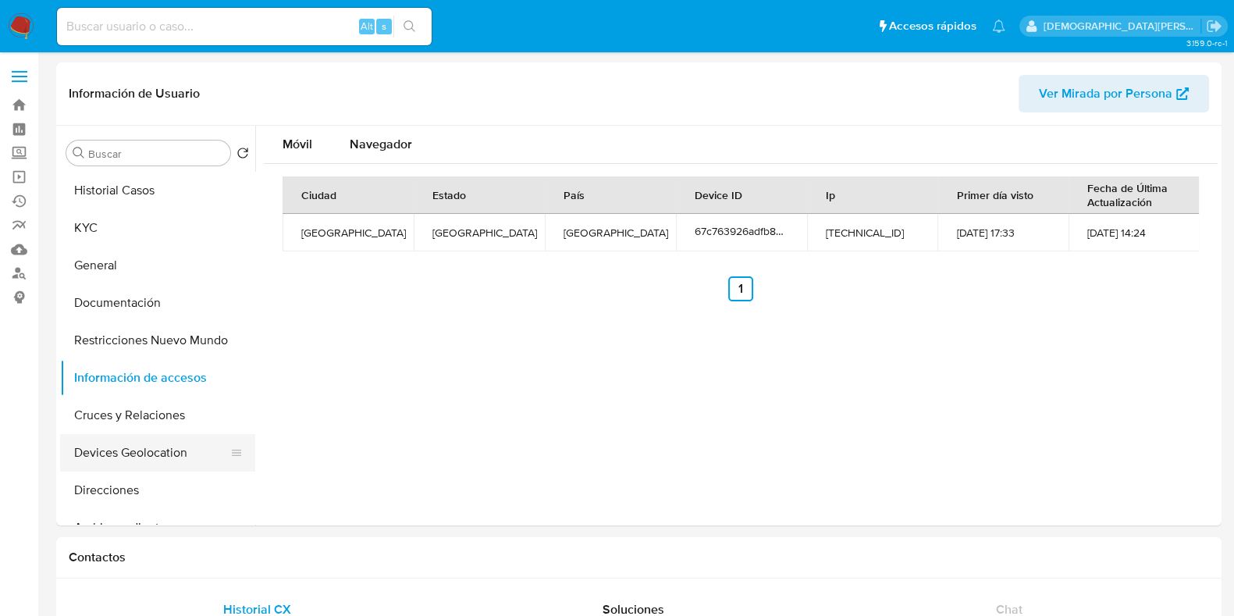
click at [140, 453] on button "Devices Geolocation" at bounding box center [151, 452] width 183 height 37
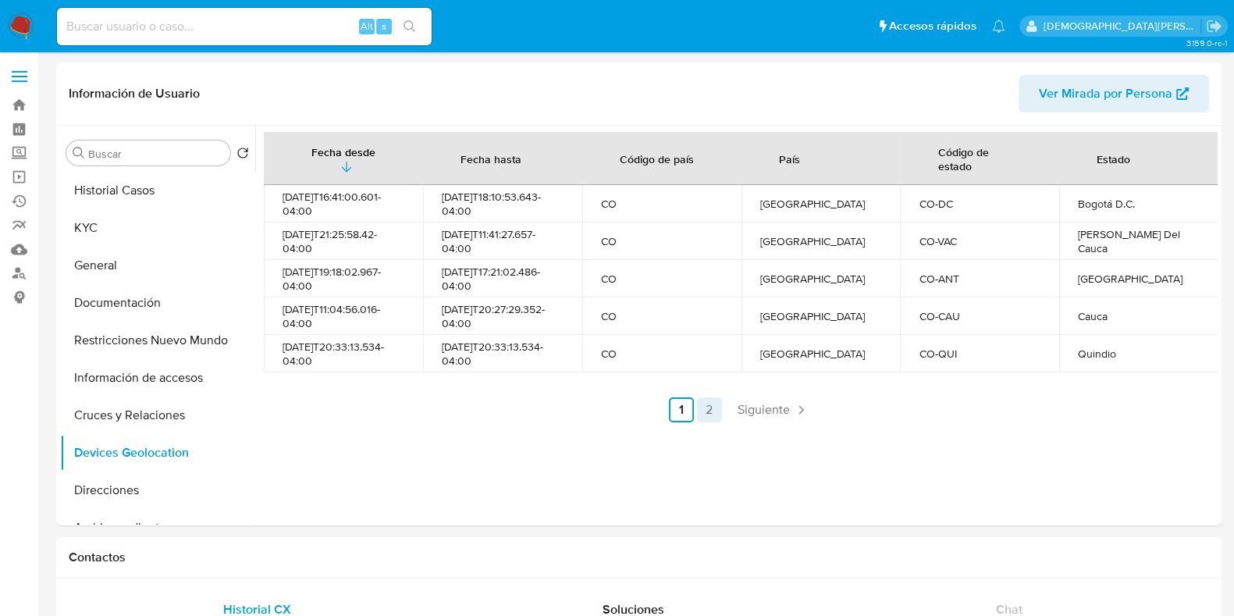
click at [706, 413] on link "2" at bounding box center [709, 409] width 25 height 25
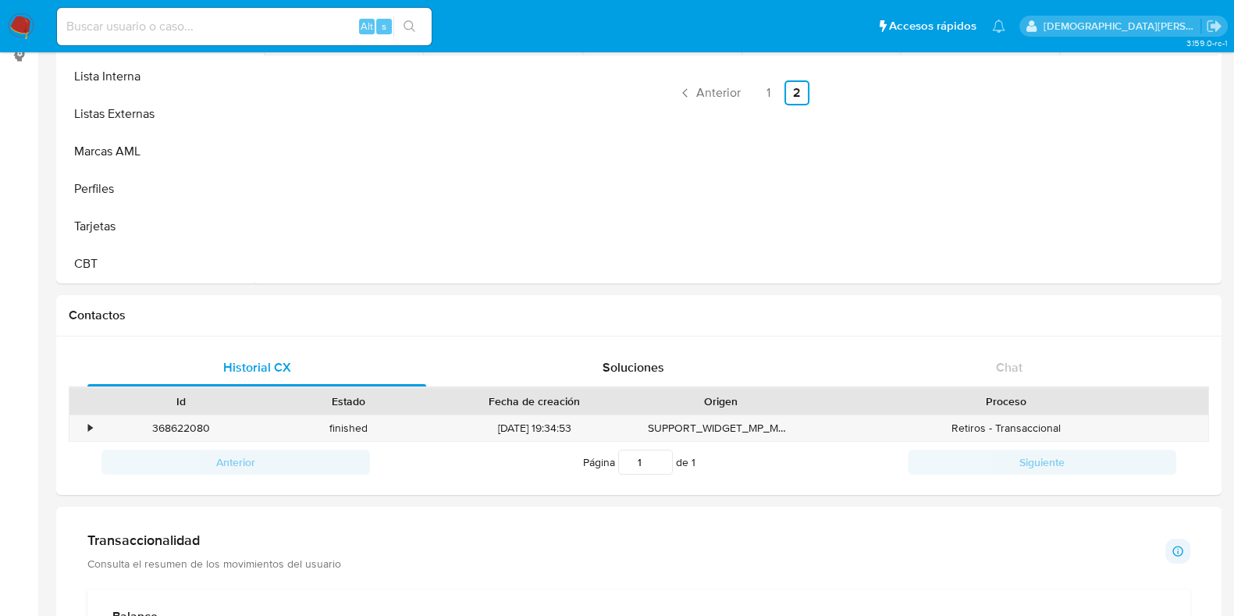
scroll to position [585, 0]
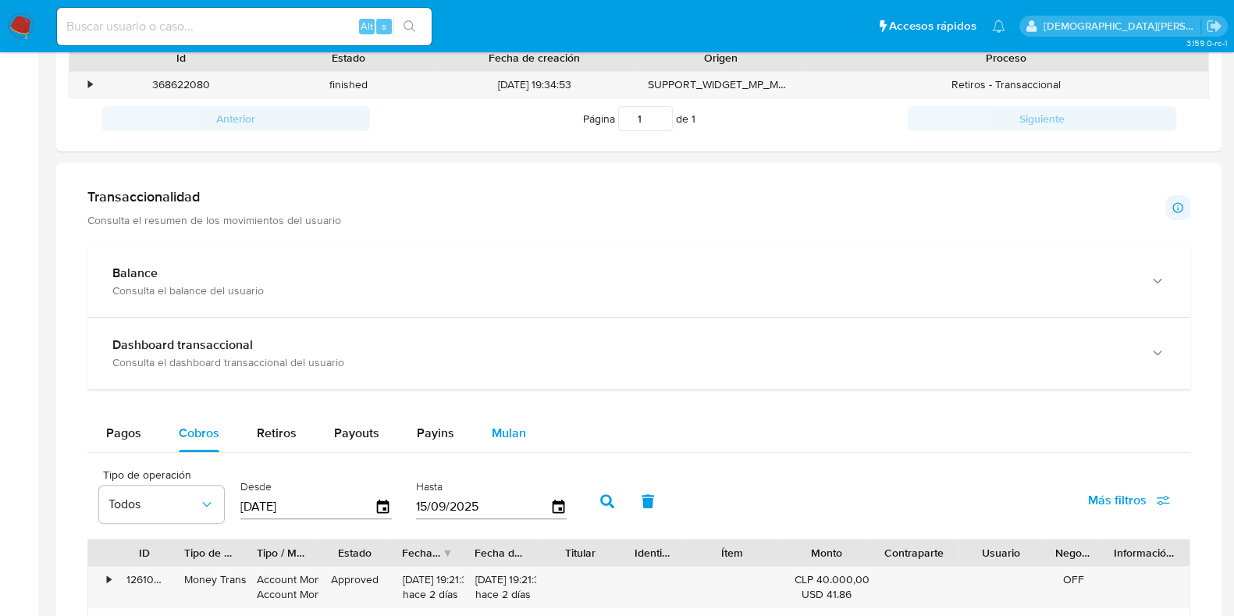
click at [504, 438] on span "Mulan" at bounding box center [509, 433] width 34 height 18
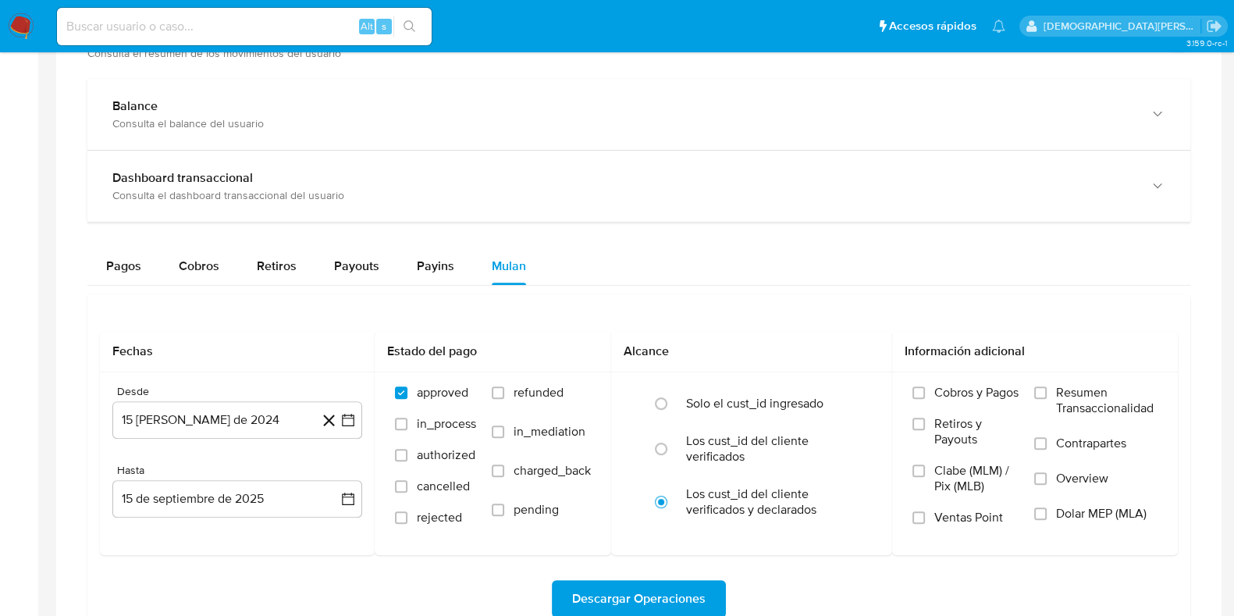
scroll to position [878, 0]
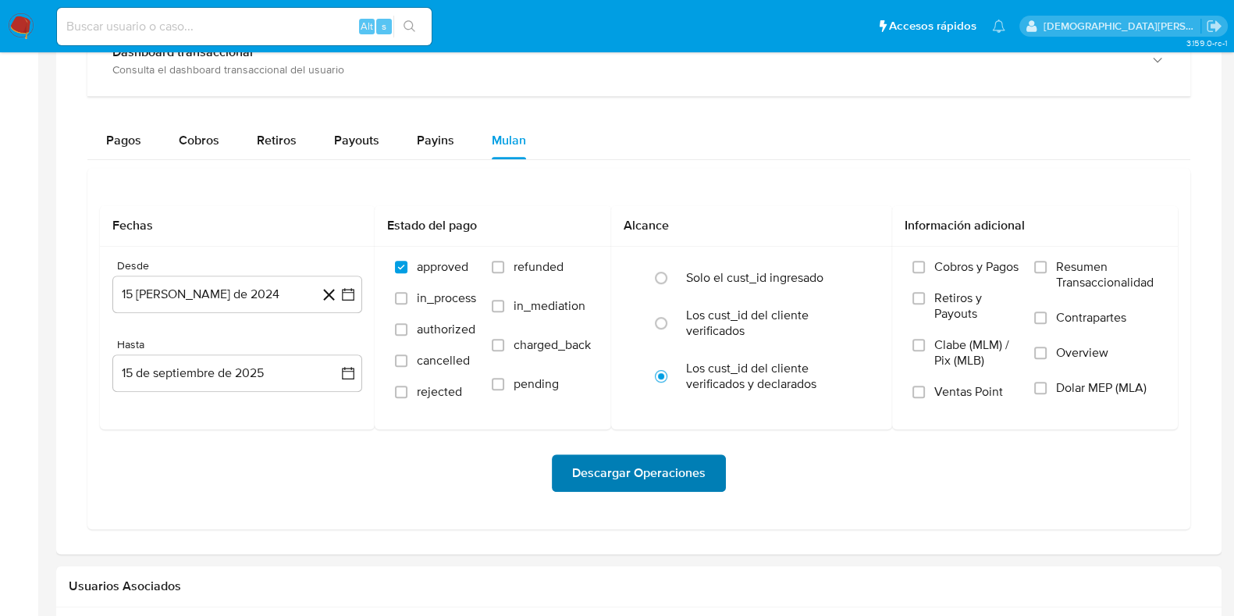
click at [593, 478] on span "Descargar Operaciones" at bounding box center [638, 473] width 133 height 34
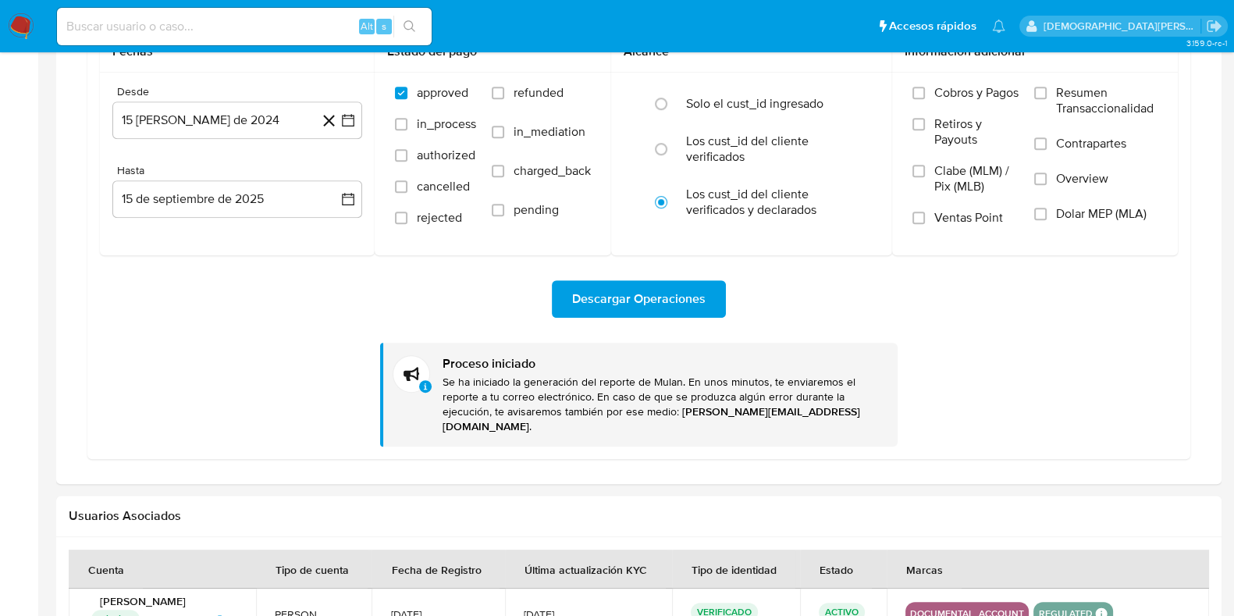
scroll to position [808, 0]
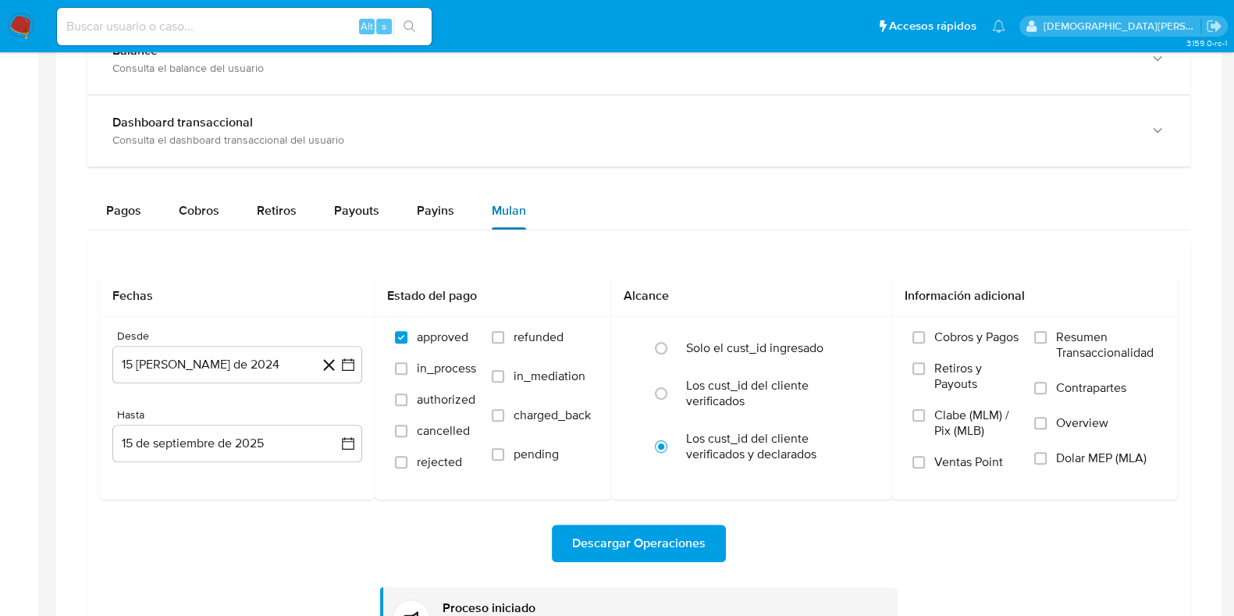
click at [503, 208] on span "Mulan" at bounding box center [509, 210] width 34 height 18
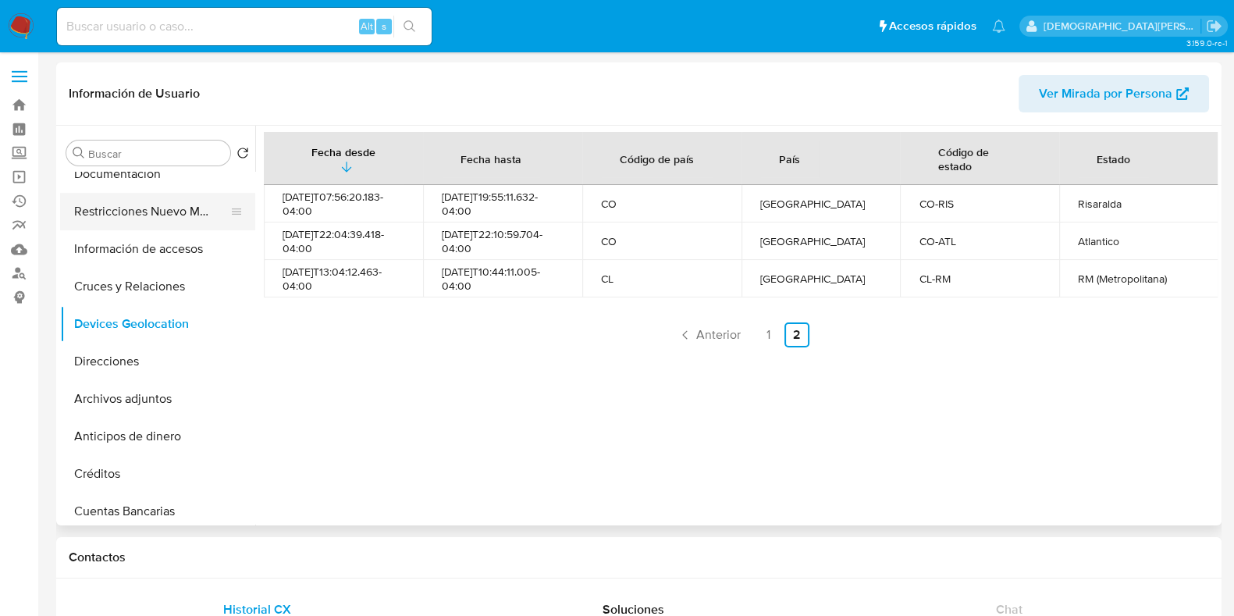
scroll to position [74, 0]
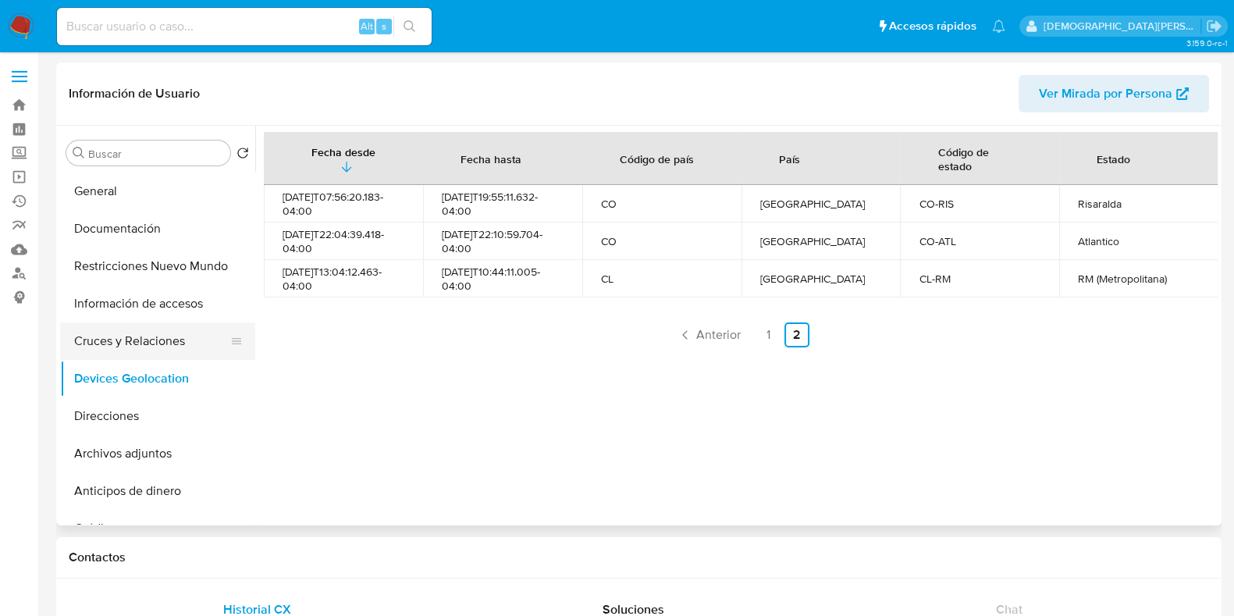
click at [157, 336] on button "Cruces y Relaciones" at bounding box center [151, 340] width 183 height 37
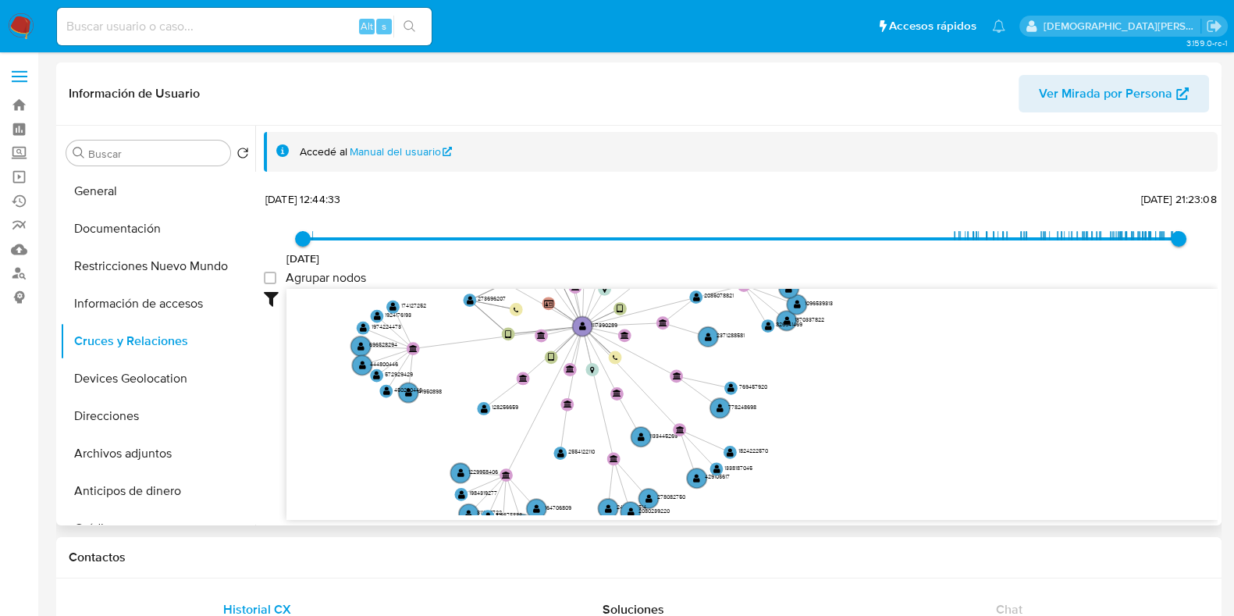
drag, startPoint x: 546, startPoint y: 393, endPoint x: 484, endPoint y: 358, distance: 71.6
click at [484, 358] on icon "device-6727903b8a39b01d3cb2ae4c  user-1117390289  1117390289 user-273696207 …" at bounding box center [751, 402] width 931 height 226
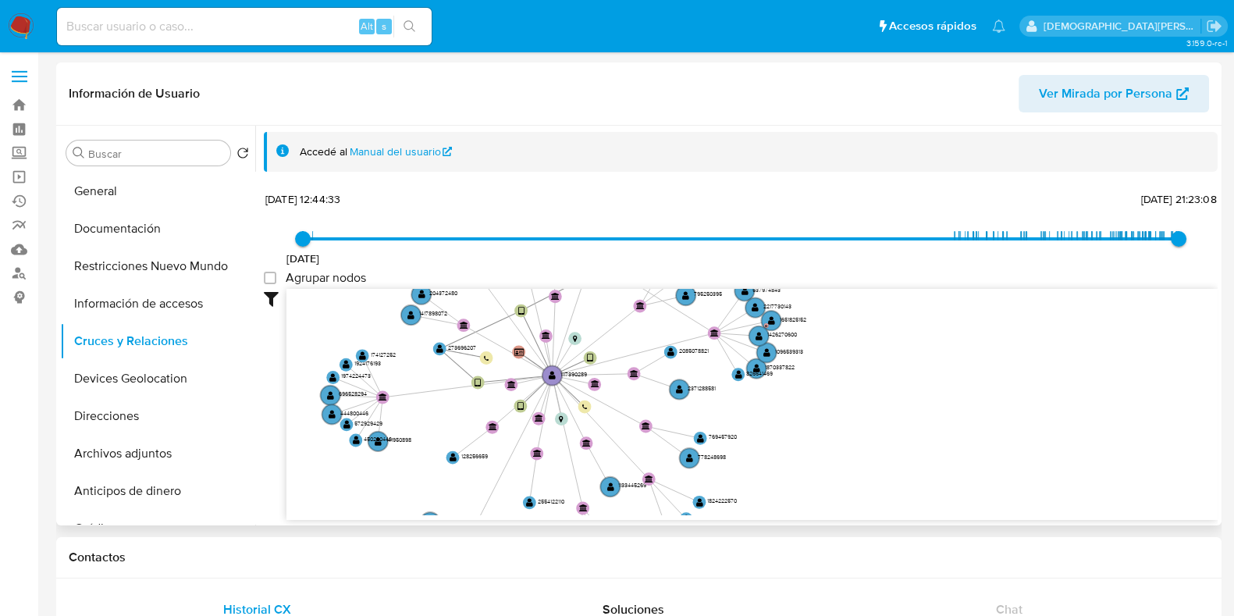
drag, startPoint x: 588, startPoint y: 419, endPoint x: 556, endPoint y: 471, distance: 61.3
click at [556, 471] on icon "device-6727903b8a39b01d3cb2ae4c  user-1117390289  1117390289 user-273696207 …" at bounding box center [751, 402] width 931 height 226
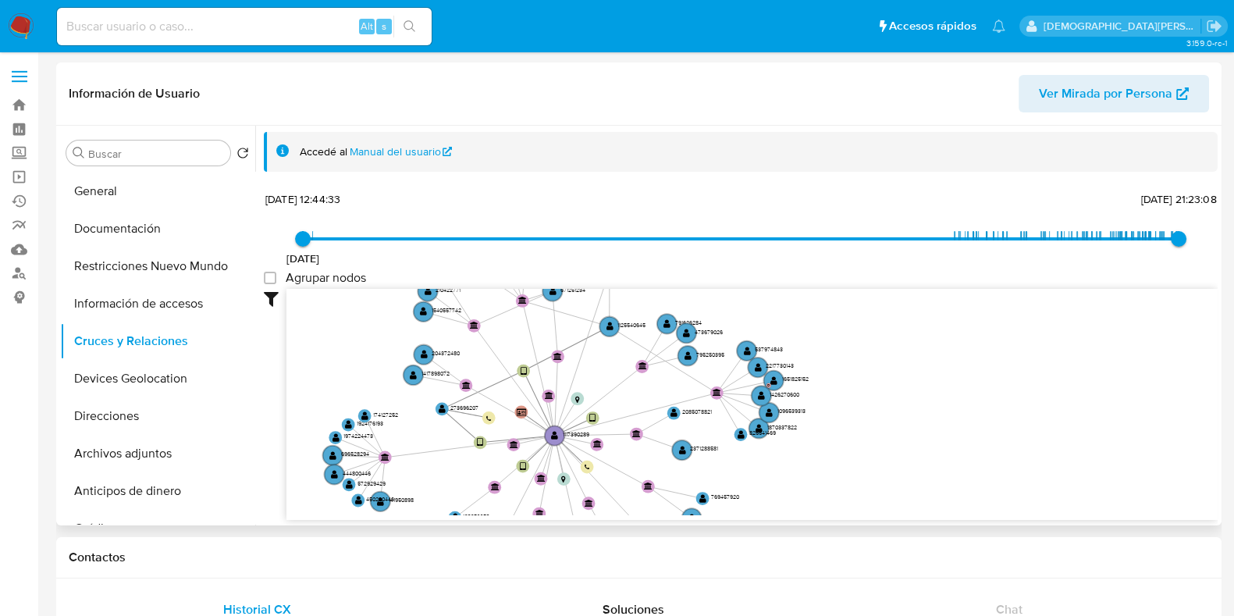
drag, startPoint x: 616, startPoint y: 420, endPoint x: 618, endPoint y: 442, distance: 22.7
click at [618, 442] on icon "device-6727903b8a39b01d3cb2ae4c  user-1117390289  1117390289 user-273696207 …" at bounding box center [751, 402] width 931 height 226
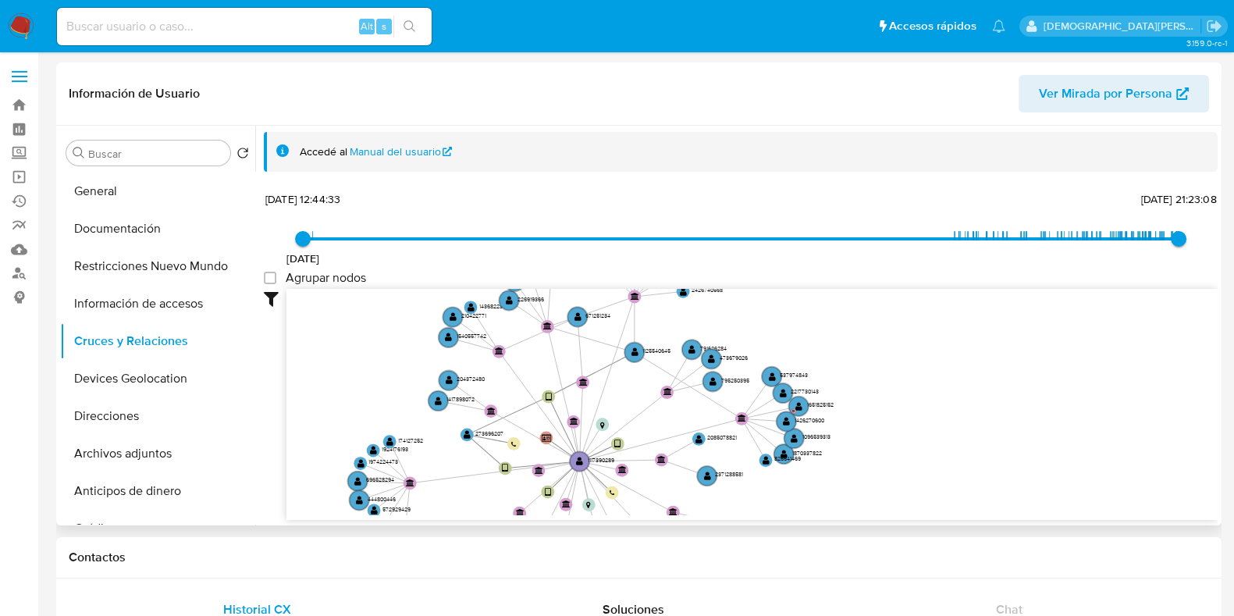
drag, startPoint x: 626, startPoint y: 402, endPoint x: 635, endPoint y: 395, distance: 11.7
click at [635, 395] on icon "device-6727903b8a39b01d3cb2ae4c  user-1117390289  1117390289 user-273696207 …" at bounding box center [751, 402] width 931 height 226
click at [468, 435] on text "" at bounding box center [466, 434] width 7 height 9
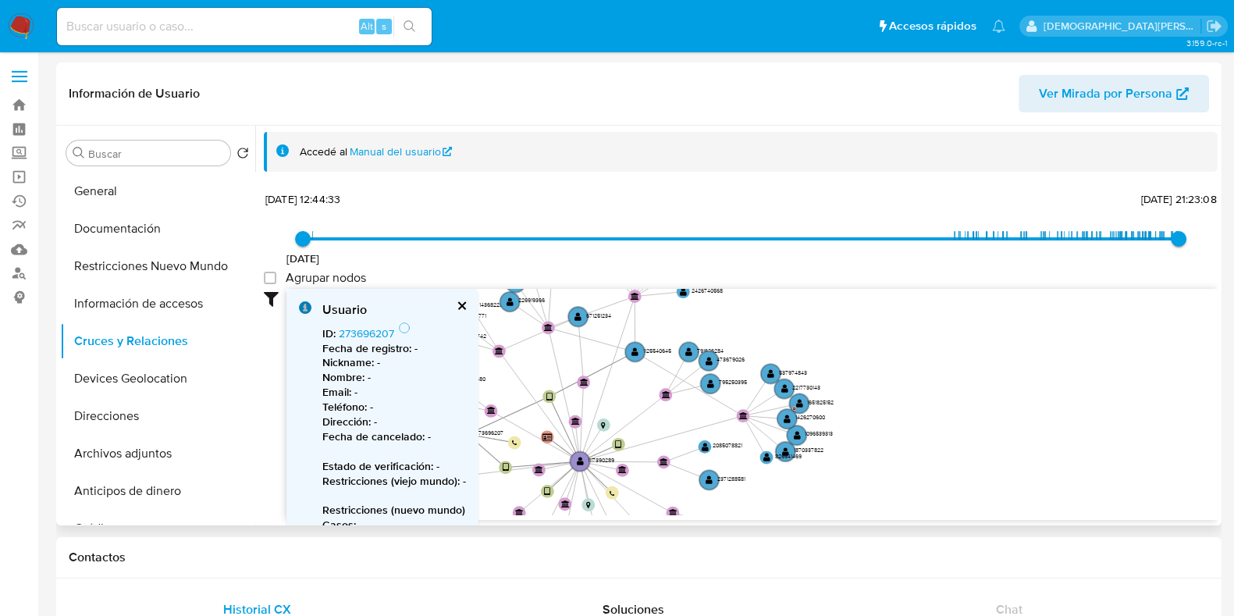
drag, startPoint x: 623, startPoint y: 390, endPoint x: 685, endPoint y: 378, distance: 62.7
click at [685, 378] on icon "device-6727903b8a39b01d3cb2ae4c  user-1117390289  1117390289 user-273696207 …" at bounding box center [751, 402] width 931 height 226
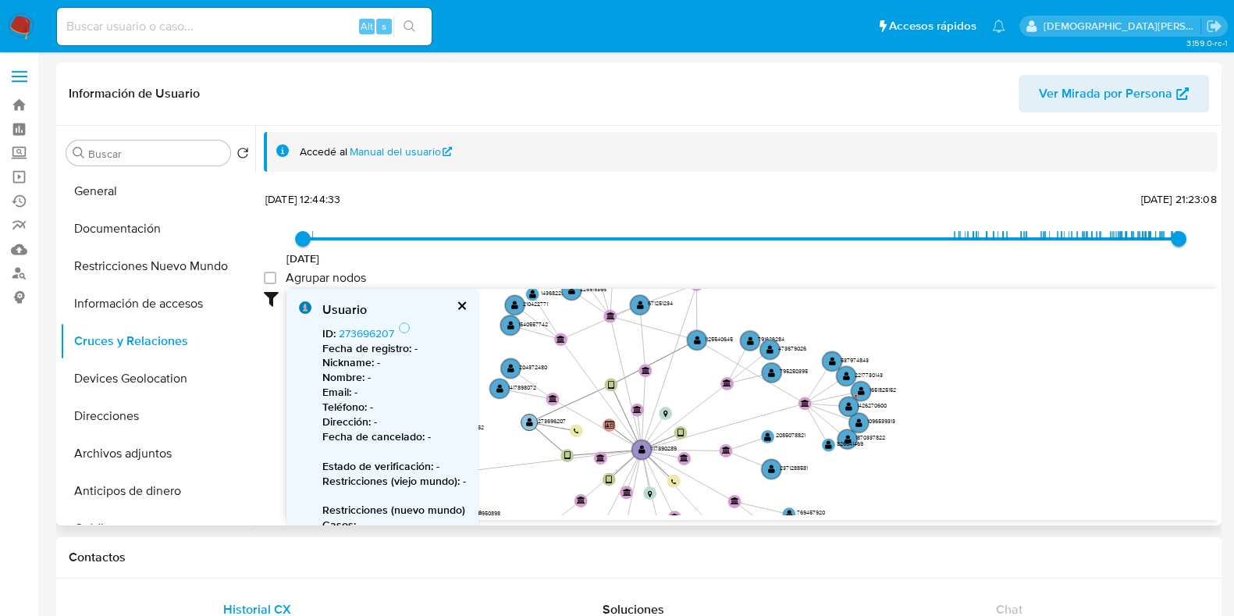
click at [527, 421] on text "" at bounding box center [529, 421] width 7 height 9
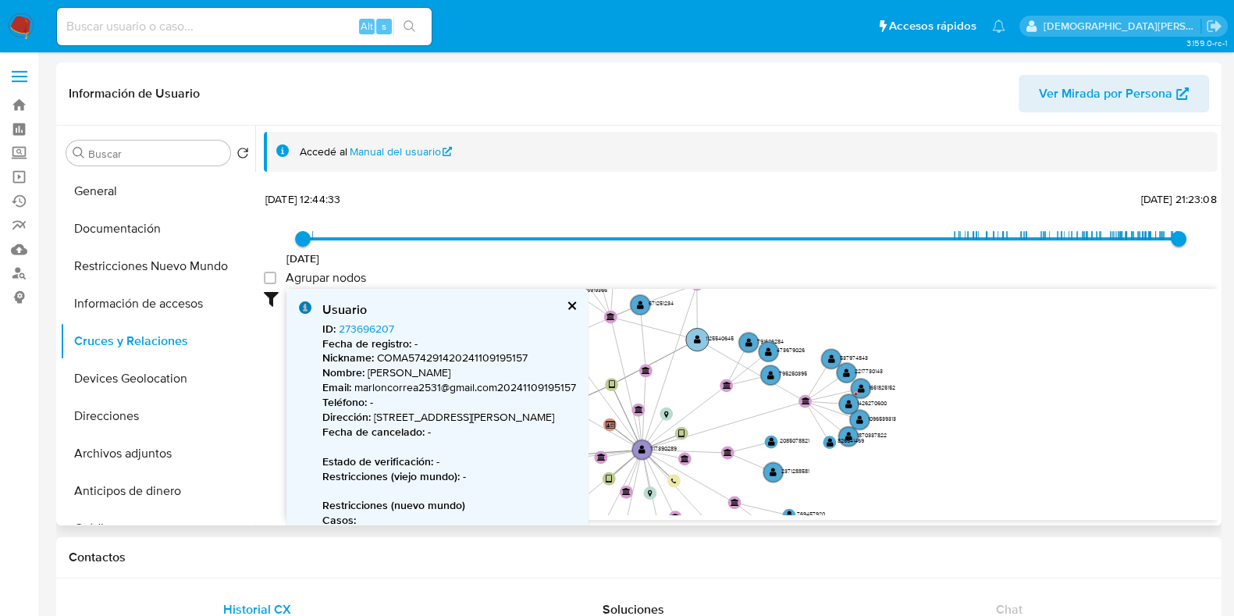
click at [696, 339] on text "" at bounding box center [697, 339] width 7 height 9
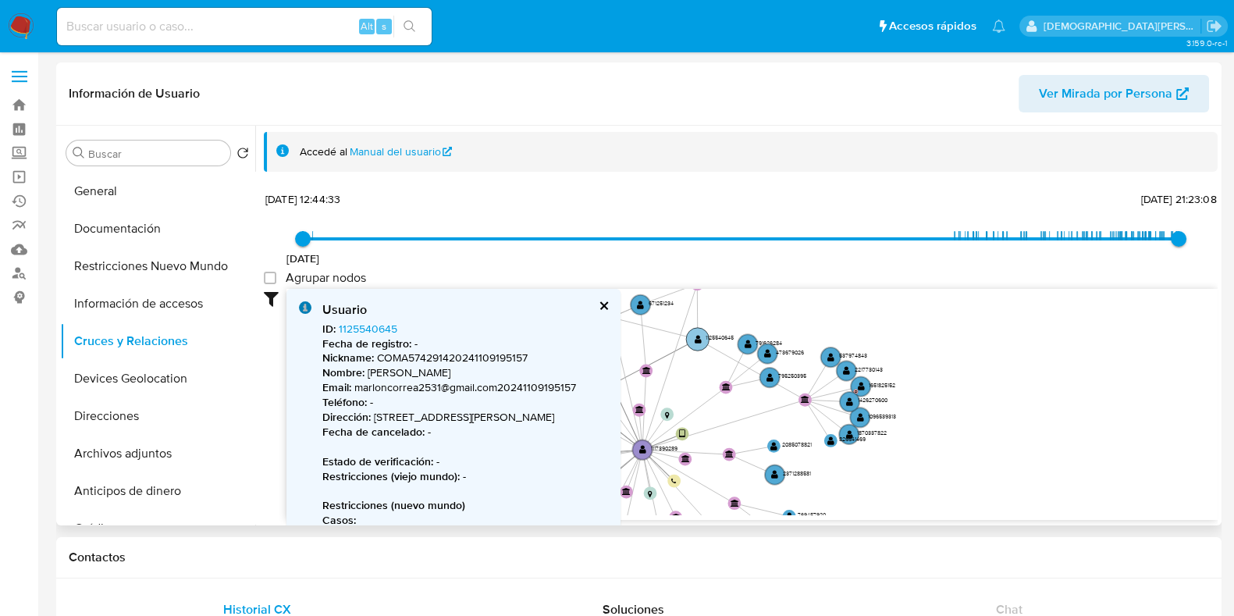
click at [696, 339] on text "" at bounding box center [697, 339] width 7 height 9
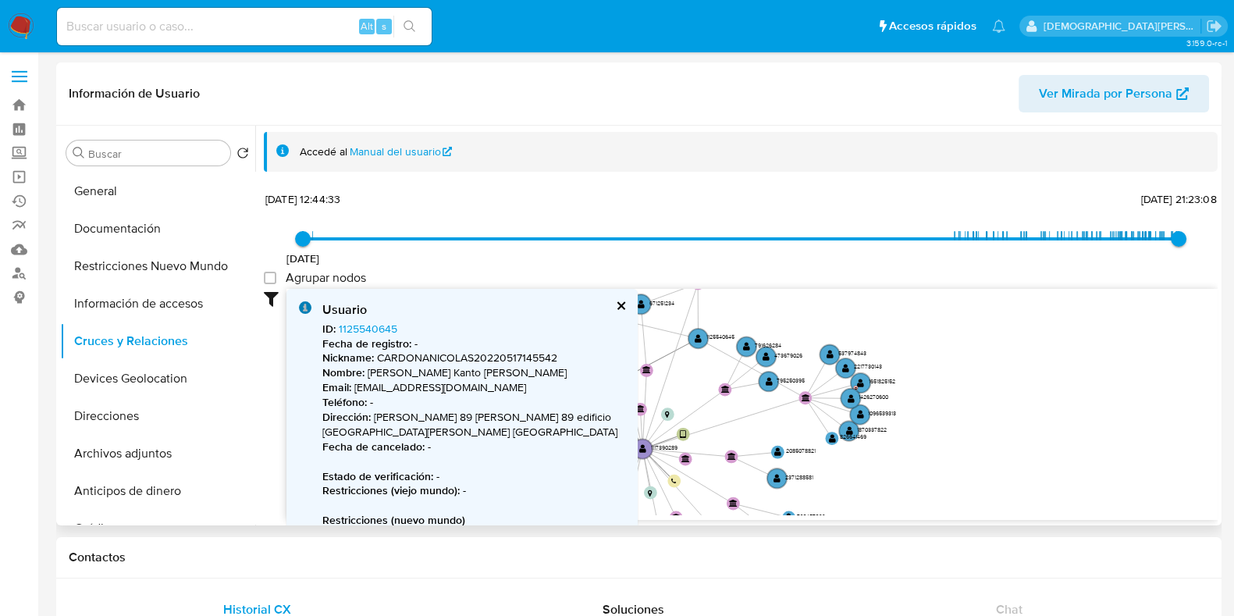
click at [620, 307] on button "cerrar" at bounding box center [620, 305] width 10 height 10
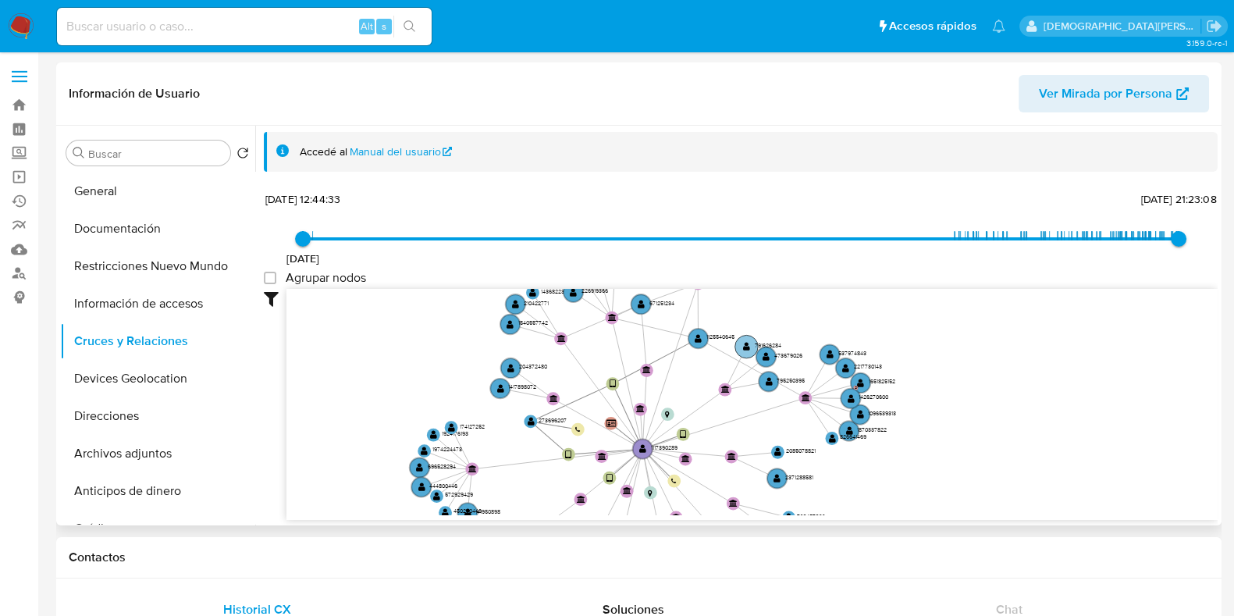
click at [744, 346] on text "" at bounding box center [746, 346] width 7 height 9
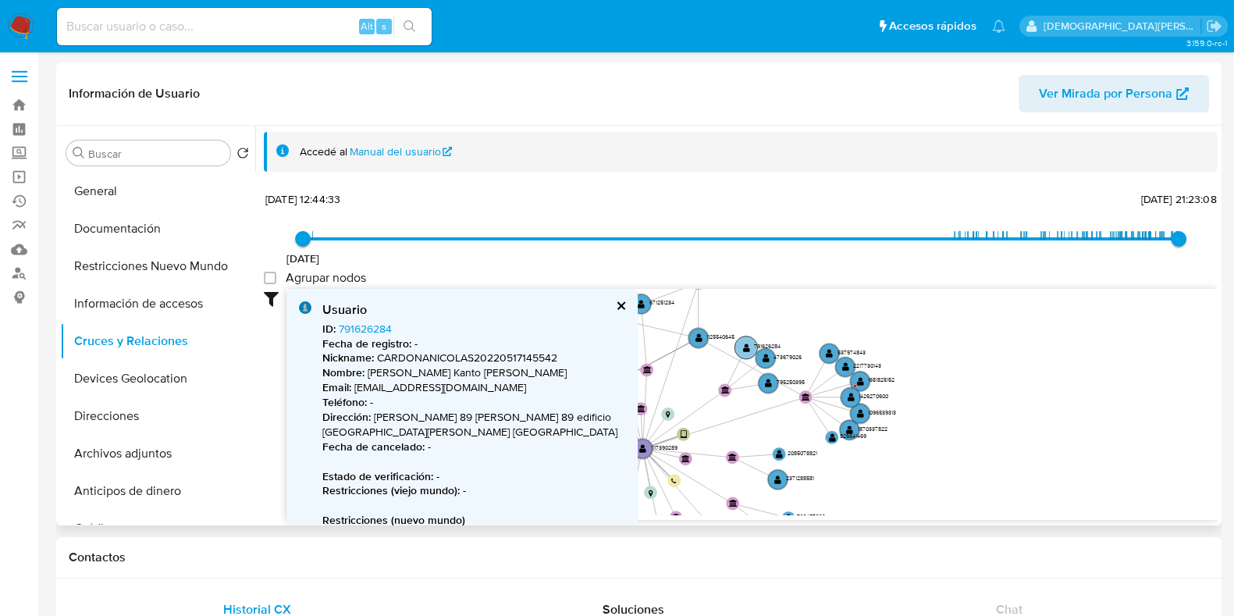
click at [744, 346] on text "" at bounding box center [746, 347] width 7 height 9
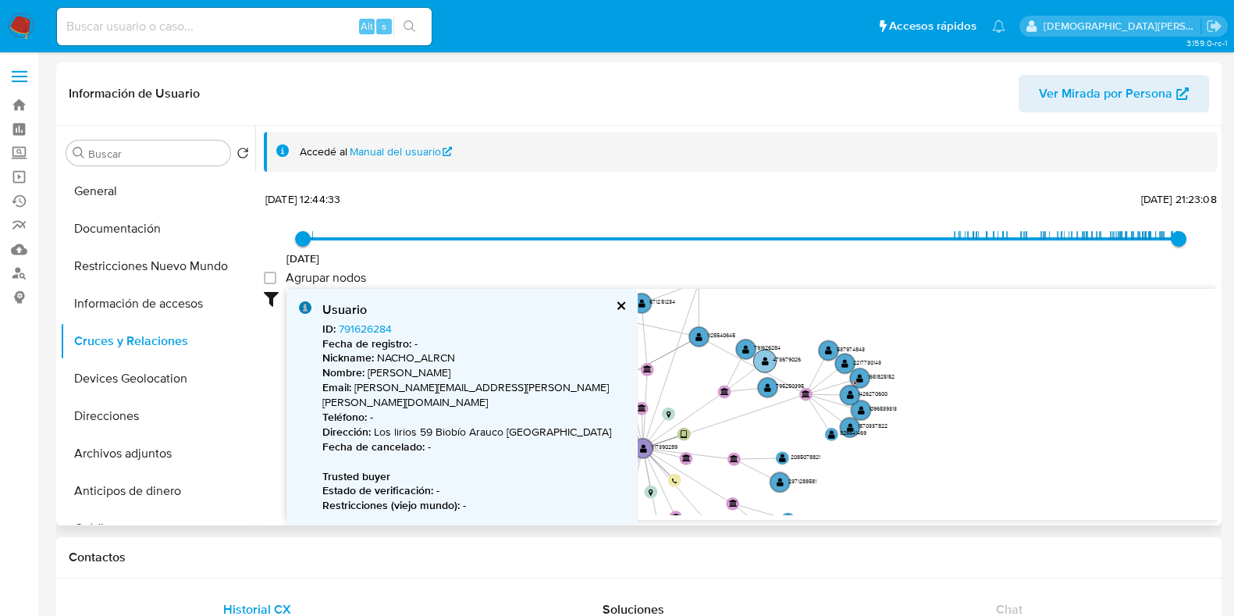
click at [762, 357] on text "" at bounding box center [765, 361] width 7 height 9
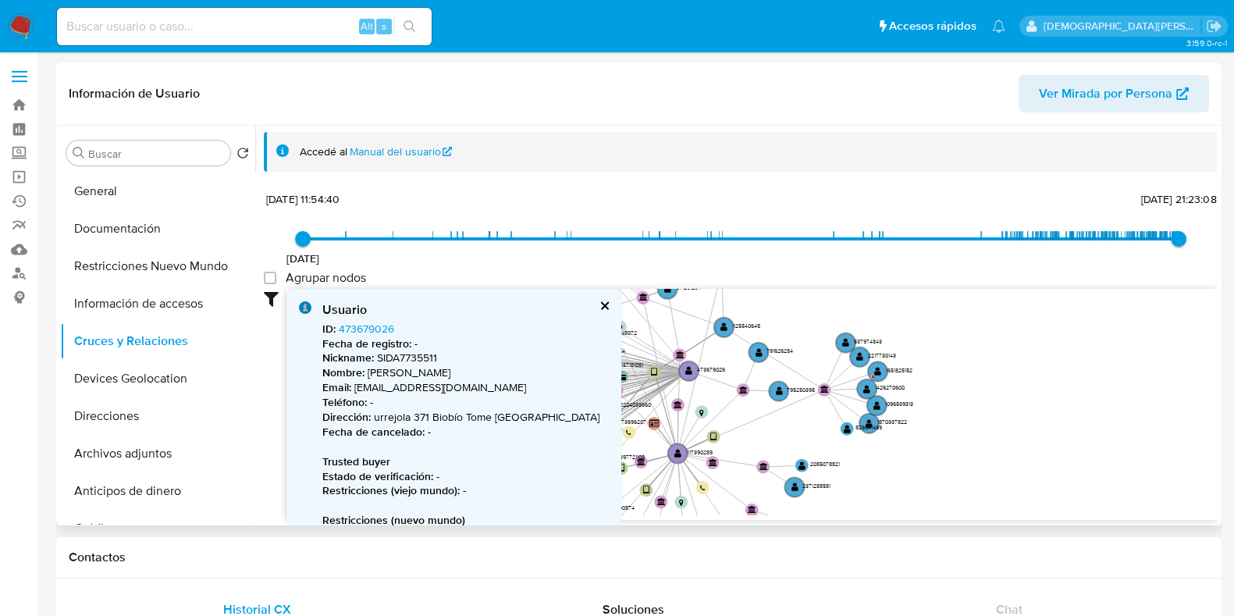
type input "1622818480000"
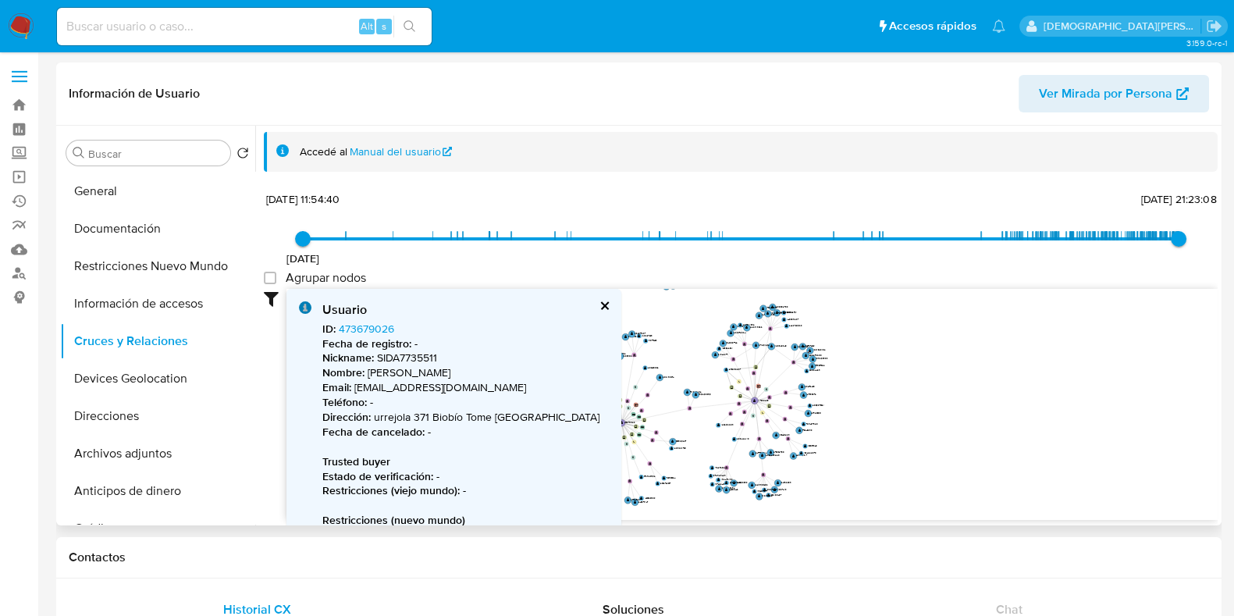
click at [598, 302] on button "cerrar" at bounding box center [603, 305] width 10 height 10
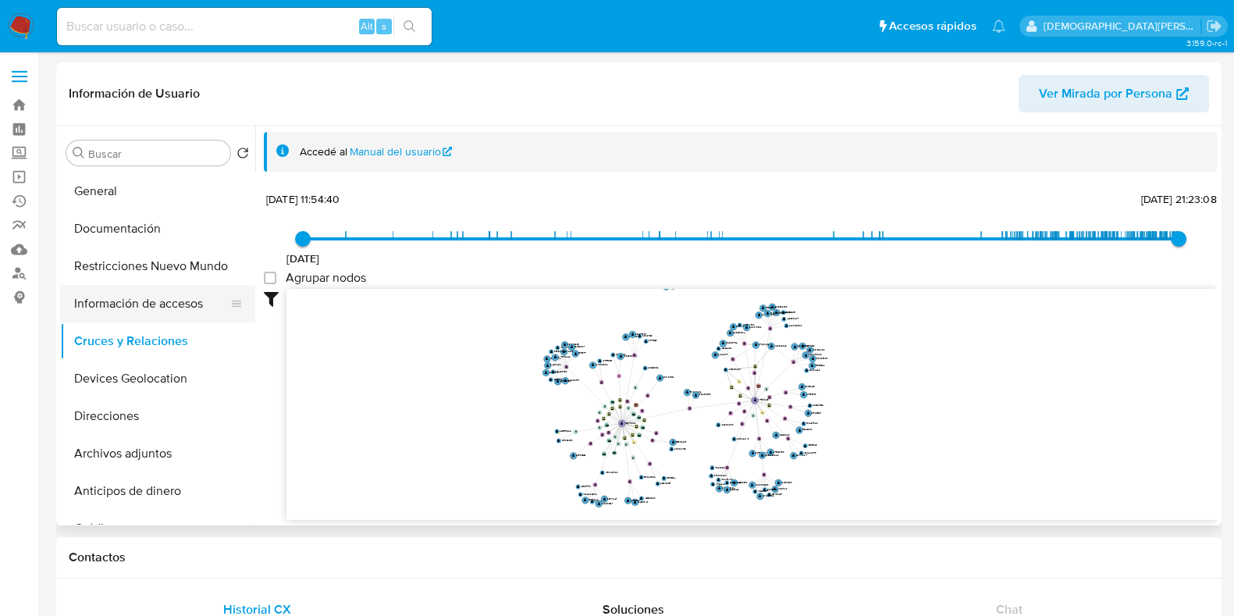
click at [164, 298] on button "Información de accesos" at bounding box center [151, 303] width 183 height 37
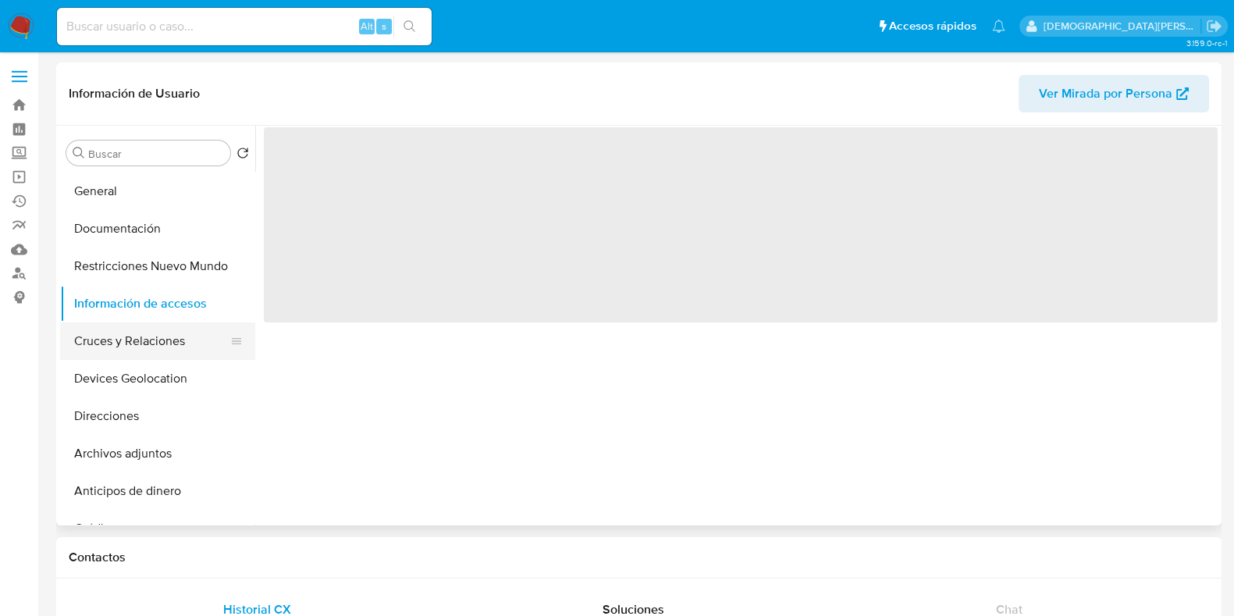
click at [146, 336] on button "Cruces y Relaciones" at bounding box center [151, 340] width 183 height 37
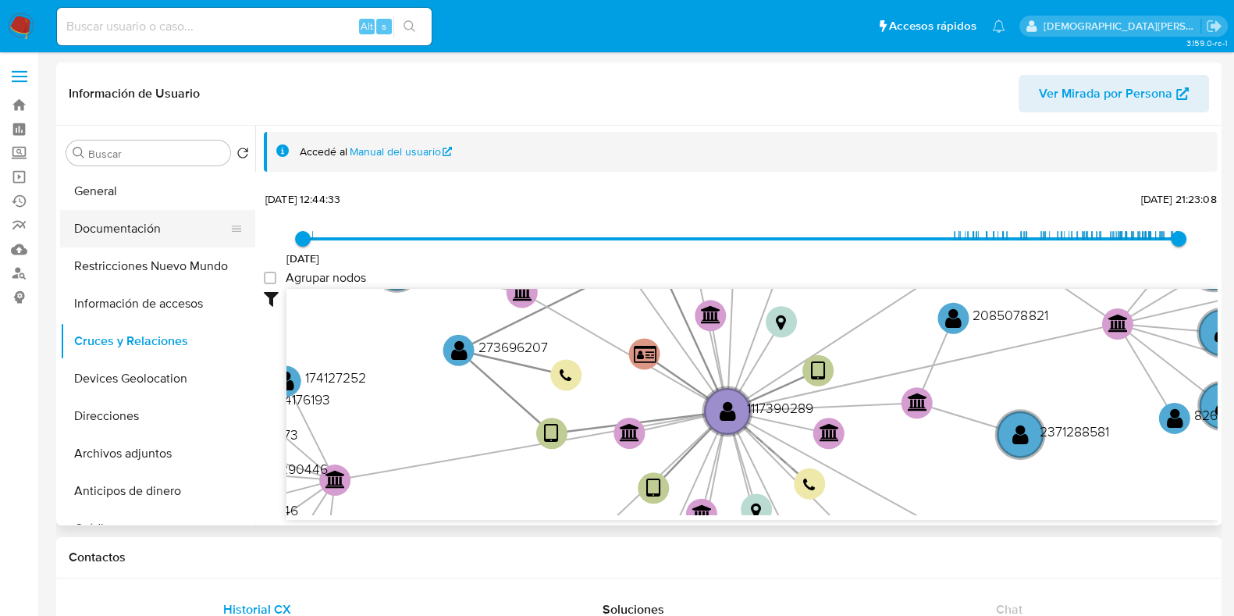
click at [142, 232] on button "Documentación" at bounding box center [151, 228] width 183 height 37
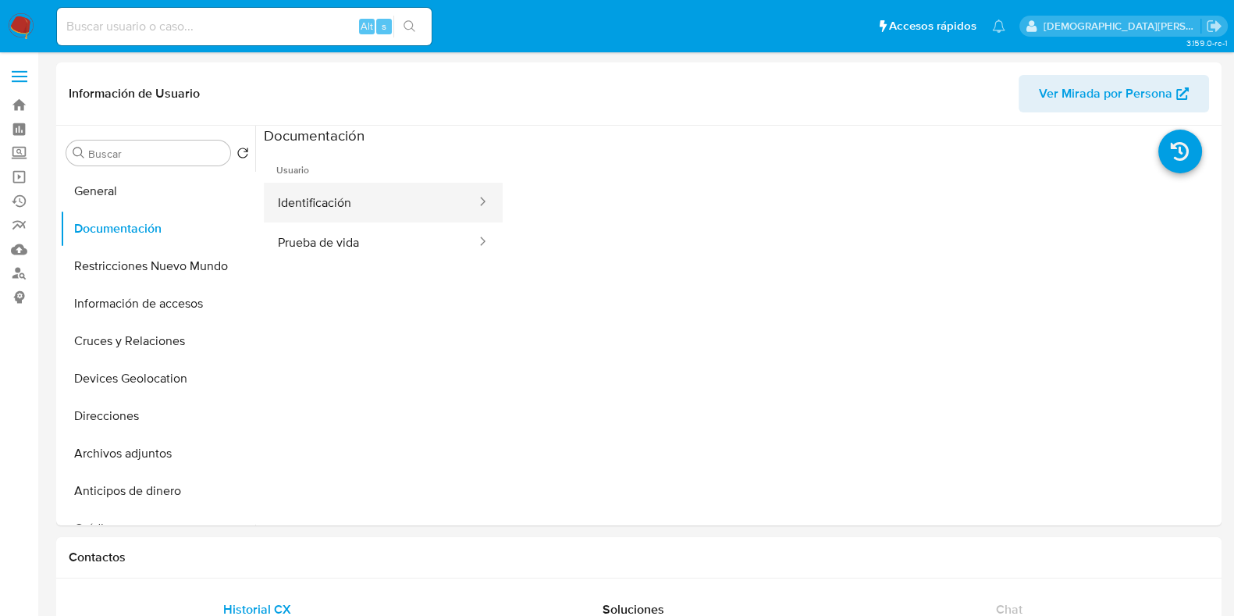
click at [358, 197] on button "Identificación" at bounding box center [371, 203] width 214 height 40
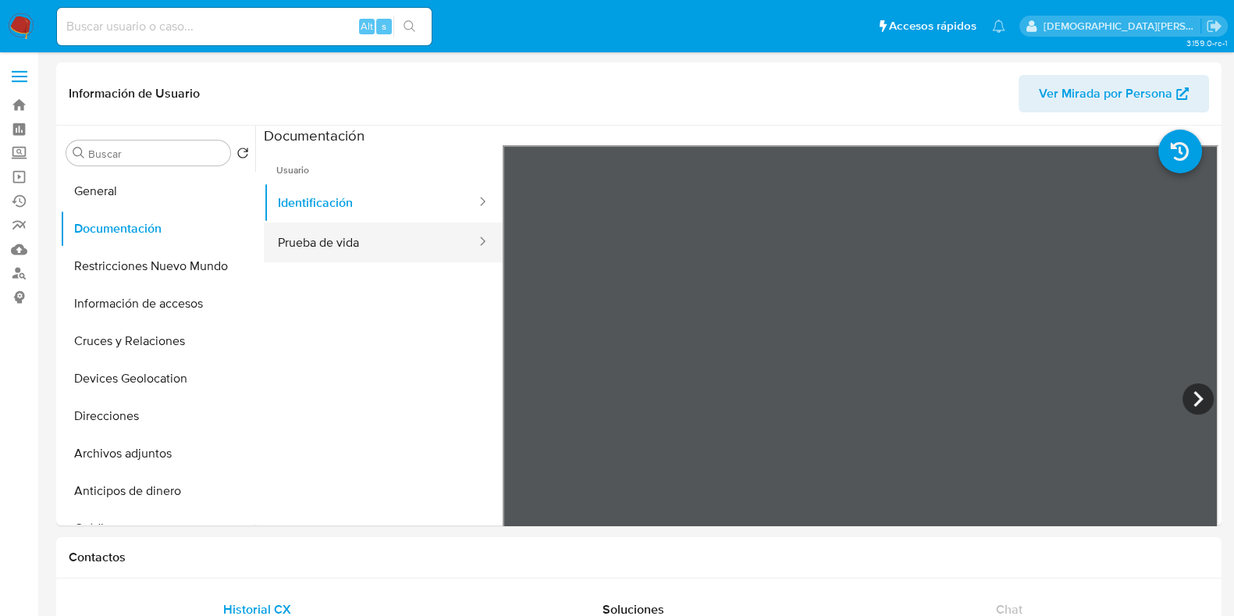
click at [363, 241] on button "Prueba de vida" at bounding box center [371, 242] width 214 height 40
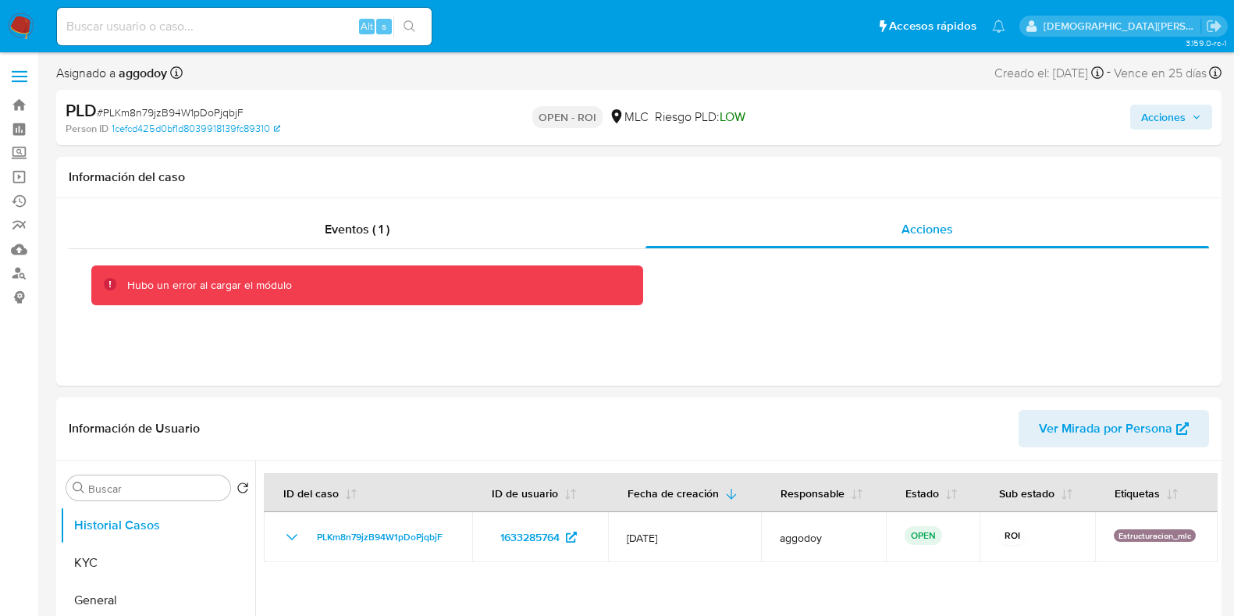
select select "10"
click at [22, 251] on link "Mulan" at bounding box center [93, 249] width 186 height 24
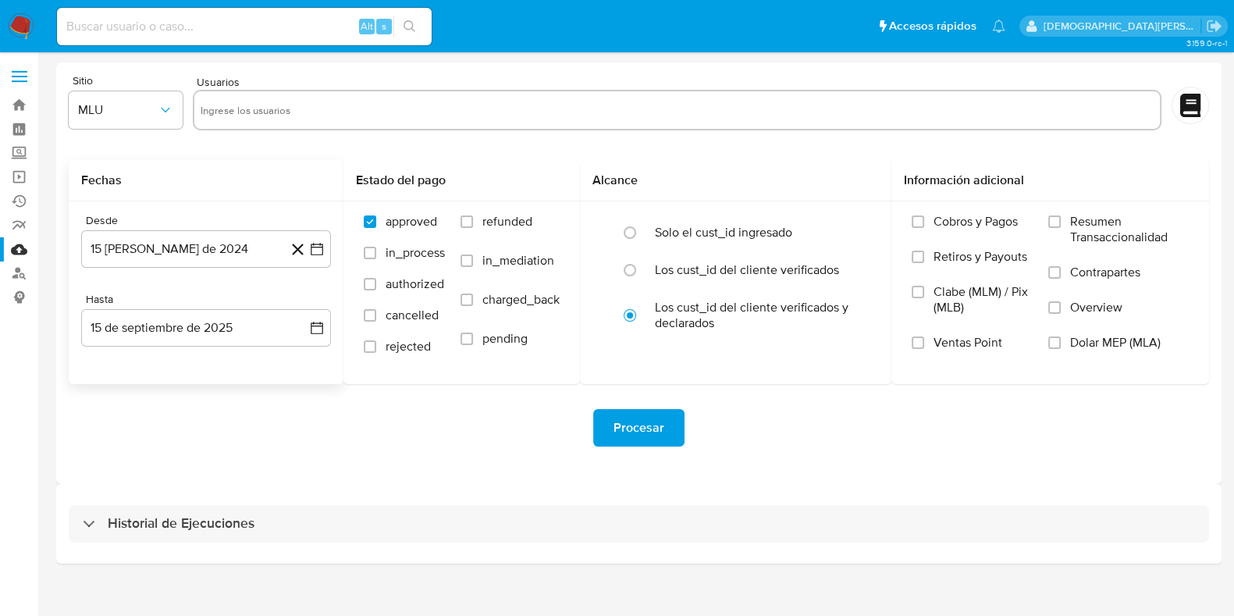
scroll to position [13, 0]
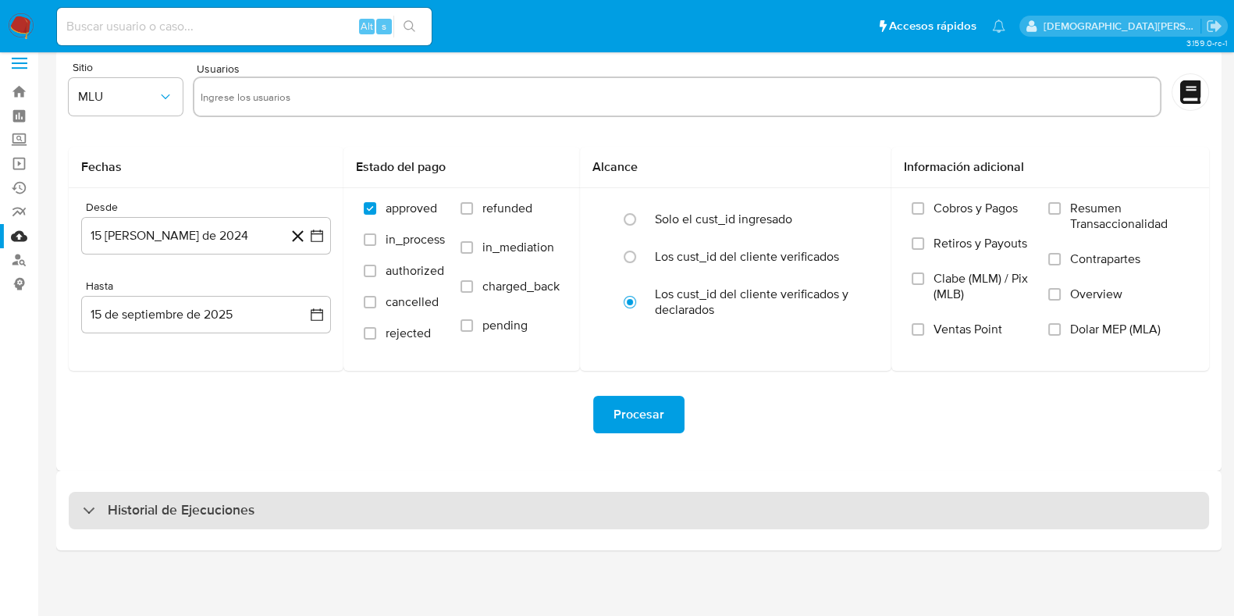
click at [111, 502] on h3 "Historial de Ejecuciones" at bounding box center [181, 510] width 147 height 19
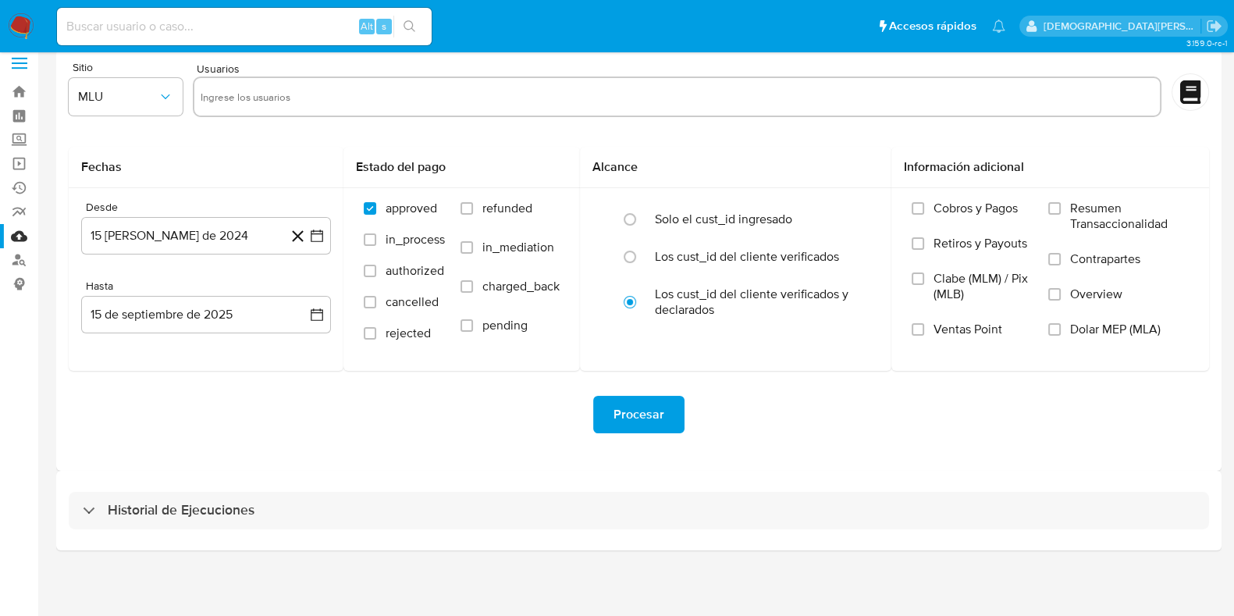
select select "10"
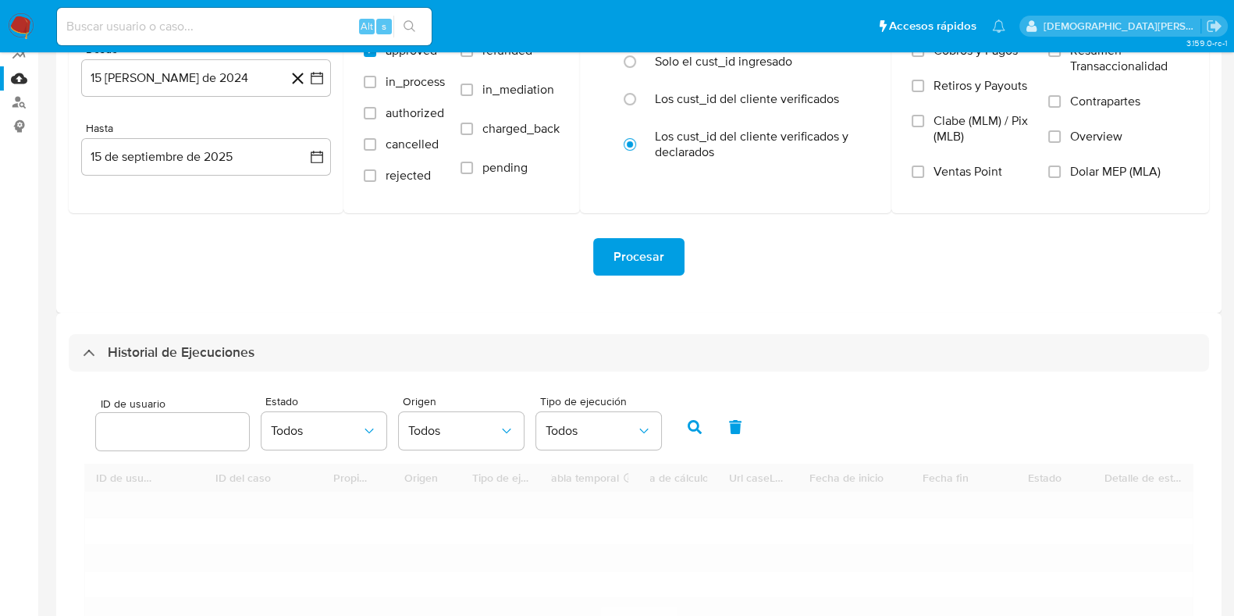
scroll to position [403, 0]
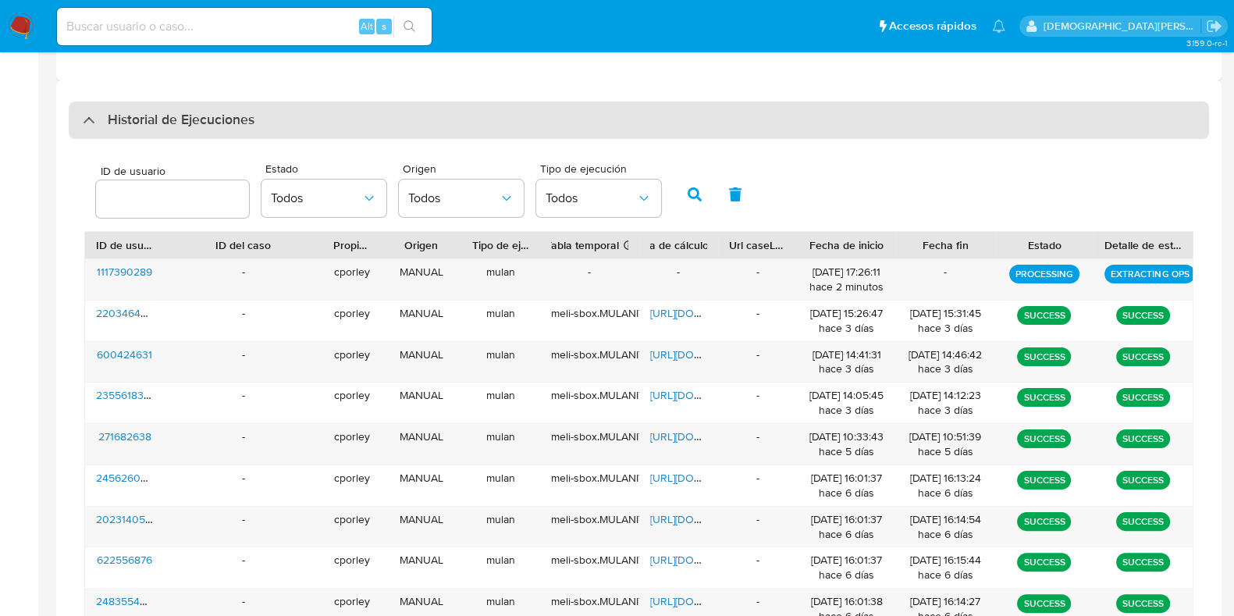
click at [80, 117] on div "Historial de Ejecuciones" at bounding box center [639, 119] width 1140 height 37
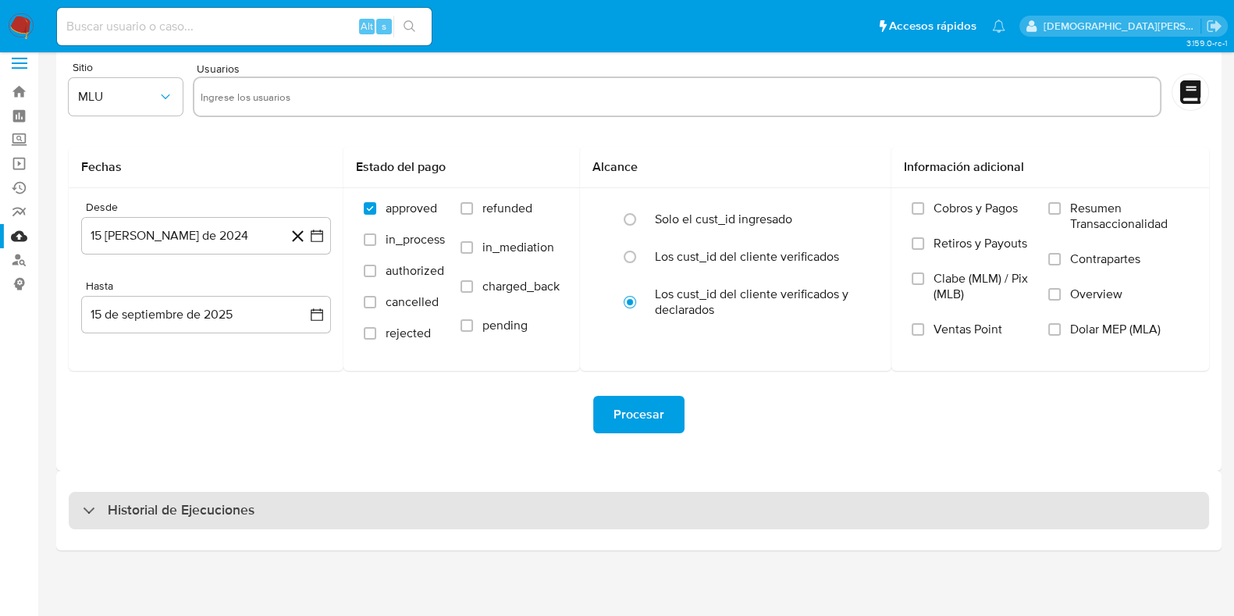
click at [83, 509] on div at bounding box center [83, 509] width 0 height 0
select select "10"
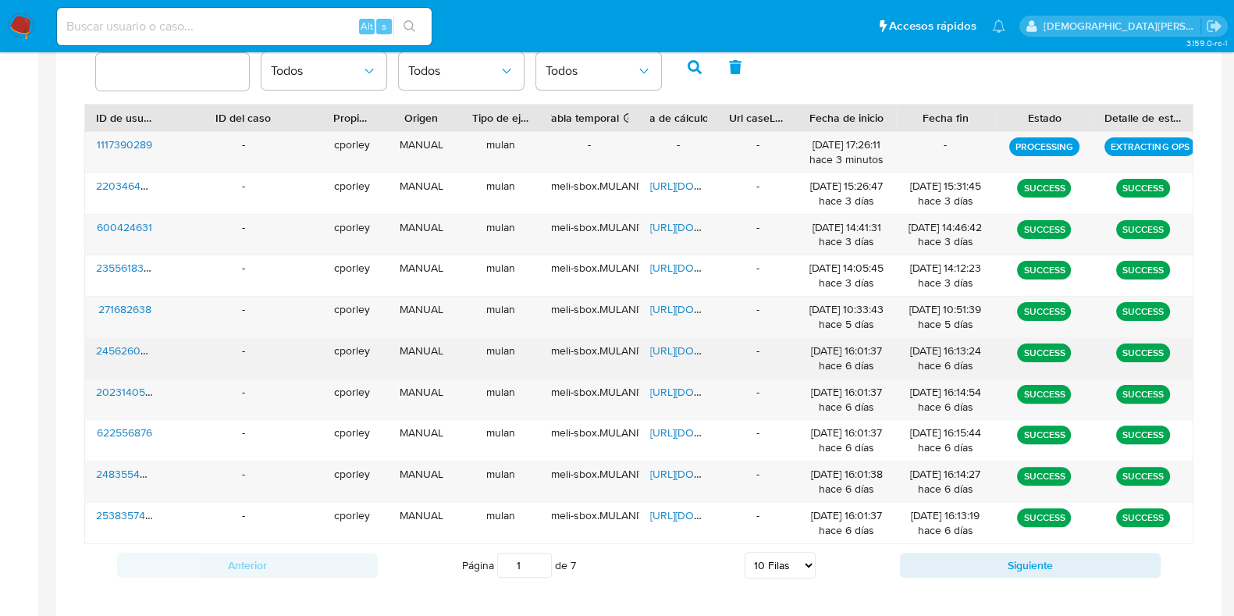
scroll to position [501, 0]
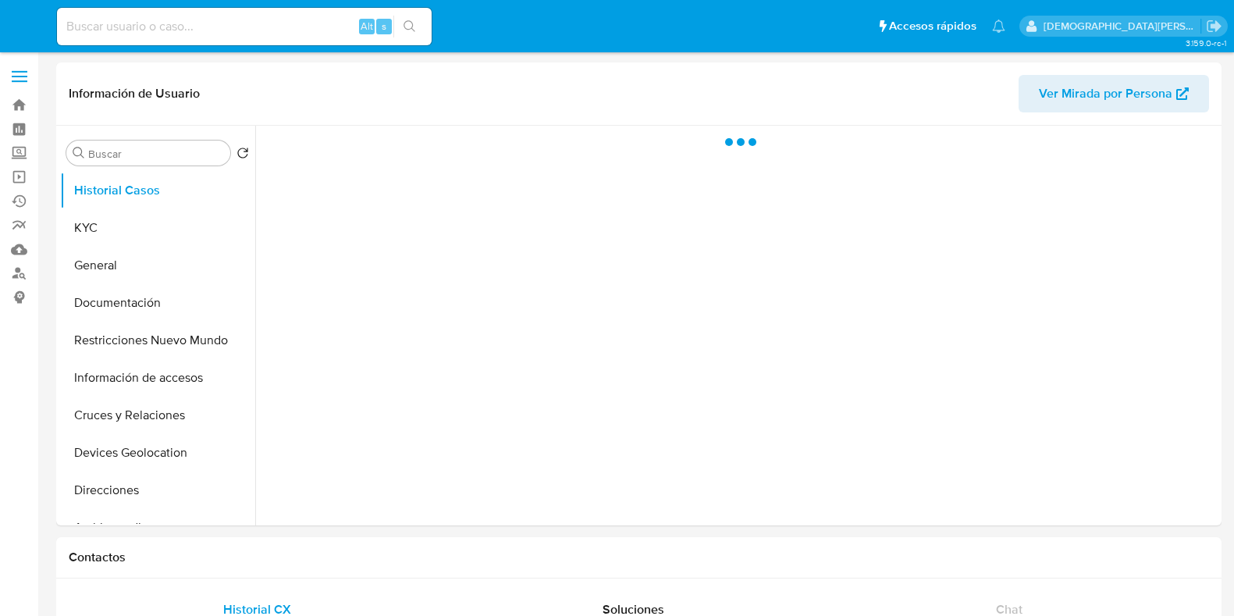
select select "10"
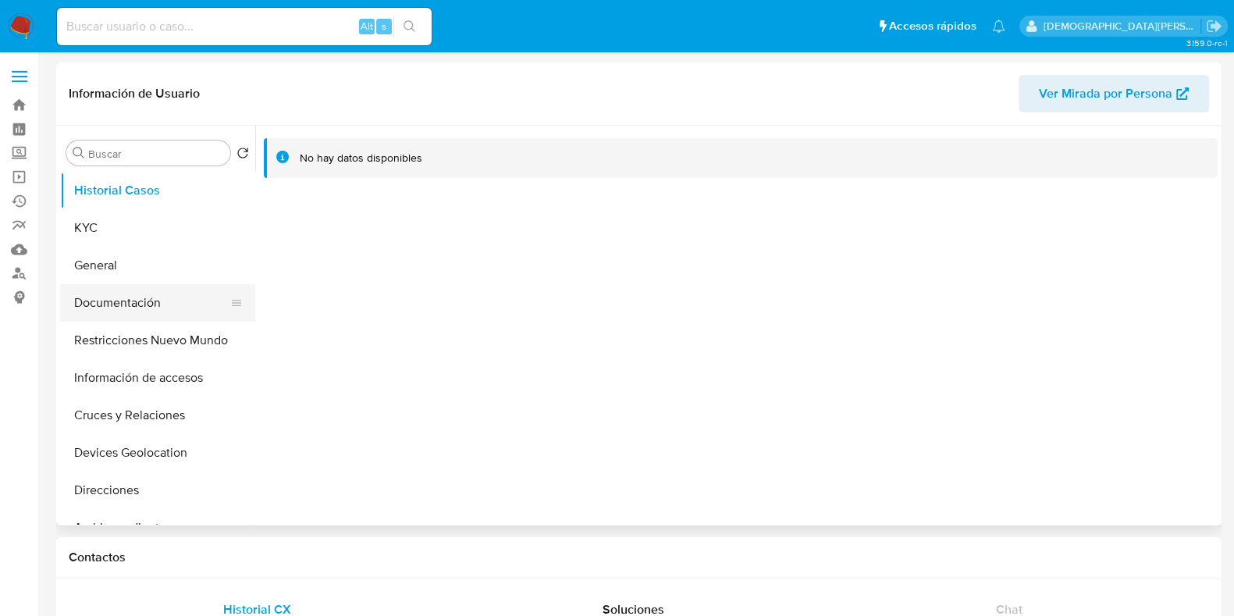
click at [161, 296] on button "Documentación" at bounding box center [151, 302] width 183 height 37
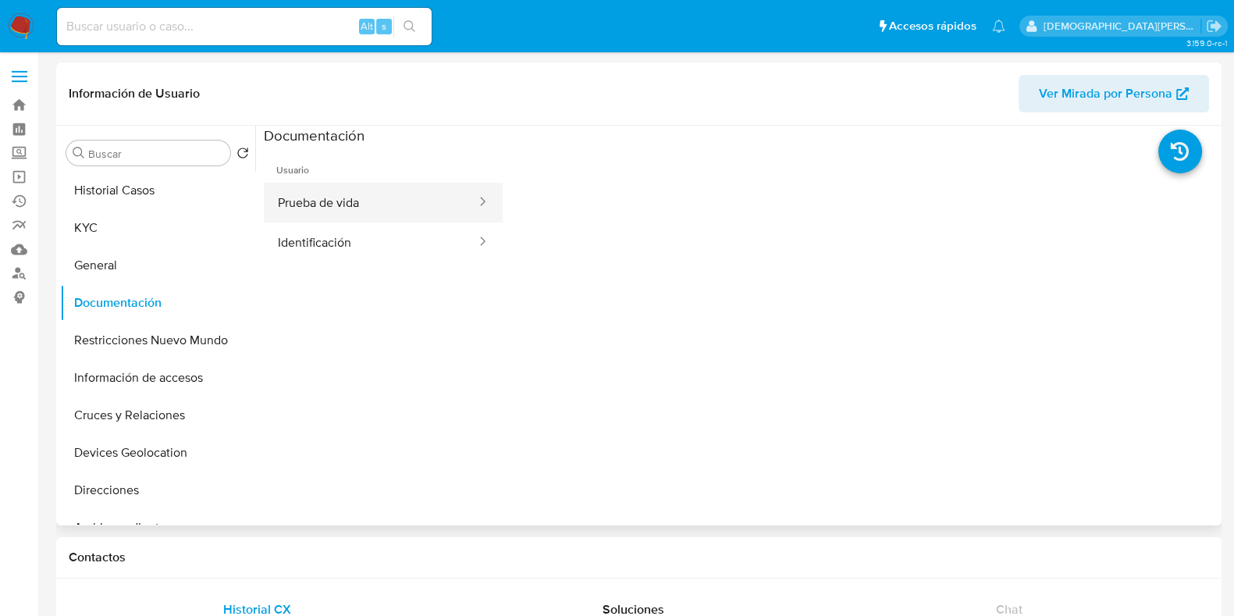
click at [377, 205] on button "Prueba de vida" at bounding box center [371, 203] width 214 height 40
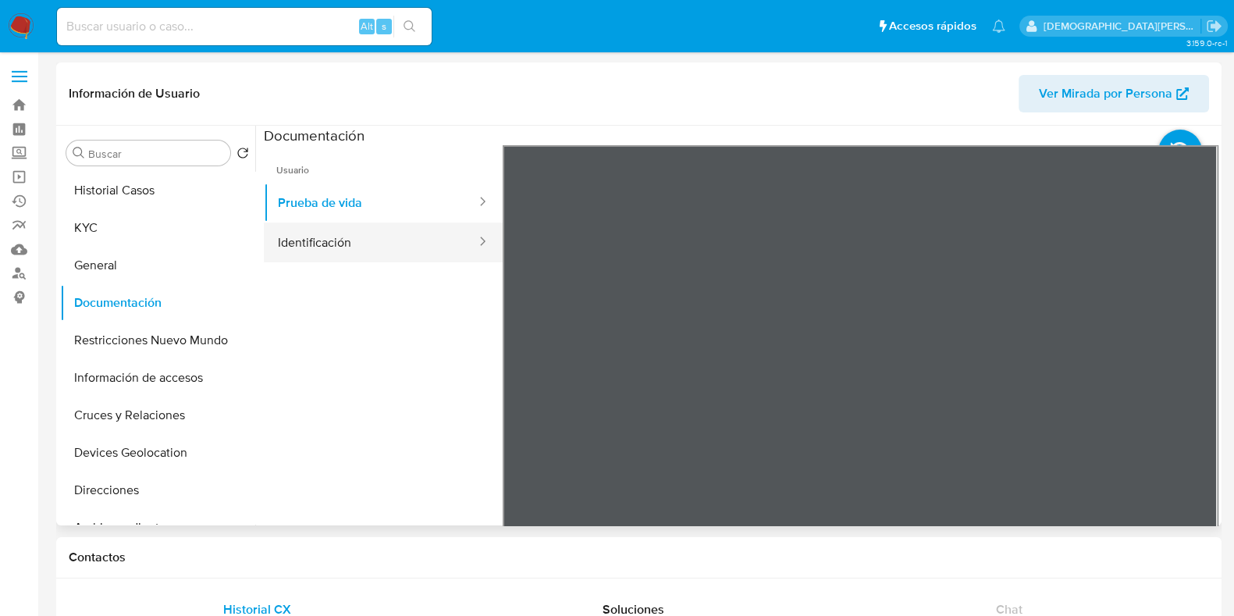
click at [295, 230] on button "Identificación" at bounding box center [371, 242] width 214 height 40
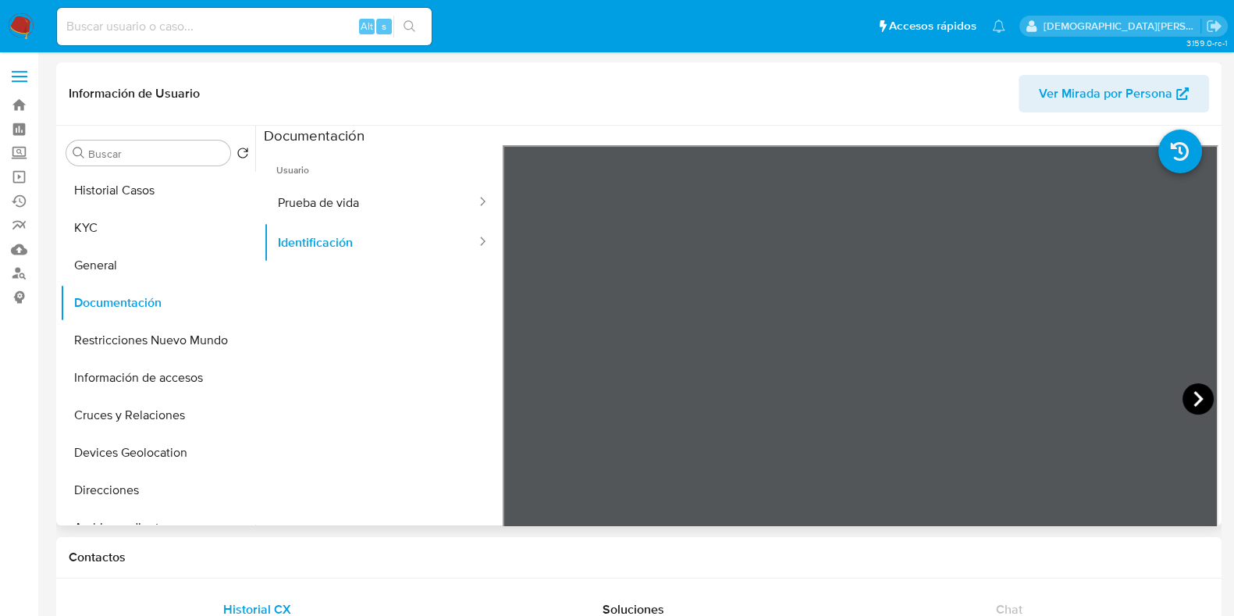
click at [1193, 397] on icon at bounding box center [1197, 399] width 9 height 16
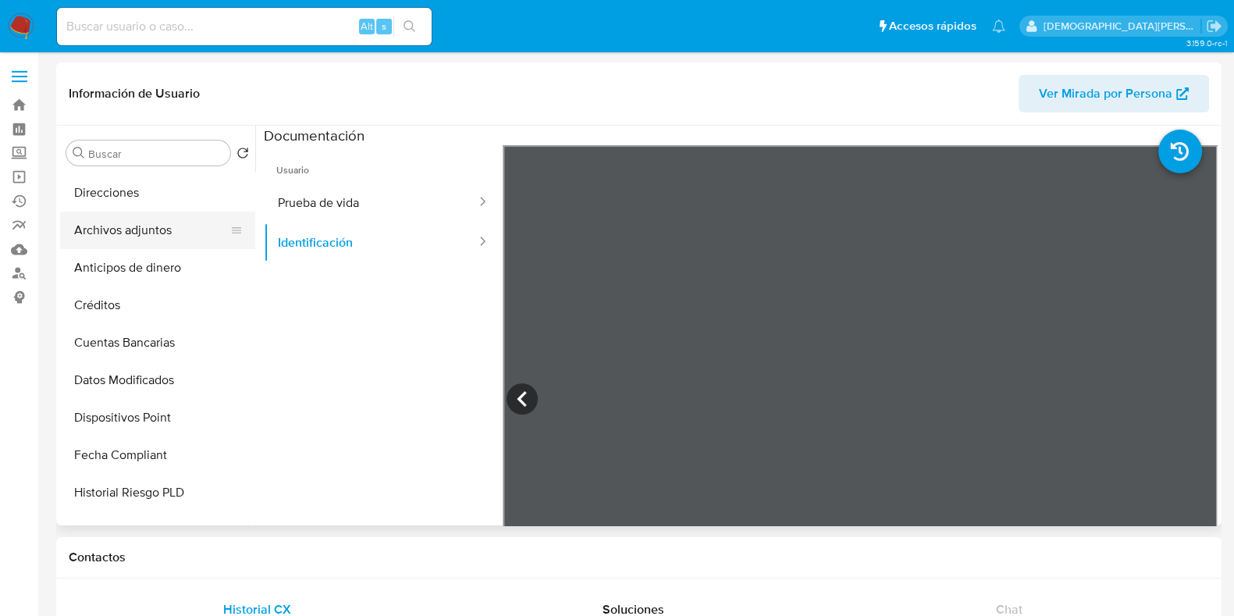
scroll to position [389, 0]
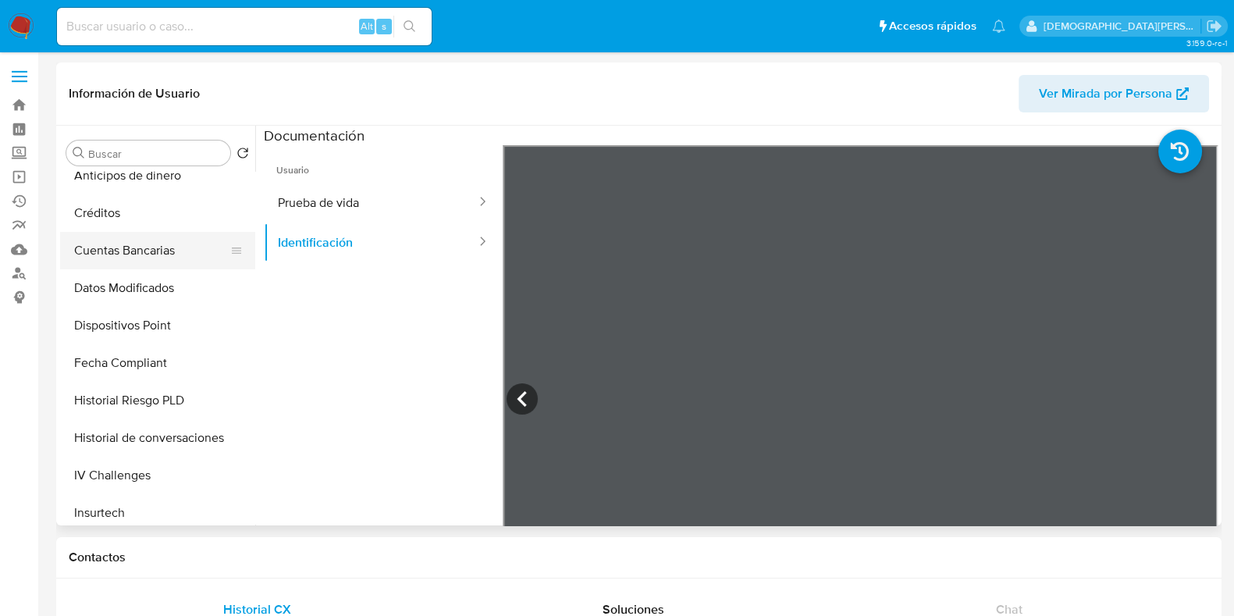
click at [129, 257] on button "Cuentas Bancarias" at bounding box center [151, 250] width 183 height 37
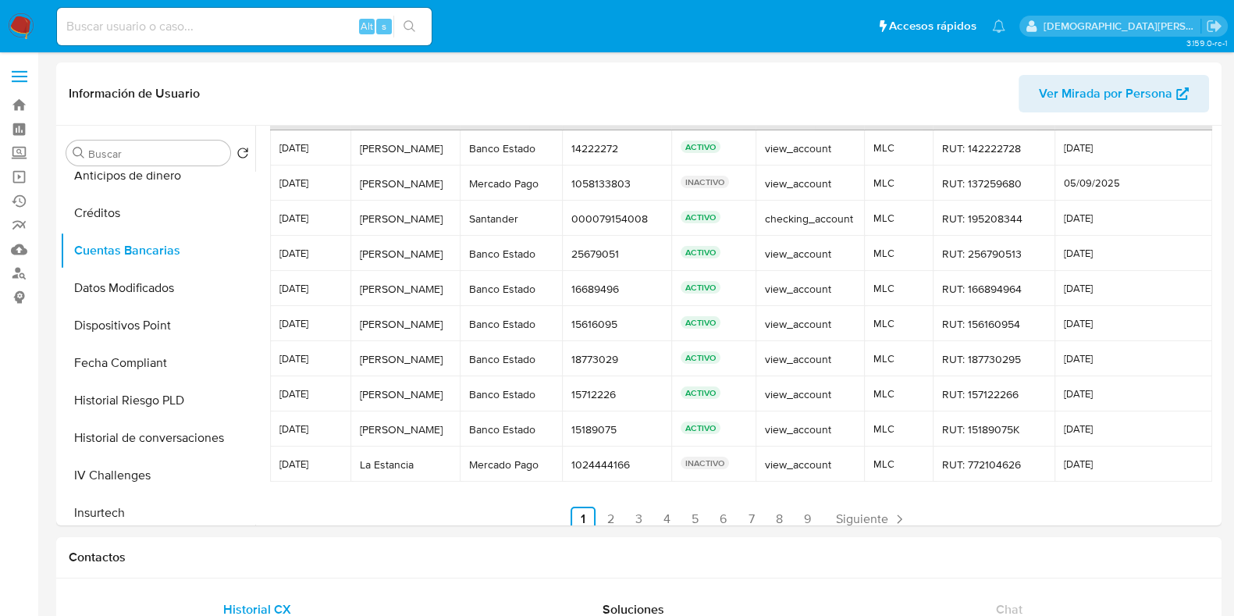
scroll to position [73, 0]
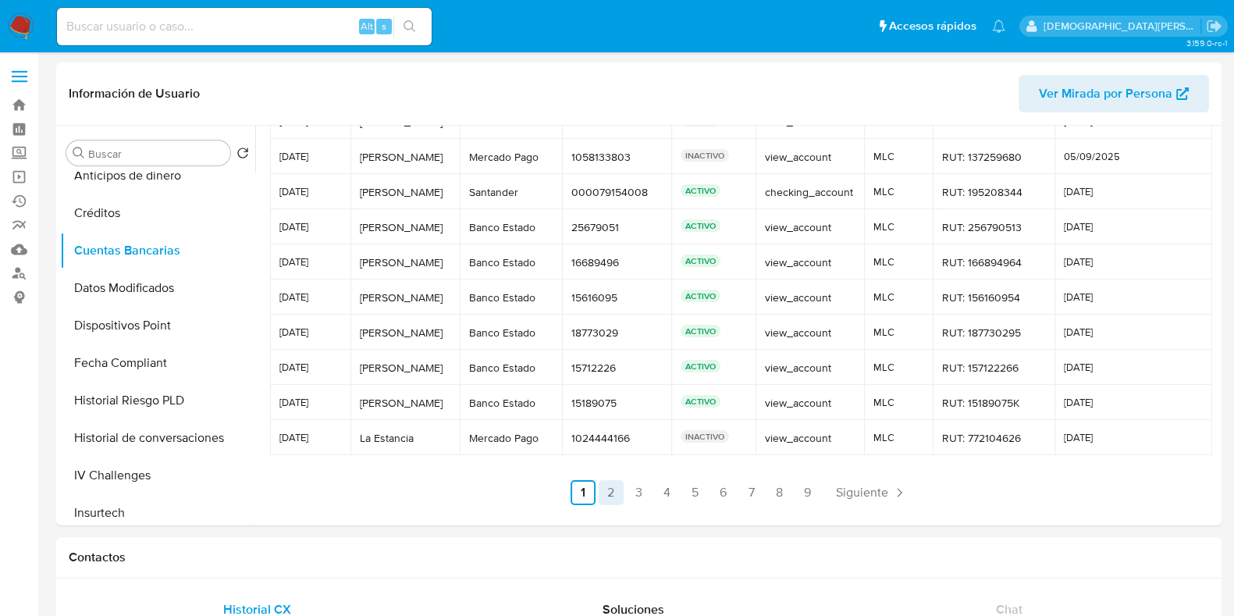
click at [617, 499] on link "2" at bounding box center [610, 492] width 25 height 25
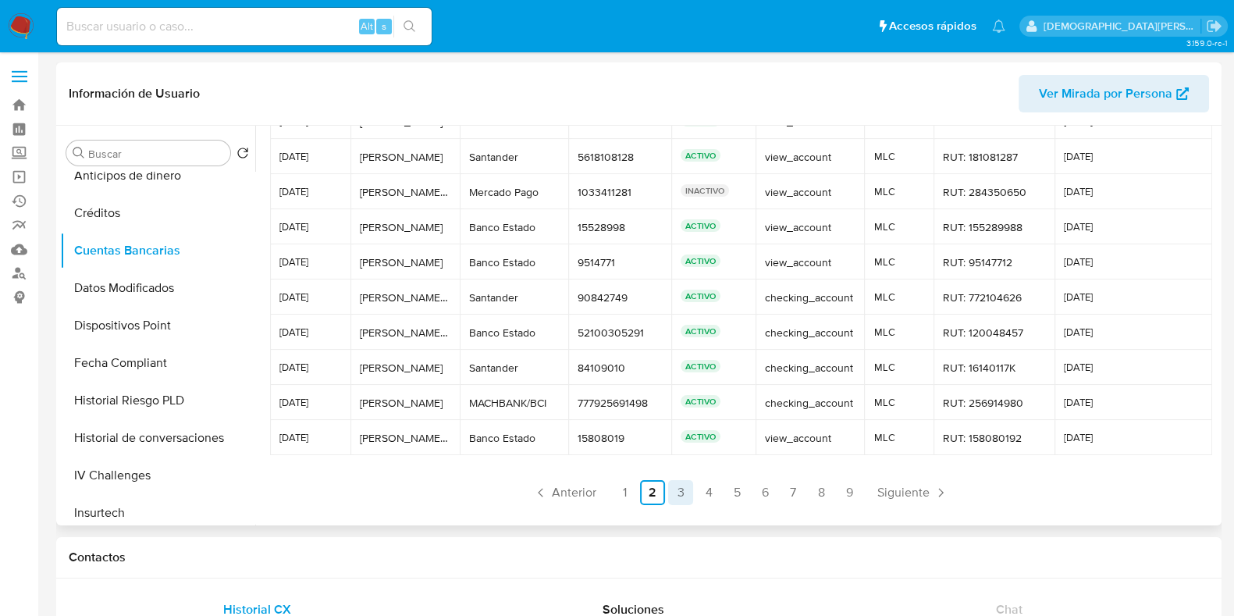
click at [676, 493] on link "3" at bounding box center [680, 492] width 25 height 25
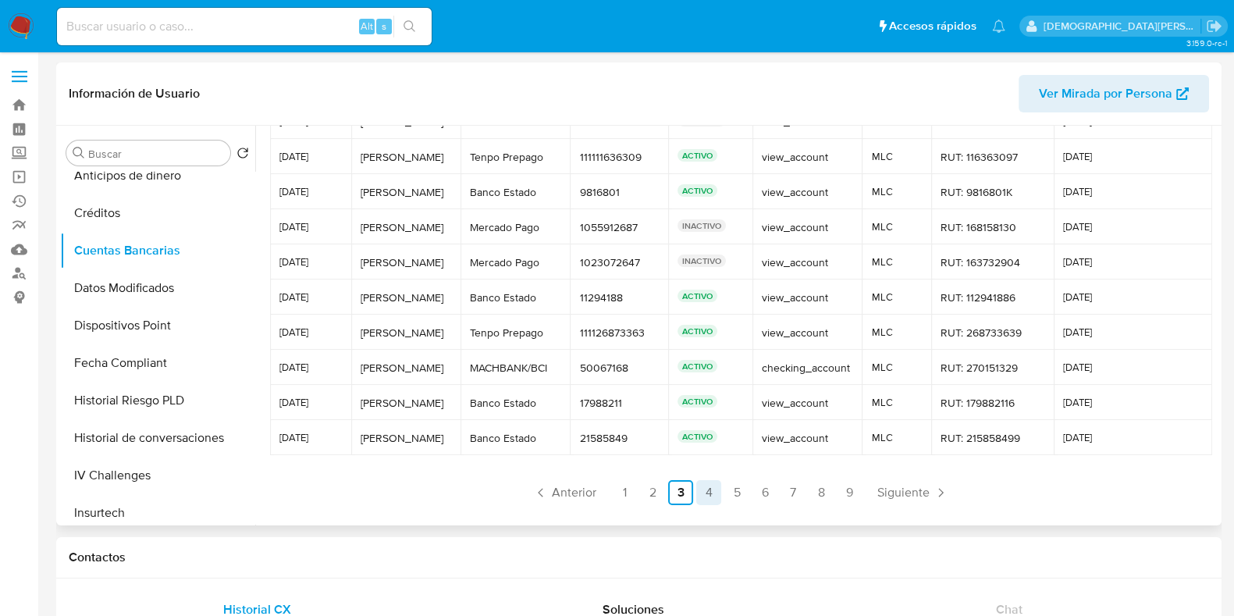
click at [706, 499] on link "4" at bounding box center [708, 492] width 25 height 25
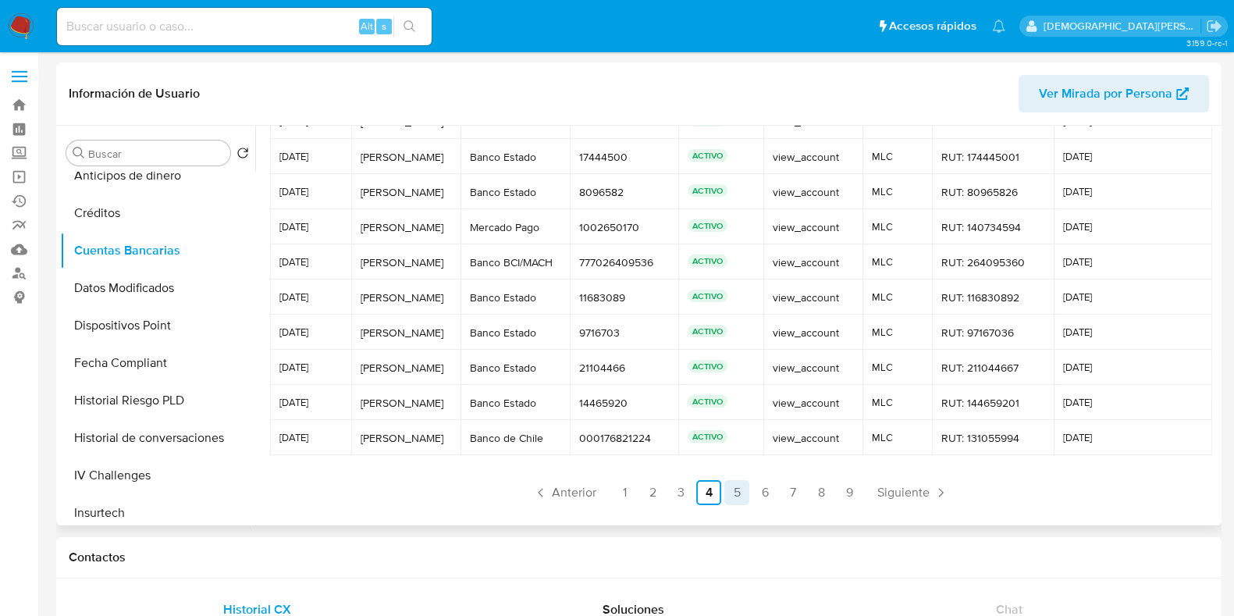
click at [736, 498] on link "5" at bounding box center [736, 492] width 25 height 25
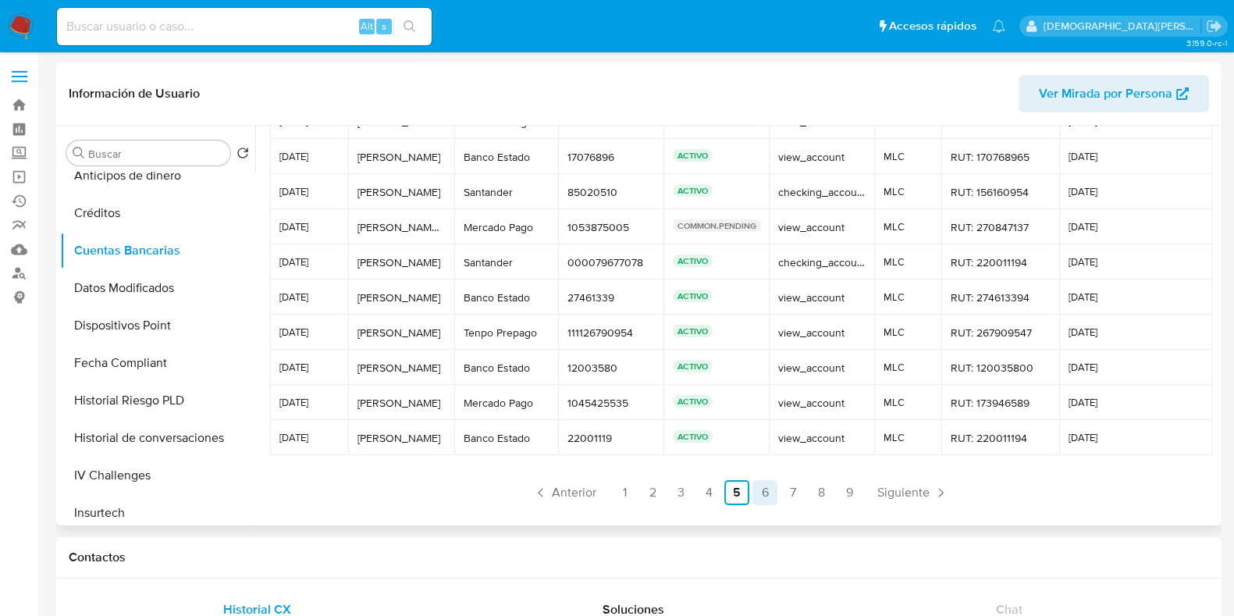
click at [754, 499] on link "6" at bounding box center [764, 492] width 25 height 25
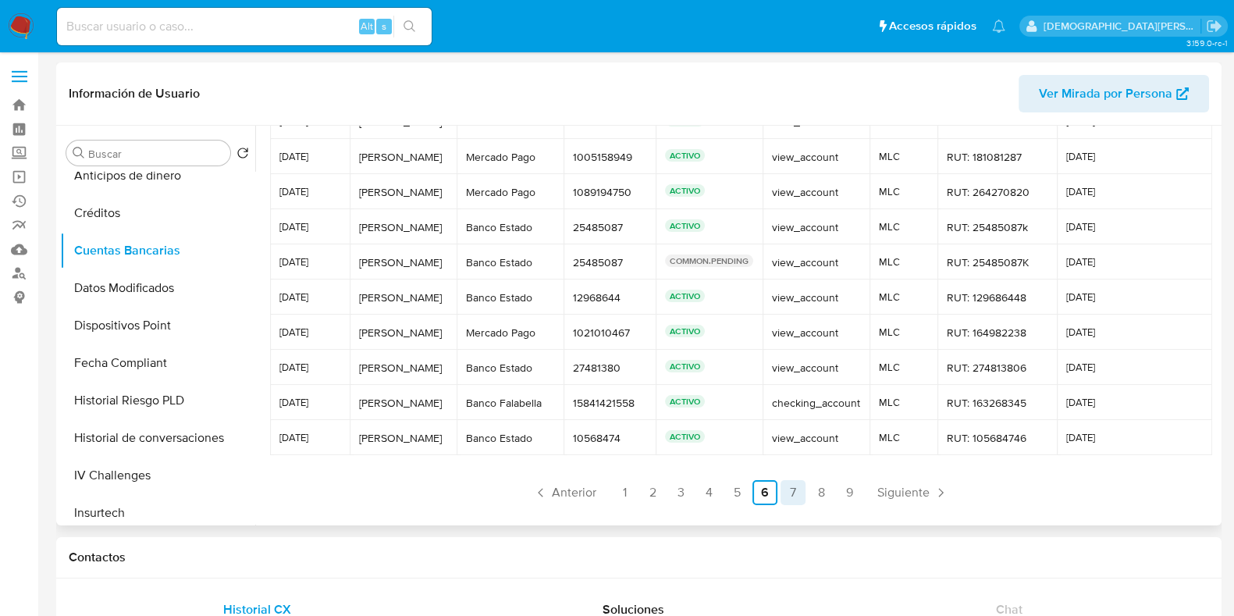
click at [784, 486] on link "7" at bounding box center [792, 492] width 25 height 25
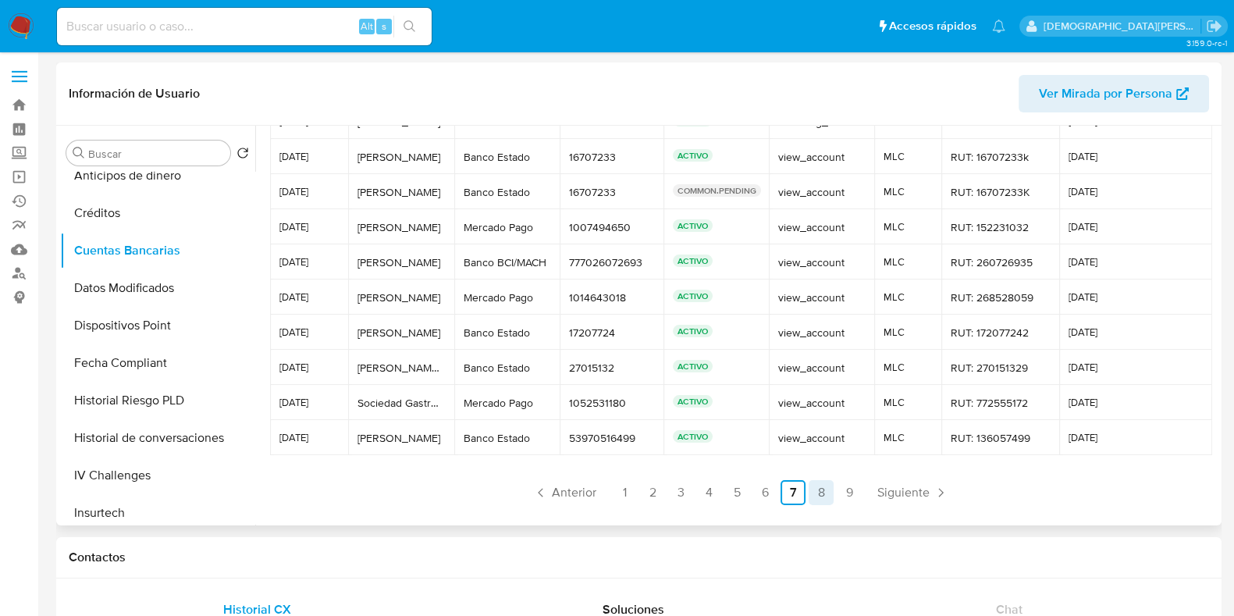
click at [808, 490] on link "8" at bounding box center [820, 492] width 25 height 25
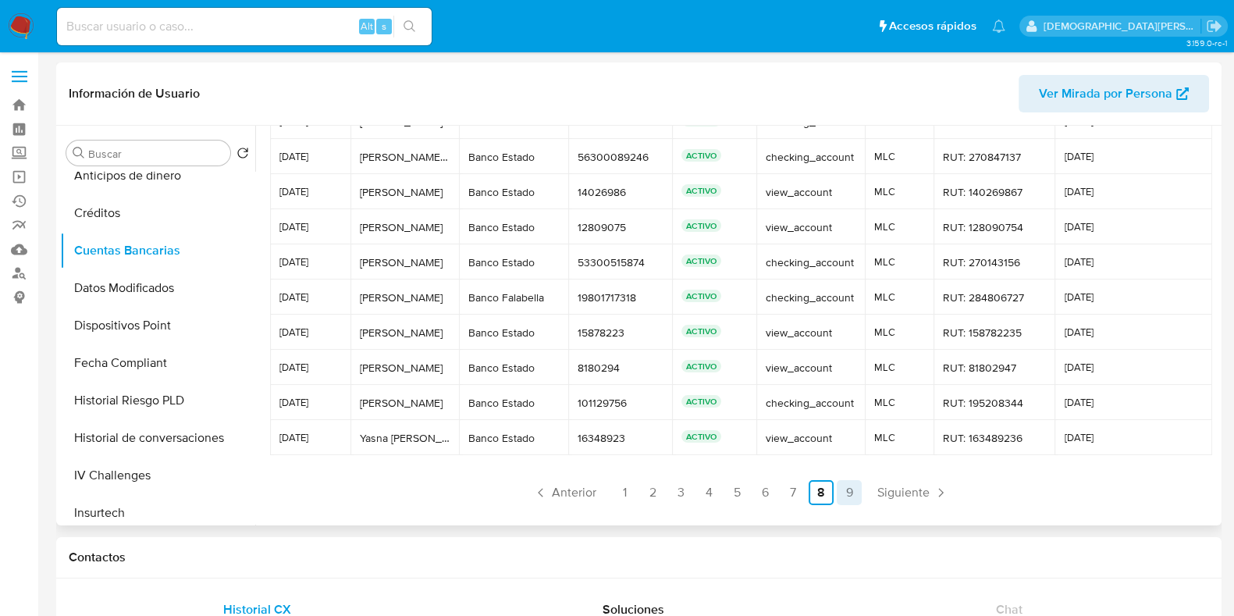
click at [838, 490] on link "9" at bounding box center [848, 492] width 25 height 25
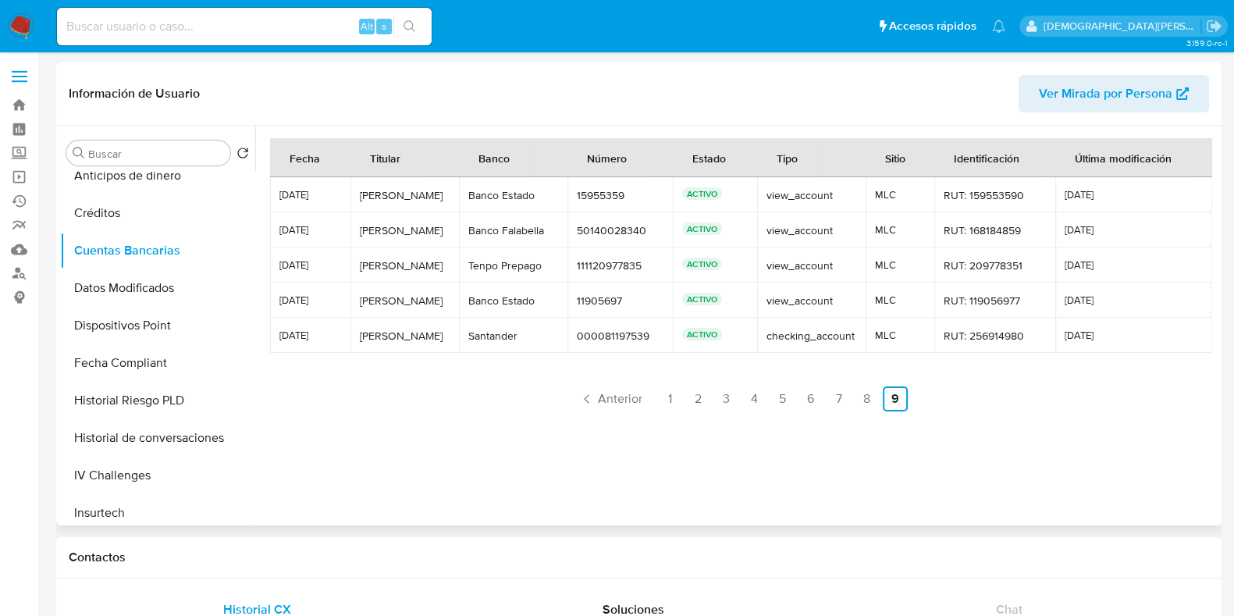
scroll to position [0, 0]
click at [408, 267] on div "[PERSON_NAME]" at bounding box center [405, 265] width 90 height 14
click at [728, 407] on link "3" at bounding box center [726, 398] width 25 height 25
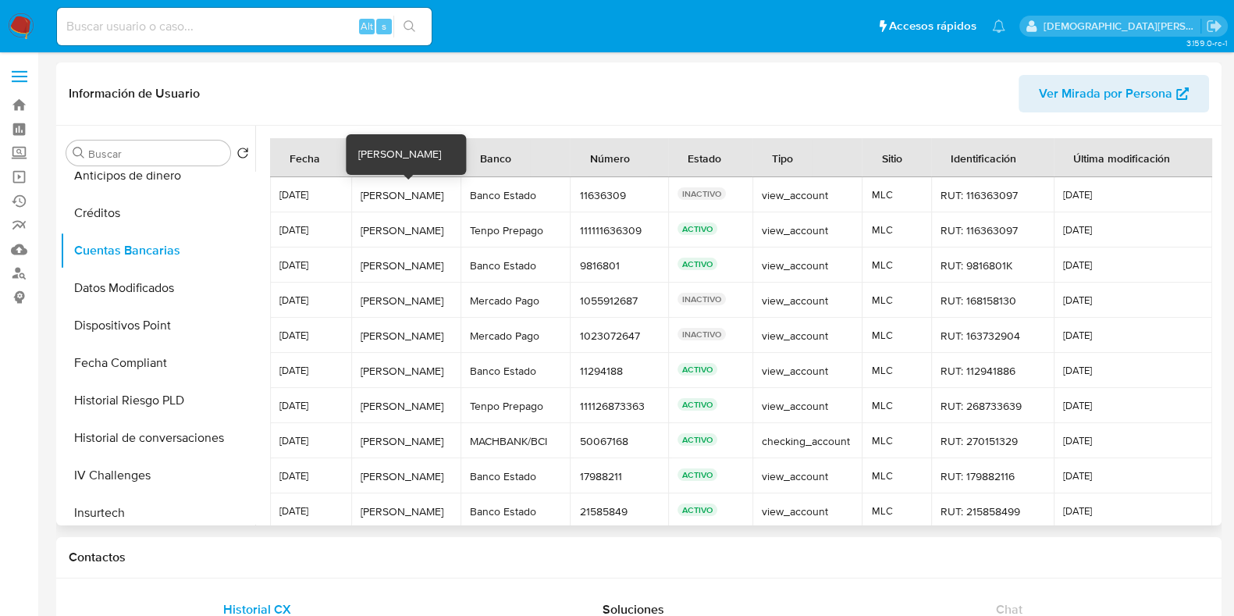
click at [385, 200] on div "[PERSON_NAME]" at bounding box center [405, 195] width 91 height 14
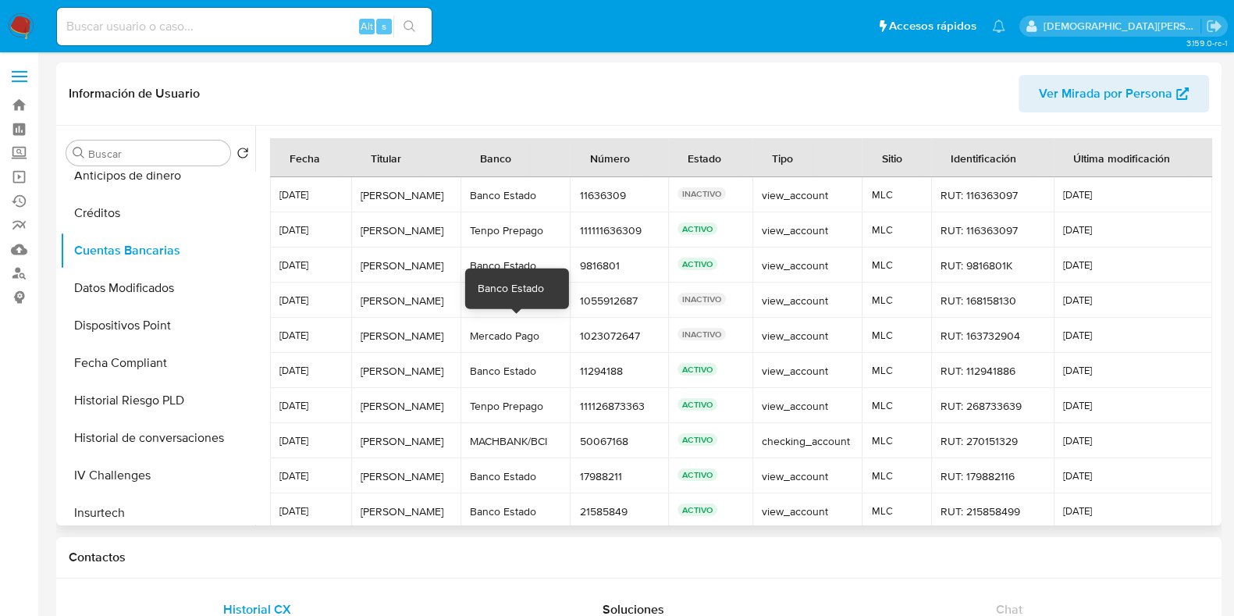
scroll to position [73, 0]
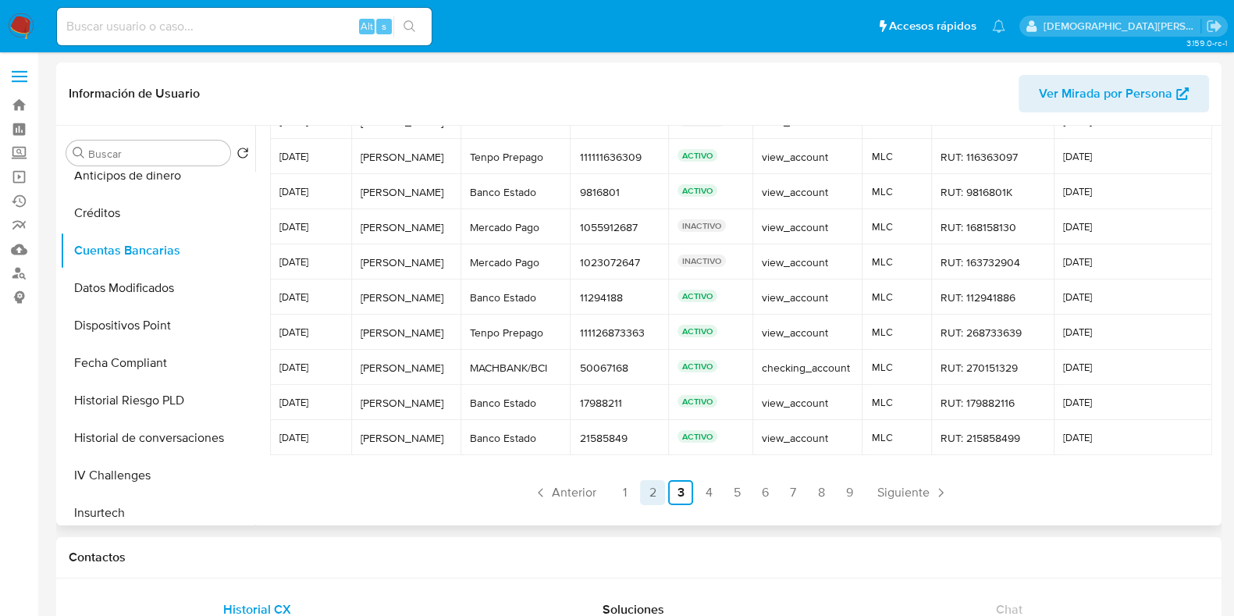
click at [640, 493] on link "2" at bounding box center [652, 492] width 25 height 25
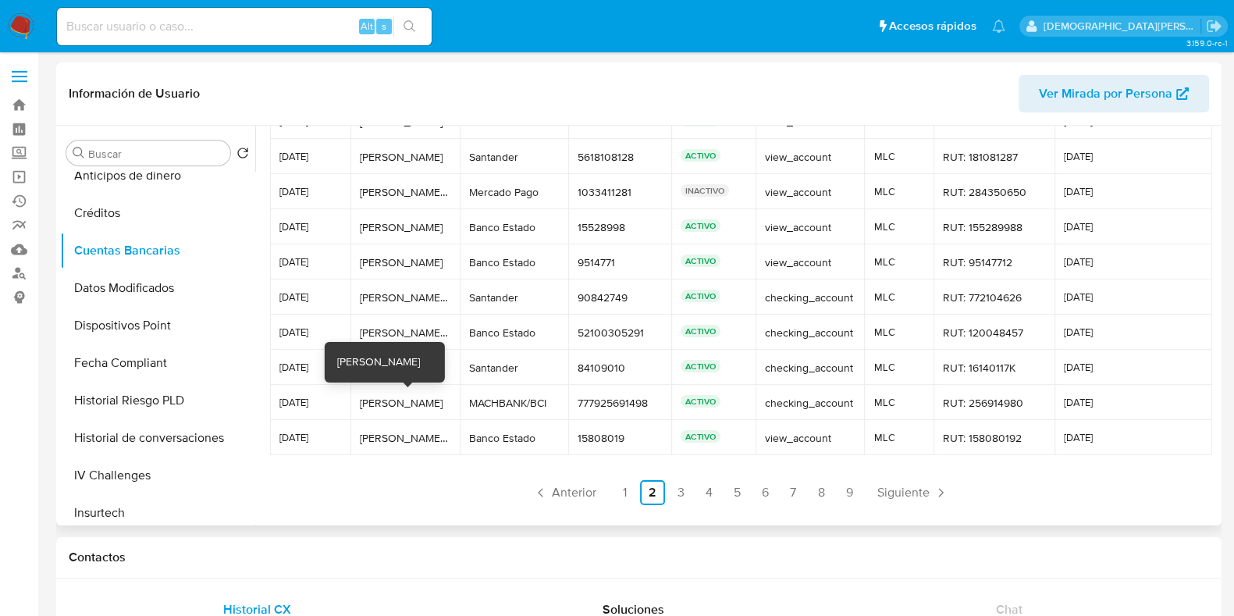
click at [395, 402] on div "[PERSON_NAME]" at bounding box center [405, 403] width 90 height 14
click at [619, 489] on link "1" at bounding box center [624, 492] width 25 height 25
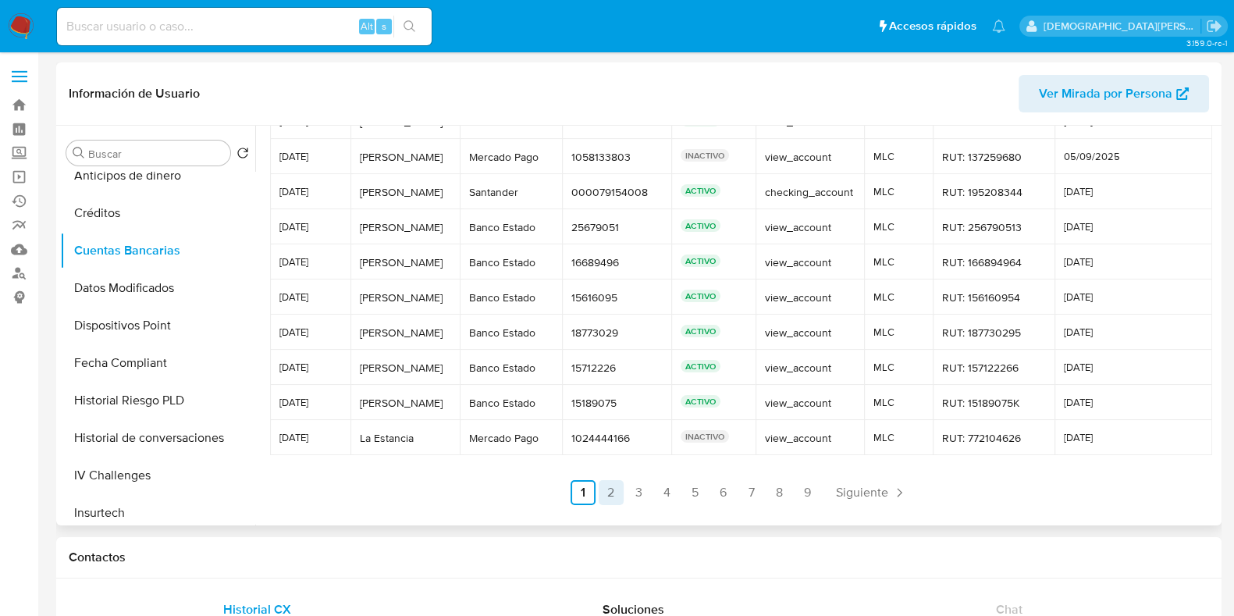
click at [610, 489] on link "2" at bounding box center [610, 492] width 25 height 25
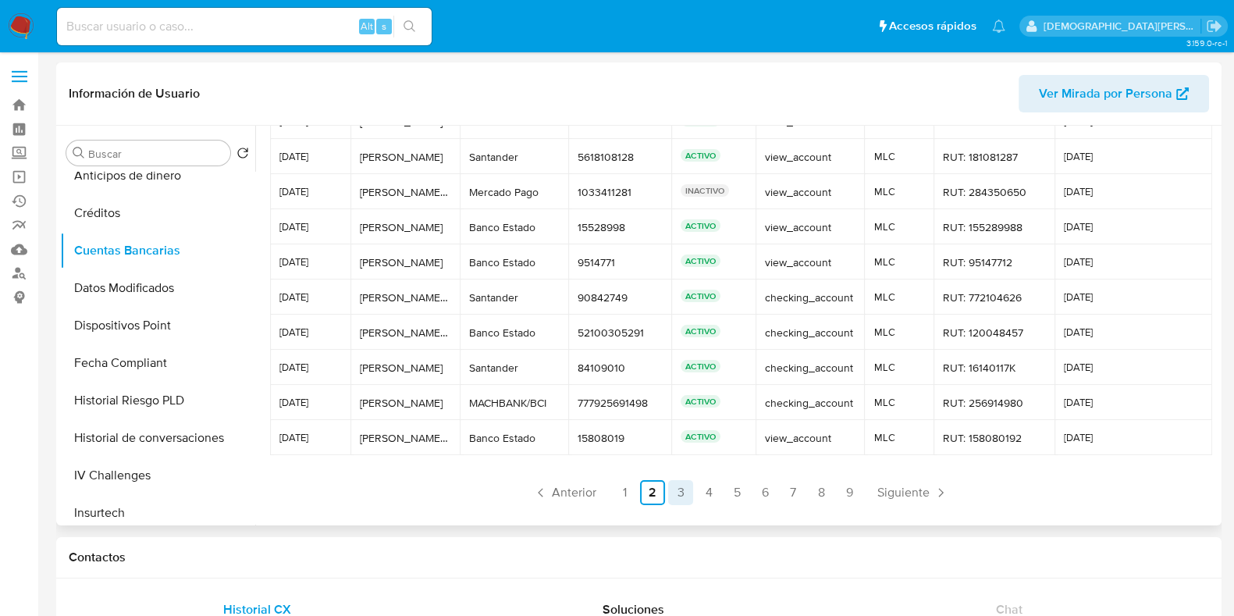
click at [676, 488] on link "3" at bounding box center [680, 492] width 25 height 25
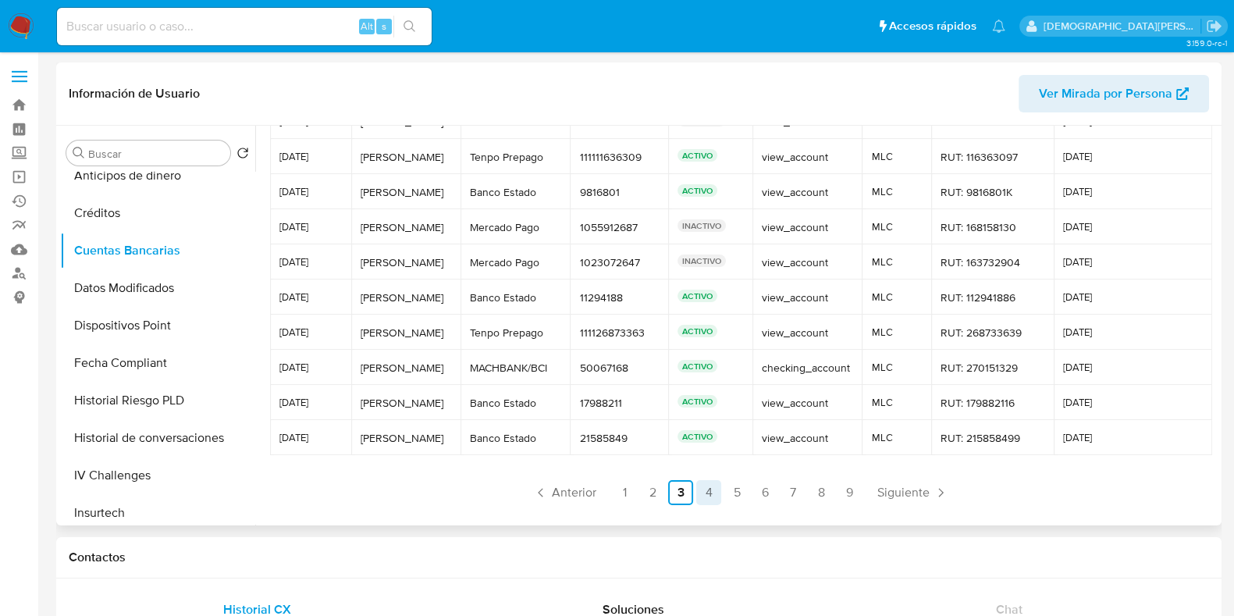
click at [707, 492] on link "4" at bounding box center [708, 492] width 25 height 25
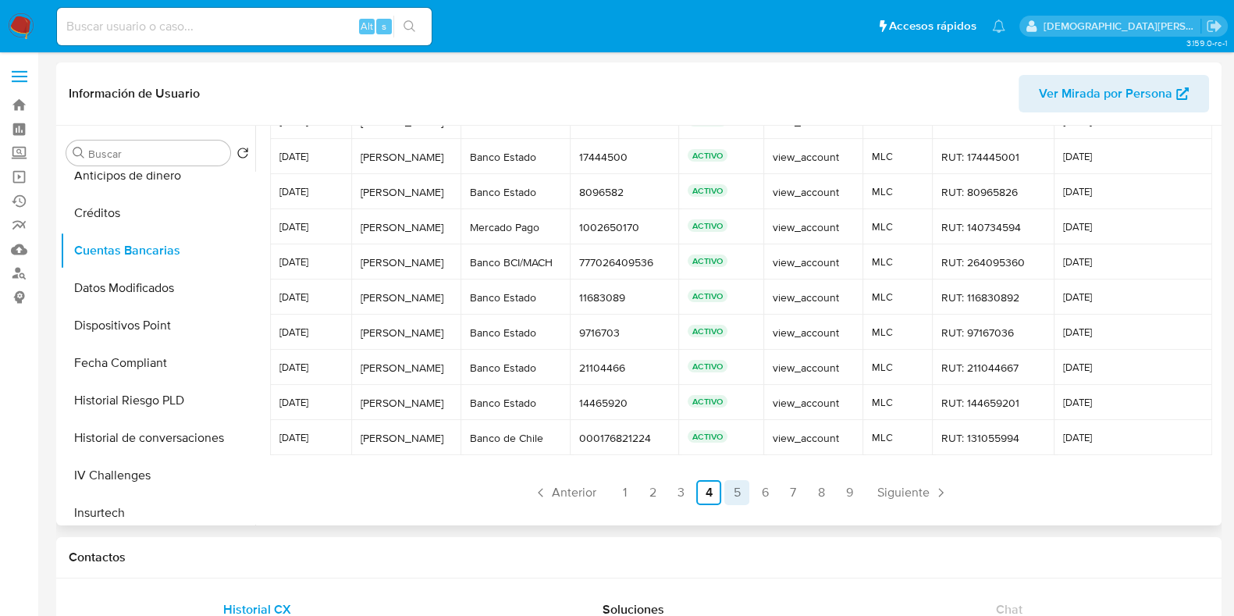
click at [736, 488] on link "5" at bounding box center [736, 492] width 25 height 25
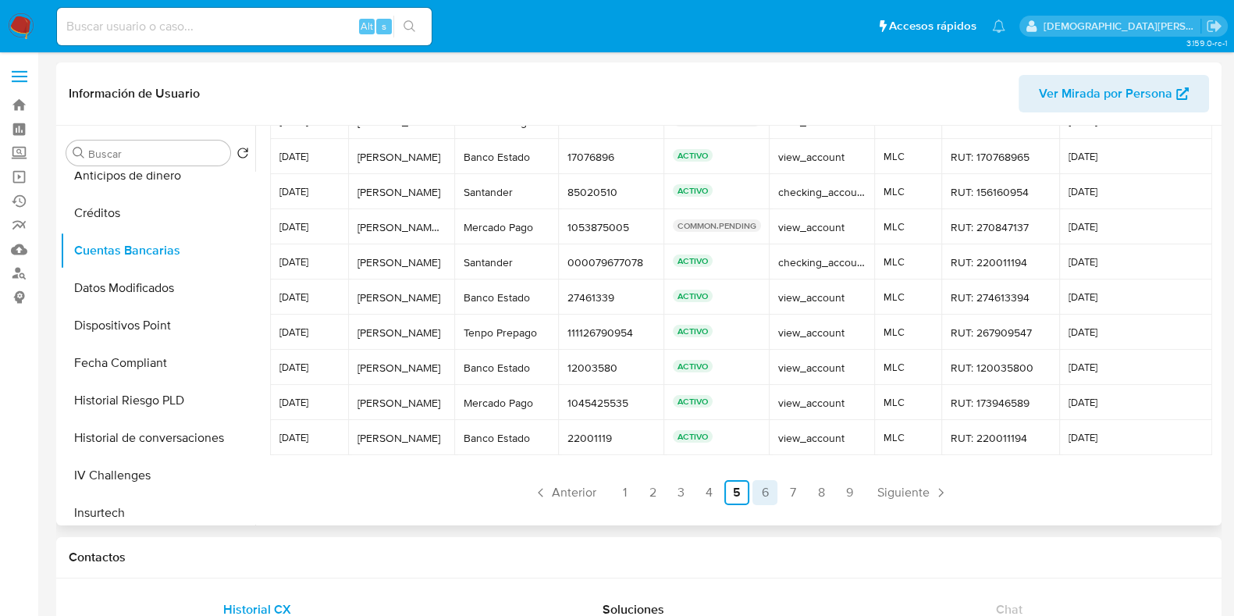
click at [767, 493] on link "6" at bounding box center [764, 492] width 25 height 25
